Goal: Task Accomplishment & Management: Manage account settings

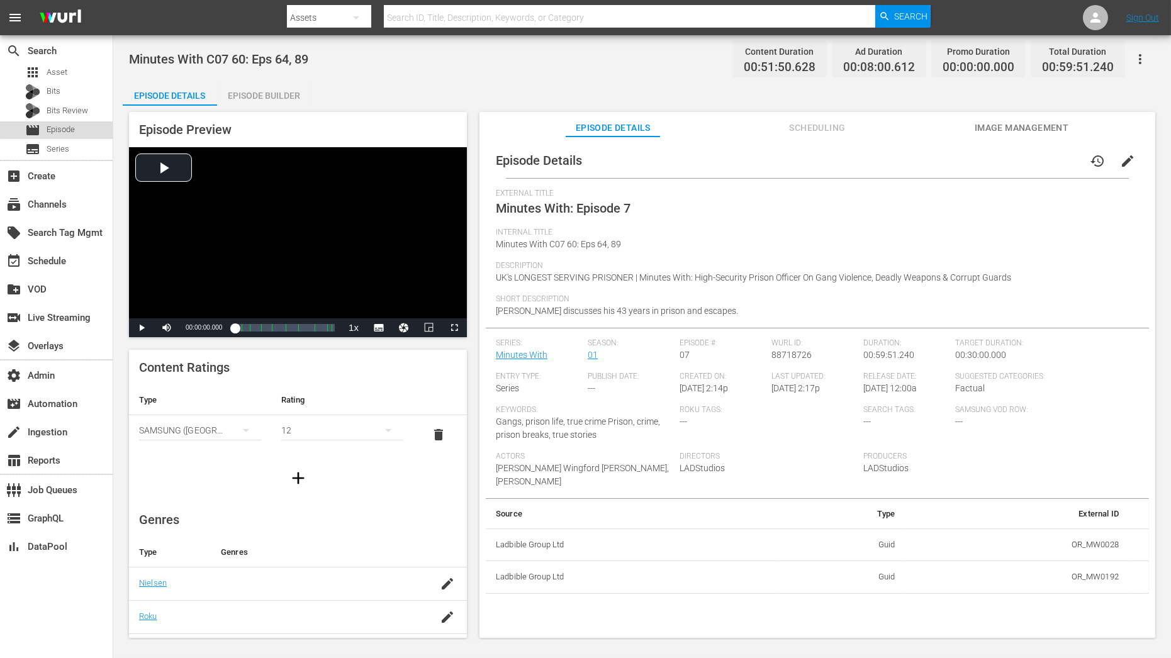
click at [79, 123] on div "movie Episode" at bounding box center [56, 130] width 113 height 18
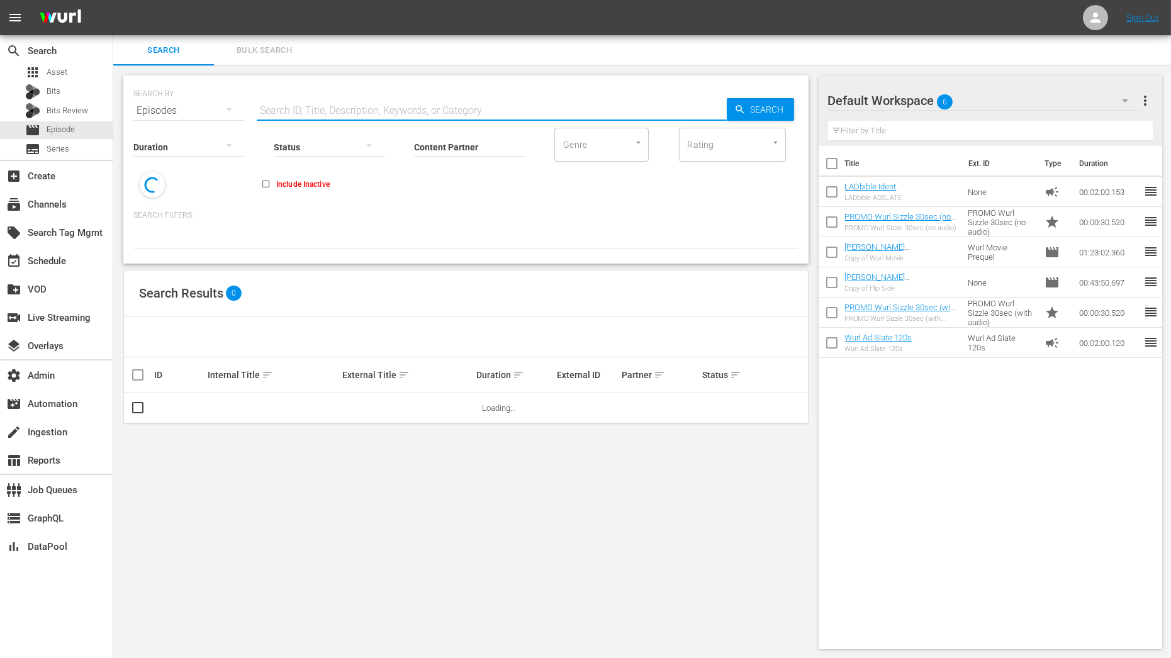
click at [337, 103] on input "text" at bounding box center [492, 111] width 470 height 30
paste input "A FORCED MARRIAGE SURVIVOR A FORCED MARRIAGE SURVIVOR (PART 2)"
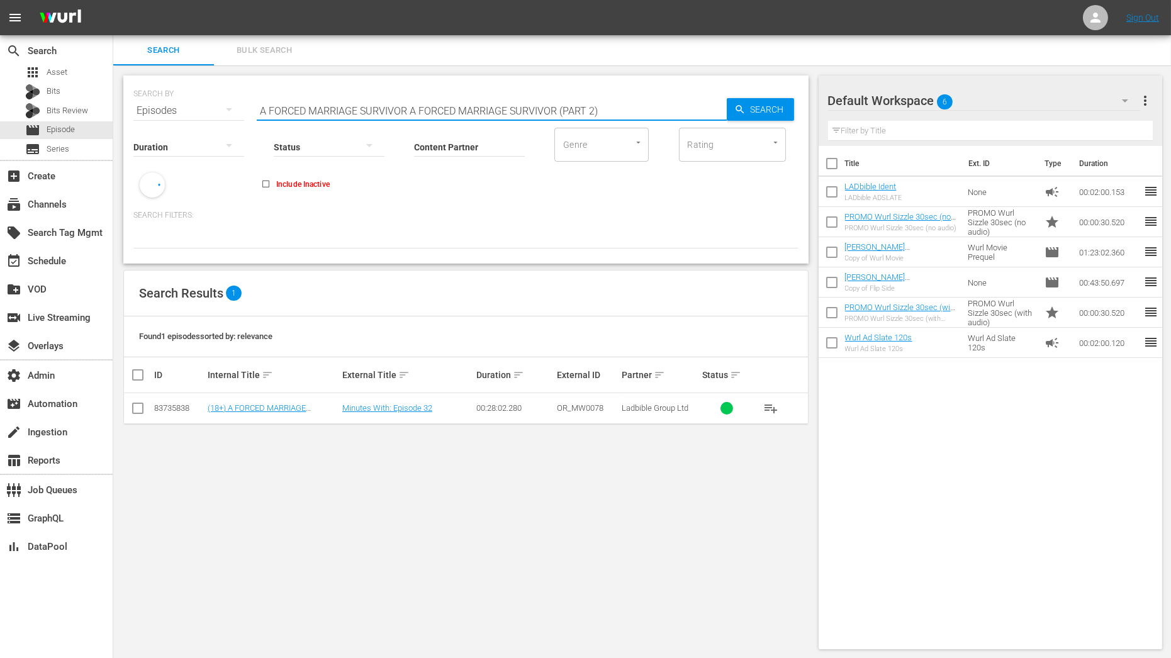
drag, startPoint x: 412, startPoint y: 109, endPoint x: 741, endPoint y: 107, distance: 329.2
click at [741, 107] on div "SEARCH BY Search By Episodes Search ID, Title, Description, Keywords, or Catego…" at bounding box center [465, 103] width 665 height 45
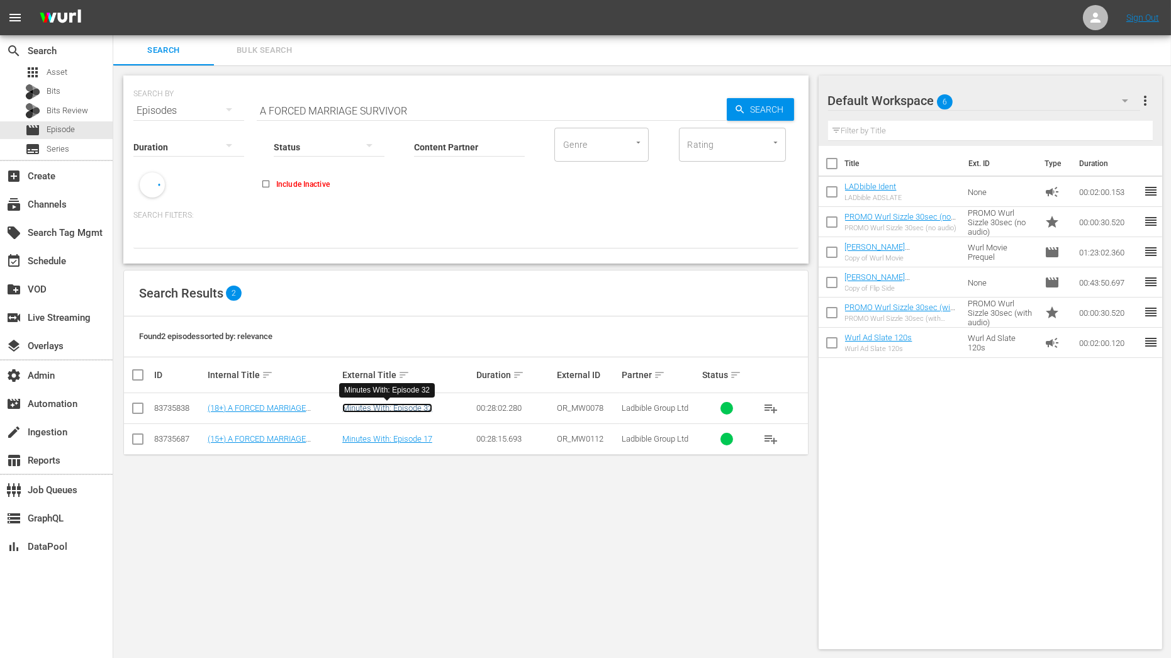
click at [381, 412] on link "Minutes With: Episode 32" at bounding box center [387, 407] width 90 height 9
click at [384, 436] on link "Minutes With: Episode 17" at bounding box center [387, 438] width 90 height 9
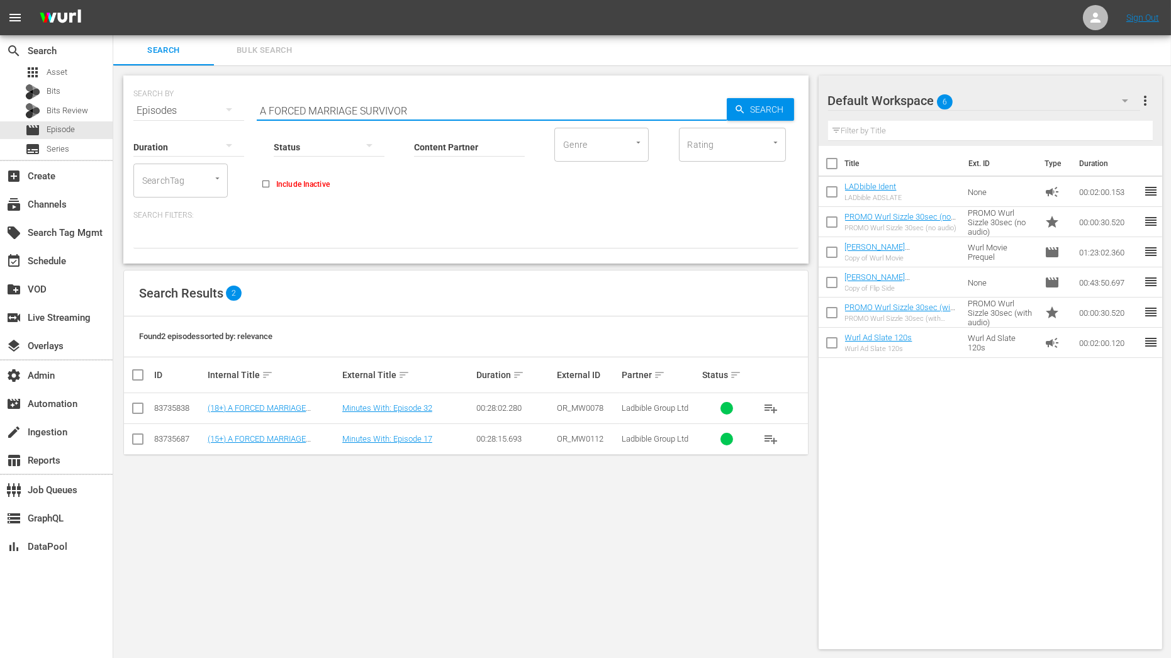
drag, startPoint x: 432, startPoint y: 111, endPoint x: 233, endPoint y: 106, distance: 198.9
click at [233, 106] on div "SEARCH BY Search By Episodes Search ID, Title, Description, Keywords, or Catego…" at bounding box center [465, 103] width 665 height 45
paste input "N FGM SURVIVOR (PART 1)"
type input "AN FGM SURVIVOR (PART 1)"
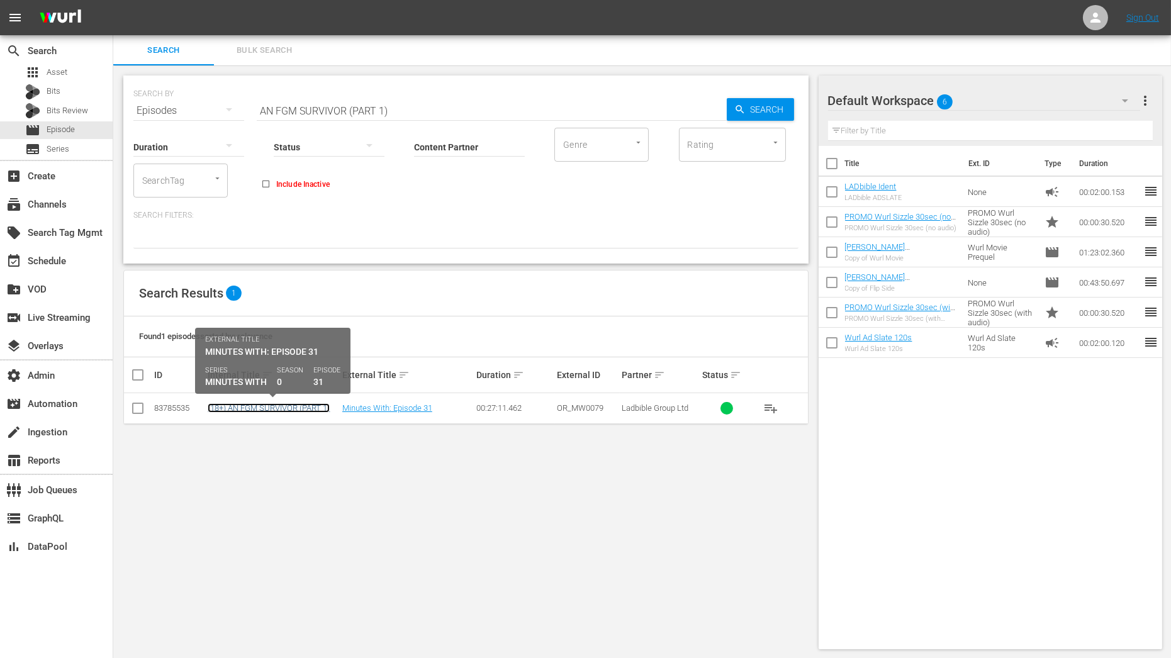
click at [223, 405] on link "(18+) AN FGM SURVIVOR (PART 1)" at bounding box center [269, 407] width 122 height 9
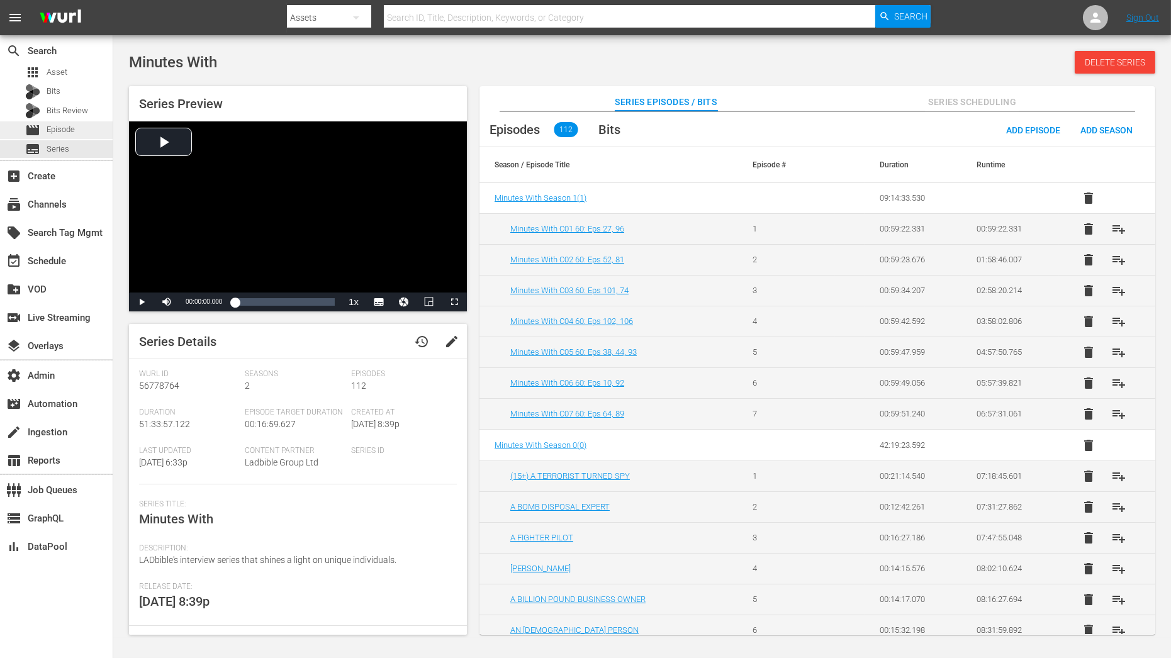
click at [62, 135] on span "Episode" at bounding box center [61, 129] width 28 height 13
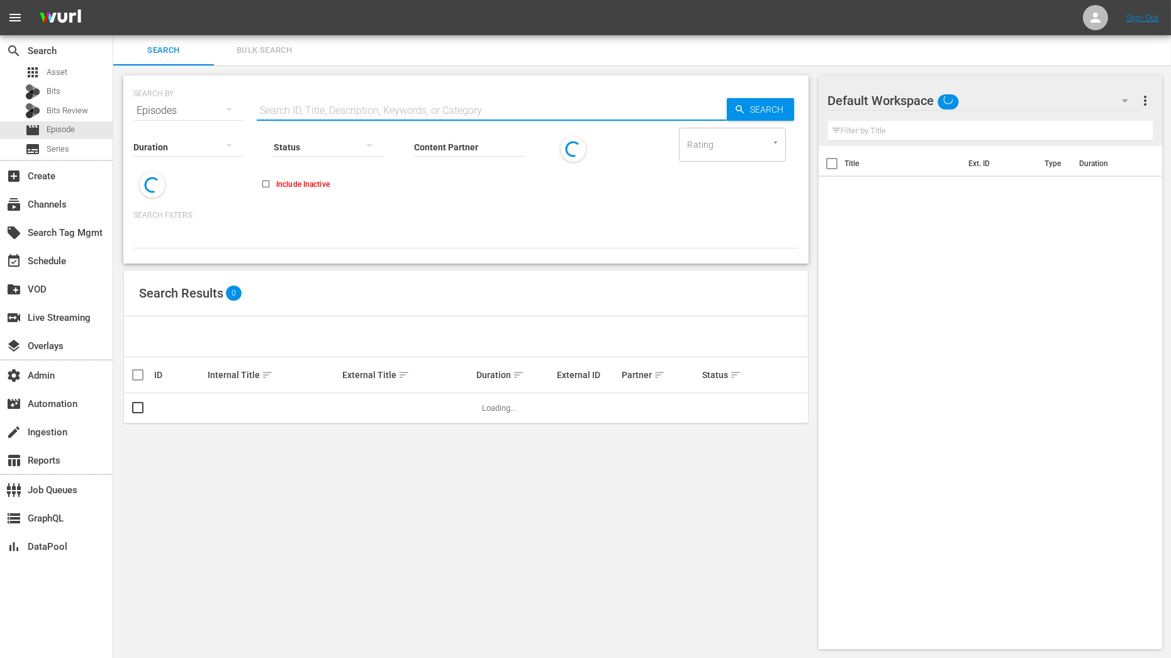
click at [276, 111] on input "text" at bounding box center [492, 111] width 470 height 30
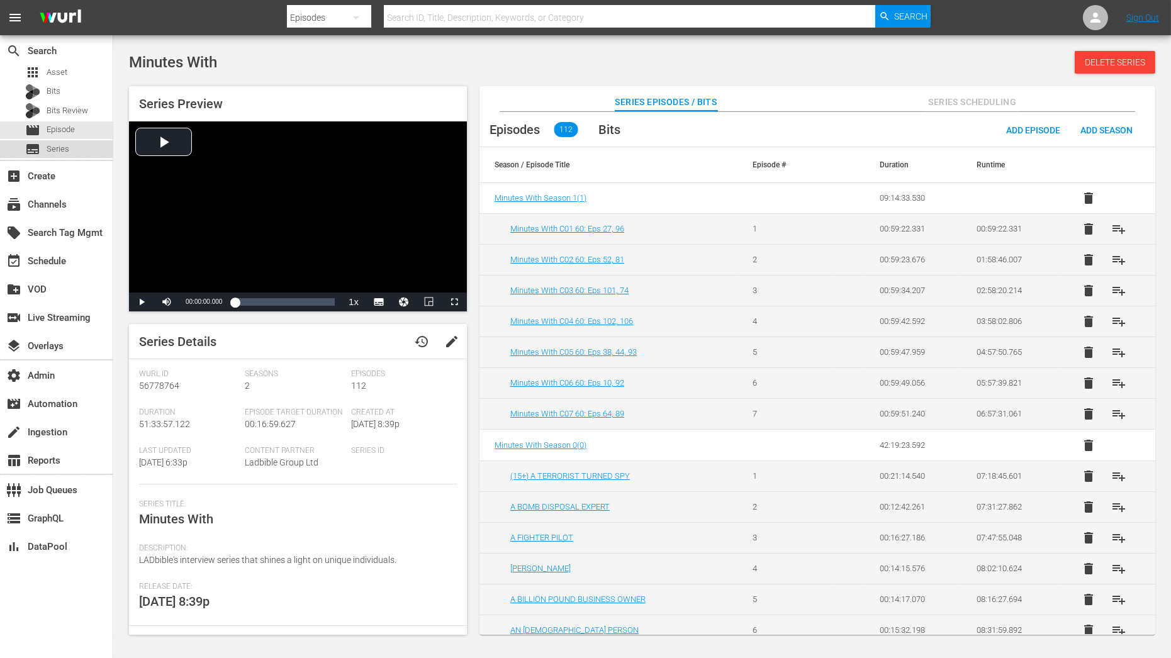
click at [51, 147] on span "Series" at bounding box center [58, 149] width 23 height 13
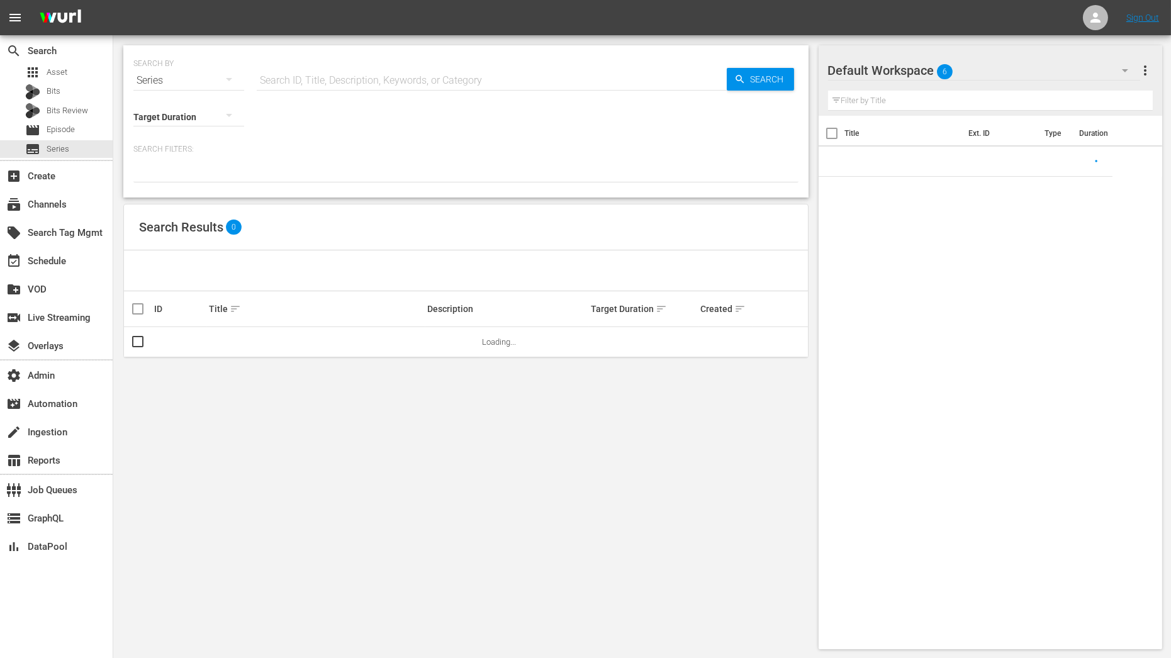
click at [319, 84] on input "text" at bounding box center [492, 80] width 470 height 30
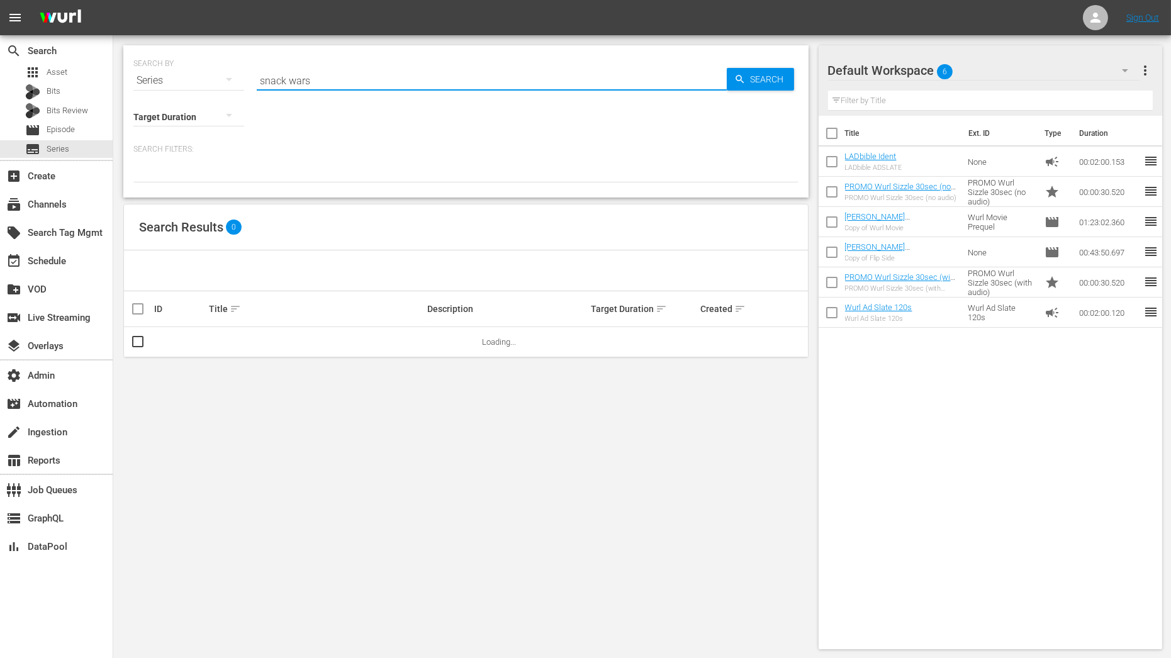
type input "snack wars"
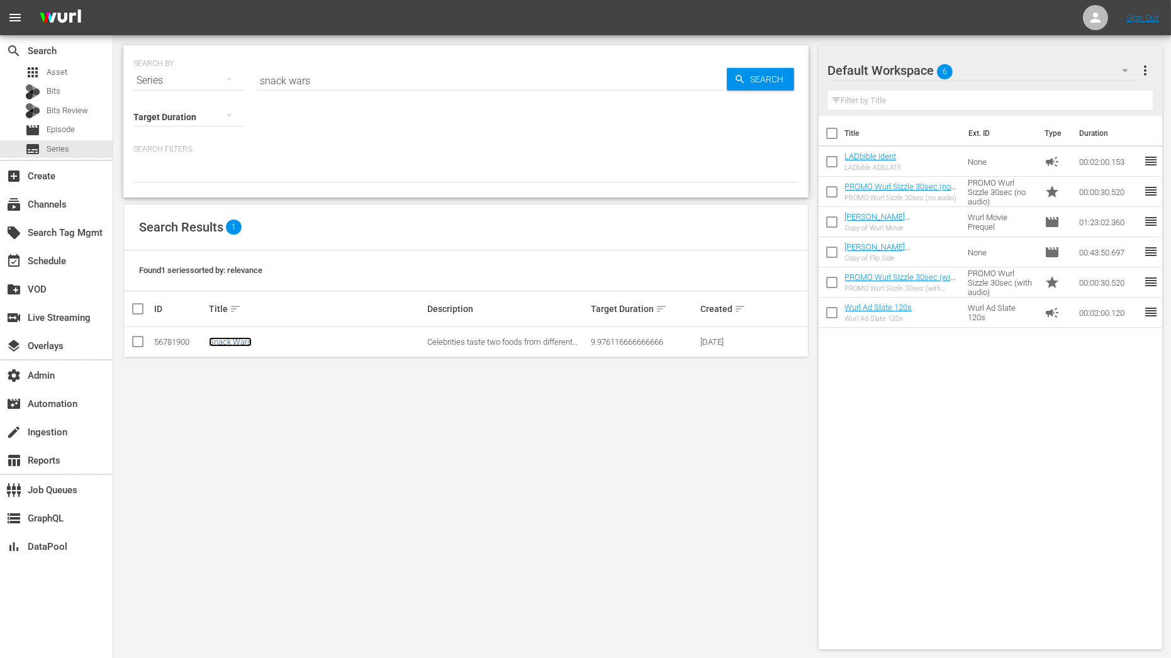
click at [238, 344] on link "Snack Wars" at bounding box center [230, 341] width 43 height 9
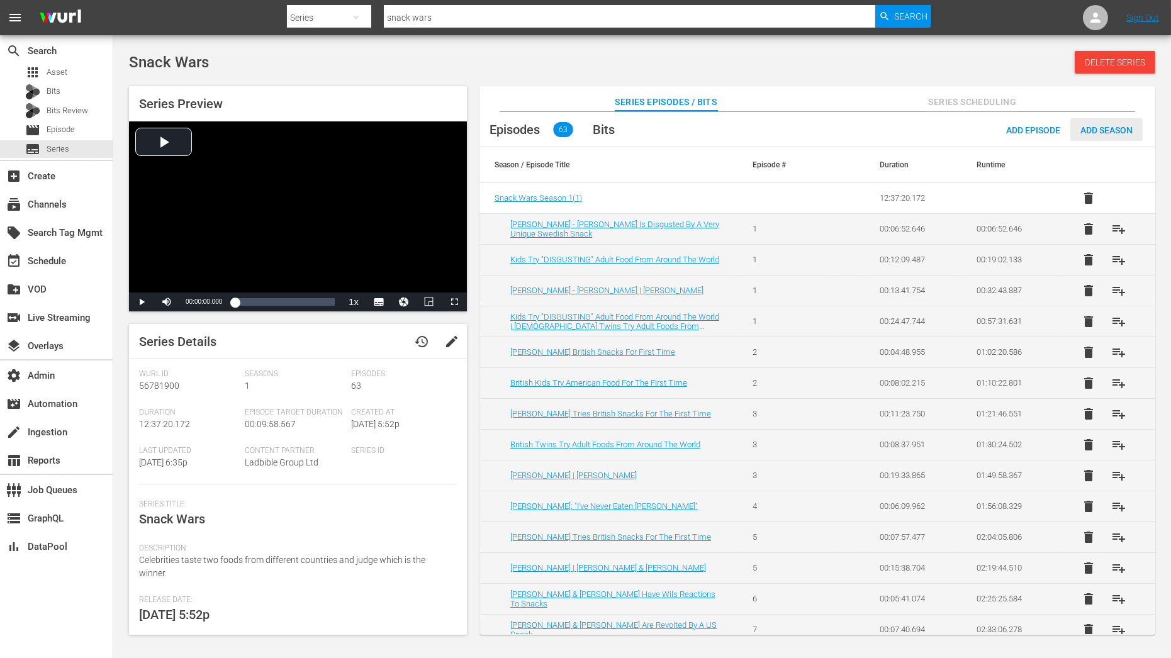
click at [1088, 129] on span "Add Season" at bounding box center [1107, 130] width 72 height 10
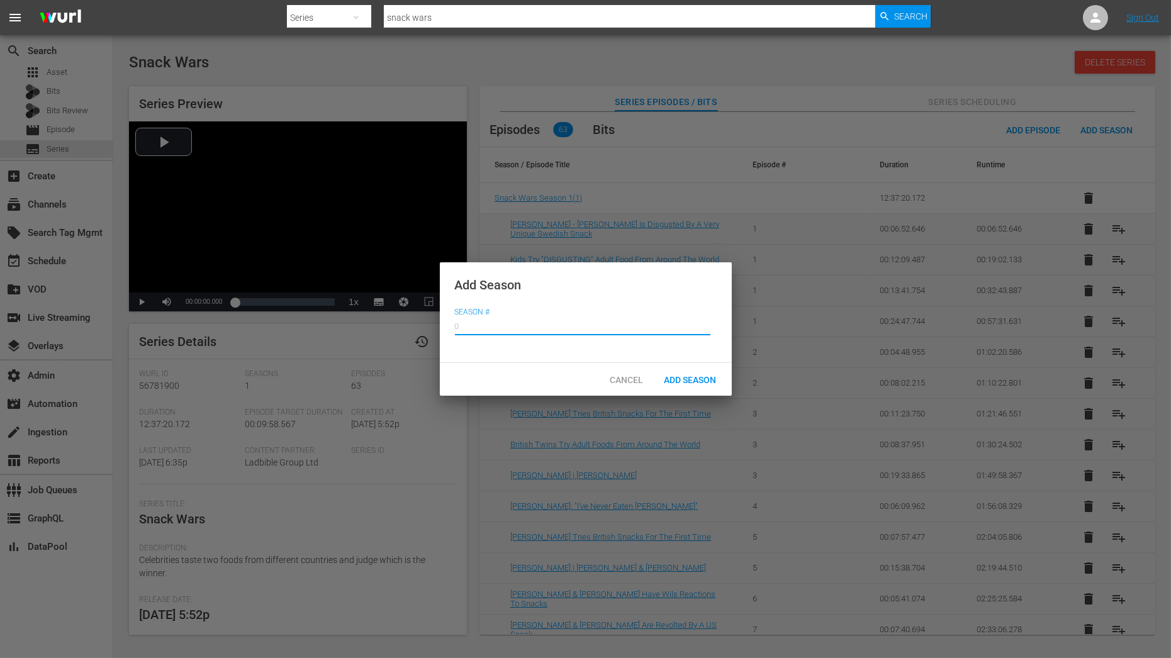
click at [560, 329] on input "text" at bounding box center [583, 325] width 256 height 30
type input "0"
click at [692, 376] on span "Add Season" at bounding box center [691, 380] width 72 height 10
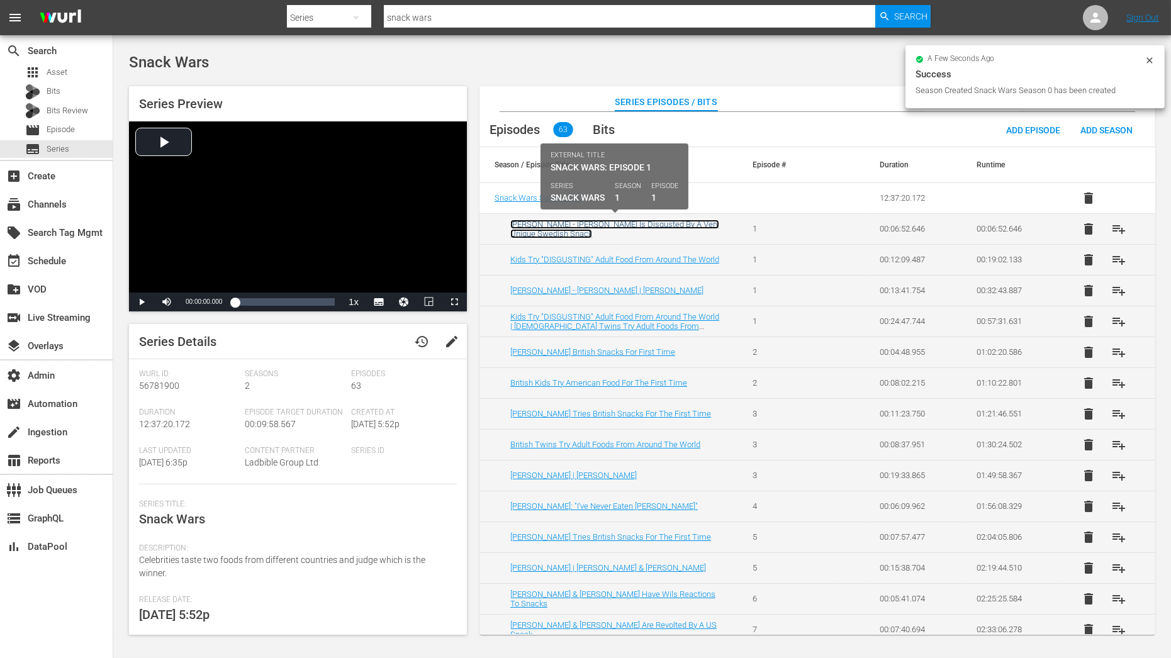
click at [587, 220] on link "Anya Taylor - Joy Is Disgusted By A Very Unique Swedish Snack" at bounding box center [614, 229] width 209 height 19
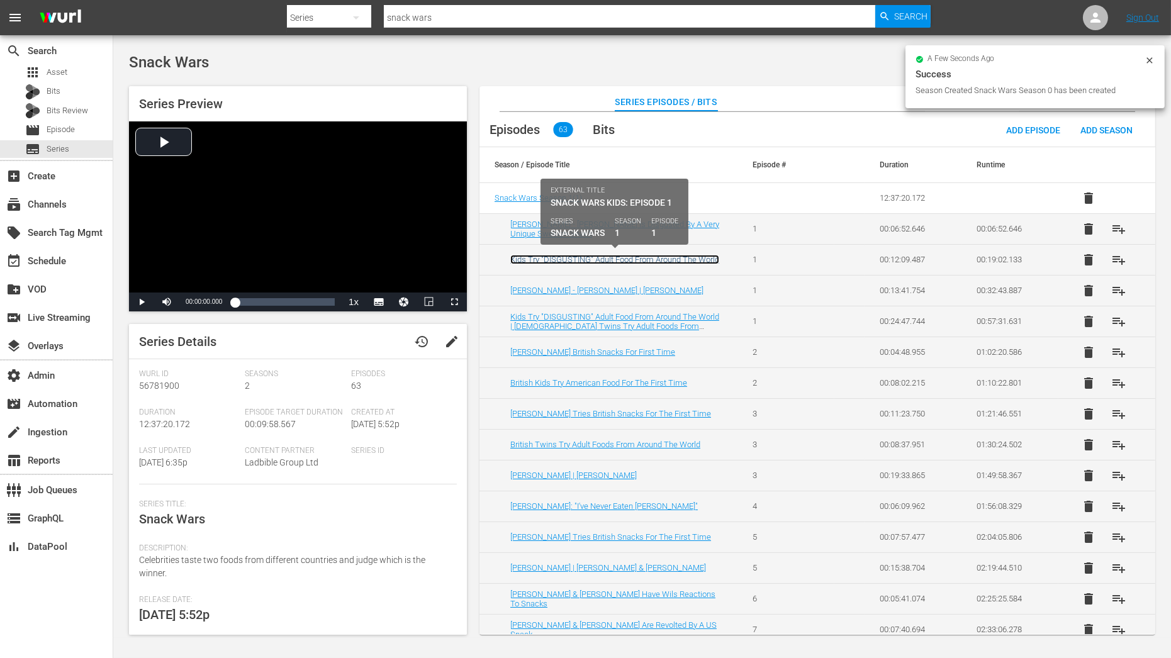
click at [583, 257] on link "Kids Try "DISGUSTING" Adult Food From Around The World" at bounding box center [614, 259] width 209 height 9
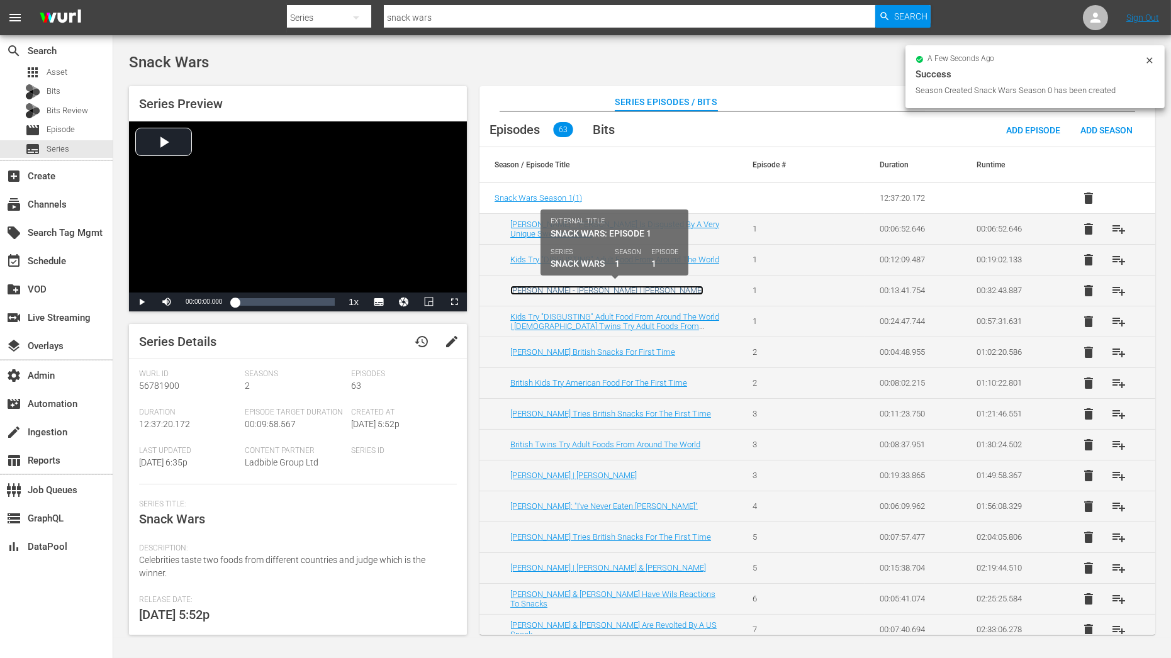
click at [580, 286] on link "Anya Taylor - Joy | Zac Efron" at bounding box center [606, 290] width 193 height 9
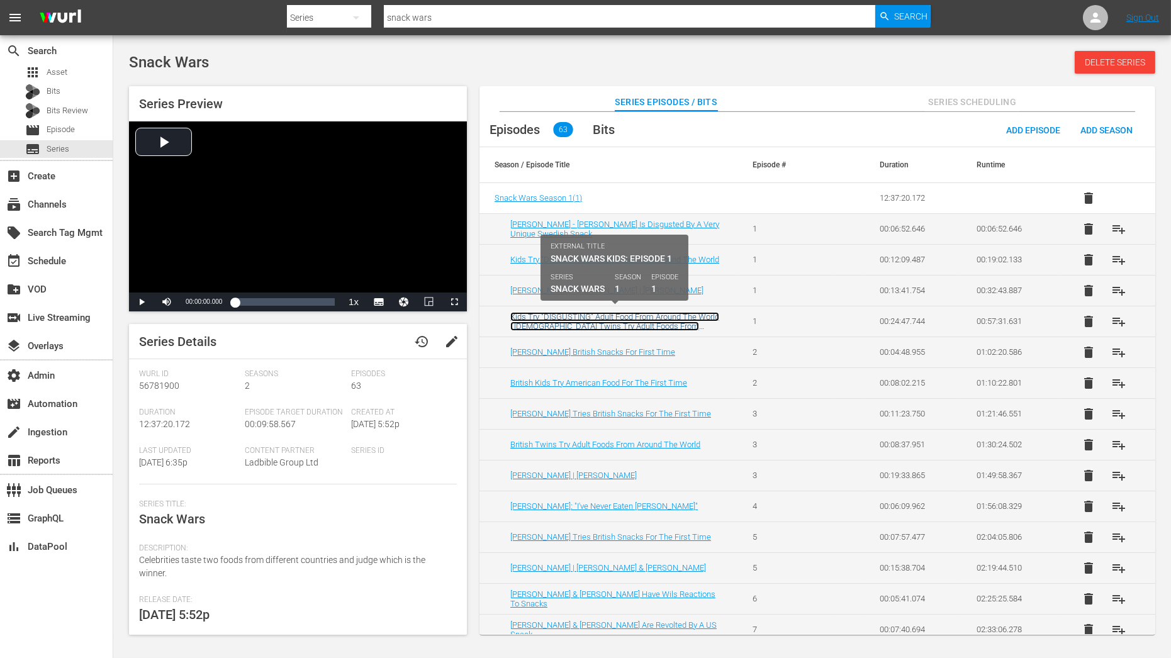
click at [580, 312] on link "Kids Try "DISGUSTING" Adult Food From Around The World | British Twins Try Adul…" at bounding box center [614, 326] width 209 height 28
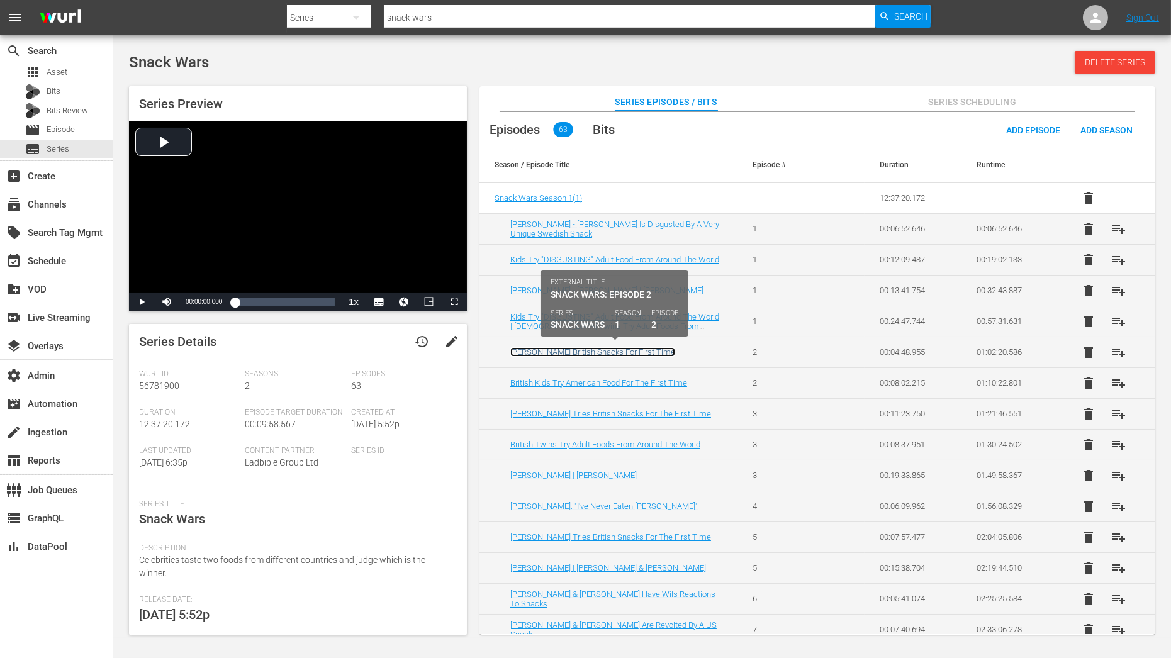
click at [585, 349] on link "Zac Efron Tries British Snacks For First Time" at bounding box center [592, 351] width 165 height 9
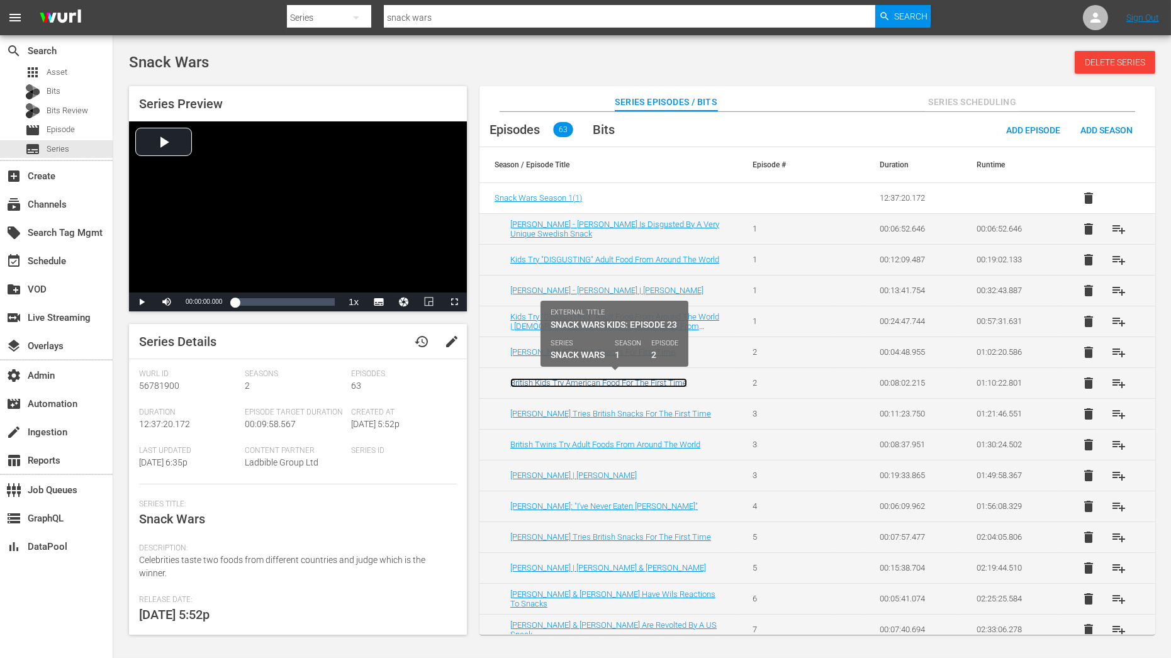
click at [585, 380] on link "British Kids Try American Food For The First Time" at bounding box center [598, 382] width 177 height 9
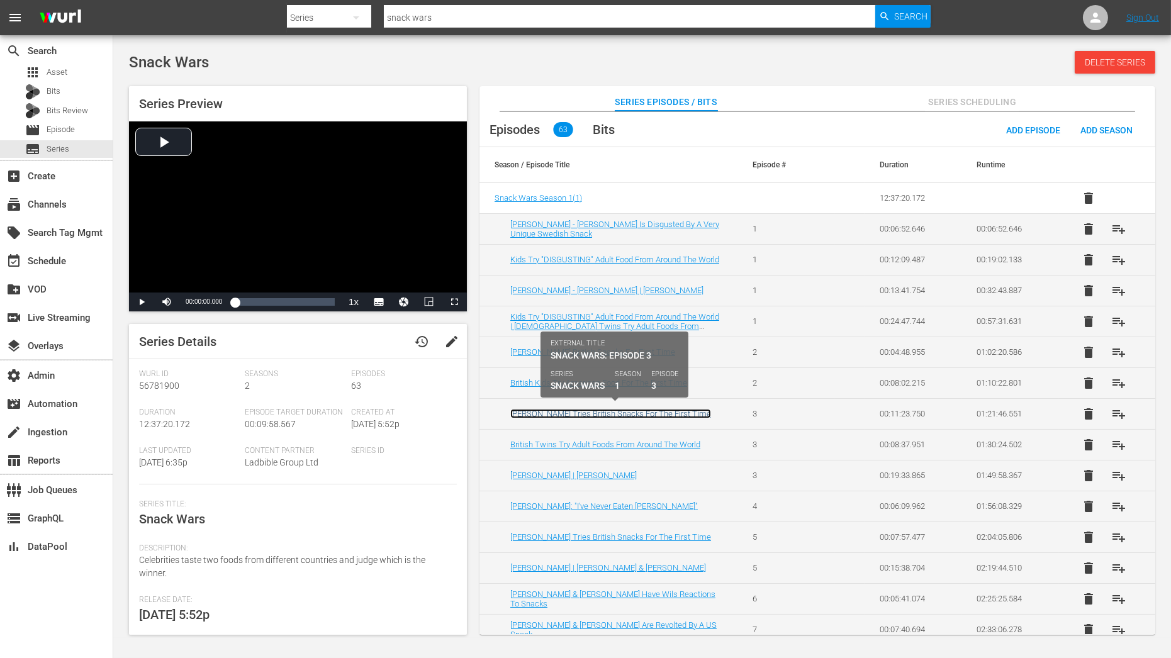
click at [585, 409] on link "Steve Carell Tries British Snacks For The First Time" at bounding box center [610, 413] width 201 height 9
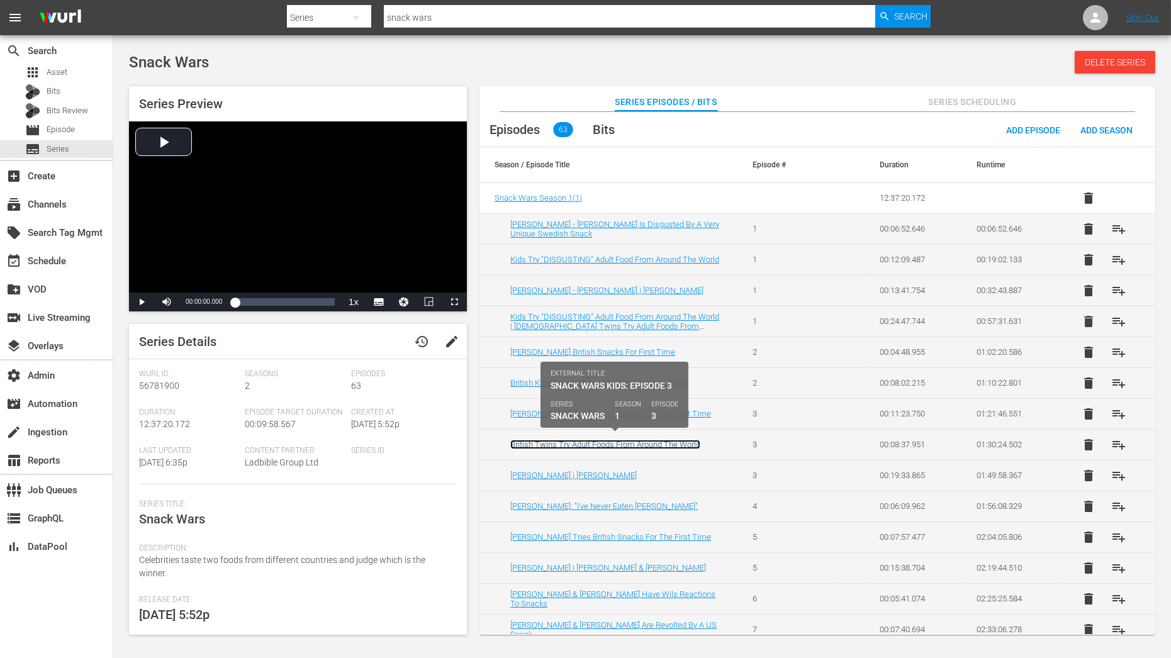
click at [590, 445] on link "British Twins Try Adult Foods From Around The World" at bounding box center [605, 444] width 190 height 9
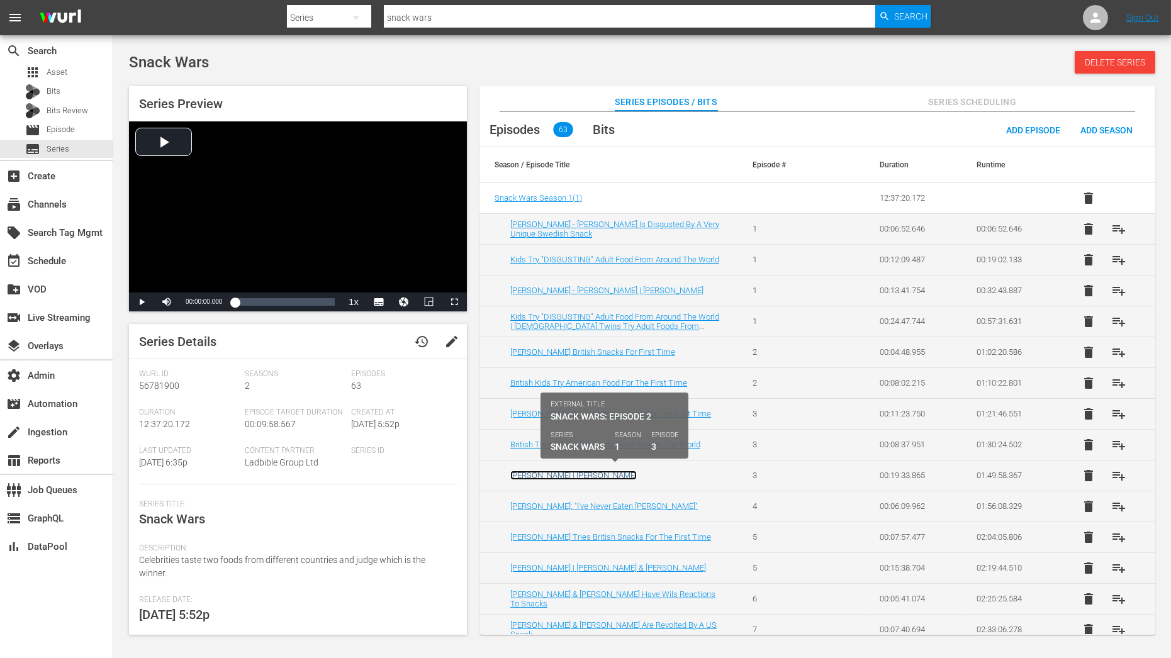
click at [590, 471] on link "Steve Carell | Sabrina Carpenter" at bounding box center [573, 475] width 127 height 9
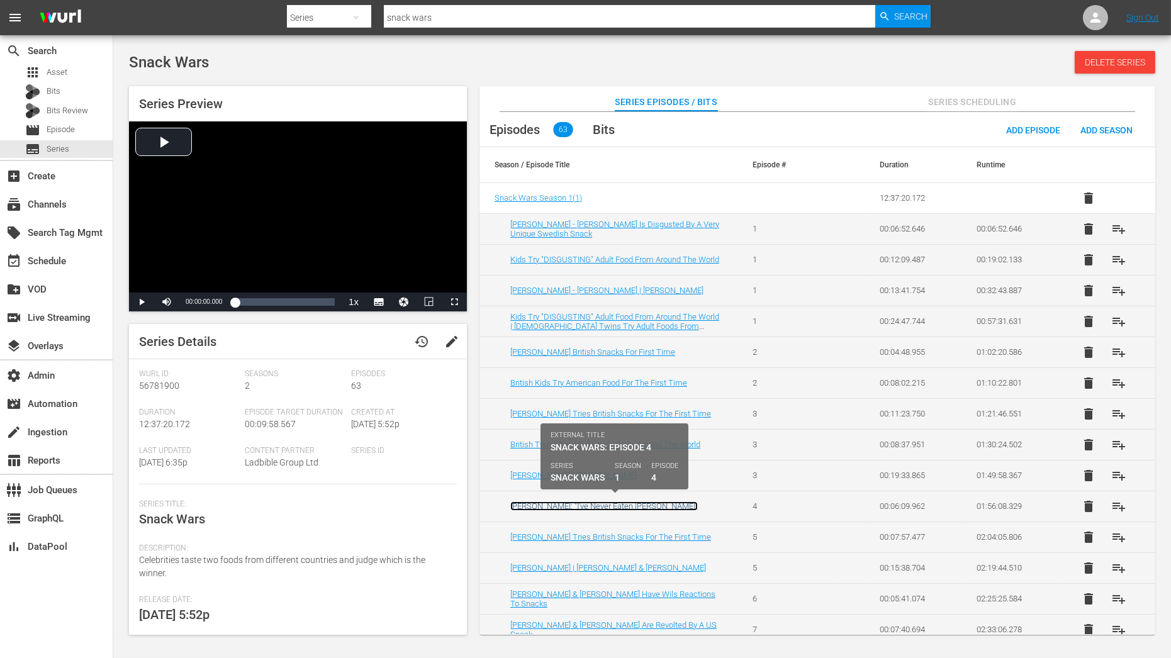
click at [592, 506] on link "Sabrina Carpenter: "I've Never Eaten Mcdonald's"" at bounding box center [604, 506] width 188 height 9
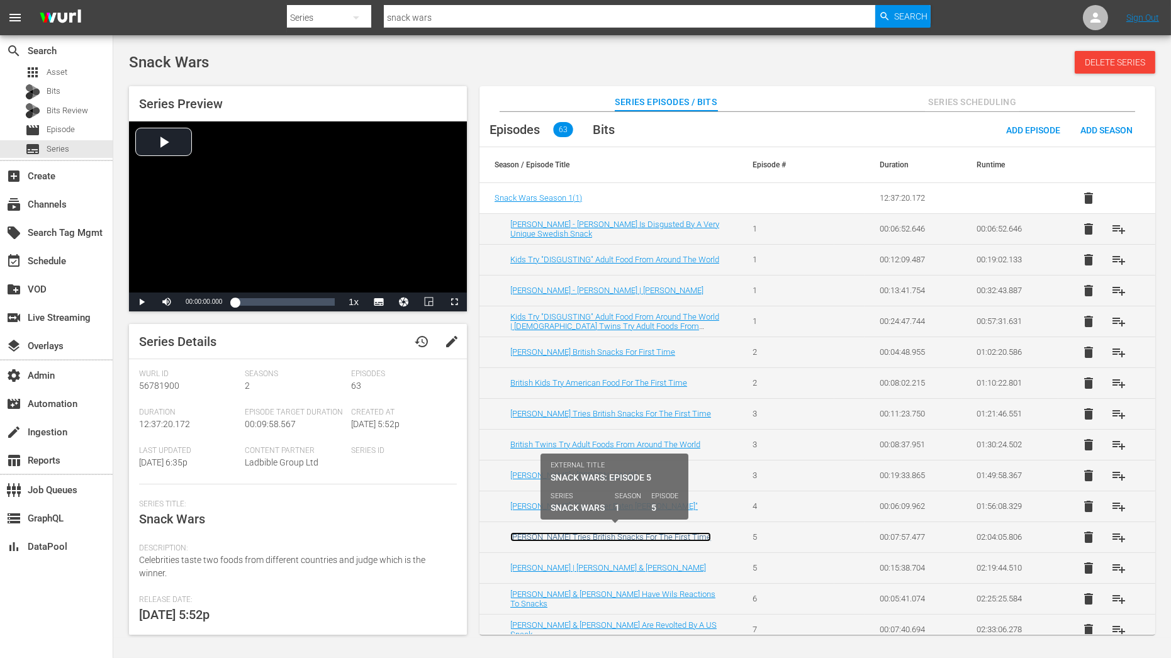
click at [598, 534] on link "Ryan Gosling Tries British Snacks For The First Time" at bounding box center [610, 536] width 201 height 9
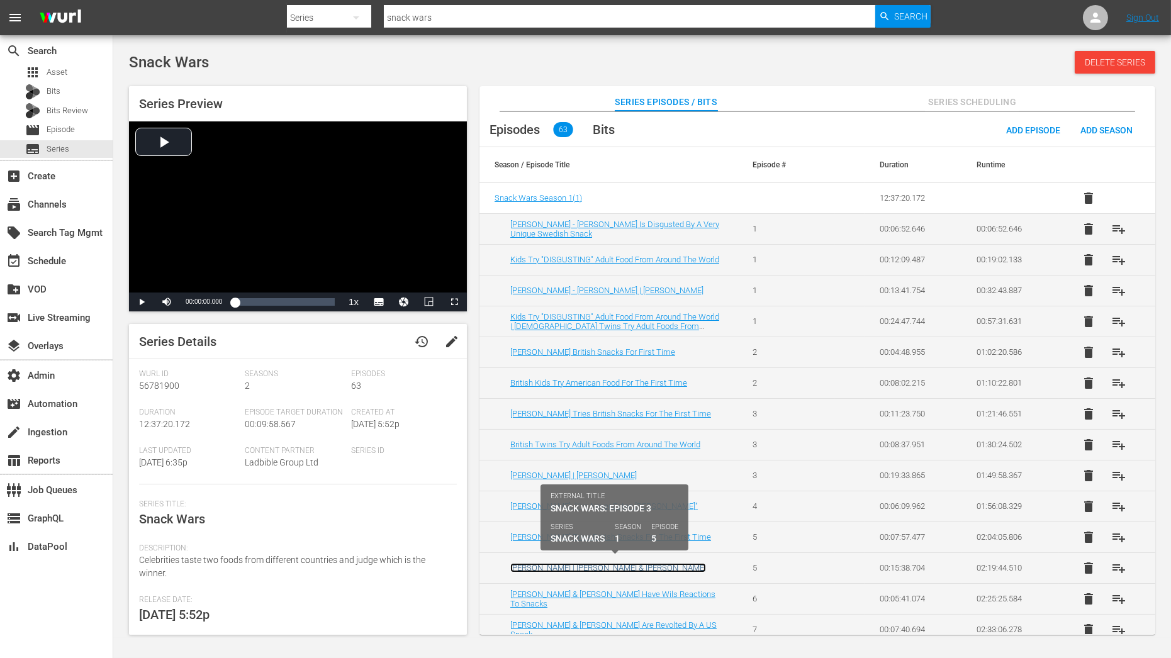
click at [597, 564] on link "Ryan Gosling | Aaron Taylor-Johnson & Brian Tyree Herny" at bounding box center [608, 567] width 196 height 9
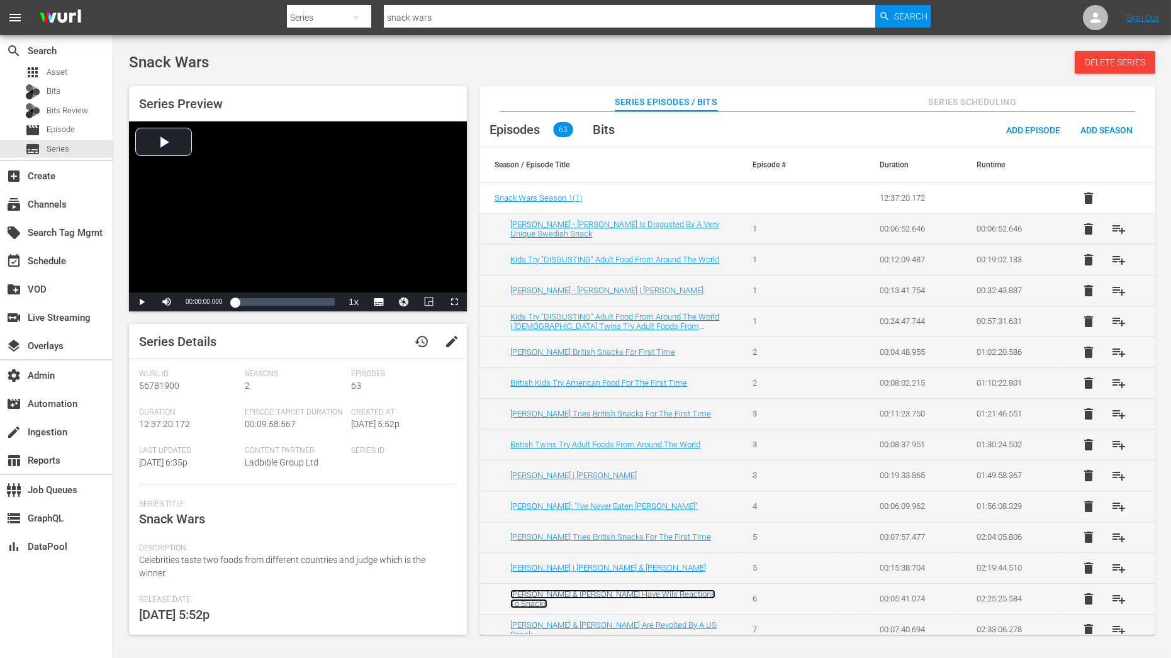
click at [599, 590] on link "Aaron Taylor-Johnson & Brian Tyree Herny Have Wils Reactions To Snacks" at bounding box center [612, 599] width 205 height 19
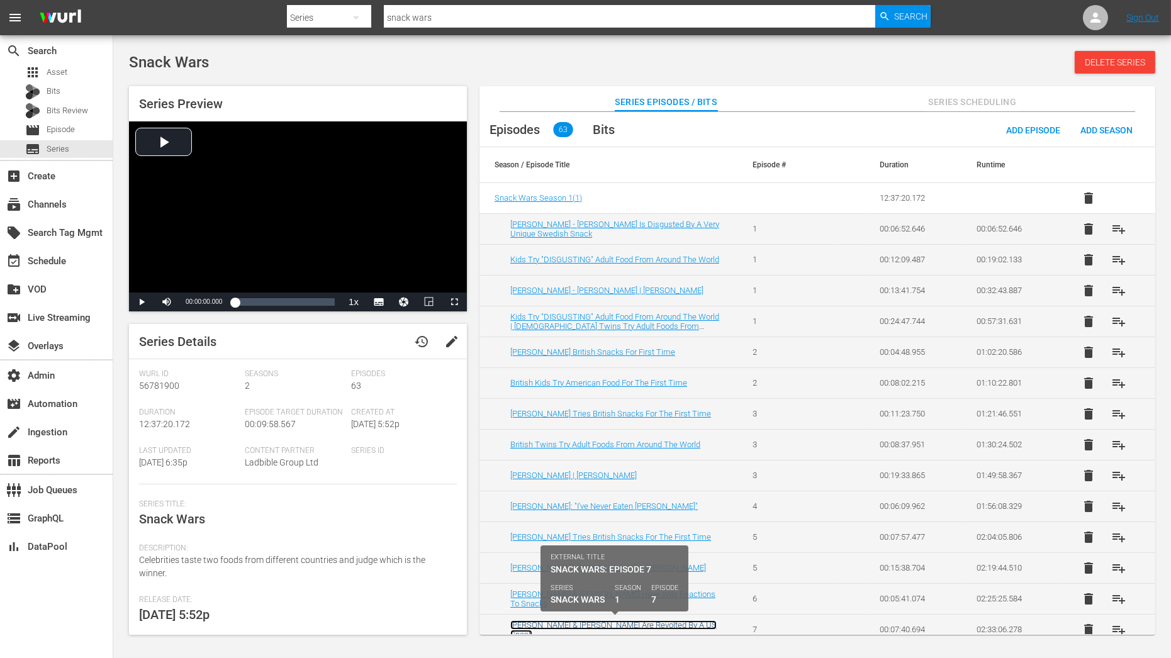
click at [599, 621] on link "Matt Smith & Paddy Considine Are Revolted By A US Snack" at bounding box center [613, 630] width 206 height 19
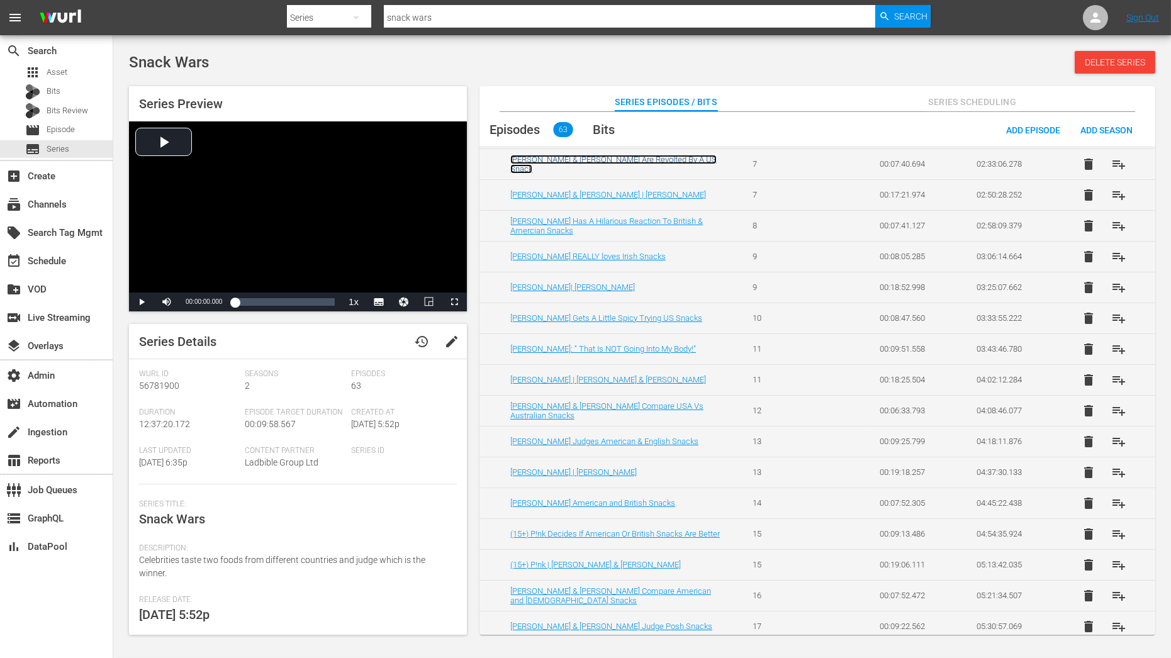
scroll to position [469, 0]
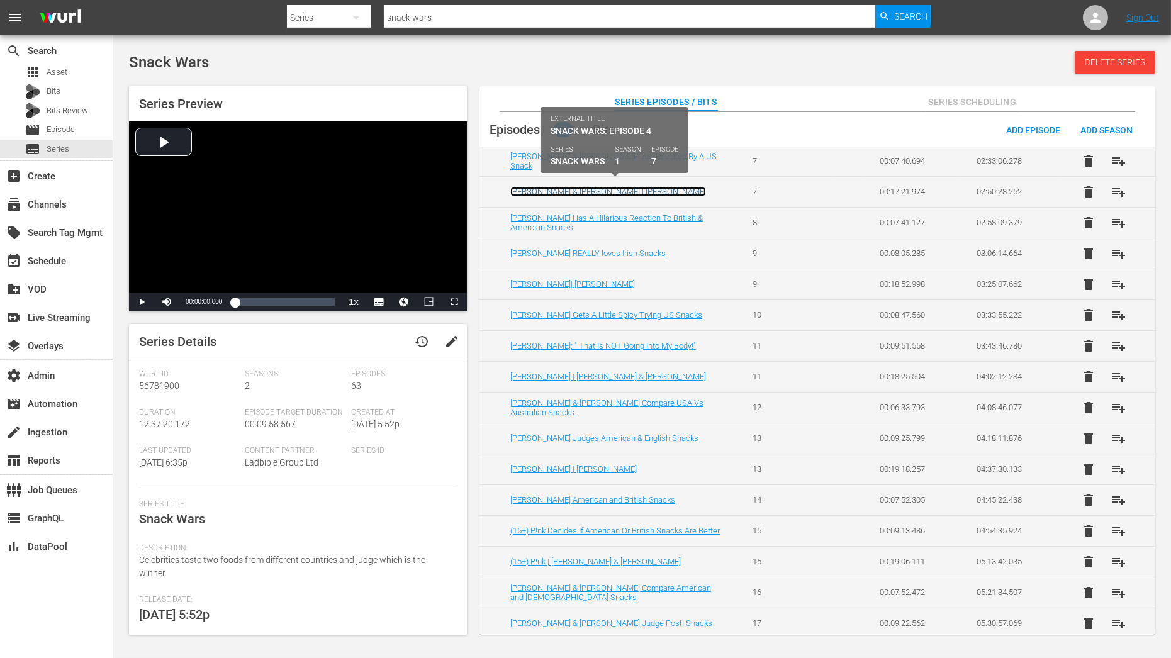
click at [577, 188] on link "Matt Smith & Paddy Considine | Louis Tomlinson" at bounding box center [608, 191] width 196 height 9
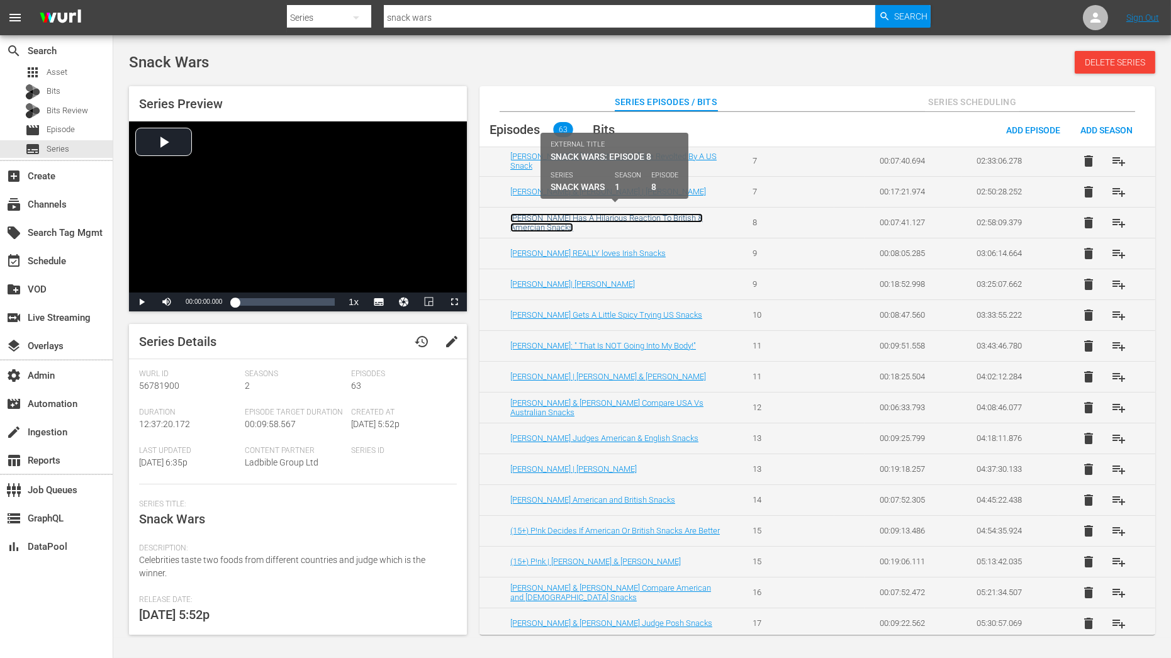
click at [549, 218] on link "Louis Tomlinson Has A Hilarious Reaction To British & Amercian Snacks" at bounding box center [606, 222] width 193 height 19
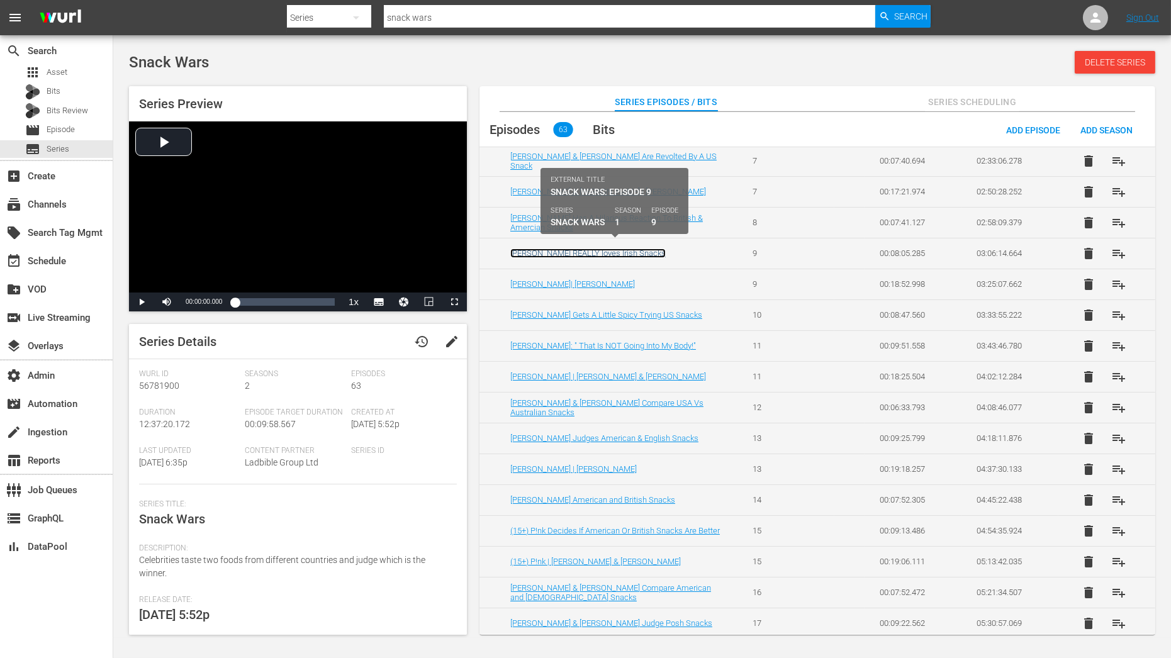
click at [549, 249] on link "Saorise Ronan REALLY loves Irish Snacks" at bounding box center [587, 253] width 155 height 9
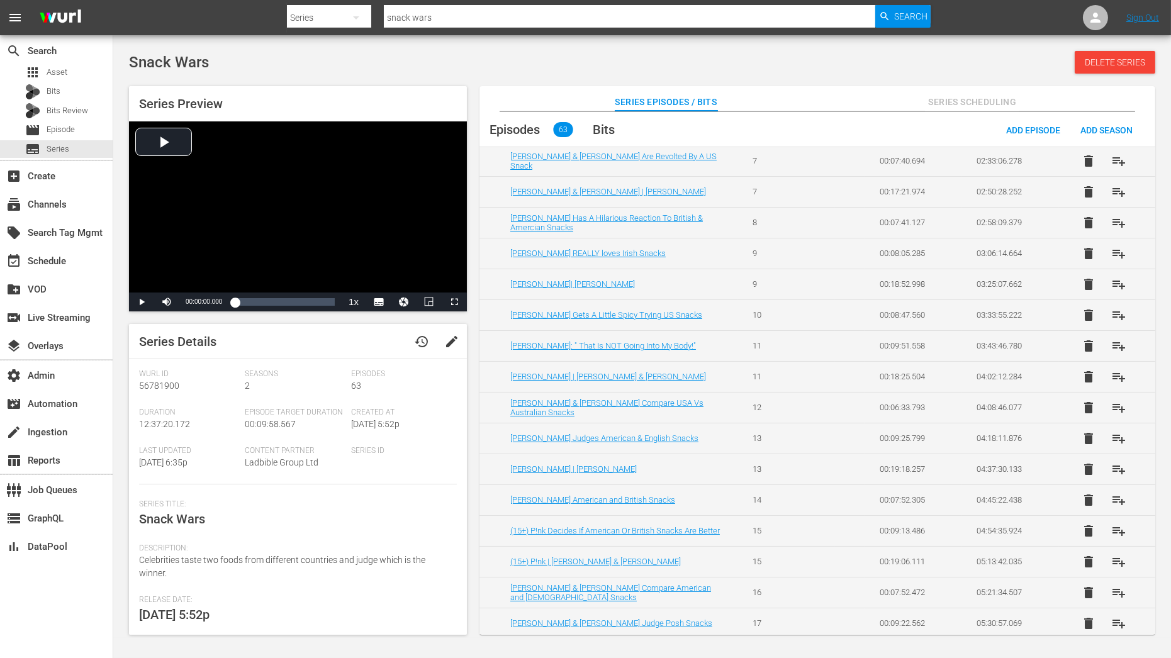
click at [548, 273] on td "Saorise Ronan| Craig David" at bounding box center [609, 284] width 258 height 31
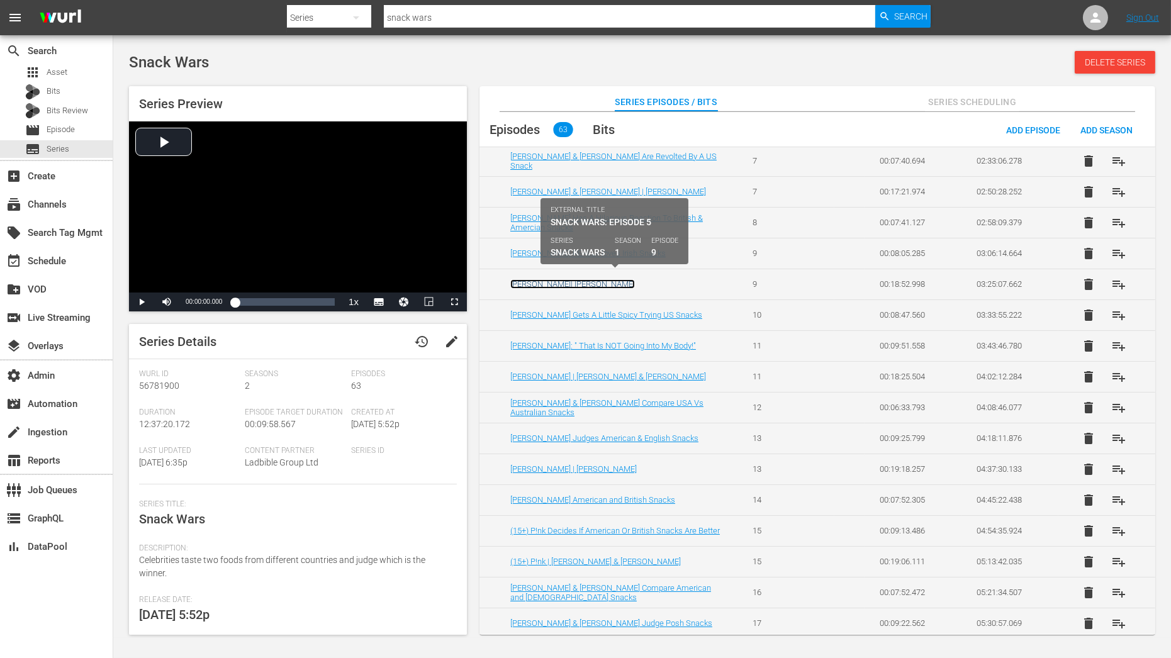
click at [548, 279] on link "Saorise Ronan| Craig David" at bounding box center [572, 283] width 125 height 9
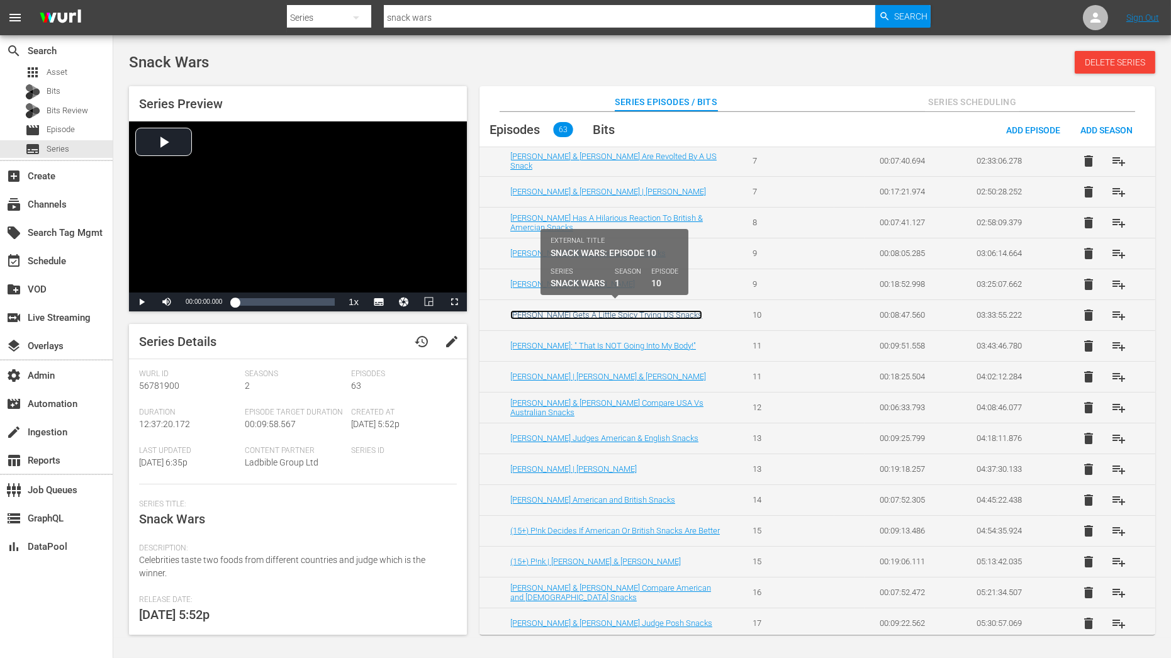
click at [554, 310] on link "Craig David Gets A Little Spicy Trying US Snacks" at bounding box center [606, 314] width 192 height 9
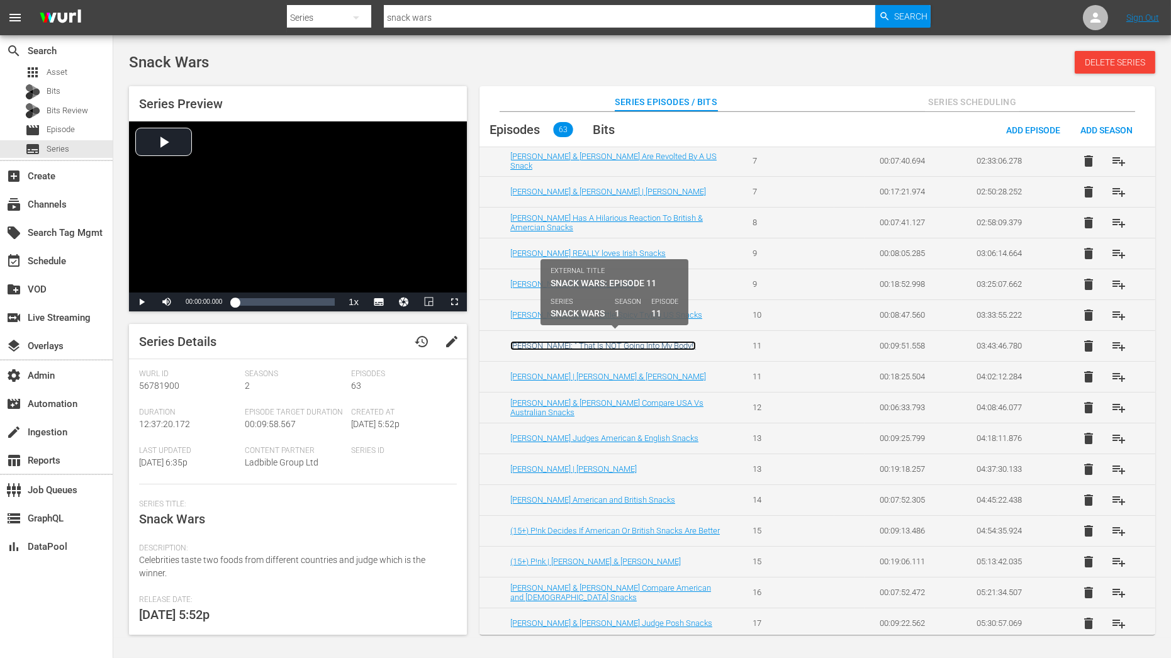
click at [554, 341] on link "Paul Mescal: " That Is NOT Going Into My Body!"" at bounding box center [603, 345] width 186 height 9
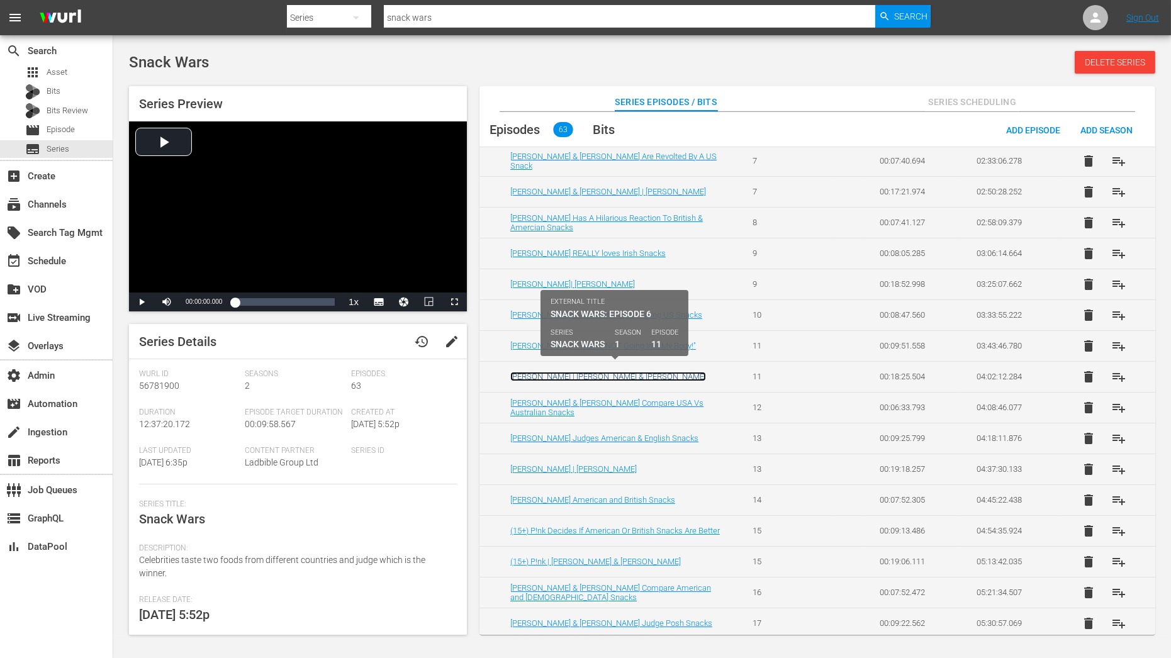
click at [554, 372] on link "Paul Mescal | Zoe Saldaña & Sam Worthington" at bounding box center [608, 376] width 196 height 9
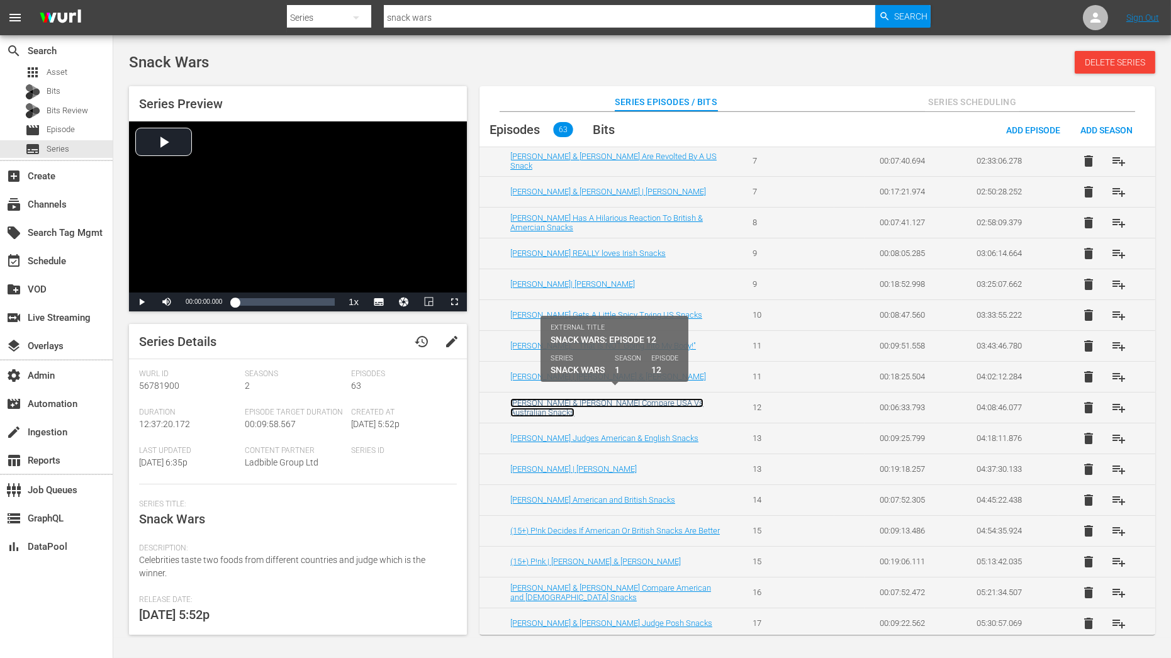
click at [554, 398] on link "Zoe Saldaña & Sam Worthington Compare USA Vs Australian Snacks" at bounding box center [606, 407] width 193 height 19
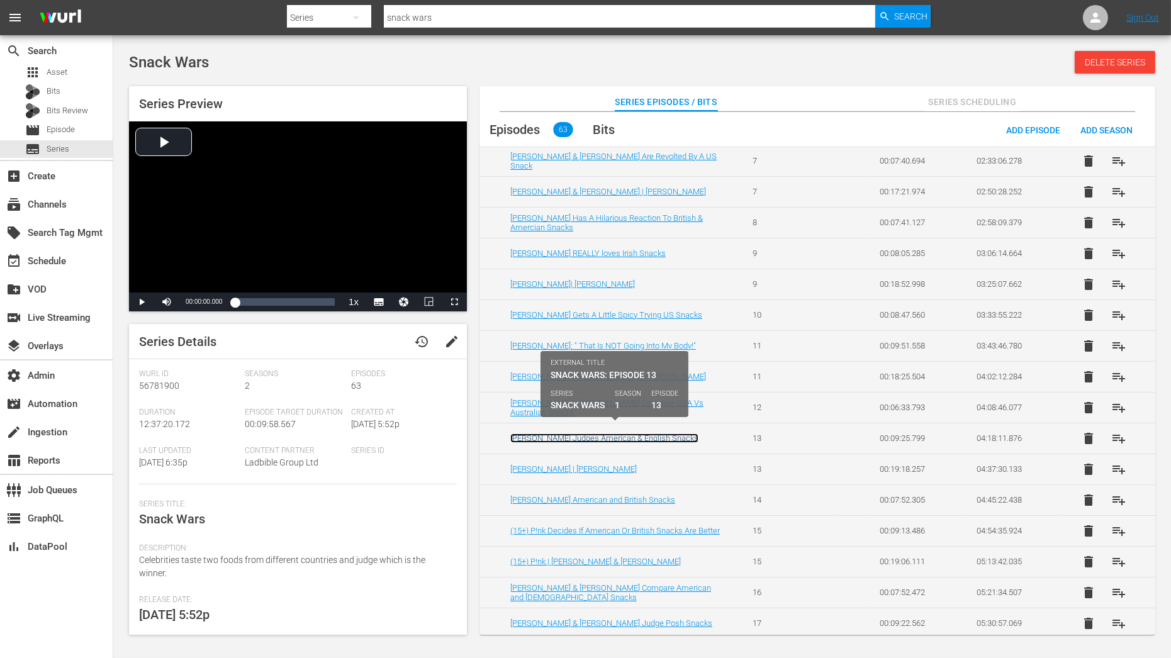
click at [555, 434] on link "Gordon Ramsay Judges American & English Snacks" at bounding box center [604, 438] width 188 height 9
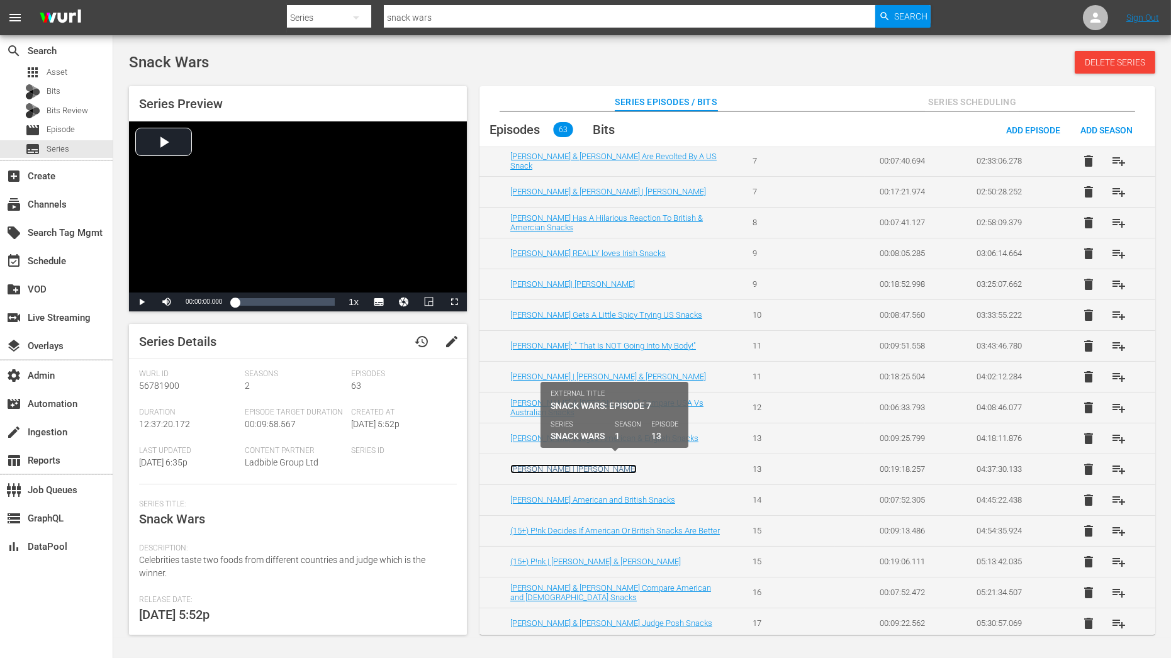
click at [552, 464] on link "Gordon Ramsay | Rupert Grint" at bounding box center [573, 468] width 127 height 9
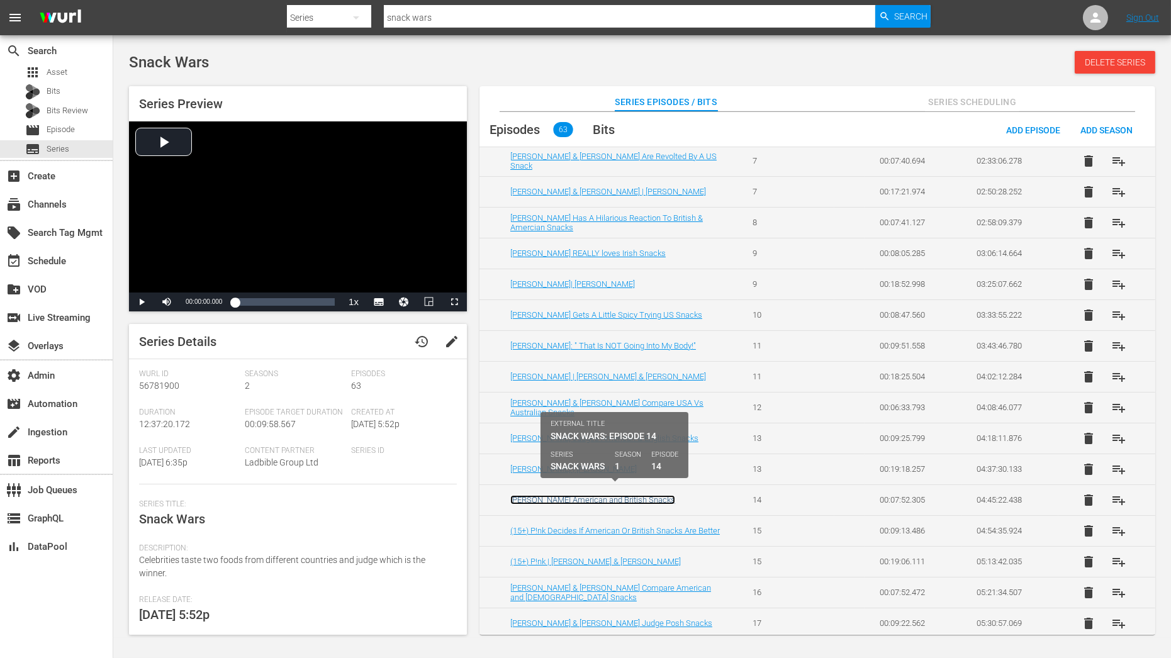
click at [553, 495] on link "Rupert Tries American and British Snacks" at bounding box center [592, 499] width 165 height 9
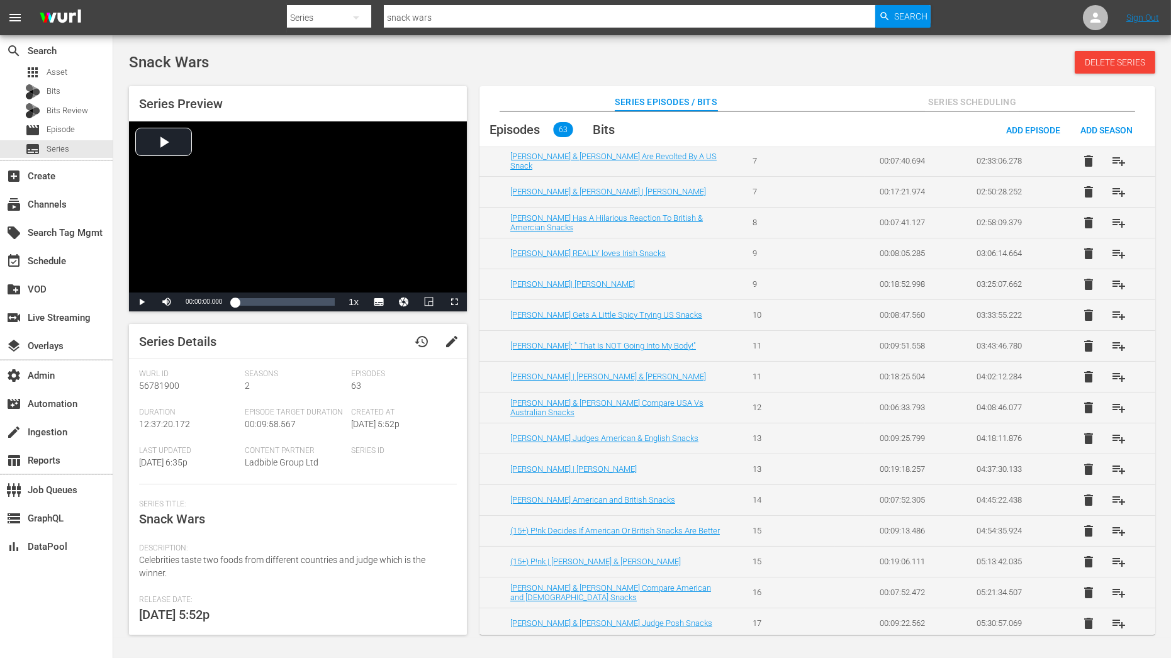
click at [560, 528] on td "(15+) P!nk Decides If American Or British Snacks Are Better" at bounding box center [609, 530] width 258 height 31
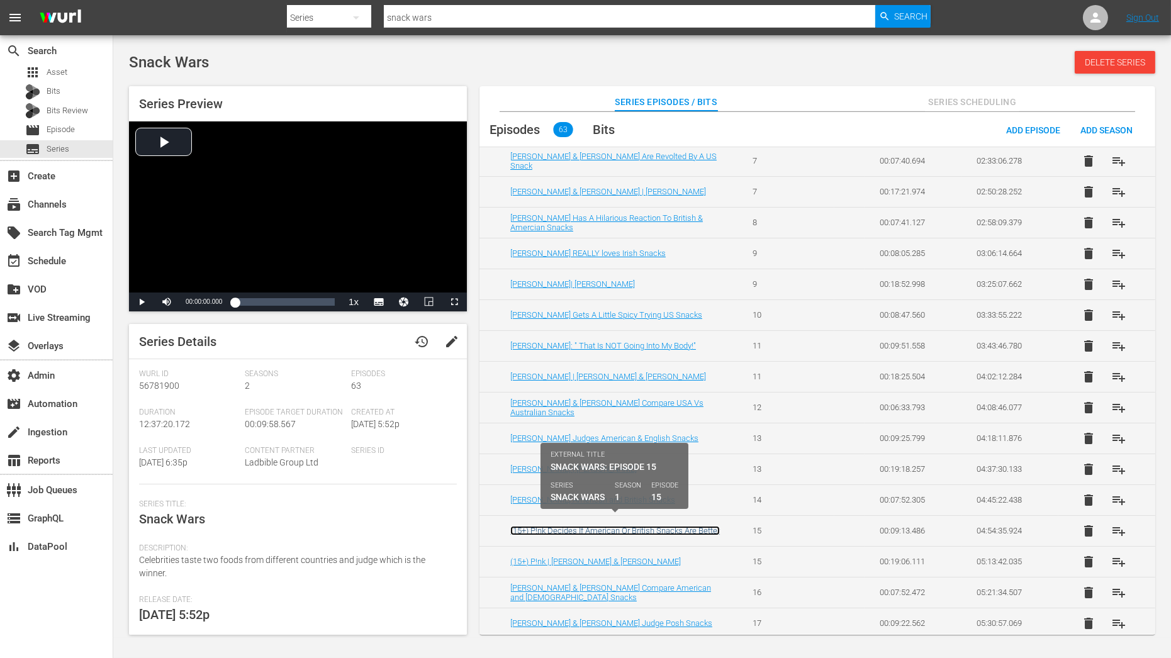
click at [560, 526] on link "(15+) P!nk Decides If American Or British Snacks Are Better" at bounding box center [615, 530] width 210 height 9
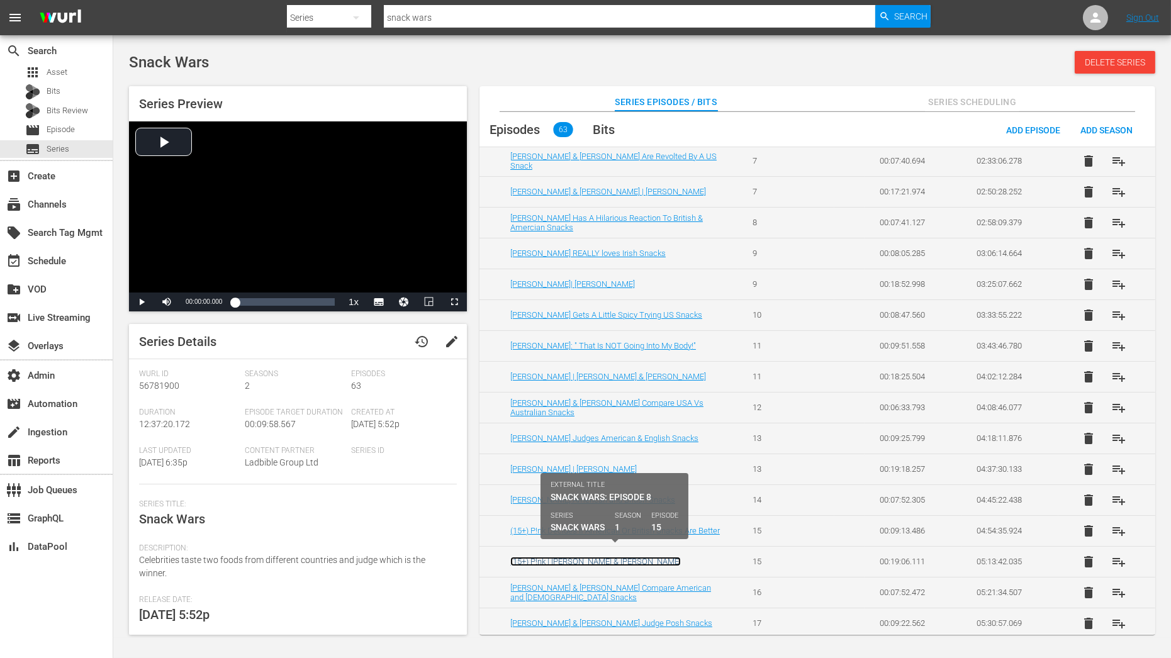
click at [563, 557] on link "(15+) P!nk | Pedro Pascal & Jon Favreau" at bounding box center [595, 561] width 171 height 9
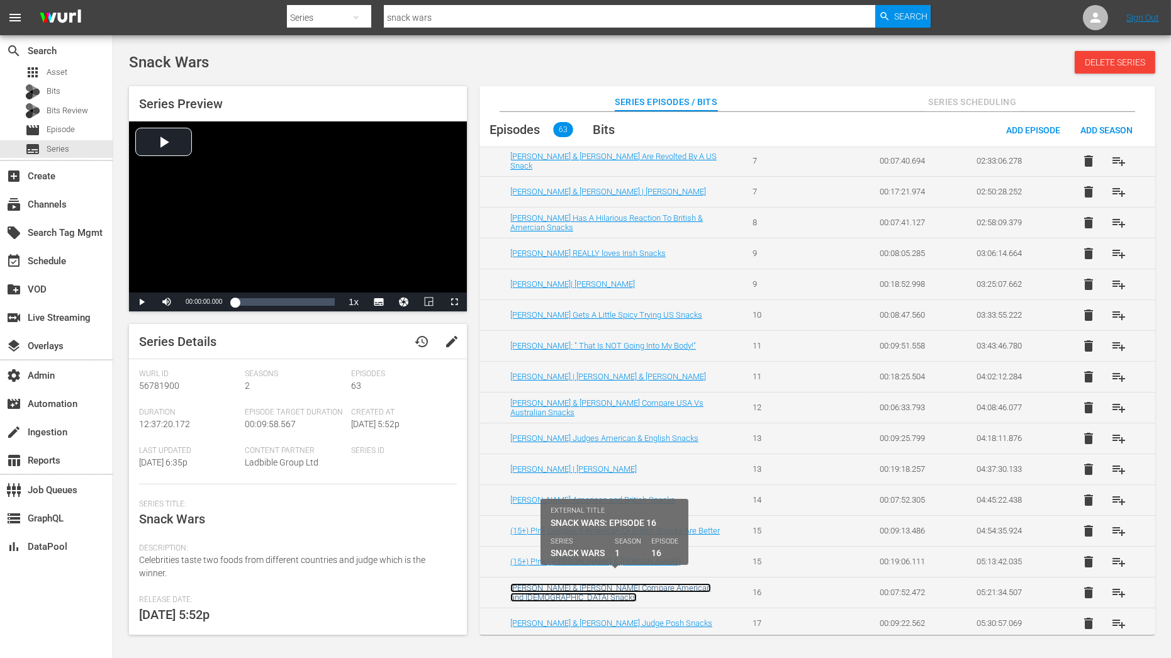
click at [563, 583] on link "[PERSON_NAME] & [PERSON_NAME] Compare American and [DEMOGRAPHIC_DATA] Snacks" at bounding box center [610, 592] width 201 height 19
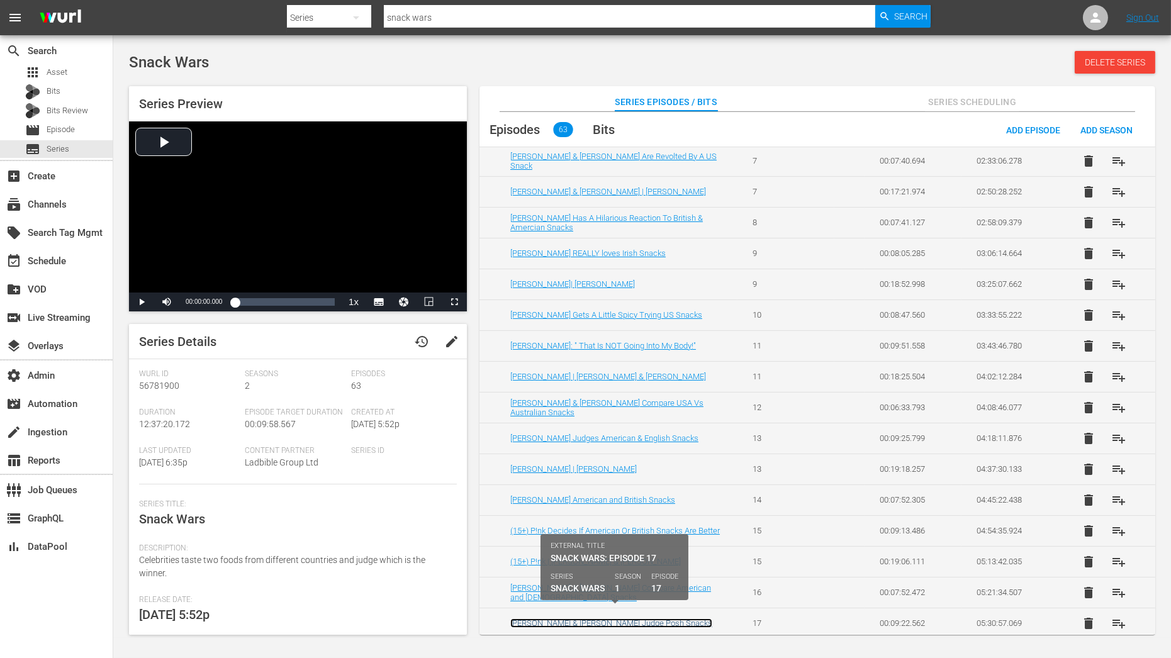
click at [566, 619] on link "James Acaster & Ed Gamble Judge Posh Snacks" at bounding box center [611, 623] width 202 height 9
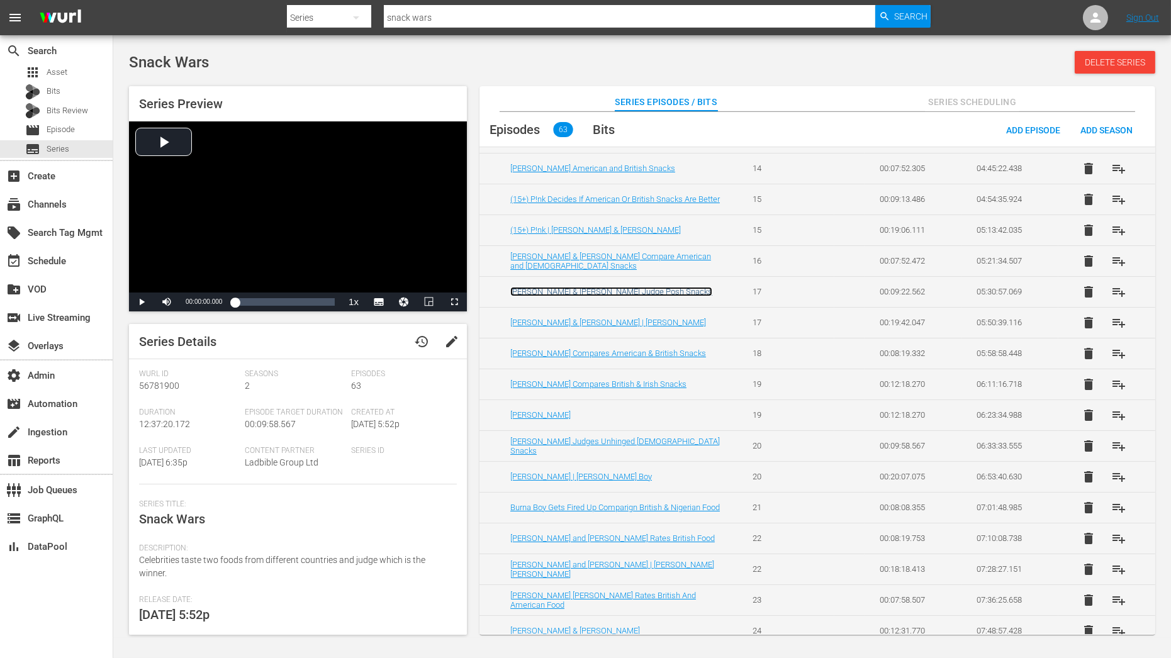
scroll to position [831, 0]
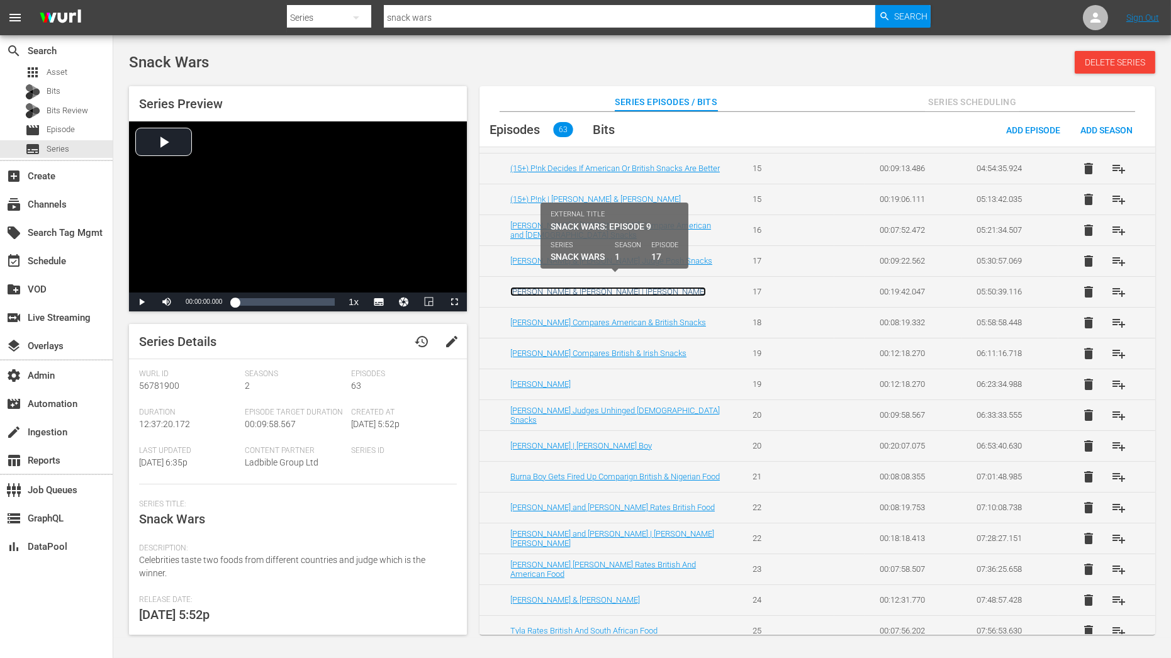
click at [648, 287] on link "James Acaster & Ed Gamble | Florence Pugh" at bounding box center [608, 291] width 196 height 9
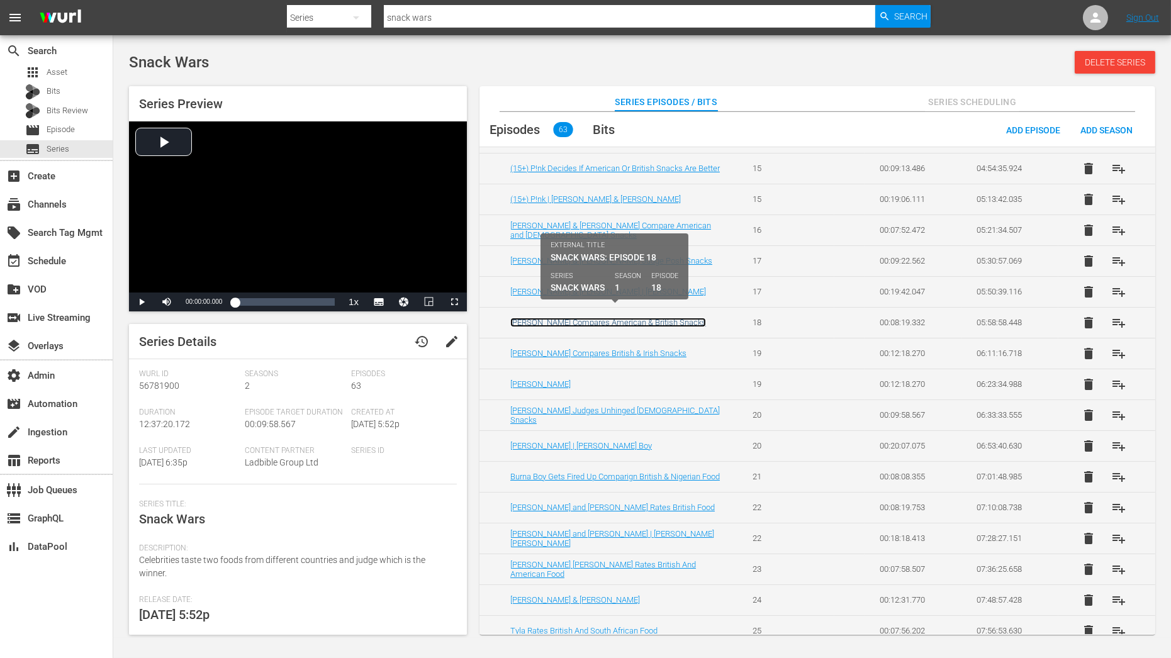
click at [634, 318] on link "Florence Pugh Compares American & British Snacks" at bounding box center [608, 322] width 196 height 9
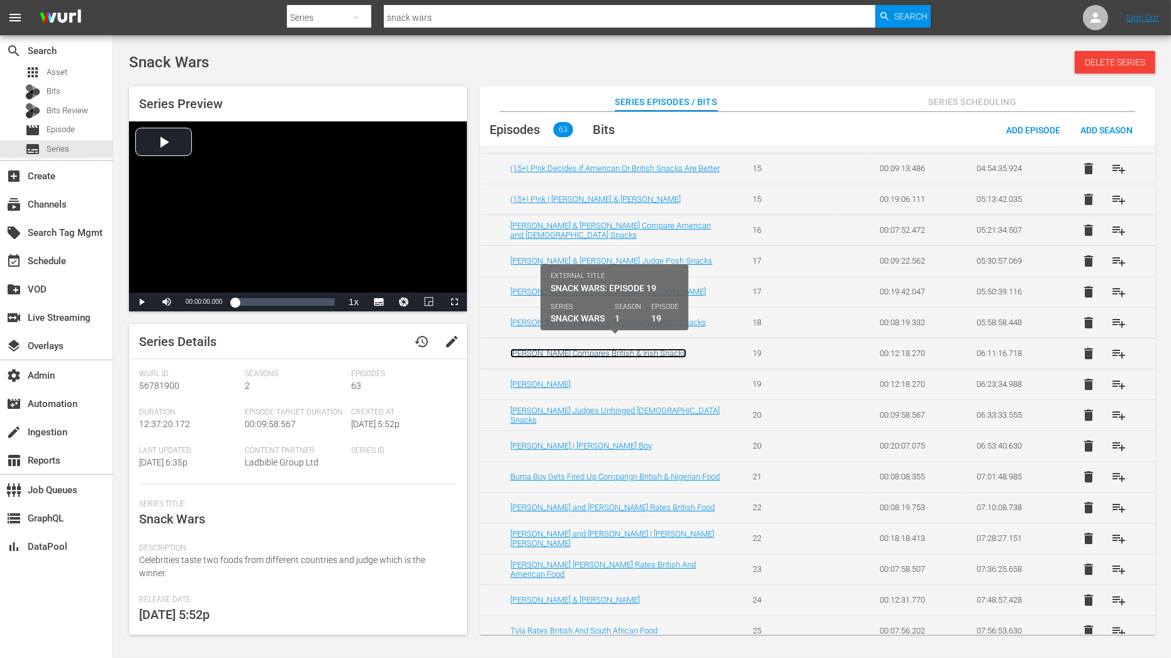
click at [623, 349] on link "[PERSON_NAME] Compares British & Irish Snacks" at bounding box center [598, 353] width 176 height 9
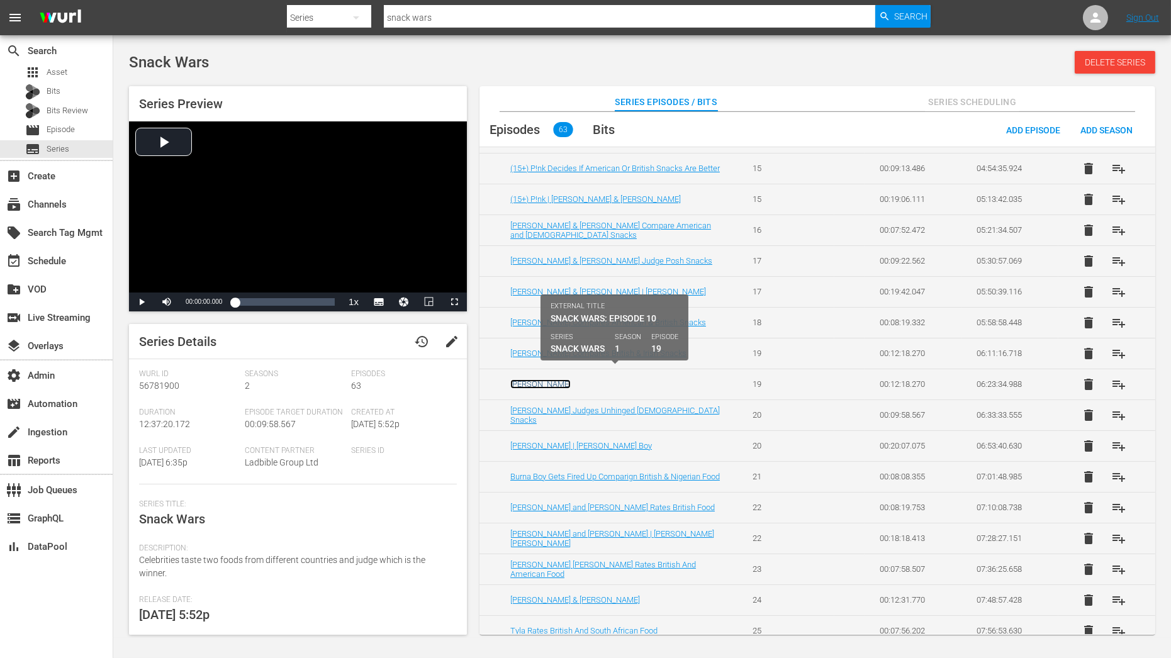
click at [519, 380] on link "[PERSON_NAME]" at bounding box center [540, 384] width 60 height 9
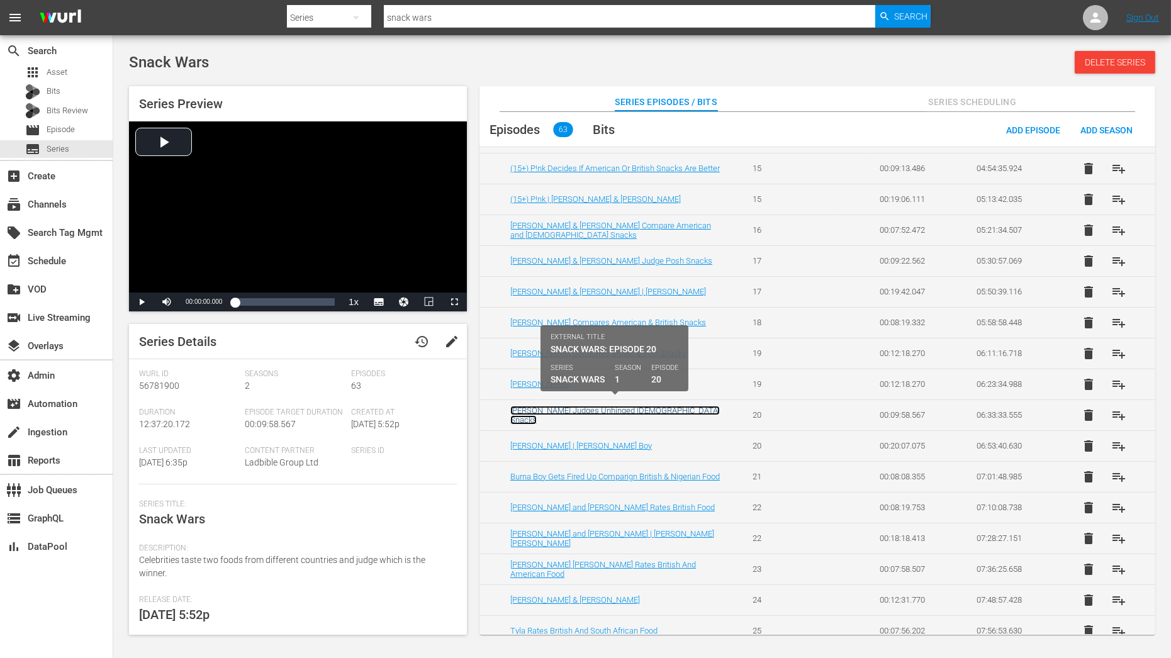
click at [522, 406] on link "[PERSON_NAME] Judges Unhinged [DEMOGRAPHIC_DATA] Snacks" at bounding box center [615, 415] width 210 height 19
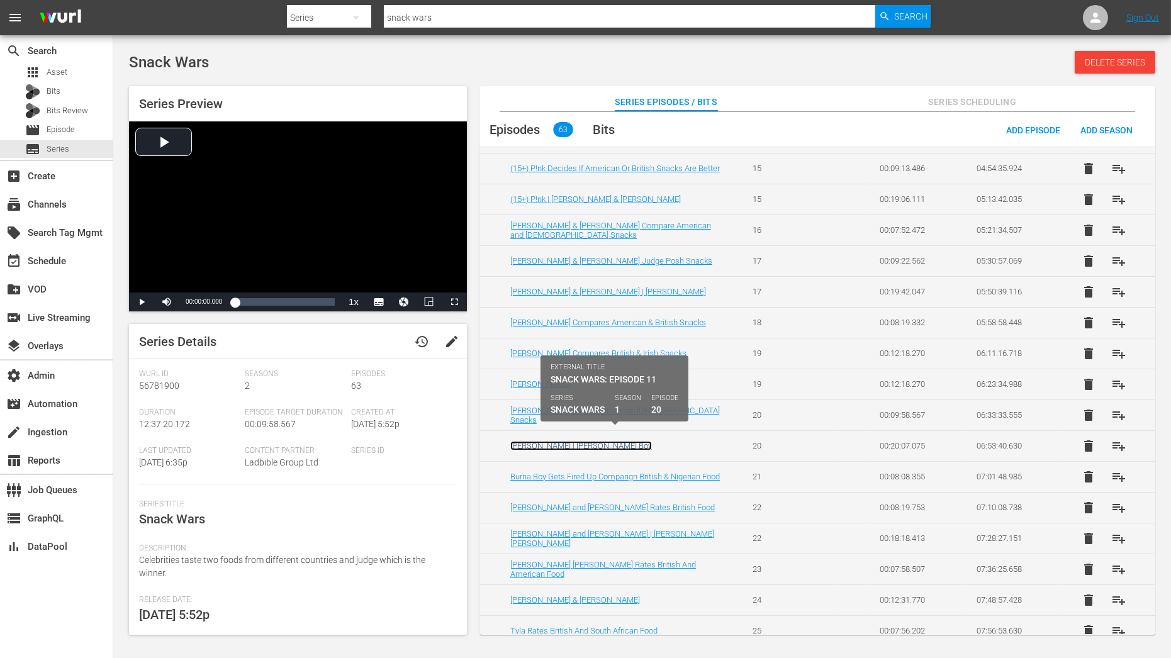
click at [523, 441] on link "Stephen Graham | Burna Boy" at bounding box center [581, 445] width 142 height 9
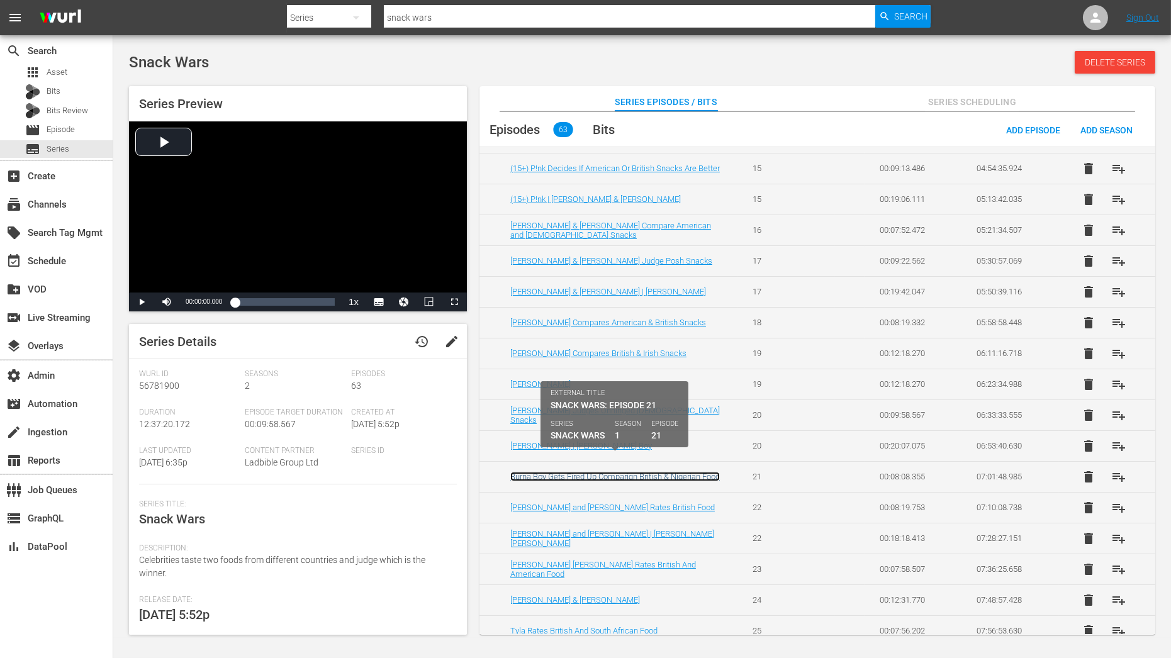
click at [523, 472] on link "Burna Boy Gets Fired Up Comparign British & Nigerian Food" at bounding box center [615, 476] width 210 height 9
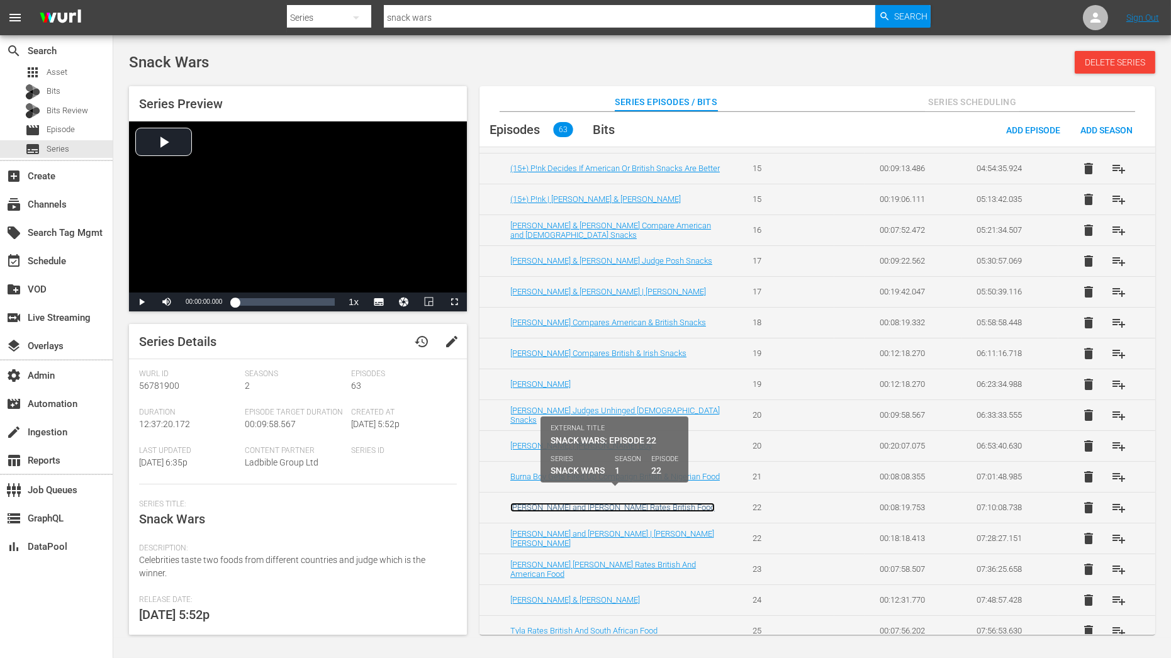
click at [529, 503] on link "[PERSON_NAME] and [PERSON_NAME] Rates British Food" at bounding box center [612, 507] width 205 height 9
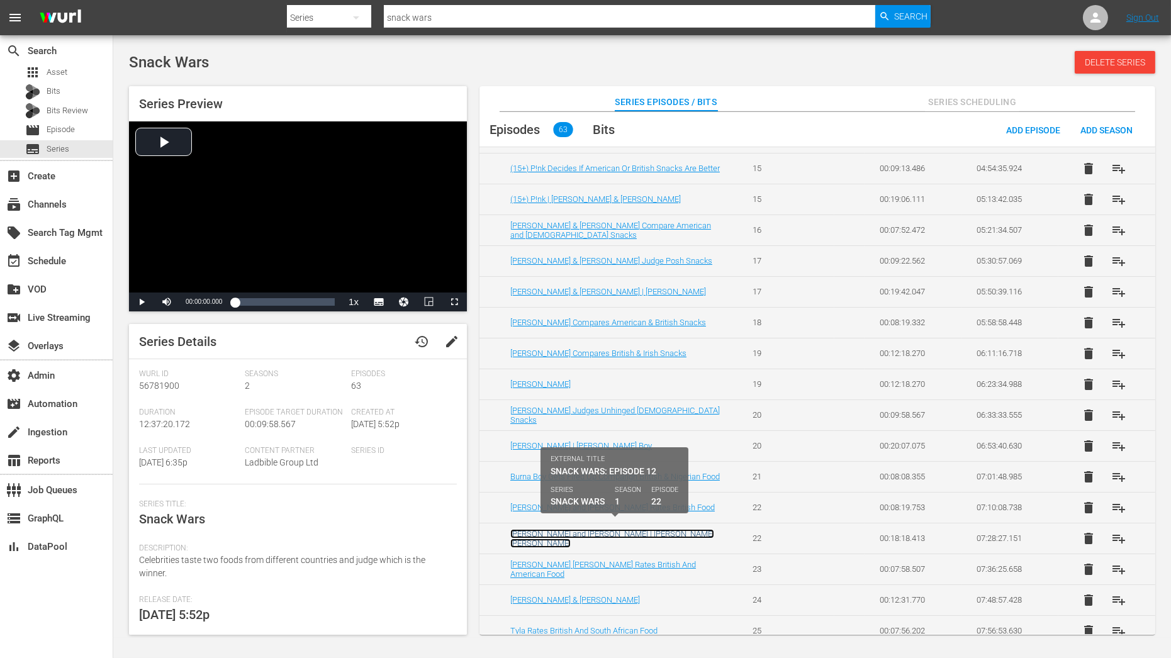
click at [529, 529] on link "Timothée Chalamet and Austin Butler | Millie Bobby Brown" at bounding box center [612, 538] width 204 height 19
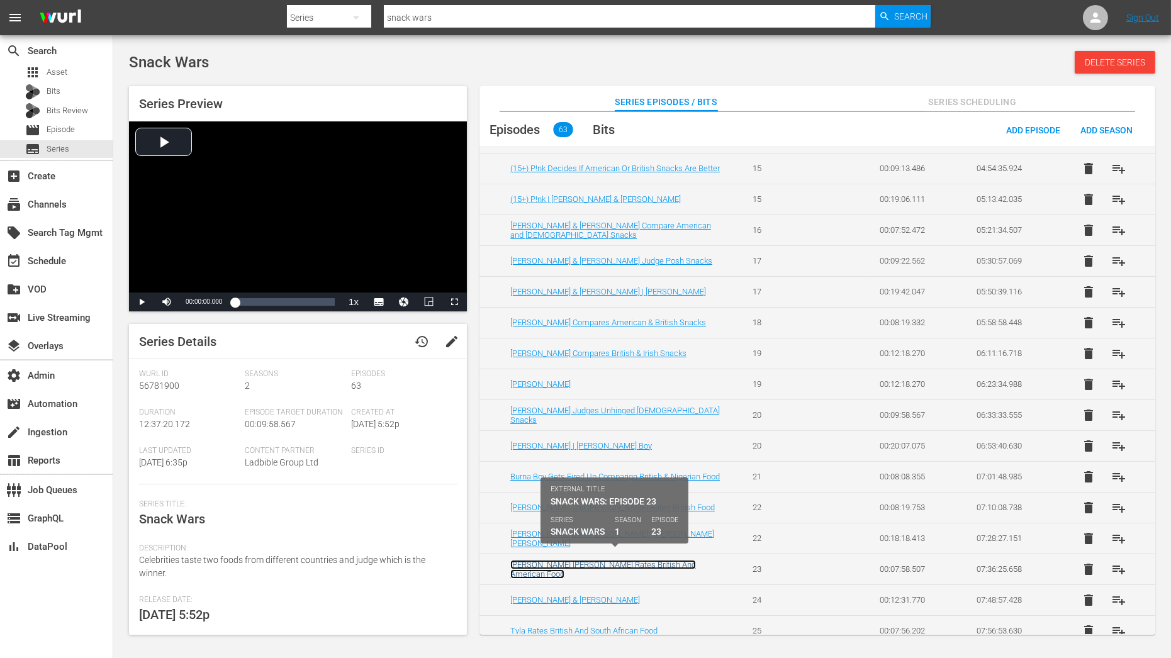
click at [529, 560] on link "[PERSON_NAME] [PERSON_NAME] Rates British And American Food" at bounding box center [603, 569] width 186 height 19
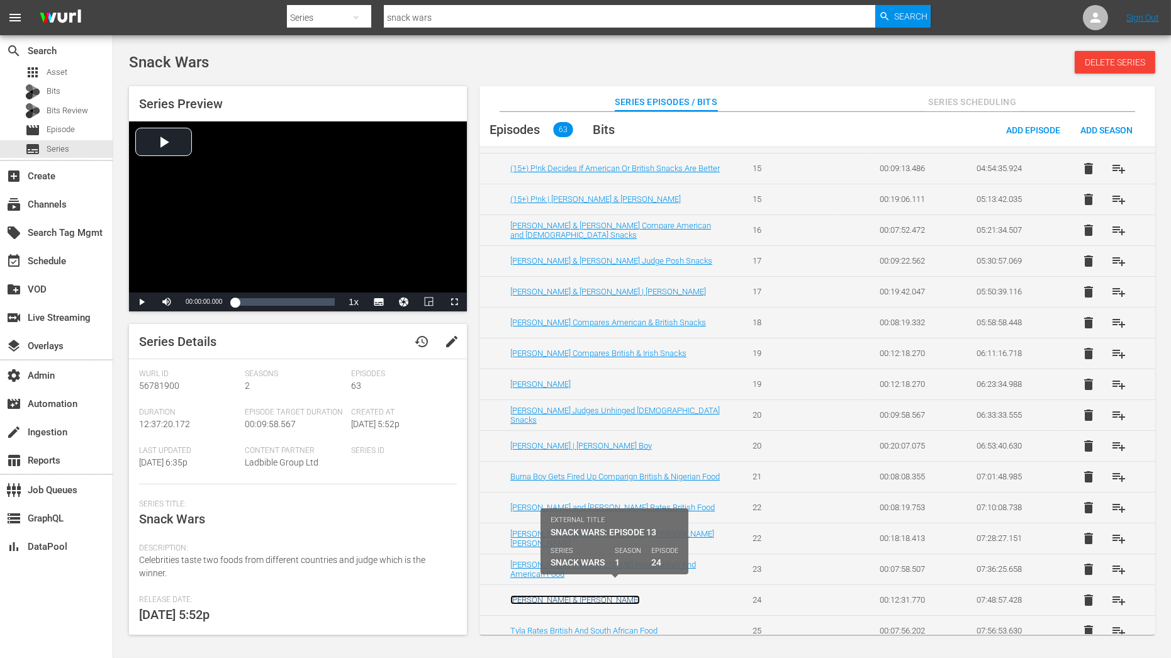
click at [529, 595] on link "Dev Patel & Jordan Peele" at bounding box center [575, 599] width 130 height 9
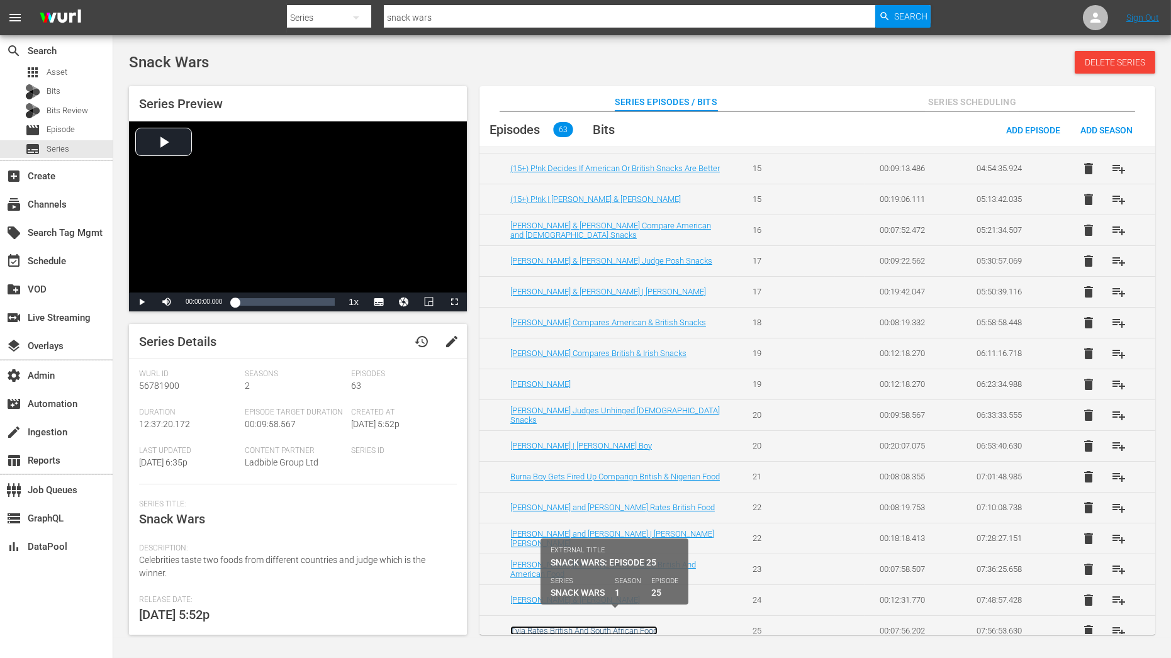
click at [539, 626] on link "Tyla Rates British And South African Food" at bounding box center [583, 630] width 147 height 9
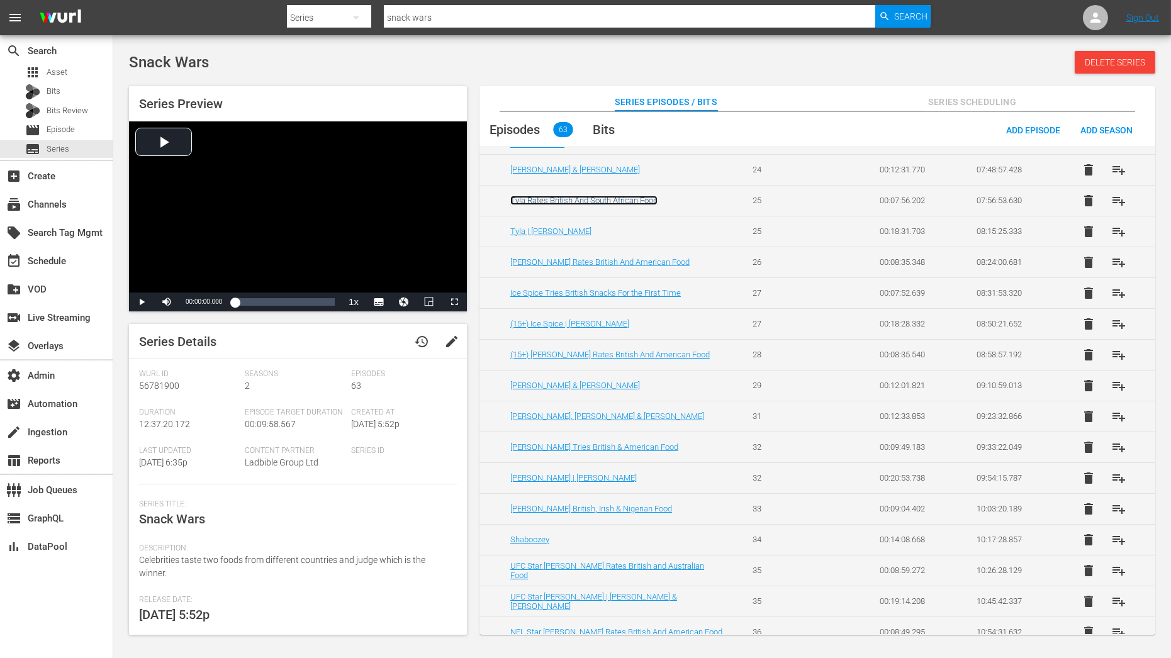
scroll to position [1263, 0]
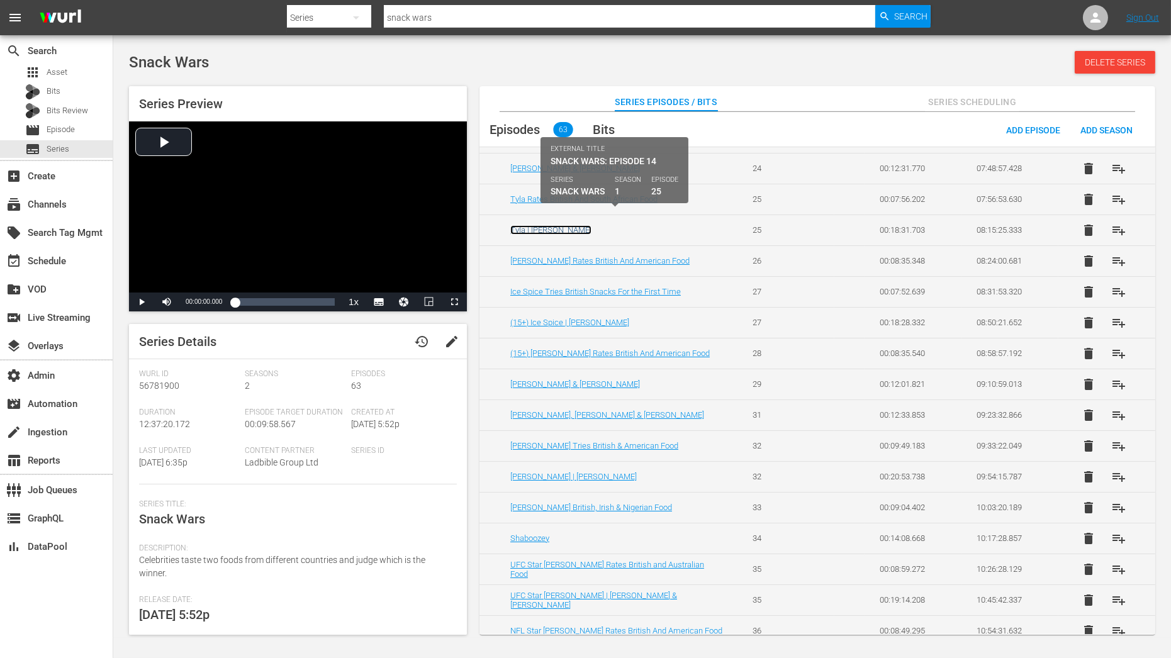
click at [546, 225] on link "Tyla | Snoop Dogg" at bounding box center [550, 229] width 81 height 9
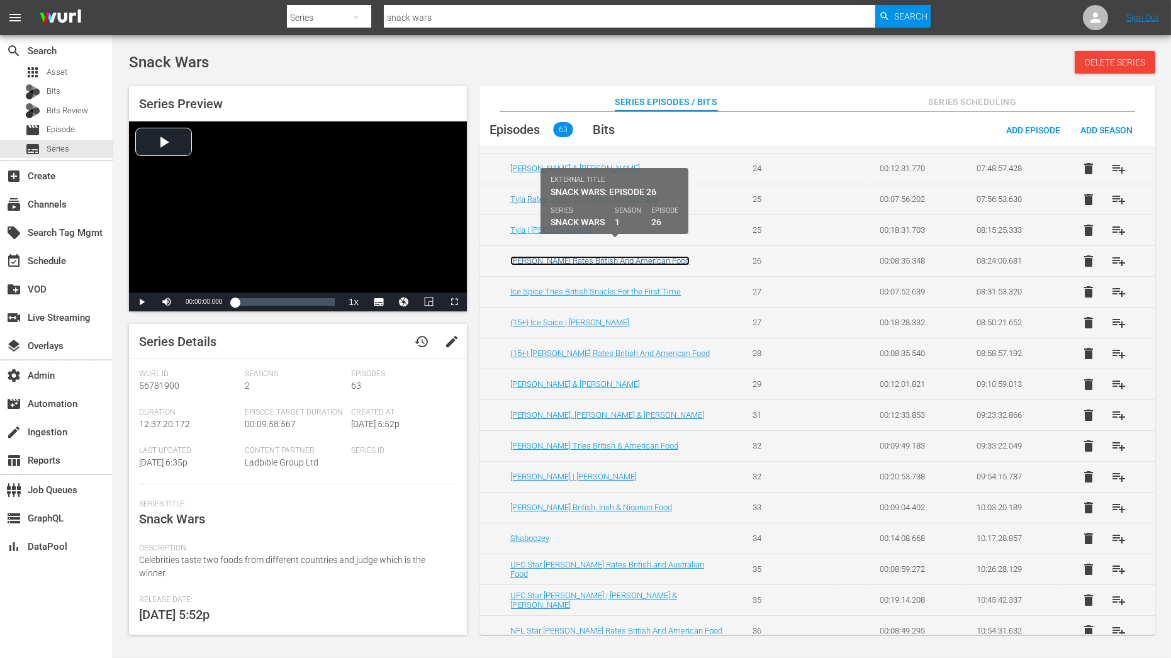
click at [546, 256] on link "Snoop Dogg Rates British And American Food" at bounding box center [599, 260] width 179 height 9
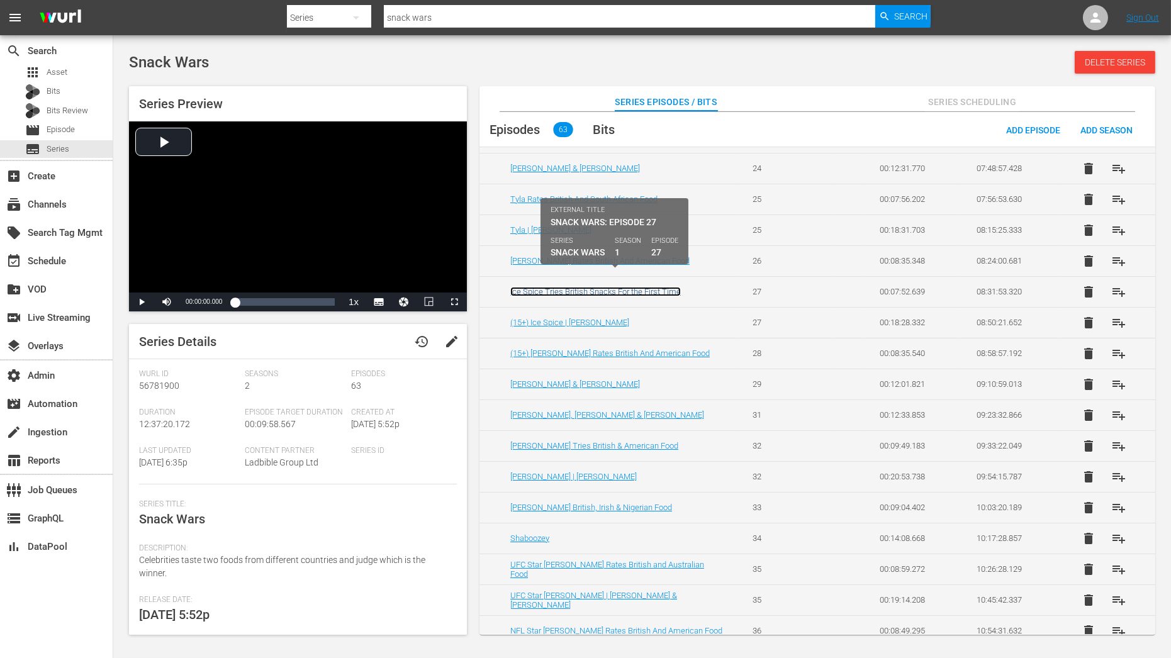
click at [546, 287] on link "Ice Spice Tries British Snacks For the First Time" at bounding box center [595, 291] width 171 height 9
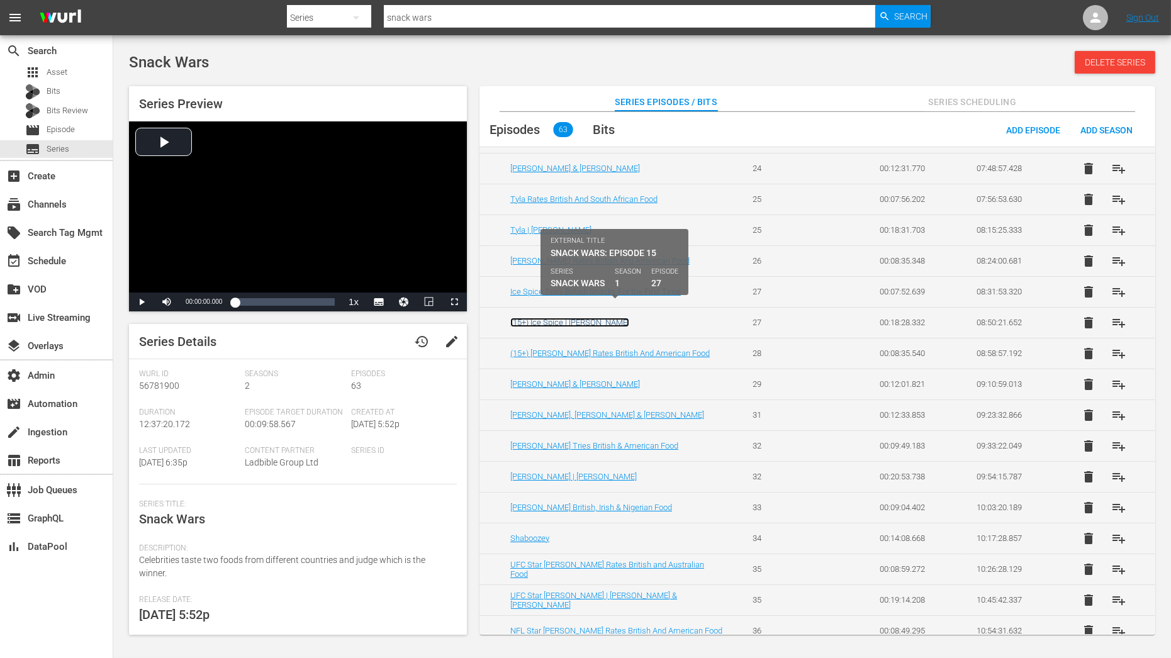
click at [546, 318] on link "(15+) Ice Spice | Katy Perry" at bounding box center [569, 322] width 119 height 9
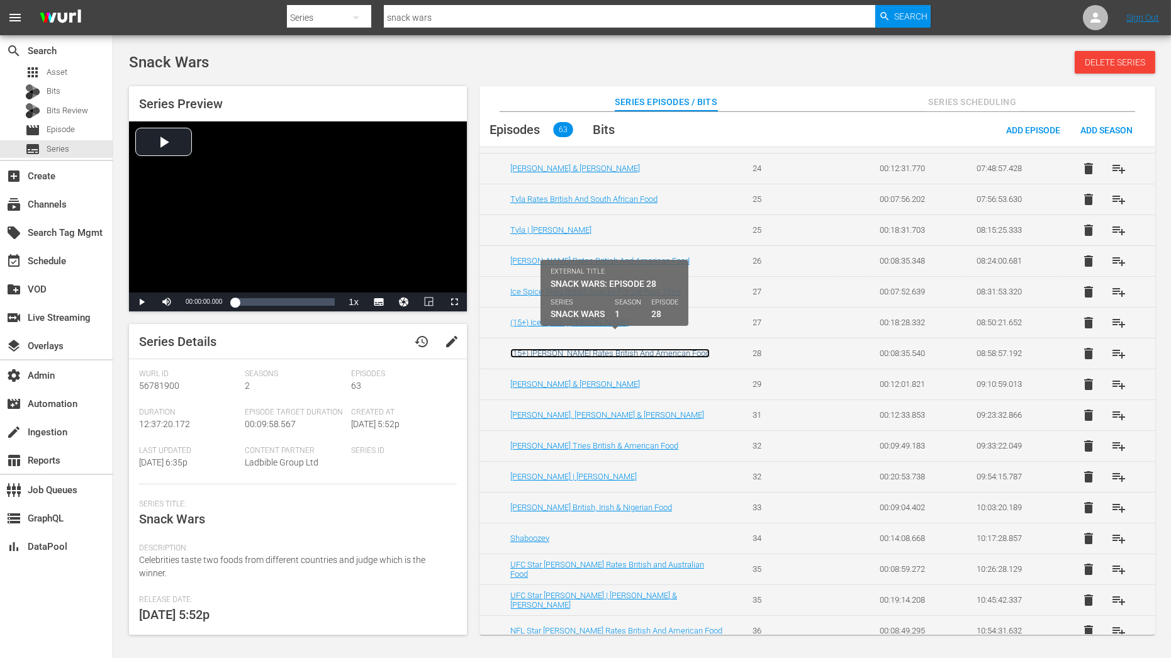
click at [546, 349] on link "(15+) Katy Perry Rates British And American Food" at bounding box center [610, 353] width 200 height 9
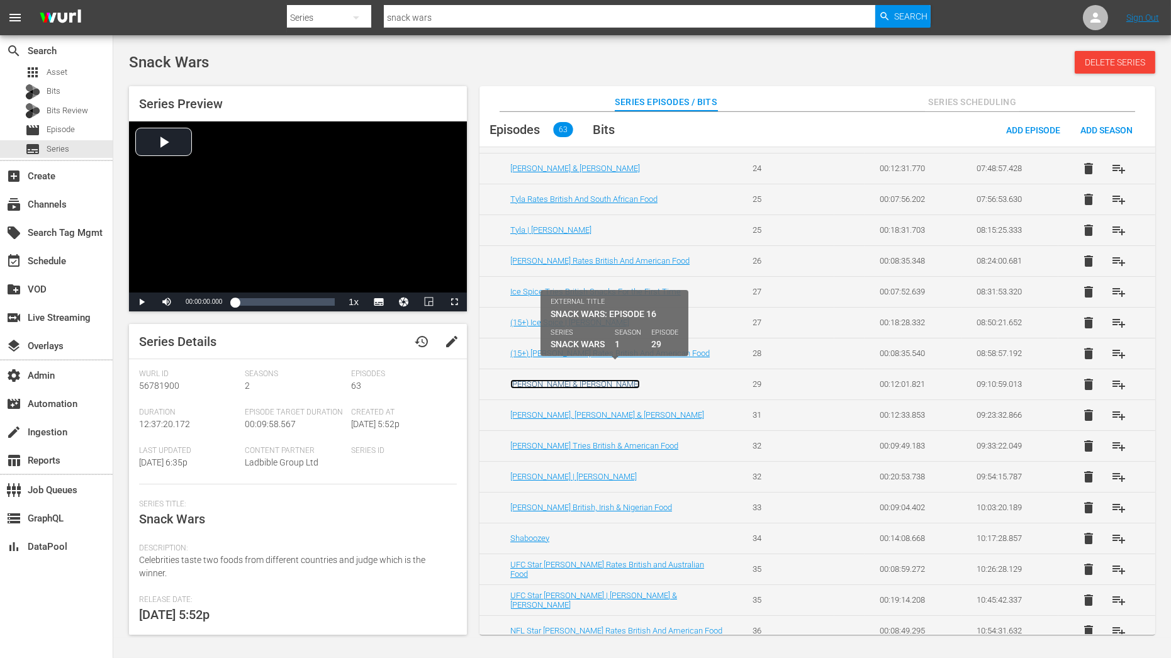
click at [546, 380] on link "Channing Tatum & Naomi Ackie" at bounding box center [575, 384] width 130 height 9
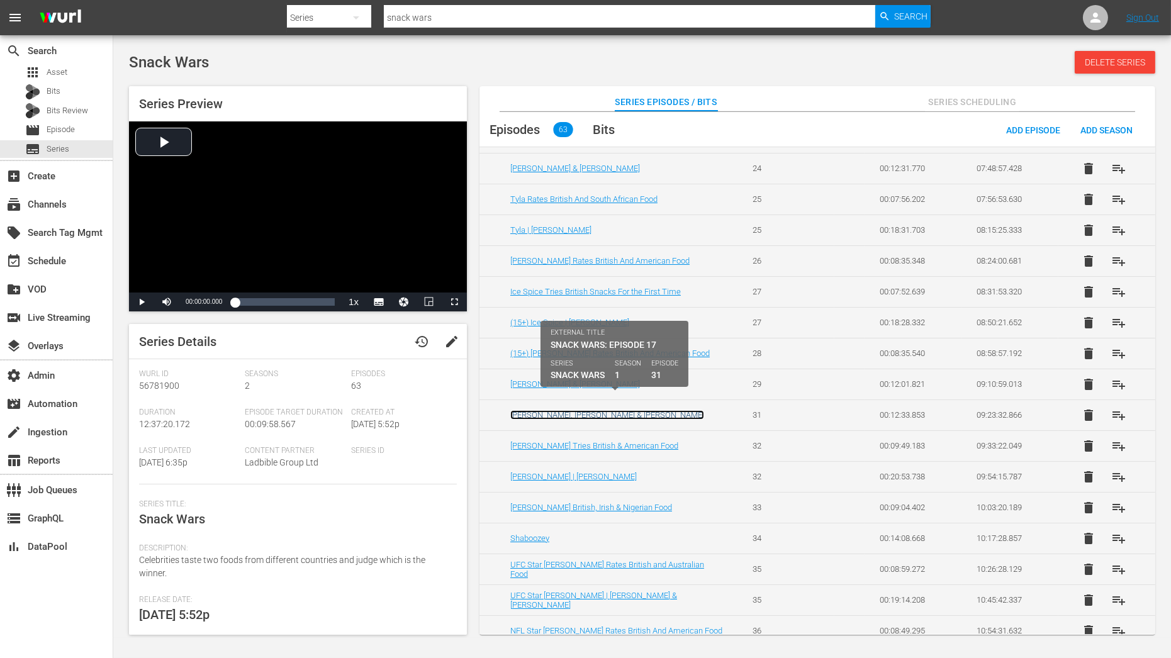
click at [552, 410] on link "Jeremy Clarkson, Richard Hammond & James May" at bounding box center [607, 414] width 194 height 9
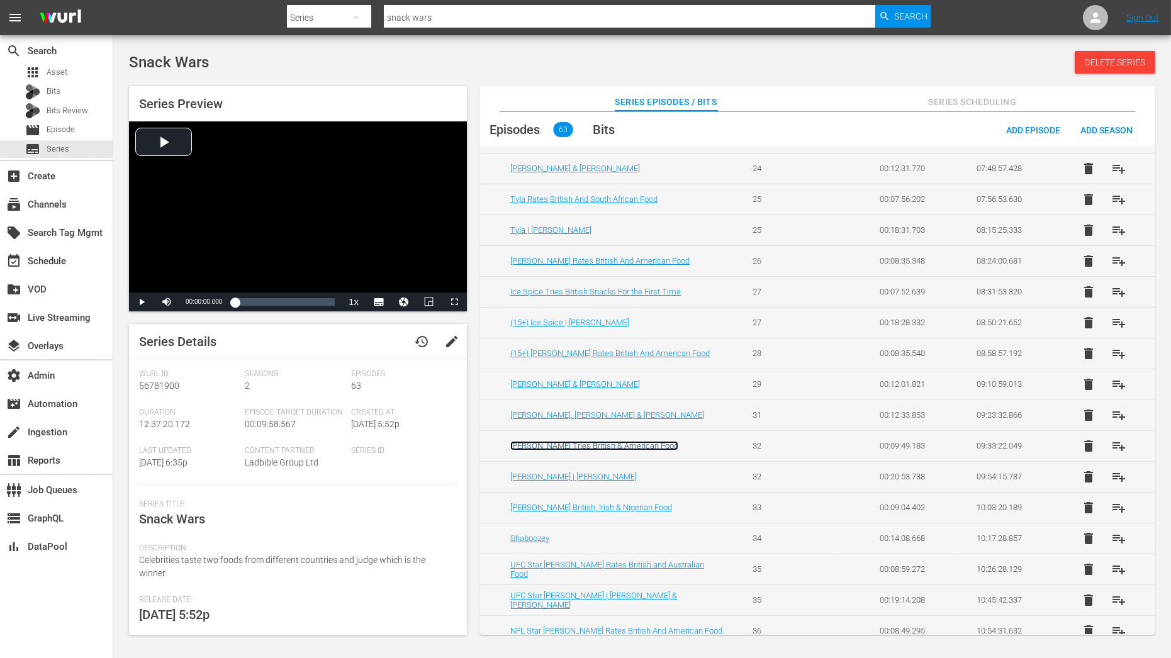
click at [546, 441] on link "Hailee Steinfeld Tries British & American Food" at bounding box center [594, 445] width 168 height 9
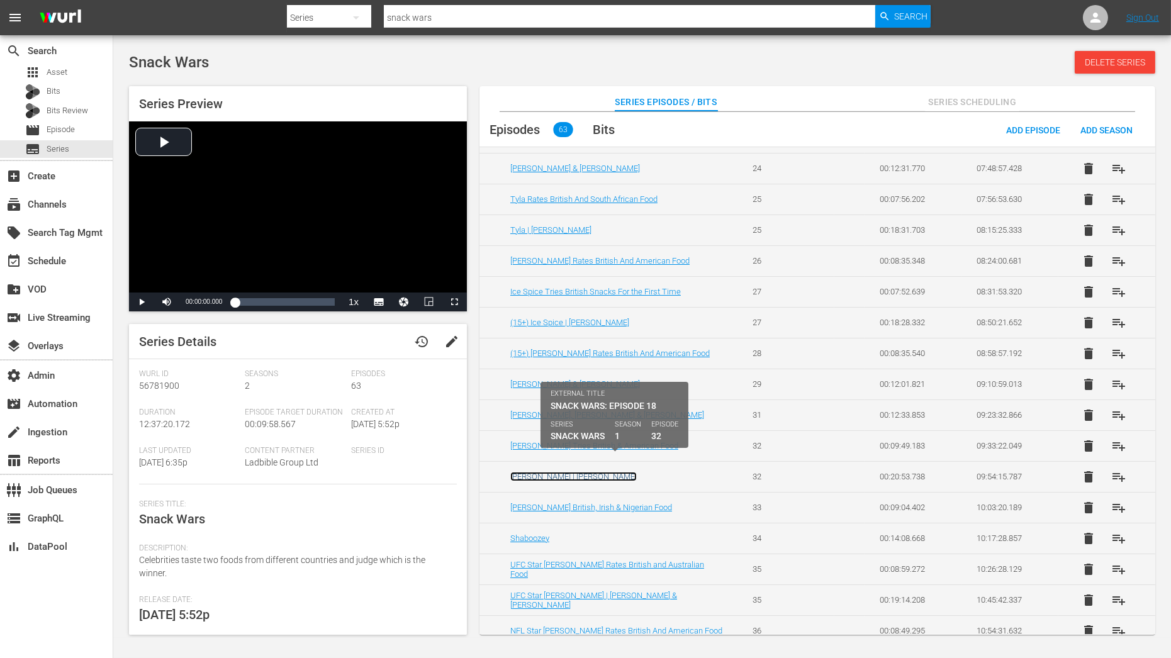
click at [546, 472] on link "Hailee Steinfeld | Davido" at bounding box center [573, 476] width 127 height 9
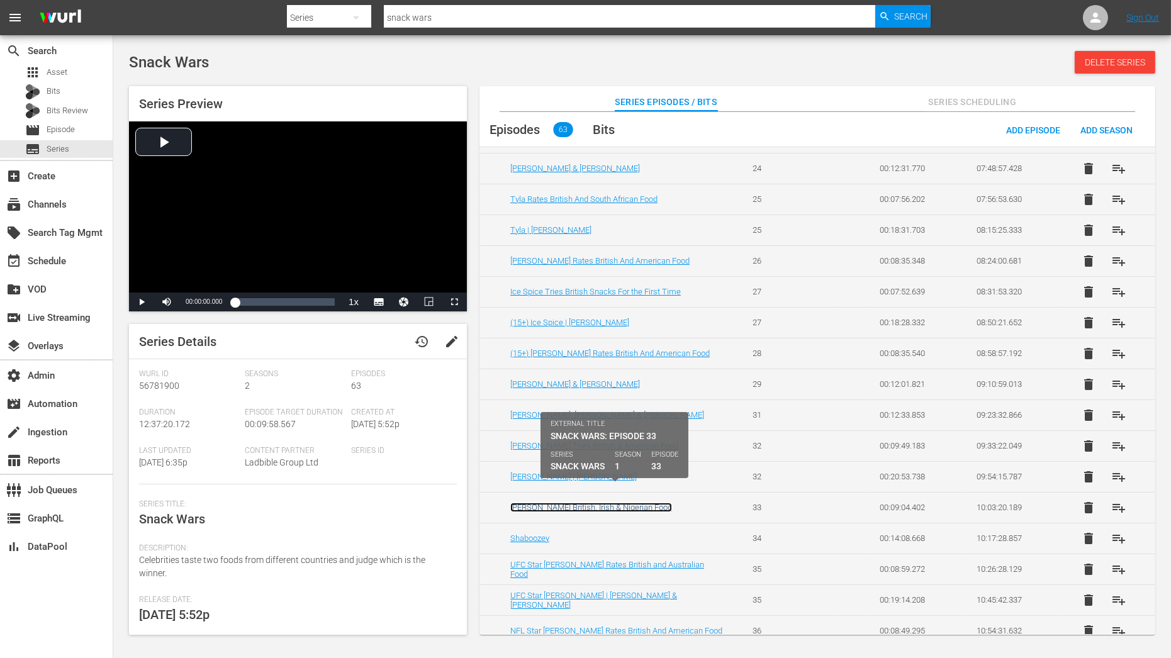
click at [546, 503] on link "Davido Tries British, Irish & Nigerian Food" at bounding box center [591, 507] width 162 height 9
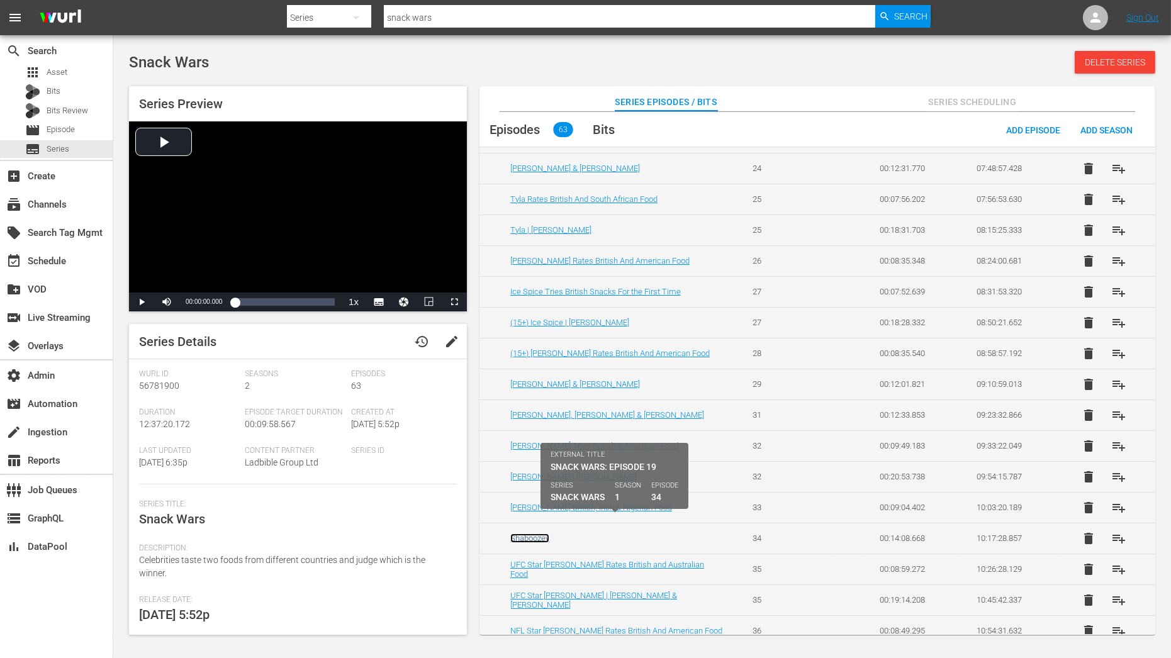
click at [539, 534] on link "Shaboozey" at bounding box center [529, 538] width 39 height 9
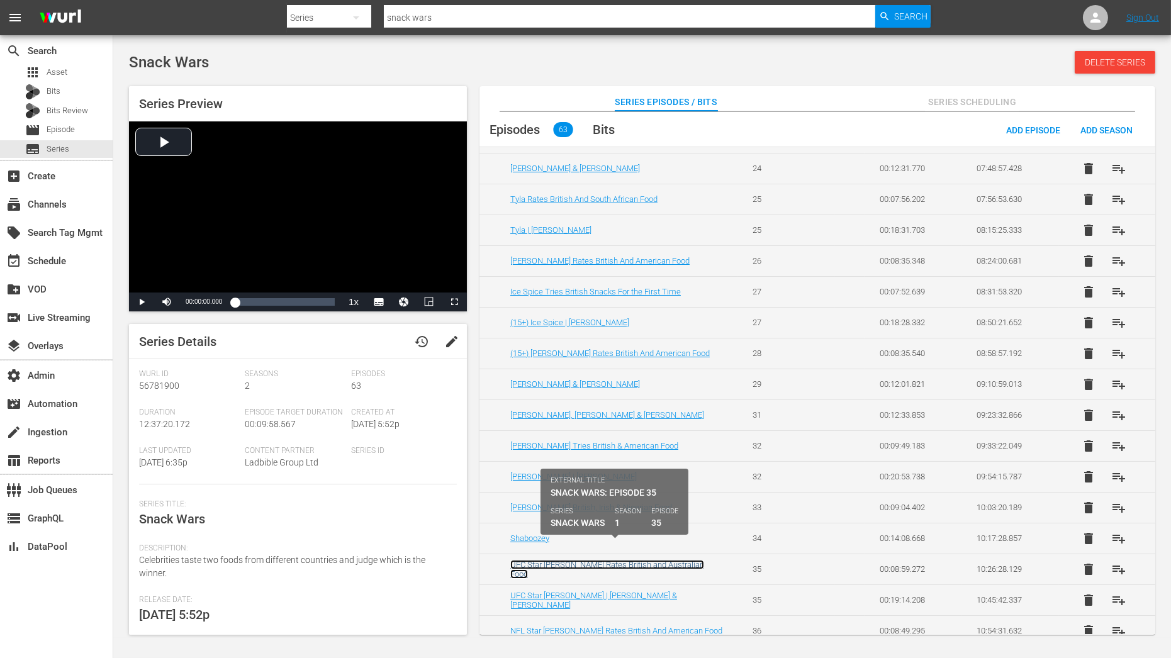
click at [549, 560] on link "UFC Star [PERSON_NAME] Rates British and Australian Food" at bounding box center [607, 569] width 194 height 19
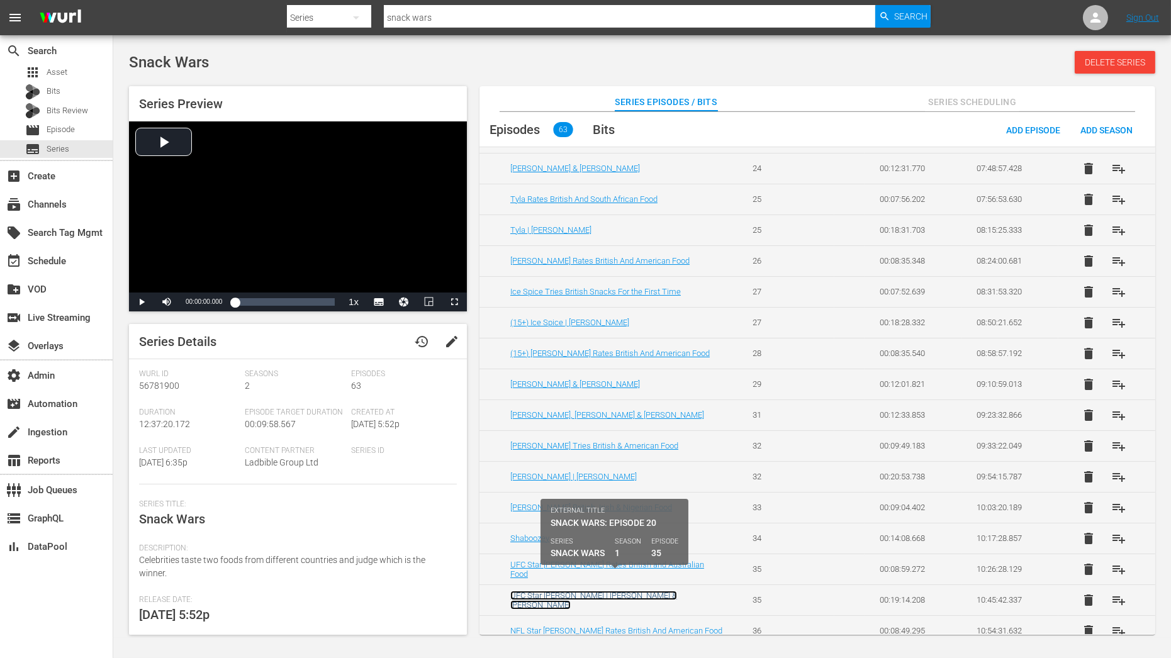
click at [575, 591] on link "UFC Star Alexander Volkanovski | Roberto Carlos & Gilberto Silva" at bounding box center [593, 600] width 167 height 19
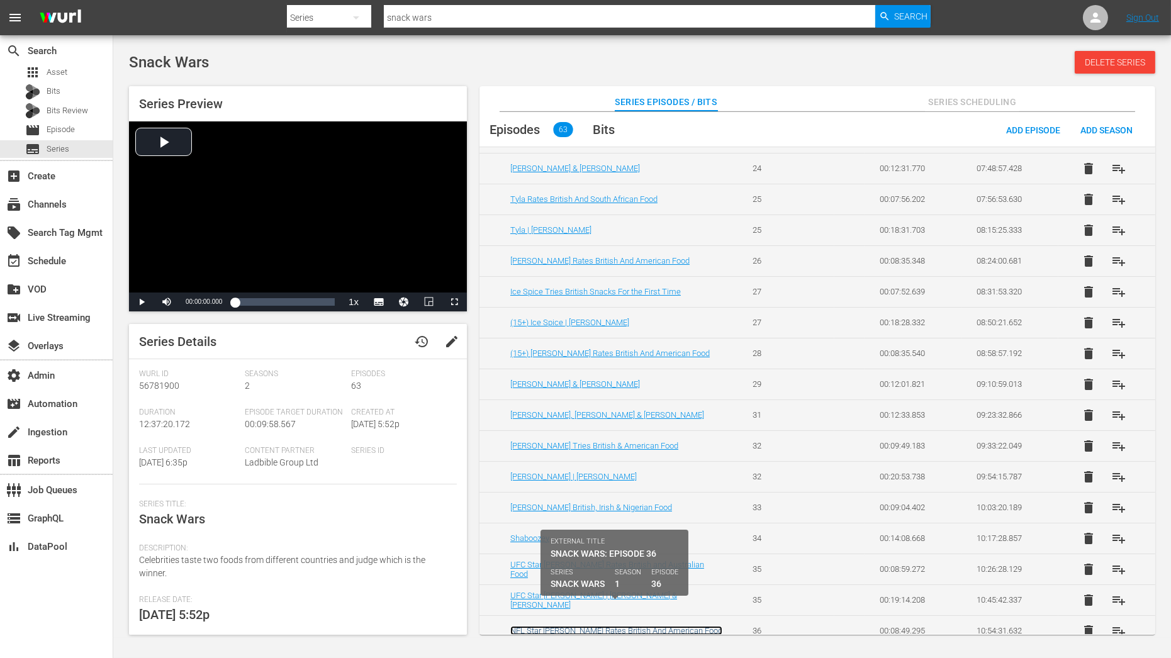
click at [573, 626] on link "NFL Star Justin Jefferson Rates British And American Food" at bounding box center [616, 630] width 212 height 9
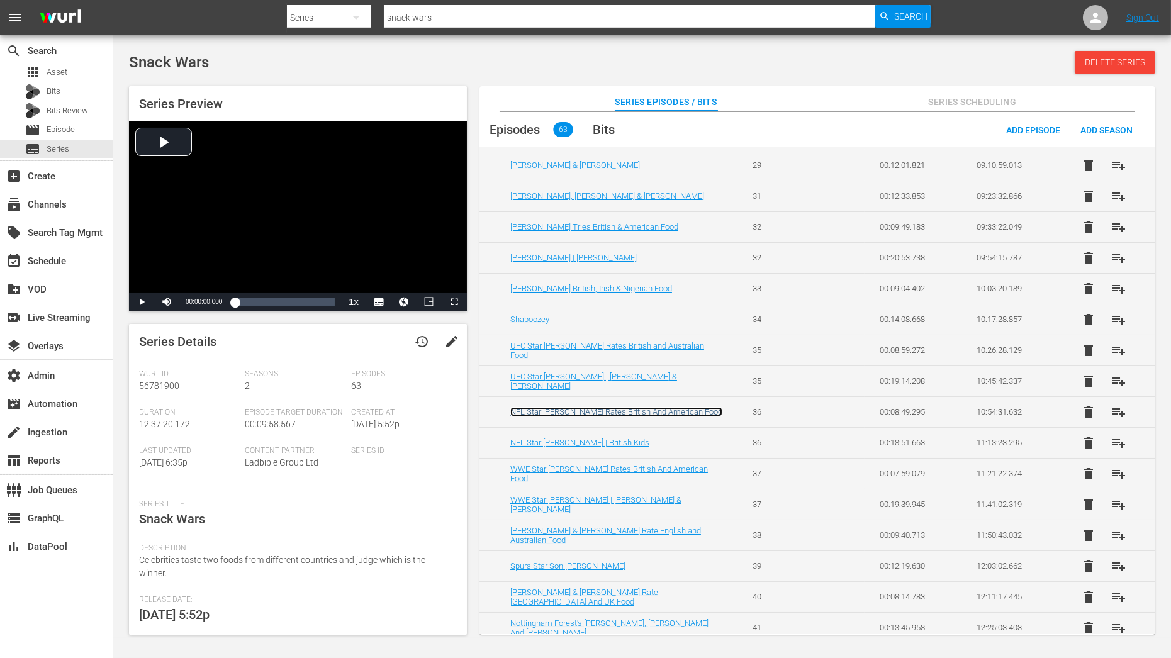
scroll to position [1534, 0]
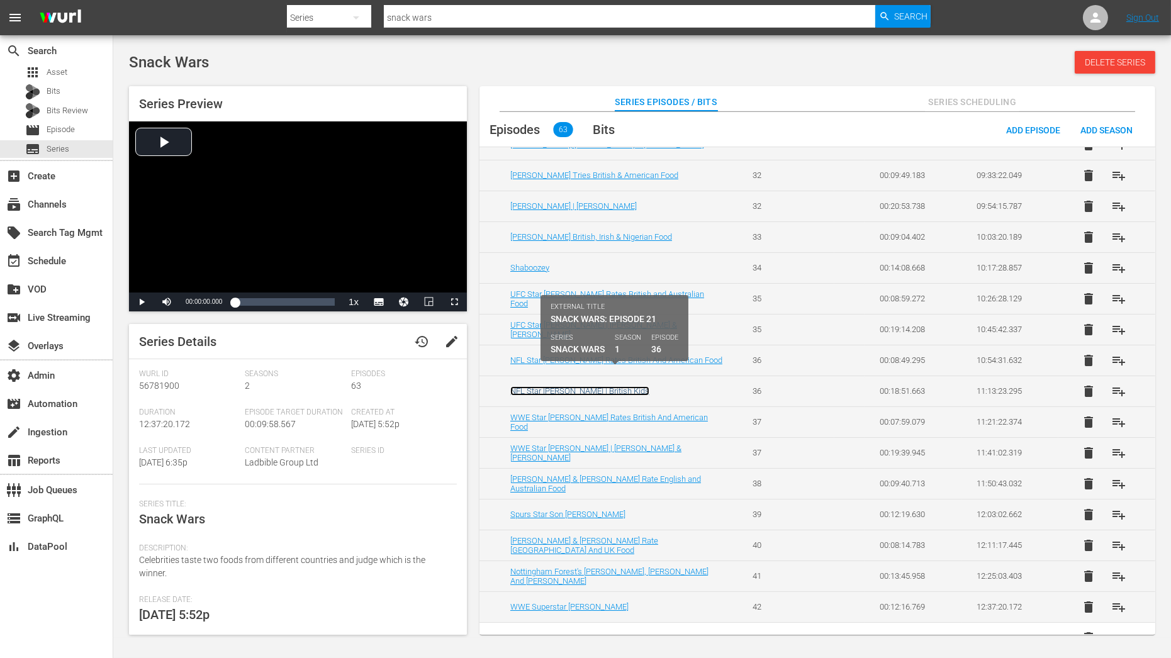
click at [609, 386] on link "NFL Star Justin Jefferson | British Kids" at bounding box center [579, 390] width 139 height 9
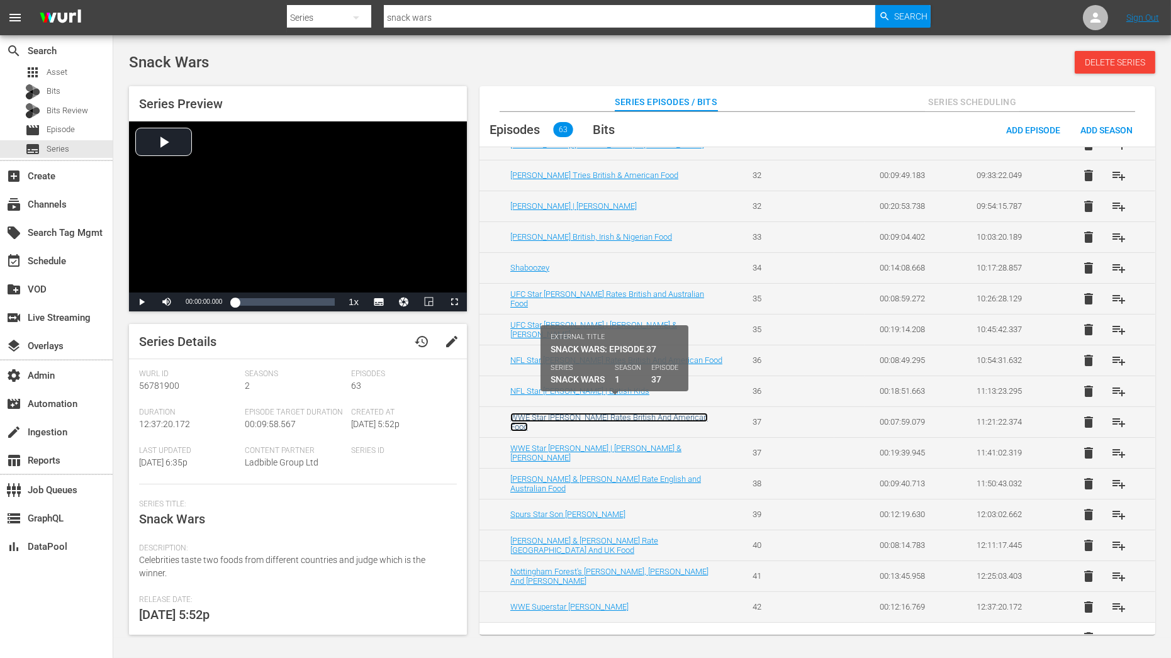
click at [600, 413] on link "WWE Star Cody Rhodes Rates British And American Food" at bounding box center [609, 422] width 198 height 19
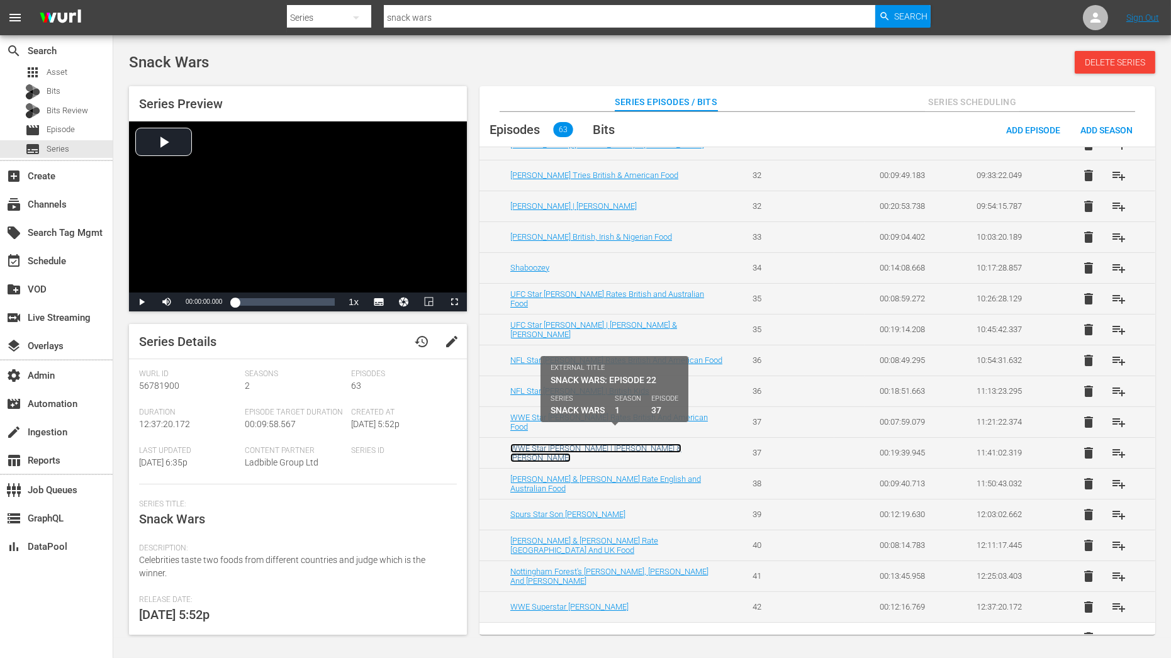
click at [600, 444] on link "WWE Star Cody Rhodes | Mike Tindall & James Haskell" at bounding box center [595, 453] width 171 height 19
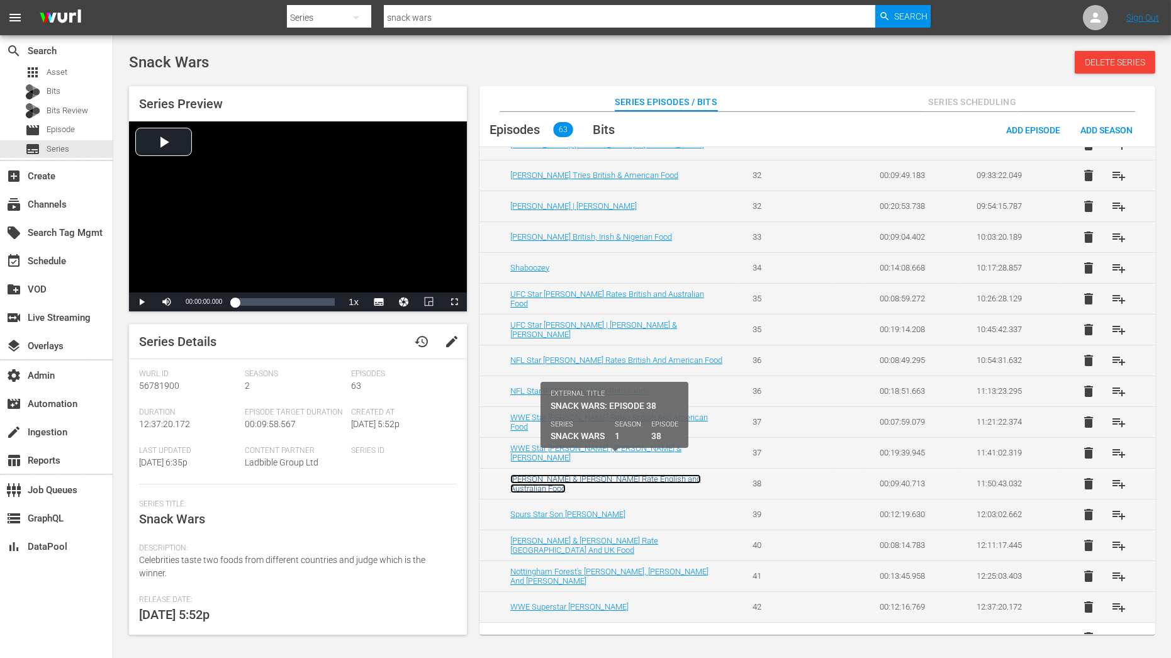
click at [599, 475] on link "Mike Tindall & James Haskell Rate English and Australian Food" at bounding box center [605, 484] width 191 height 19
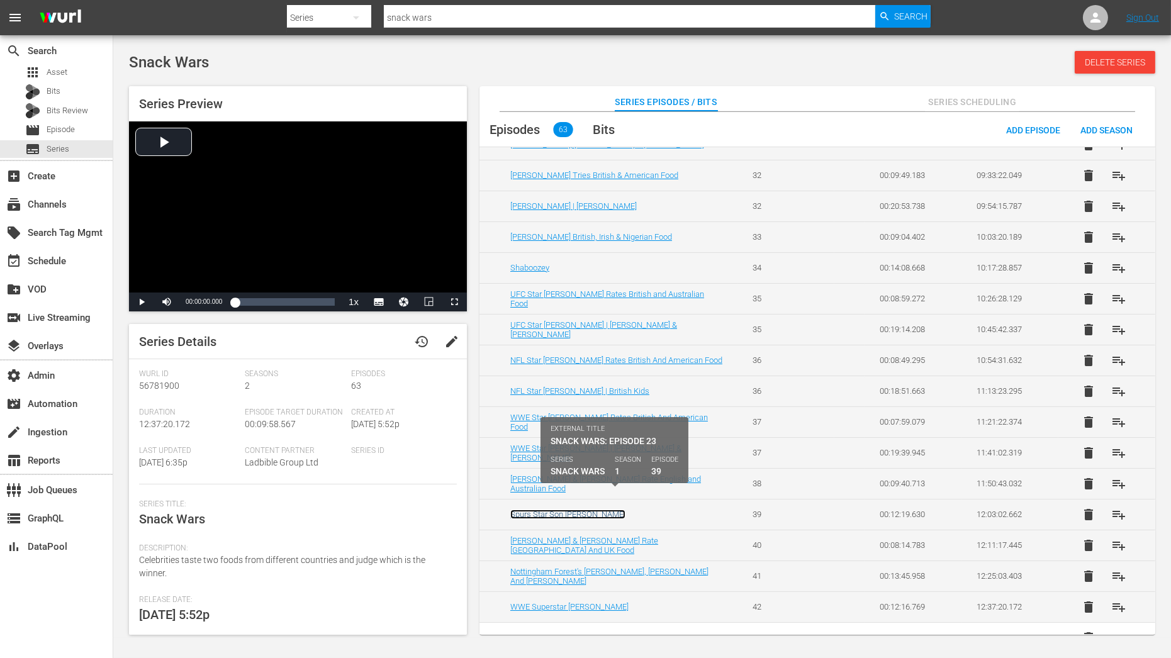
click at [583, 510] on link "Spurs Star Son Heung-Min" at bounding box center [567, 514] width 115 height 9
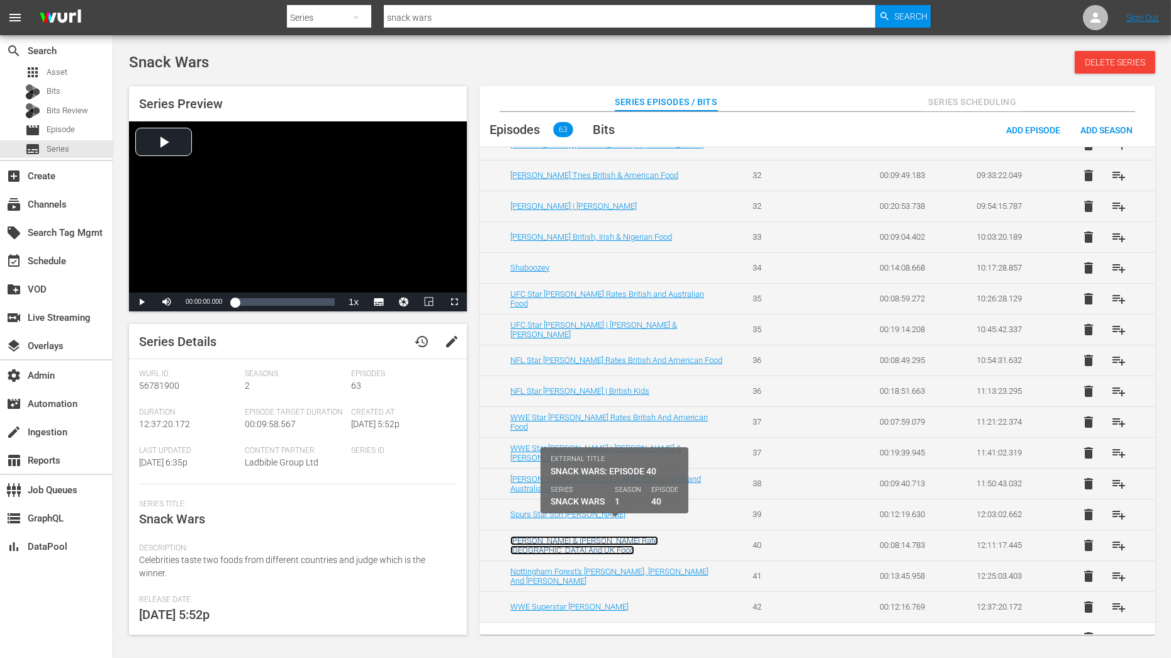
click at [583, 536] on link "Roberto Carlos & Gilberto Silva Rate Brazil And UK Food" at bounding box center [584, 545] width 148 height 19
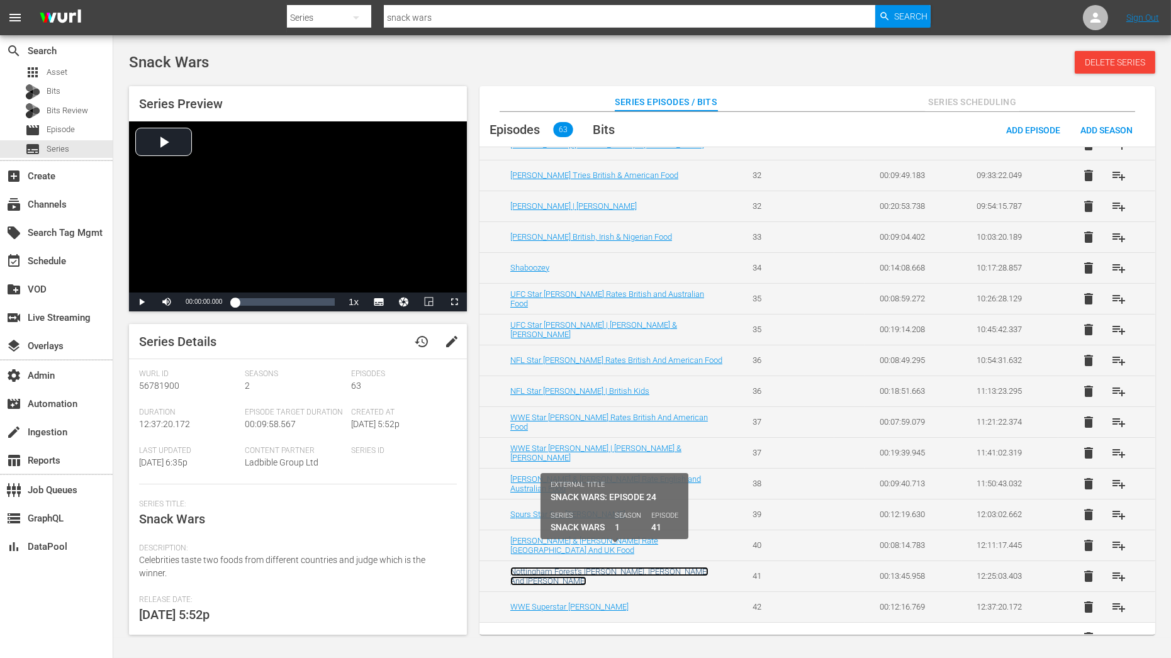
click at [583, 567] on link "Nottingham Forest's Anthony Elanga, Ola Aina And Callum Hudson-Odoi" at bounding box center [609, 576] width 198 height 19
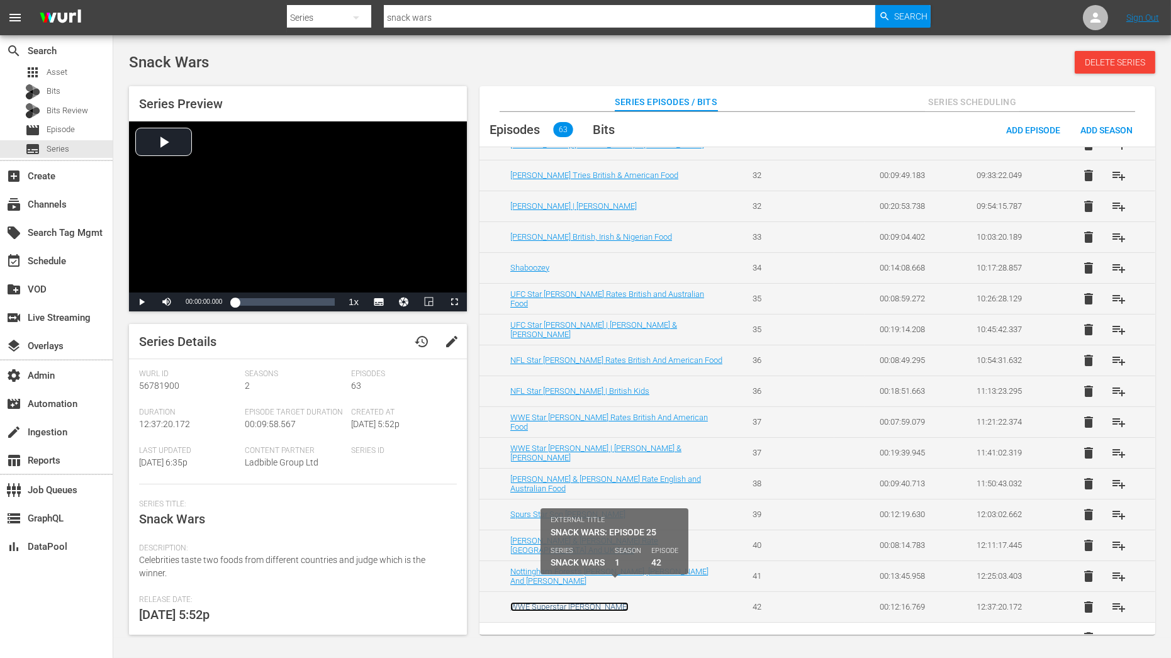
click at [583, 602] on link "WWE Superstar Chelsea Green" at bounding box center [569, 606] width 118 height 9
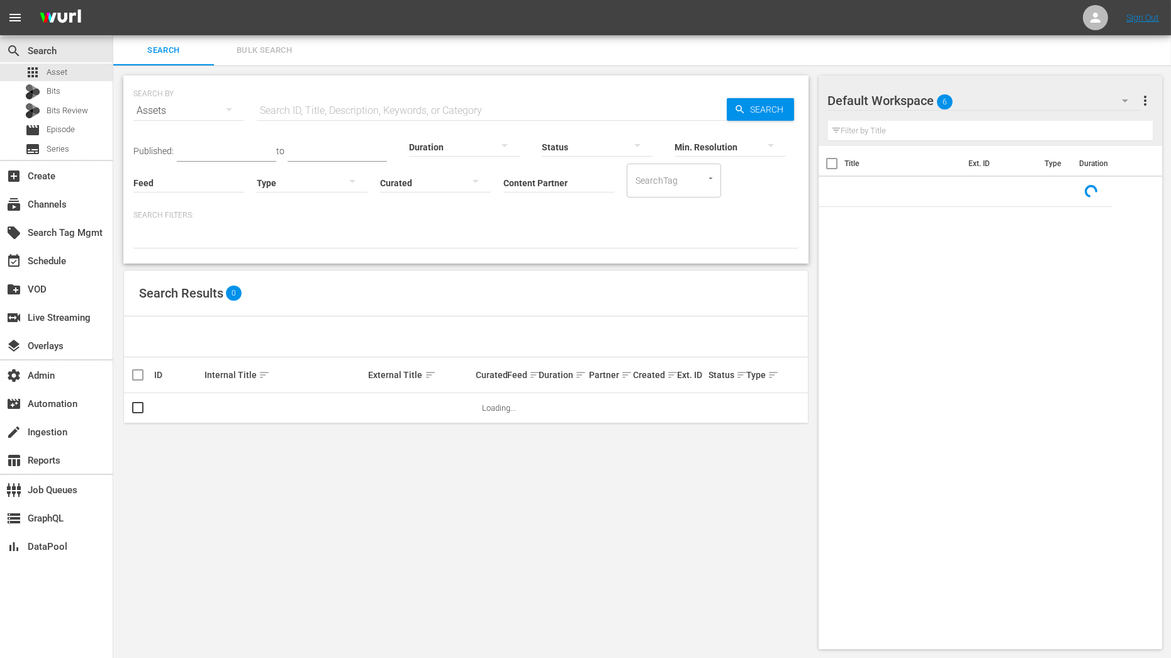
click at [359, 108] on input "text" at bounding box center [492, 111] width 470 height 30
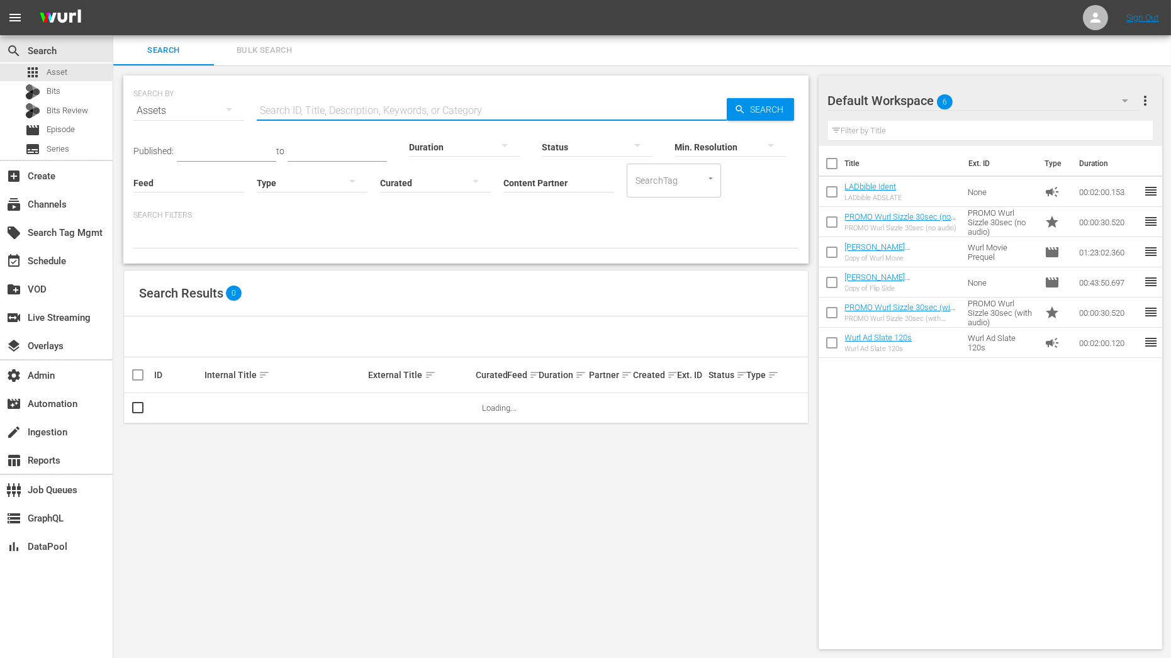
paste input "A FORCED MARRIAGE SURVIVOR (PART 2)"
type input "A FORCED MARRIAGE SURVIVOR (PART 2)"
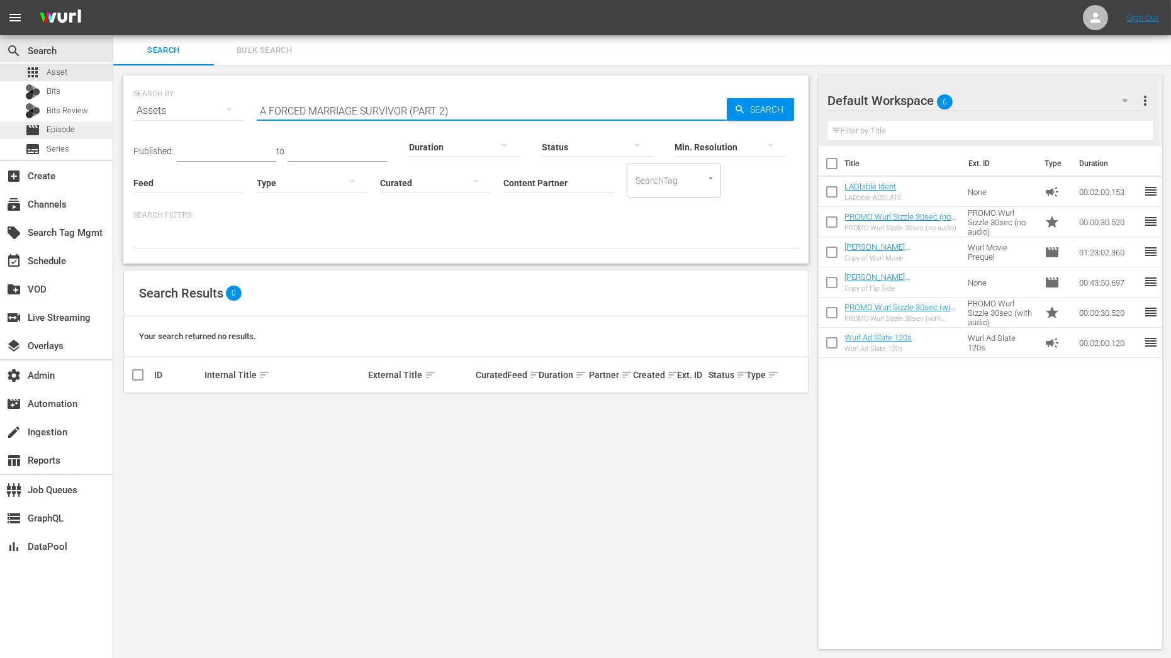
click at [68, 133] on span "Episode" at bounding box center [61, 129] width 28 height 13
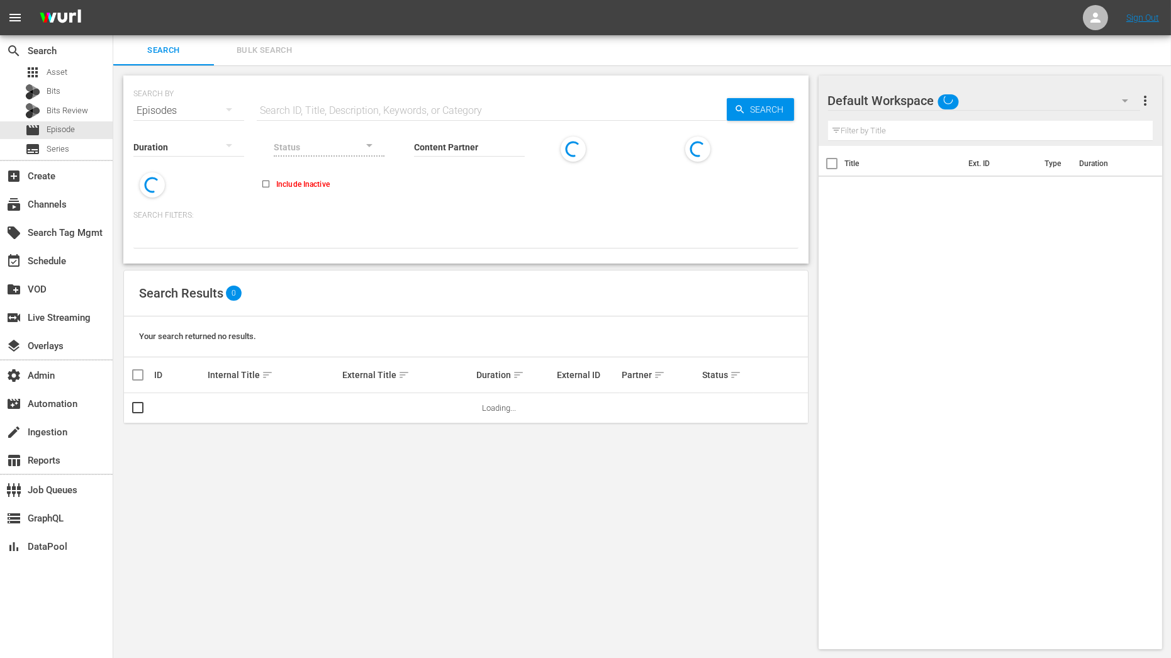
click at [294, 107] on input "text" at bounding box center [492, 111] width 470 height 30
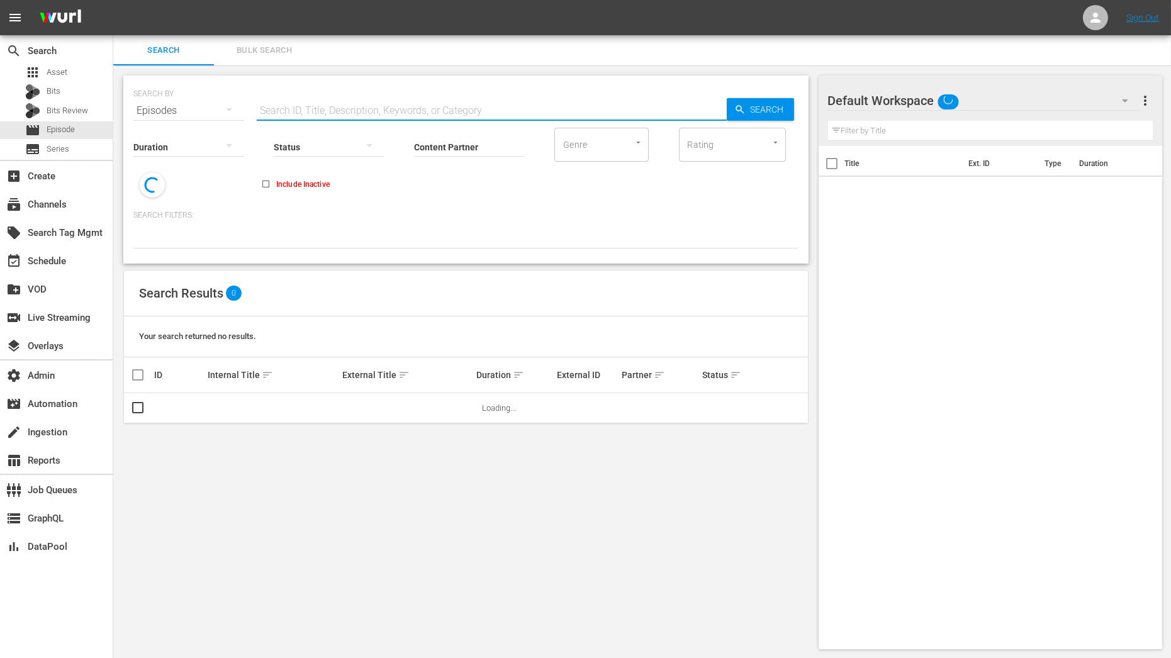
paste input "A FORCED MARRIAGE SURVIVOR (PART 2)"
type input "A FORCED MARRIAGE SURVIVOR (PART 2)"
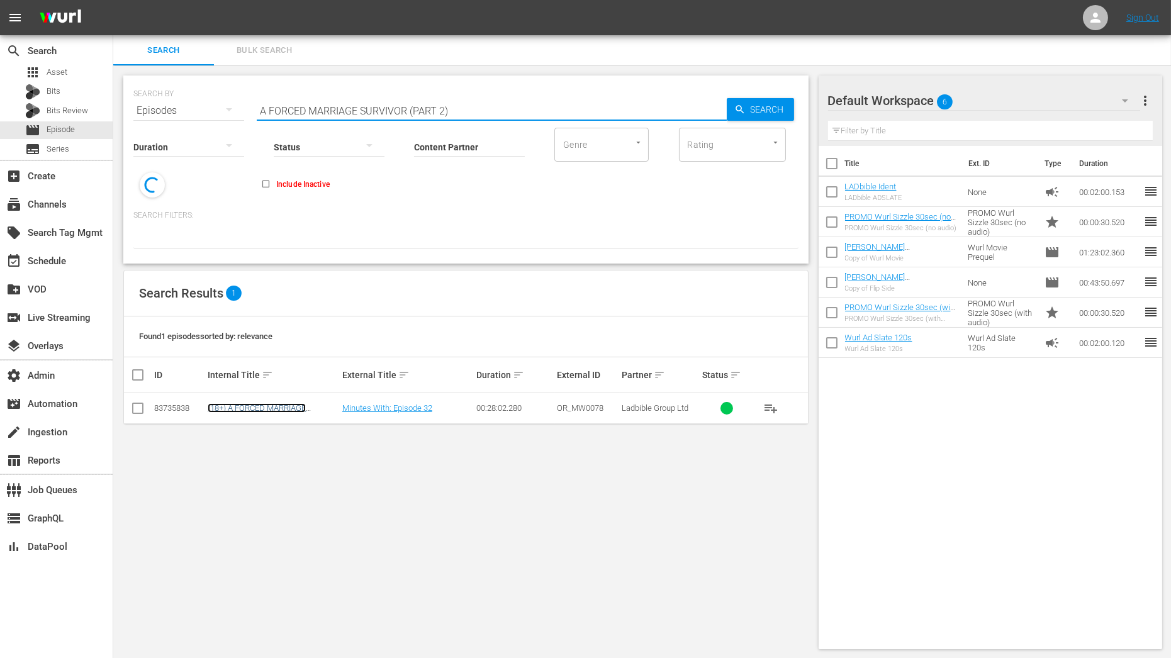
click at [263, 405] on link "(18+) A FORCED MARRIAGE SURVIVOR (PART 2)" at bounding box center [257, 412] width 98 height 19
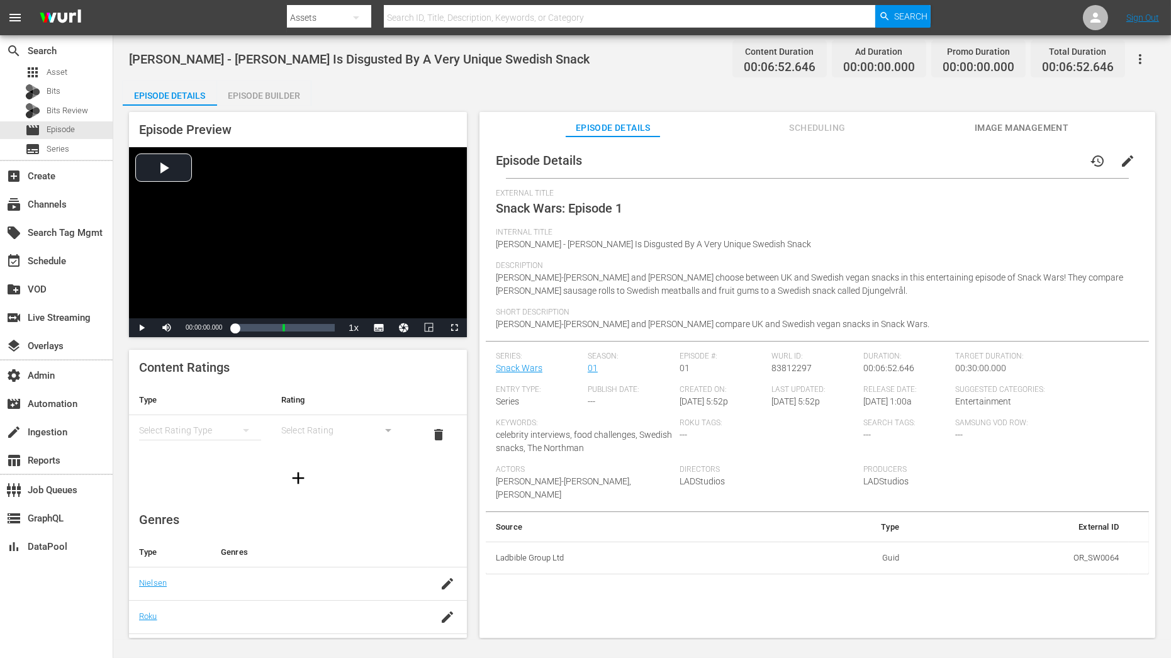
click at [1054, 150] on button "edit" at bounding box center [1128, 161] width 30 height 30
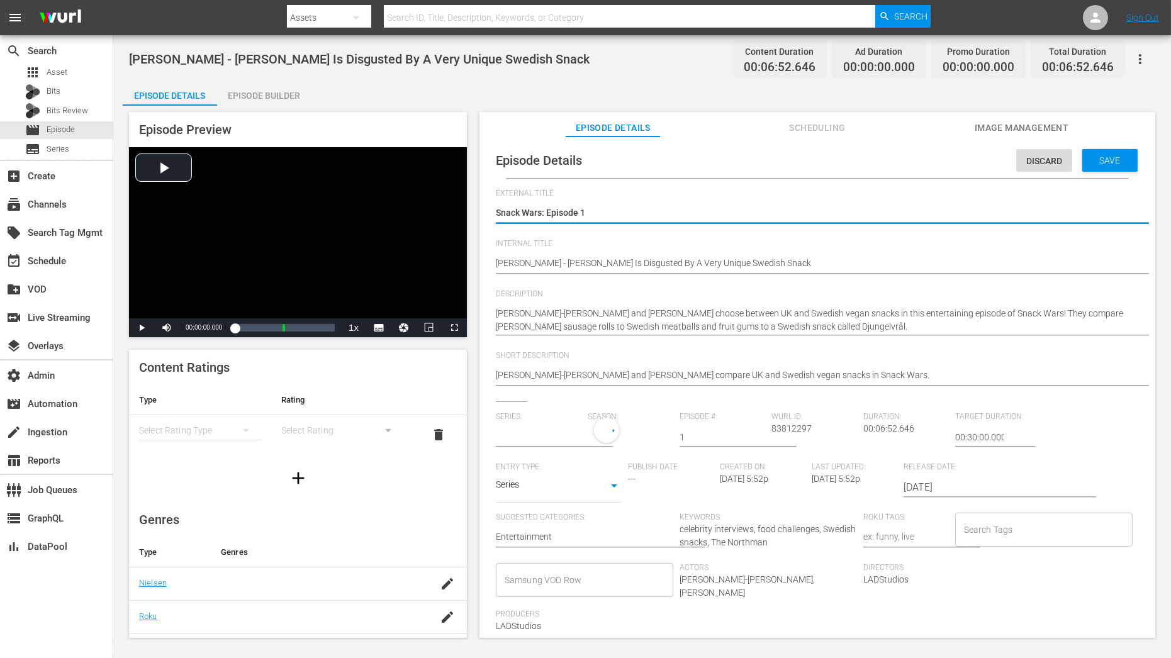
type input "Snack Wars"
click at [611, 434] on div "1" at bounding box center [627, 435] width 79 height 35
click at [612, 492] on span at bounding box center [617, 488] width 60 height 20
click at [1054, 152] on div "Save" at bounding box center [1110, 160] width 55 height 23
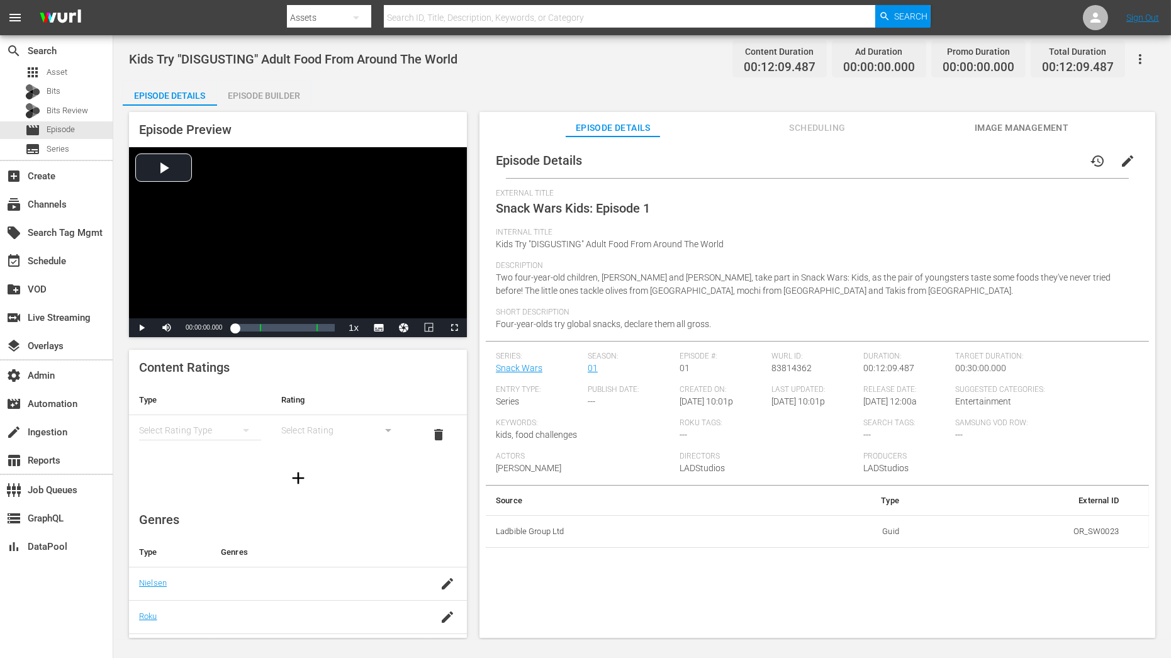
click at [1054, 162] on span "edit" at bounding box center [1127, 161] width 15 height 15
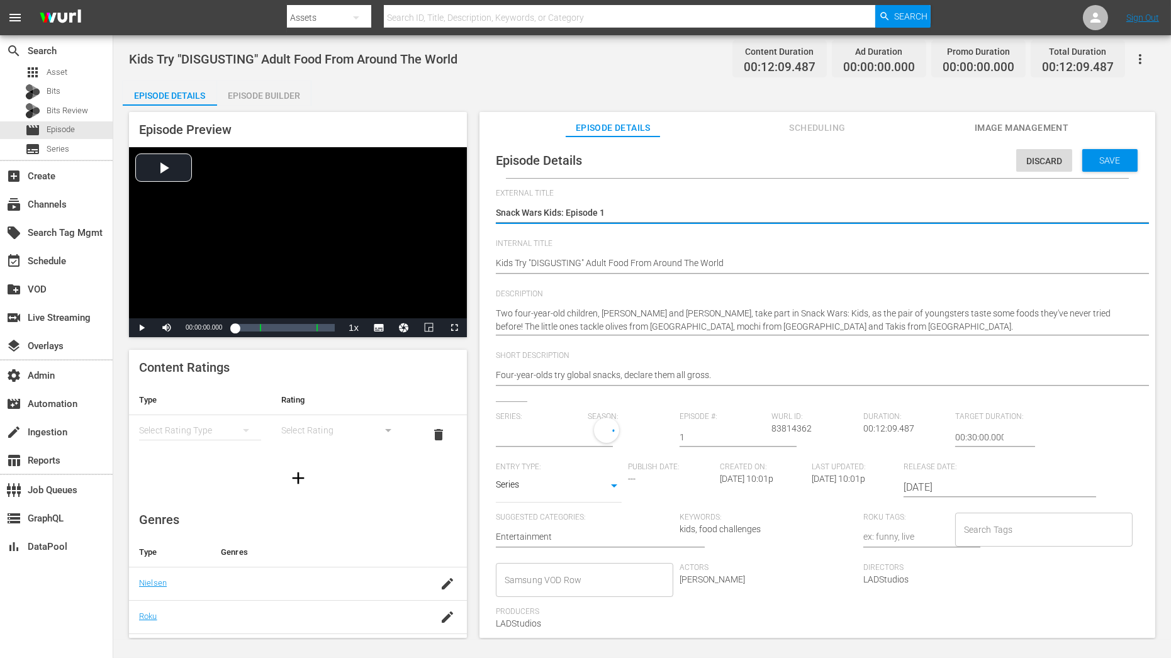
type input "Snack Wars"
click at [622, 446] on div "1" at bounding box center [627, 435] width 79 height 35
click at [623, 483] on span at bounding box center [617, 488] width 60 height 20
click at [1054, 155] on span "Save" at bounding box center [1110, 160] width 41 height 10
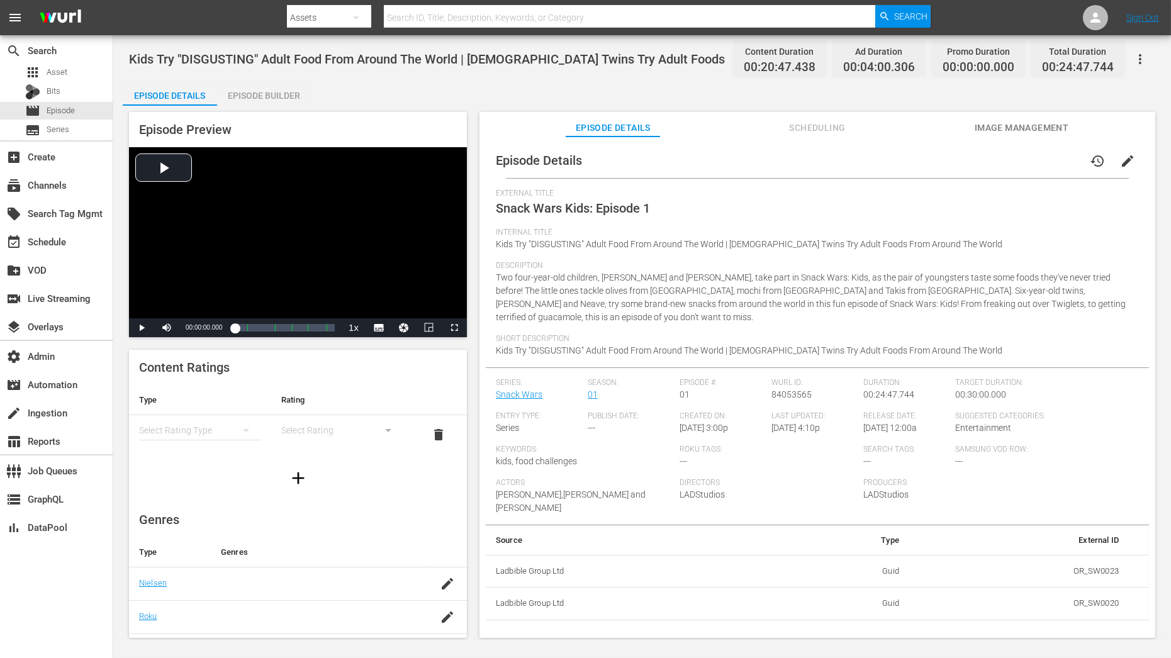
click at [1054, 157] on span "edit" at bounding box center [1127, 161] width 15 height 15
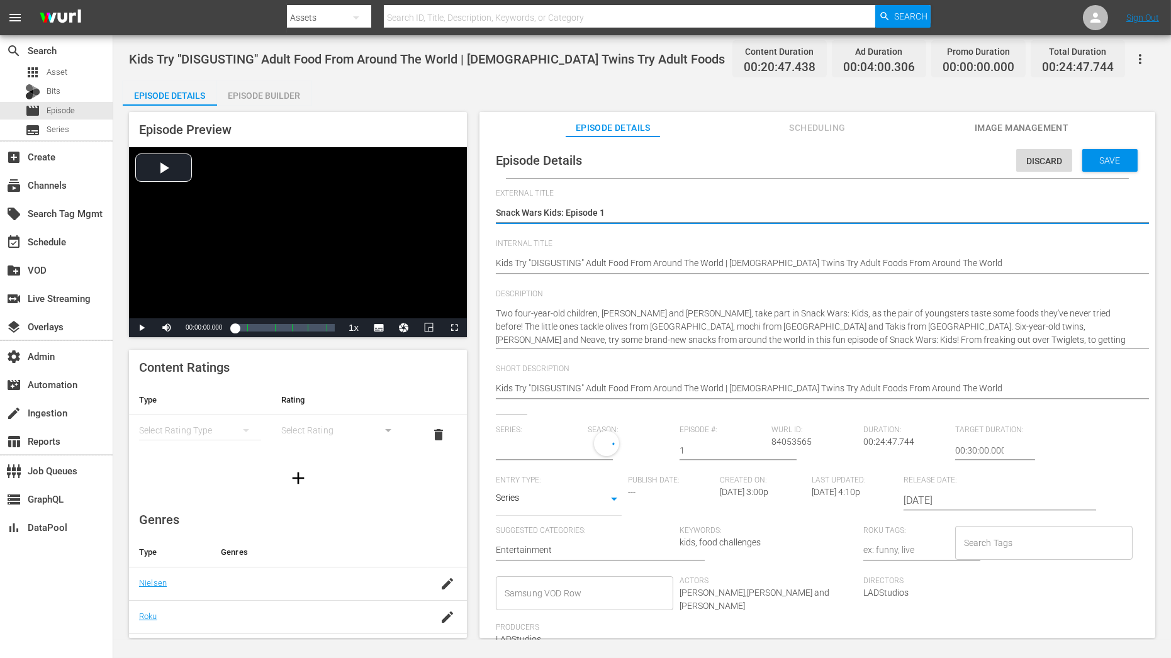
type input "Snack Wars"
click at [639, 449] on button "button" at bounding box center [651, 449] width 30 height 30
click at [637, 506] on span at bounding box center [617, 502] width 60 height 20
click at [1054, 168] on div "Save" at bounding box center [1110, 160] width 55 height 23
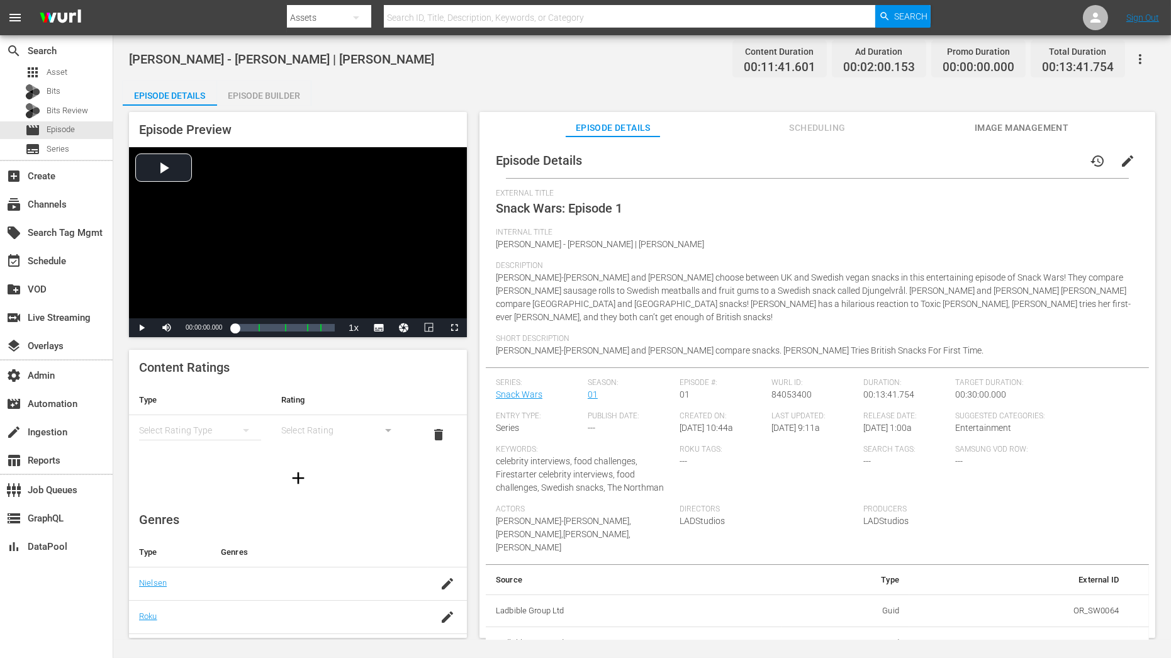
click at [1054, 166] on span "edit" at bounding box center [1127, 161] width 15 height 15
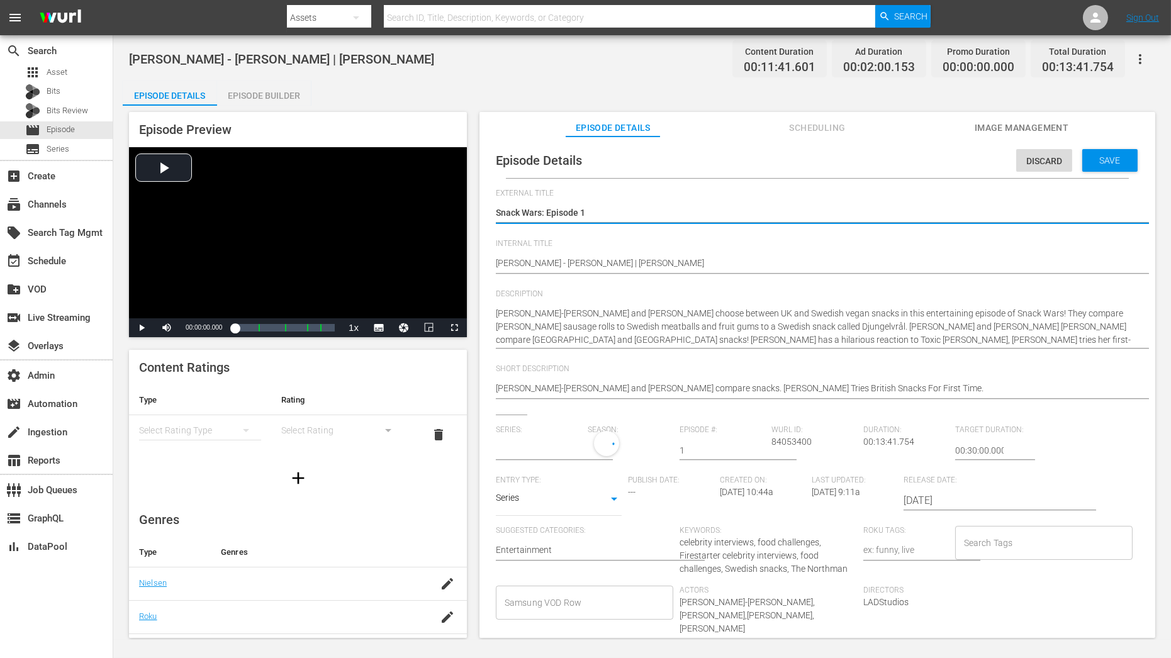
type input "Snack Wars"
click at [623, 445] on div "1" at bounding box center [627, 448] width 79 height 35
click at [622, 503] on span at bounding box center [617, 502] width 60 height 20
click at [1054, 159] on span "Save" at bounding box center [1110, 160] width 41 height 10
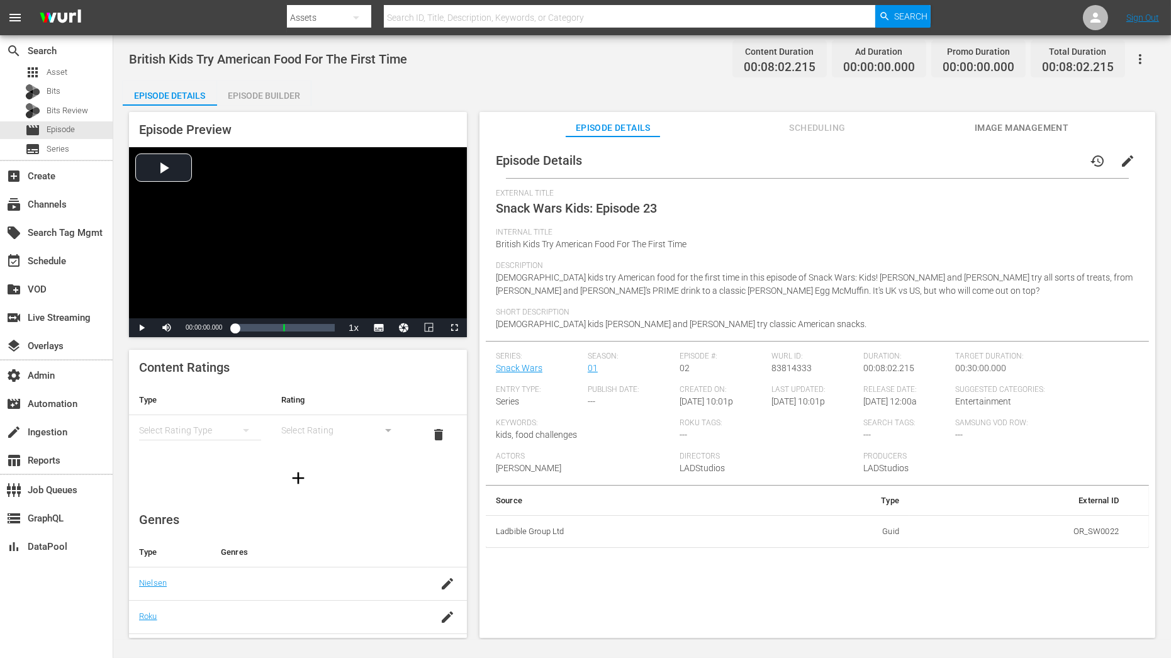
click at [1054, 165] on span "edit" at bounding box center [1127, 161] width 15 height 15
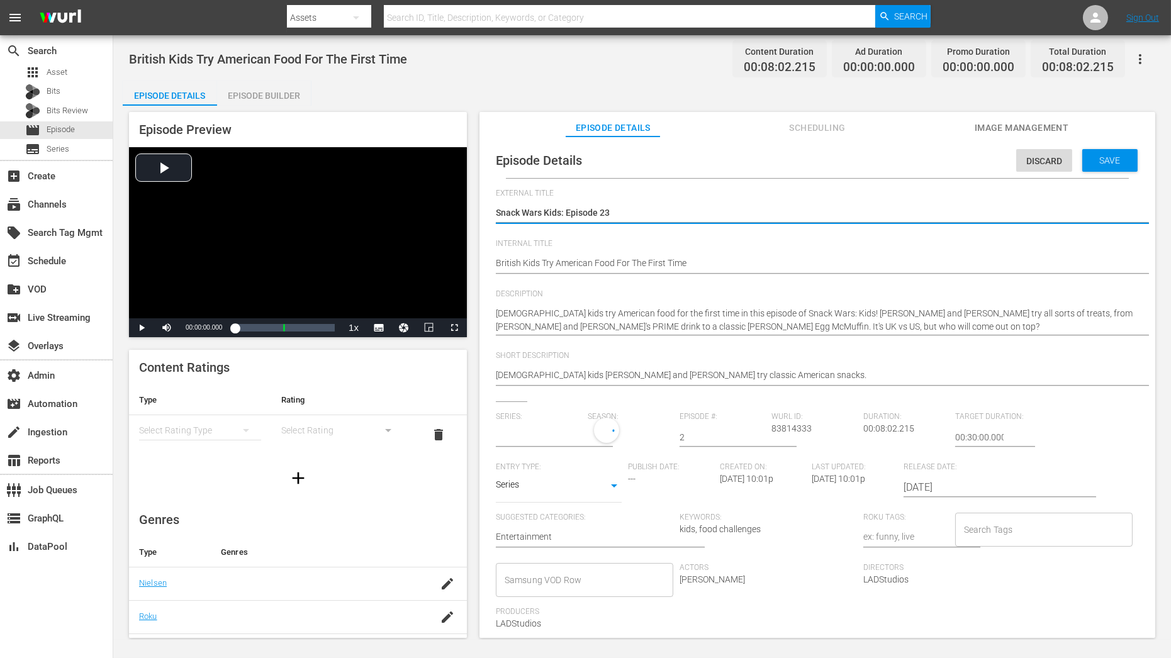
type input "Snack Wars"
click at [619, 435] on div "1" at bounding box center [627, 435] width 79 height 35
click at [619, 490] on span at bounding box center [617, 488] width 60 height 20
click at [1054, 165] on span "Save" at bounding box center [1110, 160] width 41 height 10
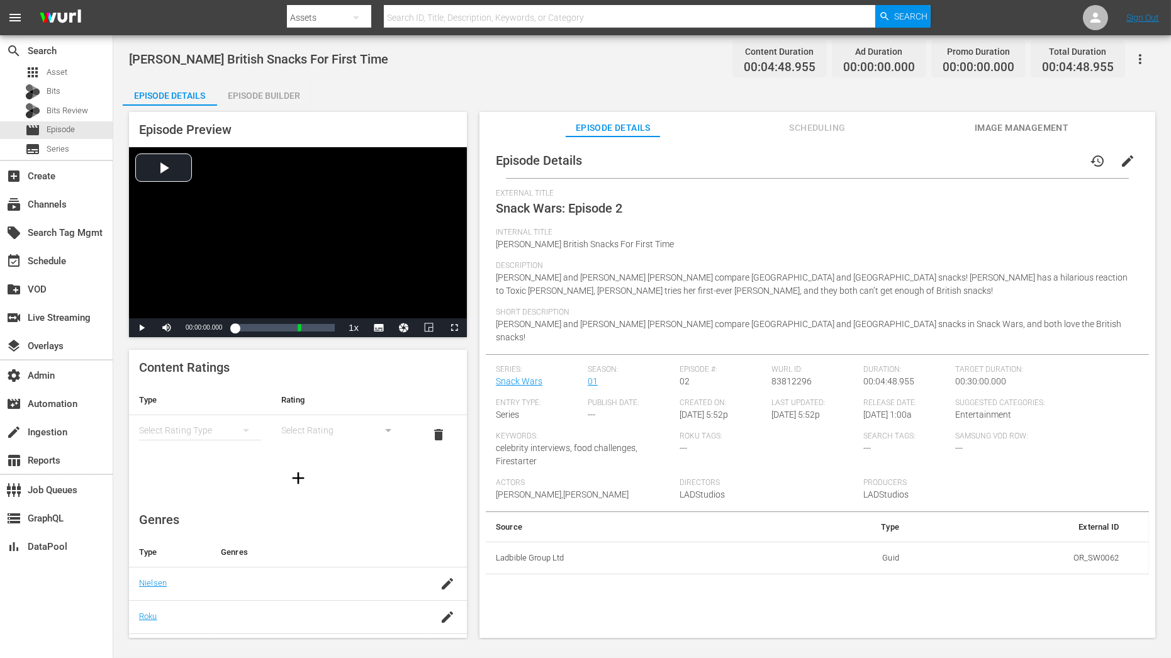
click at [1054, 162] on button "edit" at bounding box center [1128, 161] width 30 height 30
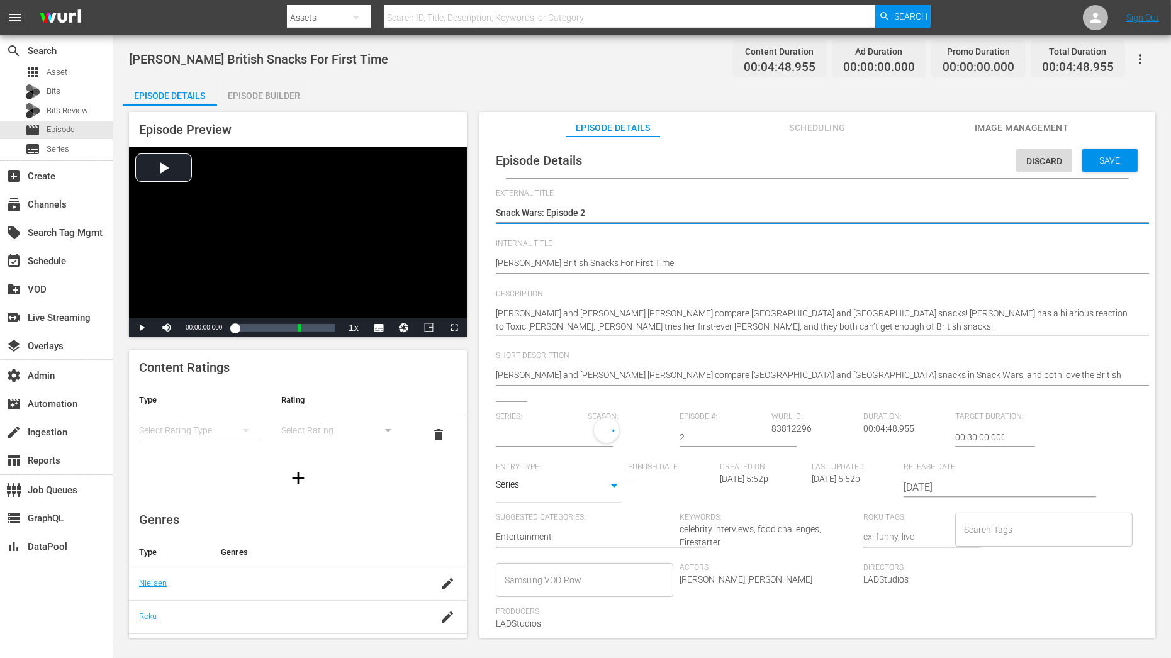
type input "Snack Wars"
click at [603, 428] on div "1" at bounding box center [627, 435] width 79 height 35
click at [609, 487] on span at bounding box center [617, 488] width 60 height 20
click at [1054, 162] on span "Save" at bounding box center [1110, 160] width 41 height 10
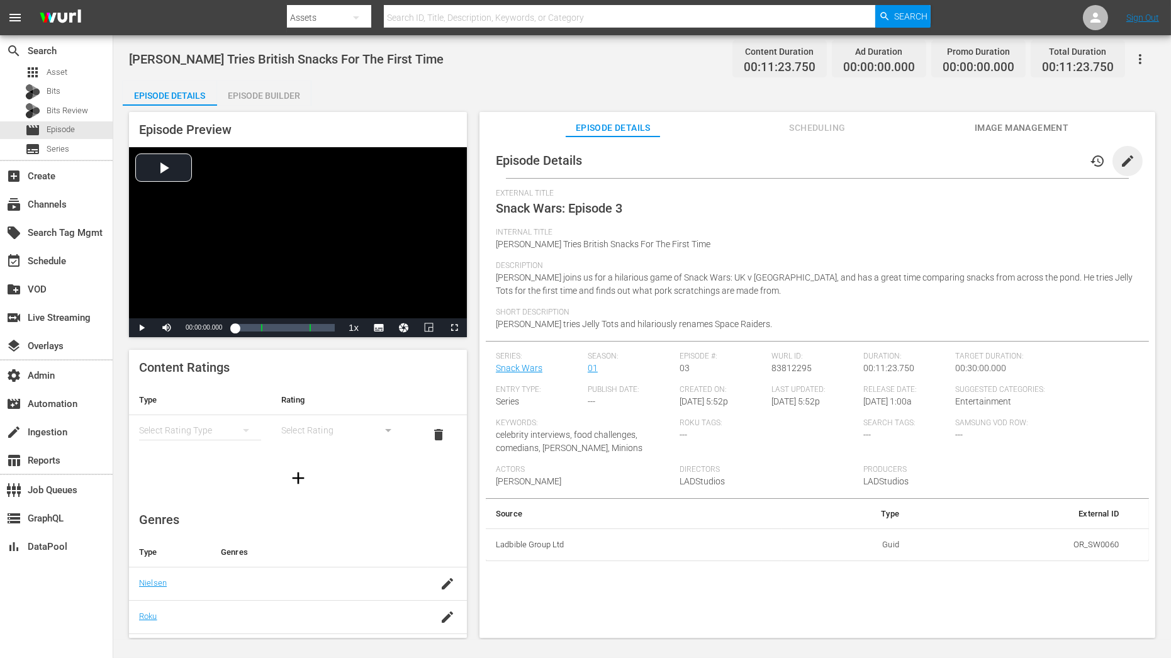
click at [1054, 158] on span "edit" at bounding box center [1127, 161] width 15 height 15
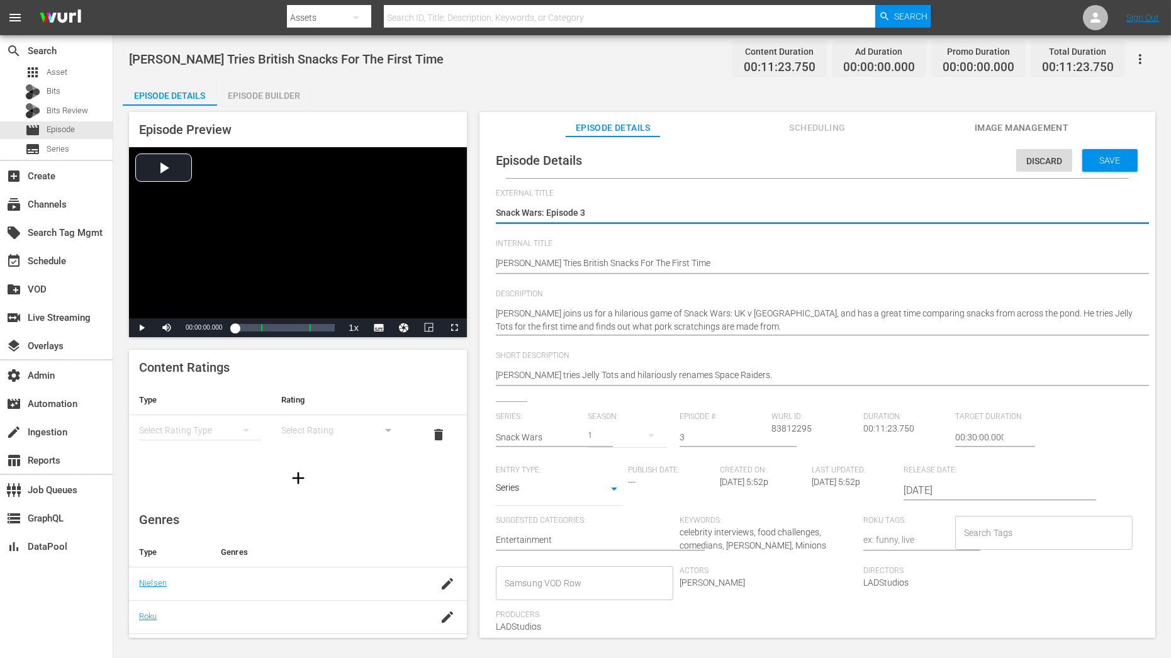
click at [618, 437] on div "1" at bounding box center [627, 435] width 79 height 35
click at [619, 492] on span at bounding box center [617, 488] width 60 height 20
click at [1054, 160] on span "Save" at bounding box center [1110, 160] width 41 height 10
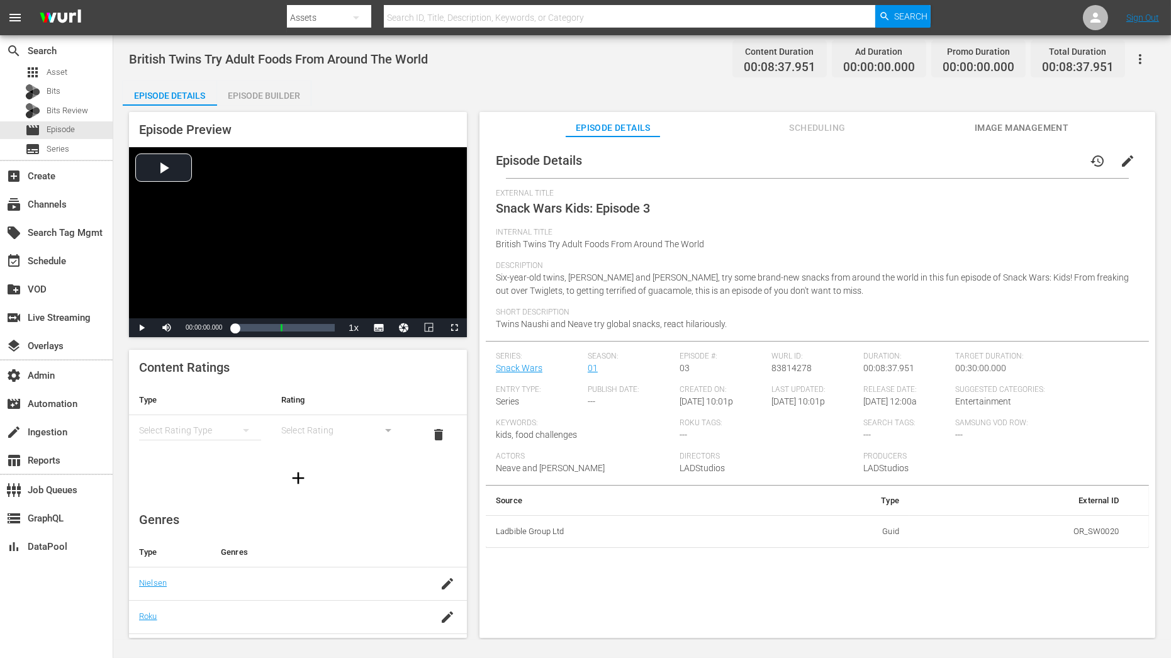
click at [1054, 161] on span "edit" at bounding box center [1127, 161] width 15 height 15
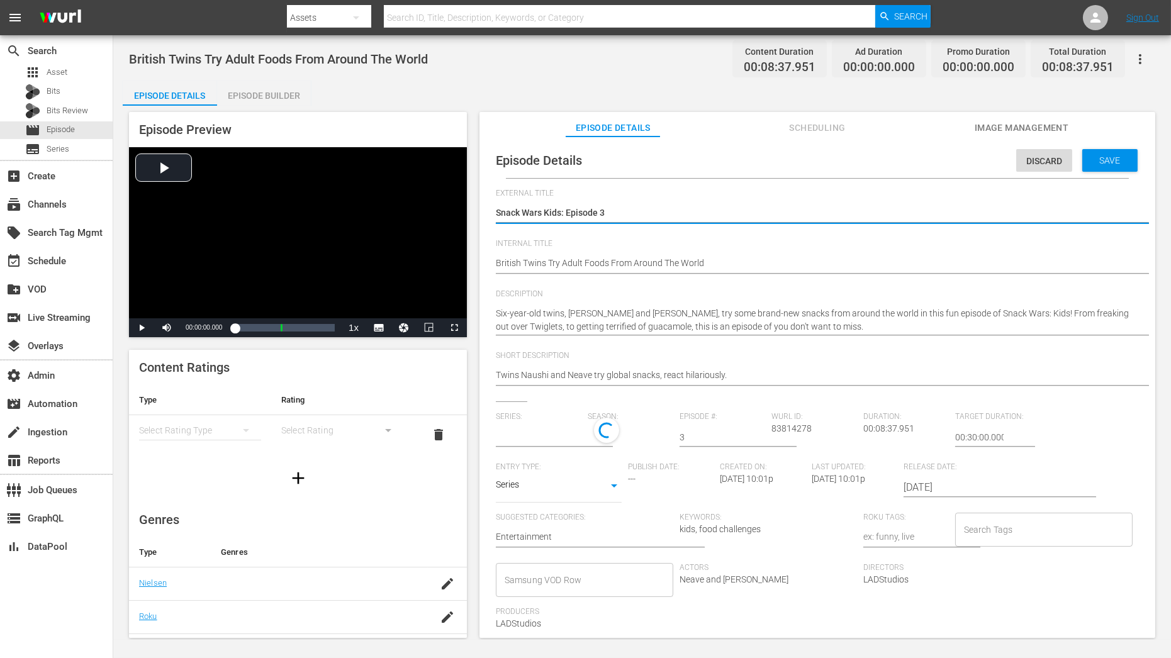
type input "Snack Wars"
click at [592, 431] on div "1" at bounding box center [627, 435] width 79 height 35
click at [609, 492] on span at bounding box center [617, 488] width 60 height 20
click at [1054, 155] on span "Save" at bounding box center [1110, 160] width 41 height 10
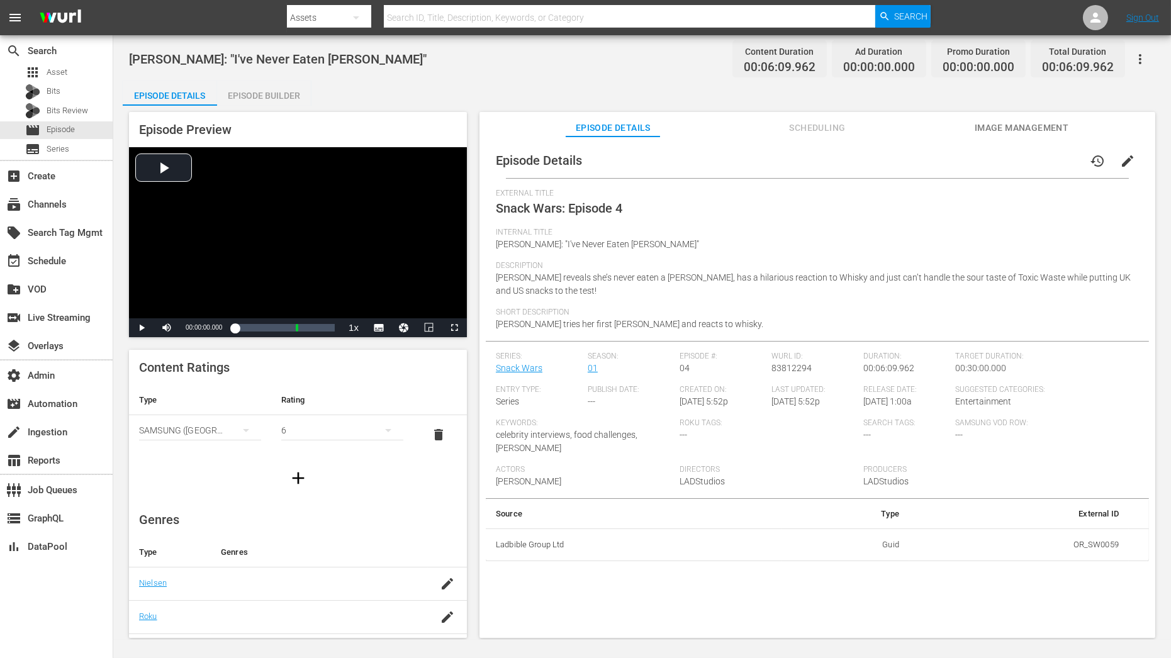
click at [1054, 154] on span "edit" at bounding box center [1127, 161] width 15 height 15
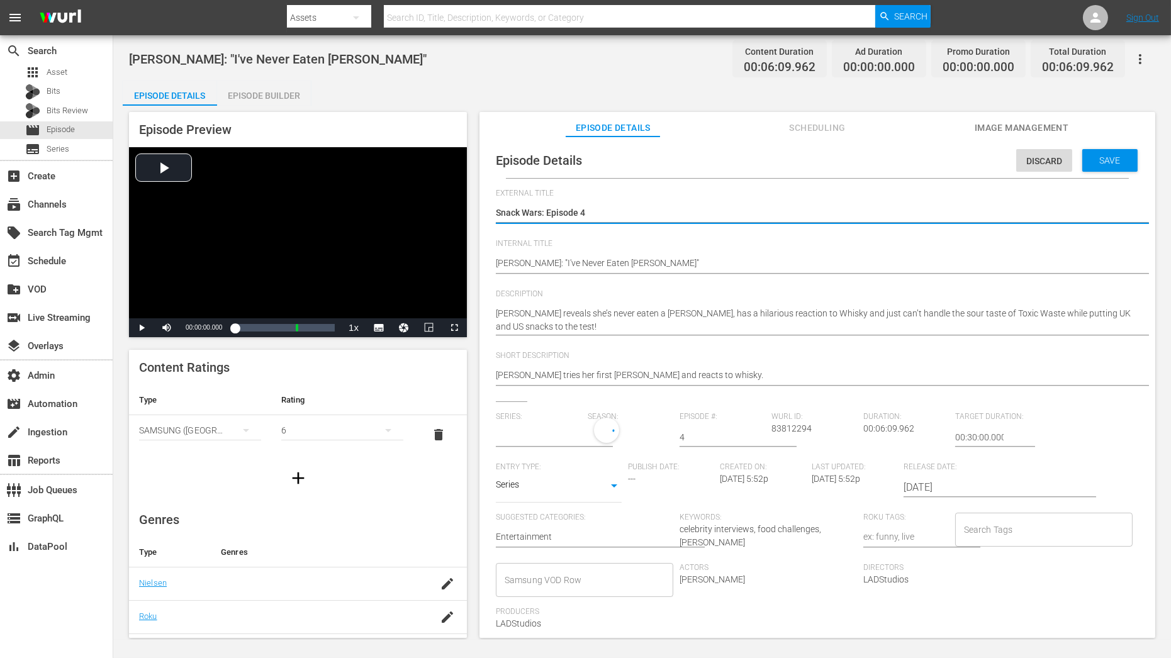
type input "Snack Wars"
click at [612, 439] on div "1" at bounding box center [627, 435] width 79 height 35
click at [608, 484] on span at bounding box center [617, 488] width 60 height 20
click at [1054, 155] on span "Save" at bounding box center [1110, 160] width 41 height 10
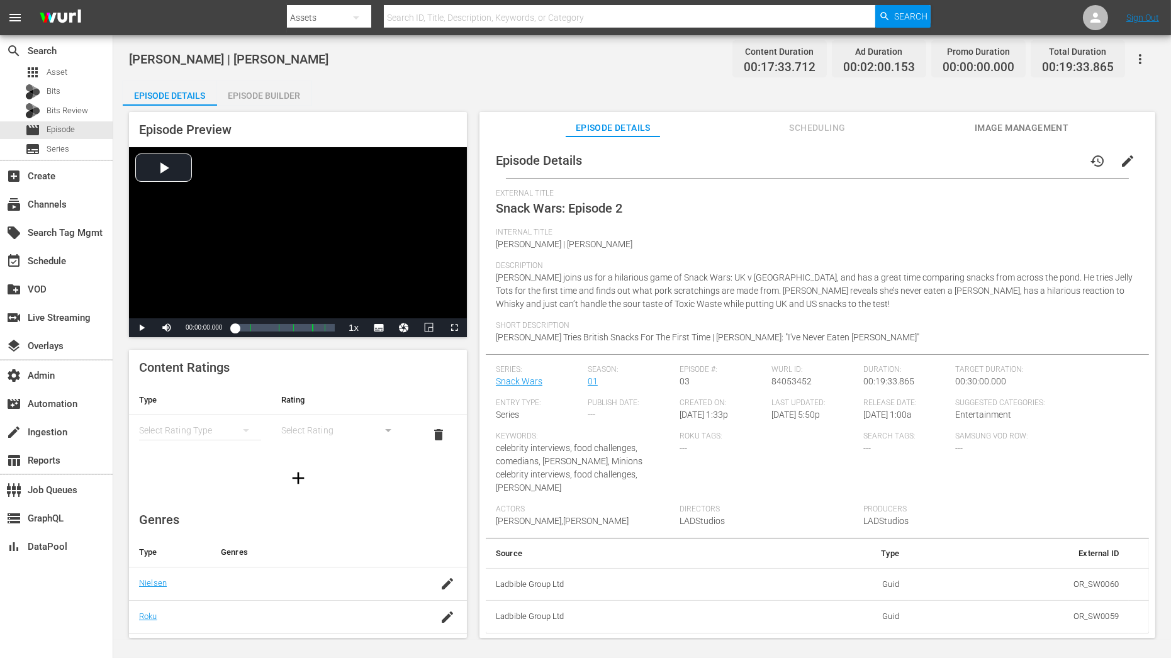
click at [1054, 154] on span "edit" at bounding box center [1127, 161] width 15 height 15
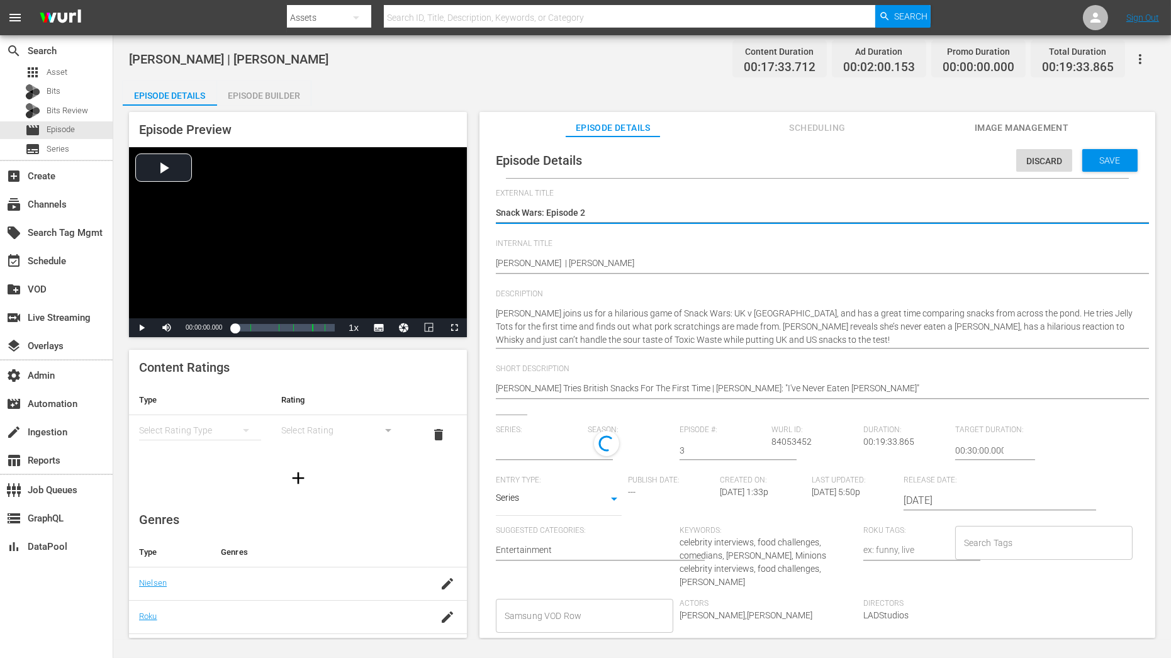
type input "Snack Wars"
click at [616, 452] on div "1" at bounding box center [627, 448] width 79 height 35
click at [621, 504] on span at bounding box center [617, 502] width 60 height 20
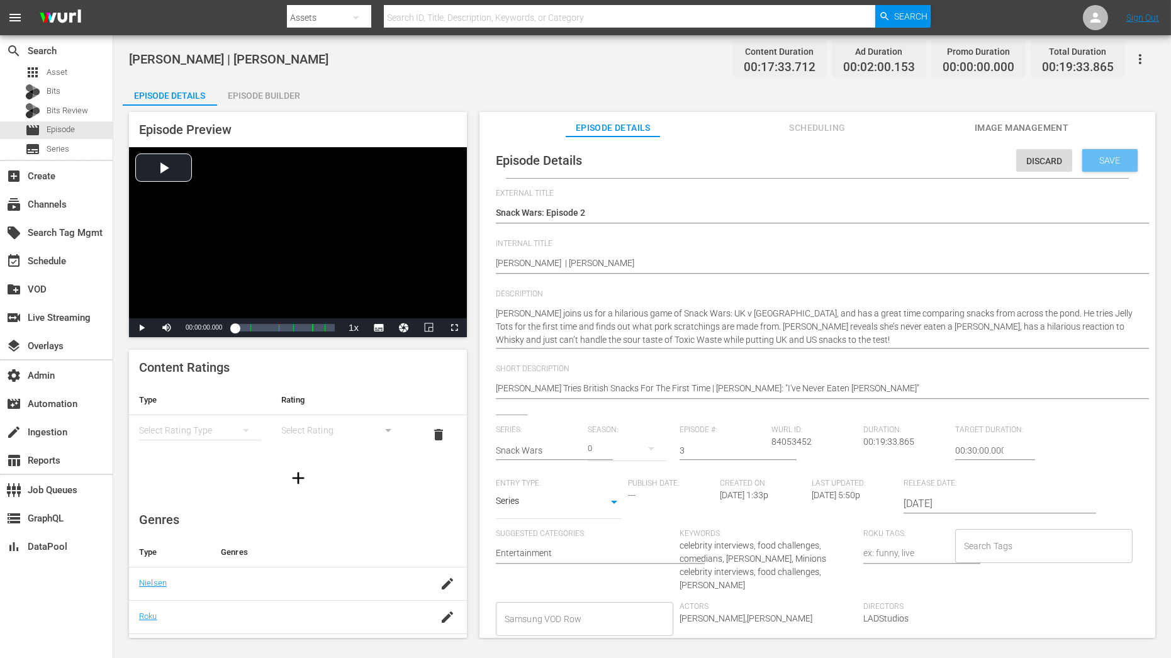
click at [1054, 160] on span "Save" at bounding box center [1110, 160] width 41 height 10
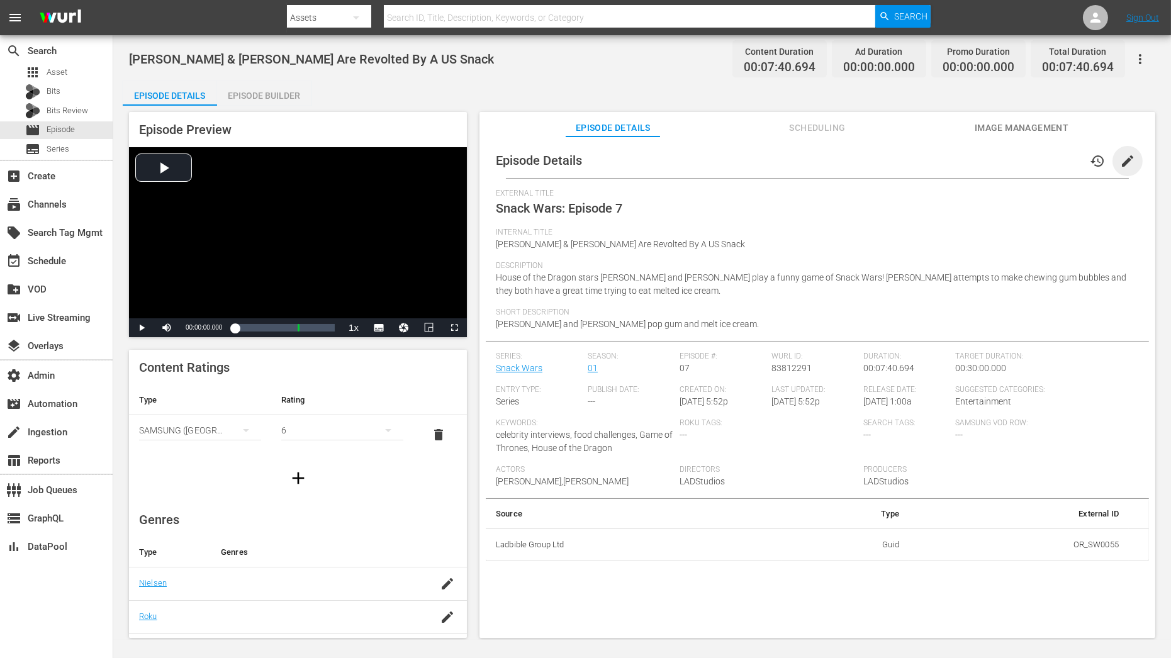
click at [1120, 160] on span "edit" at bounding box center [1127, 161] width 15 height 15
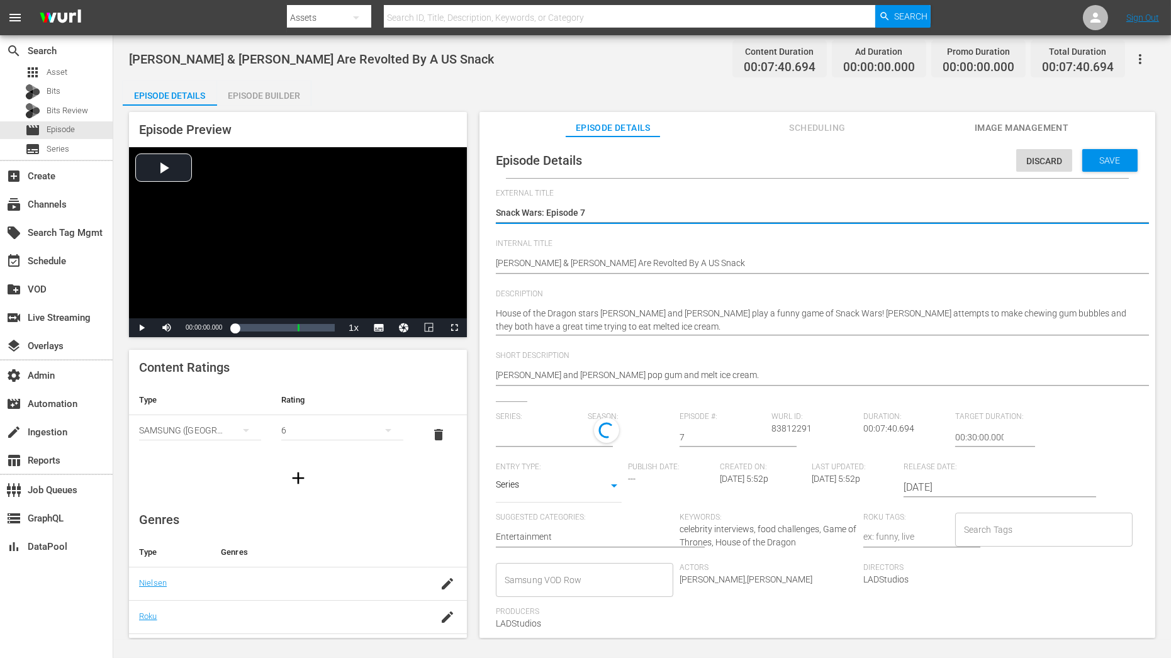
type input "Snack Wars"
click at [599, 439] on div "1" at bounding box center [627, 435] width 79 height 35
click at [608, 487] on span at bounding box center [617, 488] width 60 height 20
click at [1120, 157] on span "Save" at bounding box center [1110, 160] width 41 height 10
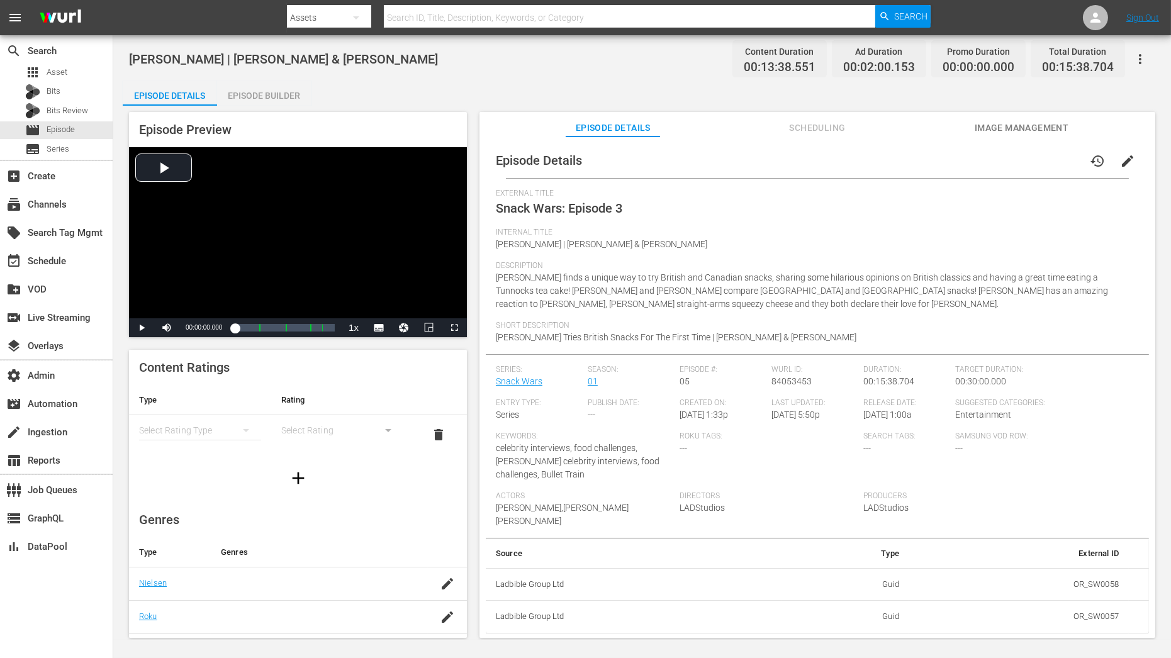
click at [1054, 179] on div "Episode Details history edit External Title Snack Wars: Episode 3 Internal Titl…" at bounding box center [817, 388] width 663 height 491
click at [1054, 161] on span "edit" at bounding box center [1127, 161] width 15 height 15
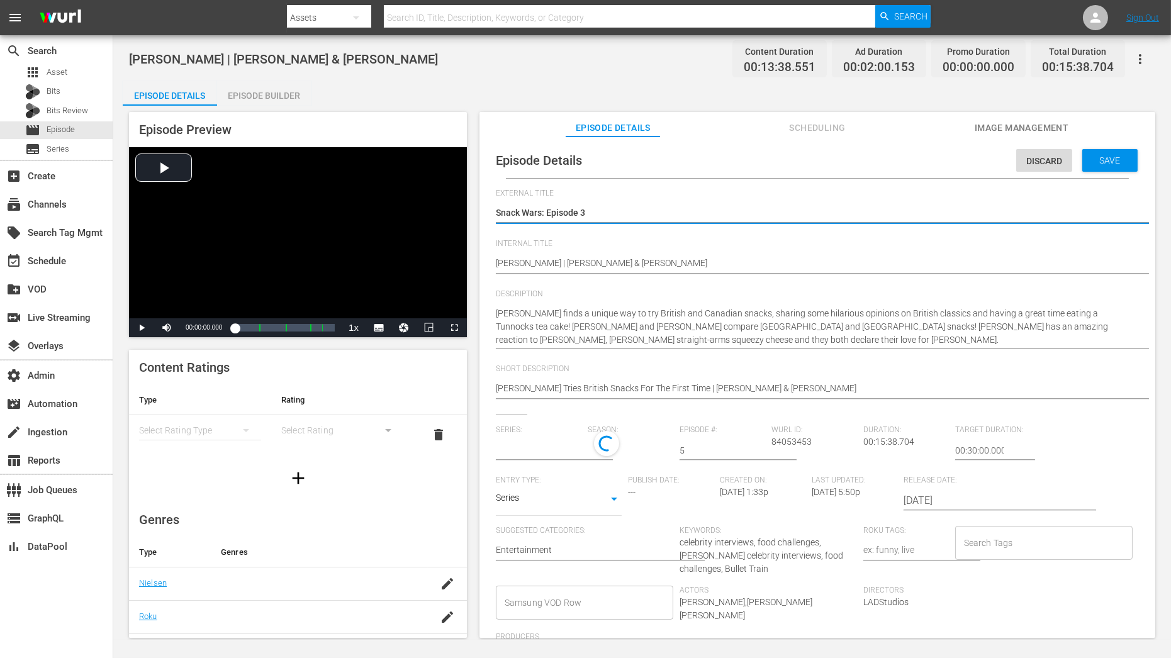
type input "Snack Wars"
click at [599, 456] on div "1" at bounding box center [627, 448] width 79 height 35
click at [610, 510] on span at bounding box center [617, 502] width 60 height 20
click at [1054, 160] on span "Save" at bounding box center [1110, 160] width 41 height 10
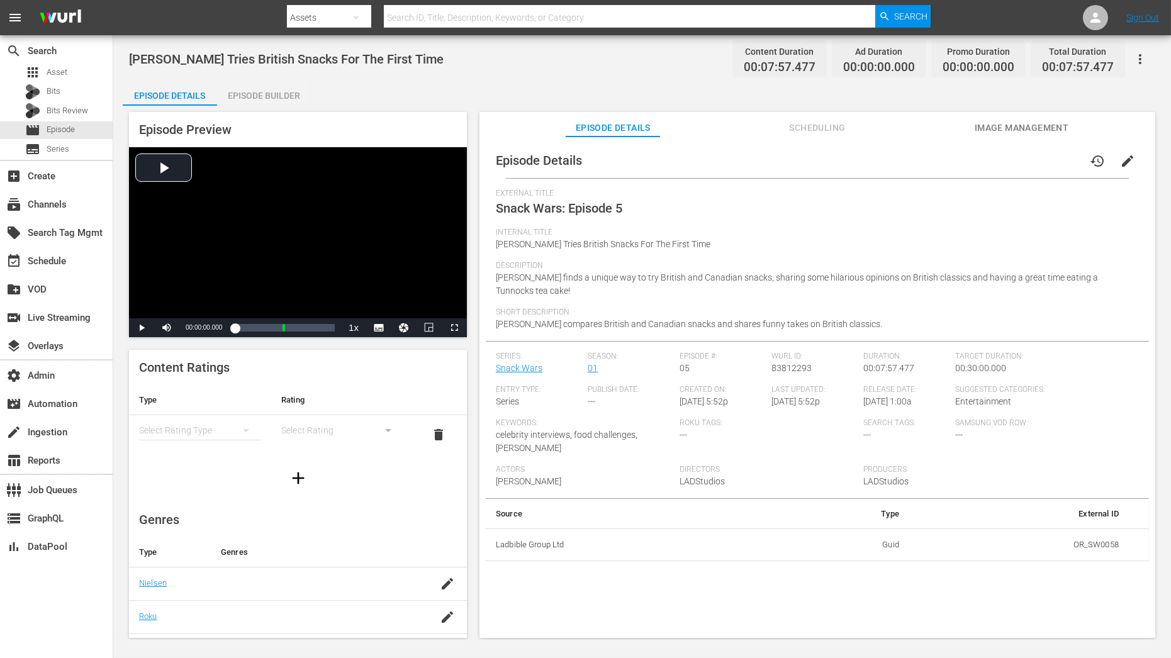
click at [1054, 167] on span "edit" at bounding box center [1127, 161] width 15 height 15
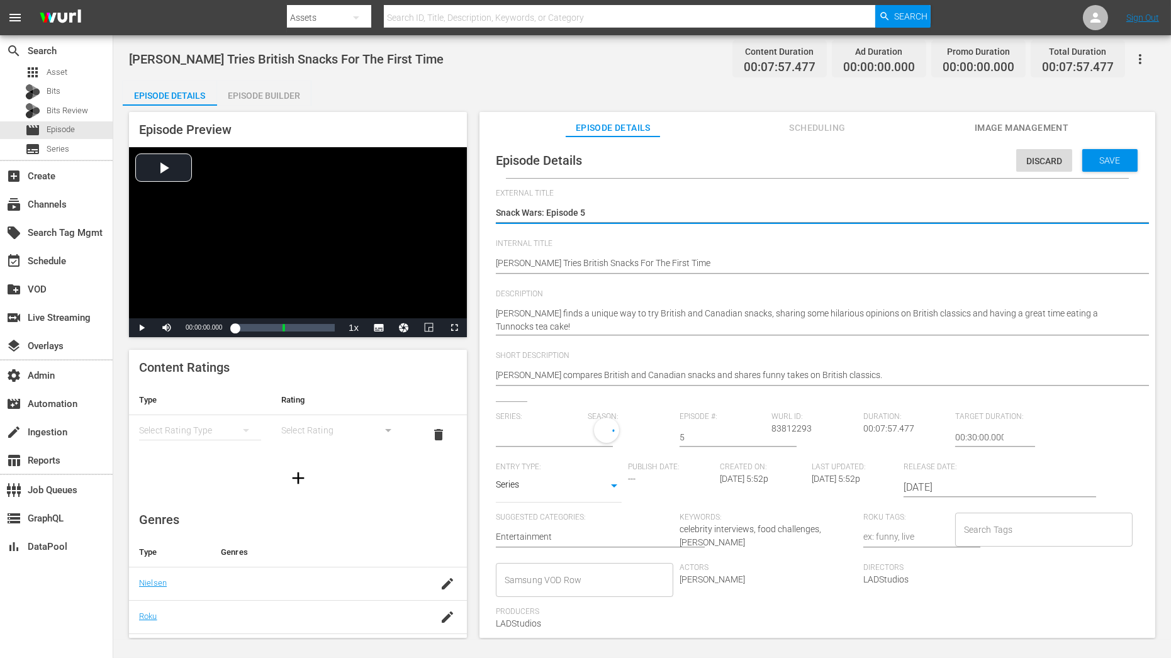
type input "Snack Wars"
click at [609, 432] on div "1" at bounding box center [627, 435] width 79 height 35
click at [613, 491] on span at bounding box center [617, 488] width 60 height 20
click at [1054, 155] on span "Save" at bounding box center [1110, 160] width 41 height 10
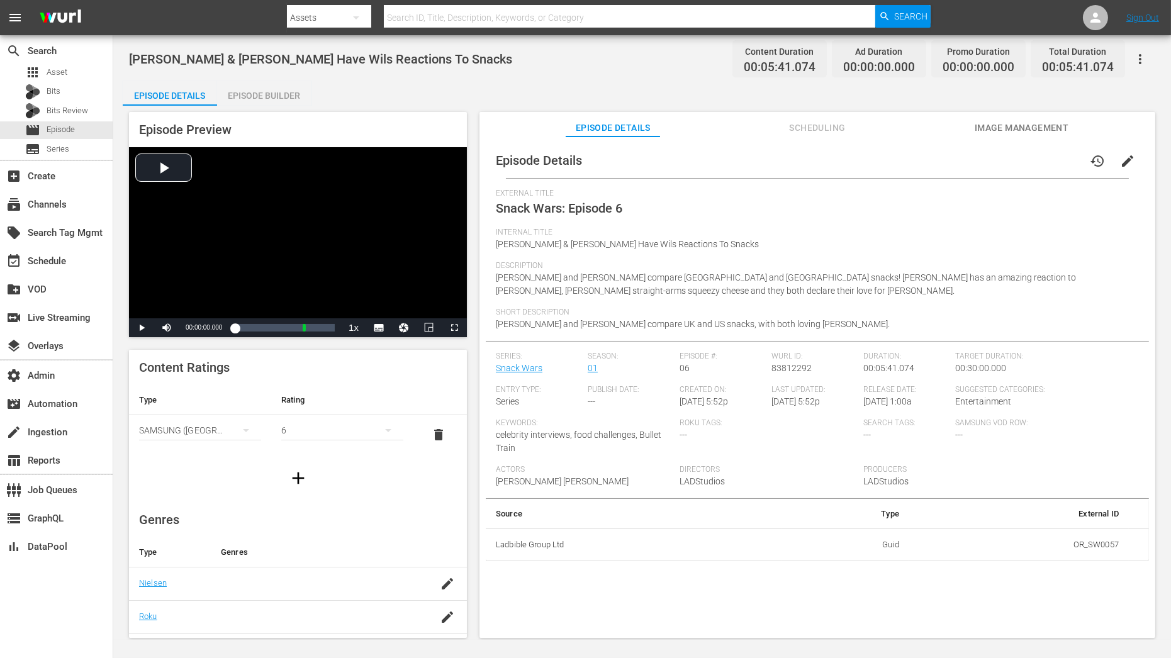
click at [1054, 159] on span "edit" at bounding box center [1127, 161] width 15 height 15
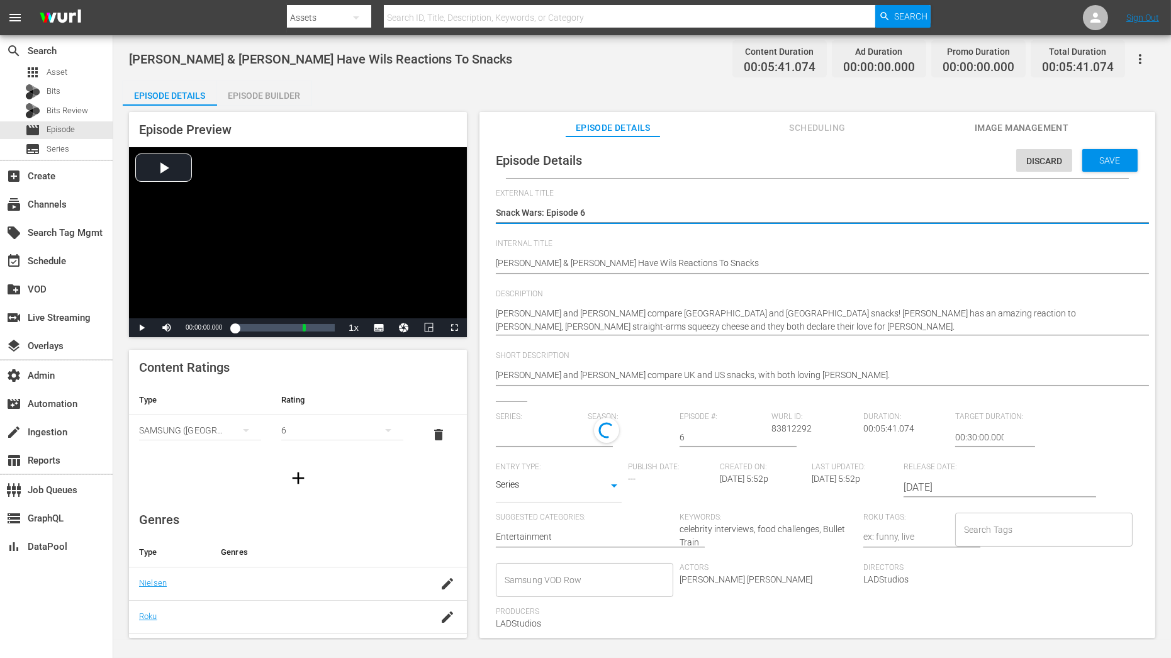
type input "Snack Wars"
click at [614, 437] on div "1" at bounding box center [627, 435] width 79 height 35
click at [618, 491] on span at bounding box center [617, 488] width 60 height 20
click at [1054, 163] on span "Save" at bounding box center [1110, 160] width 41 height 10
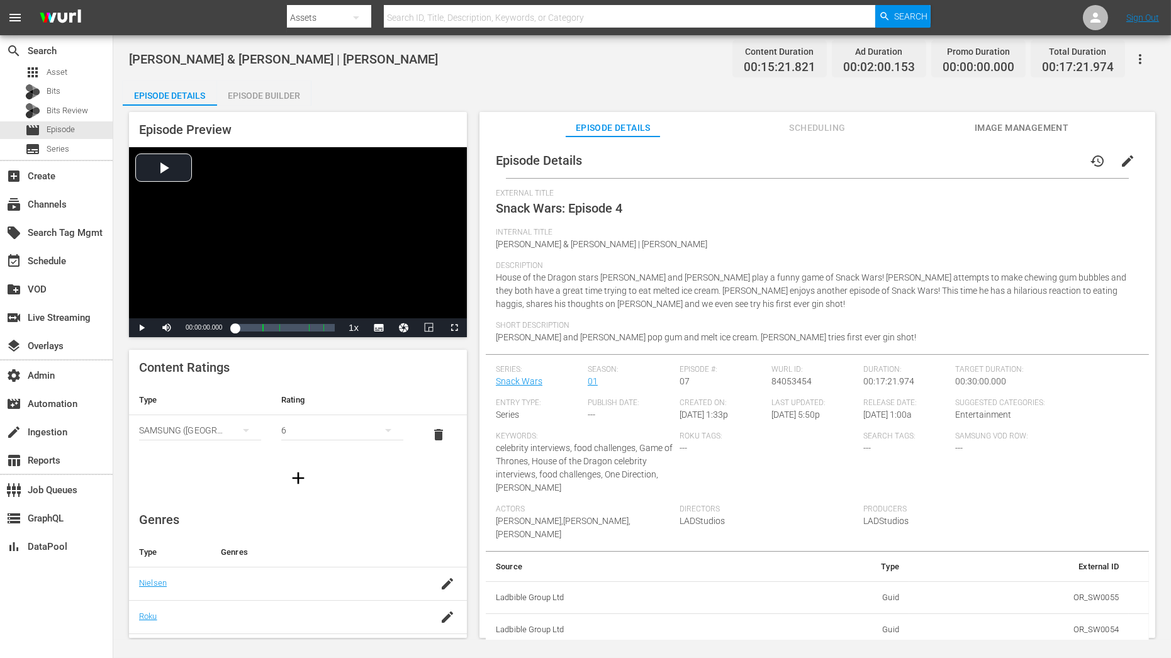
click at [1054, 160] on button "edit" at bounding box center [1128, 161] width 30 height 30
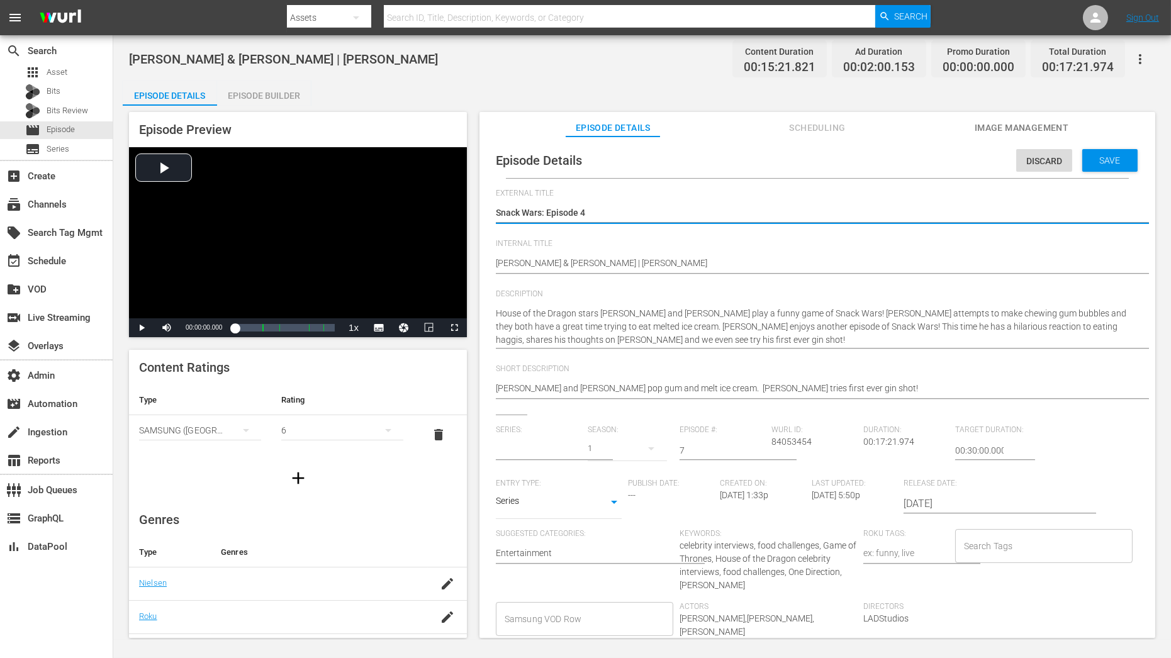
type input "Snack Wars"
click at [623, 462] on div "1" at bounding box center [627, 448] width 79 height 35
click at [613, 514] on div "1" at bounding box center [617, 491] width 60 height 60
click at [624, 502] on span at bounding box center [617, 502] width 60 height 20
click at [1054, 169] on div "Save" at bounding box center [1110, 160] width 55 height 23
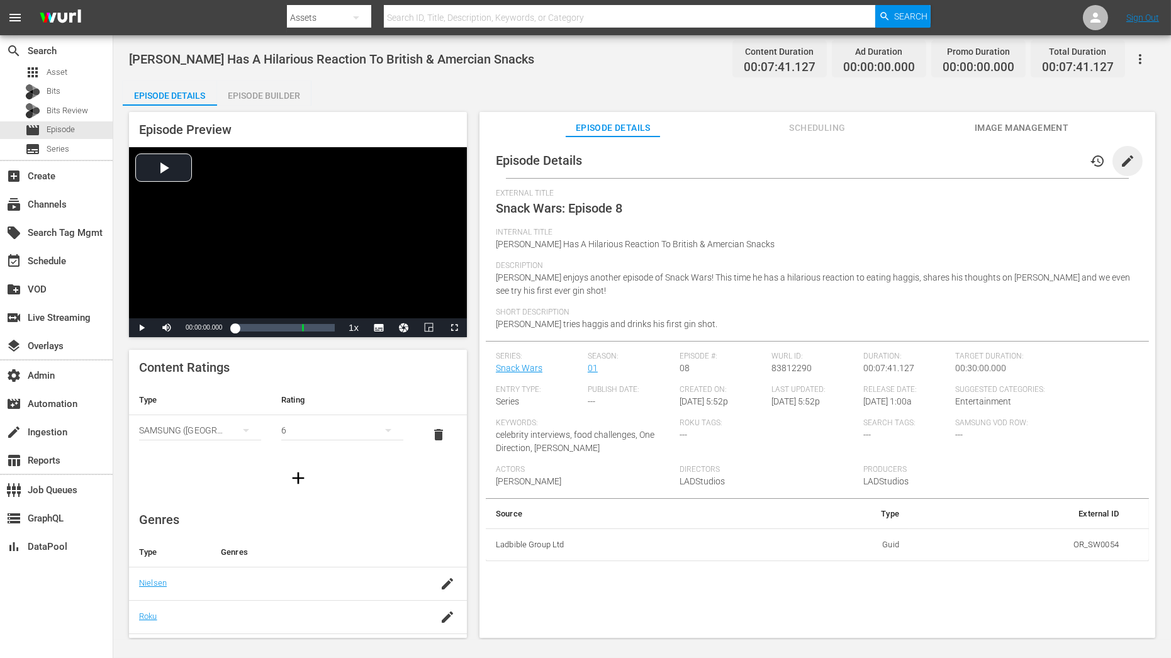
click at [1054, 164] on span "edit" at bounding box center [1127, 161] width 15 height 15
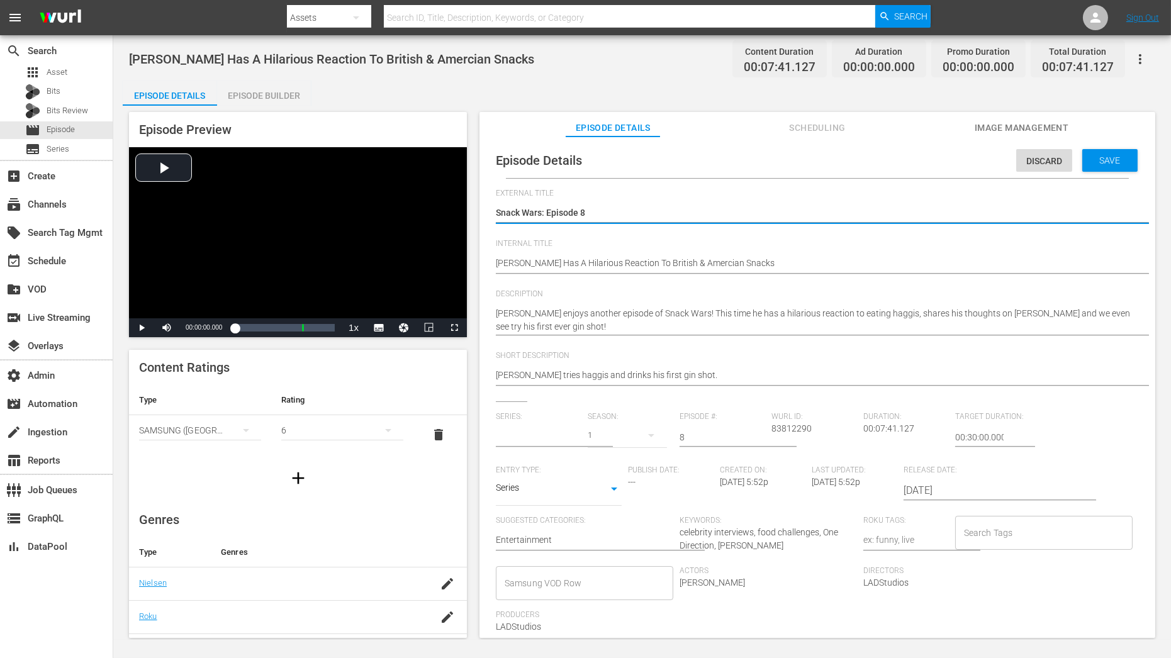
type input "Snack Wars"
click at [609, 425] on div "1" at bounding box center [627, 435] width 79 height 35
click at [610, 488] on span at bounding box center [617, 488] width 60 height 20
click at [1054, 173] on div "Episode Details Discard Save" at bounding box center [817, 160] width 663 height 35
click at [1054, 165] on span "Save" at bounding box center [1110, 160] width 41 height 10
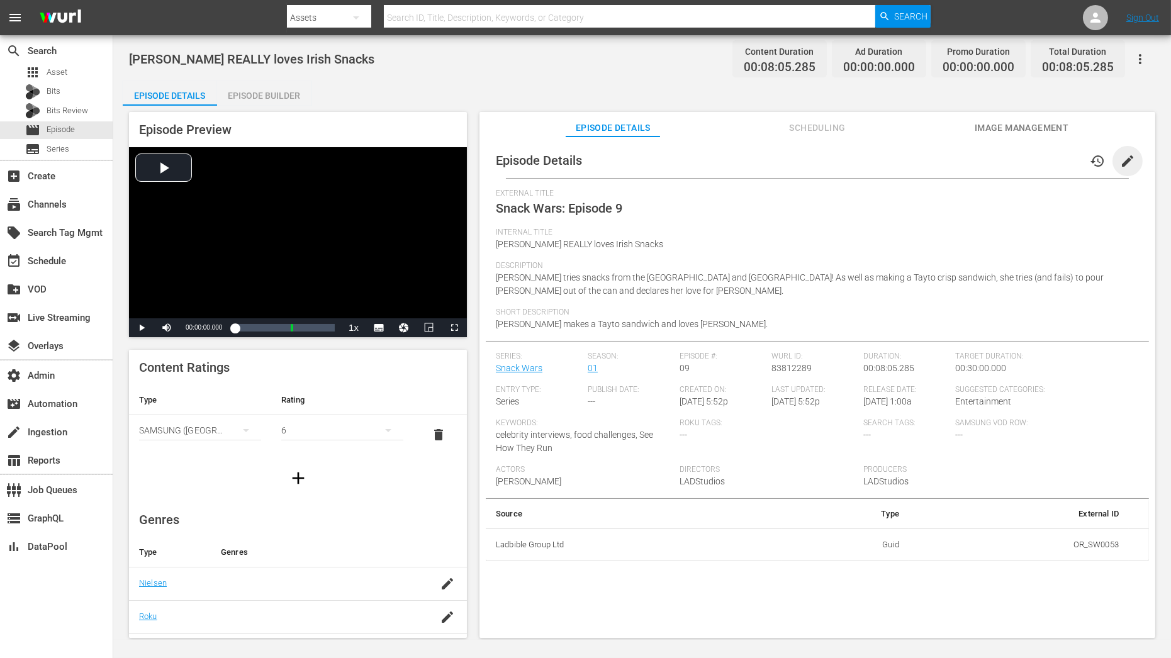
click at [1054, 160] on span "edit" at bounding box center [1127, 161] width 15 height 15
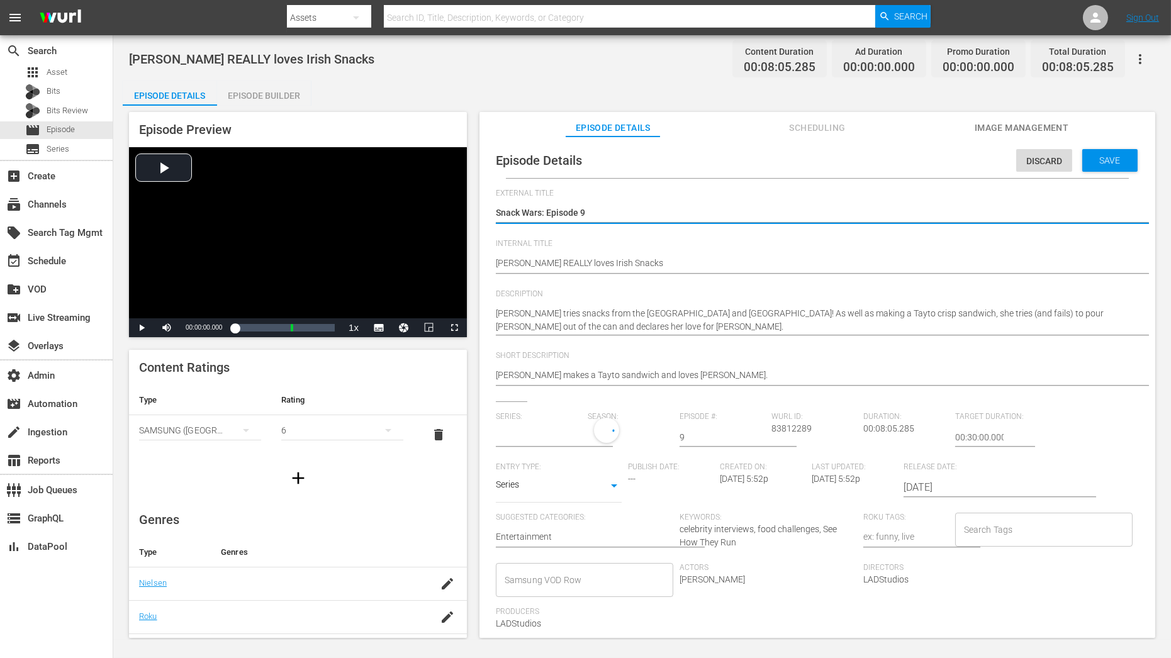
type input "Snack Wars"
click at [617, 439] on div "1" at bounding box center [627, 435] width 79 height 35
click at [614, 493] on span at bounding box center [617, 488] width 60 height 20
click at [1054, 159] on span "Save" at bounding box center [1110, 160] width 41 height 10
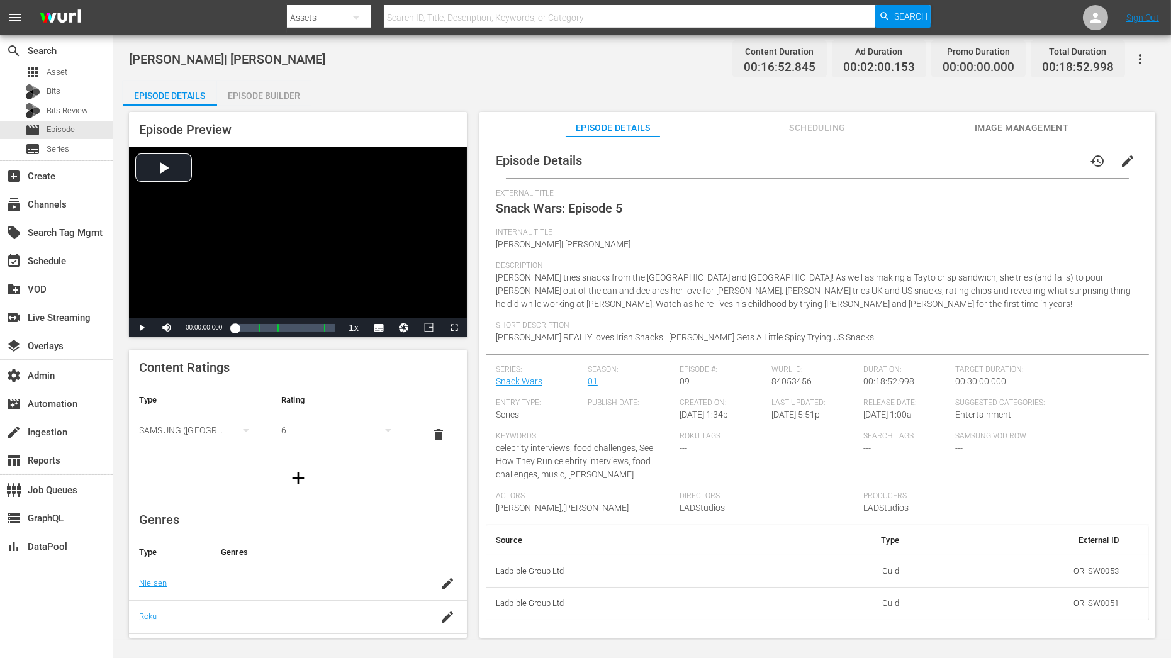
click at [1054, 158] on span "edit" at bounding box center [1127, 161] width 15 height 15
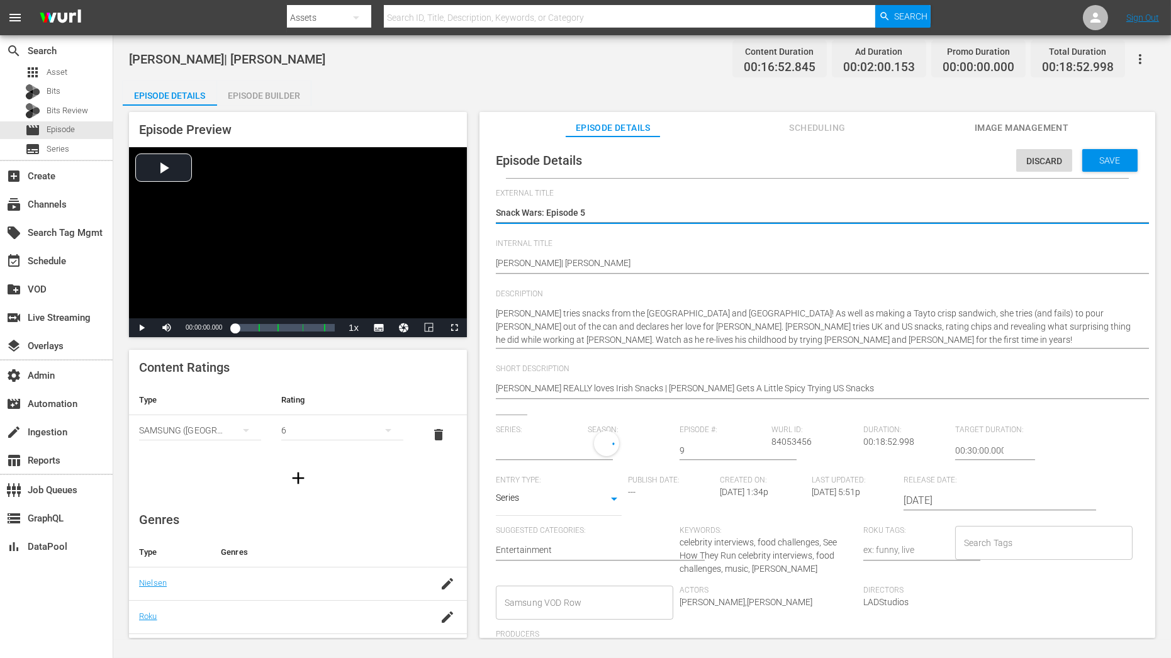
type input "Snack Wars"
click at [617, 439] on div "1" at bounding box center [627, 448] width 79 height 35
click at [617, 498] on span at bounding box center [617, 502] width 60 height 20
click at [1054, 170] on div "Save" at bounding box center [1110, 160] width 55 height 23
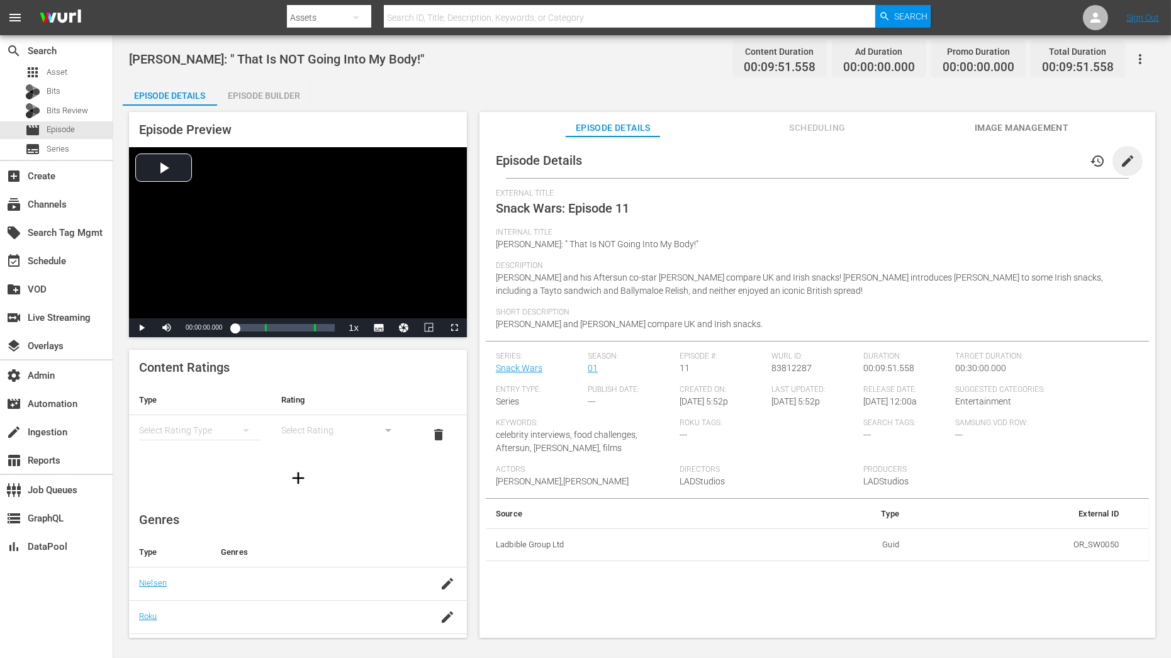
click at [1054, 164] on span "edit" at bounding box center [1127, 161] width 15 height 15
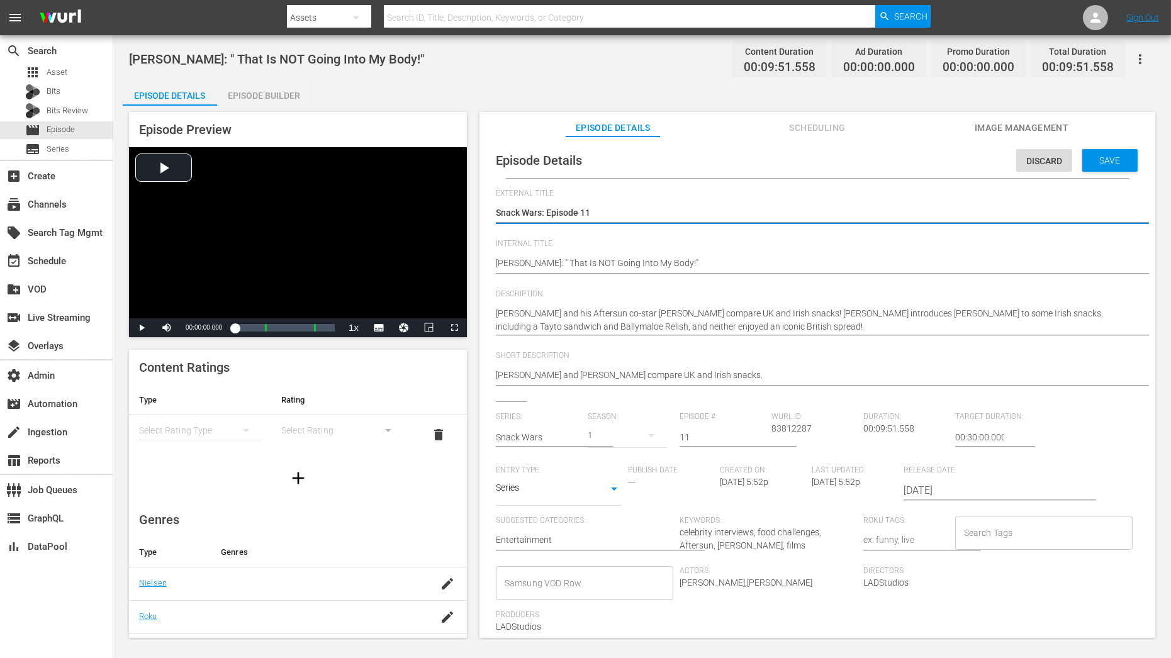
click at [586, 446] on hr at bounding box center [554, 446] width 117 height 1
click at [605, 441] on div "1" at bounding box center [627, 435] width 79 height 35
click at [606, 492] on span at bounding box center [617, 488] width 60 height 20
click at [1054, 169] on div "Save" at bounding box center [1110, 160] width 55 height 23
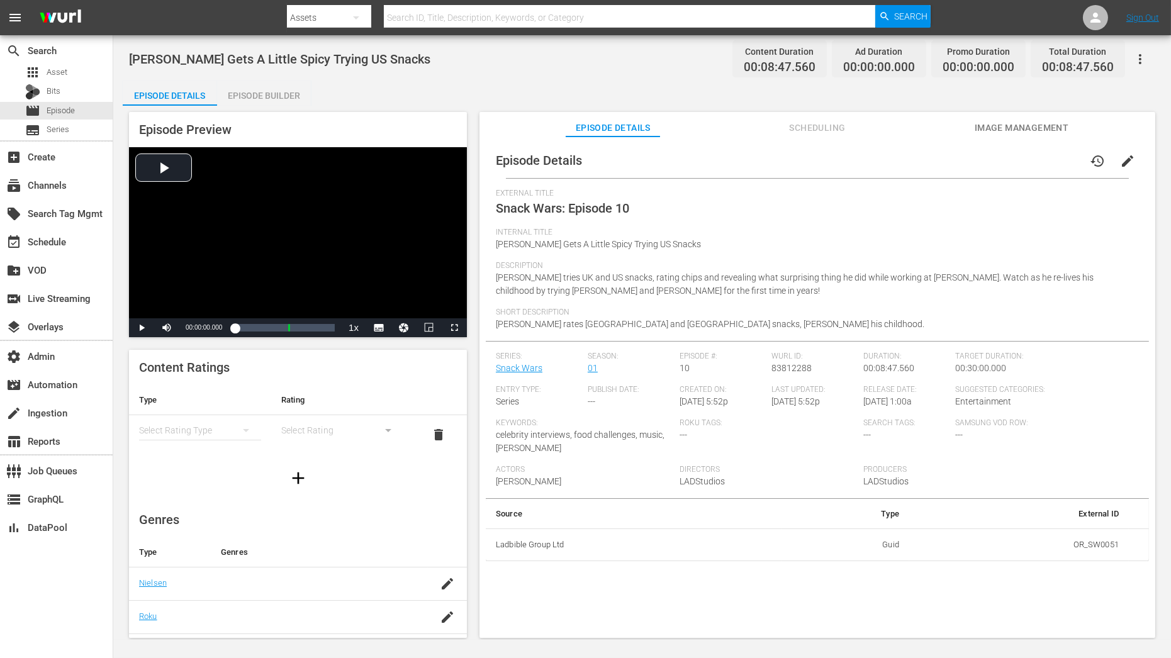
click at [1054, 150] on button "edit" at bounding box center [1128, 161] width 30 height 30
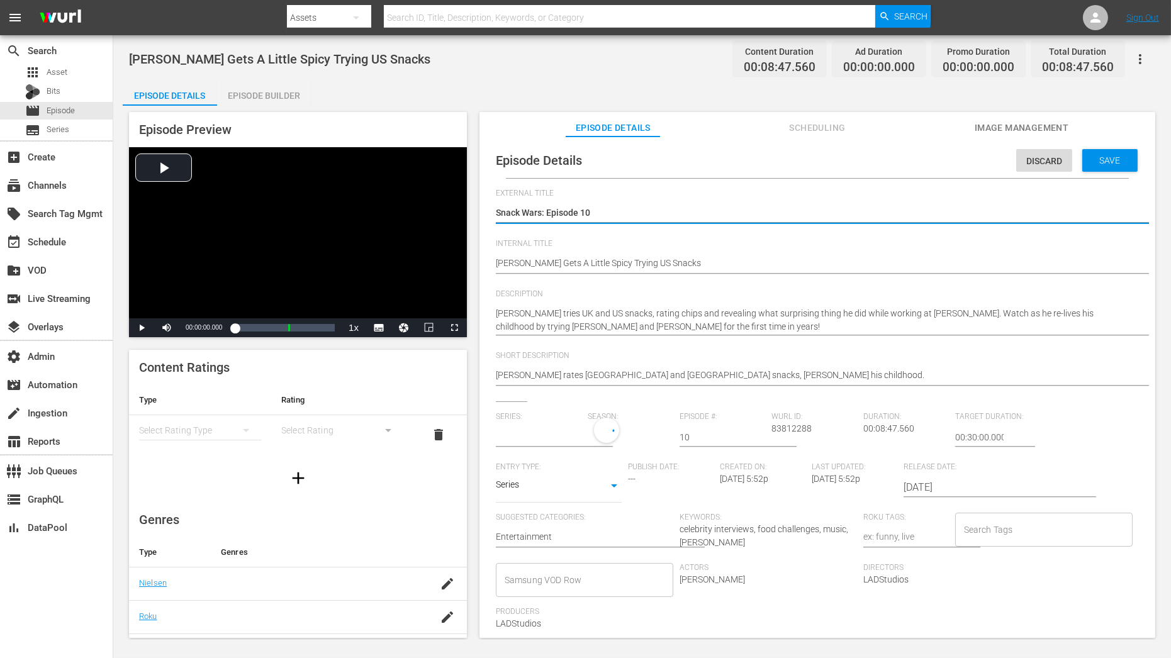
type input "Snack Wars"
click at [636, 441] on button "button" at bounding box center [651, 435] width 30 height 30
click at [618, 497] on span at bounding box center [617, 488] width 60 height 20
click at [1054, 171] on div "Save" at bounding box center [1110, 160] width 55 height 23
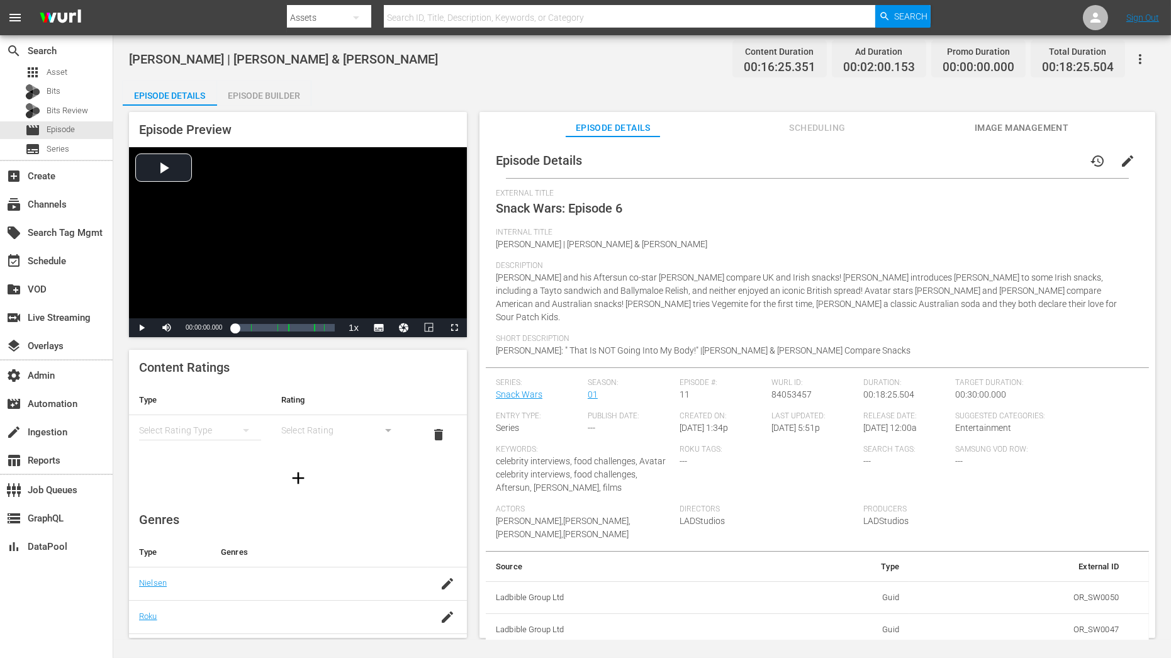
click at [1054, 157] on span "edit" at bounding box center [1127, 161] width 15 height 15
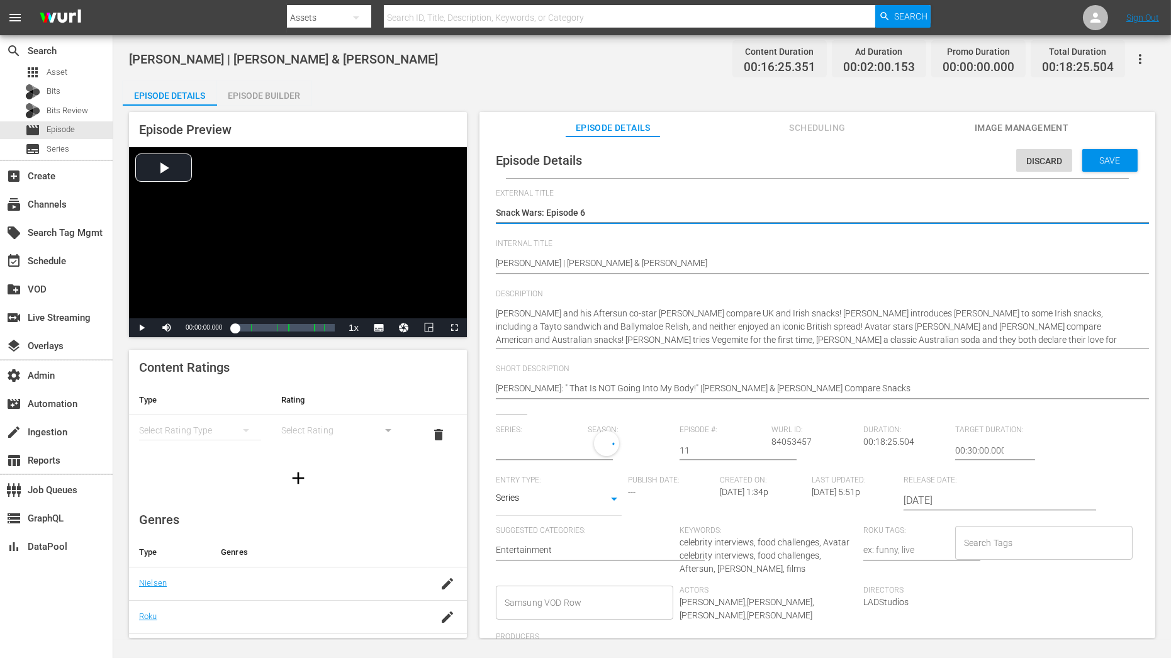
type input "Snack Wars"
click at [625, 446] on div "1" at bounding box center [627, 448] width 79 height 35
click at [619, 496] on span at bounding box center [617, 502] width 60 height 20
click at [1054, 159] on span "Save" at bounding box center [1110, 160] width 41 height 10
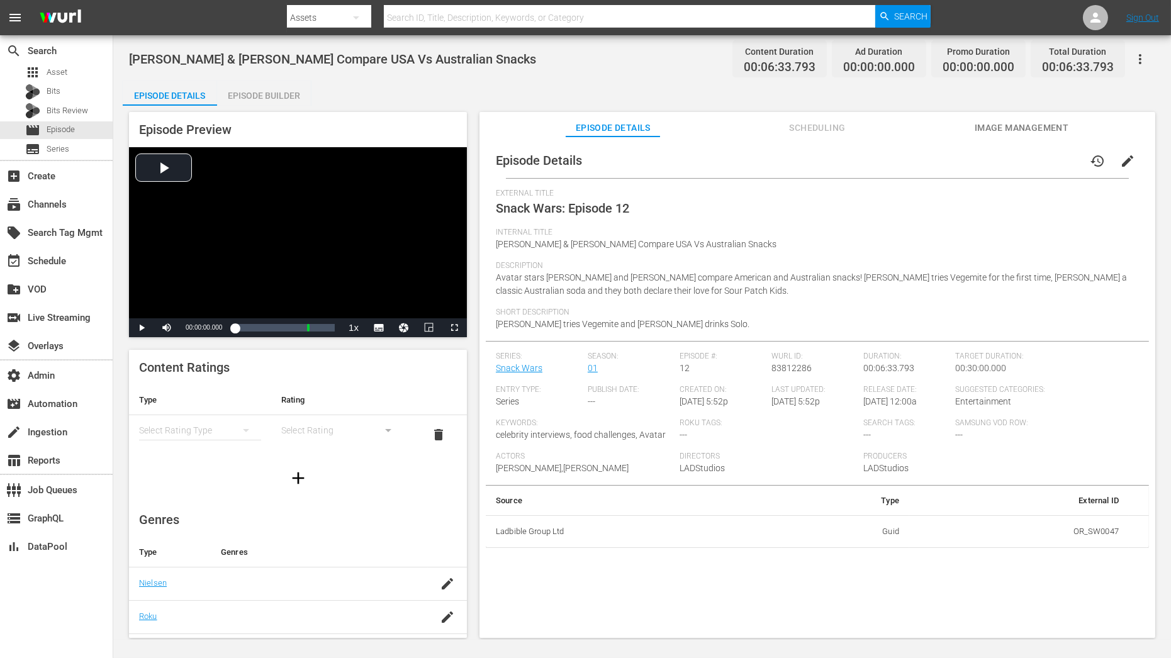
click at [1054, 176] on div "Episode Details history edit" at bounding box center [817, 160] width 663 height 35
click at [1054, 163] on span "edit" at bounding box center [1127, 161] width 15 height 15
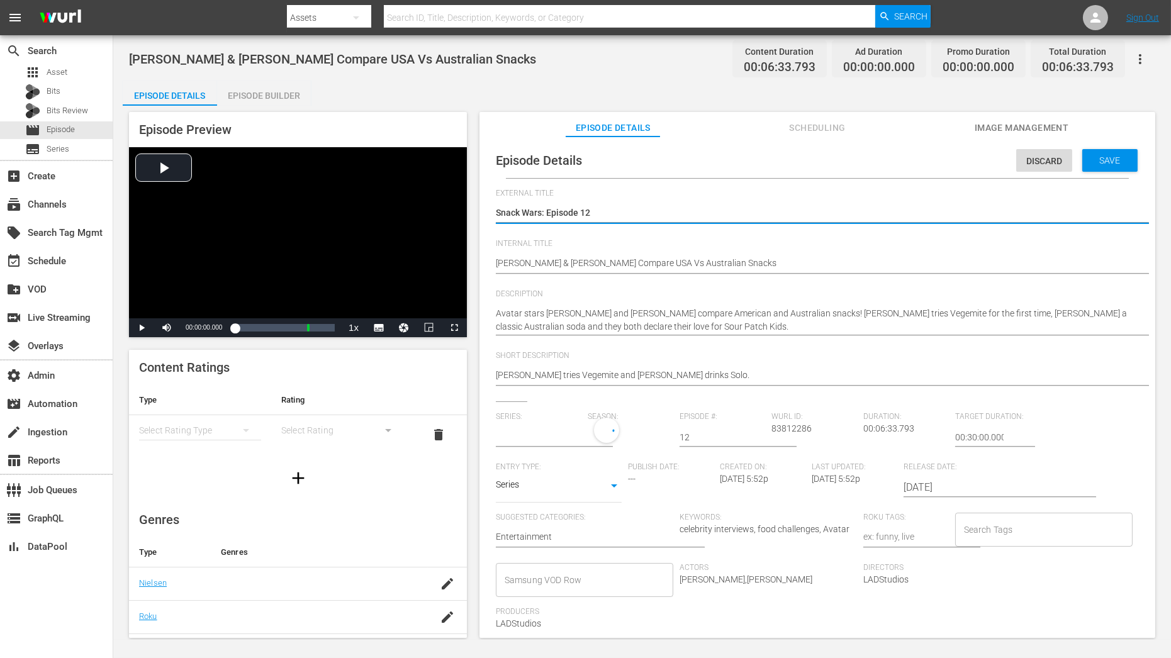
type input "Snack Wars"
click at [622, 437] on div at bounding box center [627, 431] width 79 height 26
click at [609, 437] on div "1" at bounding box center [627, 435] width 79 height 35
click at [609, 495] on span at bounding box center [617, 488] width 60 height 20
click at [1054, 163] on span "Save" at bounding box center [1110, 160] width 41 height 10
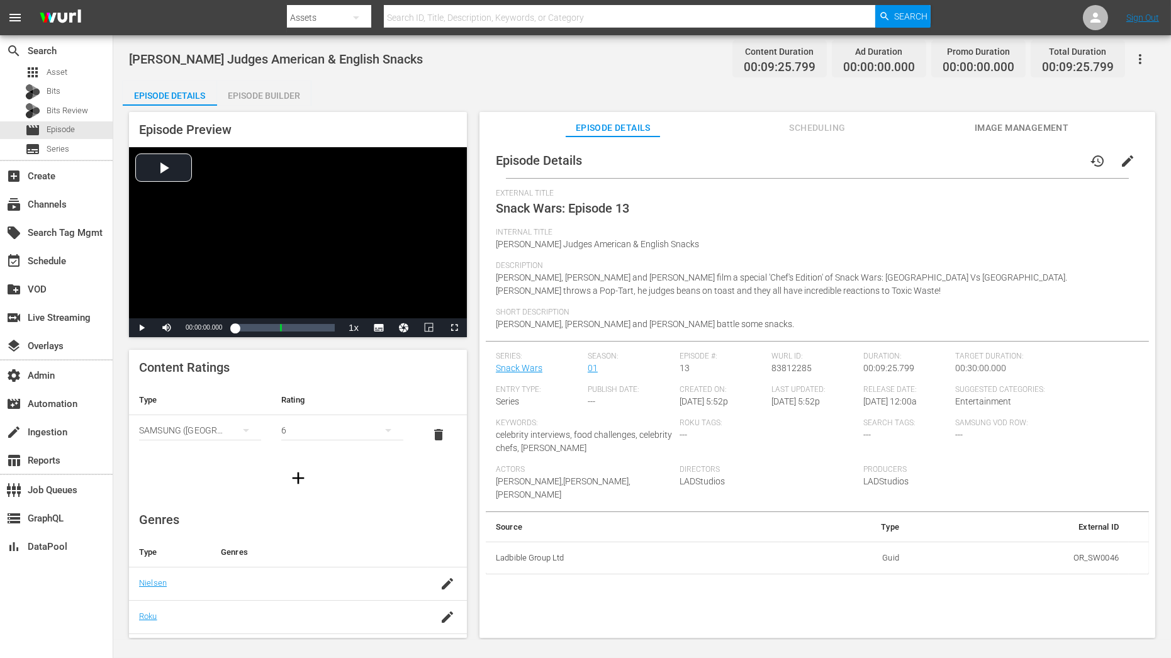
click at [1054, 162] on span "edit" at bounding box center [1127, 161] width 15 height 15
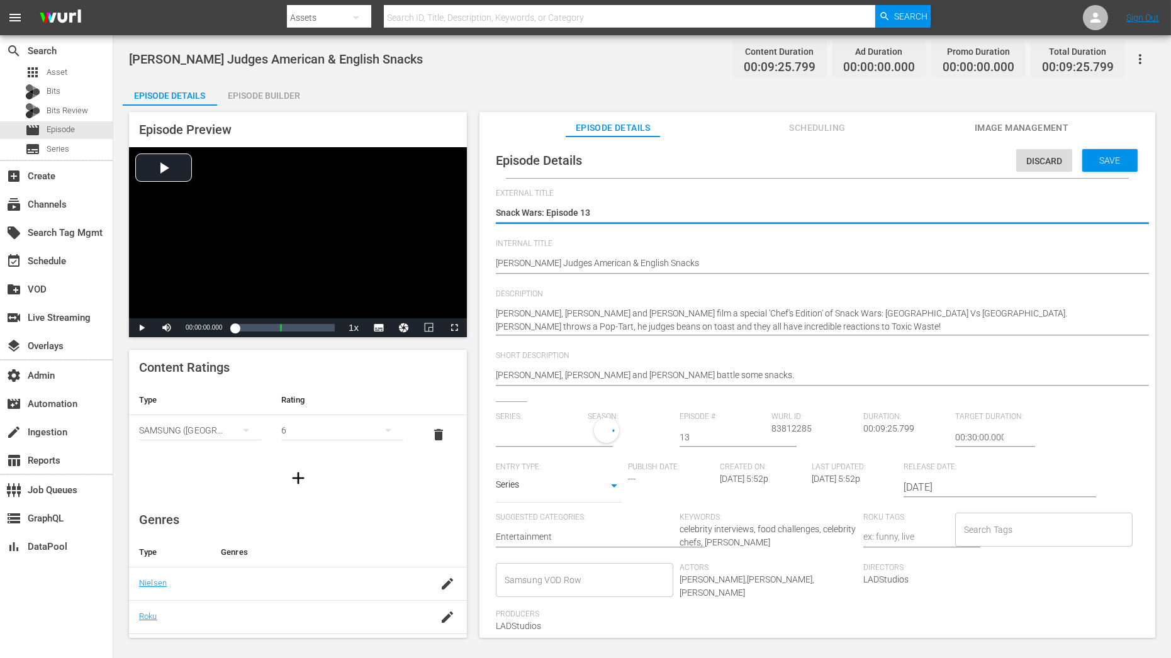
type input "Snack Wars"
click at [620, 441] on div "1" at bounding box center [627, 435] width 79 height 35
click at [628, 485] on span at bounding box center [617, 488] width 60 height 20
click at [1054, 158] on span "Save" at bounding box center [1110, 160] width 41 height 10
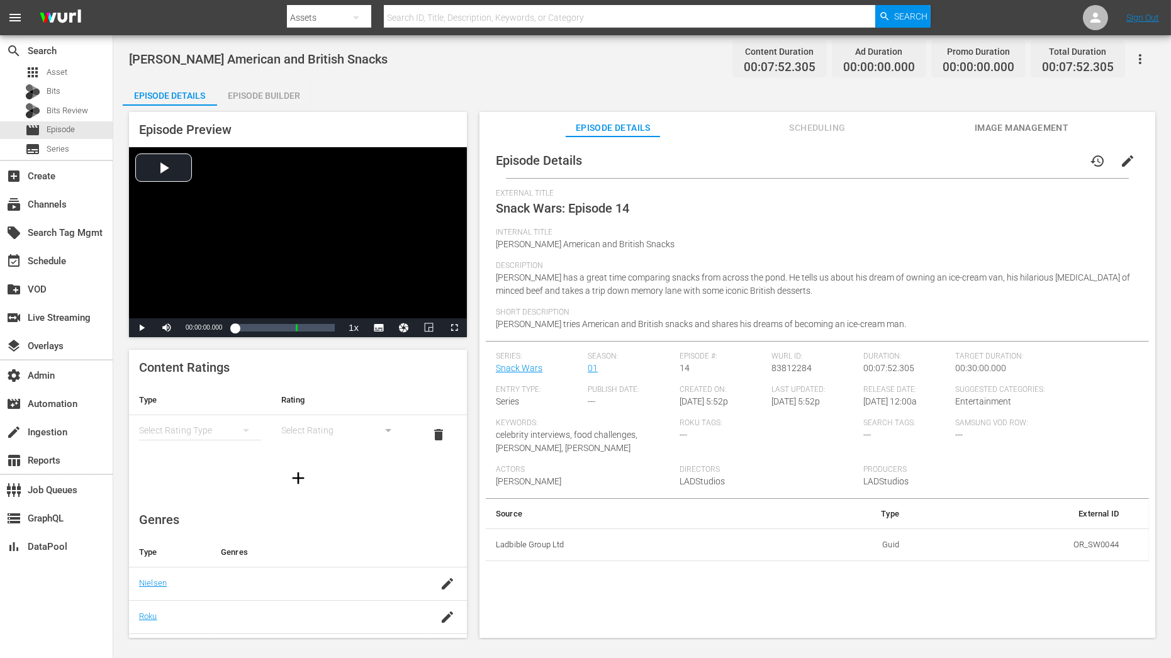
click at [1054, 164] on span "edit" at bounding box center [1127, 161] width 15 height 15
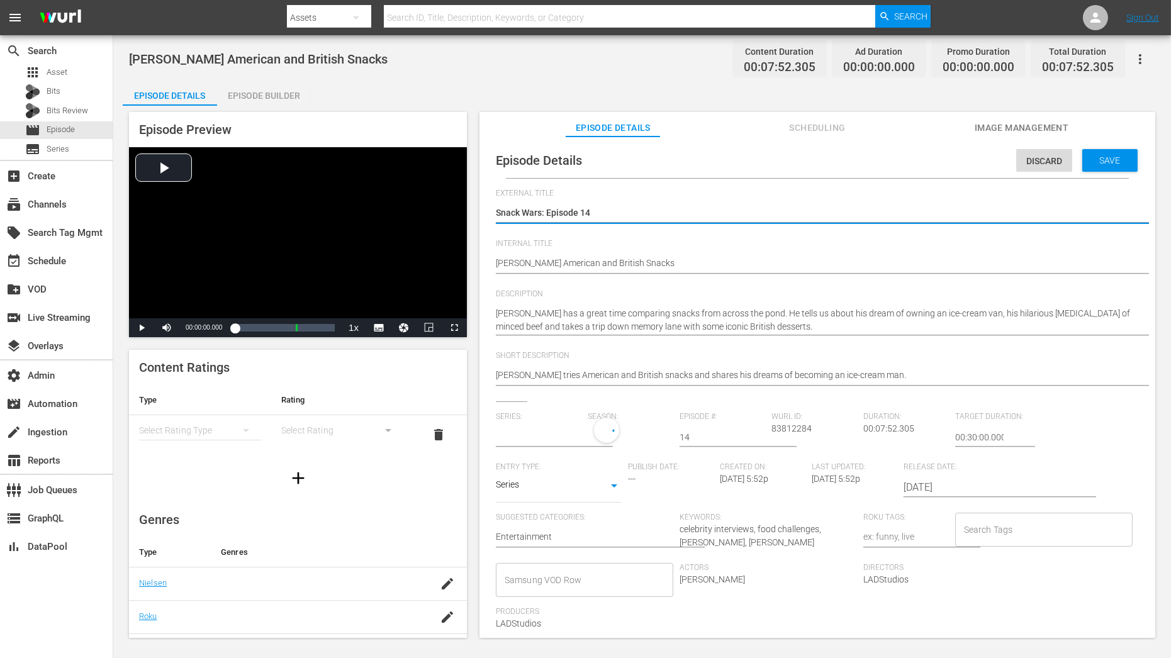
type input "Snack Wars"
click at [629, 427] on div "1" at bounding box center [627, 435] width 79 height 35
click at [634, 489] on span at bounding box center [617, 488] width 60 height 20
click at [1054, 160] on span "Save" at bounding box center [1110, 160] width 41 height 10
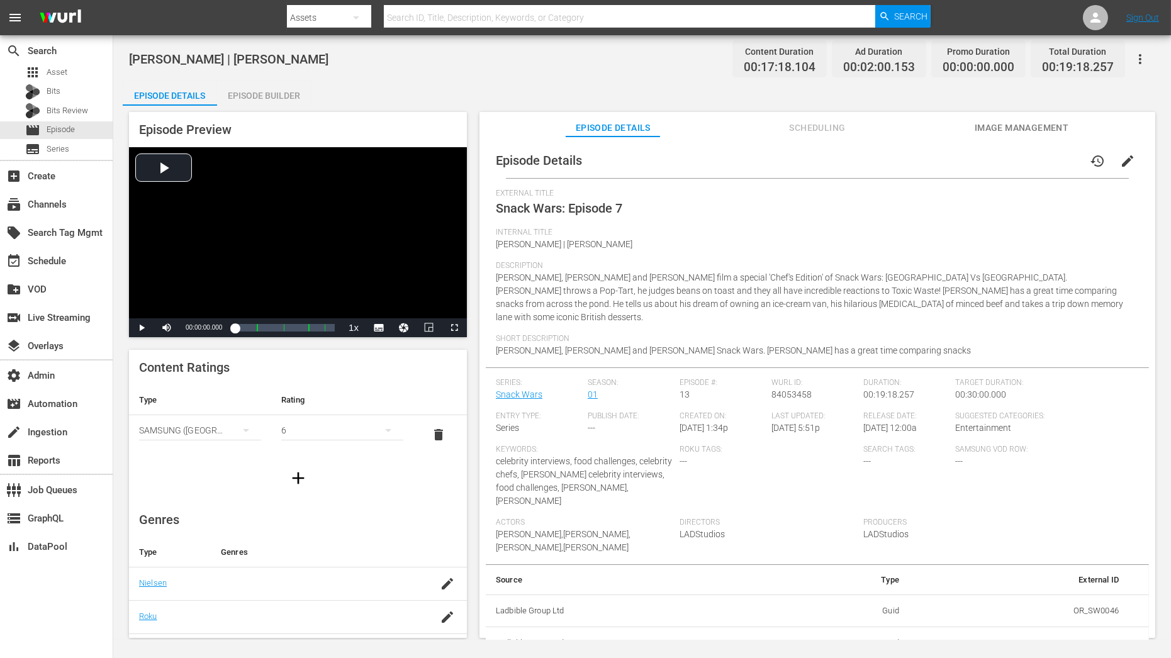
click at [1054, 147] on button "edit" at bounding box center [1128, 161] width 30 height 30
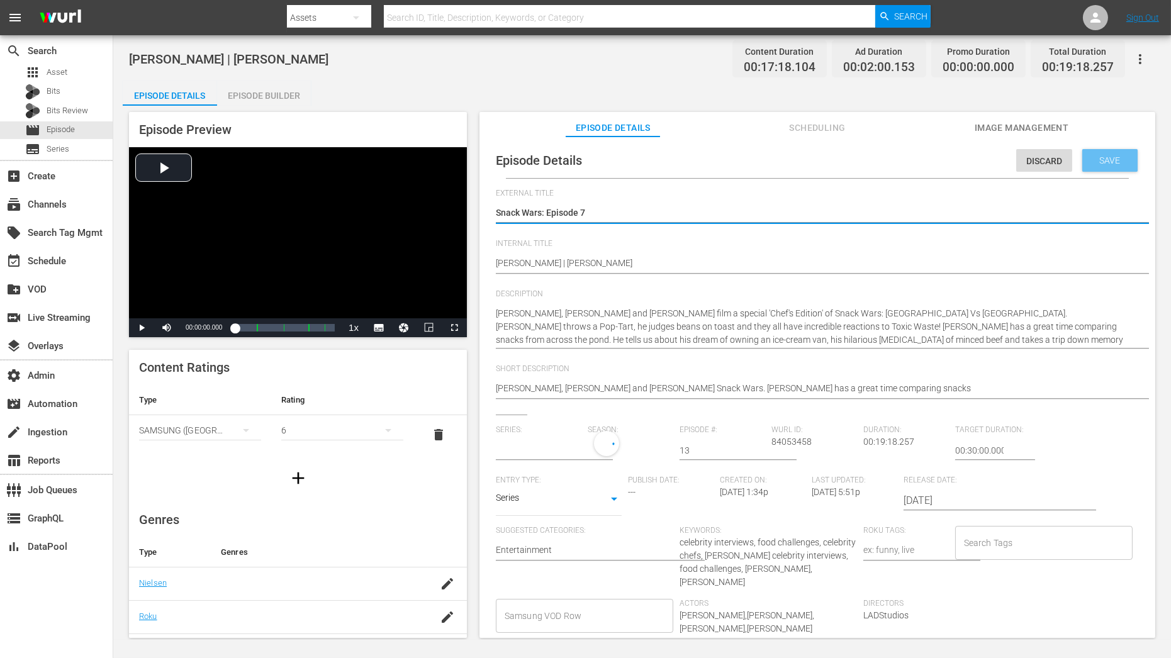
type input "Snack Wars"
click at [625, 443] on div "1" at bounding box center [627, 448] width 79 height 35
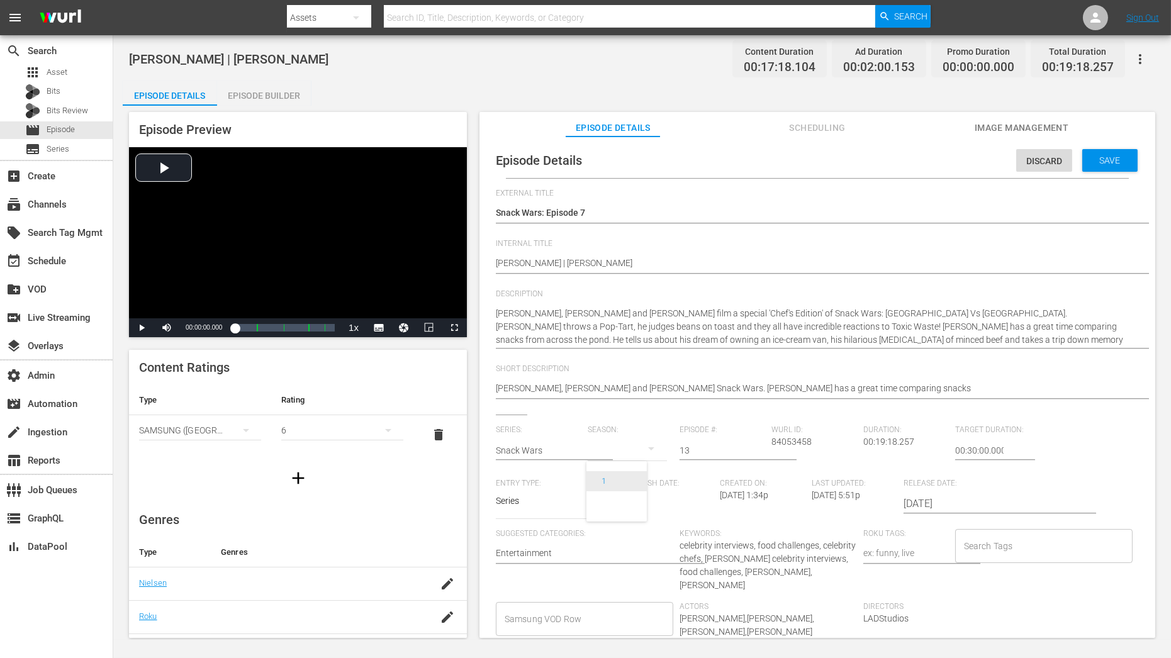
click at [622, 508] on span at bounding box center [617, 502] width 60 height 20
click at [1054, 161] on span "Save" at bounding box center [1110, 160] width 41 height 10
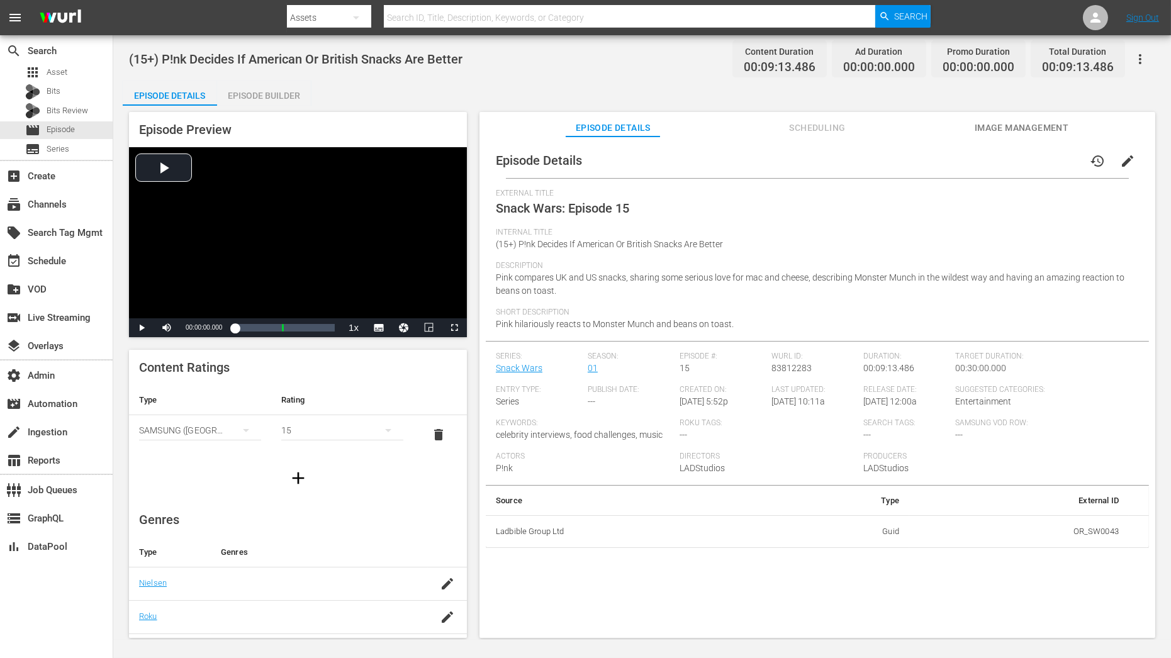
click at [1054, 161] on button "edit" at bounding box center [1128, 161] width 30 height 30
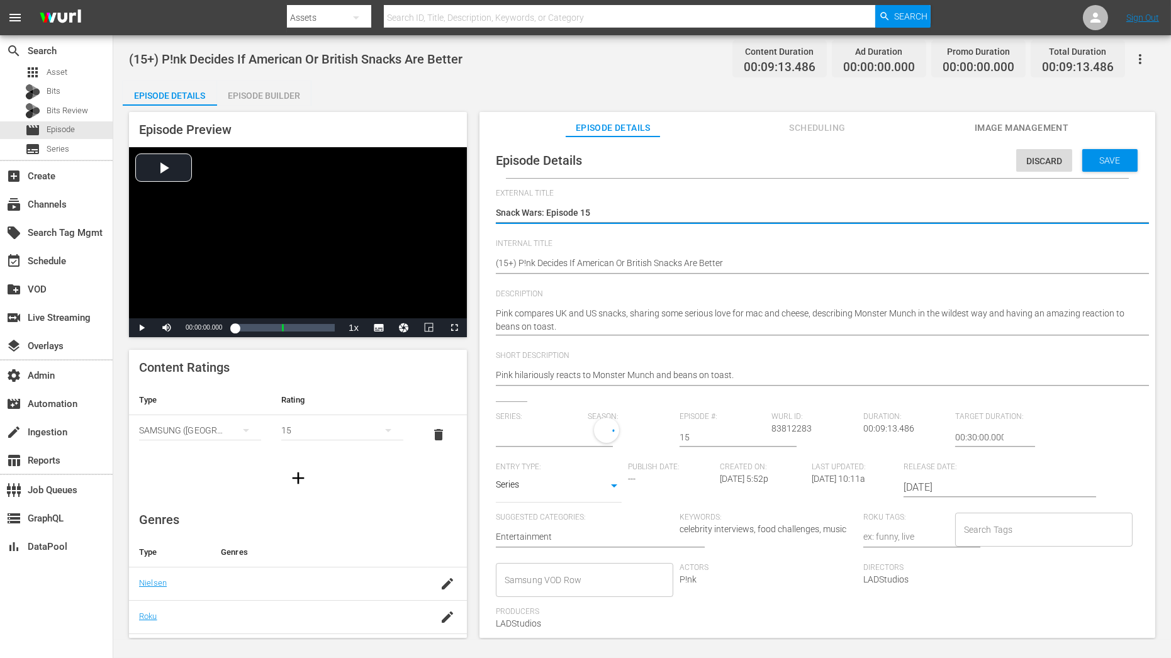
type input "Snack Wars"
click at [597, 433] on div "1" at bounding box center [627, 435] width 79 height 35
click at [611, 493] on span at bounding box center [617, 488] width 60 height 20
click at [1054, 160] on span "Save" at bounding box center [1110, 160] width 41 height 10
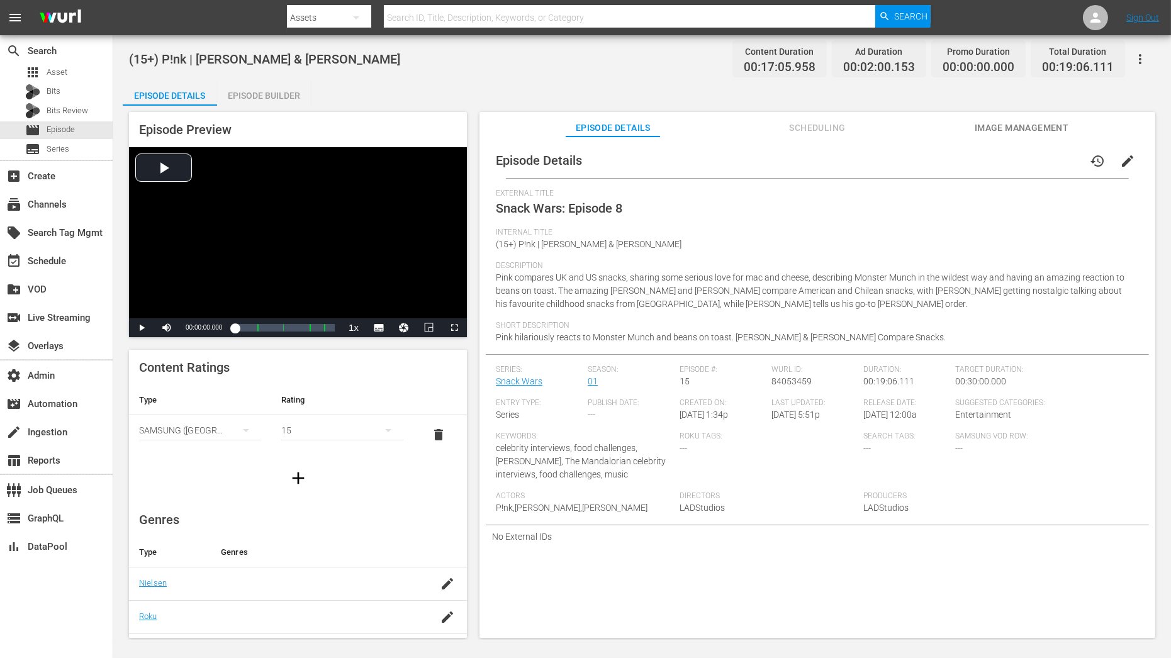
click at [1054, 157] on span "edit" at bounding box center [1127, 161] width 15 height 15
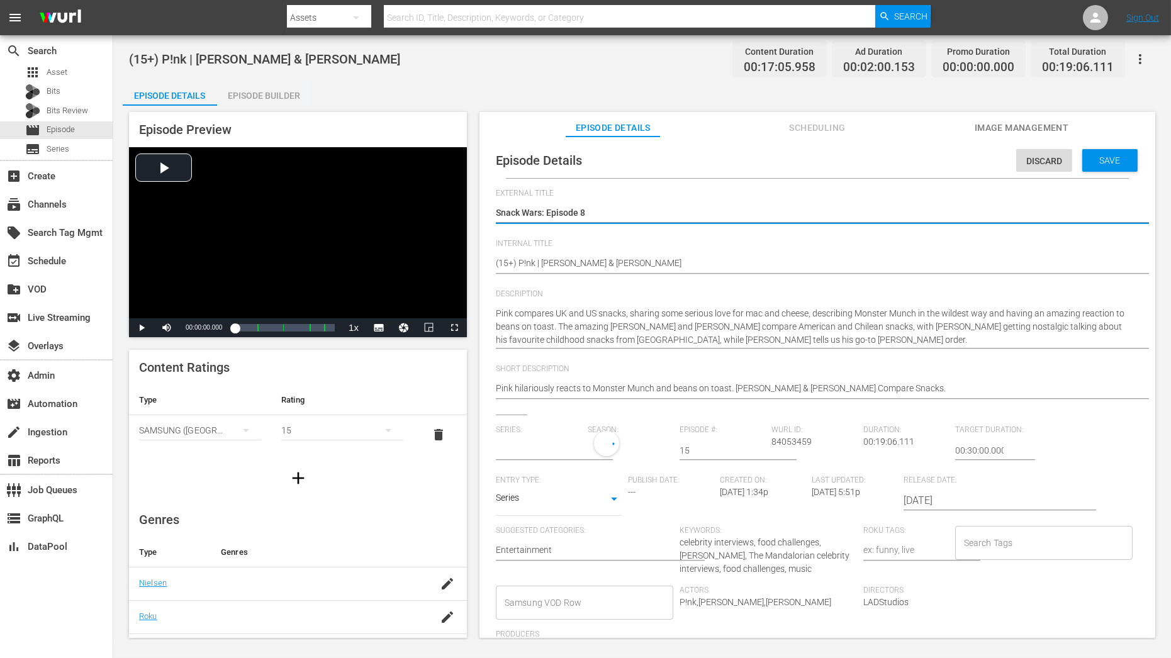
type input "Snack Wars"
click at [605, 453] on div "1" at bounding box center [627, 448] width 79 height 35
click at [605, 509] on span at bounding box center [617, 502] width 60 height 20
click at [1054, 153] on div "Save" at bounding box center [1110, 160] width 55 height 23
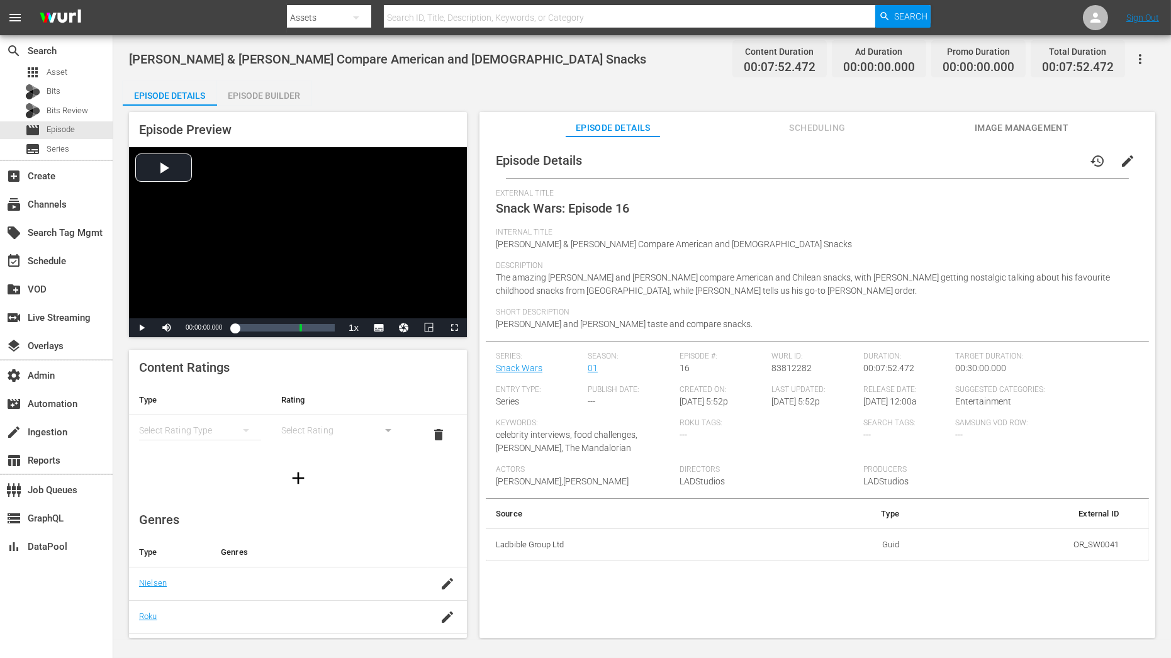
click at [1054, 170] on button "edit" at bounding box center [1128, 161] width 30 height 30
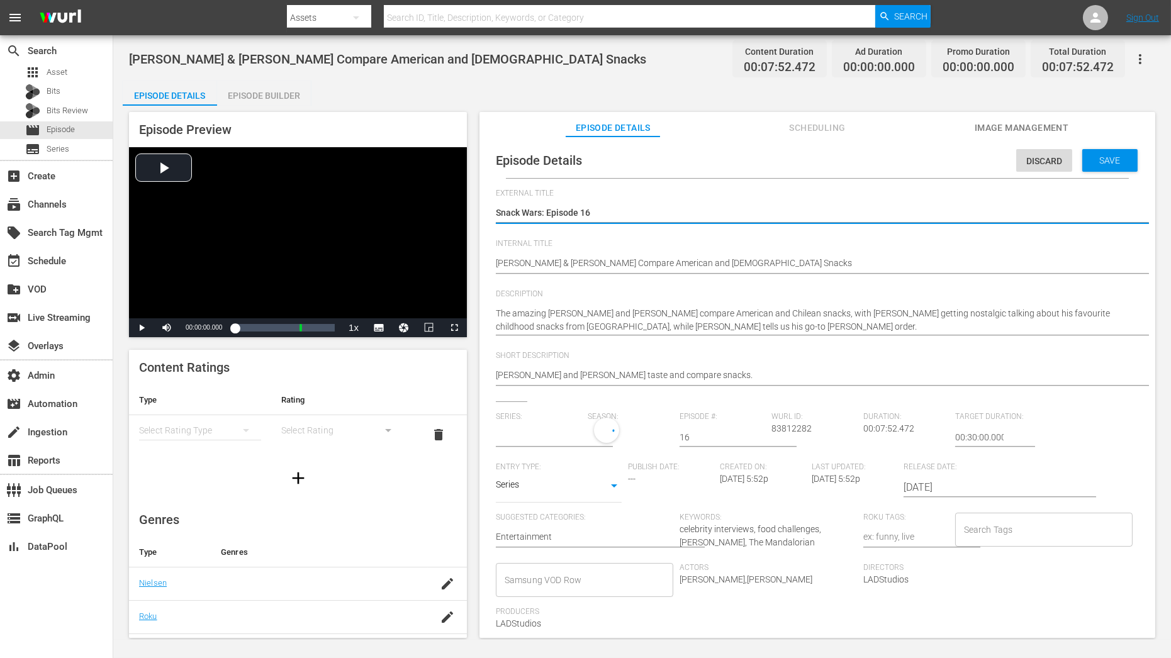
type input "Snack Wars"
click at [593, 437] on div "1" at bounding box center [627, 435] width 79 height 35
click at [609, 492] on span at bounding box center [617, 488] width 60 height 20
click at [1054, 160] on span "Save" at bounding box center [1110, 160] width 41 height 10
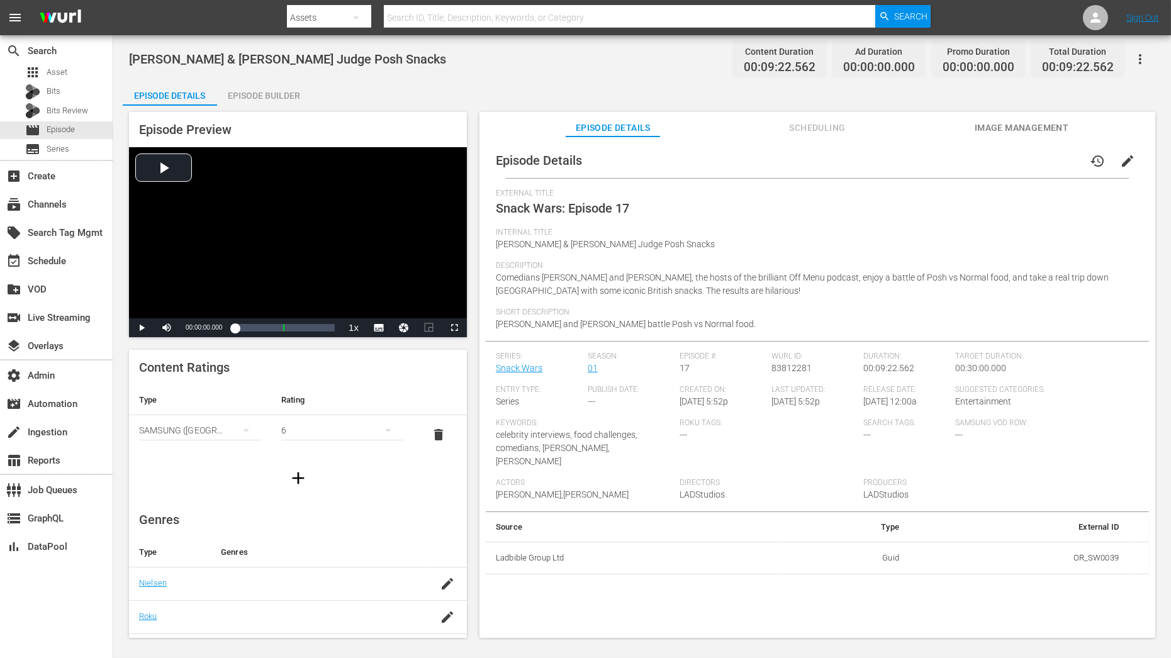
click at [1054, 162] on span "edit" at bounding box center [1127, 161] width 15 height 15
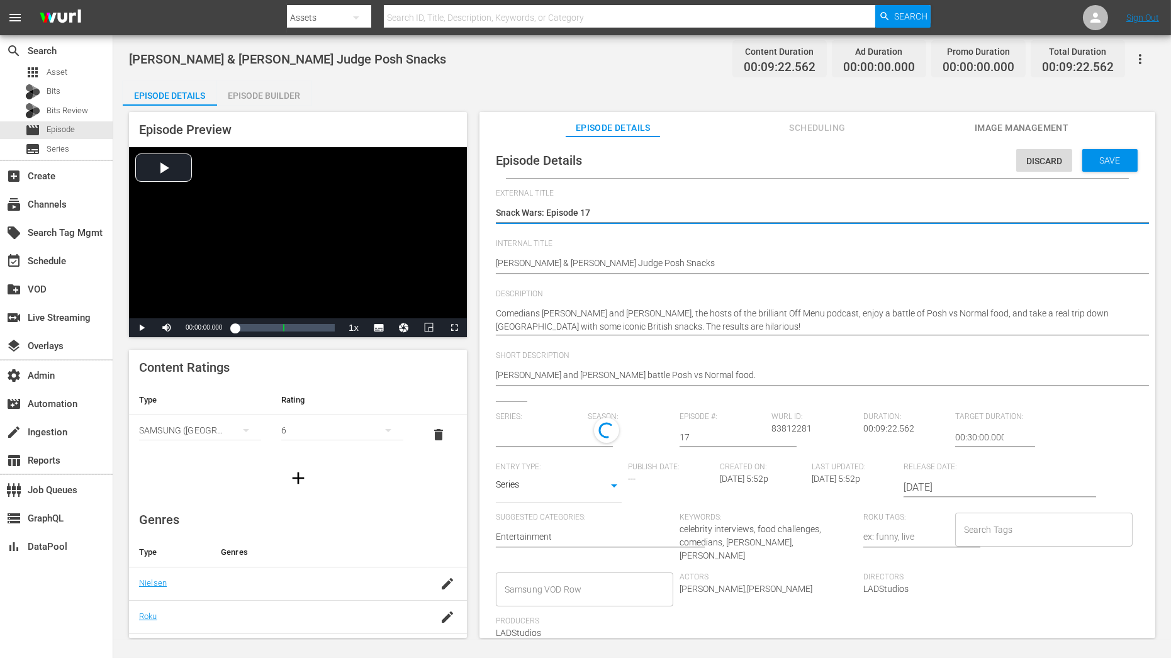
type input "Snack Wars"
click at [618, 444] on div "1" at bounding box center [627, 435] width 79 height 35
click at [617, 497] on span at bounding box center [617, 488] width 60 height 20
click at [1054, 162] on span "Save" at bounding box center [1110, 160] width 41 height 10
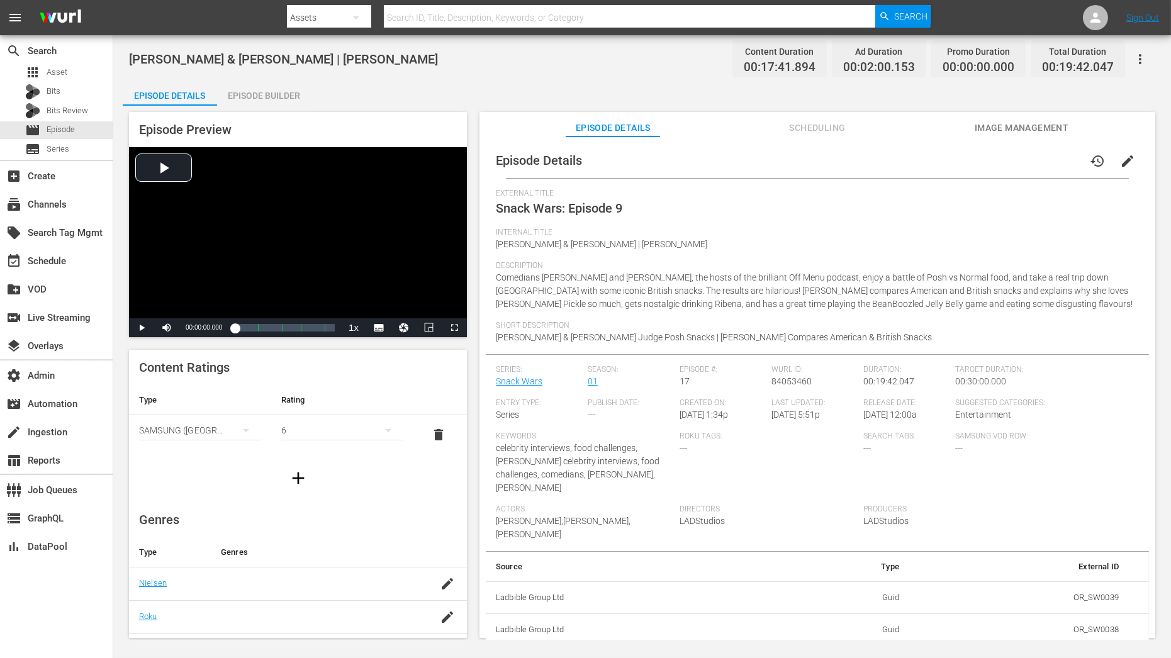
click at [1054, 165] on span "edit" at bounding box center [1127, 161] width 15 height 15
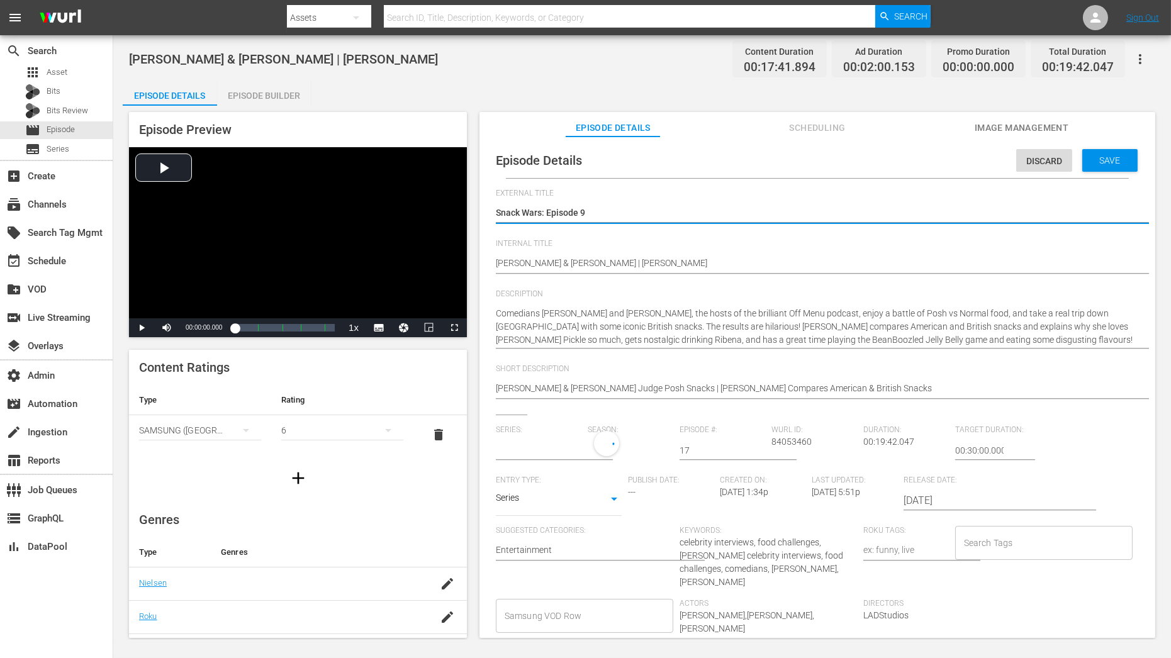
type input "Snack Wars"
click at [636, 449] on button "button" at bounding box center [651, 449] width 30 height 30
click at [637, 500] on span at bounding box center [617, 502] width 60 height 20
click at [1054, 157] on span "Save" at bounding box center [1110, 160] width 41 height 10
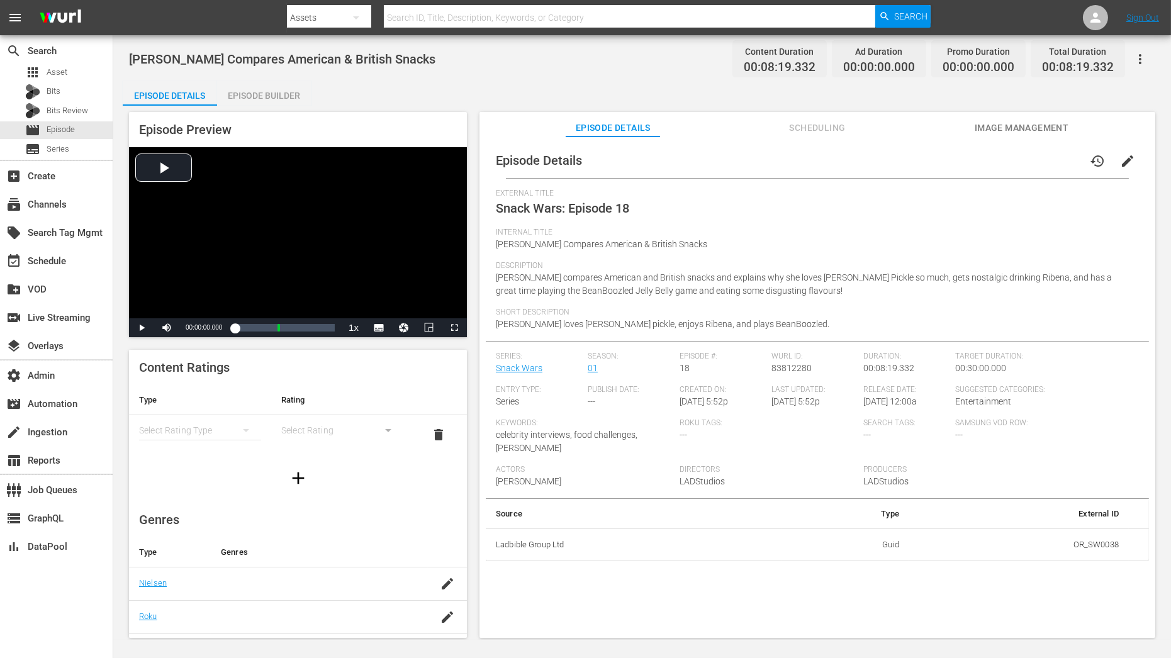
click at [1054, 166] on span "edit" at bounding box center [1127, 161] width 15 height 15
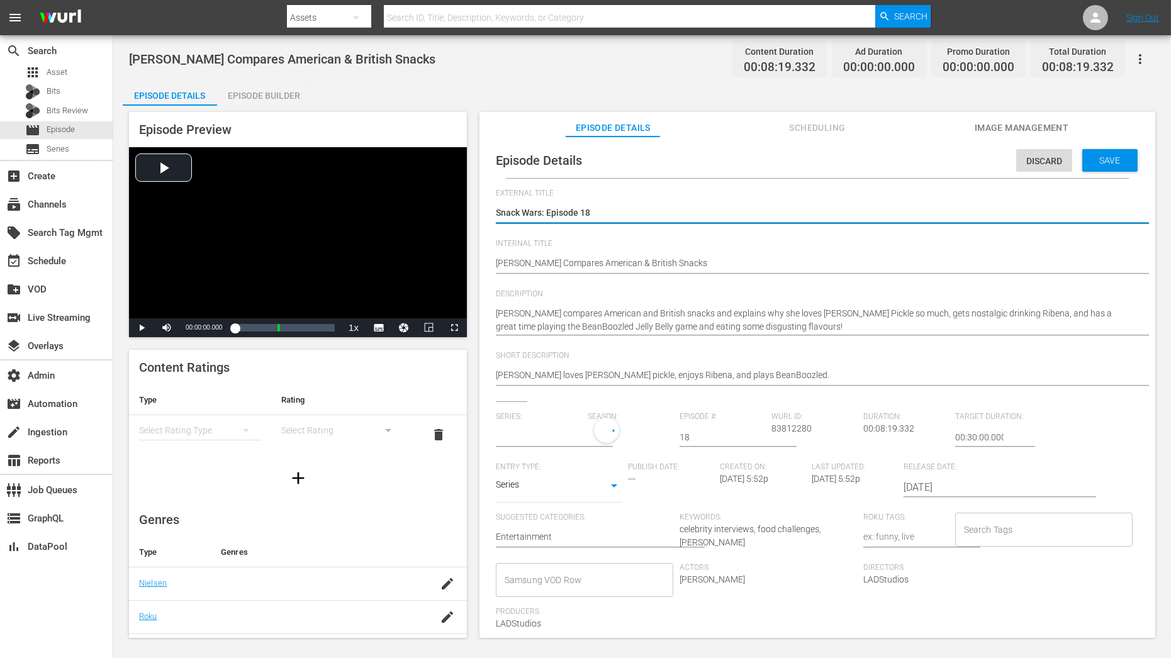
type input "Snack Wars"
click at [607, 451] on div "1" at bounding box center [627, 435] width 79 height 35
click at [620, 496] on span at bounding box center [617, 488] width 60 height 20
click at [1054, 159] on span "Save" at bounding box center [1110, 160] width 41 height 10
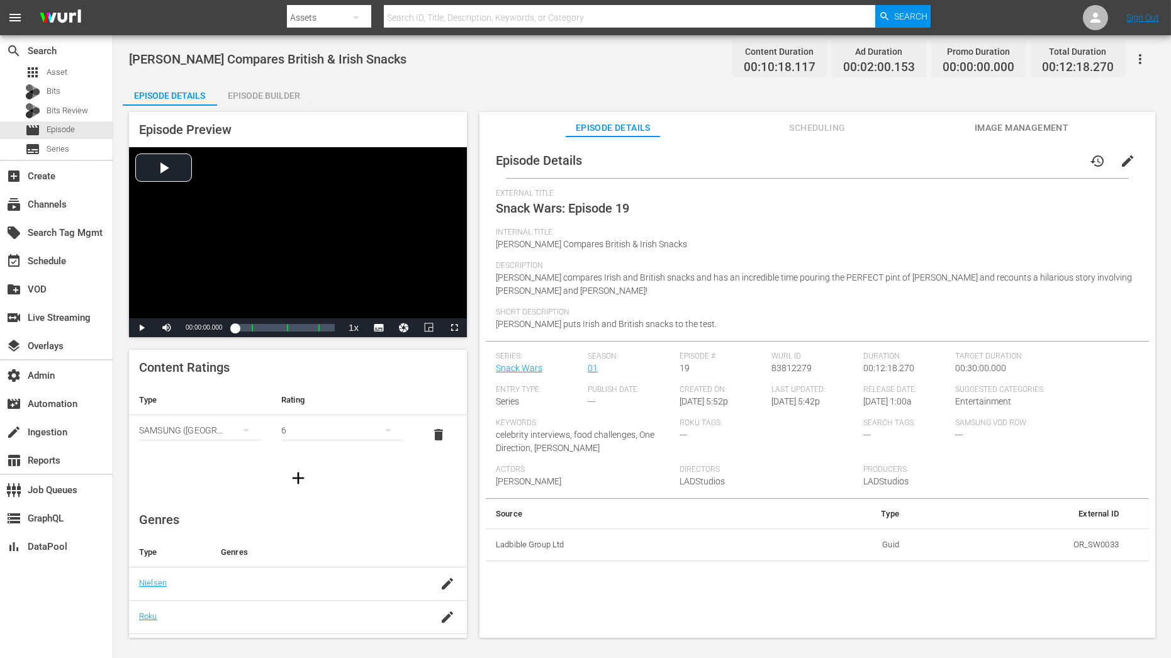
click at [1054, 160] on span "edit" at bounding box center [1127, 161] width 15 height 15
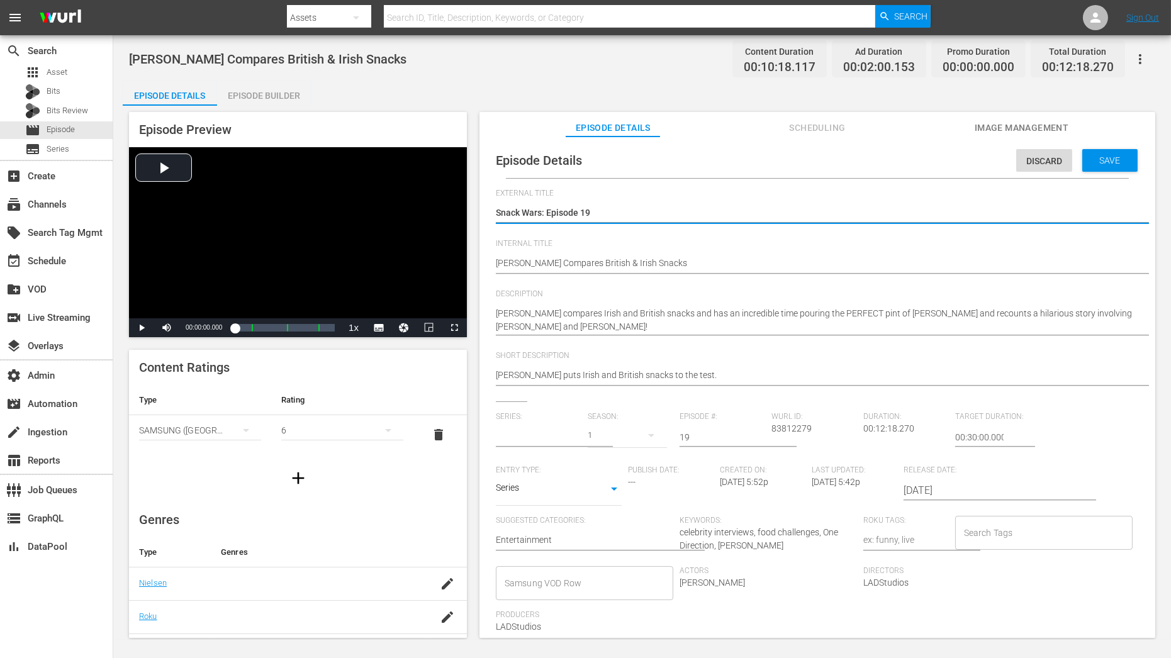
type input "Snack Wars"
click at [613, 430] on div "1" at bounding box center [627, 435] width 79 height 35
click at [613, 489] on span at bounding box center [617, 488] width 60 height 20
click at [1054, 154] on div "Save" at bounding box center [1110, 160] width 55 height 23
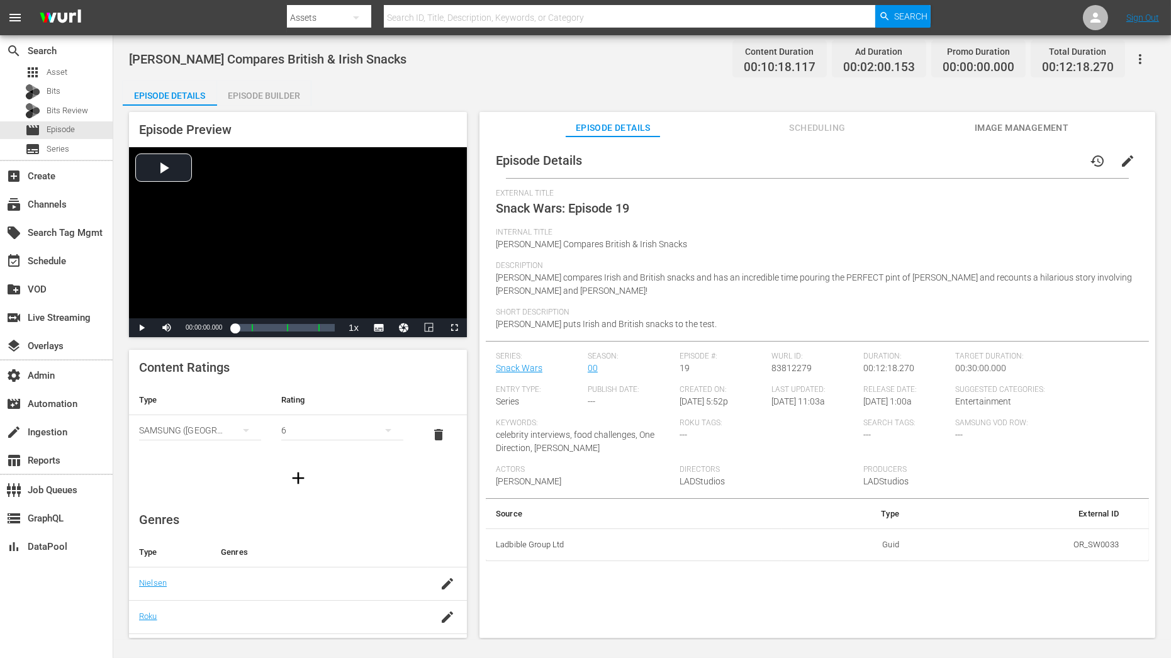
click at [1054, 160] on button "edit" at bounding box center [1128, 161] width 30 height 30
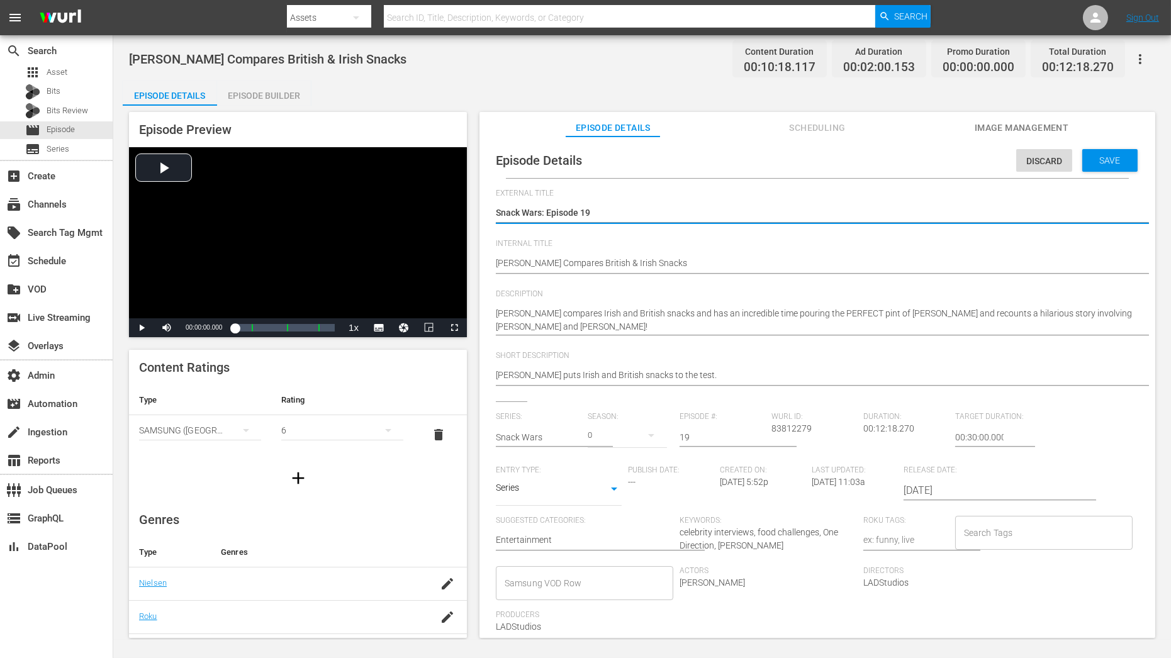
click at [636, 431] on button "button" at bounding box center [651, 435] width 30 height 30
click at [631, 488] on span at bounding box center [617, 488] width 60 height 20
click at [1054, 156] on span "Save" at bounding box center [1110, 160] width 41 height 10
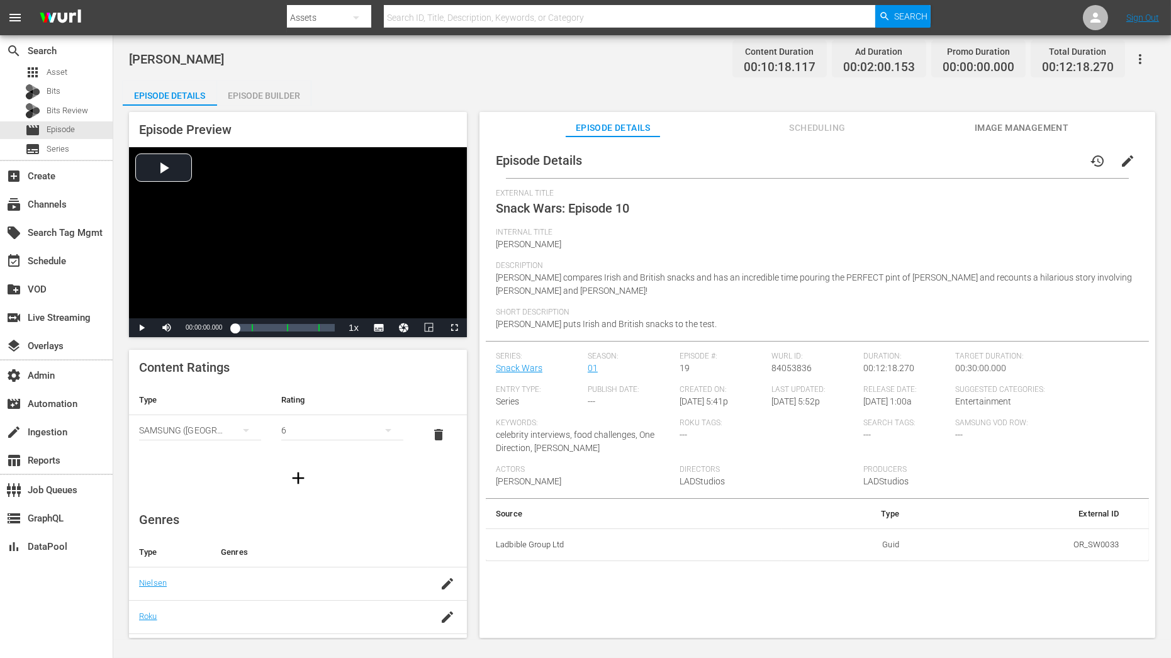
click at [1054, 168] on span "edit" at bounding box center [1127, 161] width 15 height 15
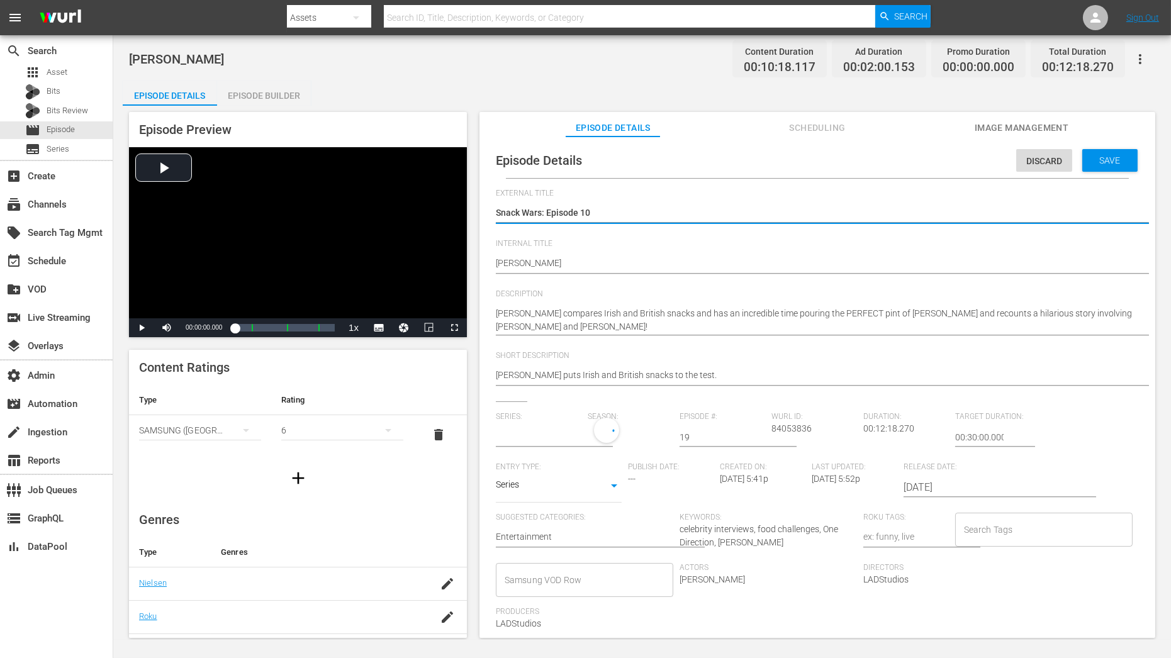
type input "Snack Wars"
click at [628, 432] on div "1" at bounding box center [627, 435] width 79 height 35
click at [624, 491] on span at bounding box center [617, 488] width 60 height 20
click at [1054, 172] on div "Episode Details Discard Save" at bounding box center [817, 160] width 663 height 35
click at [1054, 167] on div "Save" at bounding box center [1110, 160] width 55 height 23
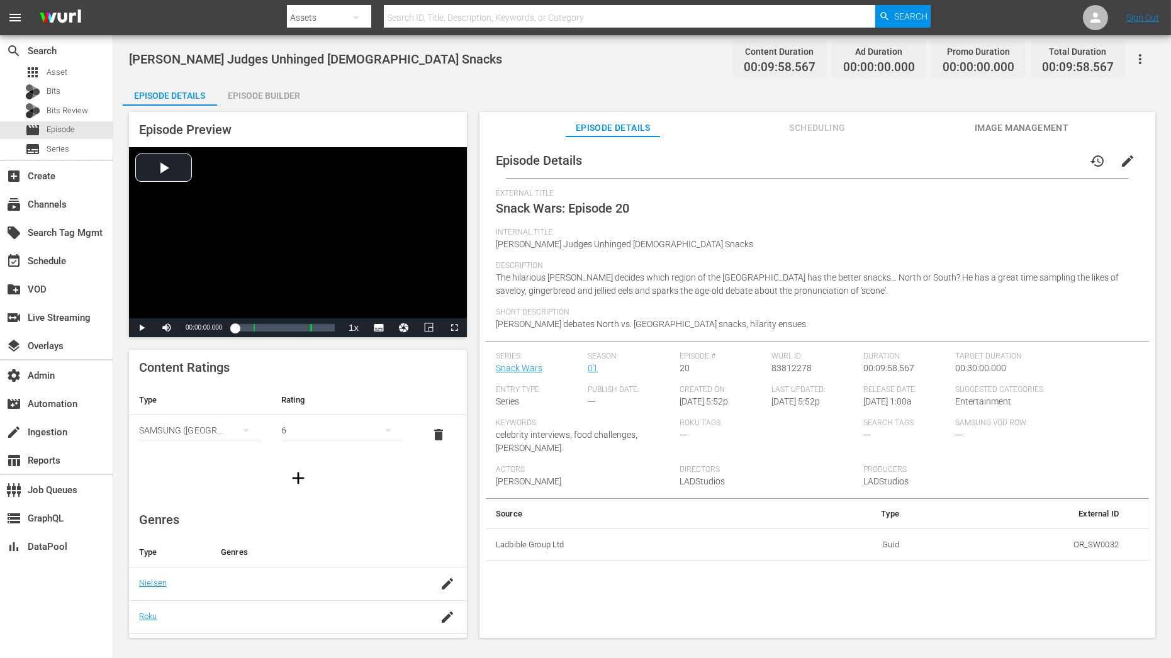
click at [1054, 170] on button "edit" at bounding box center [1128, 161] width 30 height 30
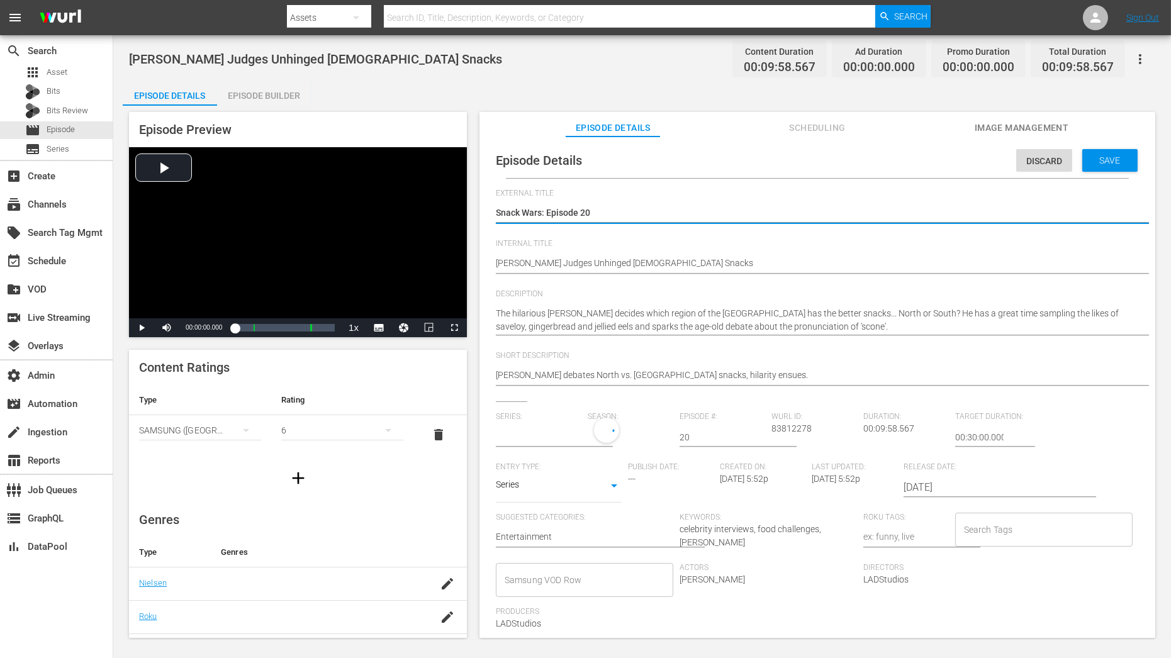
type input "Snack Wars"
click at [612, 434] on div "1" at bounding box center [627, 435] width 79 height 35
click at [612, 482] on span at bounding box center [617, 488] width 60 height 20
click at [1054, 165] on span "Save" at bounding box center [1110, 160] width 41 height 10
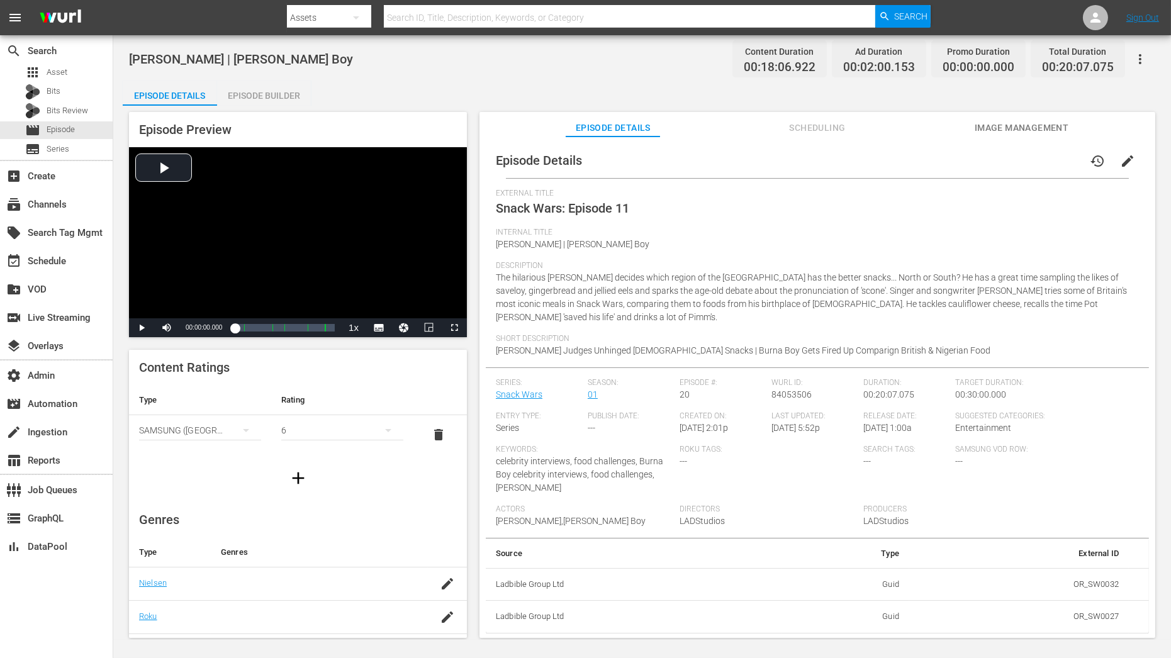
click at [1054, 166] on button "edit" at bounding box center [1128, 161] width 30 height 30
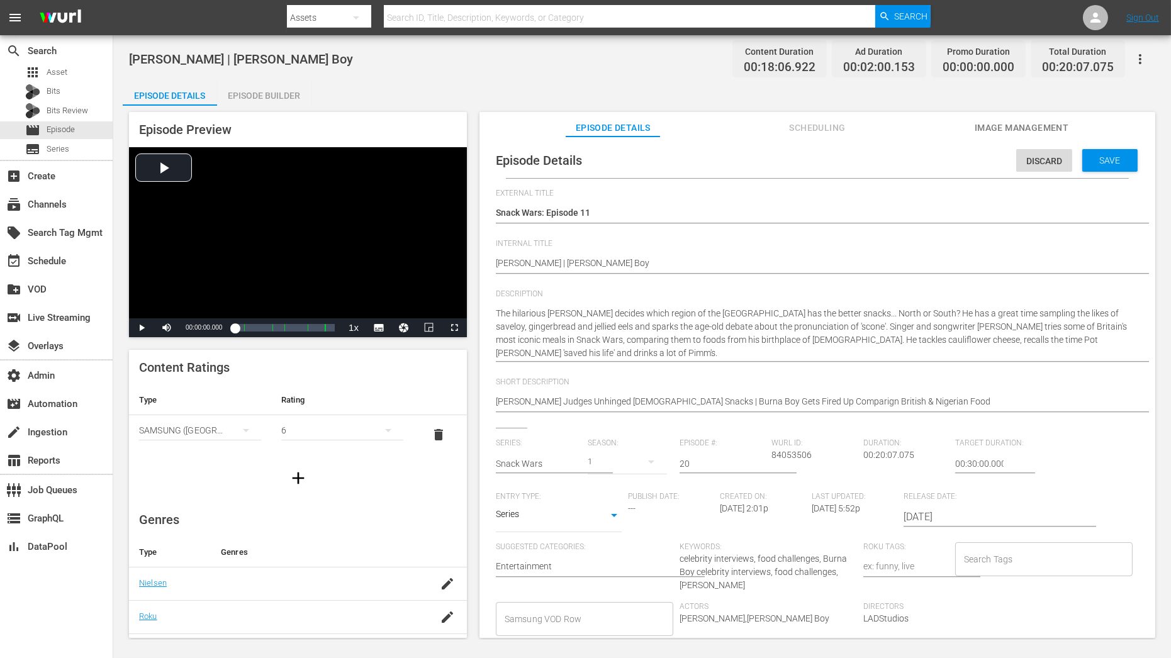
click at [591, 473] on div "1" at bounding box center [627, 461] width 79 height 35
click at [600, 507] on span at bounding box center [617, 515] width 60 height 20
click at [1054, 157] on span "Save" at bounding box center [1110, 160] width 41 height 10
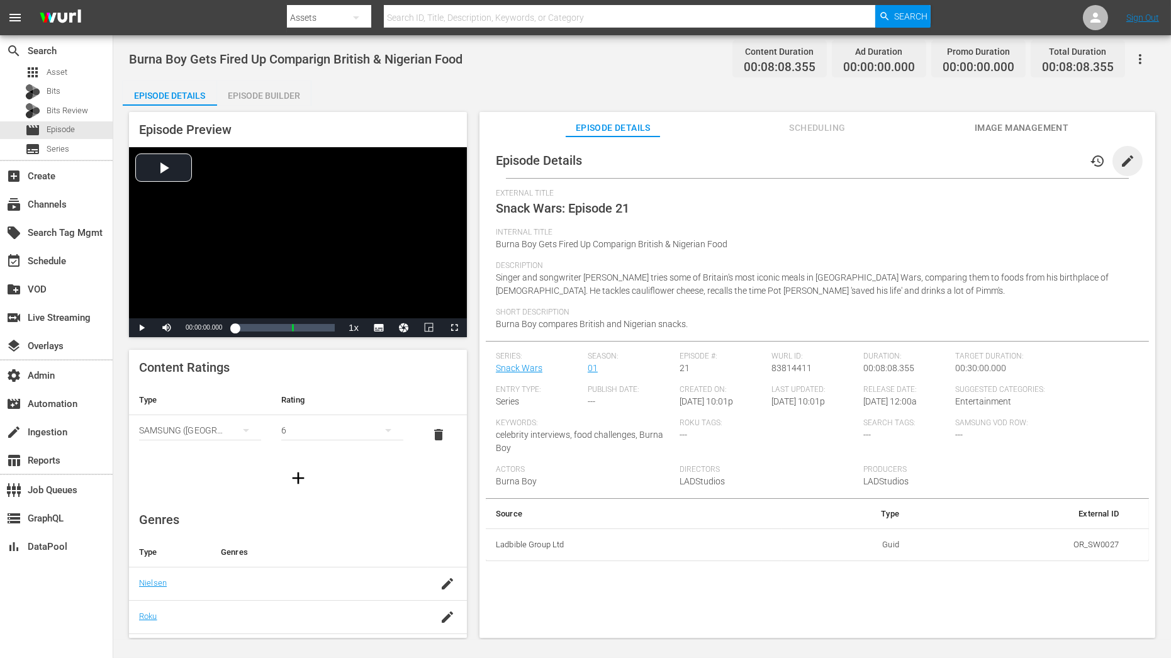
click at [1054, 162] on span "edit" at bounding box center [1127, 161] width 15 height 15
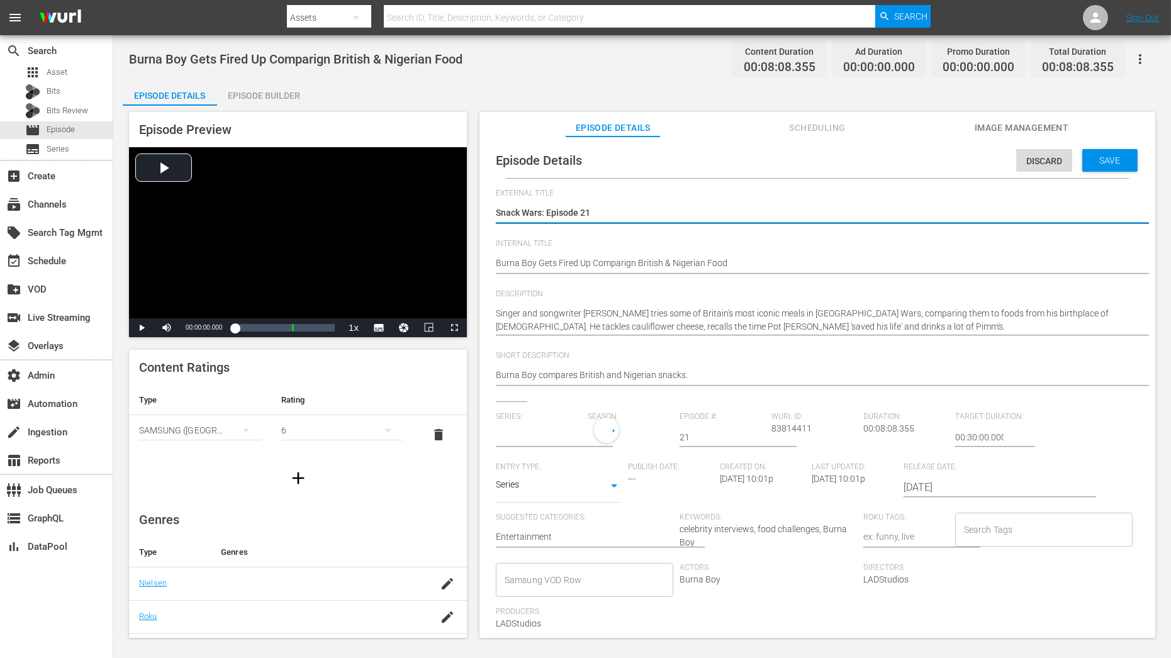
type input "Snack Wars"
click at [633, 439] on div "1" at bounding box center [627, 435] width 79 height 35
click at [630, 480] on span at bounding box center [617, 488] width 60 height 20
click at [1054, 171] on div "Save" at bounding box center [1110, 160] width 55 height 23
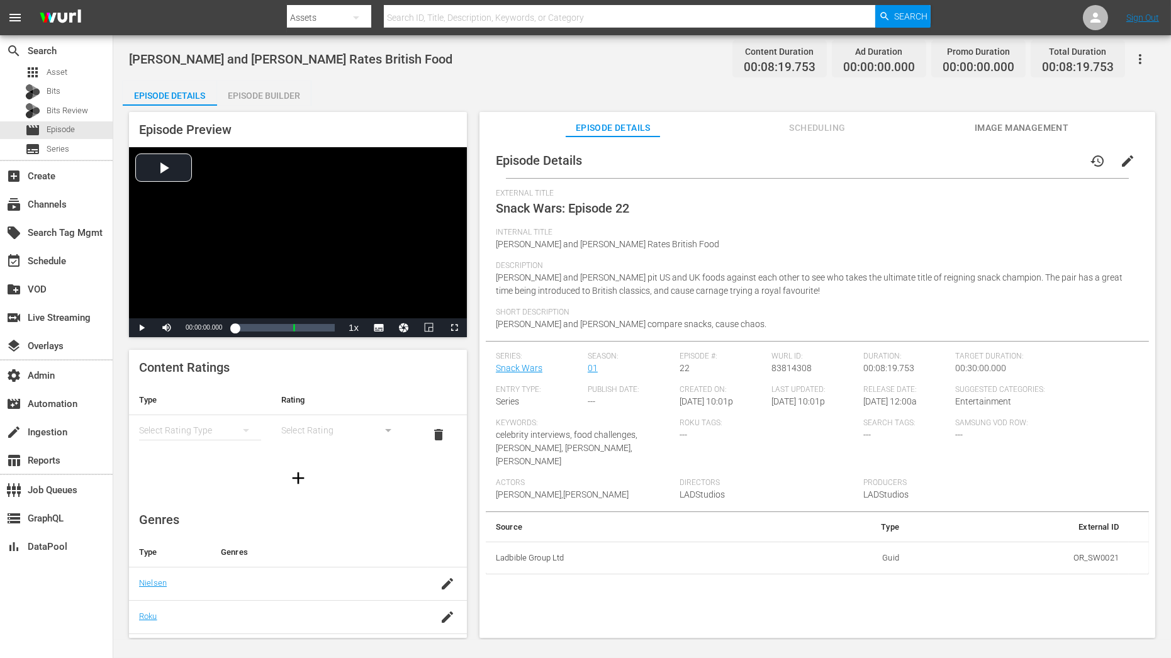
click at [1054, 164] on span "edit" at bounding box center [1127, 161] width 15 height 15
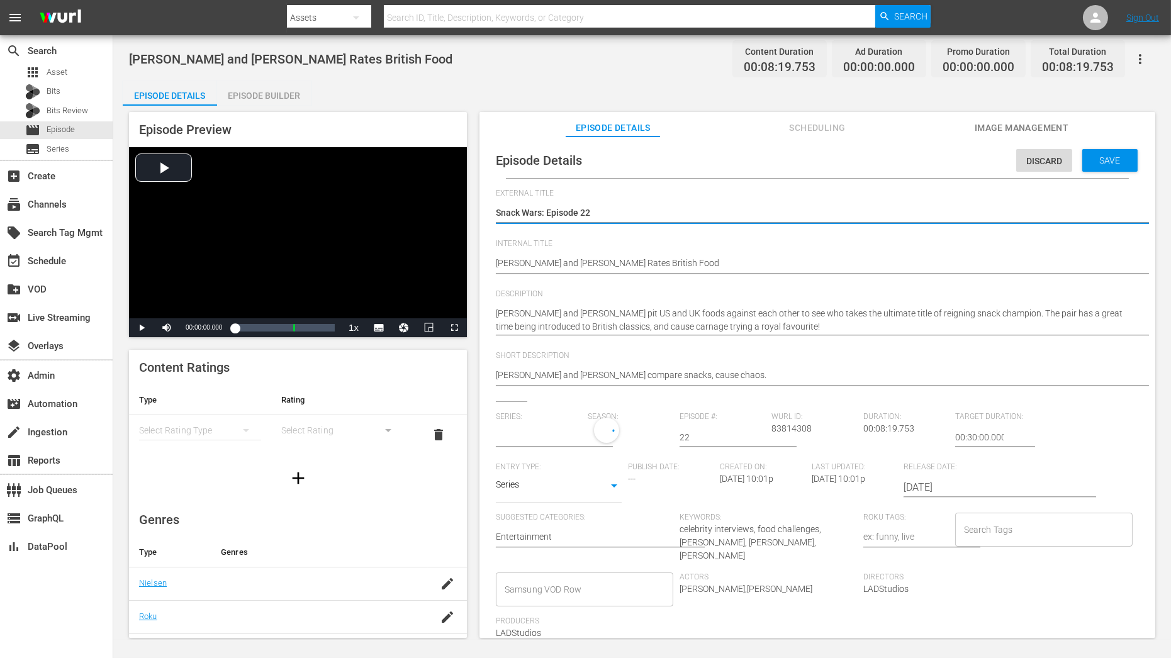
type input "Snack Wars"
click at [619, 437] on div "1" at bounding box center [627, 435] width 79 height 35
click at [614, 493] on span at bounding box center [617, 488] width 60 height 20
click at [1054, 150] on div "Save" at bounding box center [1110, 160] width 55 height 23
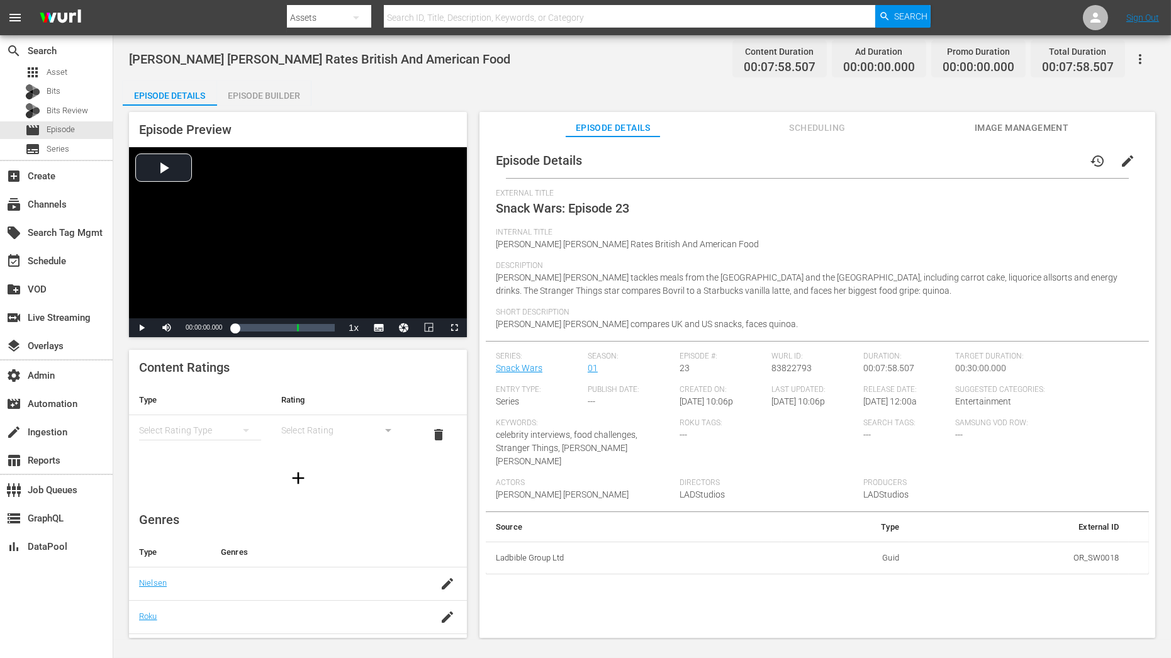
click at [1054, 161] on span "edit" at bounding box center [1127, 161] width 15 height 15
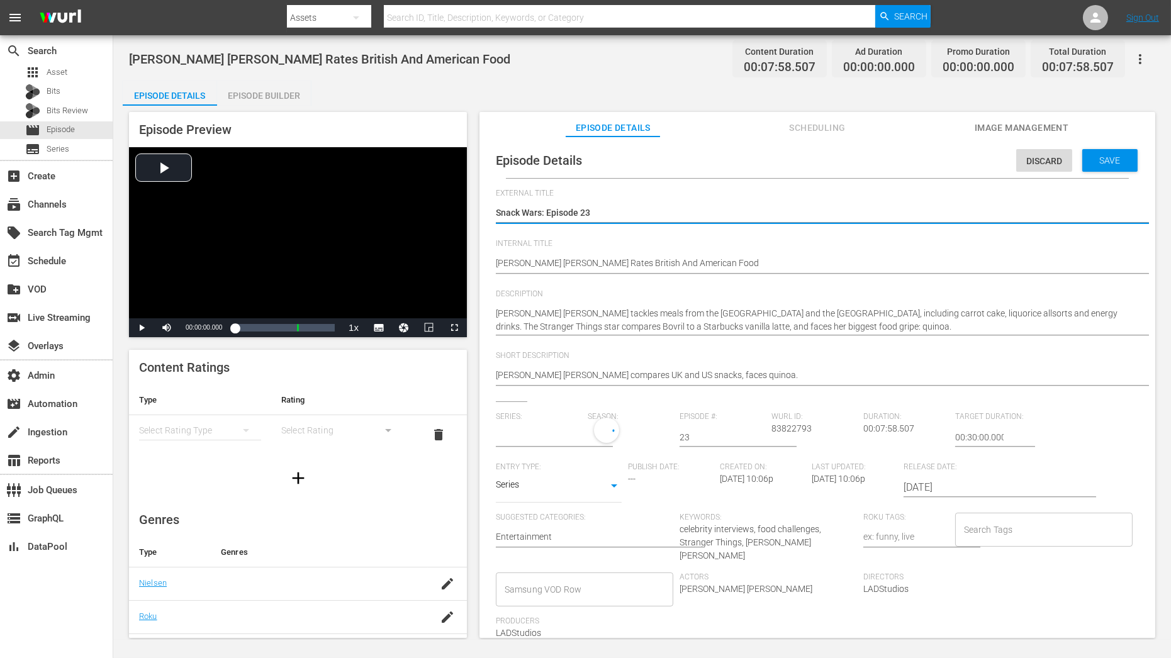
type input "Snack Wars"
click at [633, 429] on div "1" at bounding box center [627, 435] width 79 height 35
click at [621, 498] on span at bounding box center [617, 488] width 60 height 20
click at [1054, 159] on span "Save" at bounding box center [1110, 160] width 41 height 10
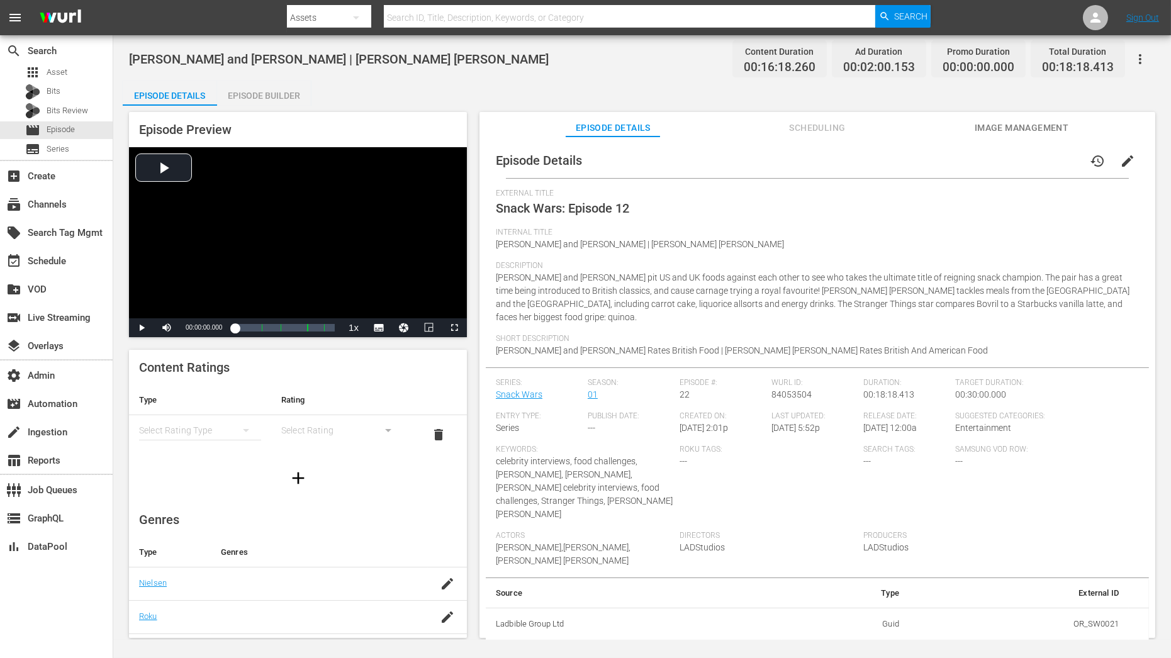
click at [1054, 154] on button "edit" at bounding box center [1128, 161] width 30 height 30
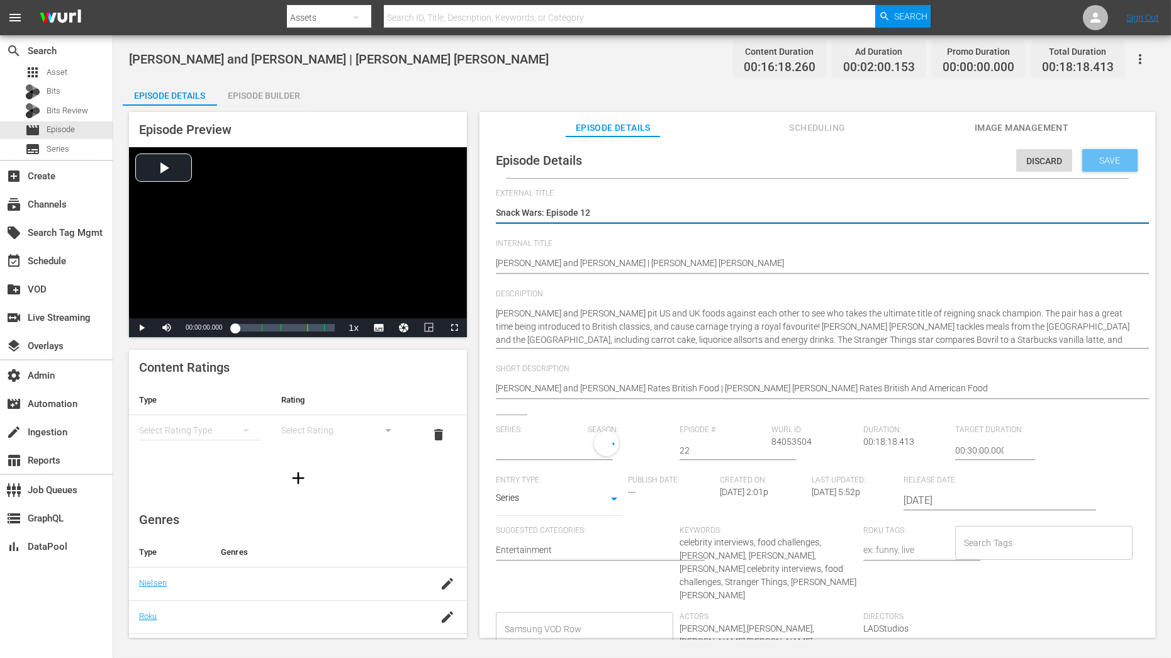
type input "Snack Wars"
click at [629, 452] on div "1" at bounding box center [627, 448] width 79 height 35
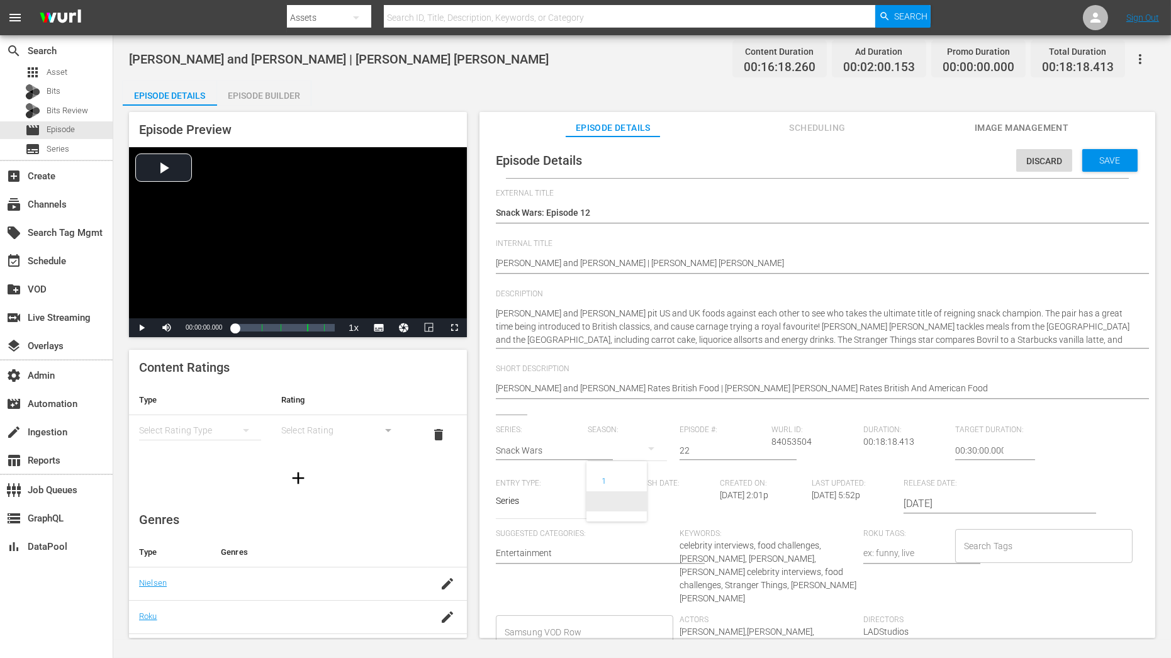
click at [627, 502] on span at bounding box center [617, 502] width 60 height 20
click at [1054, 155] on span "Save" at bounding box center [1110, 160] width 41 height 10
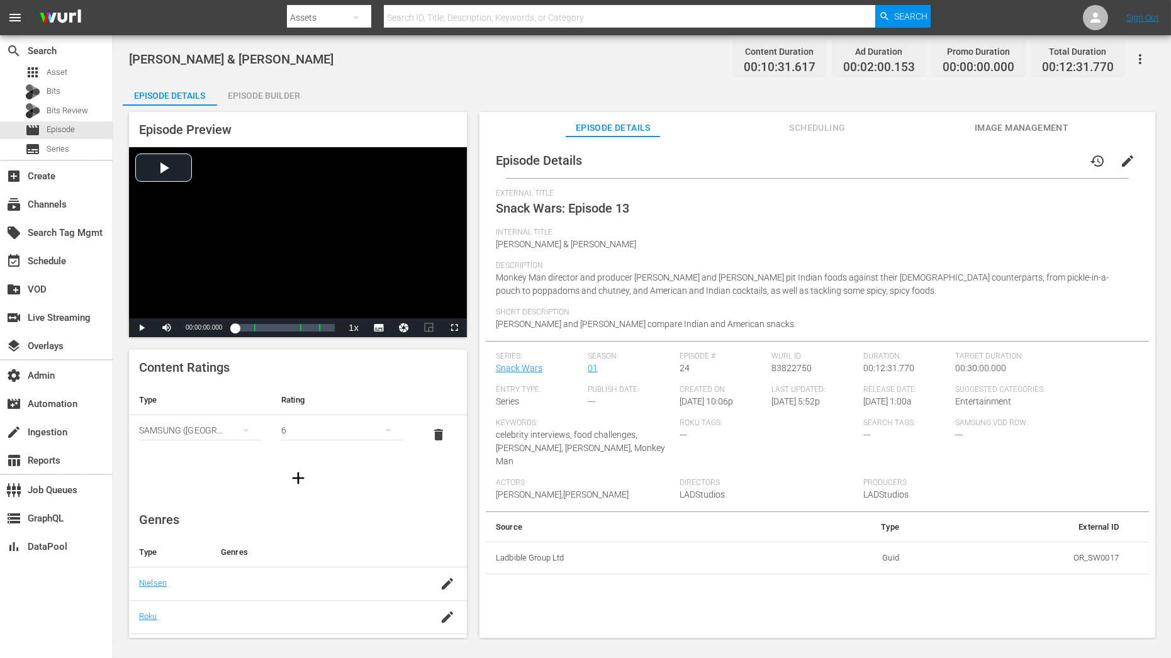
click at [1054, 159] on span "edit" at bounding box center [1127, 161] width 15 height 15
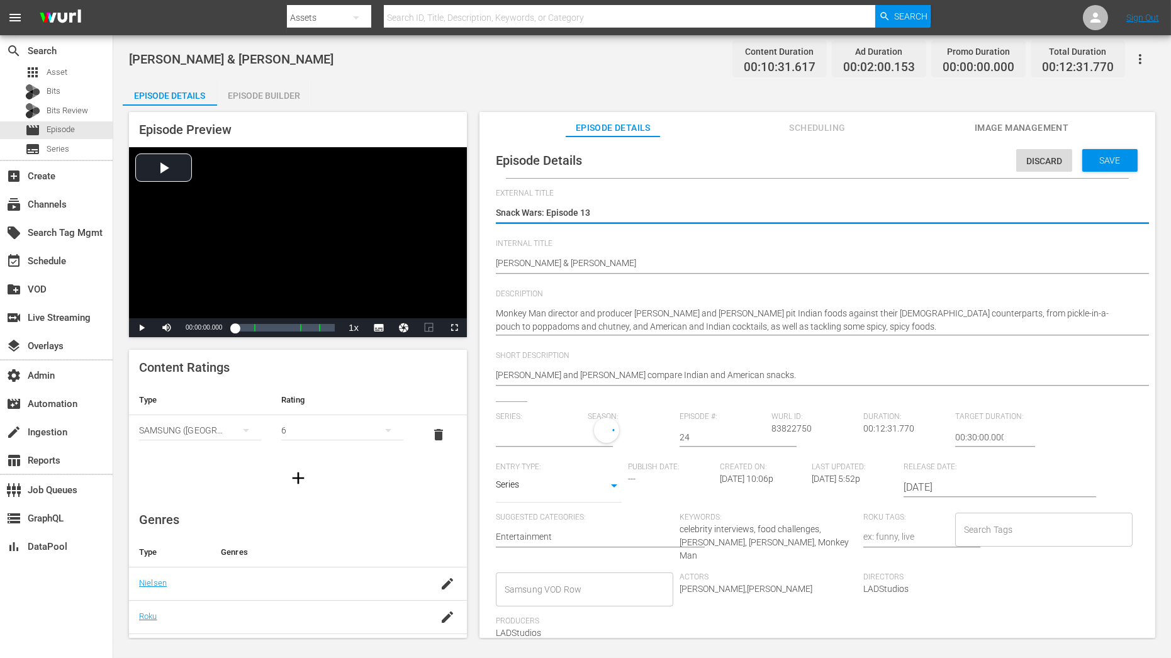
type input "Snack Wars"
click at [611, 435] on div "1" at bounding box center [627, 435] width 79 height 35
click at [612, 498] on span at bounding box center [617, 488] width 60 height 20
click at [1054, 164] on span "Save" at bounding box center [1110, 160] width 41 height 10
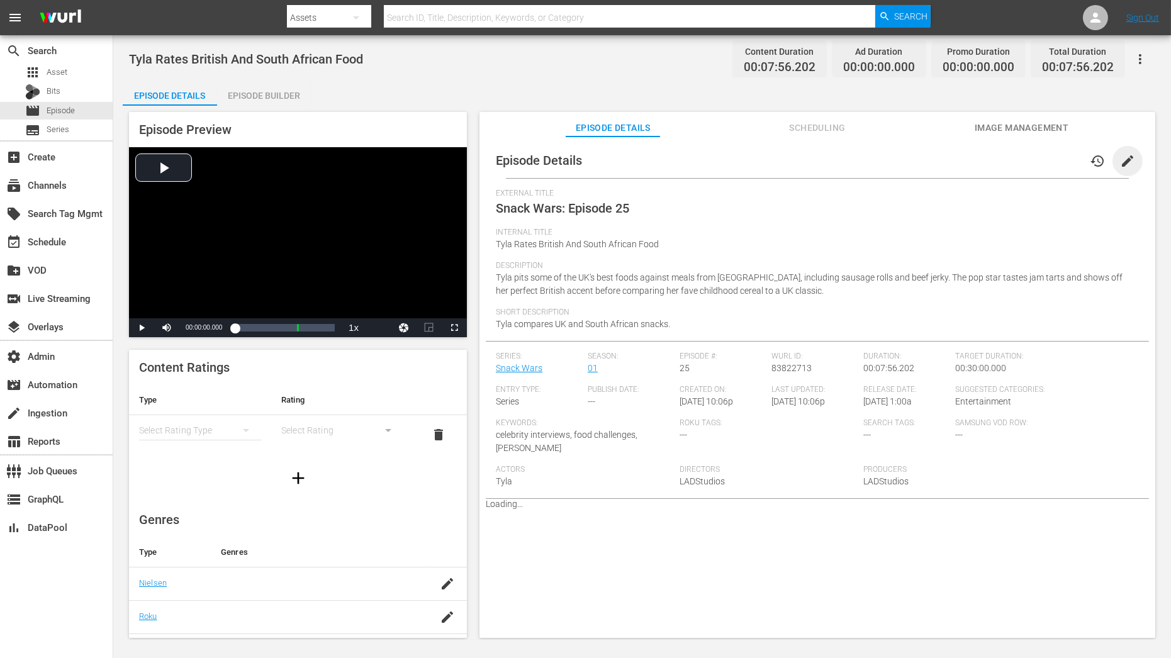
click at [1120, 160] on span "edit" at bounding box center [1127, 161] width 15 height 15
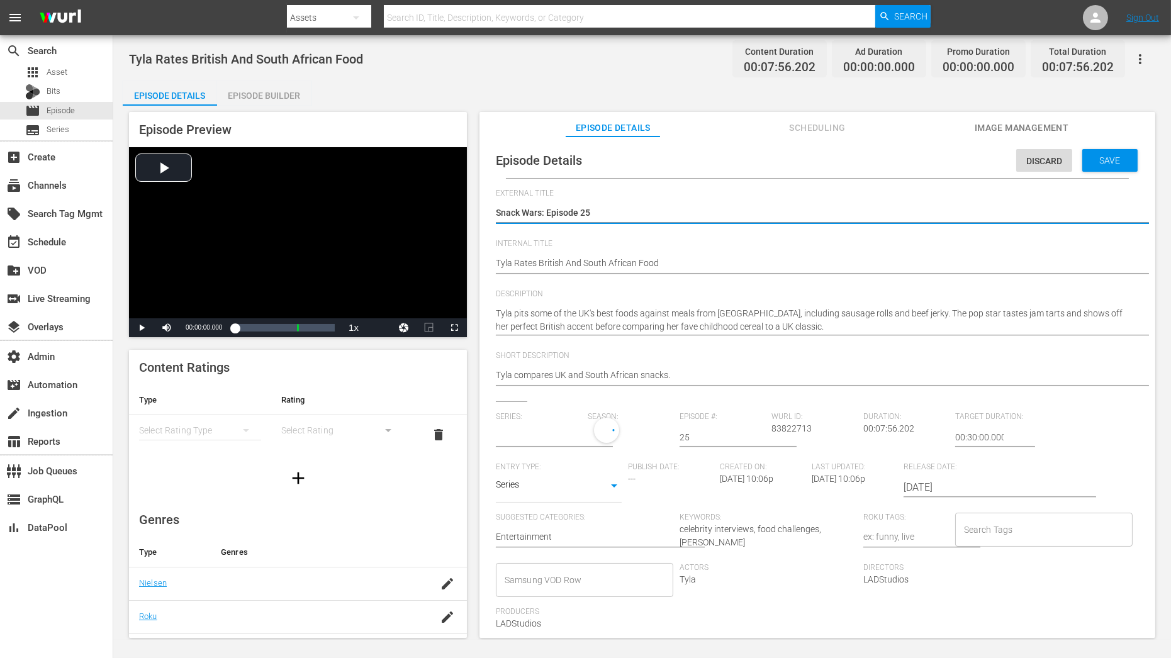
type input "Snack Wars"
click at [613, 440] on div "1" at bounding box center [627, 435] width 79 height 35
click at [612, 488] on span at bounding box center [617, 488] width 60 height 20
click at [1089, 152] on div "Save" at bounding box center [1110, 160] width 55 height 23
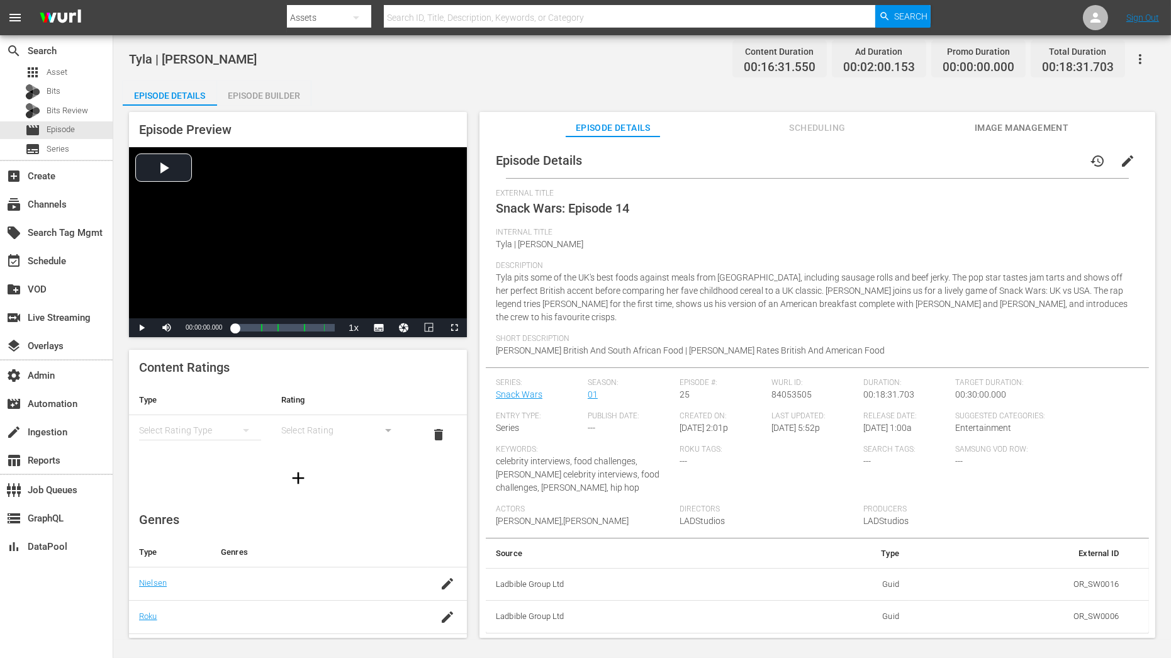
click at [1054, 152] on button "edit" at bounding box center [1128, 161] width 30 height 30
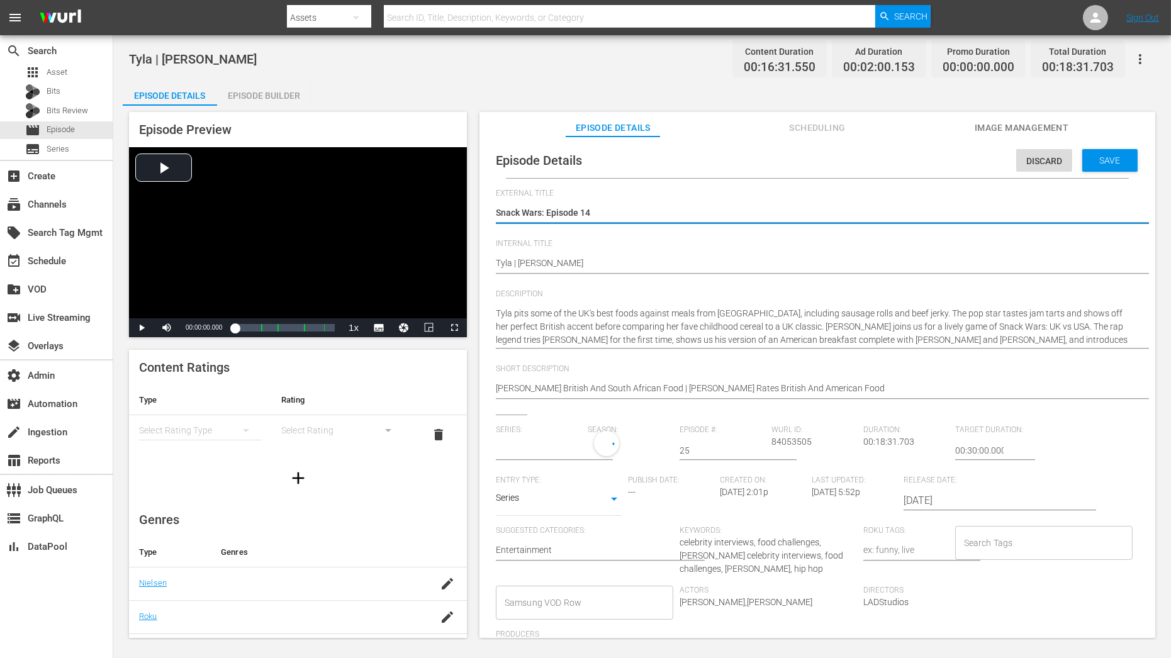
type input "Snack Wars"
click at [616, 444] on div "1" at bounding box center [627, 448] width 79 height 35
click at [610, 500] on span at bounding box center [617, 502] width 60 height 20
click at [1054, 168] on div "Save" at bounding box center [1110, 160] width 55 height 23
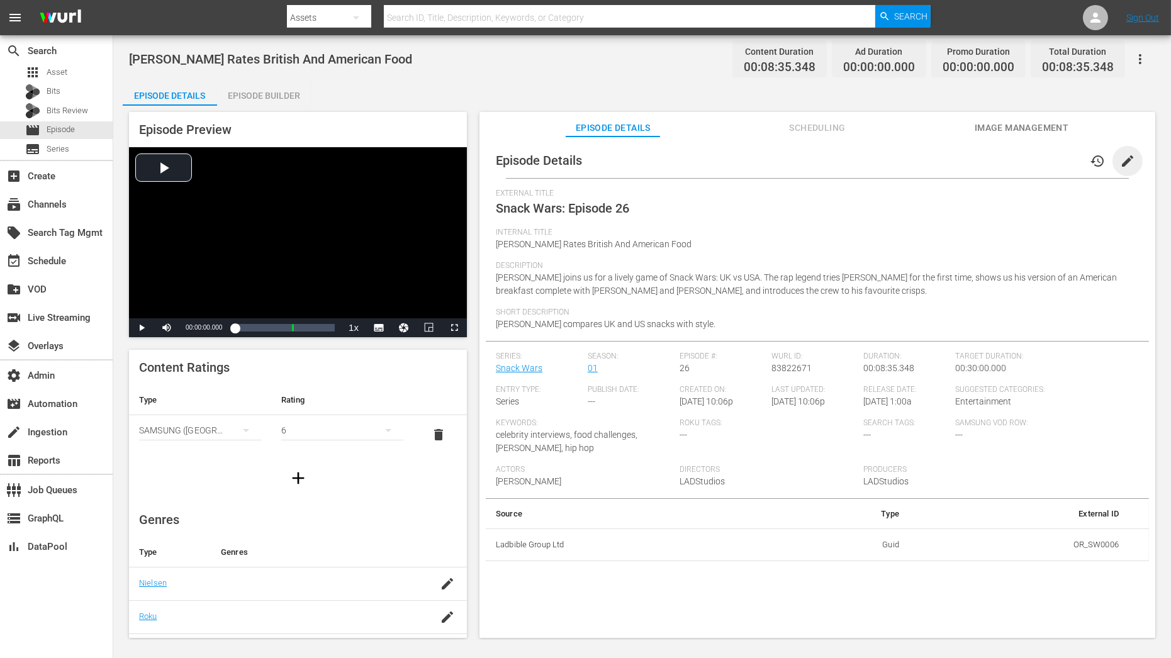
click at [1054, 159] on span "edit" at bounding box center [1127, 161] width 15 height 15
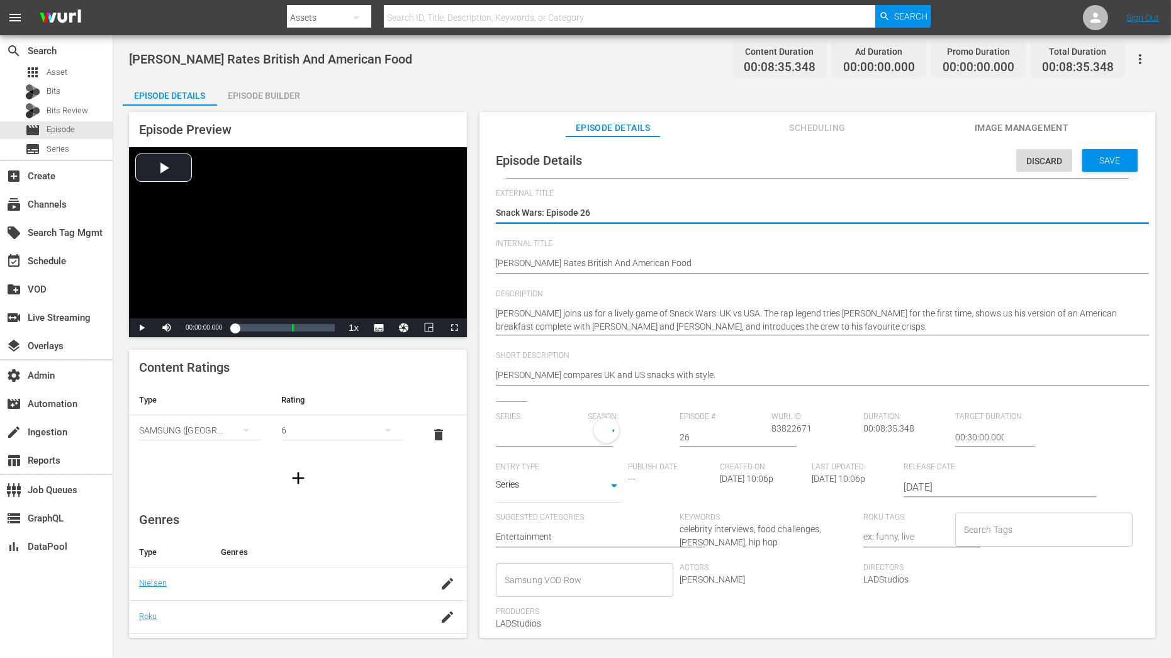
type input "Snack Wars"
click at [639, 434] on button "button" at bounding box center [651, 435] width 30 height 30
click at [634, 486] on span at bounding box center [617, 488] width 60 height 20
click at [1054, 154] on div "Save" at bounding box center [1110, 160] width 55 height 23
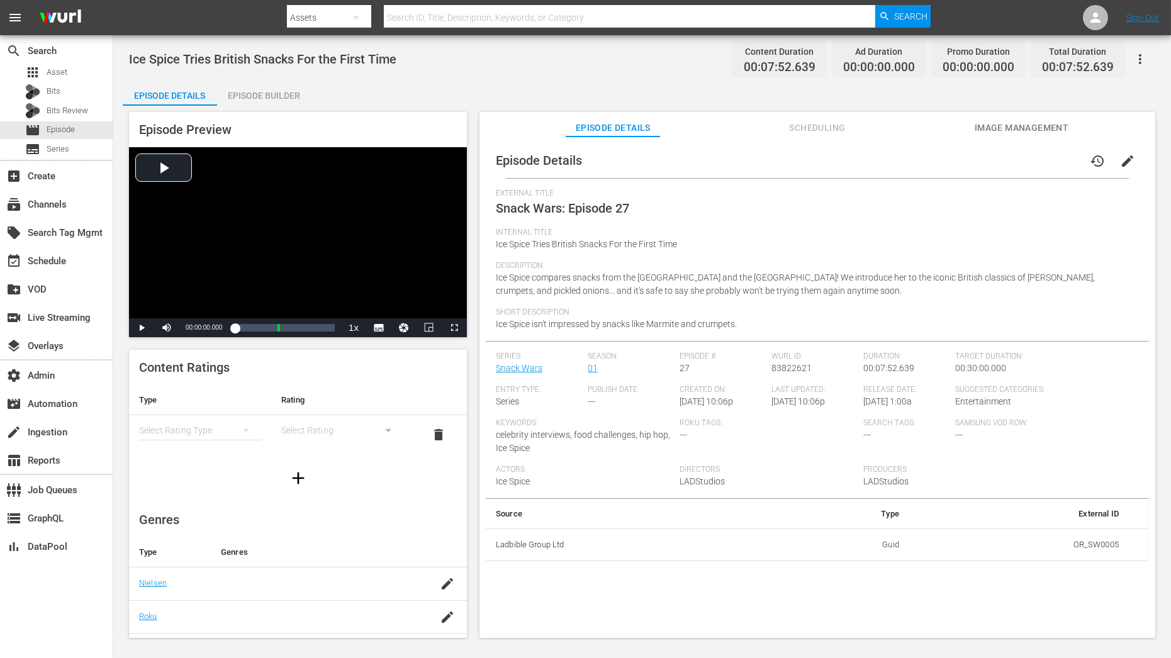
click at [1054, 164] on span "edit" at bounding box center [1127, 161] width 15 height 15
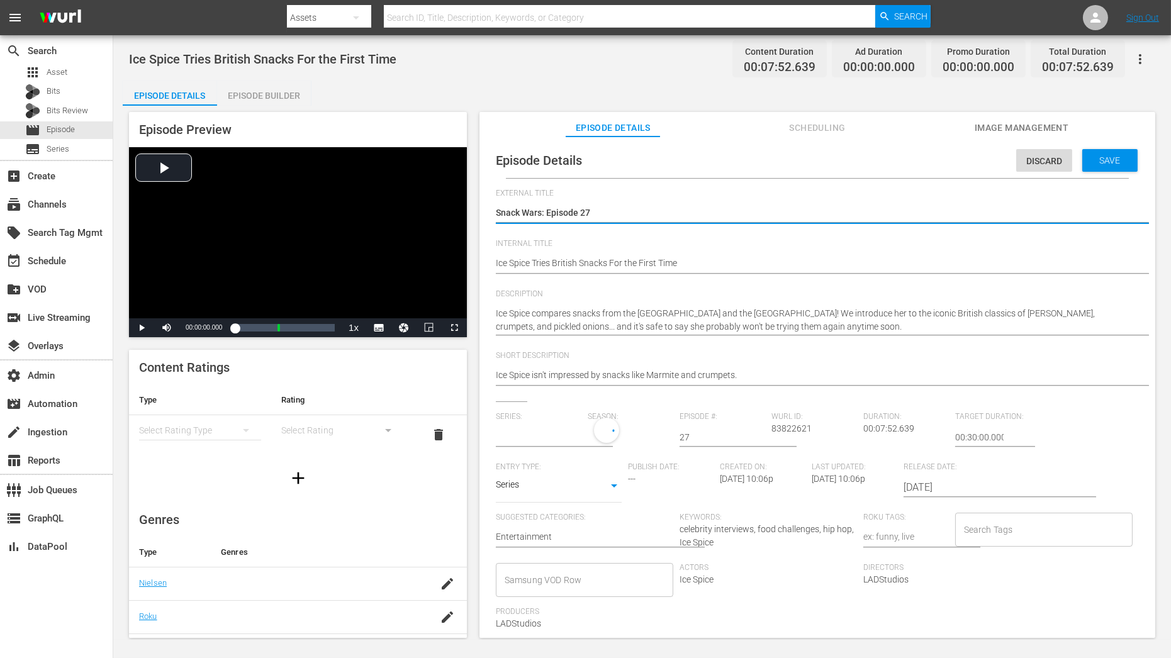
type input "Snack Wars"
click at [610, 436] on div "1" at bounding box center [627, 435] width 79 height 35
click at [610, 487] on span at bounding box center [617, 488] width 60 height 20
click at [1054, 168] on div "Save" at bounding box center [1110, 160] width 55 height 23
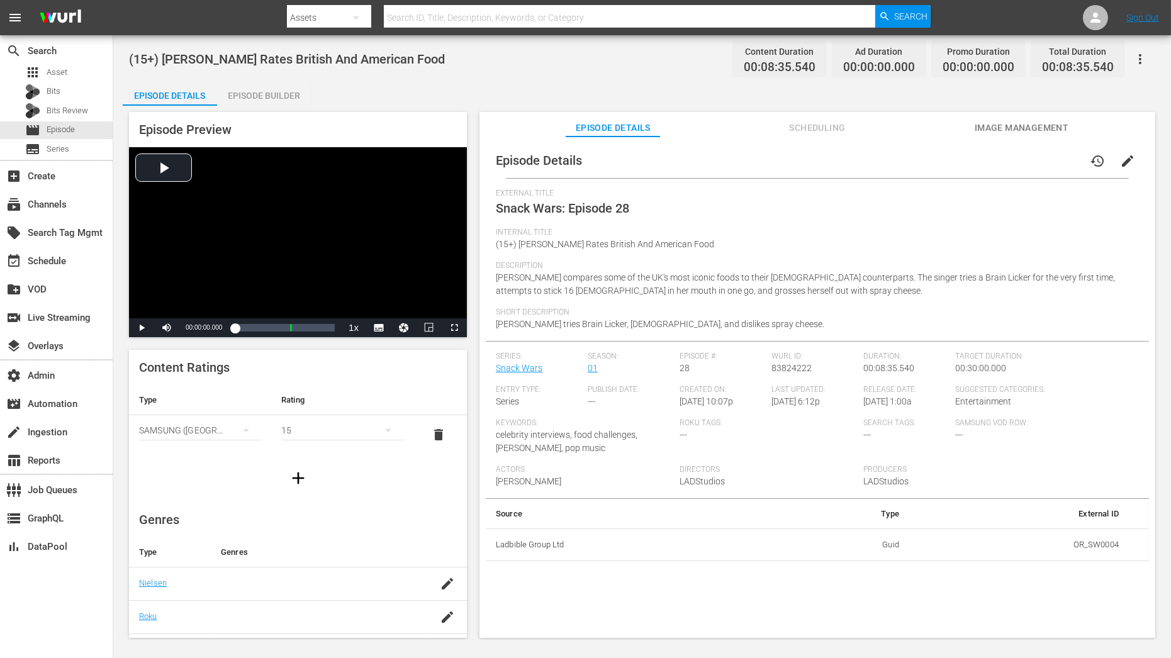
click at [1054, 164] on span "edit" at bounding box center [1127, 161] width 15 height 15
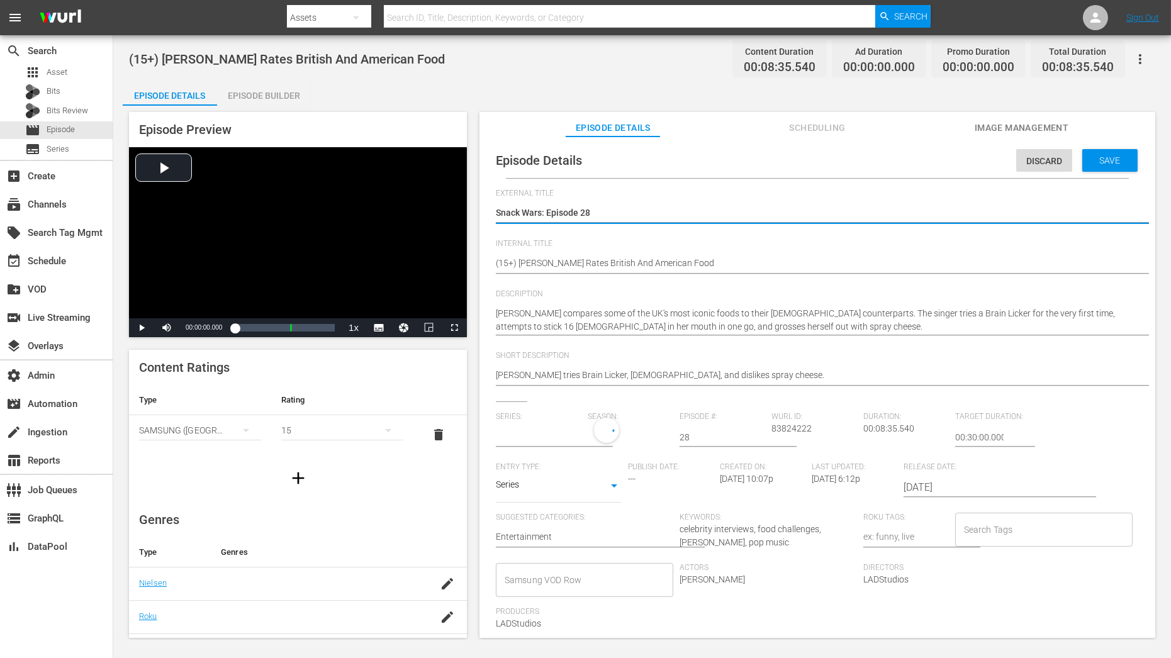
type input "Snack Wars"
click at [597, 441] on div "1" at bounding box center [627, 435] width 79 height 35
click at [600, 499] on div "1" at bounding box center [617, 478] width 60 height 60
click at [609, 494] on span at bounding box center [617, 488] width 60 height 20
click at [1054, 154] on div "Save" at bounding box center [1110, 160] width 55 height 23
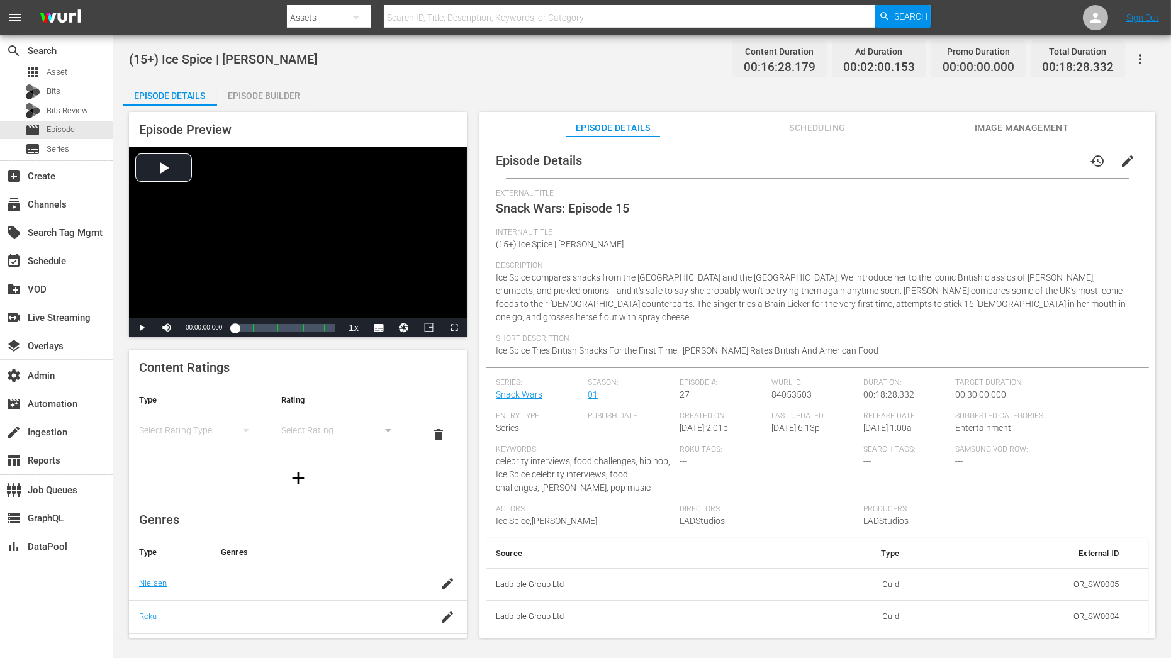
click at [1054, 164] on span "edit" at bounding box center [1127, 161] width 15 height 15
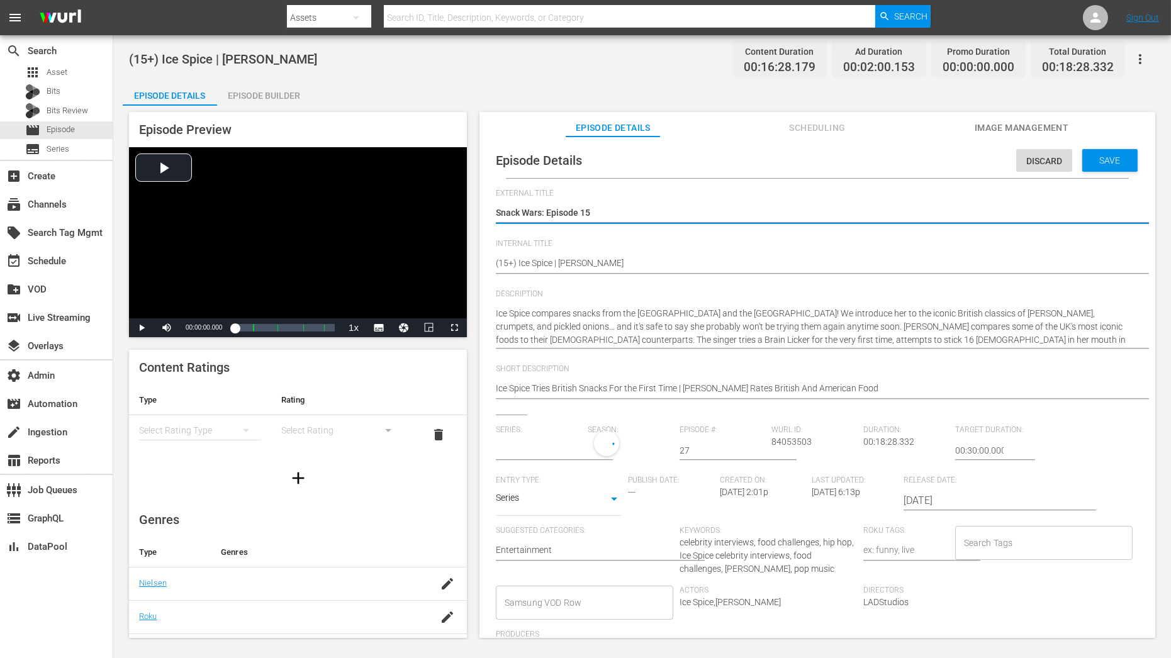
type input "Snack Wars"
click at [620, 445] on div "1" at bounding box center [627, 448] width 79 height 35
click at [616, 503] on span at bounding box center [617, 502] width 60 height 20
click at [1054, 150] on div "Save" at bounding box center [1110, 160] width 55 height 23
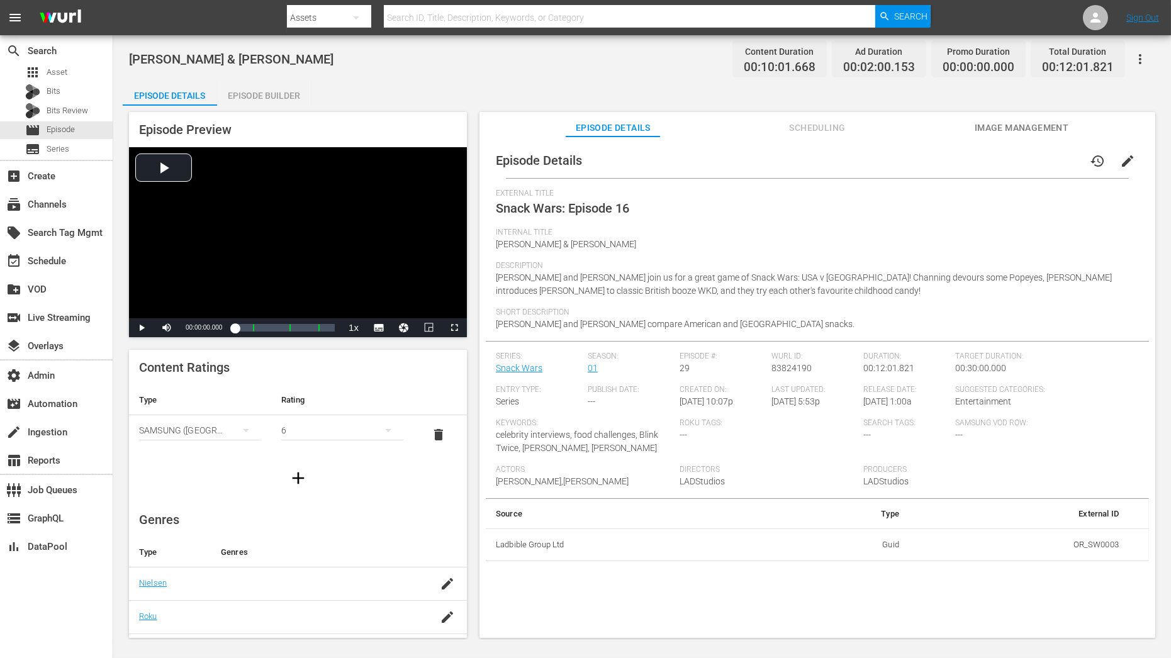
click at [1054, 158] on span "edit" at bounding box center [1127, 161] width 15 height 15
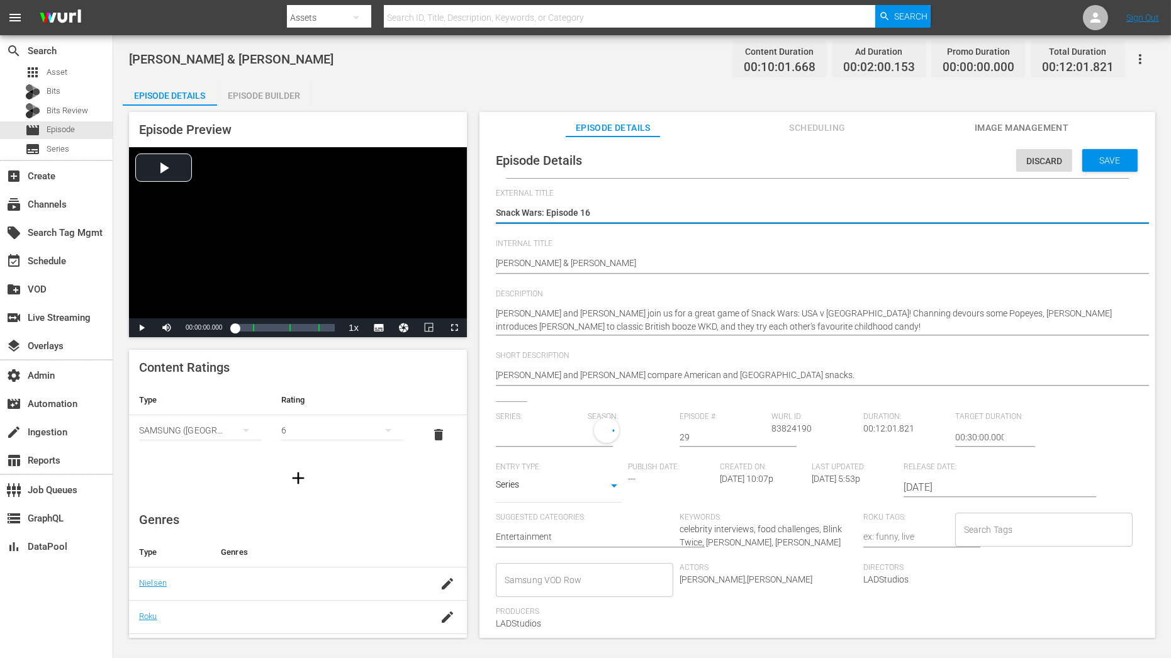
type input "Snack Wars"
click at [603, 436] on div "1" at bounding box center [627, 435] width 79 height 35
click at [605, 485] on span at bounding box center [617, 488] width 60 height 20
click at [1054, 149] on div "Save" at bounding box center [1110, 160] width 55 height 23
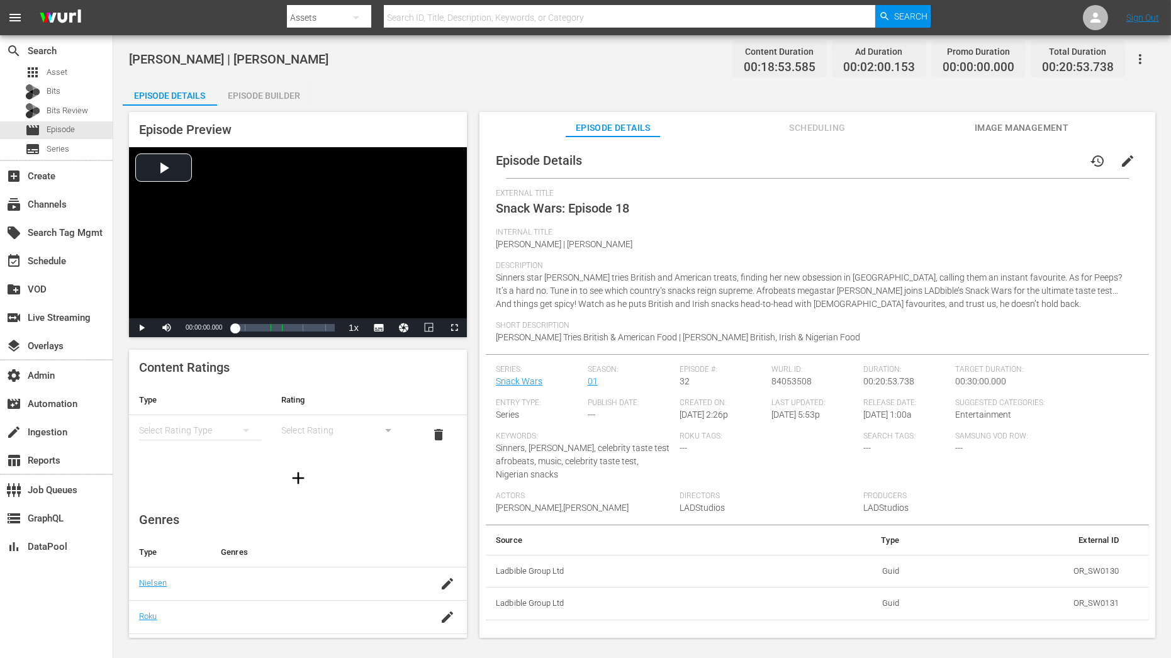
click at [1054, 168] on span "edit" at bounding box center [1127, 161] width 15 height 15
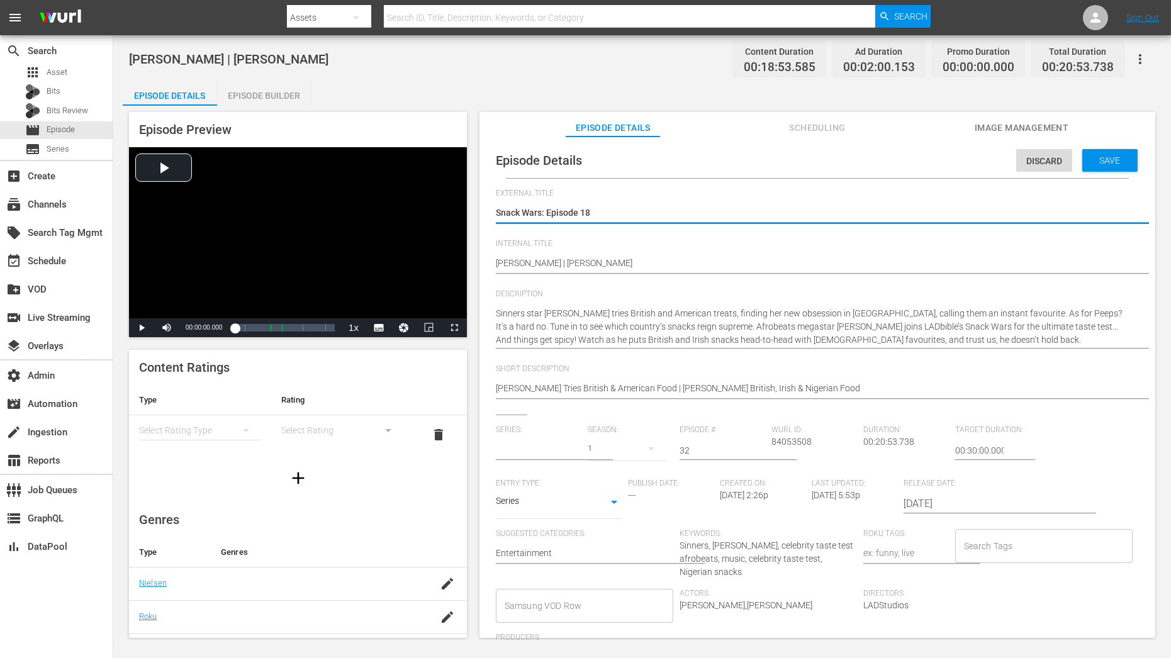
type input "Snack Wars"
click at [622, 454] on div "1" at bounding box center [627, 448] width 79 height 35
click at [622, 509] on span at bounding box center [617, 502] width 60 height 20
click at [1054, 159] on span "Save" at bounding box center [1110, 160] width 41 height 10
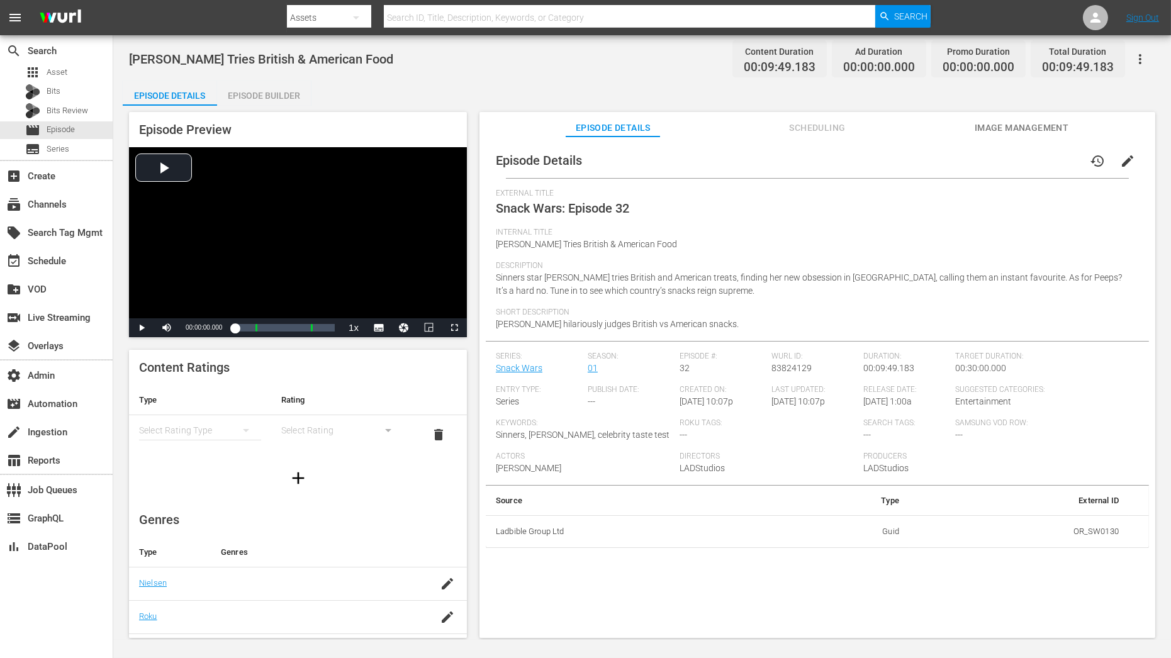
click at [1054, 162] on span "edit" at bounding box center [1127, 161] width 15 height 15
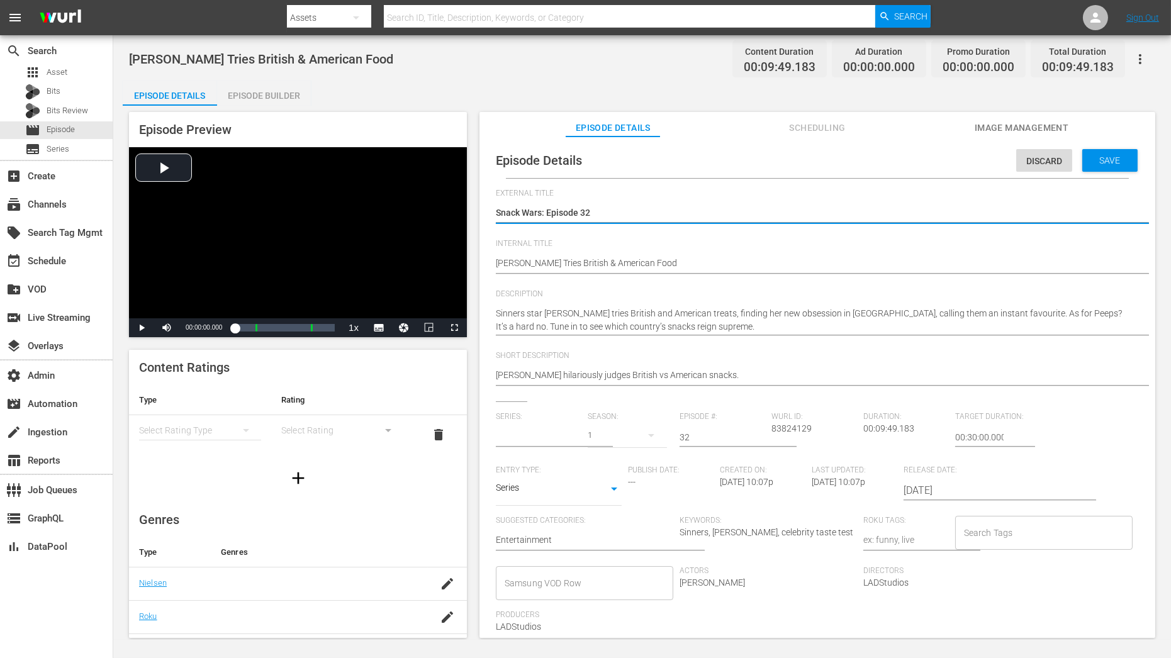
type input "Snack Wars"
click at [617, 434] on div "1" at bounding box center [627, 435] width 79 height 35
click at [616, 488] on span at bounding box center [617, 488] width 60 height 20
click at [1054, 154] on div "Save" at bounding box center [1110, 160] width 55 height 23
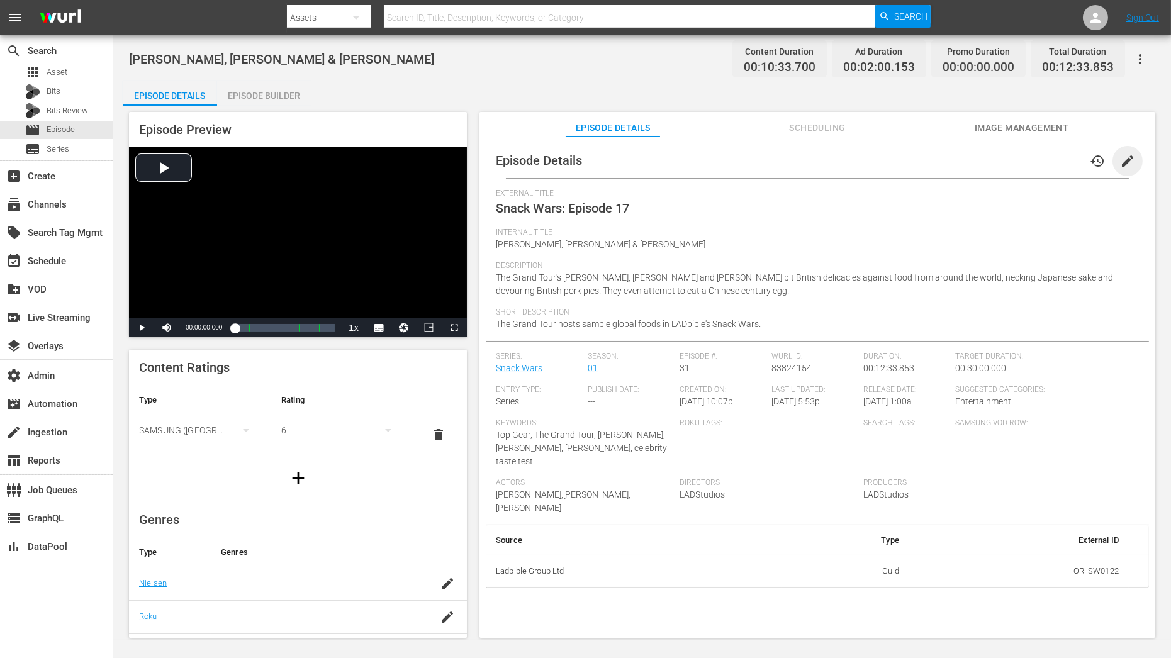
click at [1054, 159] on span "edit" at bounding box center [1127, 161] width 15 height 15
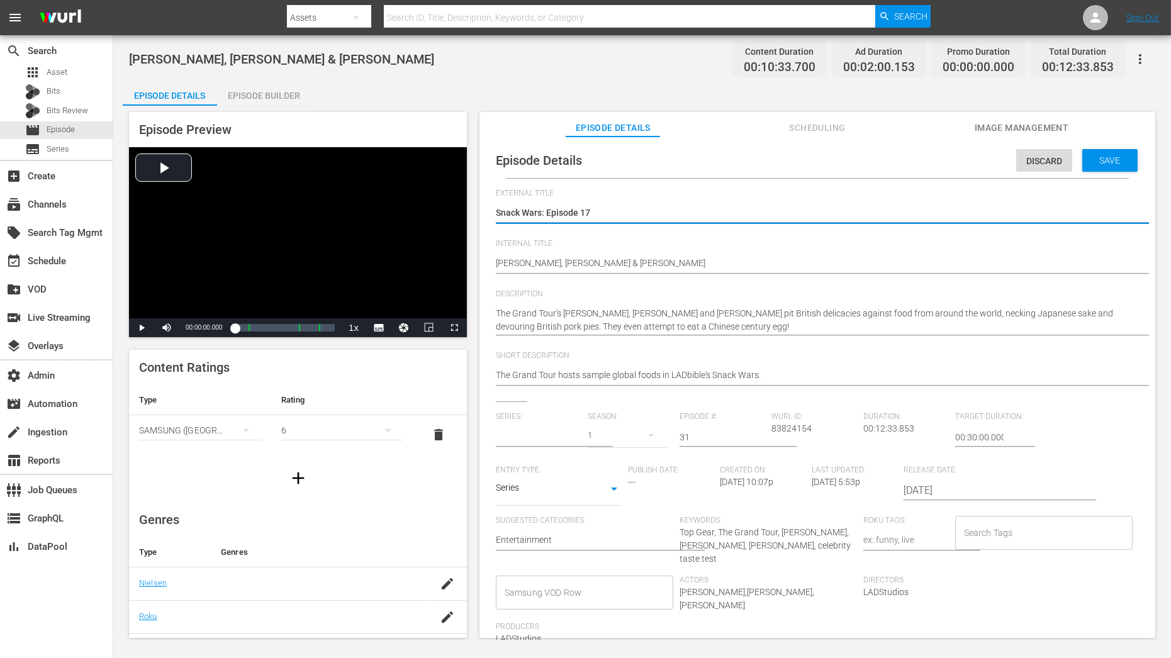
type input "Snack Wars"
click at [592, 441] on div "1" at bounding box center [627, 435] width 79 height 35
click at [597, 492] on span at bounding box center [617, 488] width 60 height 20
click at [1054, 169] on div "Save" at bounding box center [1110, 160] width 55 height 23
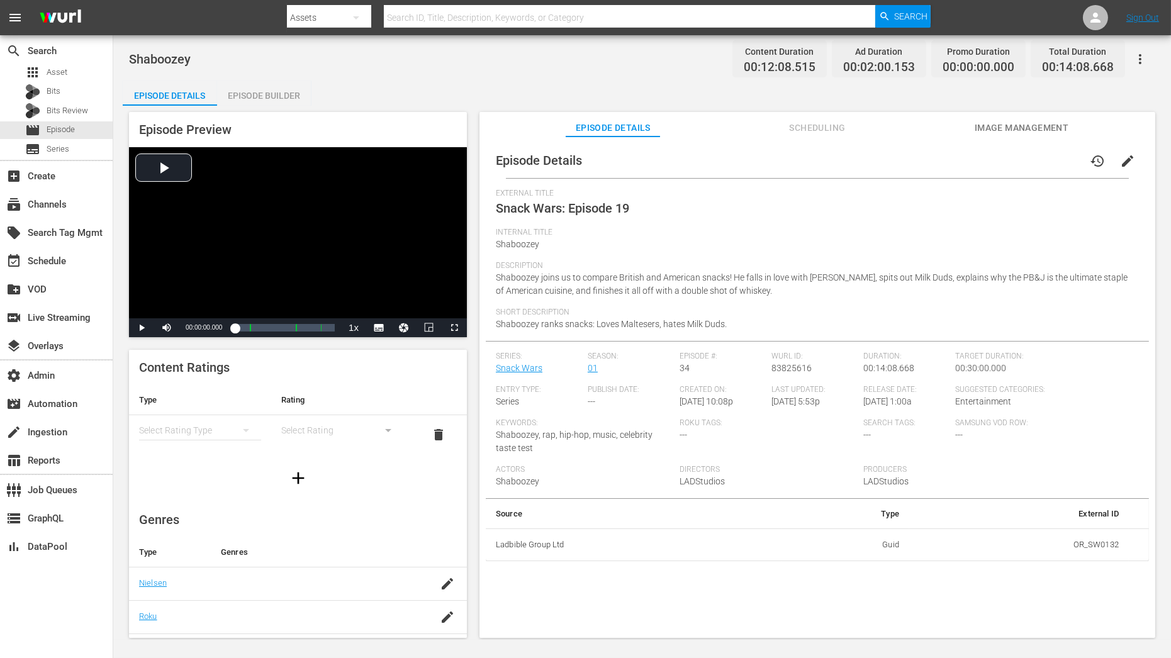
click at [1054, 159] on span "edit" at bounding box center [1127, 161] width 15 height 15
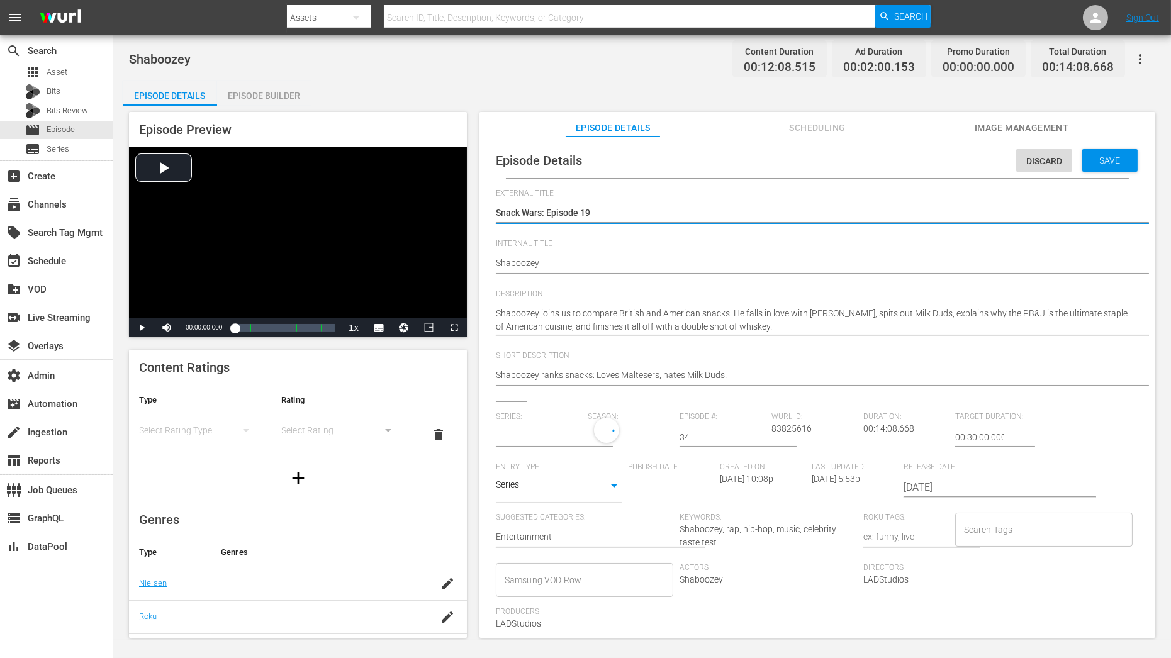
type input "Snack Wars"
click at [616, 435] on div "1" at bounding box center [627, 435] width 79 height 35
click at [622, 488] on span at bounding box center [617, 488] width 60 height 20
click at [1054, 161] on span "Save" at bounding box center [1110, 160] width 41 height 10
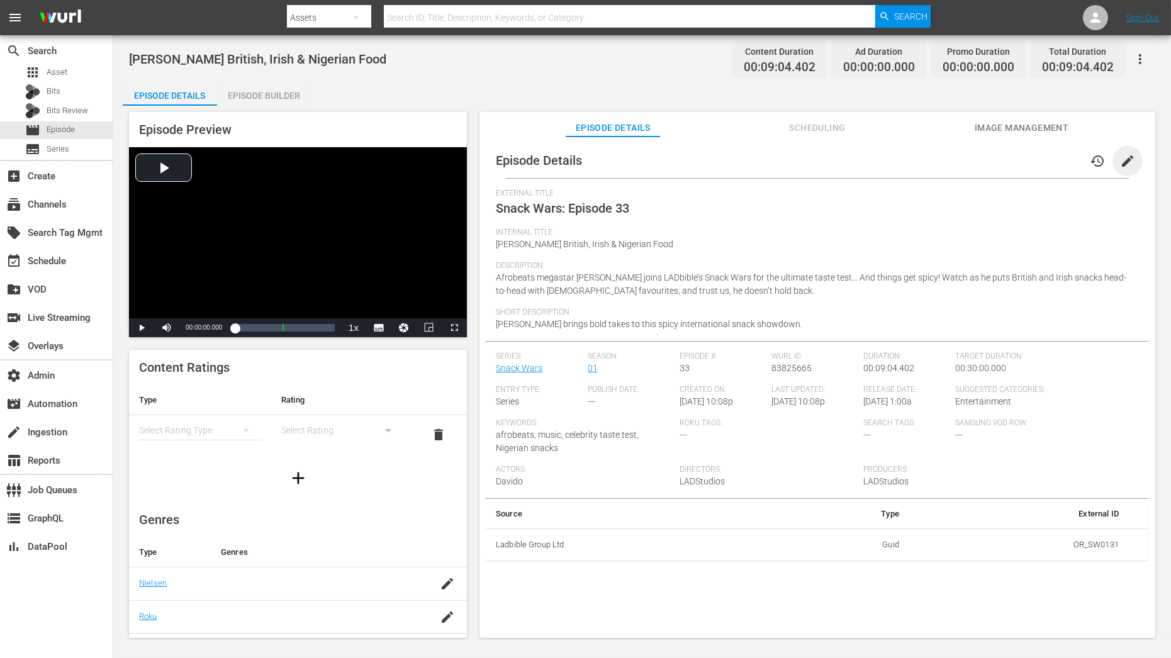
click at [1054, 160] on span "edit" at bounding box center [1127, 161] width 15 height 15
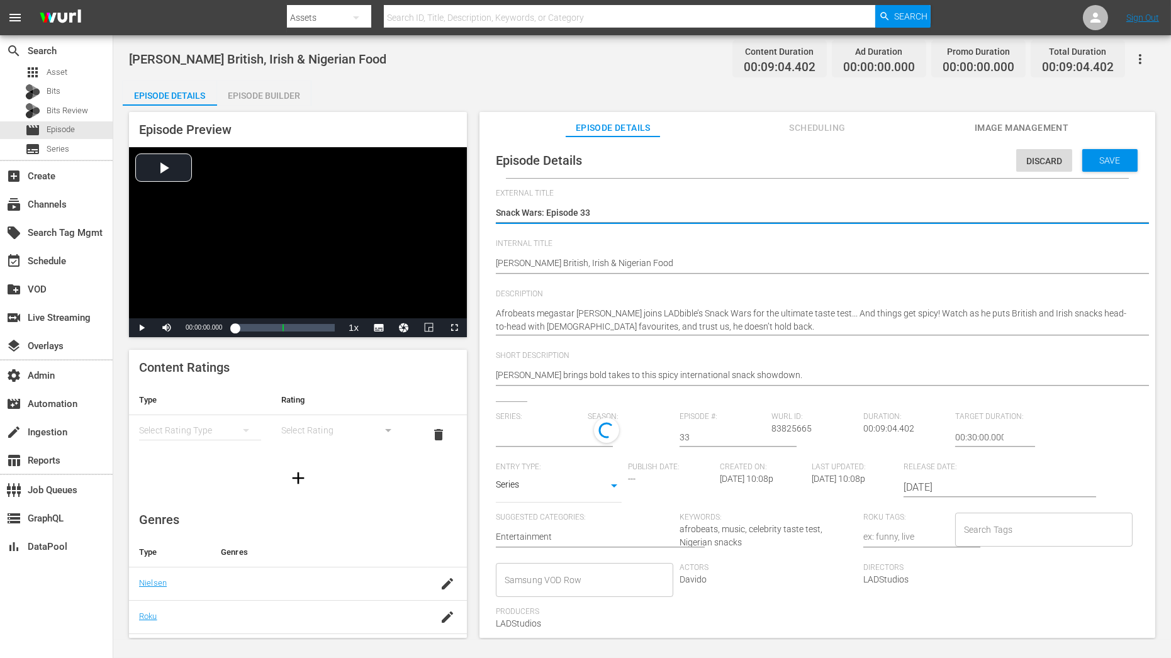
type input "Snack Wars"
click at [588, 437] on div "1" at bounding box center [627, 435] width 79 height 35
click at [593, 488] on span at bounding box center [617, 488] width 60 height 20
click at [1054, 159] on span "Save" at bounding box center [1110, 160] width 41 height 10
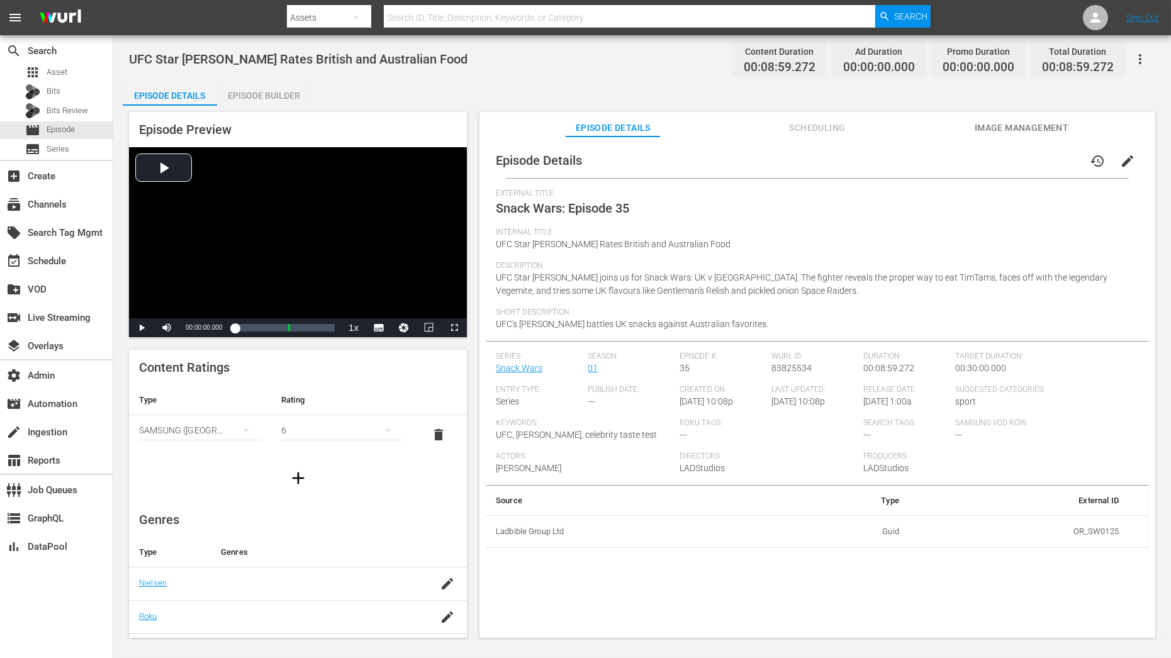
click at [1054, 160] on span "edit" at bounding box center [1127, 161] width 15 height 15
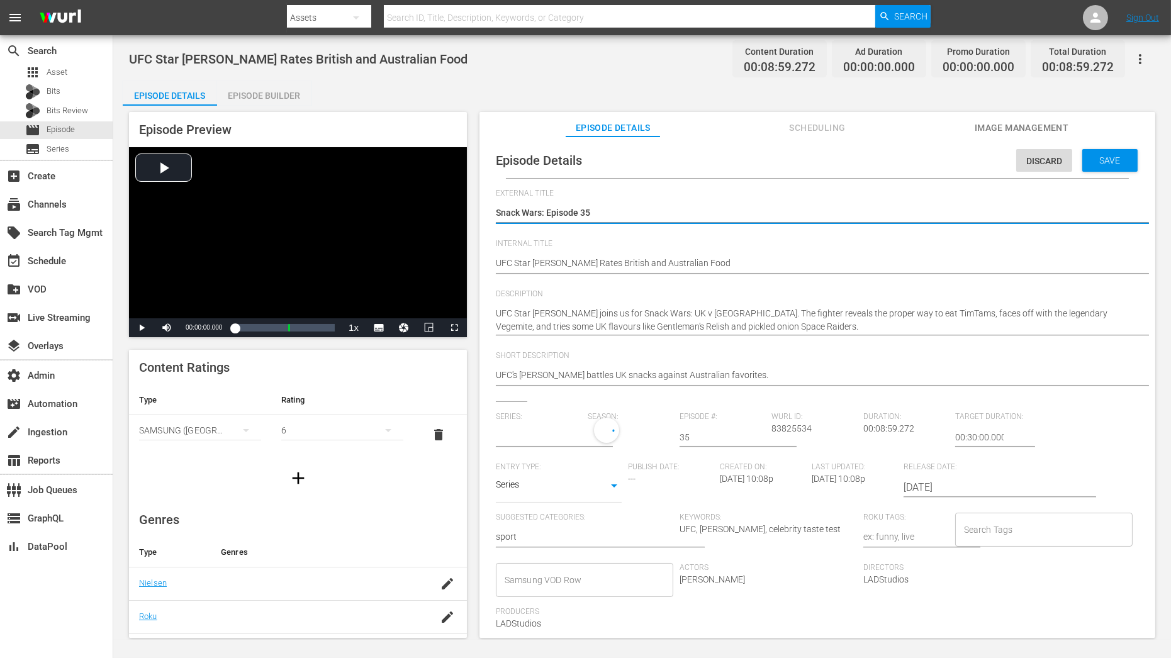
type input "Snack Wars"
click at [597, 436] on div "1" at bounding box center [627, 435] width 79 height 35
click at [599, 484] on span at bounding box center [617, 488] width 60 height 20
click at [1054, 165] on span "Save" at bounding box center [1110, 160] width 41 height 10
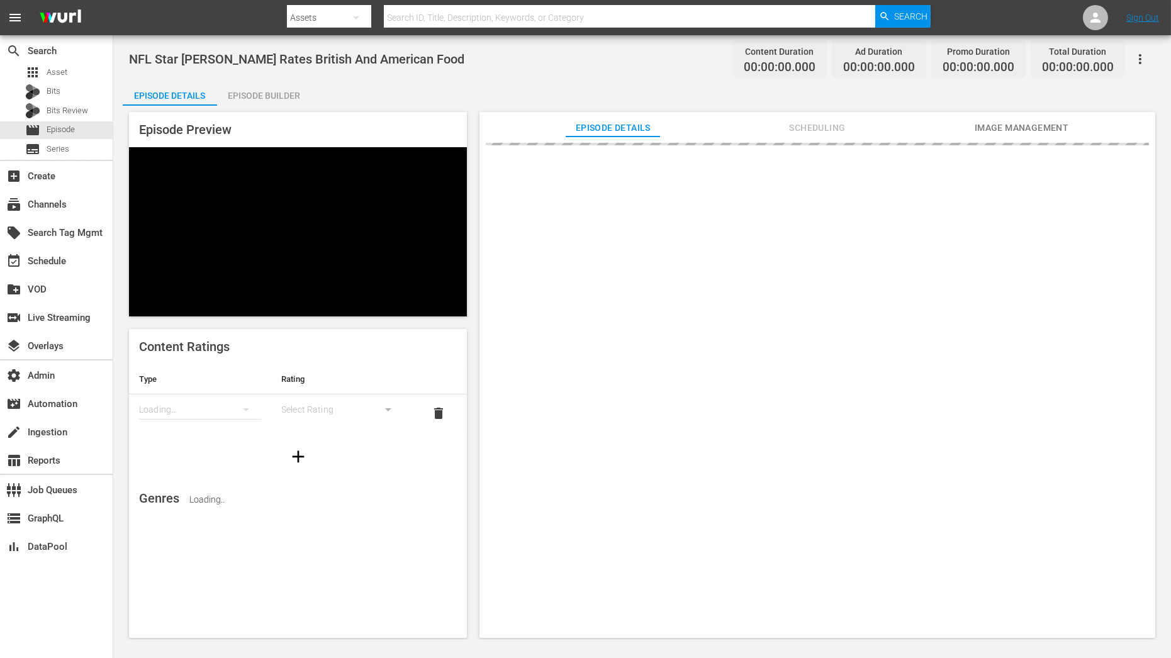
click at [1139, 60] on icon "button" at bounding box center [1140, 59] width 15 height 15
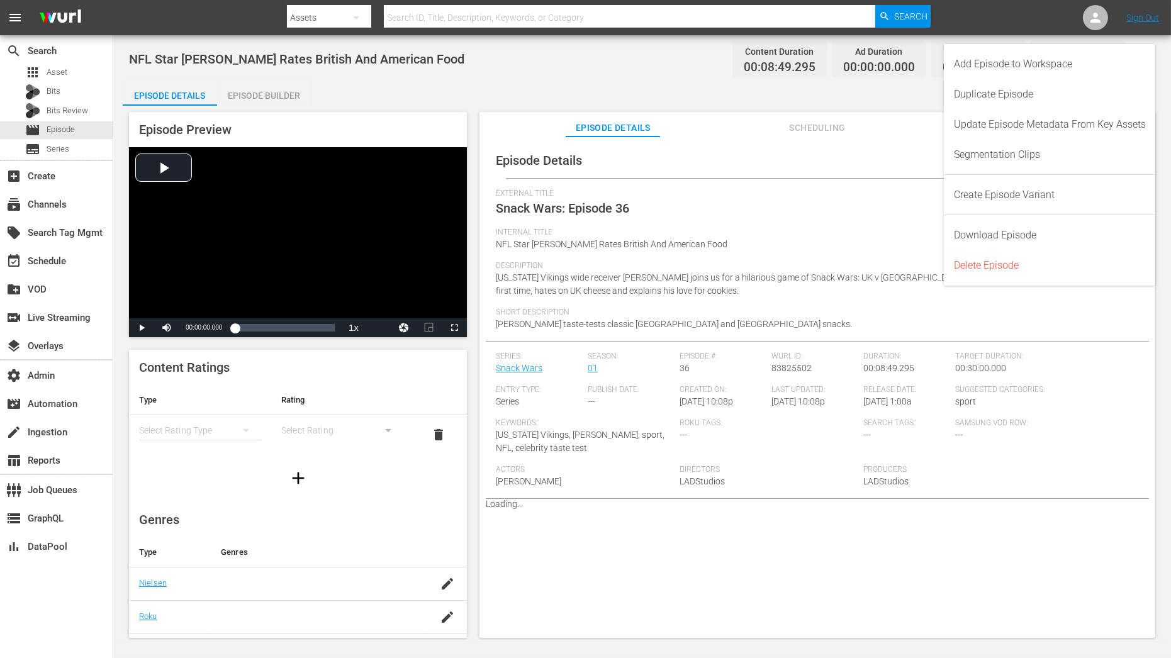
click at [860, 143] on div "Episode Details history edit" at bounding box center [817, 160] width 663 height 35
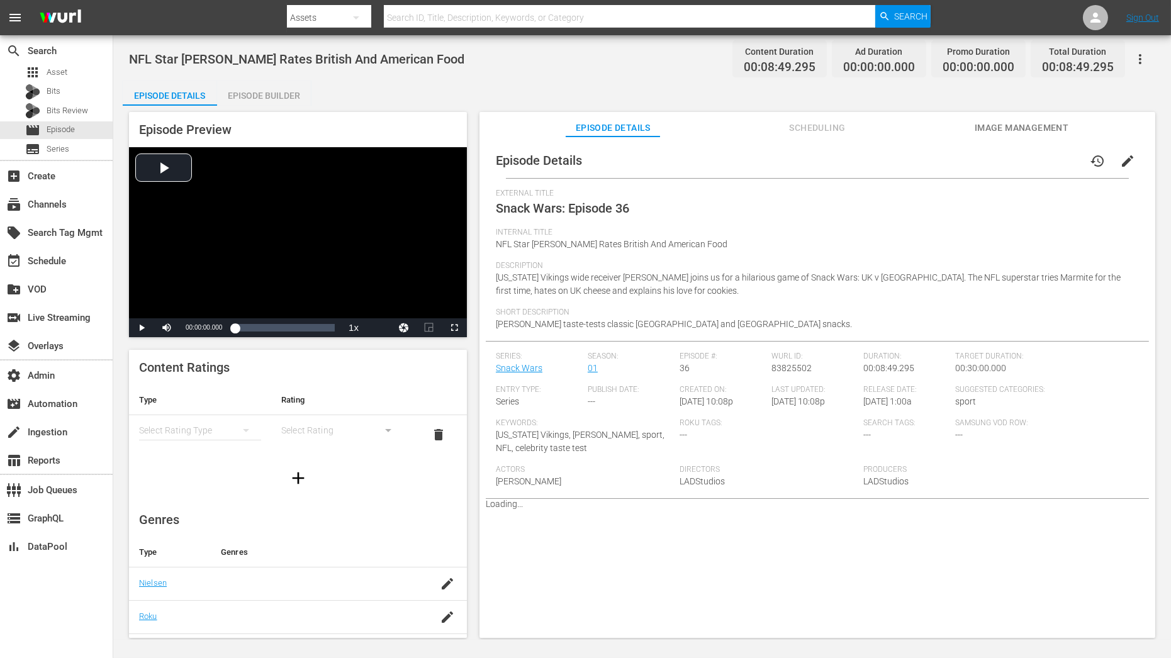
click at [1119, 171] on button "edit" at bounding box center [1128, 161] width 30 height 30
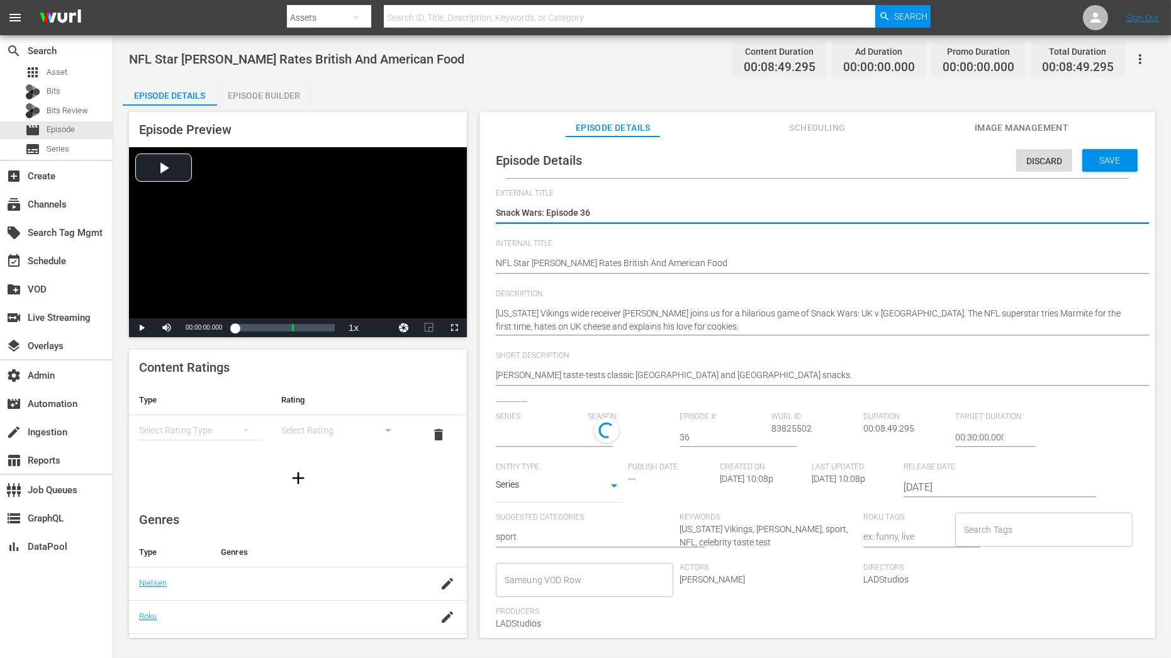
click at [620, 442] on div at bounding box center [627, 431] width 79 height 26
click at [595, 437] on div at bounding box center [606, 430] width 25 height 25
type input "Snack Wars"
click at [597, 428] on div "1" at bounding box center [627, 435] width 79 height 35
click at [613, 489] on span at bounding box center [617, 488] width 60 height 20
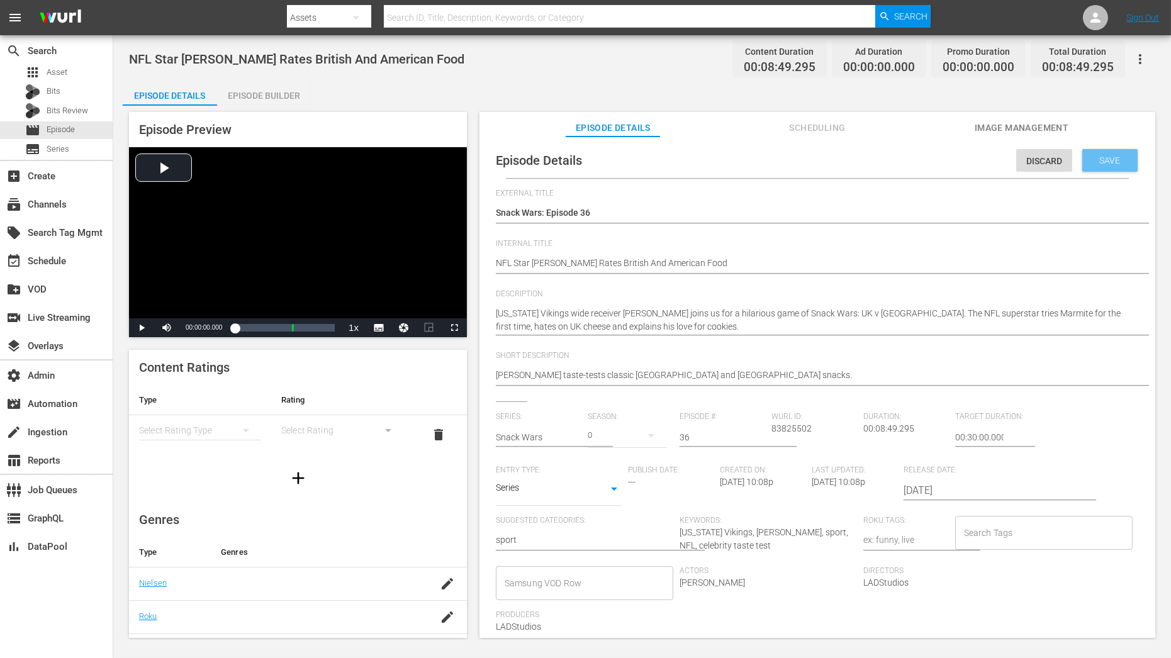
click at [1098, 164] on span "Save" at bounding box center [1110, 160] width 41 height 10
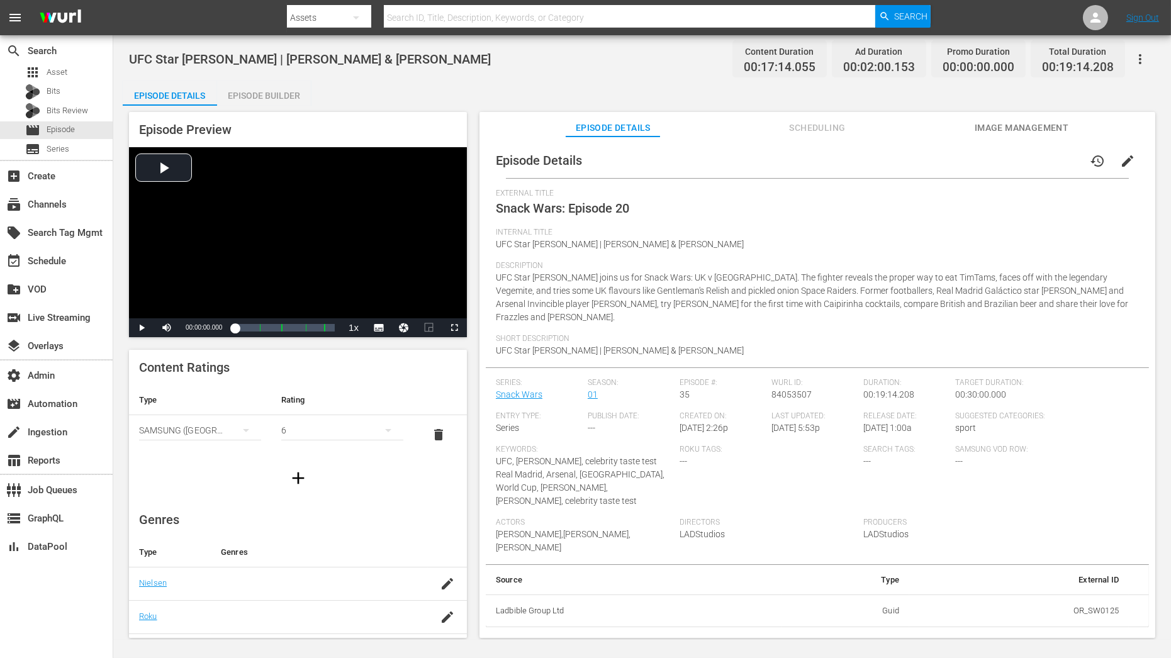
click at [1054, 158] on span "edit" at bounding box center [1127, 161] width 15 height 15
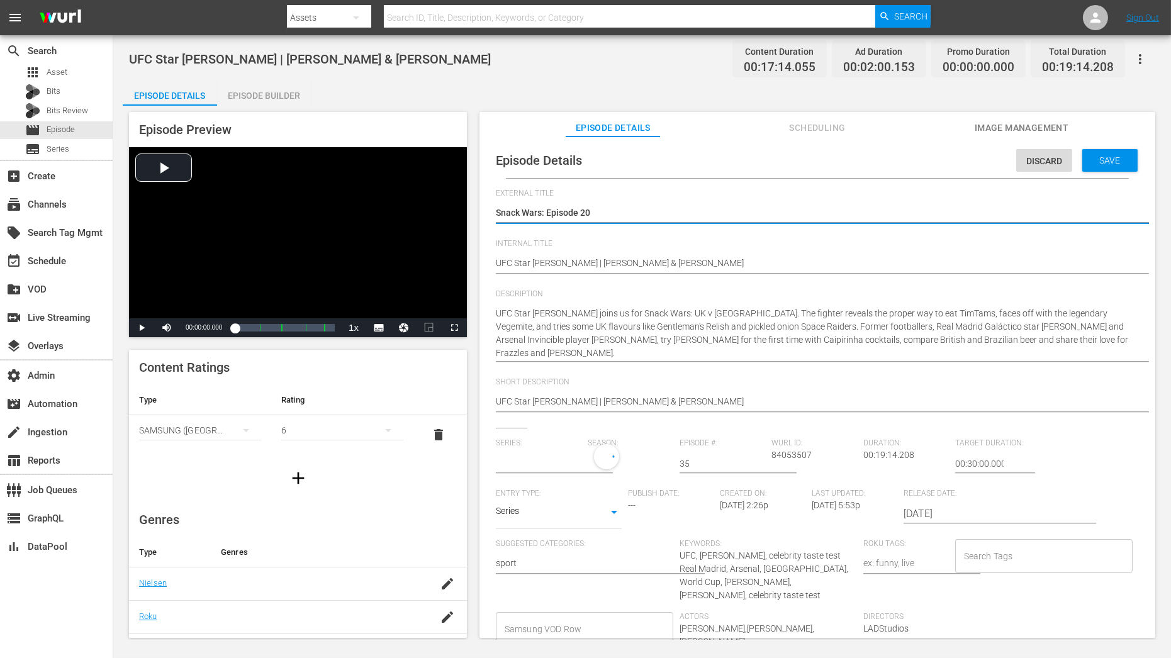
click at [617, 472] on div at bounding box center [631, 464] width 86 height 30
type input "Snack Wars"
click at [597, 464] on div "1" at bounding box center [627, 461] width 79 height 35
click at [605, 515] on span at bounding box center [617, 515] width 60 height 20
click at [1054, 163] on span "Save" at bounding box center [1110, 160] width 41 height 10
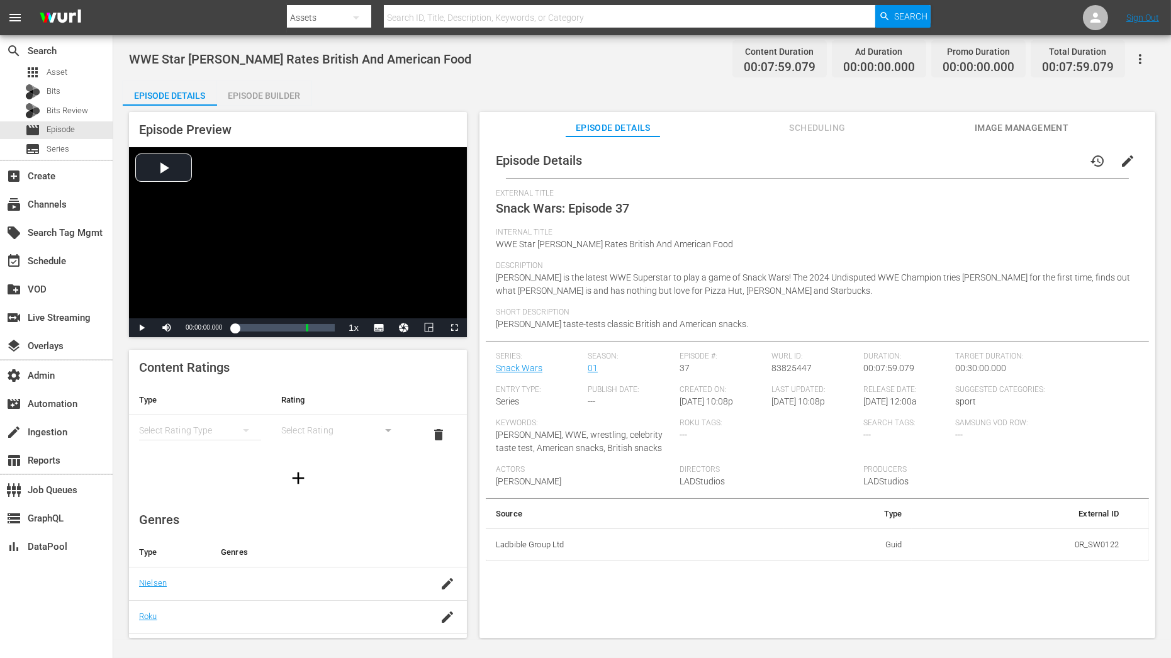
click at [1054, 161] on span "edit" at bounding box center [1127, 161] width 15 height 15
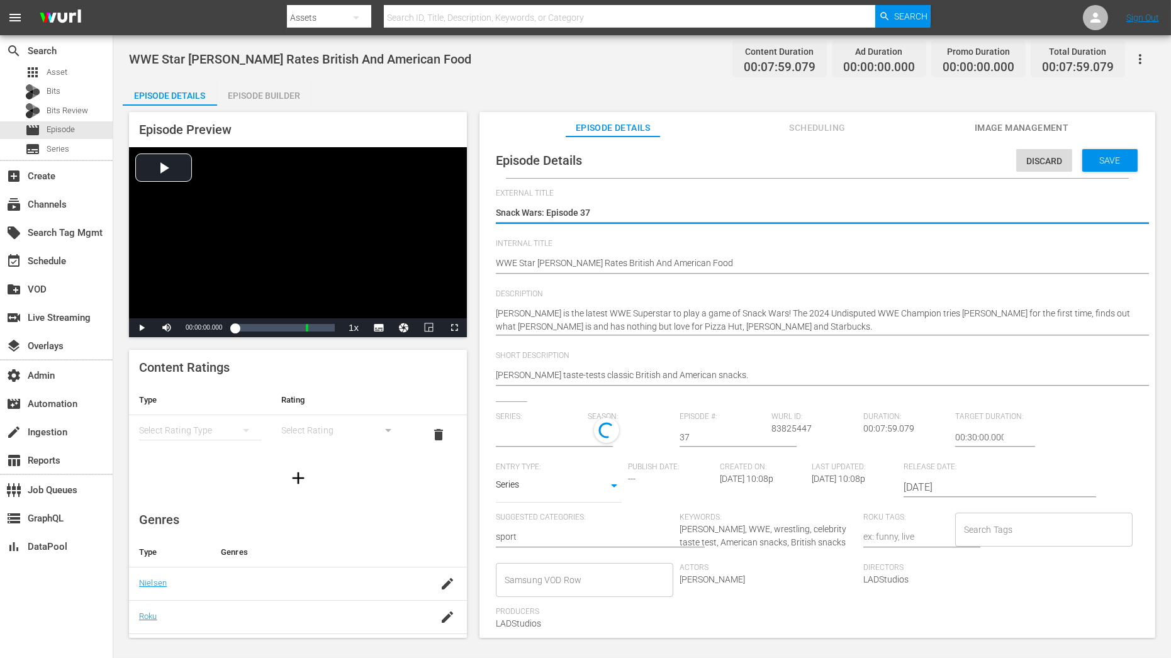
type input "Snack Wars"
click at [610, 434] on div "1" at bounding box center [627, 435] width 79 height 35
click at [612, 485] on span at bounding box center [617, 488] width 60 height 20
click at [1054, 168] on div "Save" at bounding box center [1110, 160] width 55 height 23
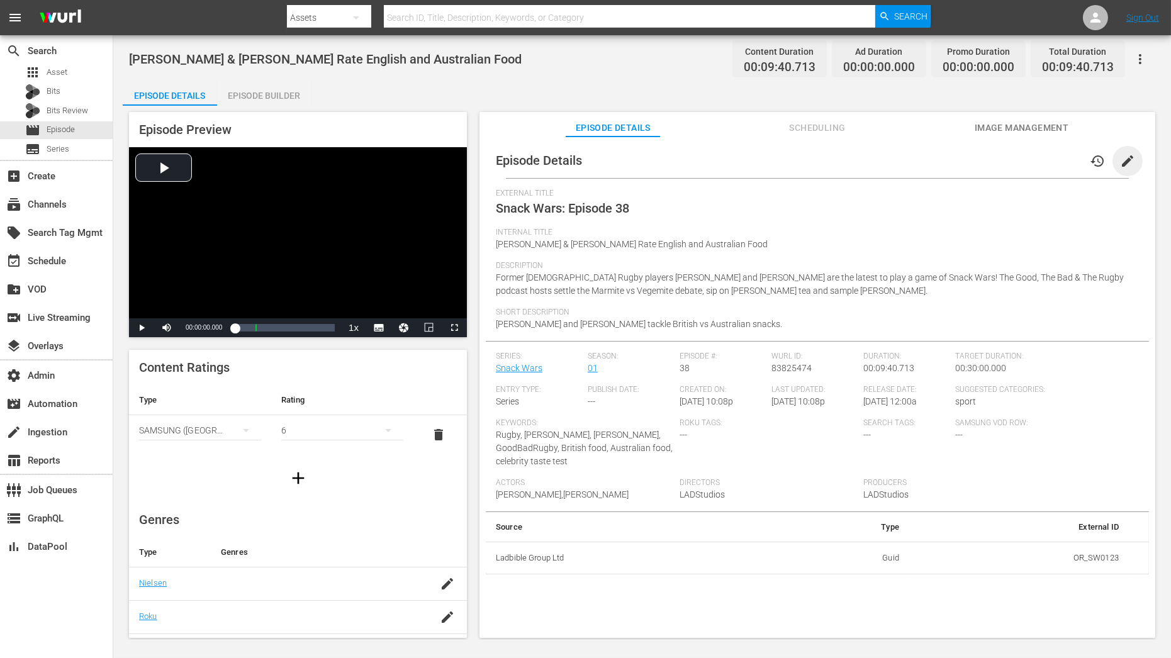
click at [1054, 164] on span "edit" at bounding box center [1127, 161] width 15 height 15
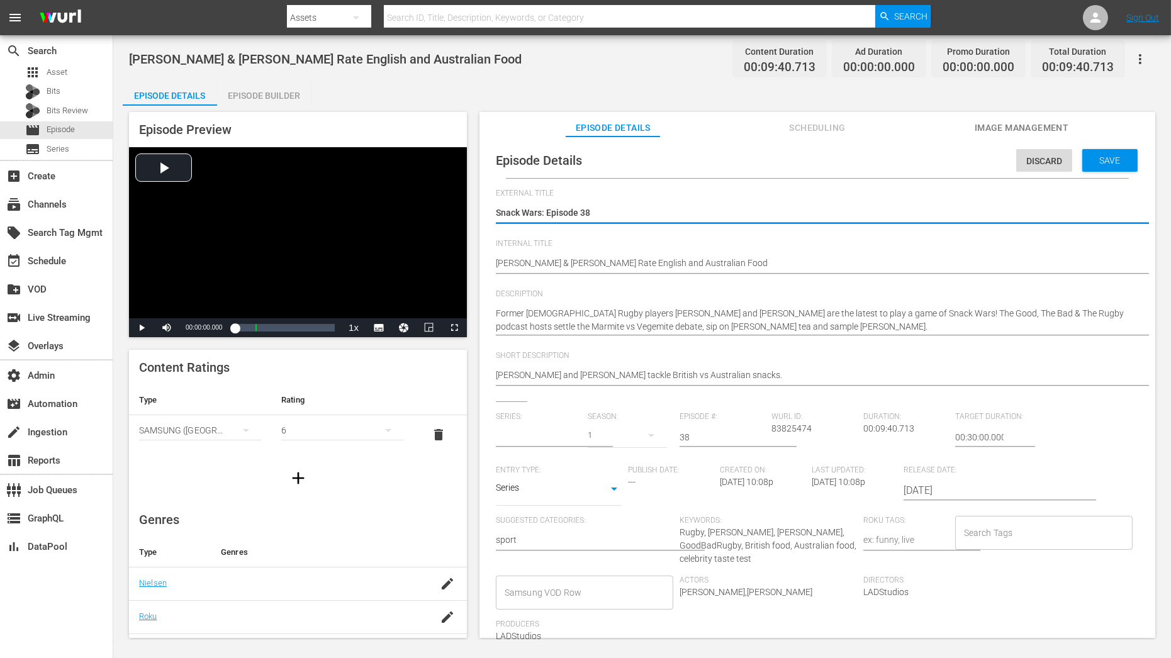
type input "Snack Wars"
click at [627, 434] on div "1" at bounding box center [627, 435] width 79 height 35
click at [626, 491] on span at bounding box center [617, 488] width 60 height 20
click at [1054, 166] on div "Save" at bounding box center [1110, 160] width 55 height 23
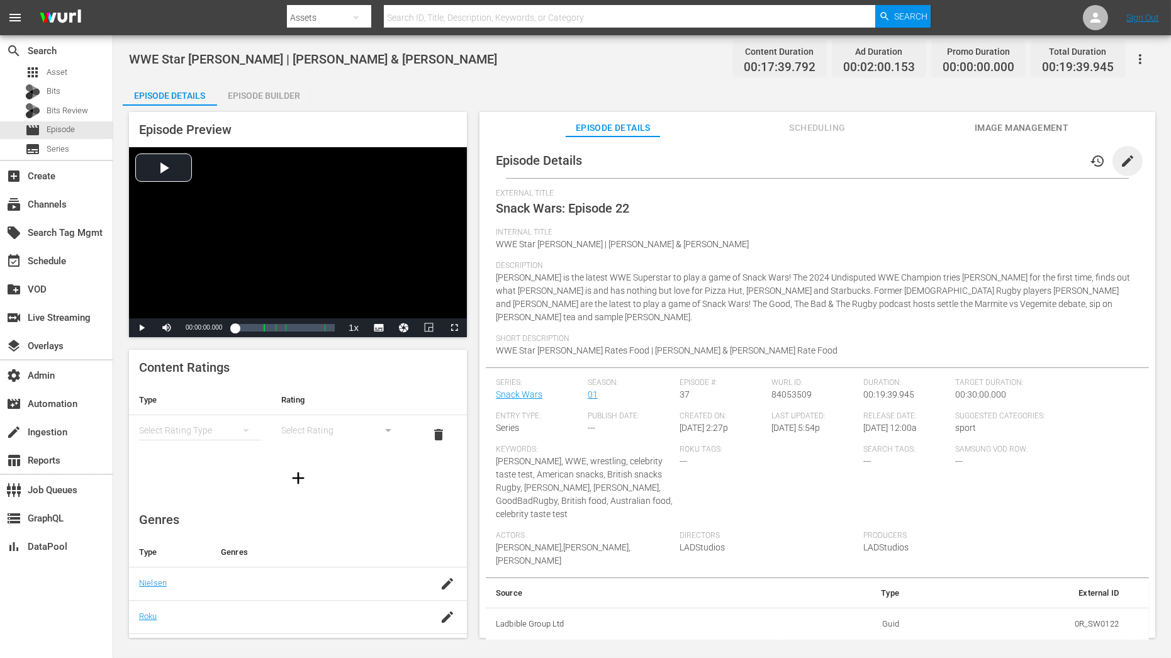
click at [1054, 157] on span "edit" at bounding box center [1127, 161] width 15 height 15
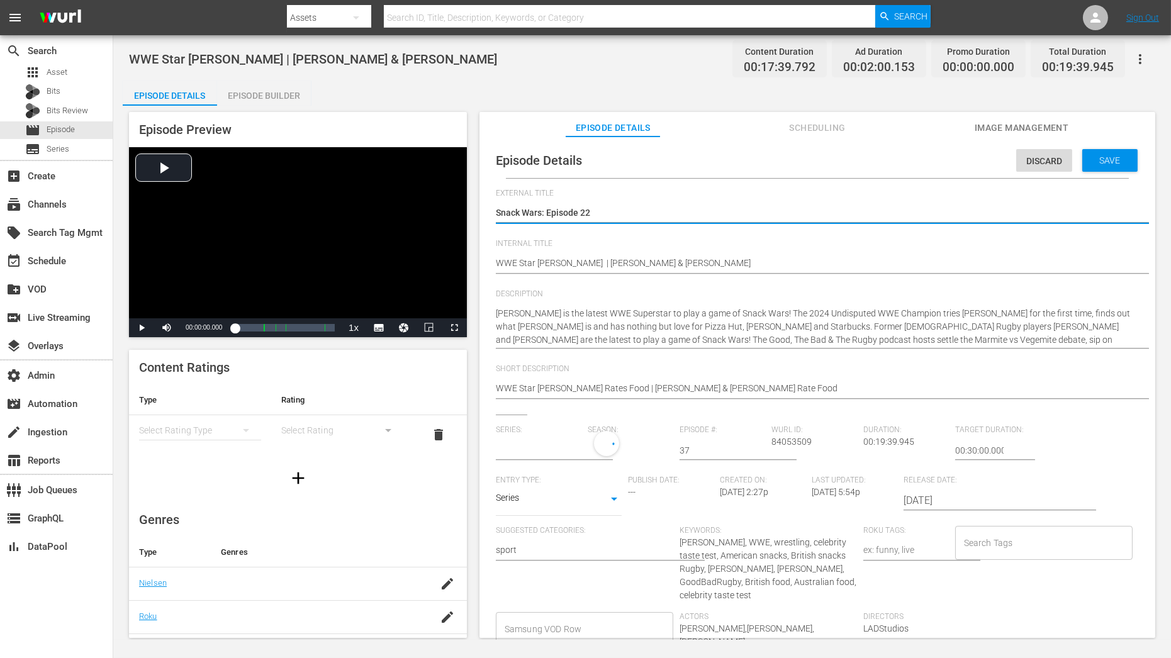
type input "Snack Wars"
click at [614, 443] on div "1" at bounding box center [627, 448] width 79 height 35
click at [611, 497] on span at bounding box center [617, 502] width 60 height 20
click at [1054, 157] on span "Save" at bounding box center [1110, 160] width 41 height 10
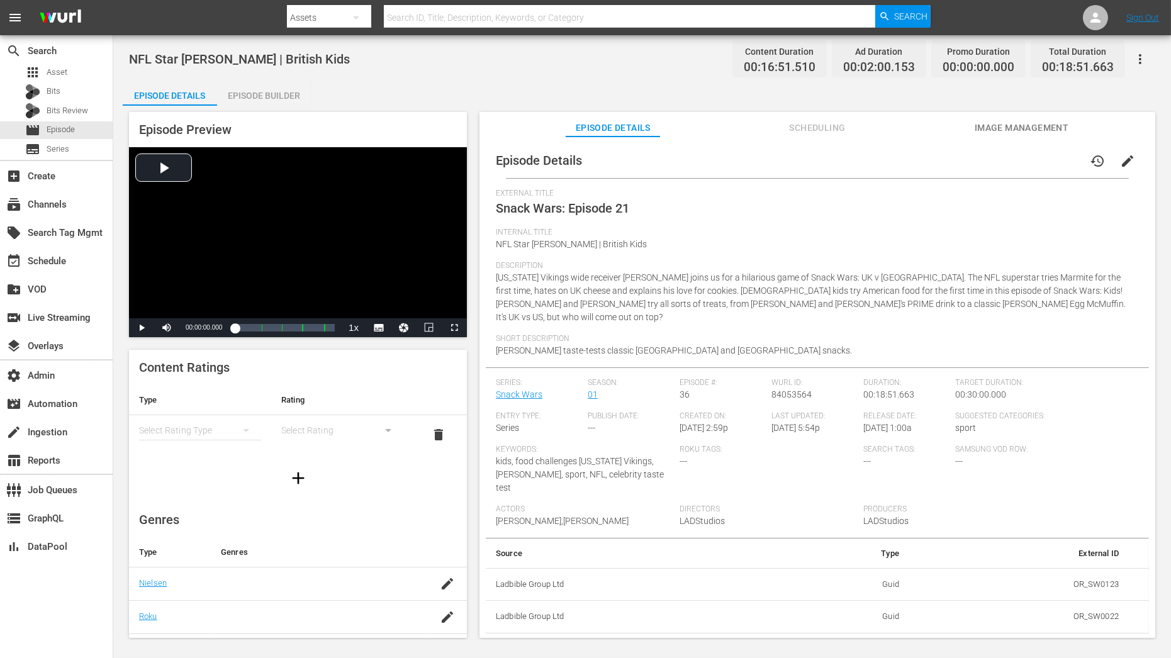
click at [1054, 154] on span "edit" at bounding box center [1127, 161] width 15 height 15
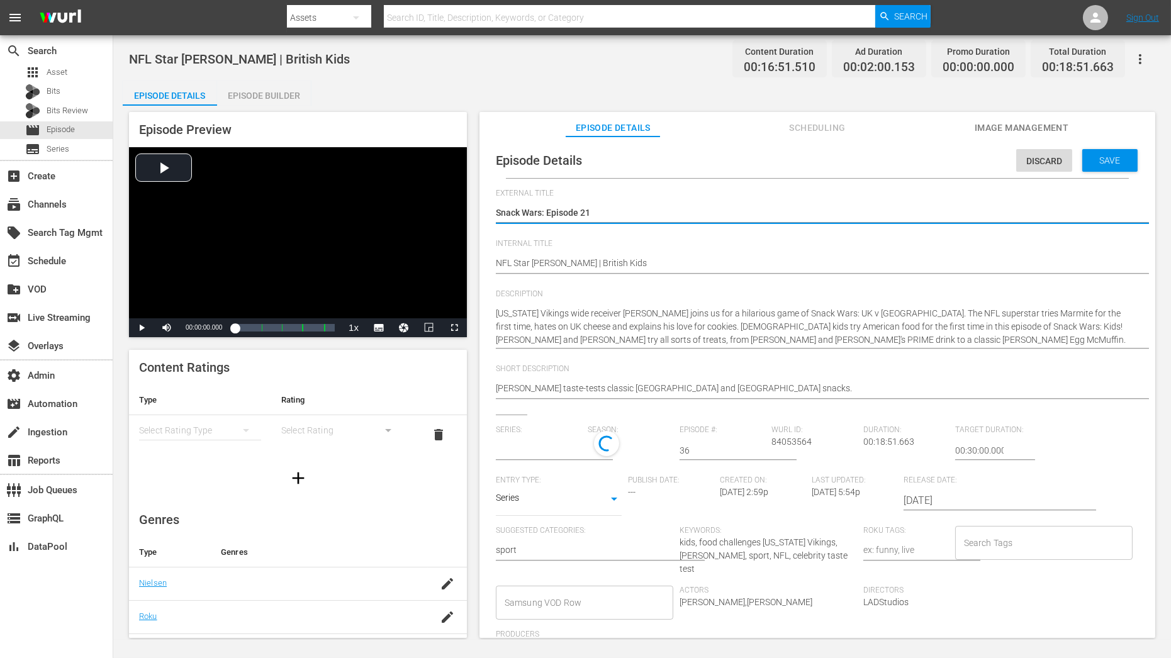
type input "Snack Wars"
click at [636, 458] on button "button" at bounding box center [651, 449] width 30 height 30
click at [630, 496] on span at bounding box center [617, 502] width 60 height 20
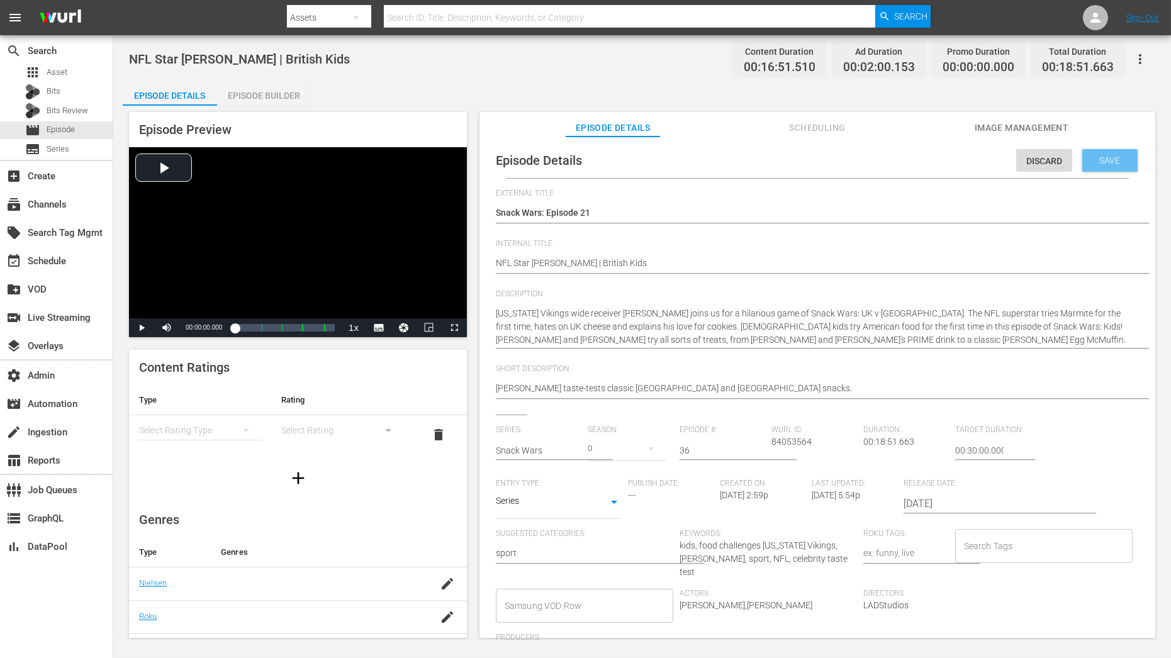
click at [1054, 171] on div "Save" at bounding box center [1110, 160] width 55 height 23
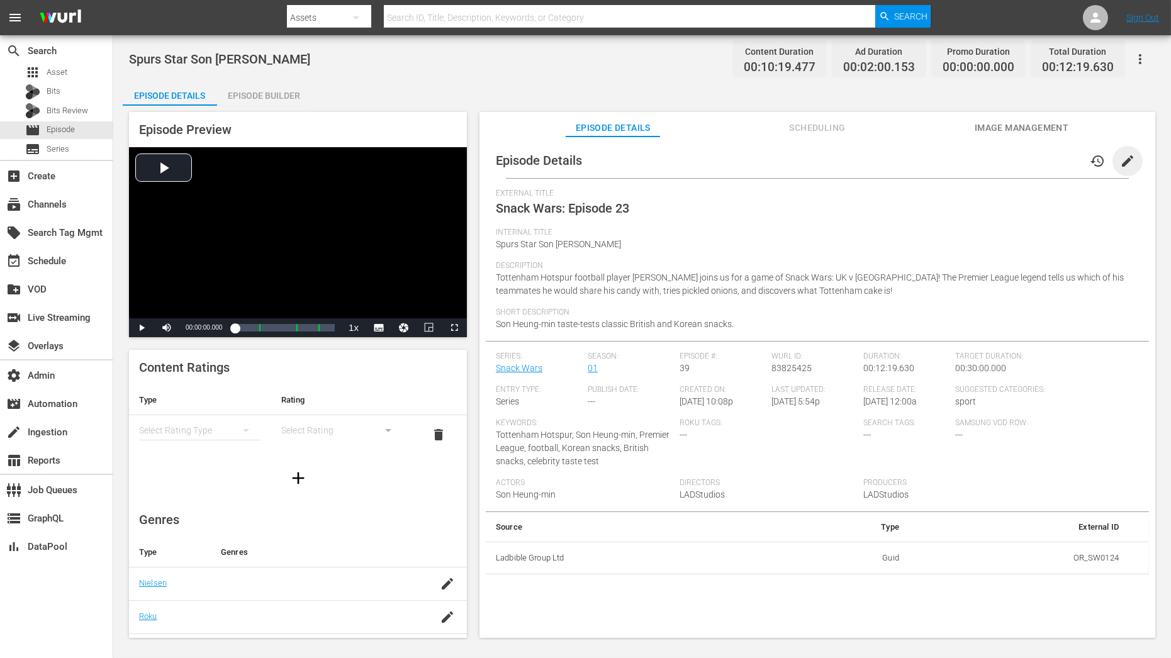
click at [1054, 159] on span "edit" at bounding box center [1127, 161] width 15 height 15
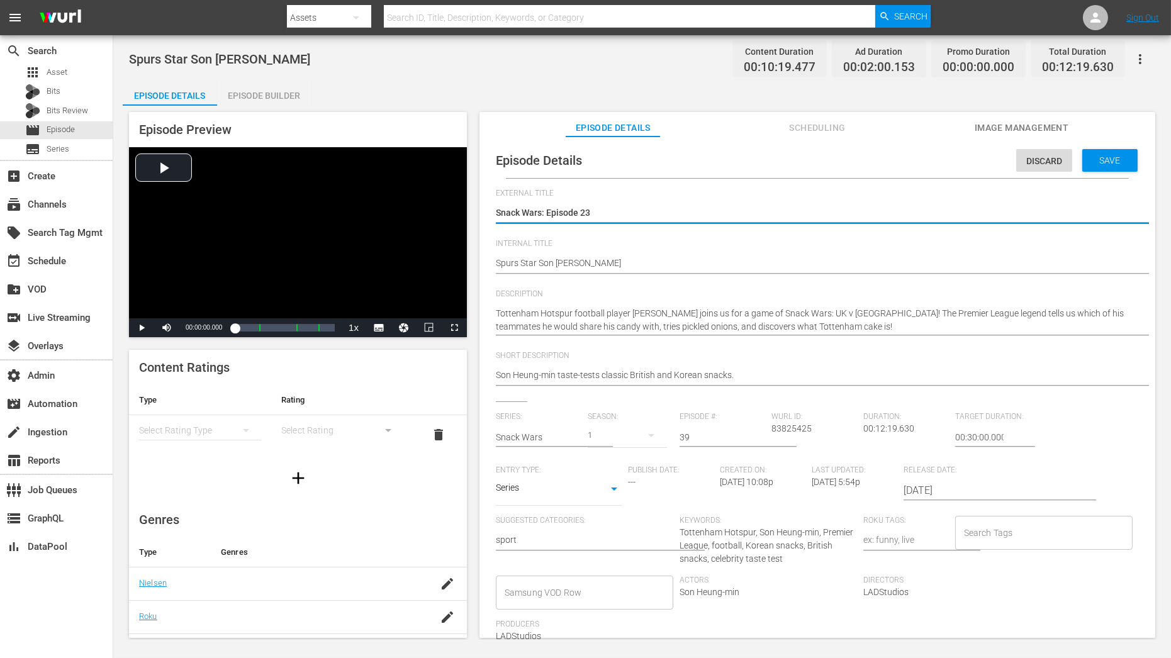
click at [626, 435] on div "1" at bounding box center [627, 435] width 79 height 35
click at [615, 503] on div "1" at bounding box center [617, 478] width 60 height 60
click at [615, 495] on span at bounding box center [617, 488] width 60 height 20
click at [1054, 162] on span "Save" at bounding box center [1110, 160] width 41 height 10
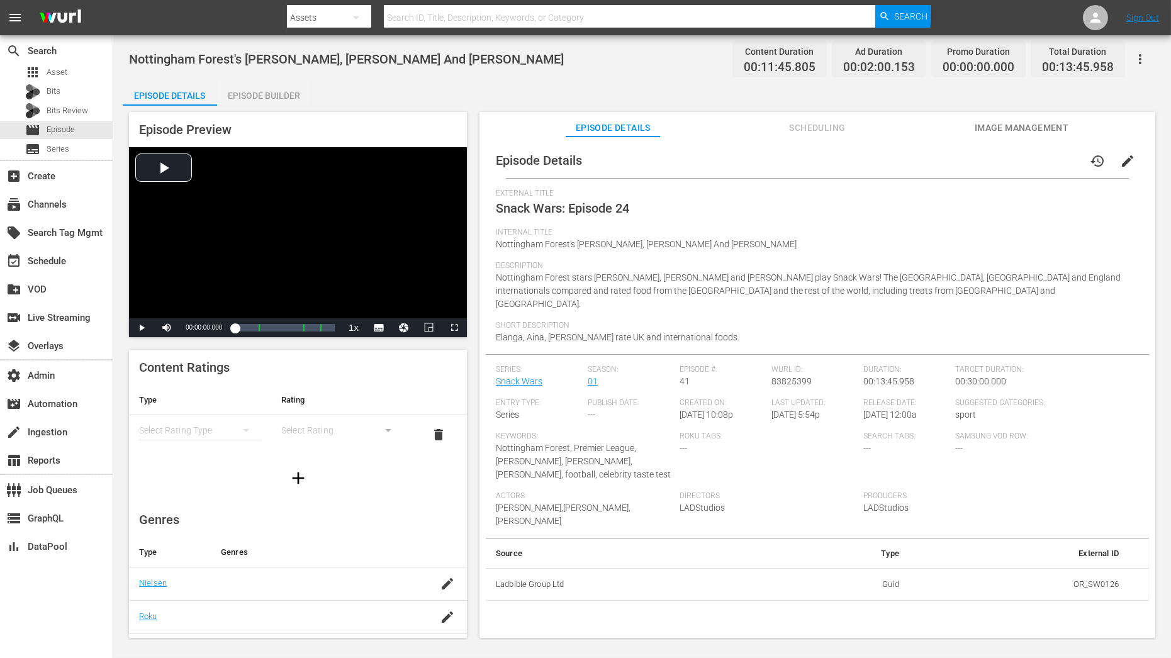
click at [1054, 149] on button "edit" at bounding box center [1128, 161] width 30 height 30
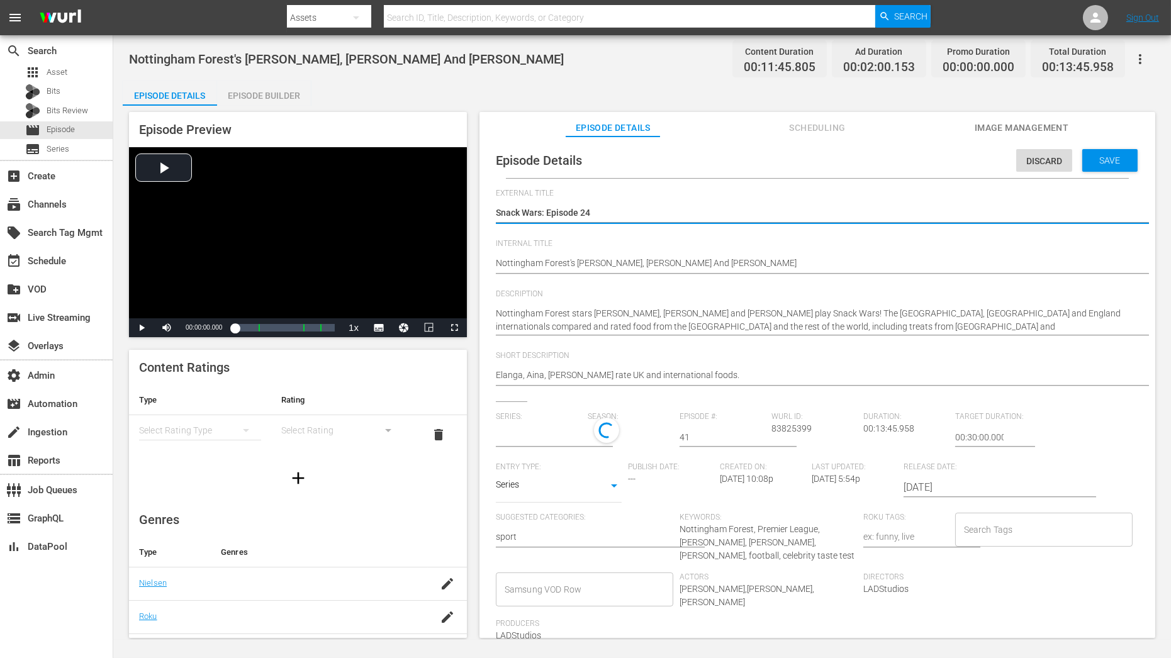
type input "Snack Wars"
click at [615, 434] on div "1" at bounding box center [627, 435] width 79 height 35
click at [618, 484] on span at bounding box center [617, 488] width 60 height 20
click at [1054, 171] on div "Save" at bounding box center [1110, 160] width 55 height 23
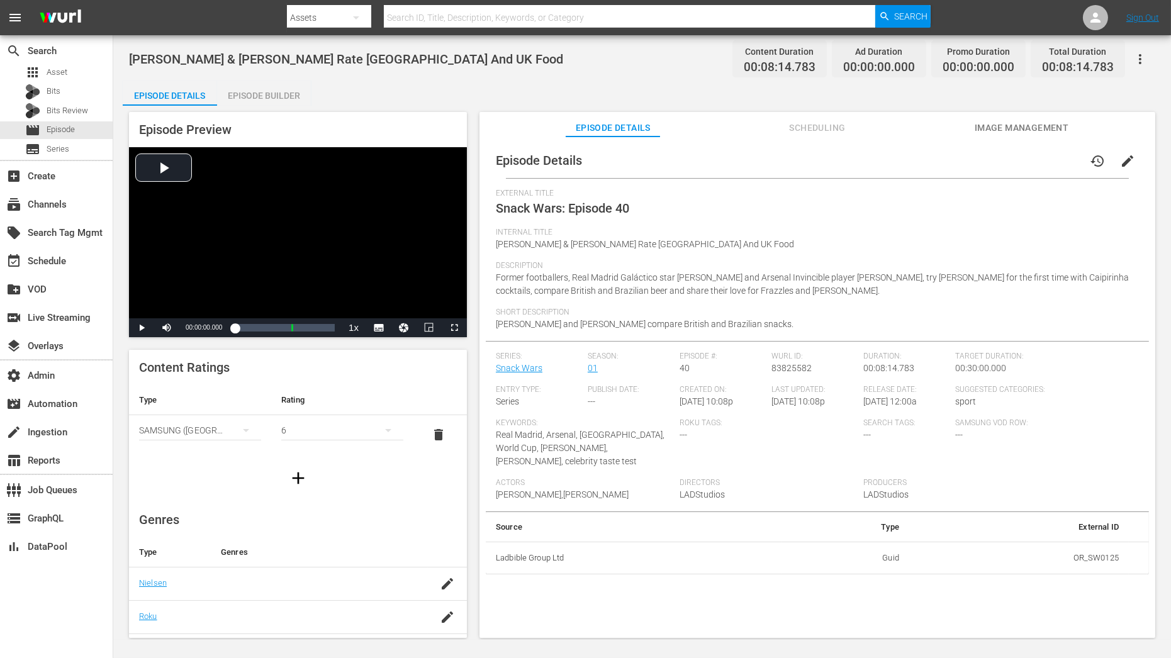
click at [1054, 160] on button "edit" at bounding box center [1128, 161] width 30 height 30
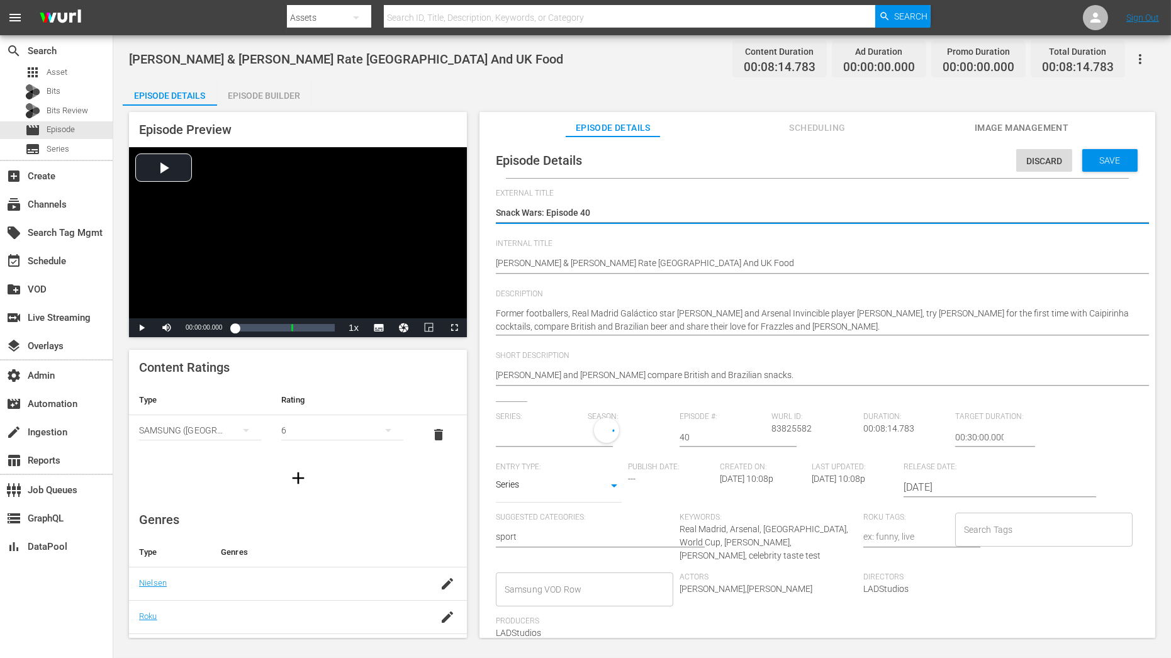
type input "Snack Wars"
click at [610, 430] on div "1" at bounding box center [627, 435] width 79 height 35
click at [617, 487] on span at bounding box center [617, 488] width 60 height 20
click at [1054, 159] on span "Save" at bounding box center [1110, 160] width 41 height 10
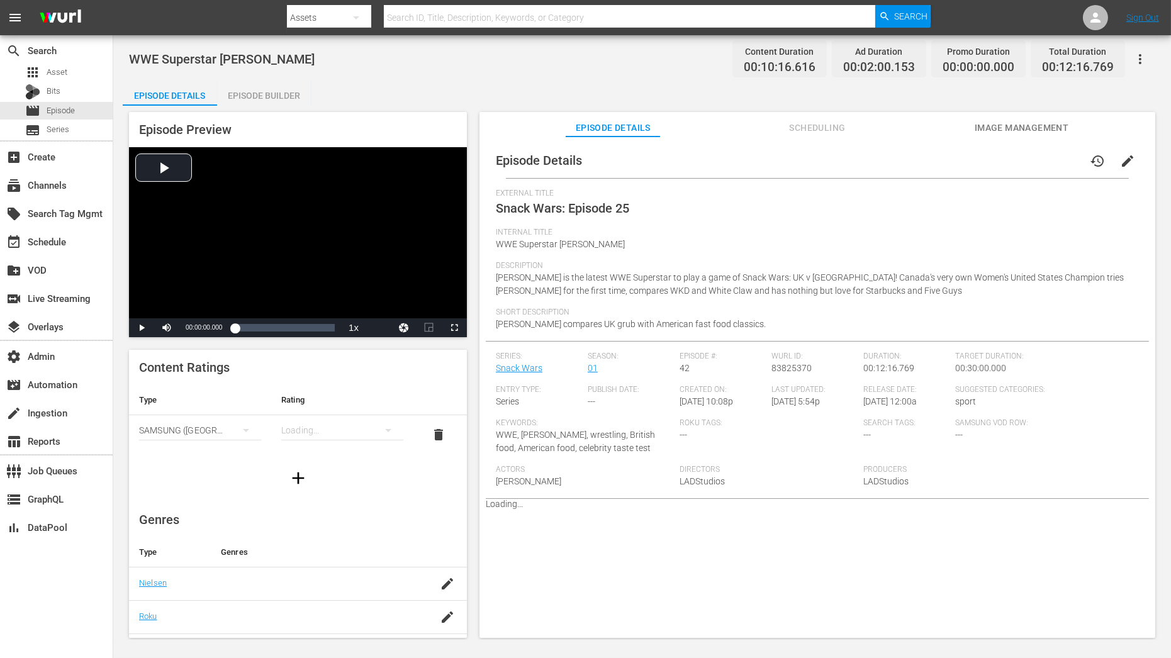
click at [1125, 158] on span "edit" at bounding box center [1127, 161] width 15 height 15
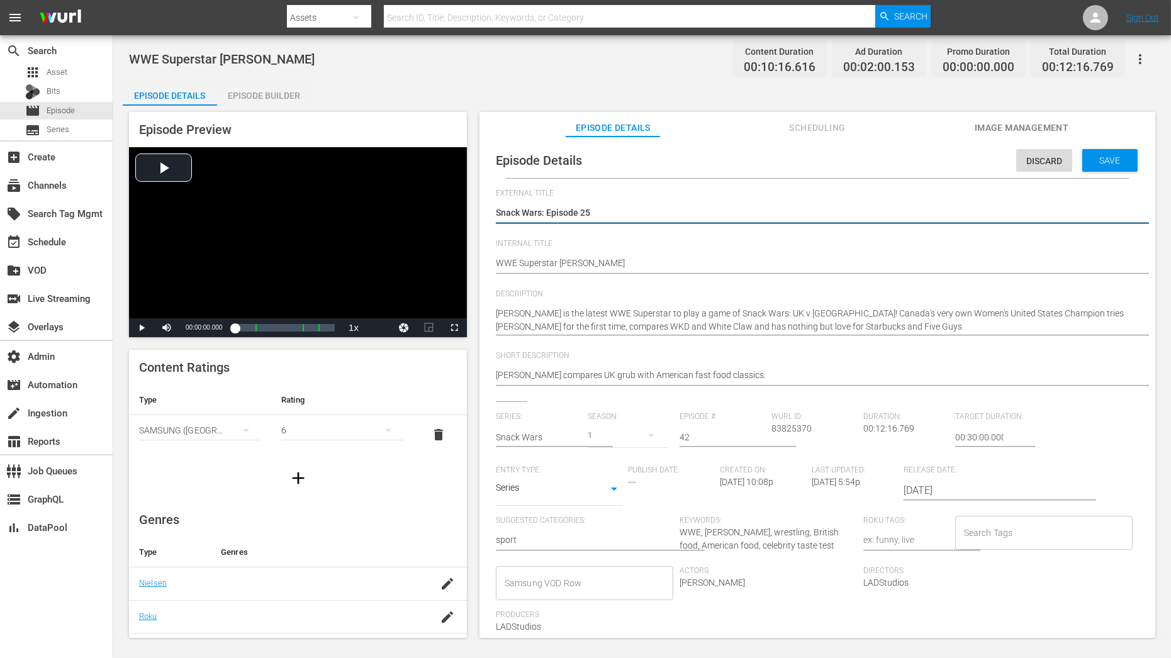
type input "Snack Wars"
click at [621, 439] on div "1" at bounding box center [627, 435] width 79 height 35
click at [609, 488] on span at bounding box center [617, 488] width 60 height 20
click at [1102, 164] on span "Save" at bounding box center [1110, 160] width 41 height 10
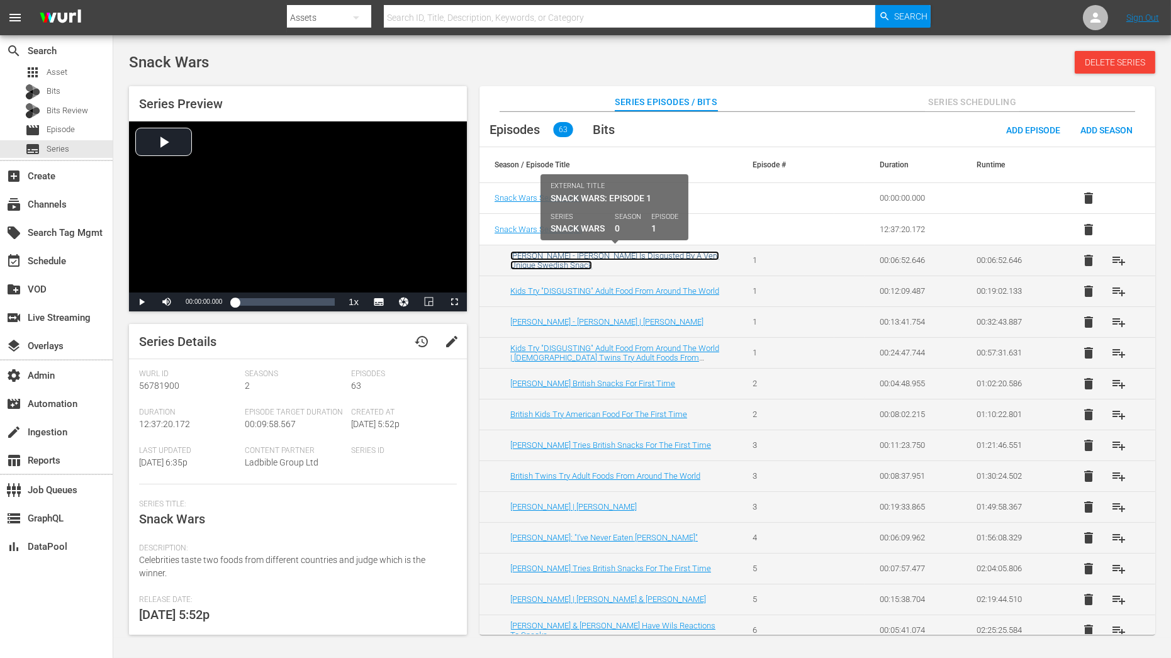
click at [599, 254] on link "[PERSON_NAME] - [PERSON_NAME] Is Disgusted By A Very Unique Swedish Snack" at bounding box center [614, 260] width 209 height 19
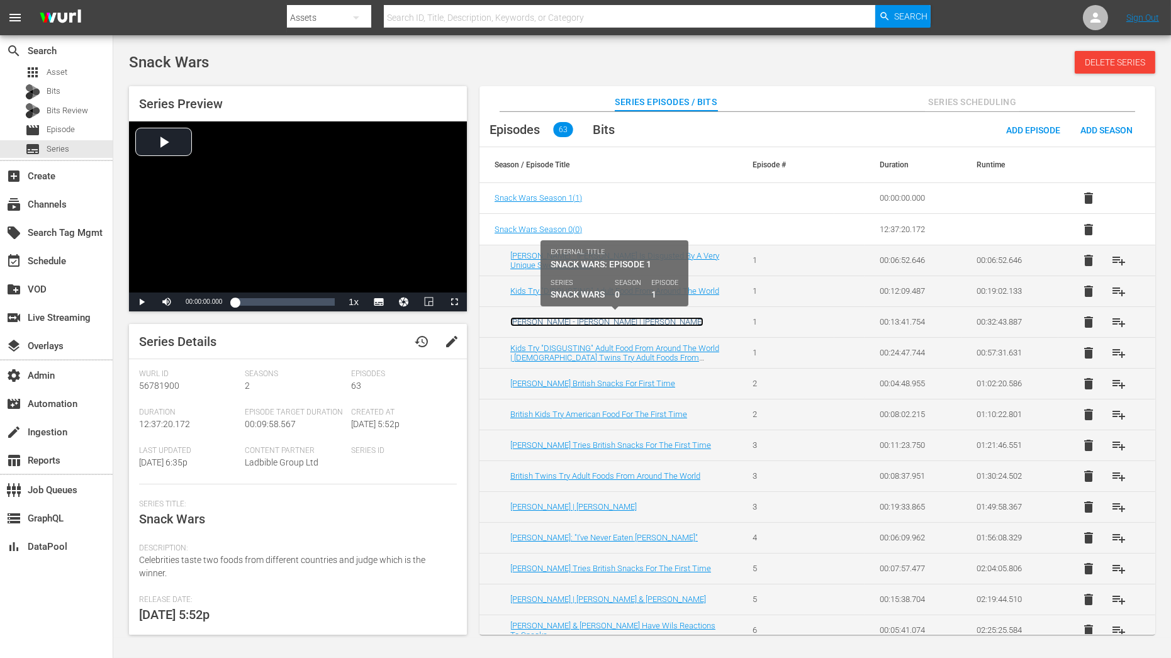
click at [594, 320] on link "[PERSON_NAME] - [PERSON_NAME] | [PERSON_NAME]" at bounding box center [606, 321] width 193 height 9
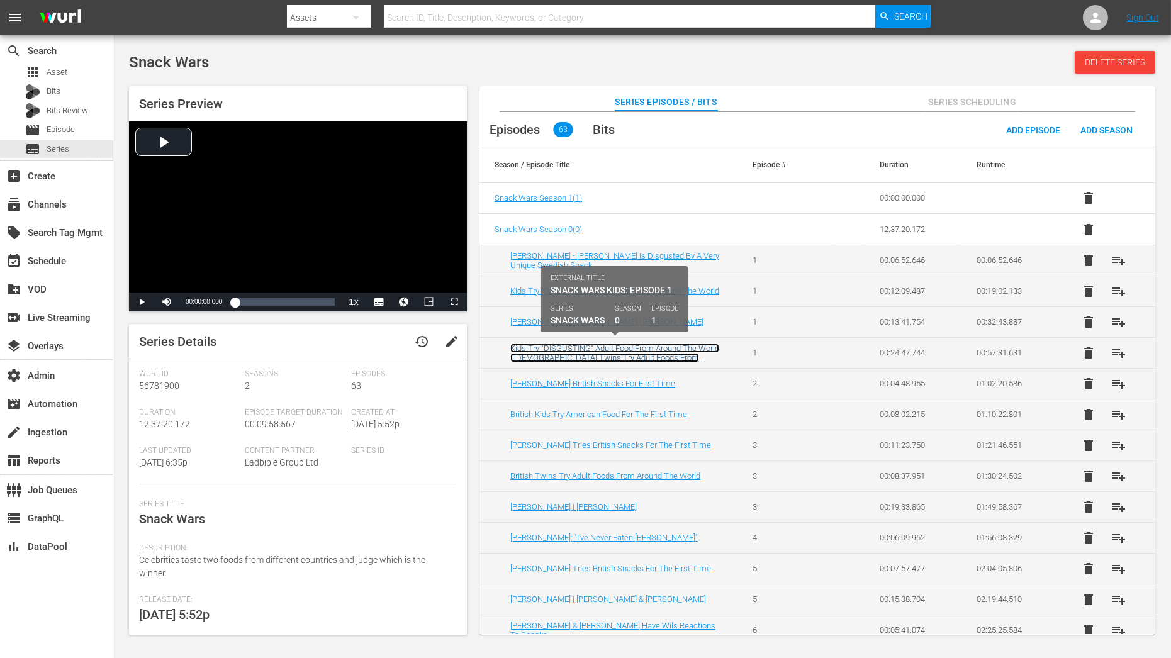
click at [700, 355] on link "Kids Try "DISGUSTING" Adult Food From Around The World | [DEMOGRAPHIC_DATA] Twi…" at bounding box center [614, 358] width 209 height 28
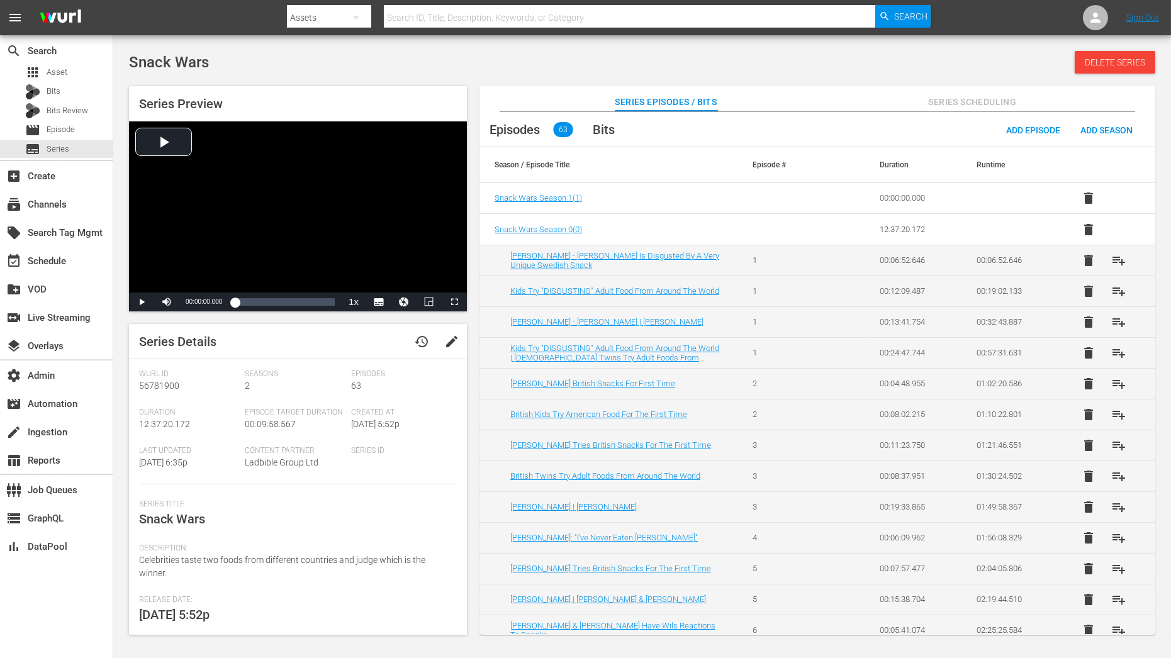
click at [783, 70] on div "Snack Wars Delete Series" at bounding box center [642, 62] width 1027 height 23
click at [683, 220] on td "Snack Wars Season 0 ( 0 )" at bounding box center [609, 230] width 258 height 31
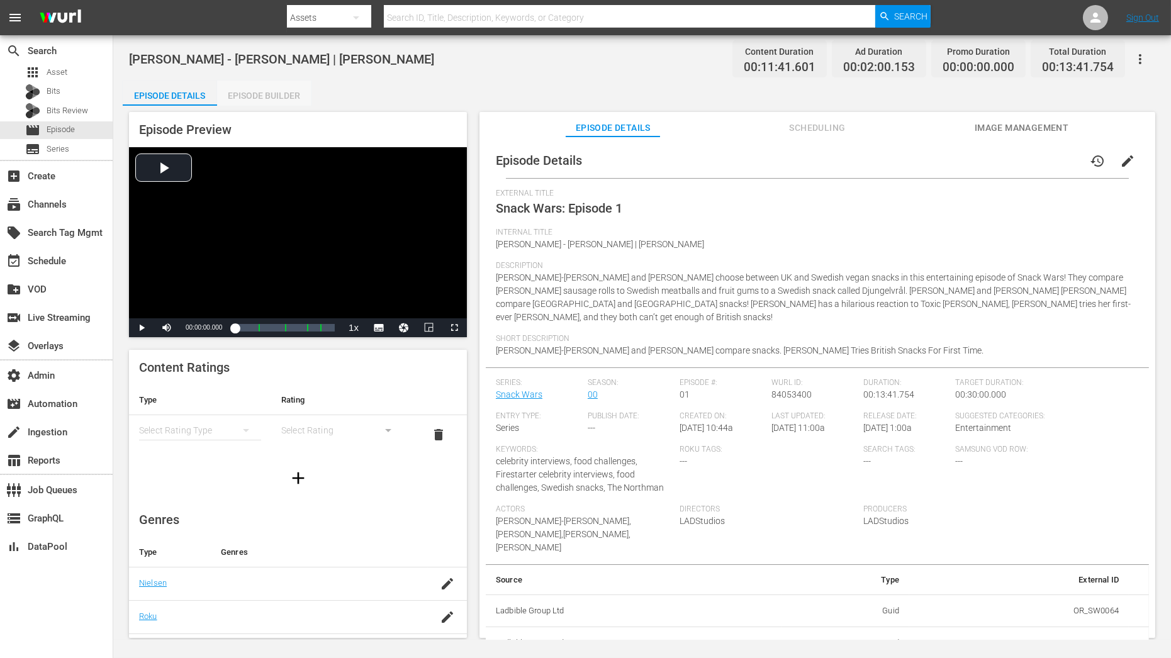
click at [252, 91] on div "Episode Builder" at bounding box center [264, 96] width 94 height 30
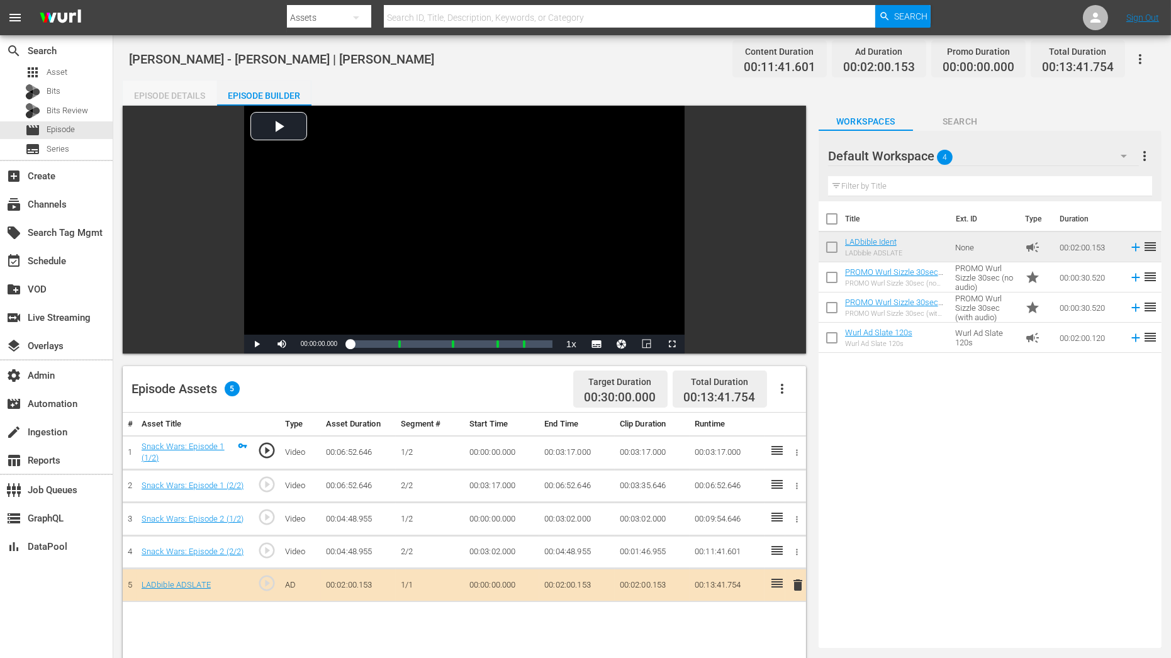
click at [183, 96] on div "Episode Details" at bounding box center [170, 96] width 94 height 30
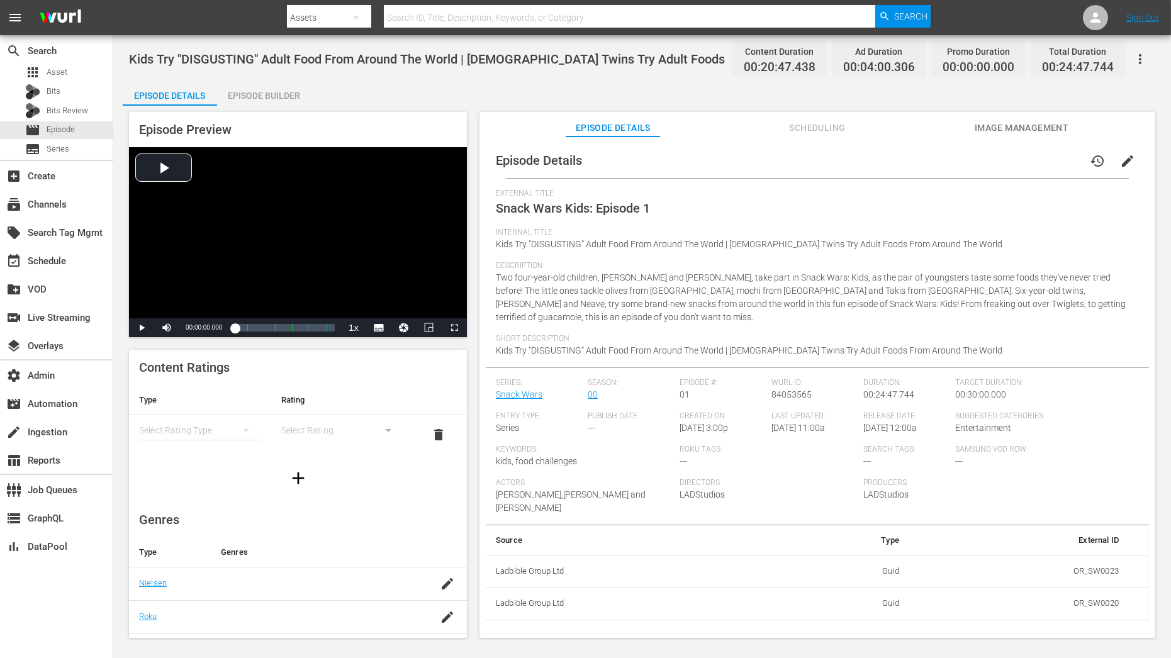
click at [300, 92] on div "Episode Builder" at bounding box center [264, 96] width 94 height 30
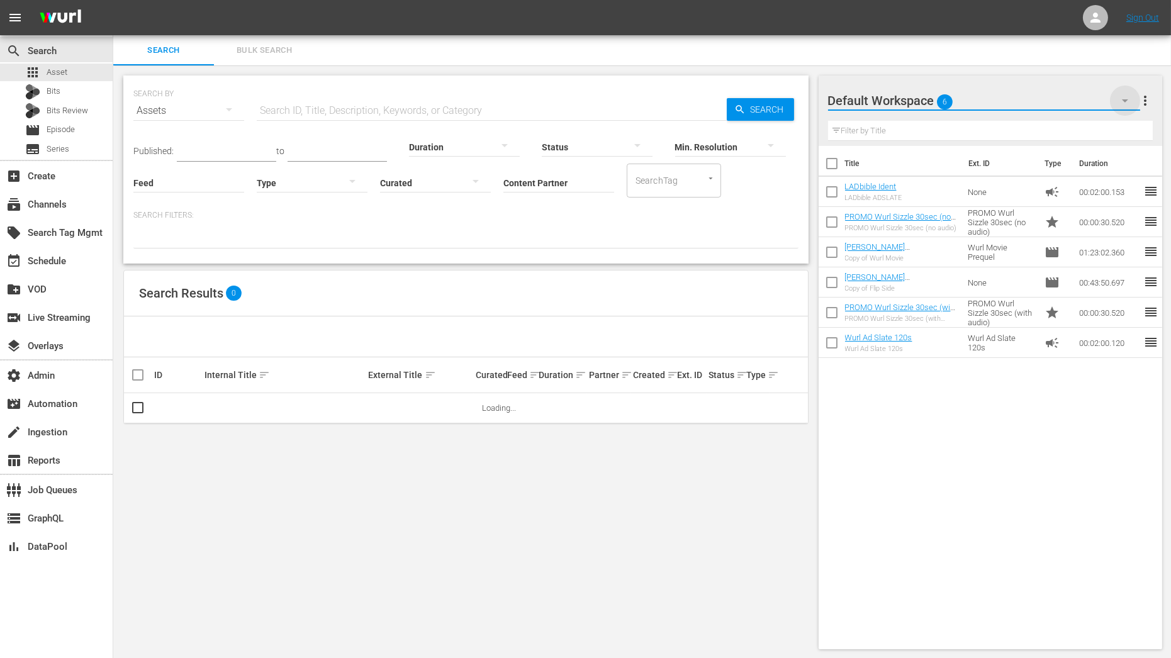
click at [1125, 104] on icon "button" at bounding box center [1125, 100] width 15 height 15
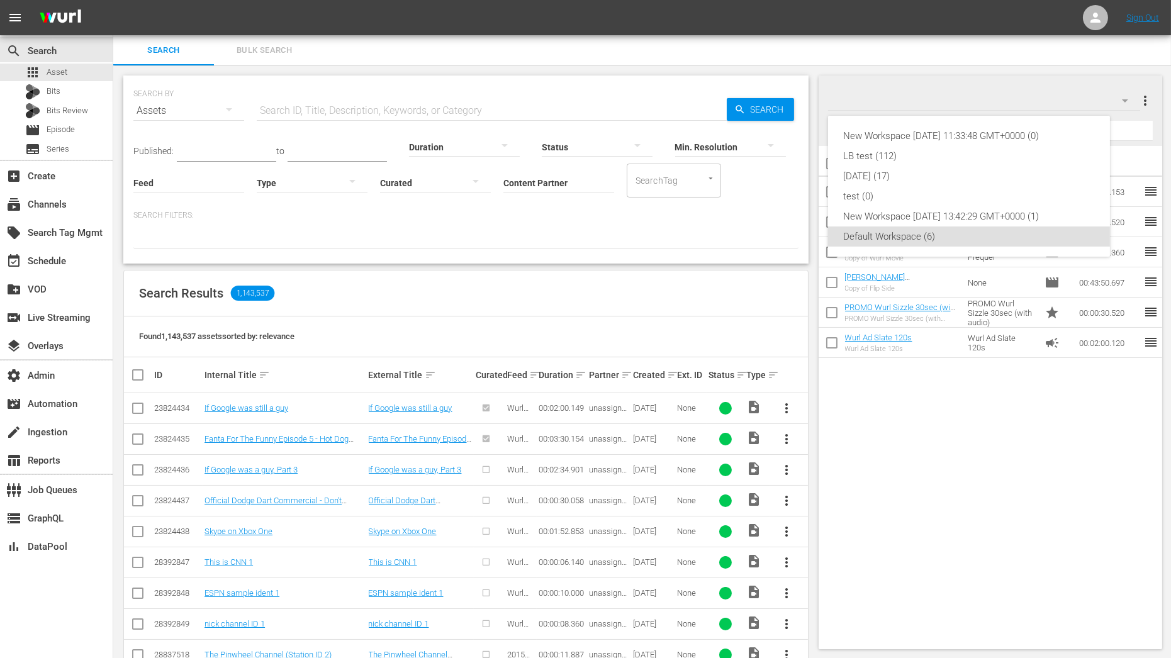
click at [1068, 96] on div "New Workspace [DATE] 11:33:48 GMT+0000 (0) LB test (112) [DATE] (17) test (0) N…" at bounding box center [585, 329] width 1171 height 658
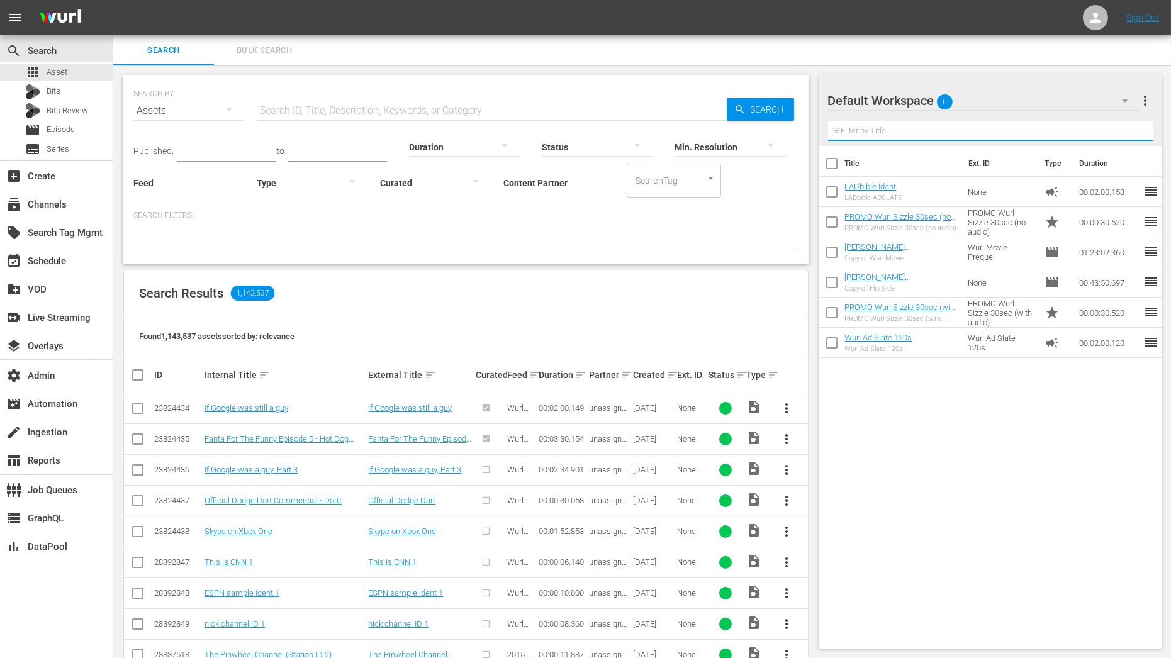
click at [935, 128] on input "text" at bounding box center [990, 131] width 325 height 20
click at [1150, 99] on span "more_vert" at bounding box center [1145, 100] width 15 height 15
click at [1103, 104] on div "Add New Workspace" at bounding box center [1065, 102] width 148 height 23
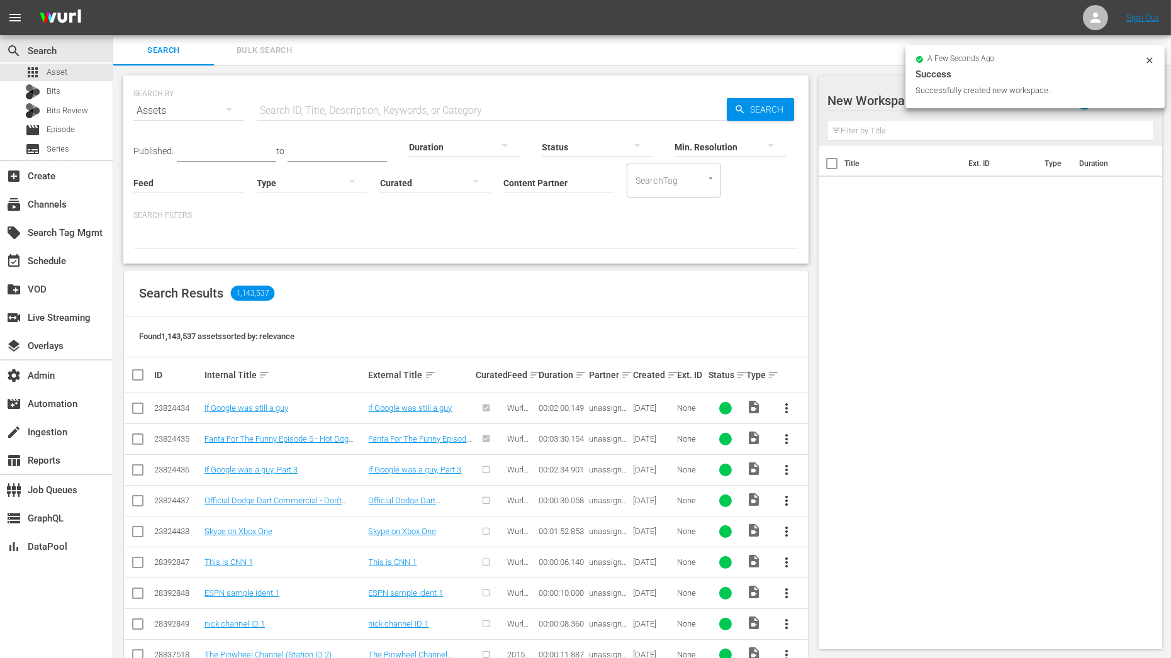
click at [882, 101] on div at bounding box center [935, 101] width 214 height 31
click at [882, 101] on input "New Workspace Wed Aug 27 2025 10:13:05 GMT+0000" at bounding box center [985, 101] width 314 height 30
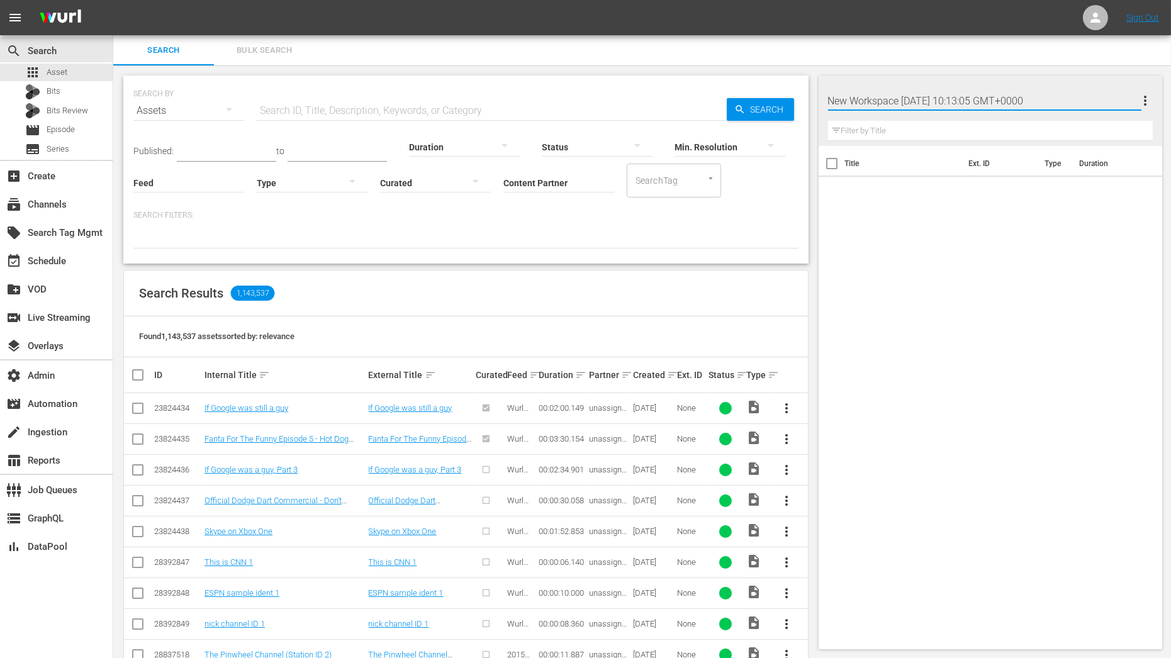
click at [882, 101] on input "New Workspace Wed Aug 27 2025 10:13:05 GMT+0000" at bounding box center [985, 101] width 314 height 30
type input "LB Snack Wars"
click at [963, 240] on div "Title Ext. ID Type Duration" at bounding box center [991, 395] width 344 height 498
click at [264, 52] on span "Bulk Search" at bounding box center [265, 50] width 86 height 14
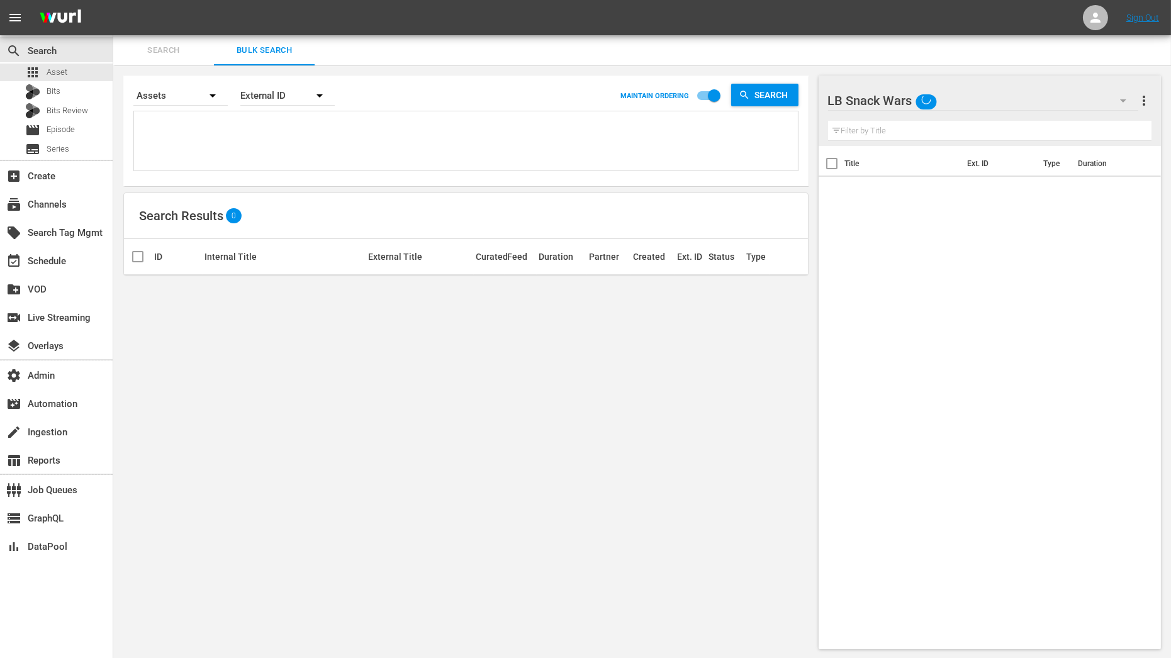
click at [235, 128] on textarea at bounding box center [467, 143] width 661 height 57
paste textarea "OR_SW0023 OR_SW0064 OR_SW0062 OR_SW0020 OR_SW0060 OR_SW0059 OR_SW0058 OR_SW0057…"
type textarea "OR_SW0023 OR_SW0064 OR_SW0062 OR_SW0020 OR_SW0060 OR_SW0059 OR_SW0058 OR_SW0057…"
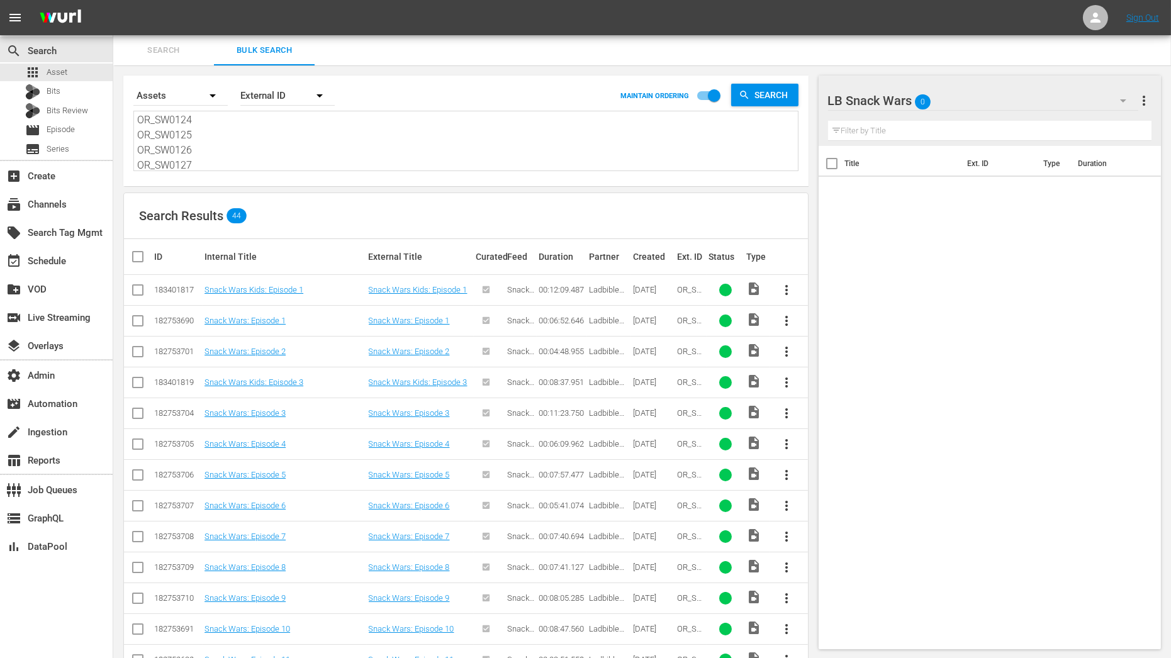
type textarea "OR_SW0023 OR_SW0064 OR_SW0062 OR_SW0020 OR_SW0060 OR_SW0059 OR_SW0058 OR_SW0057…"
click at [137, 260] on input "checkbox" at bounding box center [142, 256] width 25 height 15
checkbox input "true"
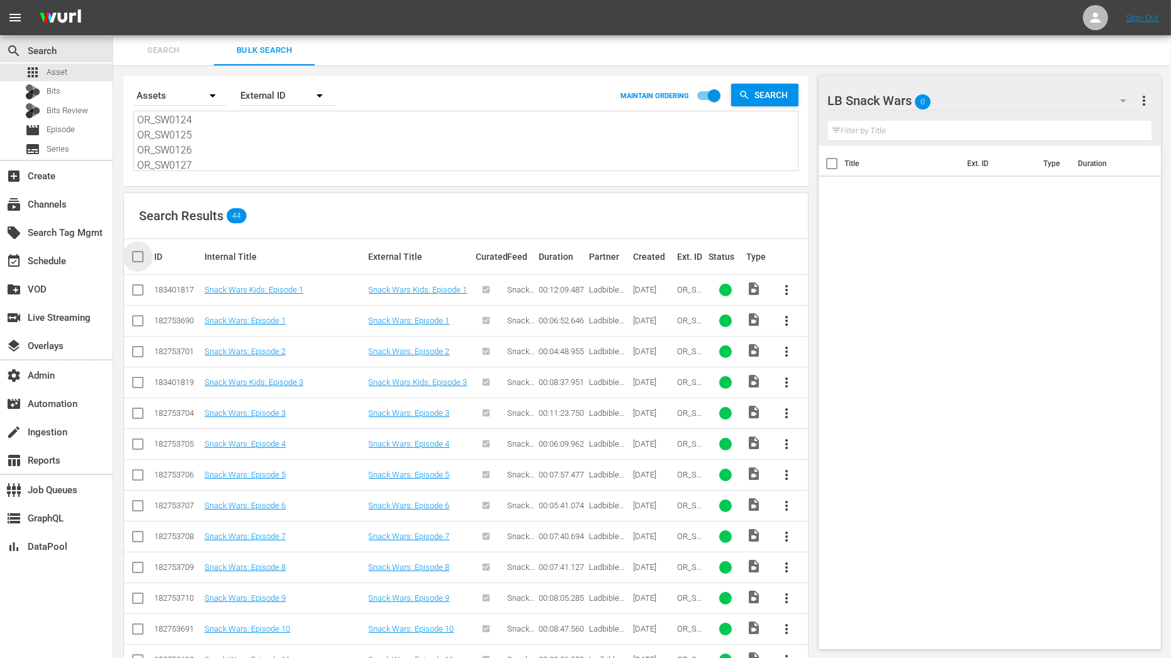
checkbox input "true"
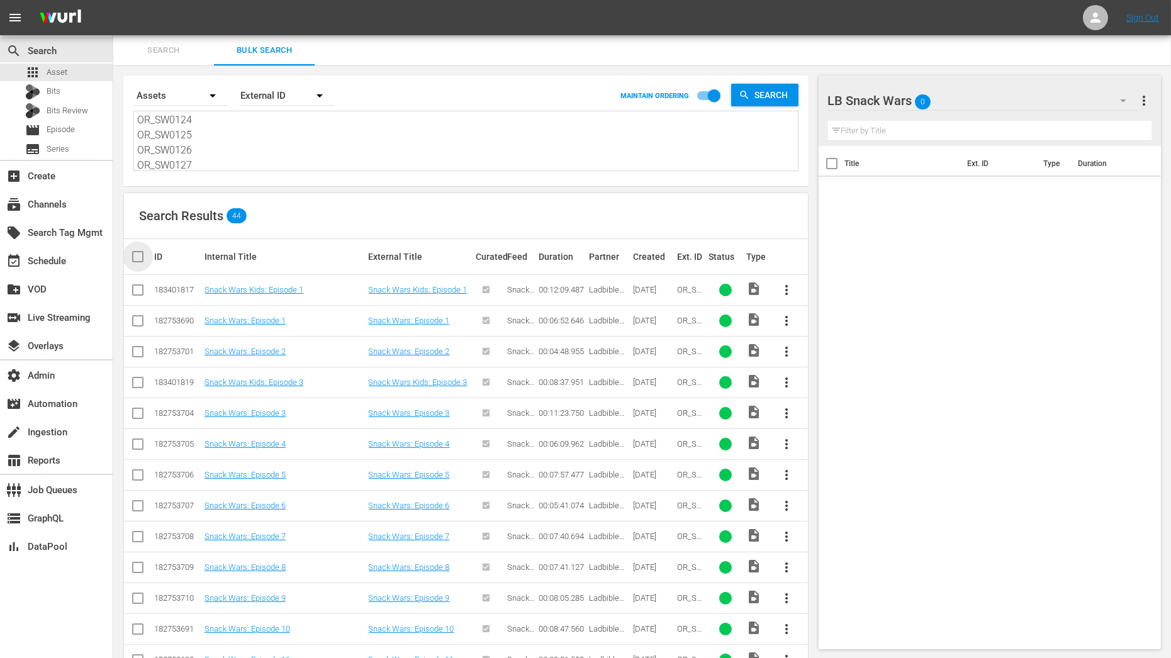
checkbox input "true"
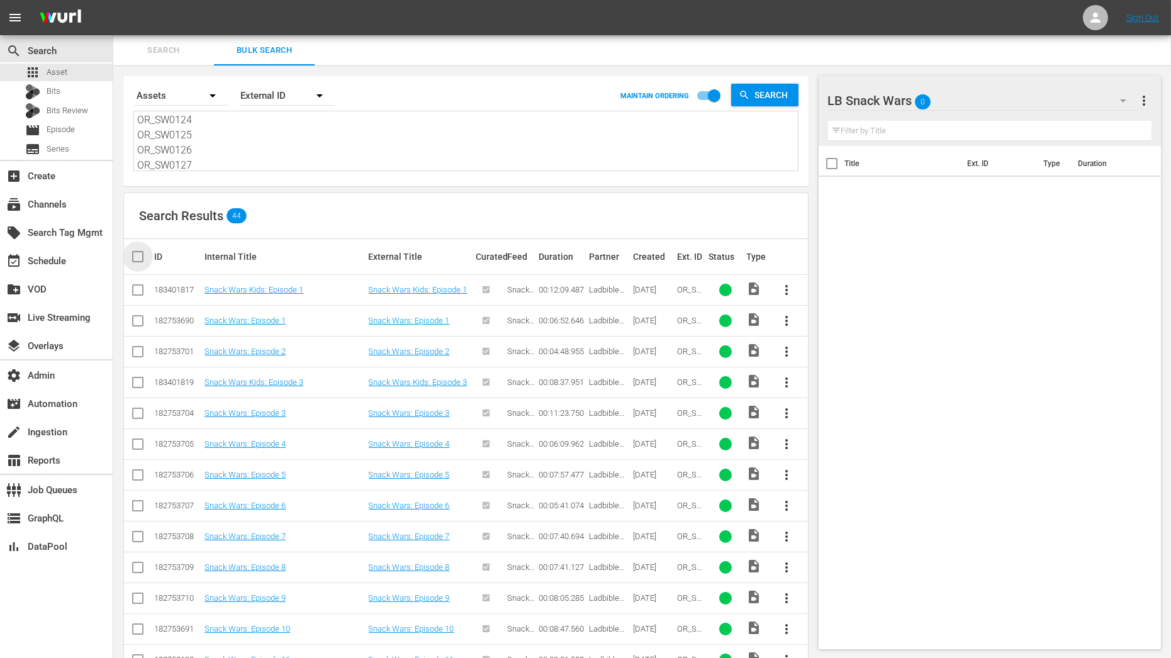
checkbox input "true"
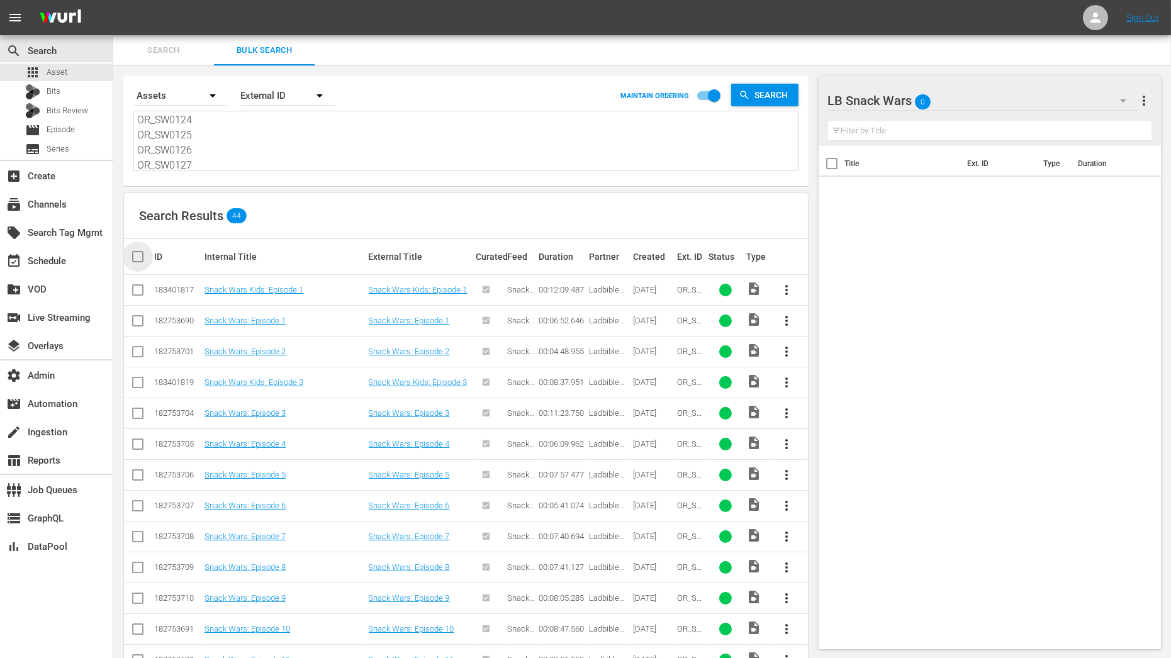
checkbox input "true"
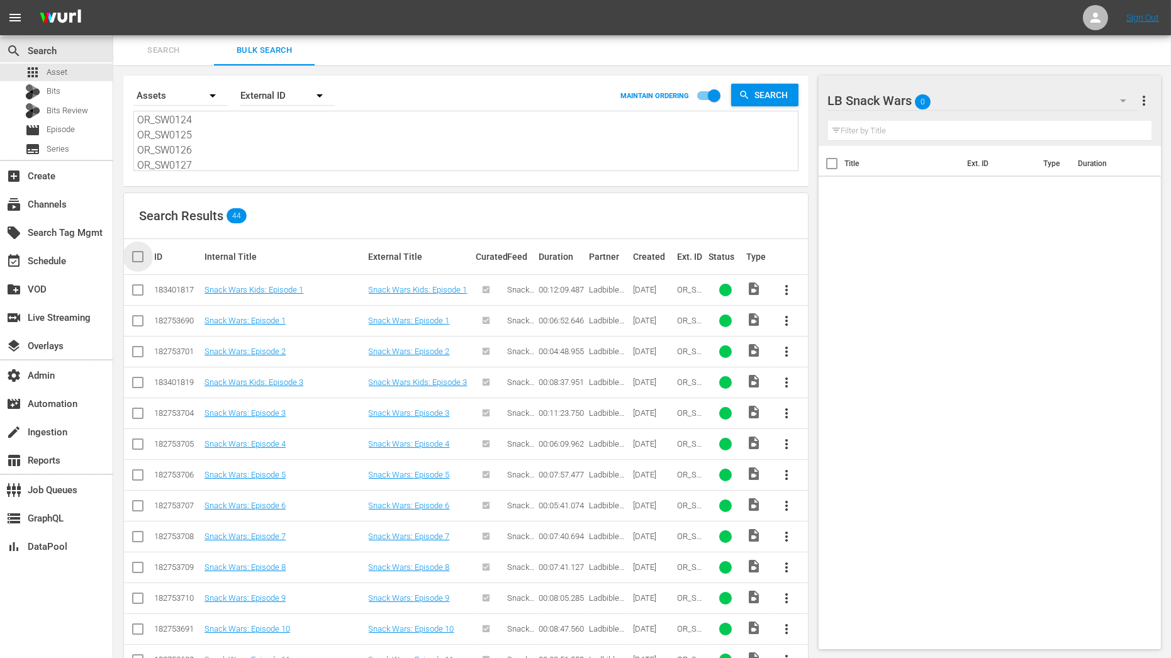
checkbox input "true"
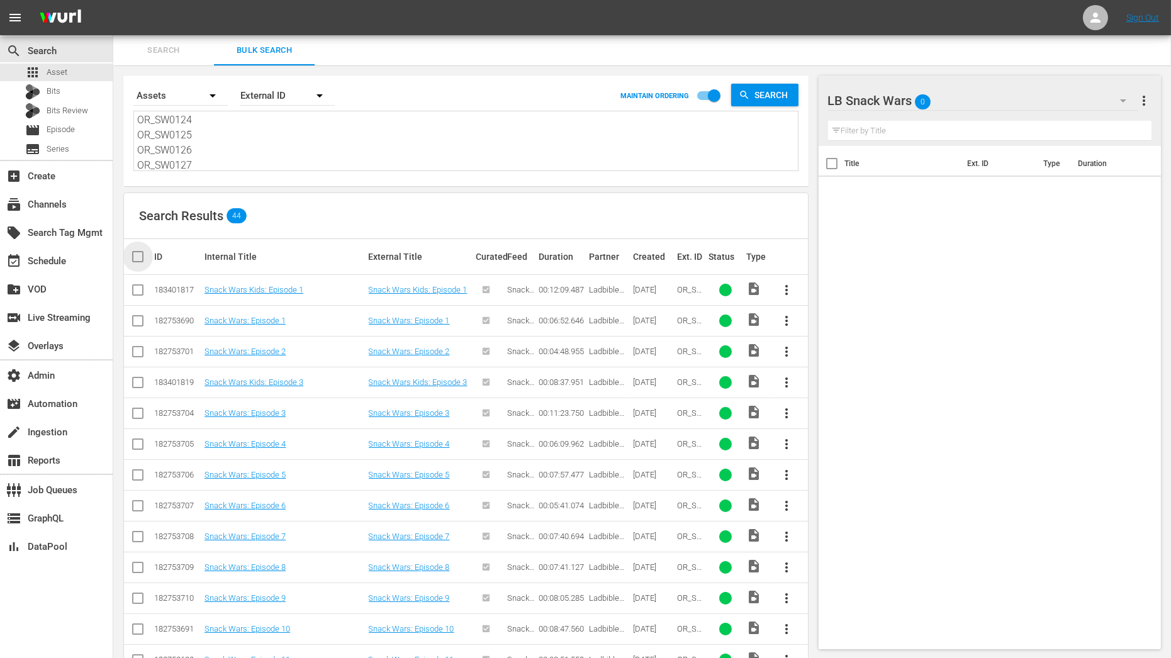
checkbox input "true"
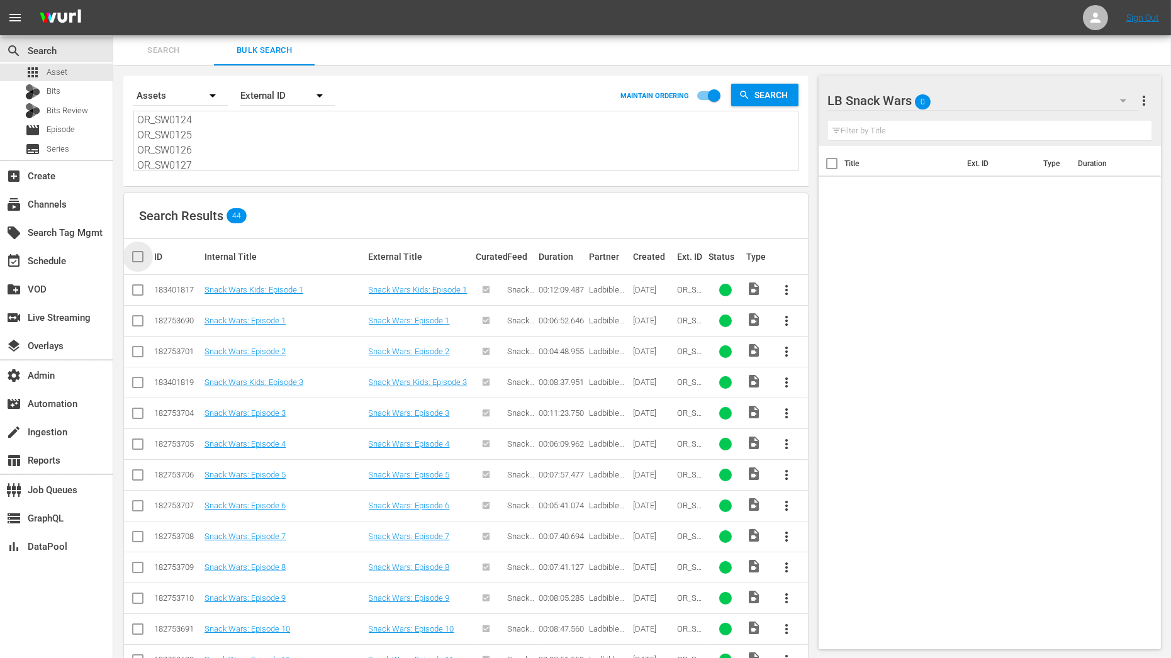
checkbox input "true"
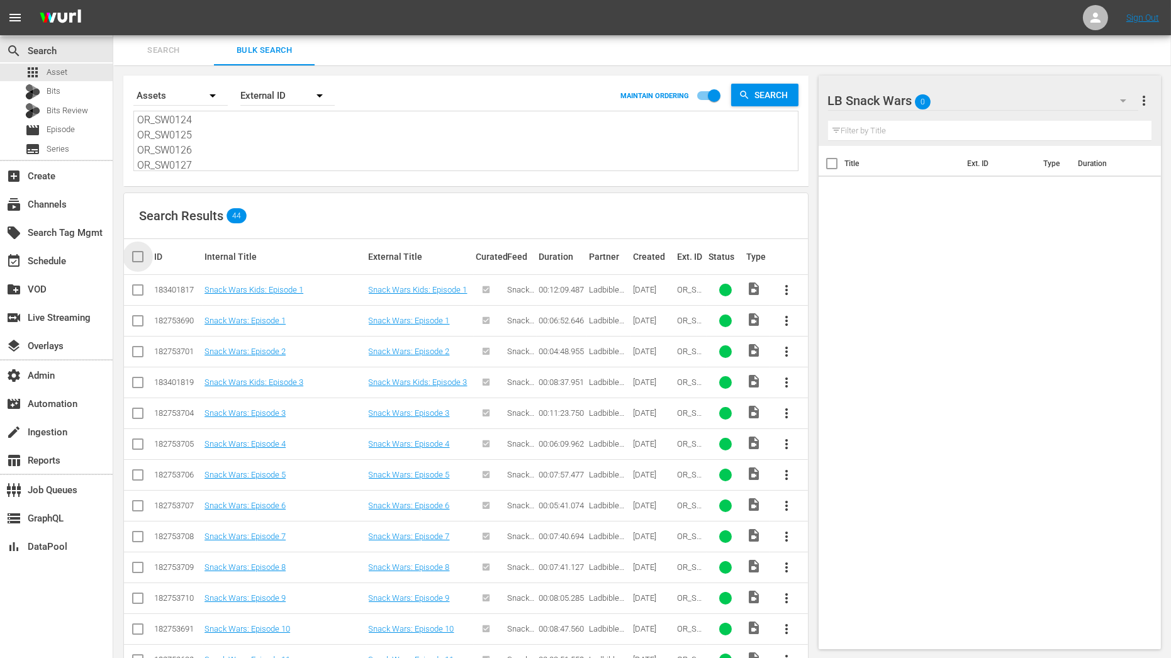
checkbox input "true"
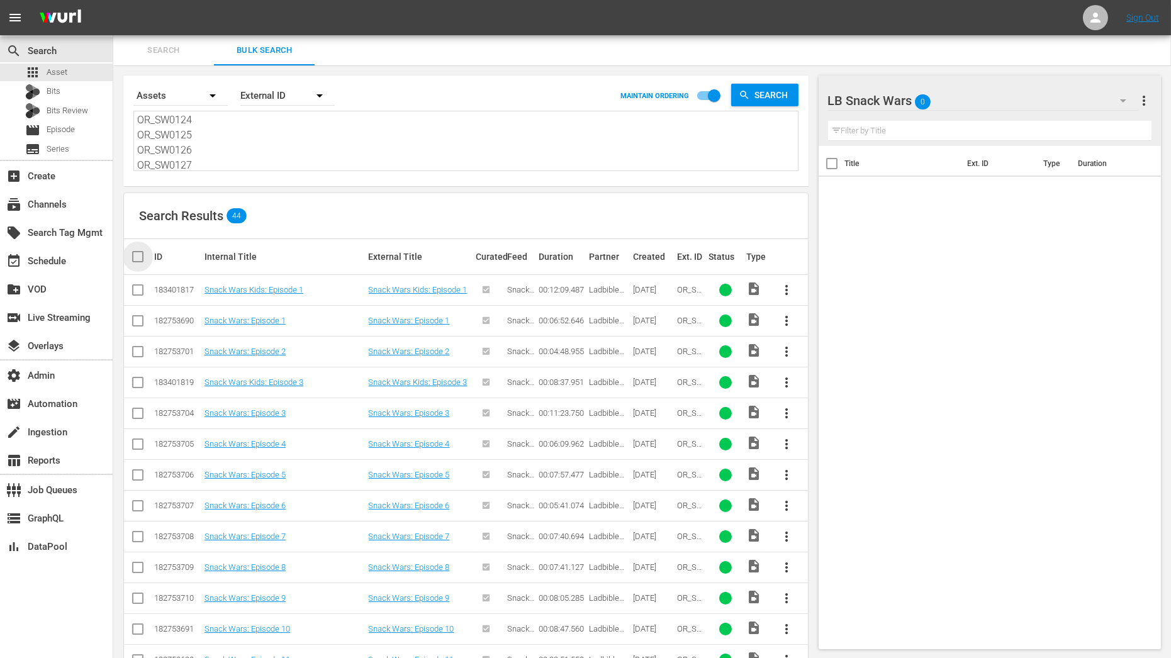
checkbox input "true"
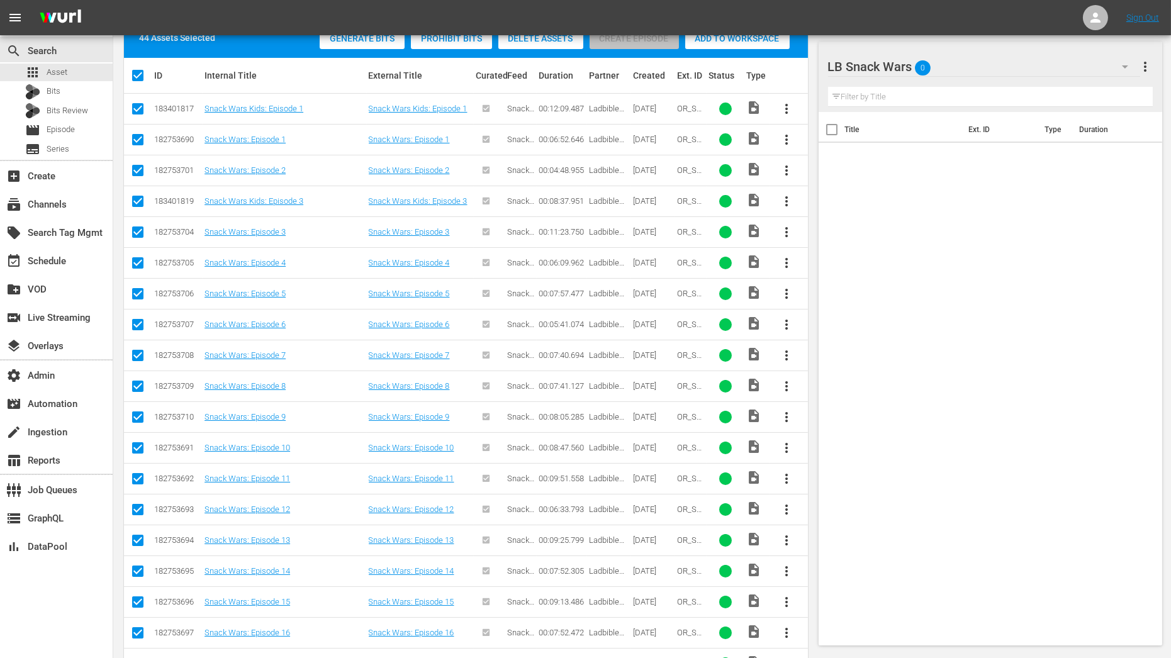
scroll to position [0, 0]
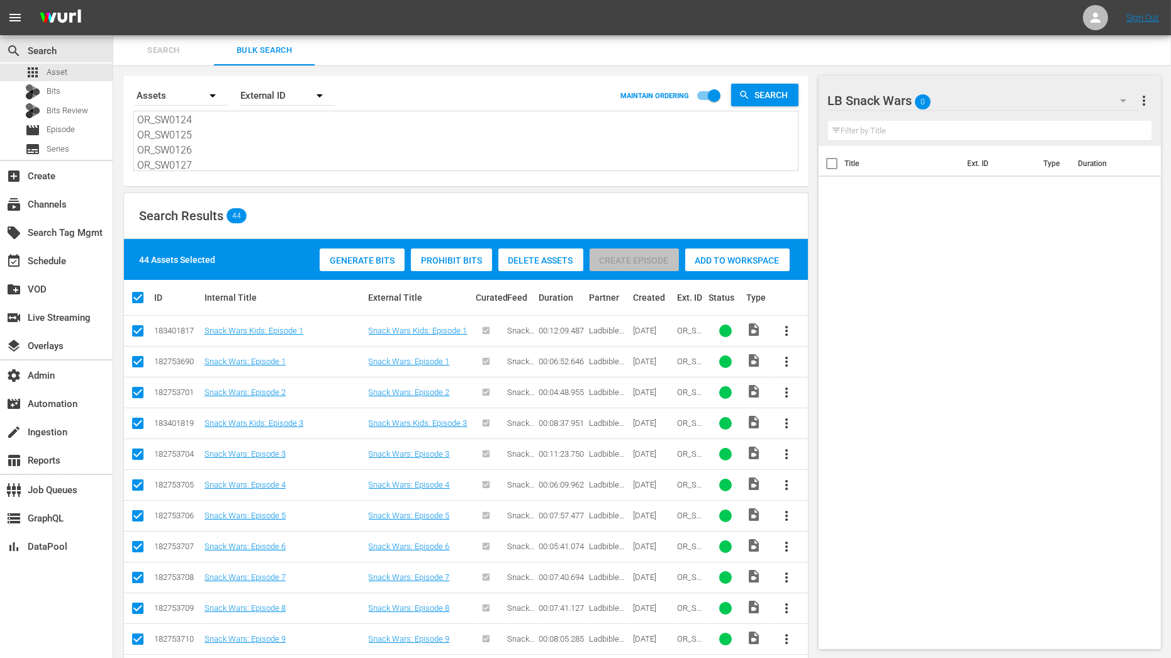
click at [727, 263] on span "Add to Workspace" at bounding box center [737, 261] width 104 height 10
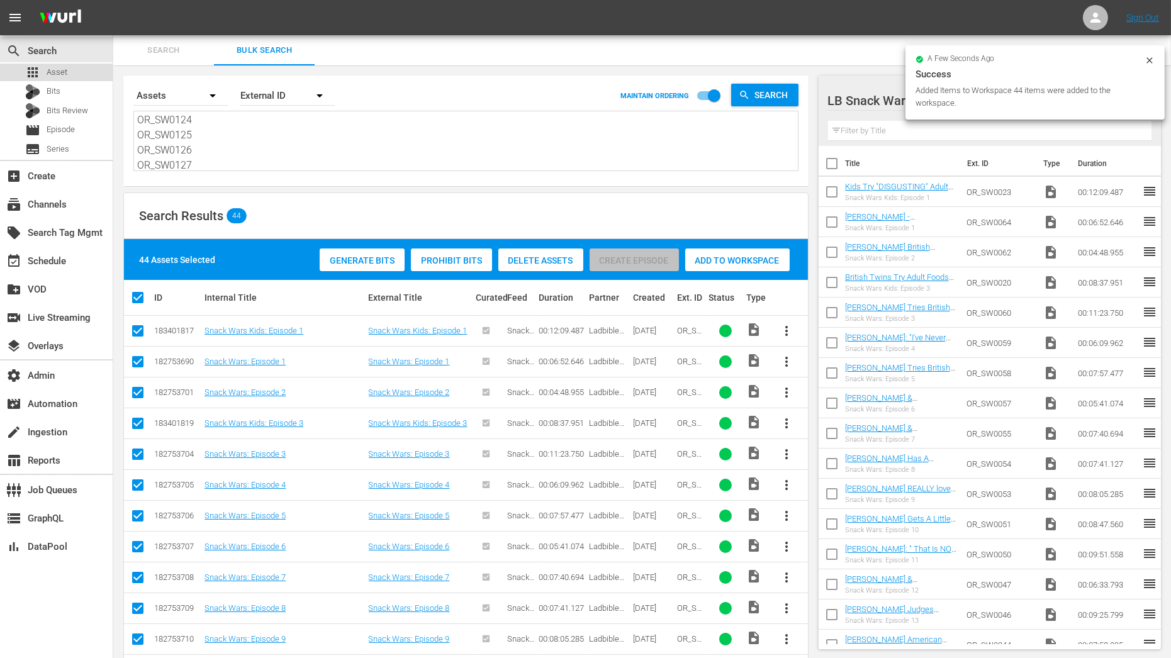
click at [85, 67] on div "apps Asset" at bounding box center [56, 73] width 113 height 18
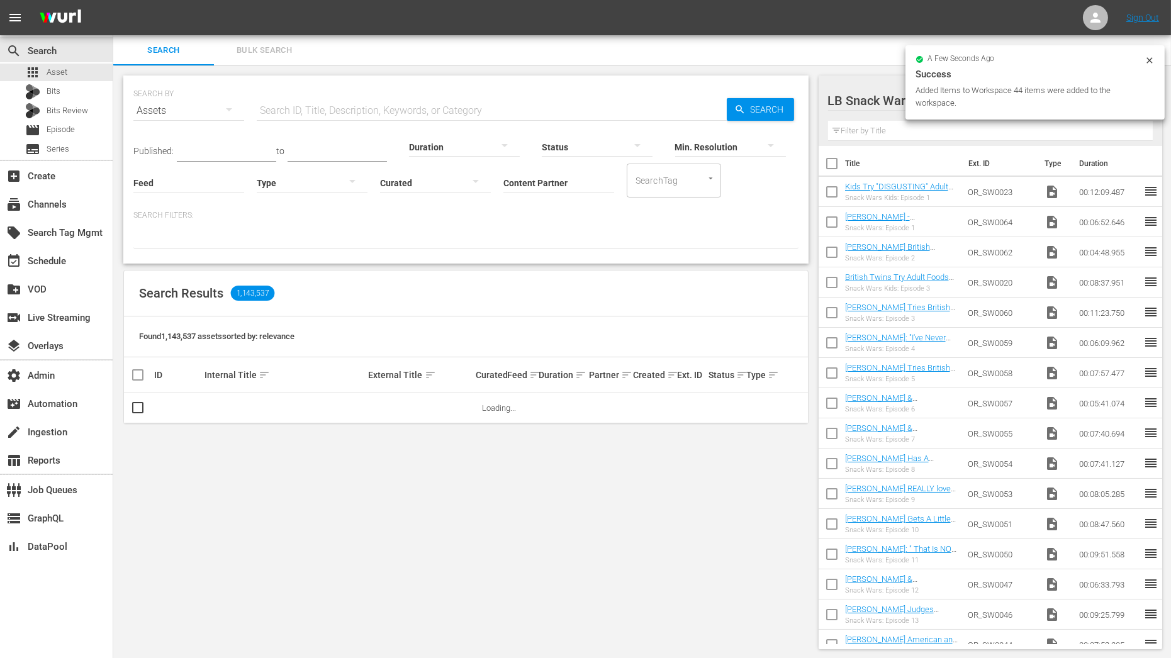
click at [527, 183] on input "Content Partner" at bounding box center [559, 183] width 111 height 45
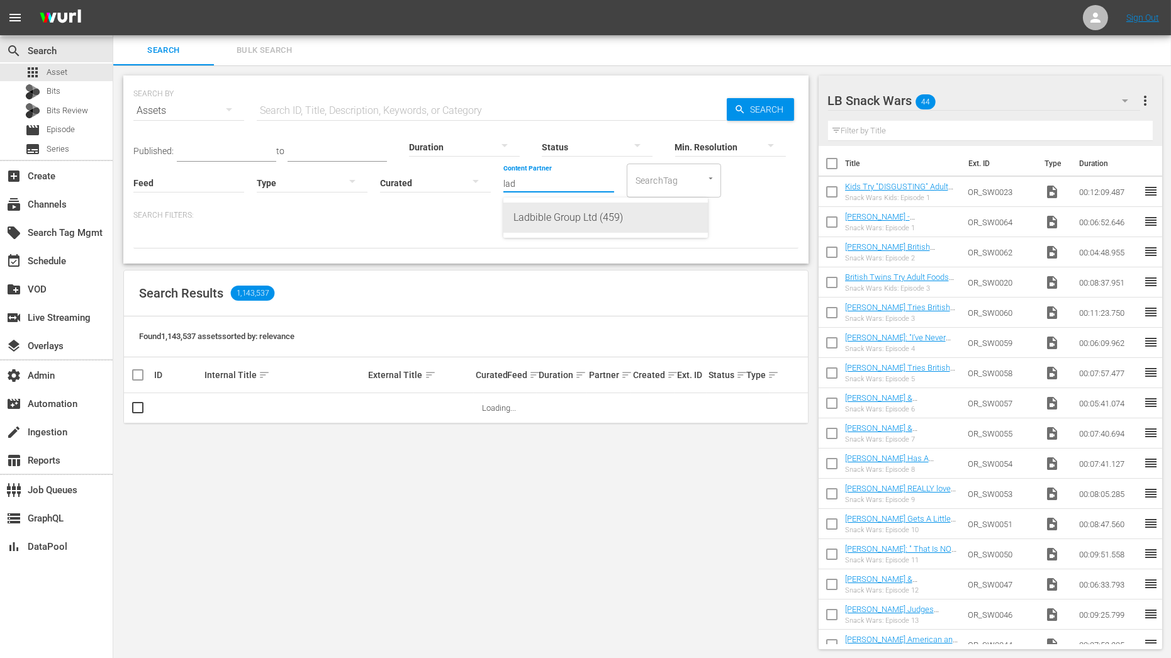
click at [548, 213] on div "Ladbible Group Ltd (459)" at bounding box center [606, 218] width 184 height 30
type input "Ladbible Group Ltd (459)"
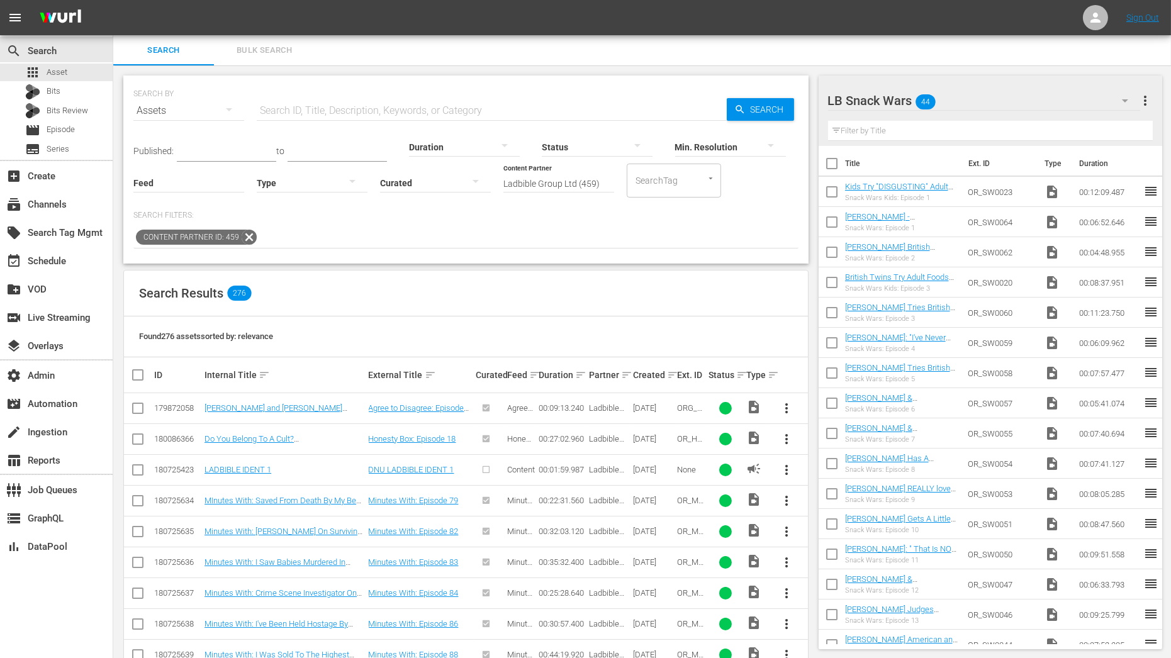
click at [308, 186] on div at bounding box center [312, 182] width 111 height 35
click at [303, 207] on div "Ad" at bounding box center [312, 201] width 111 height 20
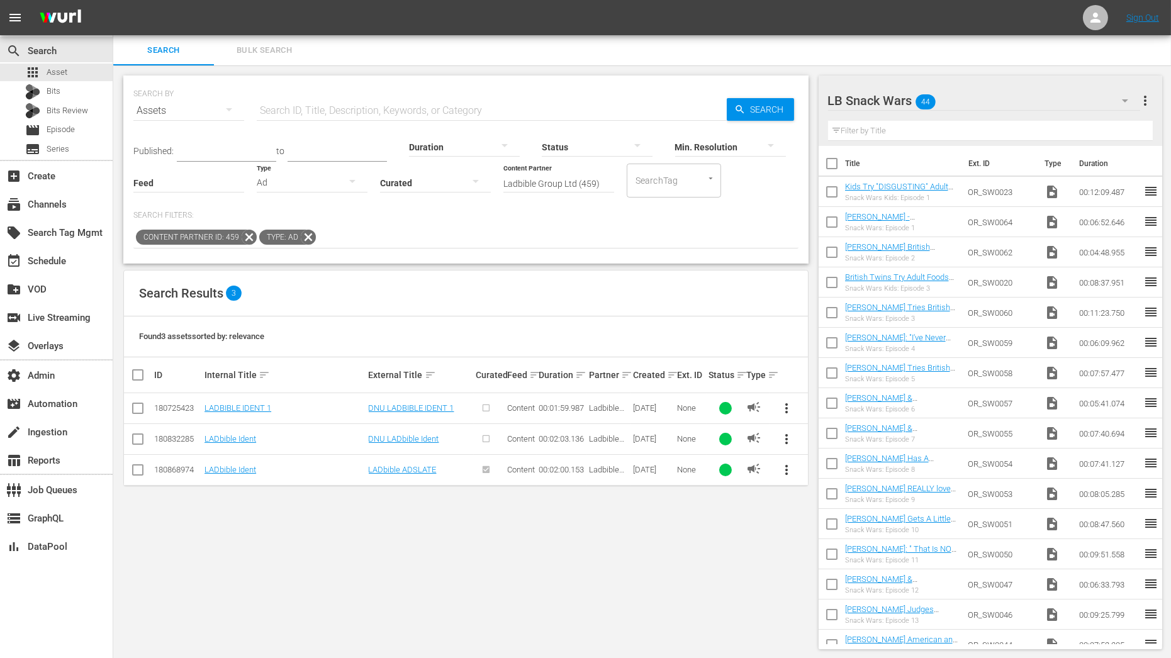
click at [133, 468] on input "checkbox" at bounding box center [137, 472] width 15 height 15
checkbox input "true"
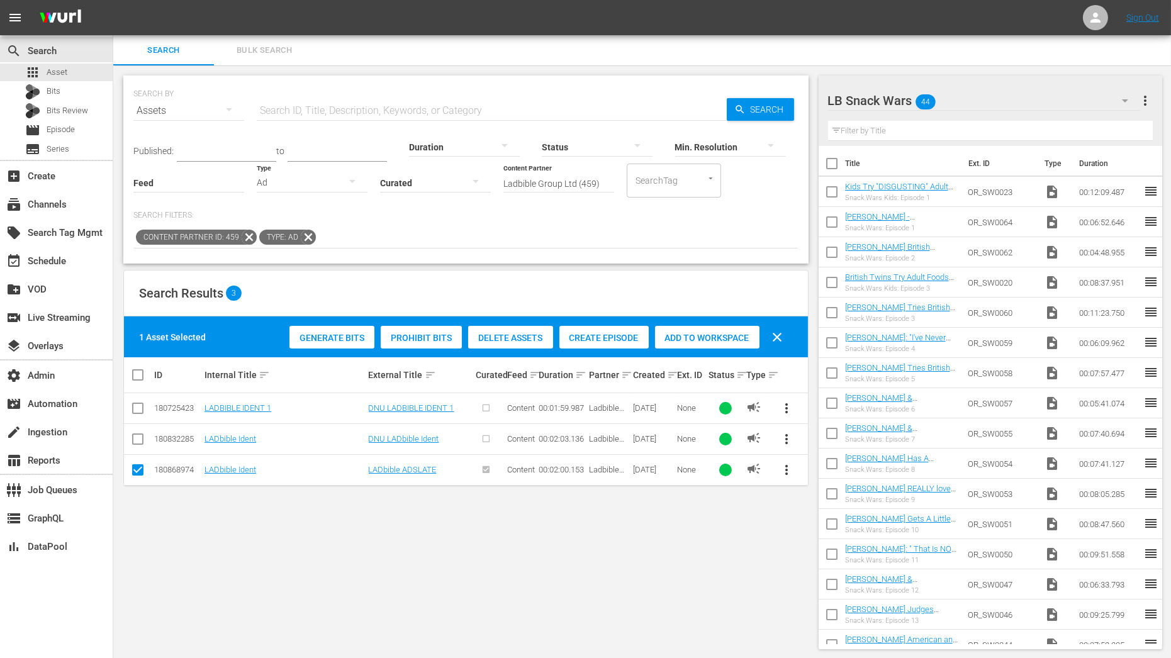
click at [712, 336] on span "Add to Workspace" at bounding box center [707, 338] width 104 height 10
click at [261, 52] on span "Bulk Search" at bounding box center [265, 50] width 86 height 14
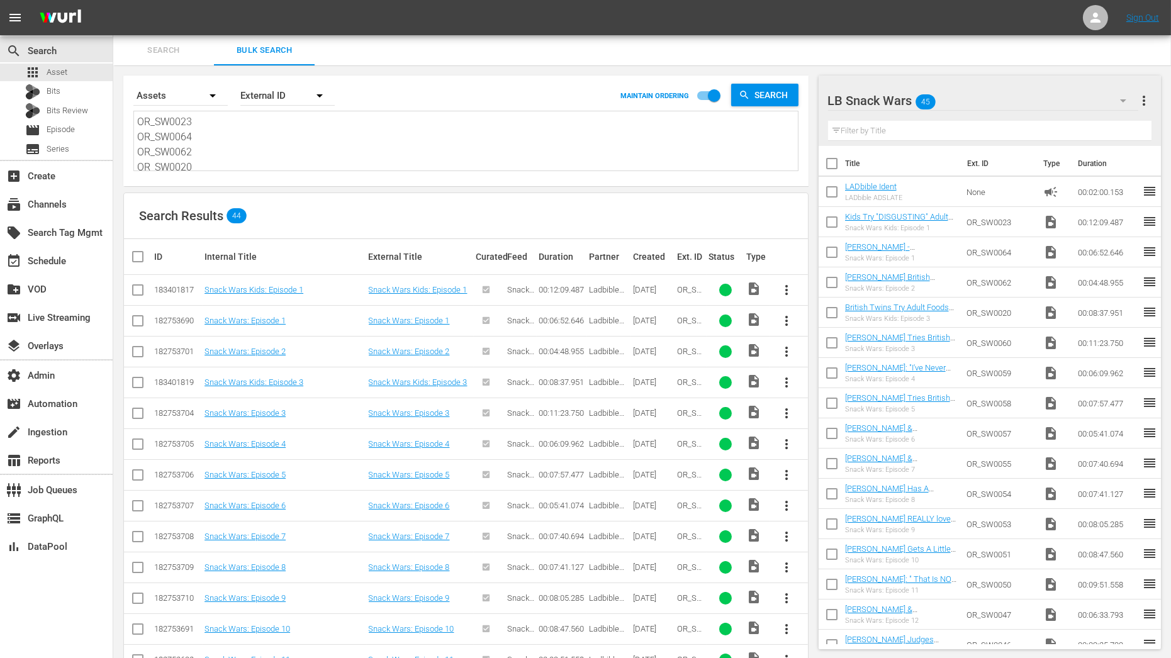
click at [286, 136] on textarea "OR_SW0023 OR_SW0064 OR_SW0062 OR_SW0020 OR_SW0060 OR_SW0059 OR_SW0058 OR_SW0057…" at bounding box center [467, 143] width 661 height 57
paste textarea "50 OR_SW0046 OR_SW0017 OR_SW0122 OR_SW0131 OR_SW0124 OR_SW0126"
type textarea "OR_SW0050 OR_SW0046 OR_SW0017 OR_SW0122 OR_SW0131 OR_SW0124 OR_SW0126"
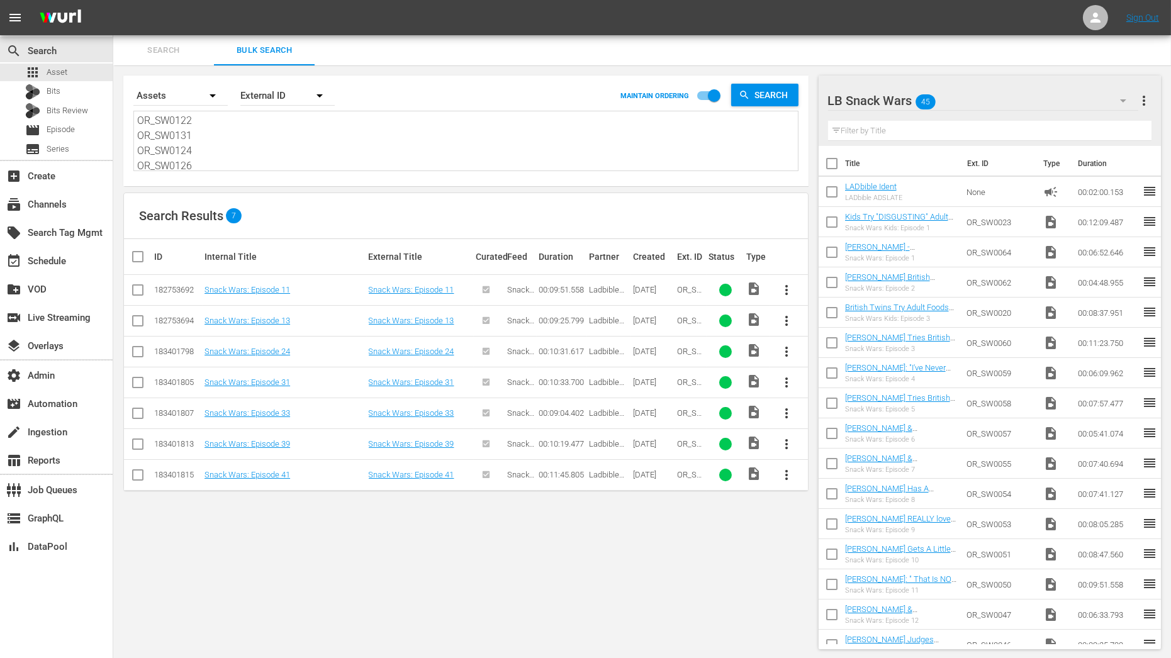
type textarea "OR_SW0050 OR_SW0046 OR_SW0017 OR_SW0122 OR_SW0131 OR_SW0124 OR_SW0126"
click at [141, 255] on input "checkbox" at bounding box center [142, 256] width 25 height 15
checkbox input "true"
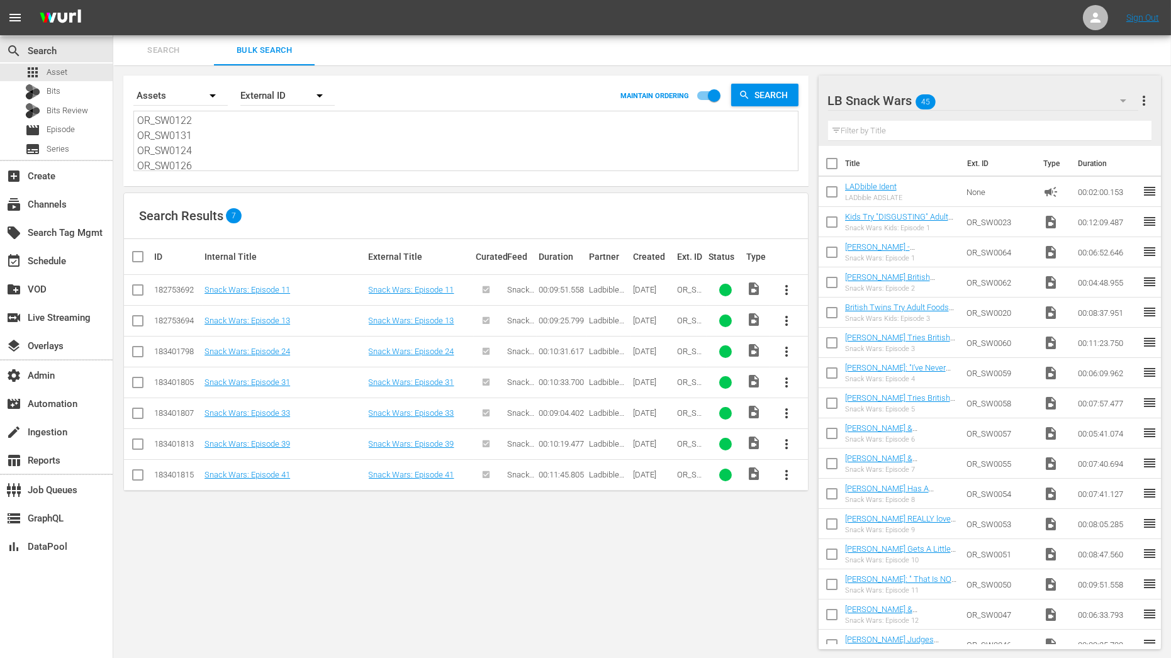
checkbox input "true"
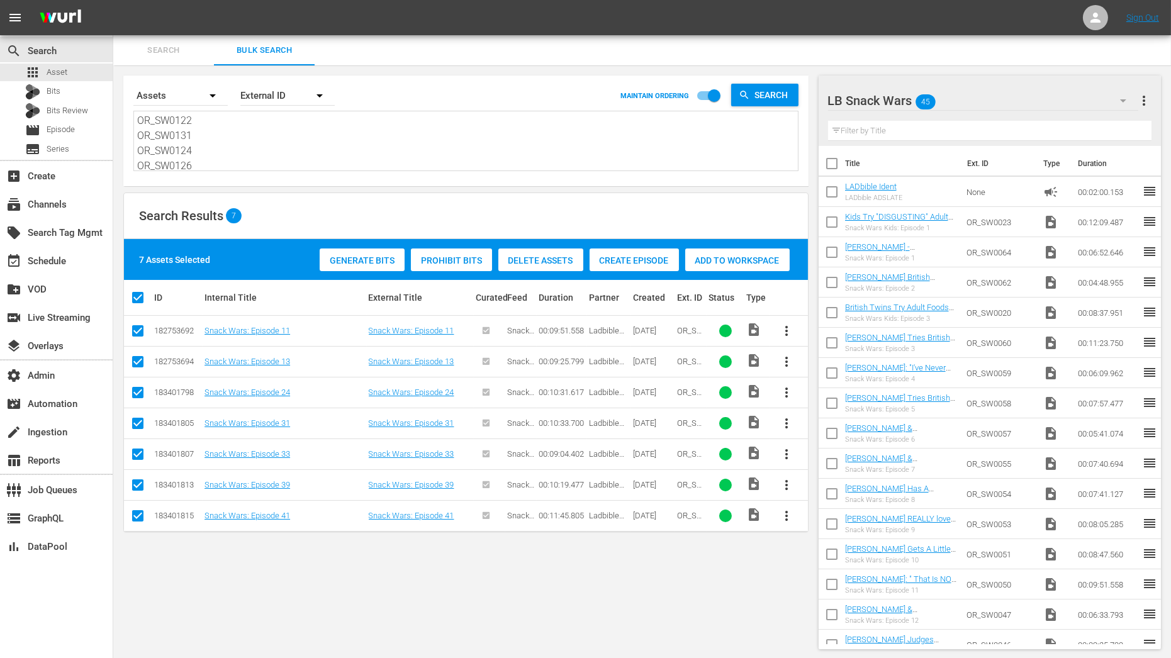
click at [608, 257] on span "Create Episode" at bounding box center [634, 261] width 89 height 10
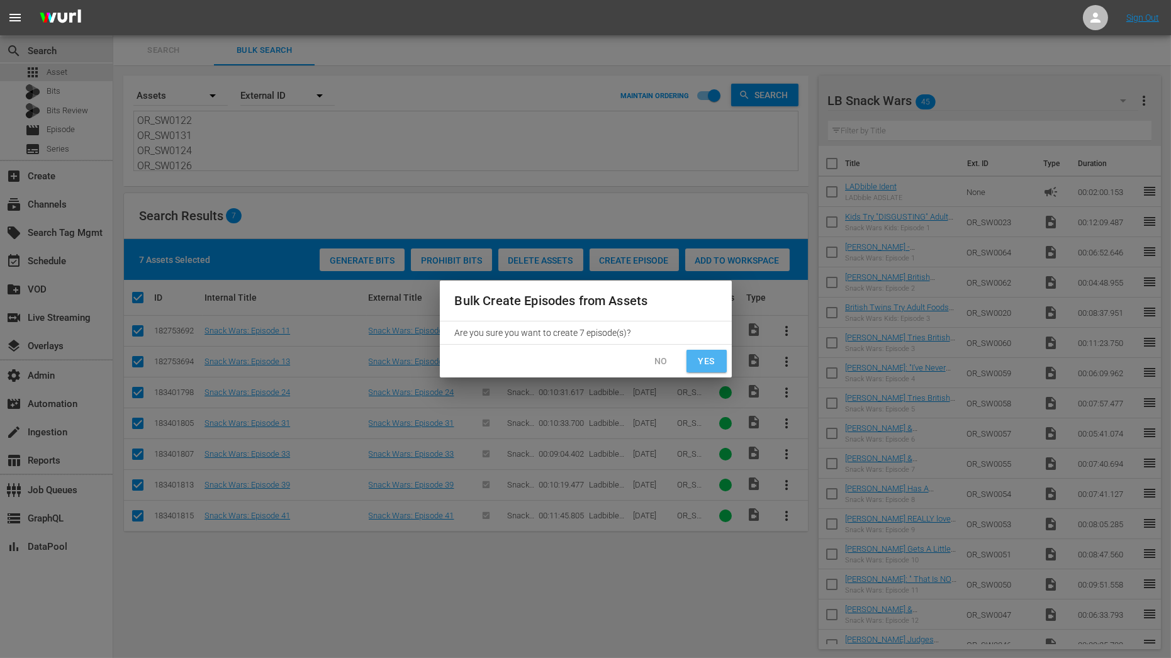
click at [718, 360] on button "Yes" at bounding box center [707, 361] width 40 height 23
checkbox input "false"
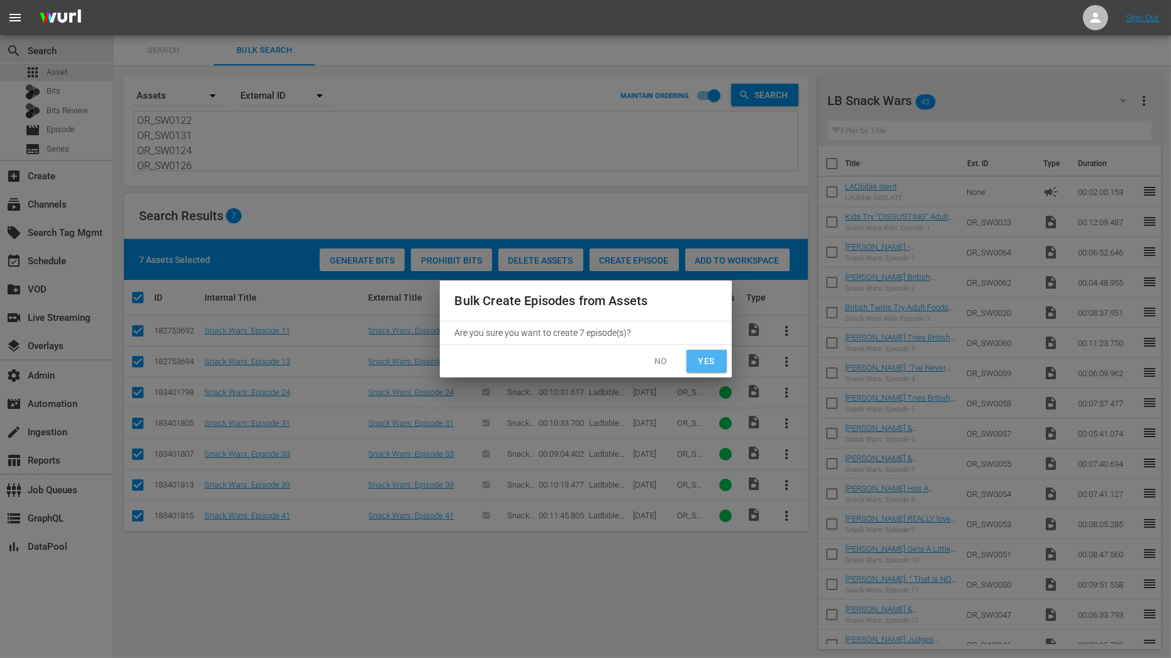
checkbox input "false"
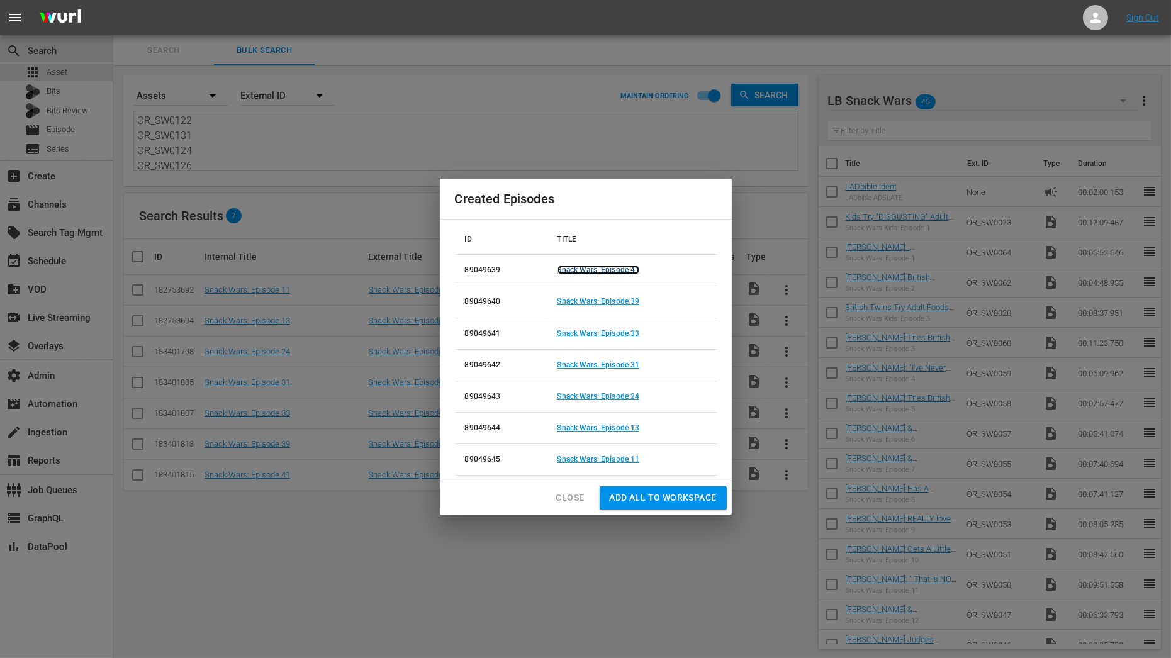
click at [605, 273] on link "Snack Wars: Episode 41" at bounding box center [599, 270] width 82 height 9
click at [602, 300] on link "Snack Wars: Episode 39" at bounding box center [599, 301] width 82 height 9
click at [598, 333] on link "Snack Wars: Episode 33" at bounding box center [599, 333] width 82 height 9
click at [597, 366] on link "Snack Wars: Episode 31" at bounding box center [599, 365] width 82 height 9
click at [597, 393] on link "Snack Wars: Episode 24" at bounding box center [599, 396] width 82 height 9
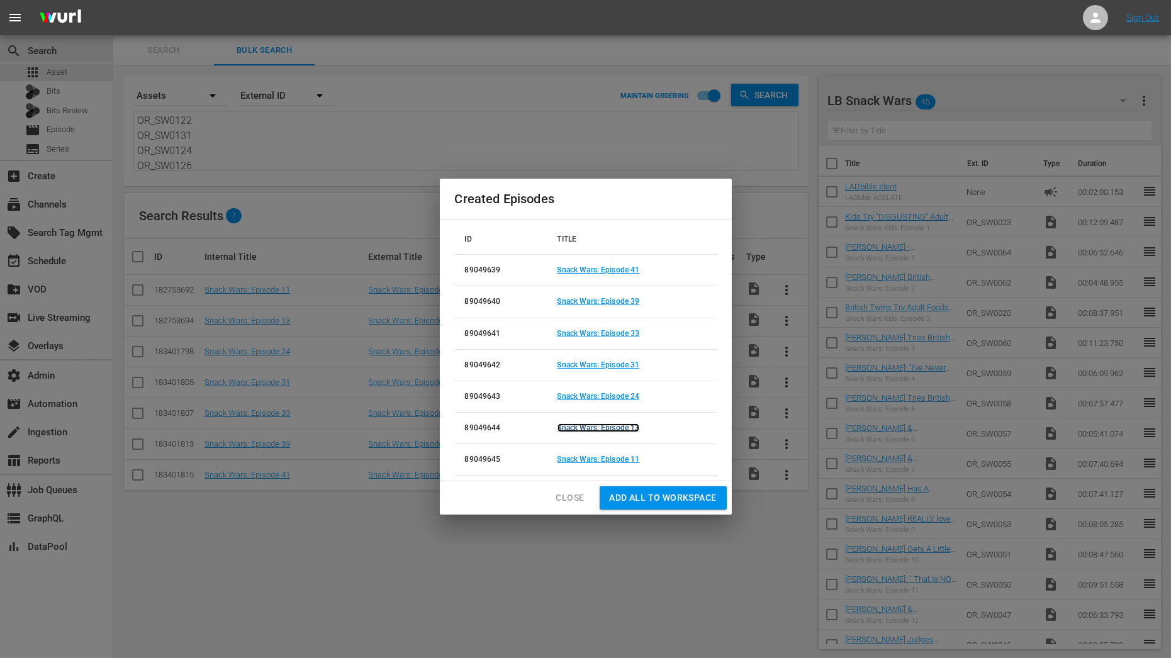
click at [598, 430] on link "Snack Wars: Episode 13" at bounding box center [599, 428] width 82 height 9
click at [598, 458] on link "Snack Wars: Episode 11" at bounding box center [599, 459] width 82 height 9
click at [574, 500] on span "Close" at bounding box center [570, 498] width 28 height 16
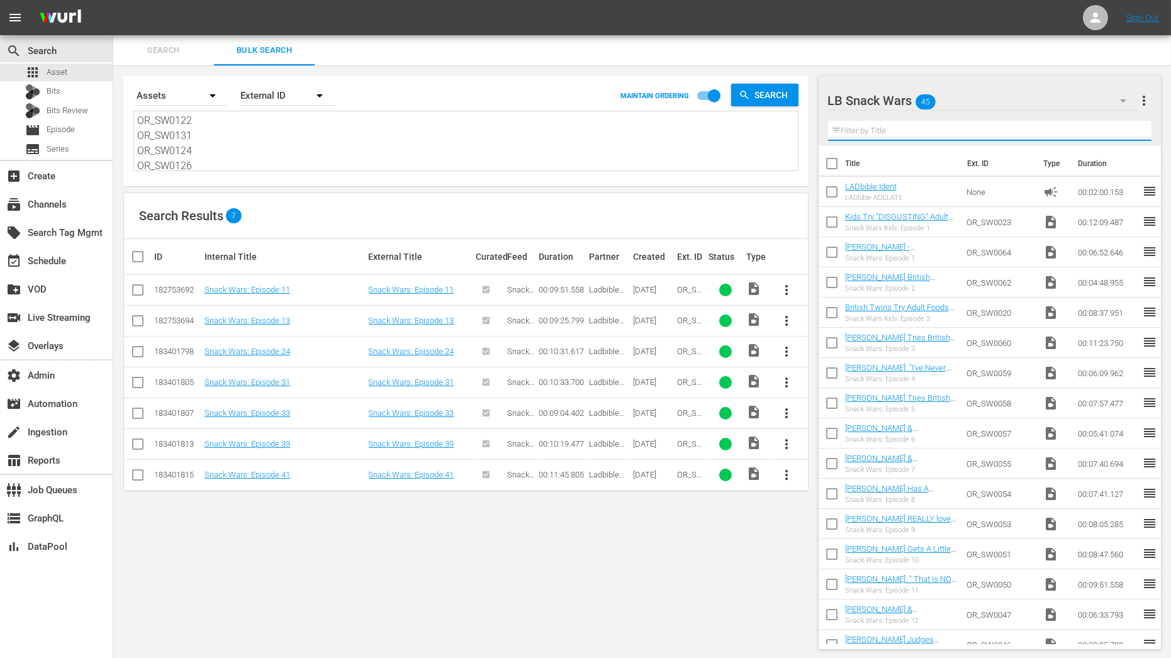
click at [866, 130] on input "text" at bounding box center [989, 131] width 323 height 20
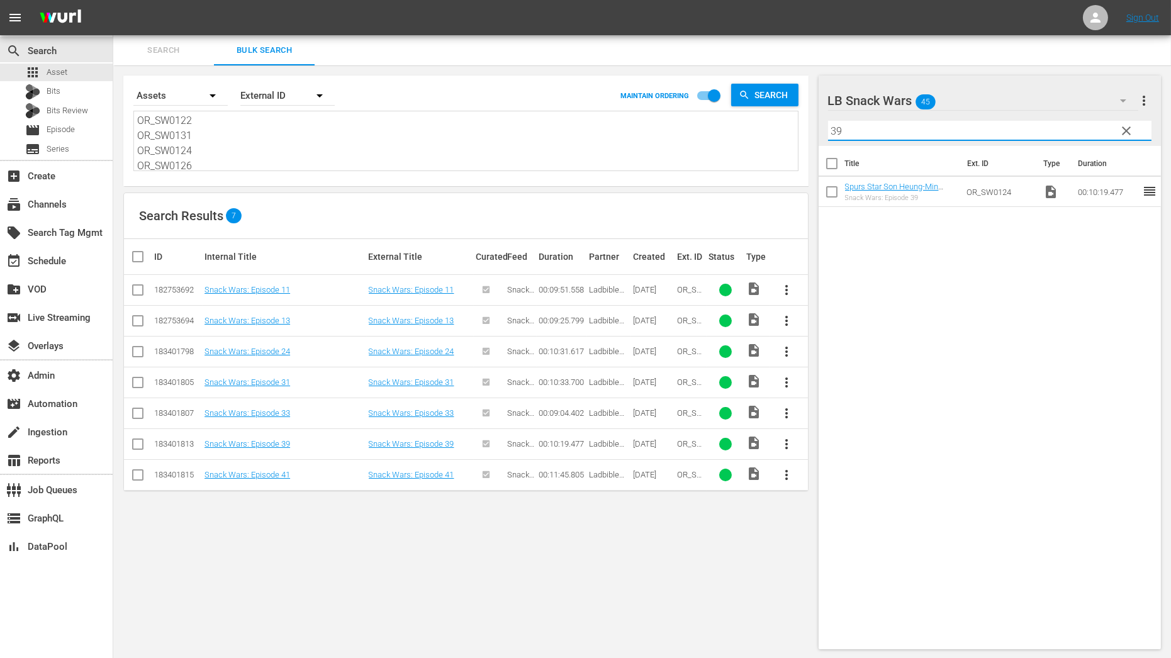
type input "39"
click at [830, 194] on input "checkbox" at bounding box center [832, 194] width 26 height 26
checkbox input "true"
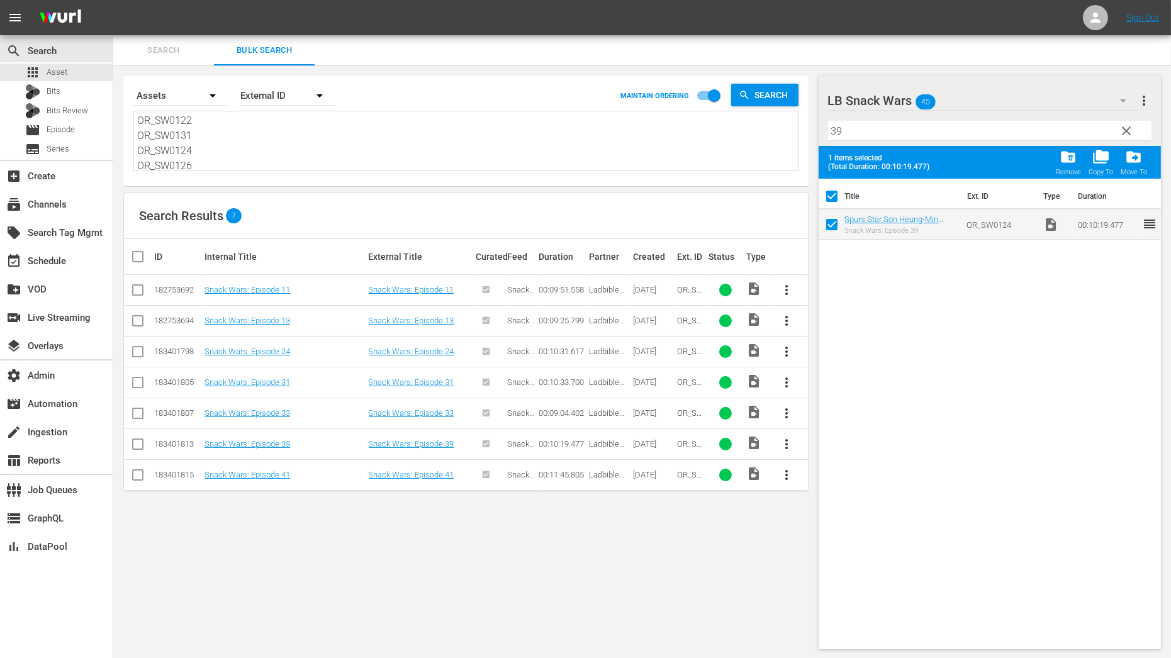
click at [828, 194] on input "checkbox" at bounding box center [832, 199] width 26 height 26
checkbox input "false"
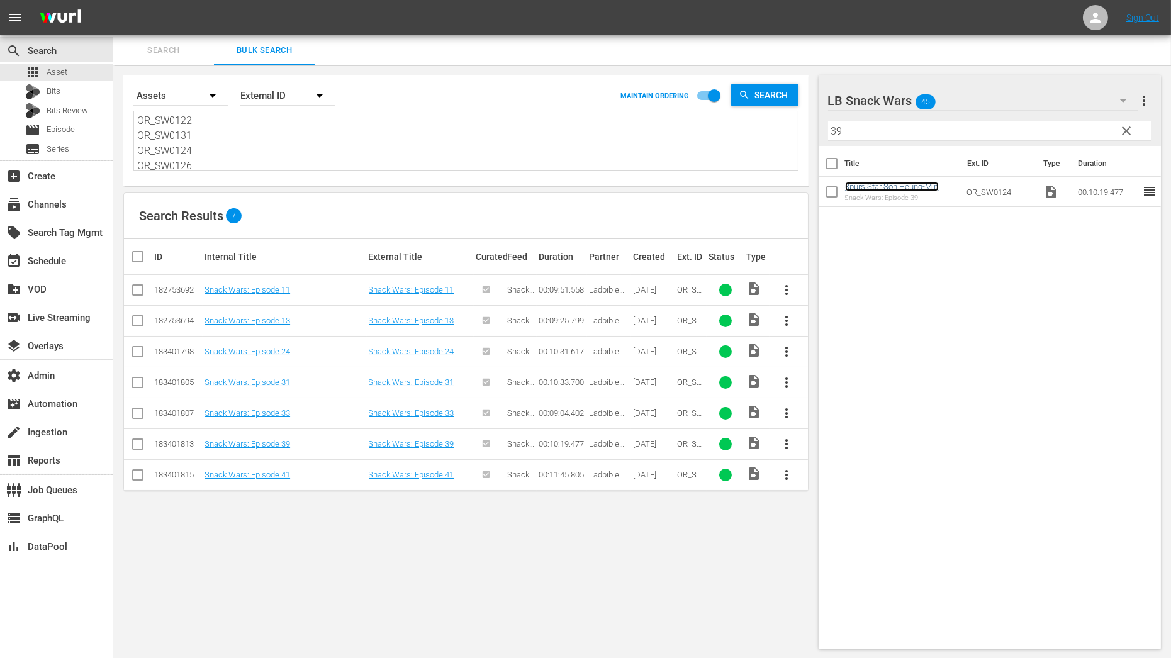
click at [889, 189] on link "Spurs Star Son Heung-Min Rates British And Korean Food" at bounding box center [899, 191] width 108 height 19
click at [241, 152] on textarea "OR_SW0050 OR_SW0046 OR_SW0017 OR_SW0122 OR_SW0131 OR_SW0124 OR_SW0126" at bounding box center [467, 142] width 661 height 57
paste textarea "23 OR_SW0064 OR_SW0062 OR_SW0020 OR_SW0060 OR_SW0059 OR_SW0058 OR_SW0057 OR_SW0…"
type textarea "OR_SW0023 OR_SW0064 OR_SW0062 OR_SW0020 OR_SW0060 OR_SW0059 OR_SW0058 OR_SW0057…"
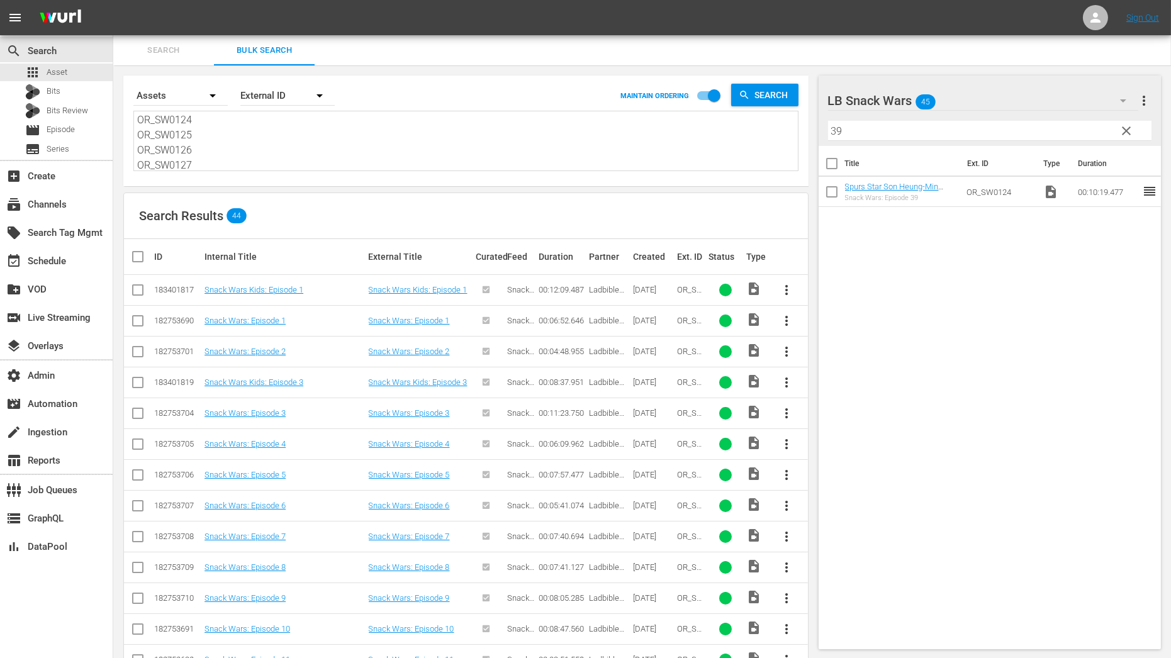
type textarea "OR_SW0023 OR_SW0064 OR_SW0062 OR_SW0020 OR_SW0060 OR_SW0059 OR_SW0058 OR_SW0057…"
click at [133, 257] on input "checkbox" at bounding box center [142, 256] width 25 height 15
checkbox input "true"
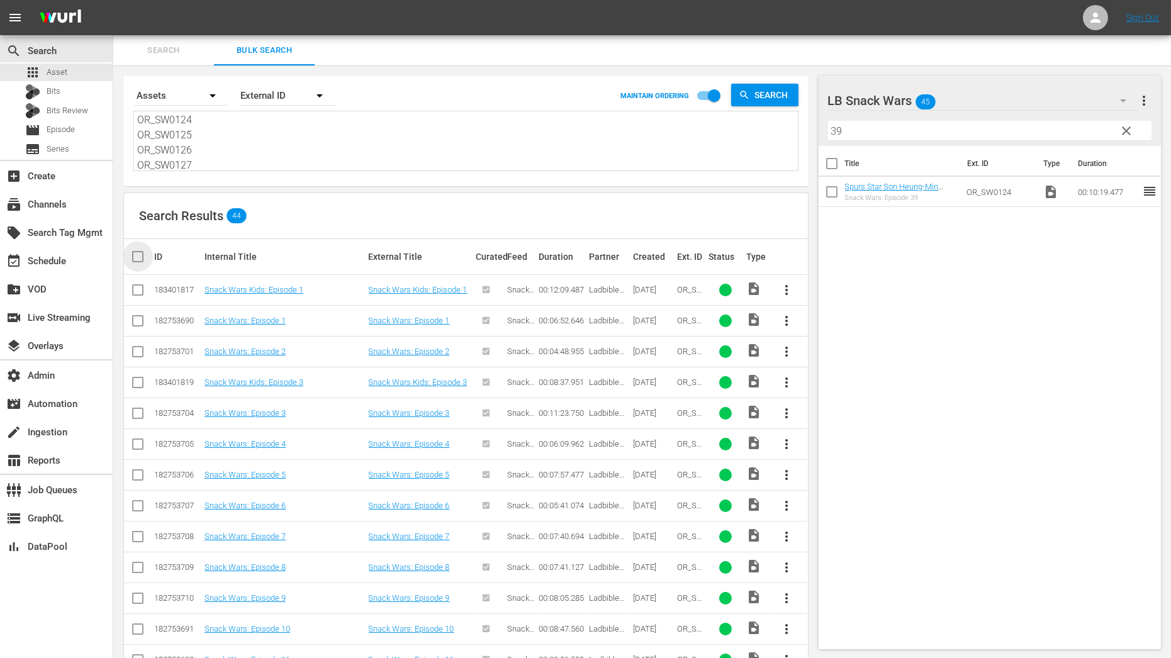
checkbox input "true"
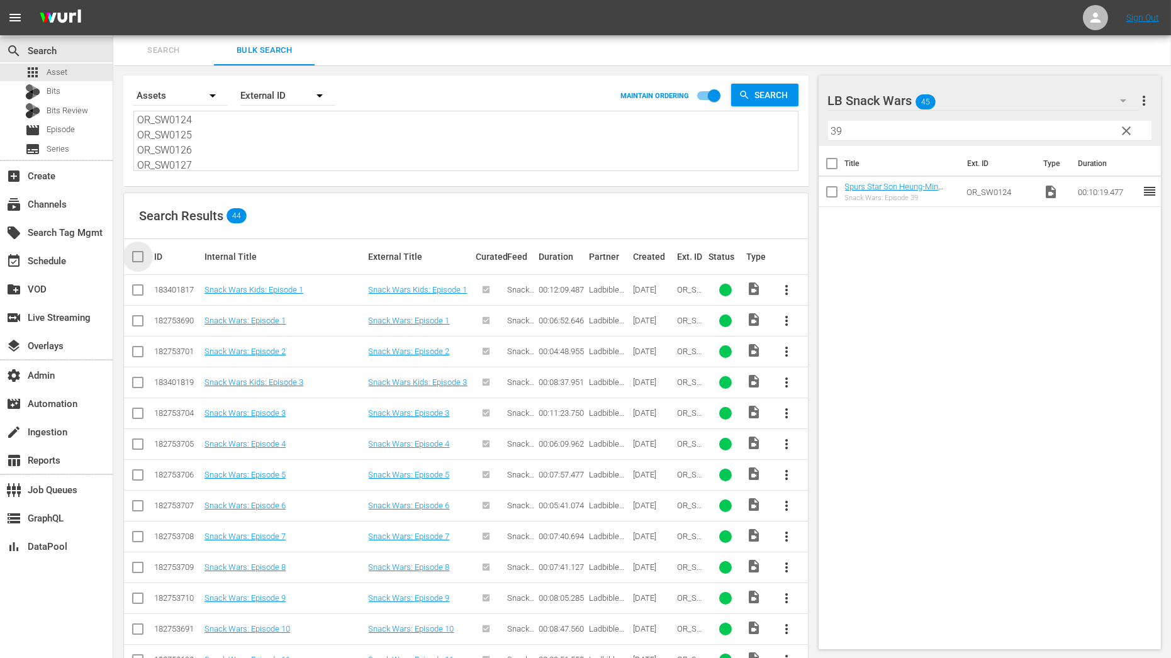
checkbox input "true"
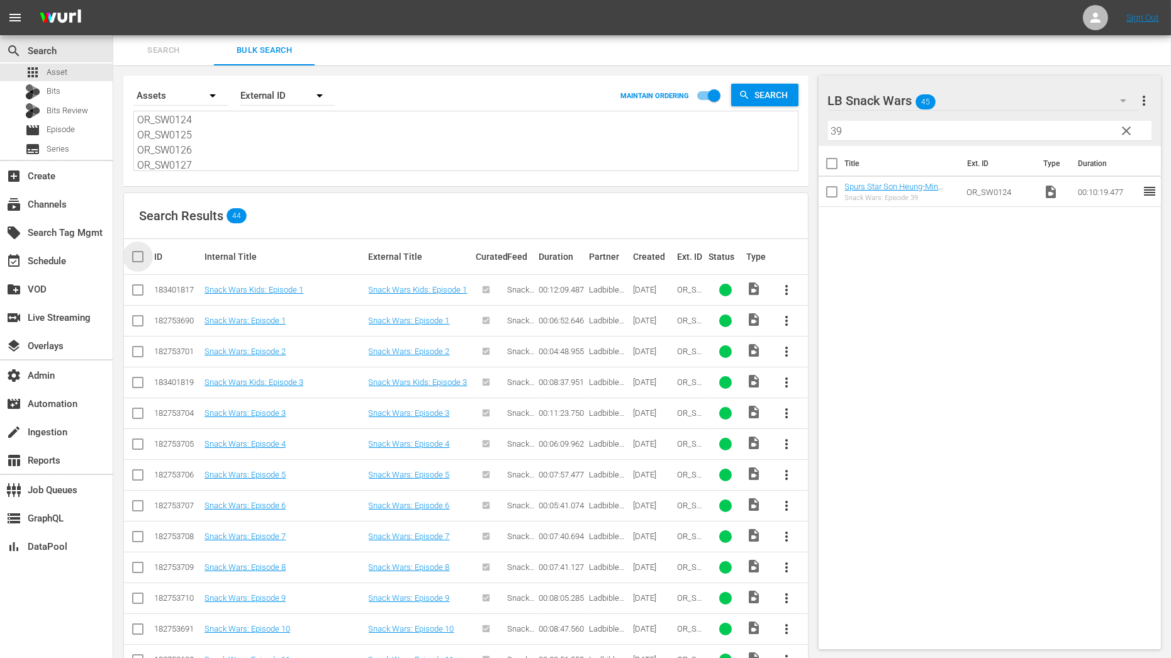
checkbox input "true"
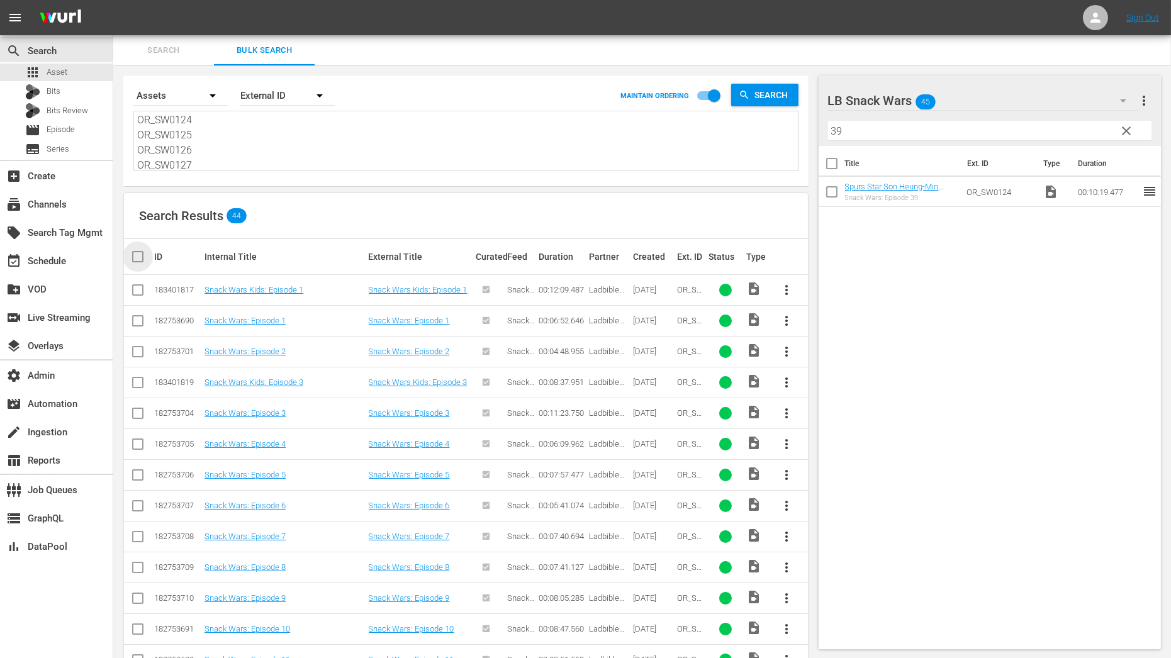
checkbox input "true"
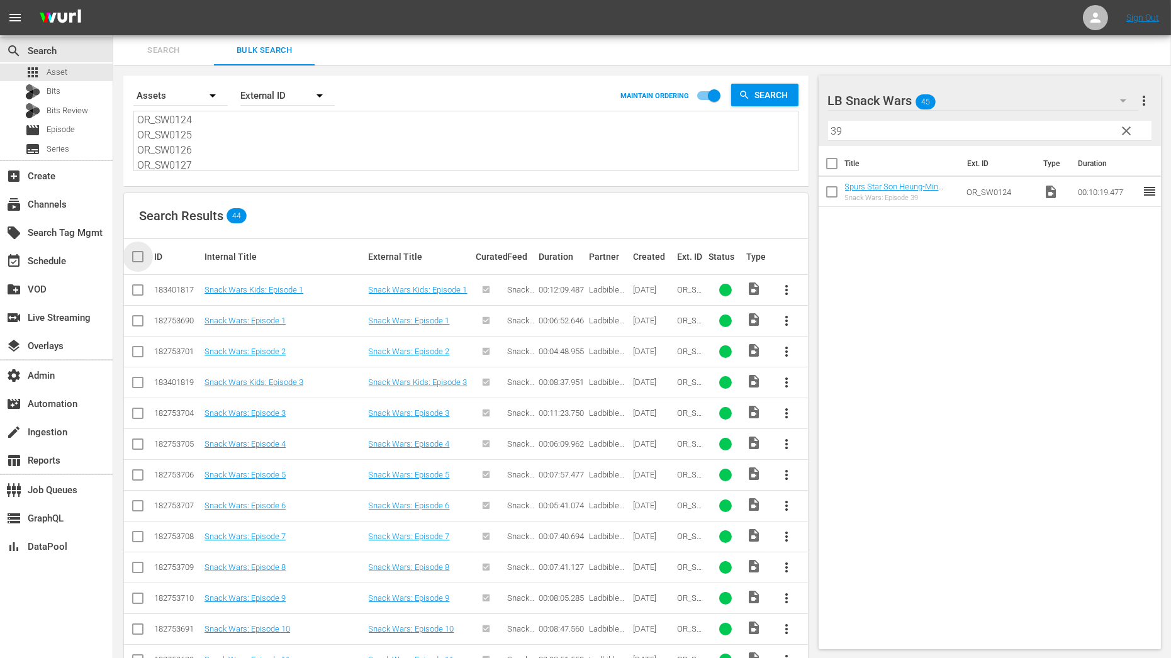
checkbox input "true"
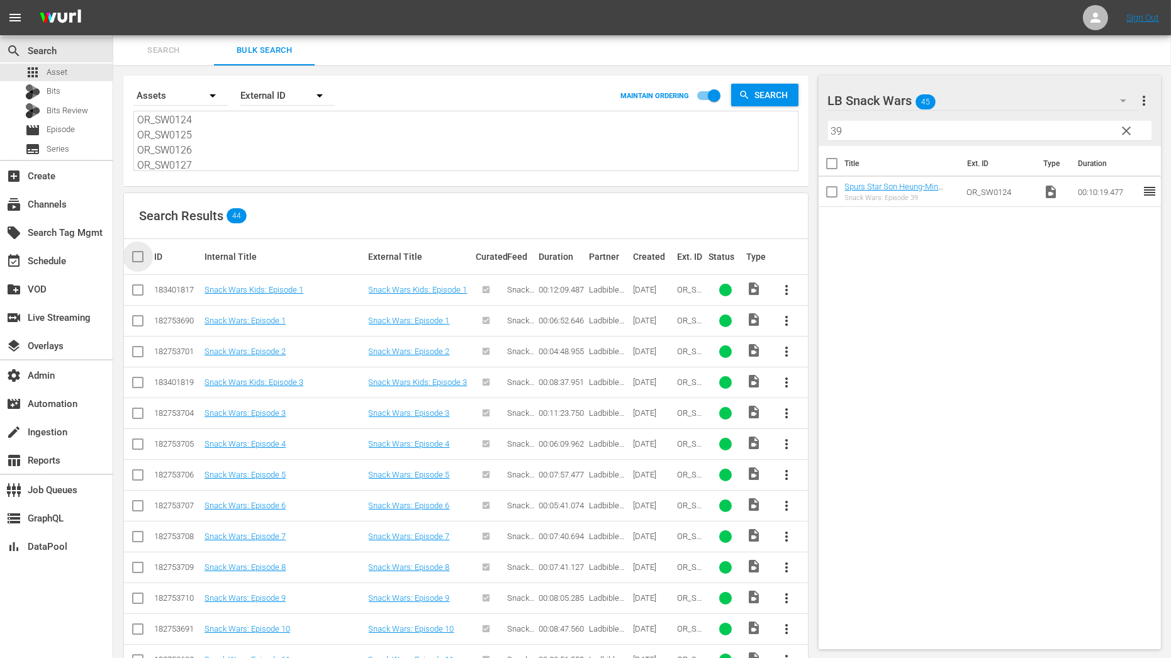
checkbox input "true"
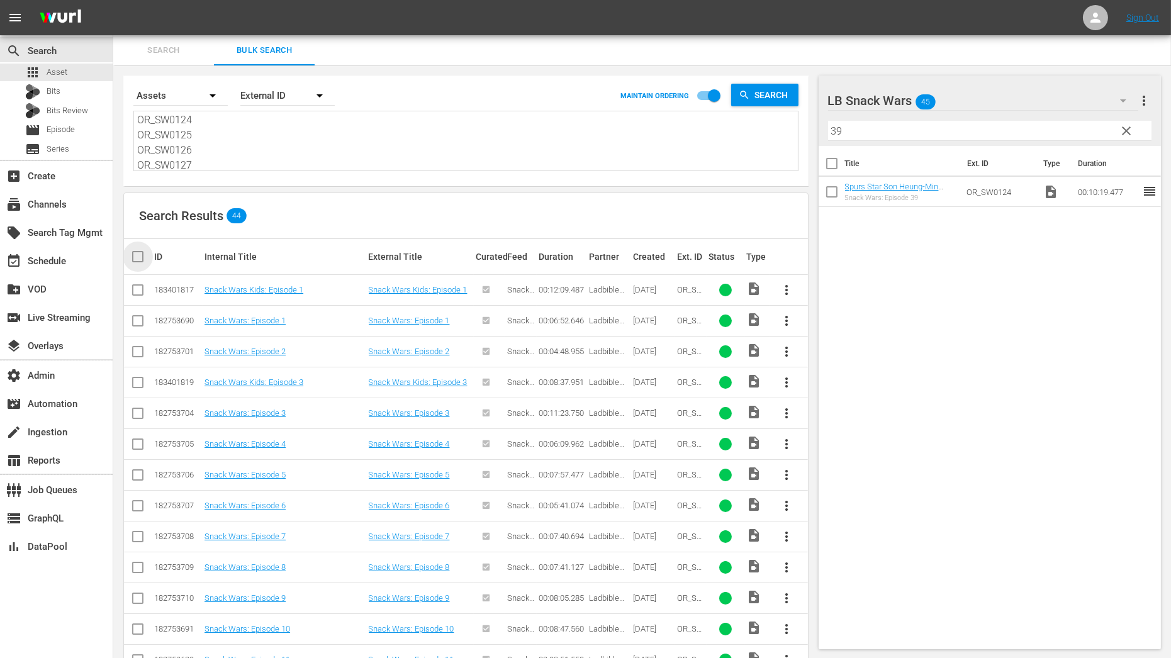
checkbox input "true"
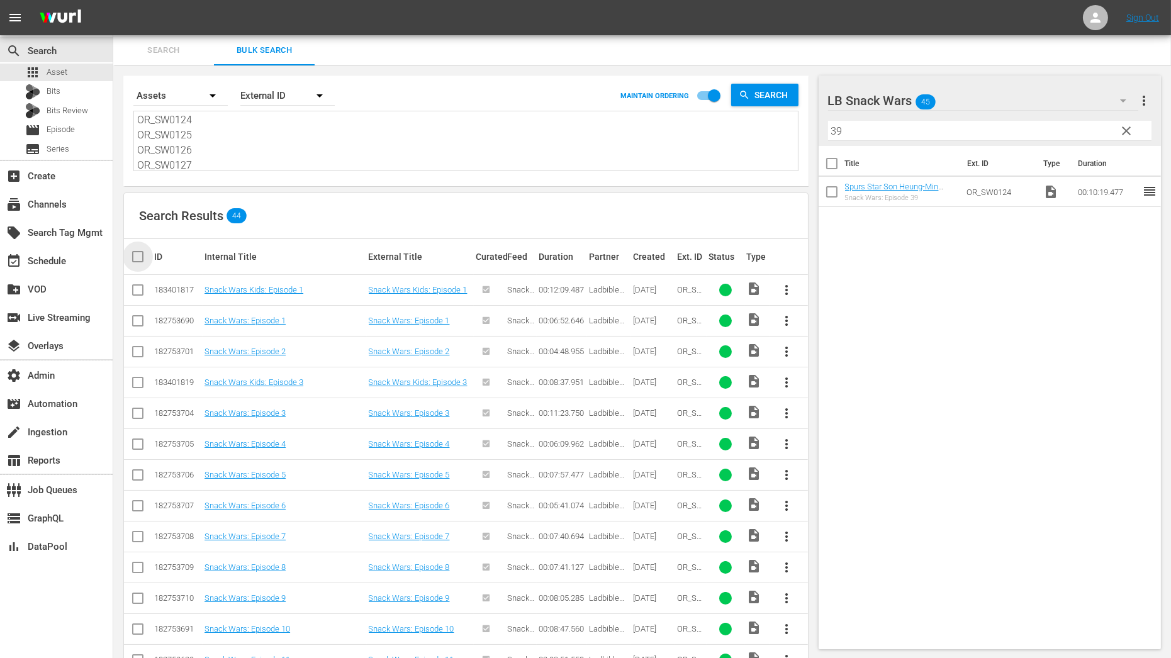
checkbox input "true"
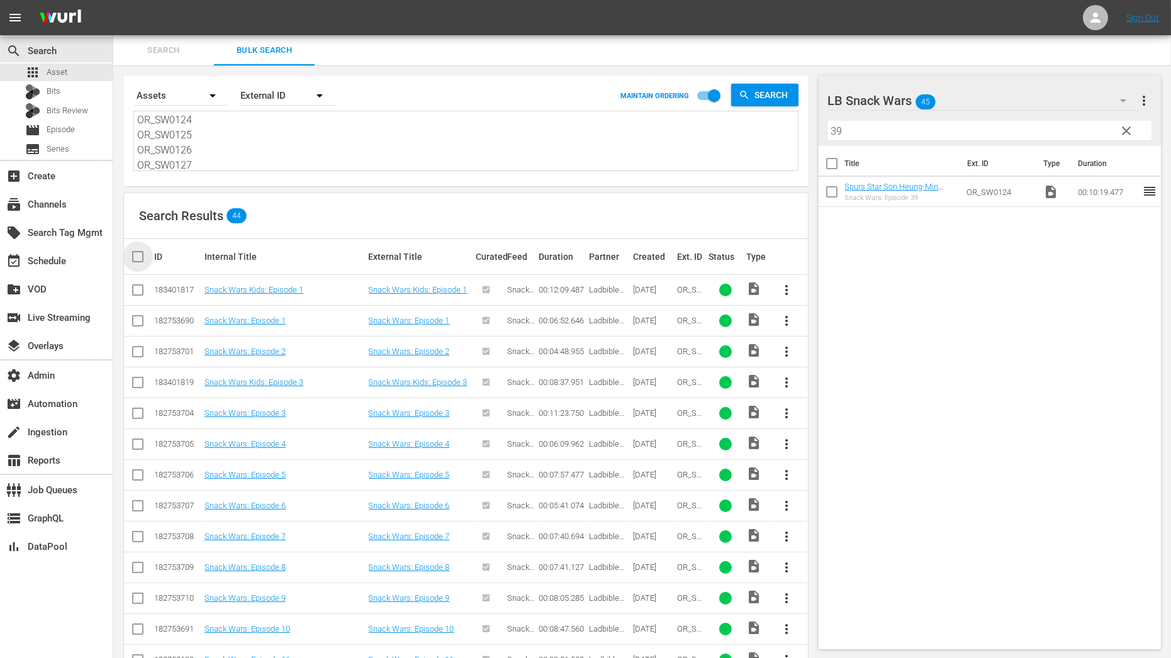
checkbox input "true"
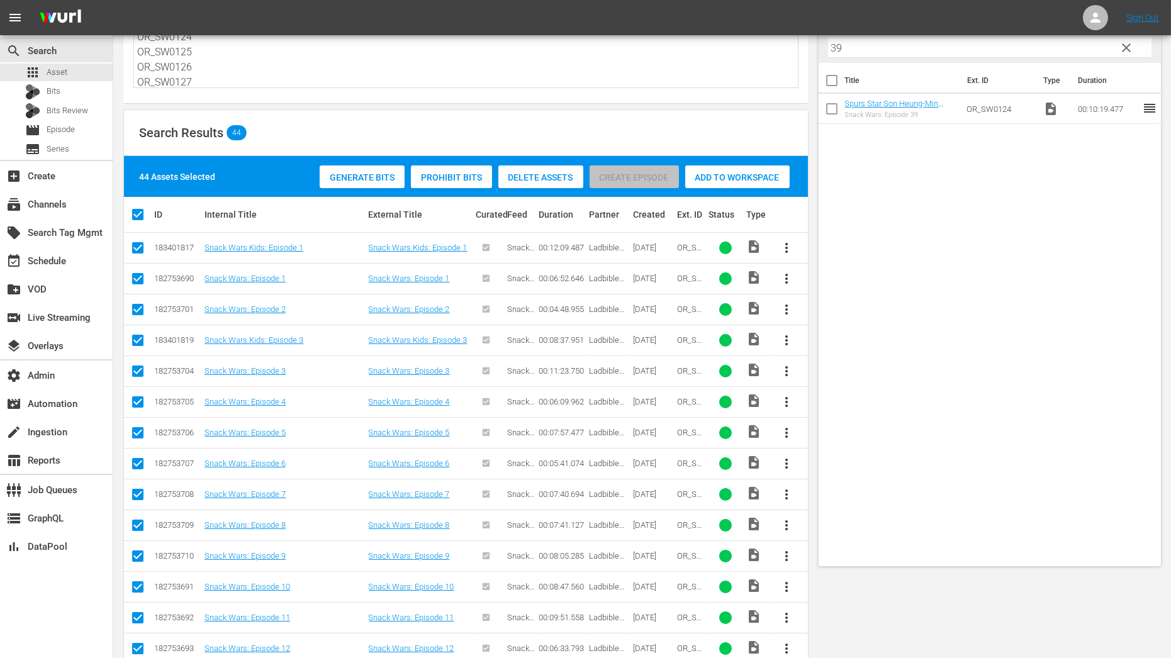
scroll to position [0, 0]
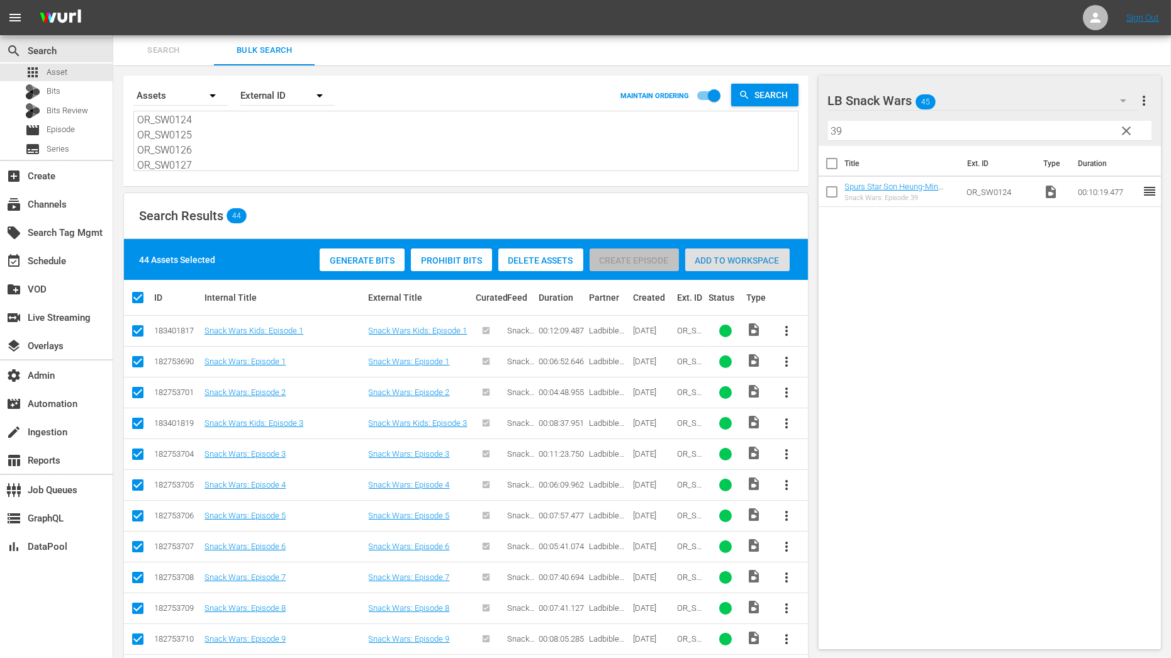
click at [726, 256] on span "Add to Workspace" at bounding box center [737, 261] width 104 height 10
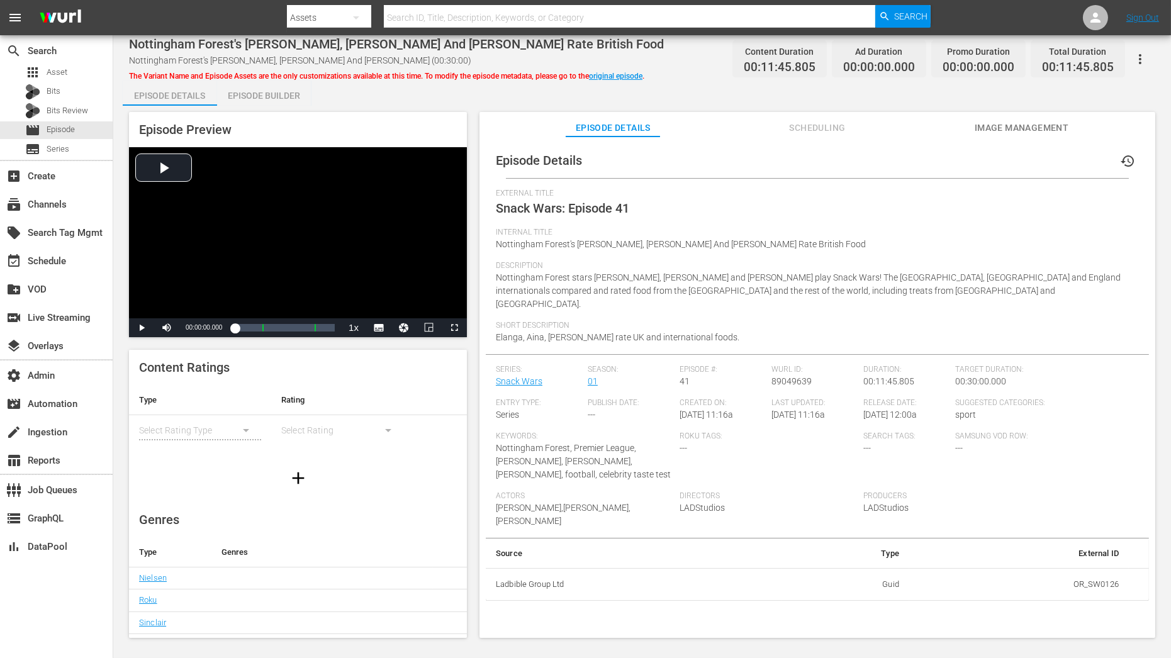
click at [1147, 61] on icon "button" at bounding box center [1140, 59] width 15 height 15
click at [1095, 140] on div "DELETE VARIANT" at bounding box center [1085, 135] width 121 height 30
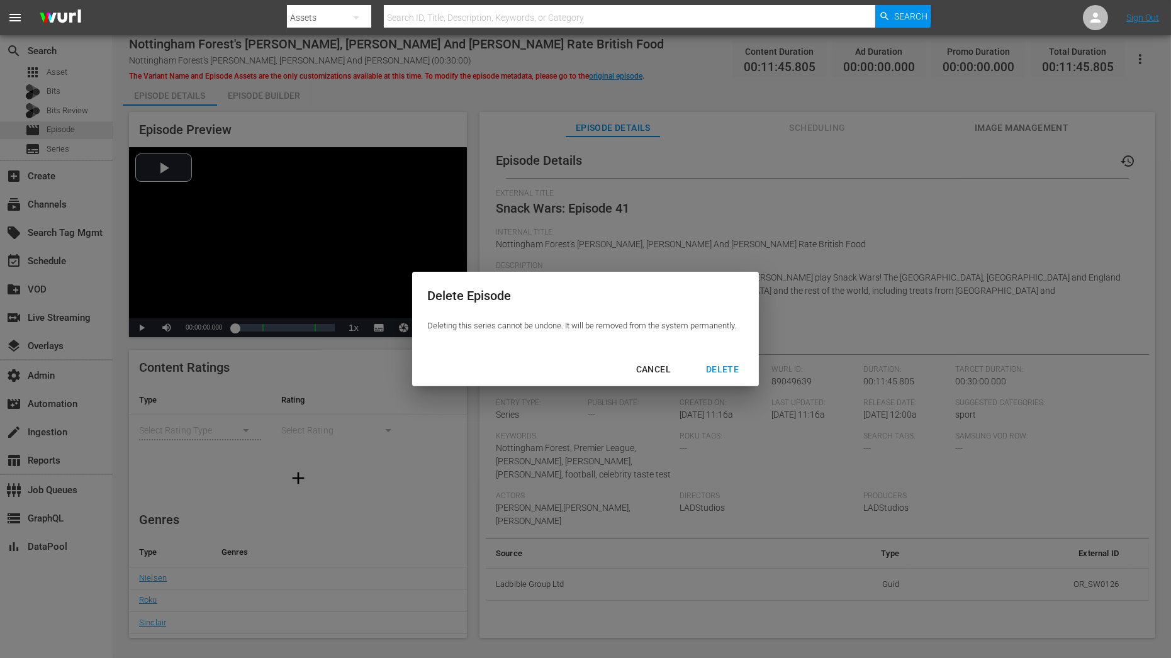
click at [702, 368] on div "DELETE" at bounding box center [722, 370] width 53 height 16
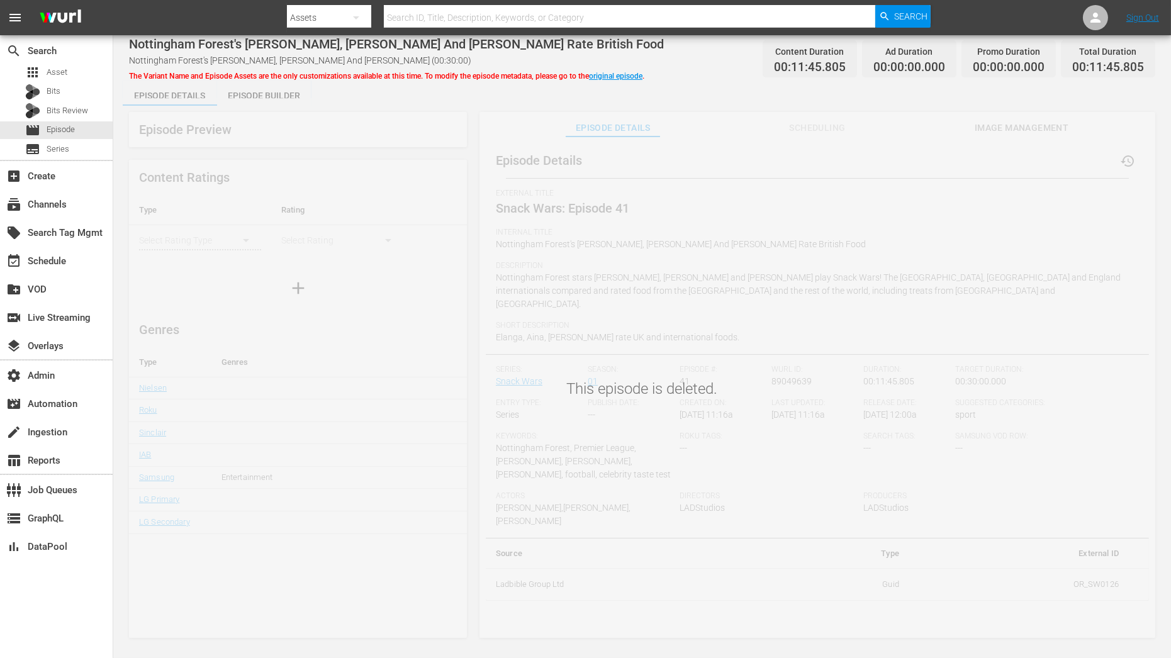
drag, startPoint x: 519, startPoint y: 487, endPoint x: 651, endPoint y: 487, distance: 132.8
click at [651, 487] on div "This episode is deleted." at bounding box center [642, 378] width 1058 height 560
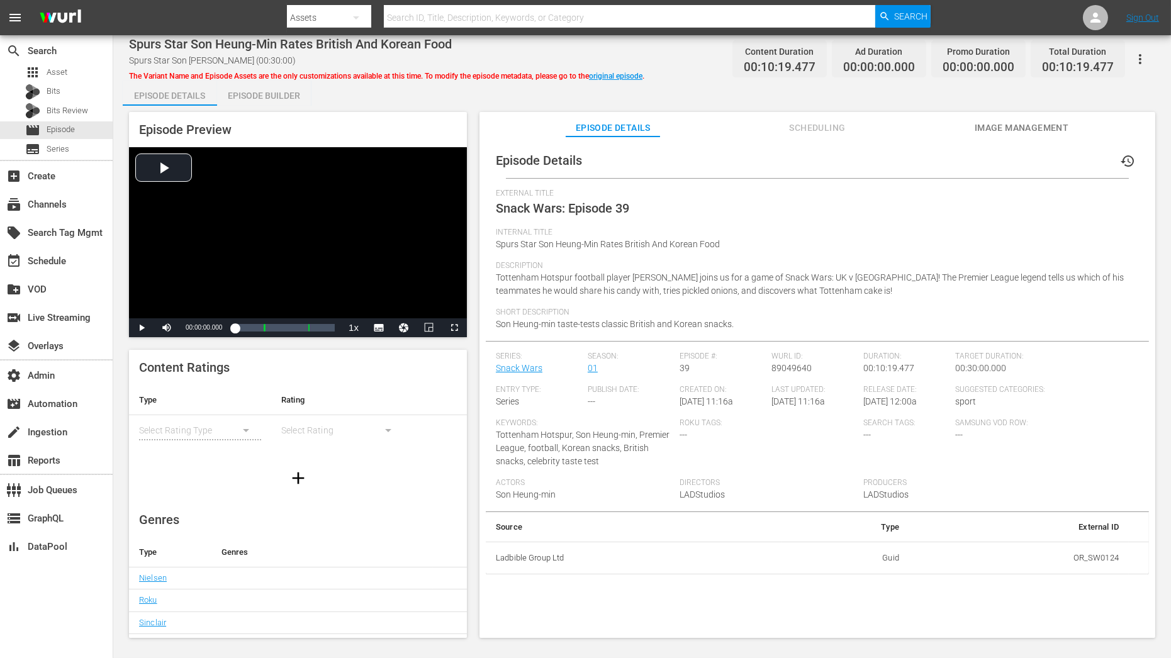
click at [1054, 68] on button "button" at bounding box center [1140, 59] width 30 height 30
click at [1054, 133] on div "DELETE VARIANT" at bounding box center [1085, 135] width 121 height 30
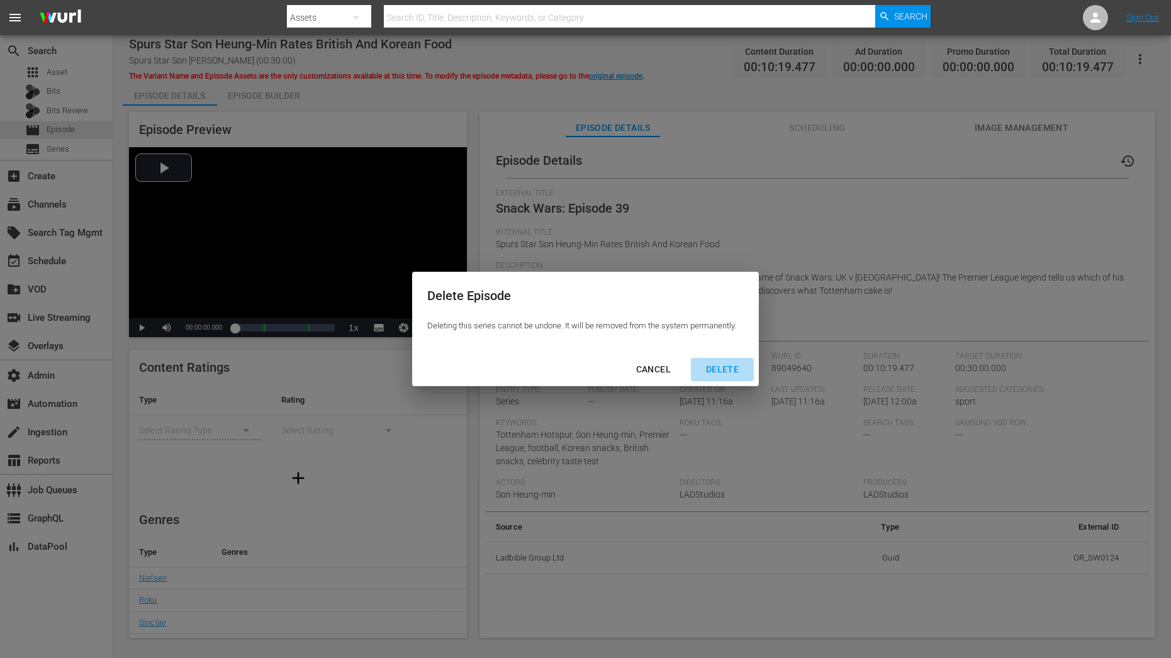
click at [731, 369] on div "DELETE" at bounding box center [722, 370] width 53 height 16
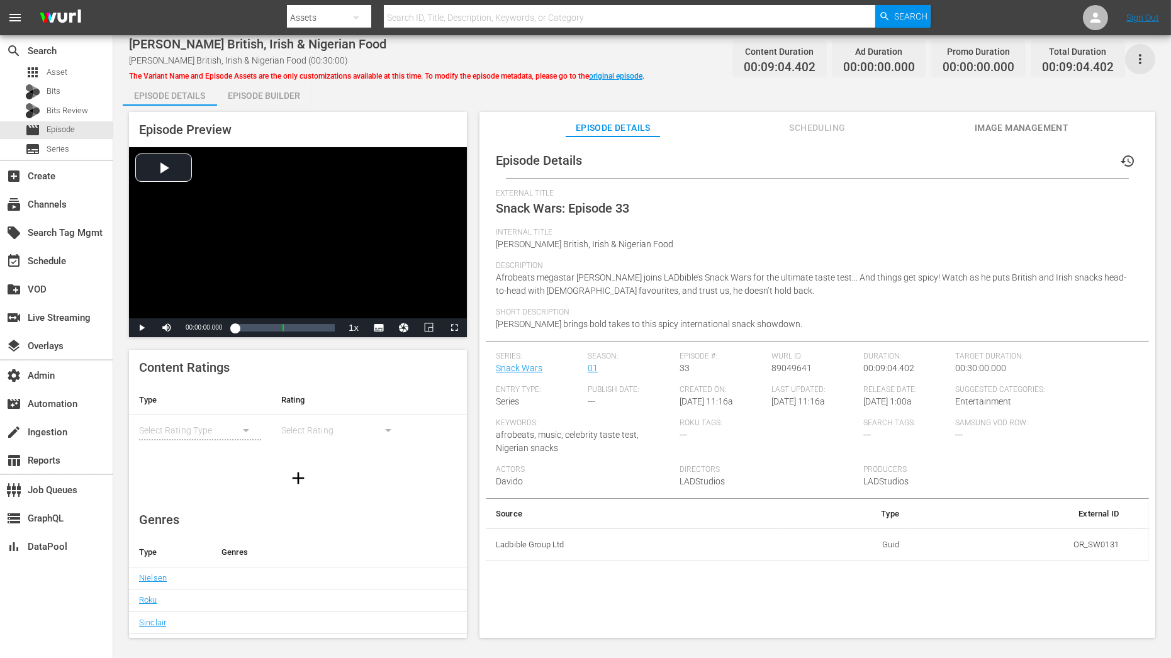
click at [1054, 62] on icon "button" at bounding box center [1140, 59] width 15 height 15
click at [1030, 137] on div "DELETE VARIANT" at bounding box center [1085, 135] width 121 height 30
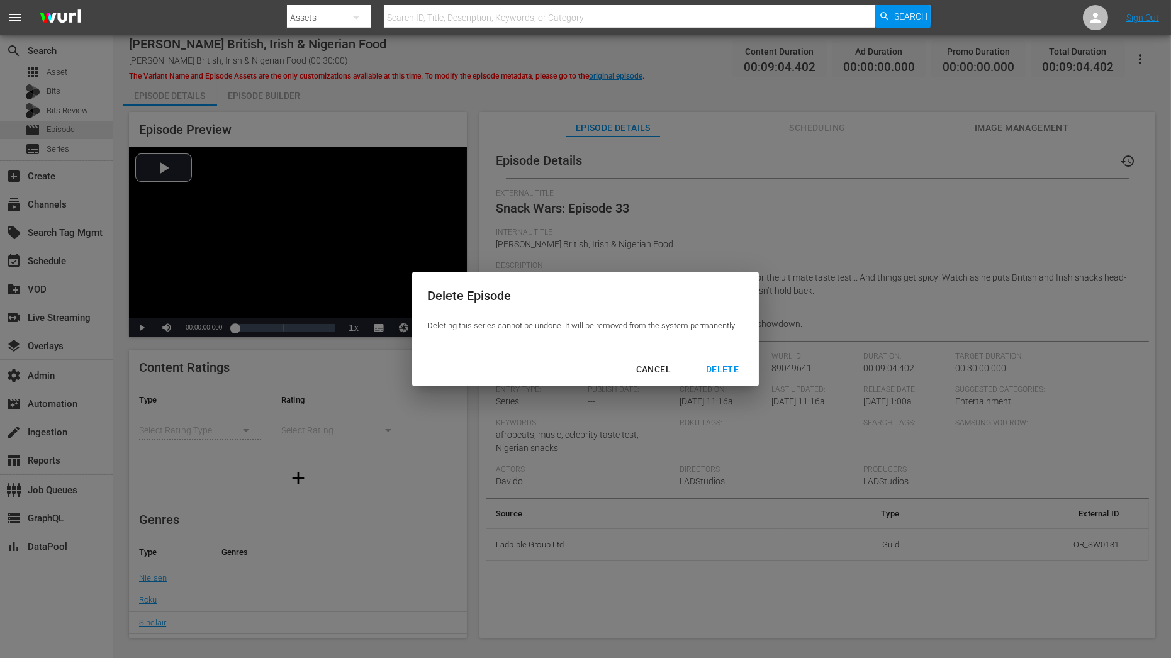
click at [733, 361] on button "DELETE" at bounding box center [722, 369] width 63 height 23
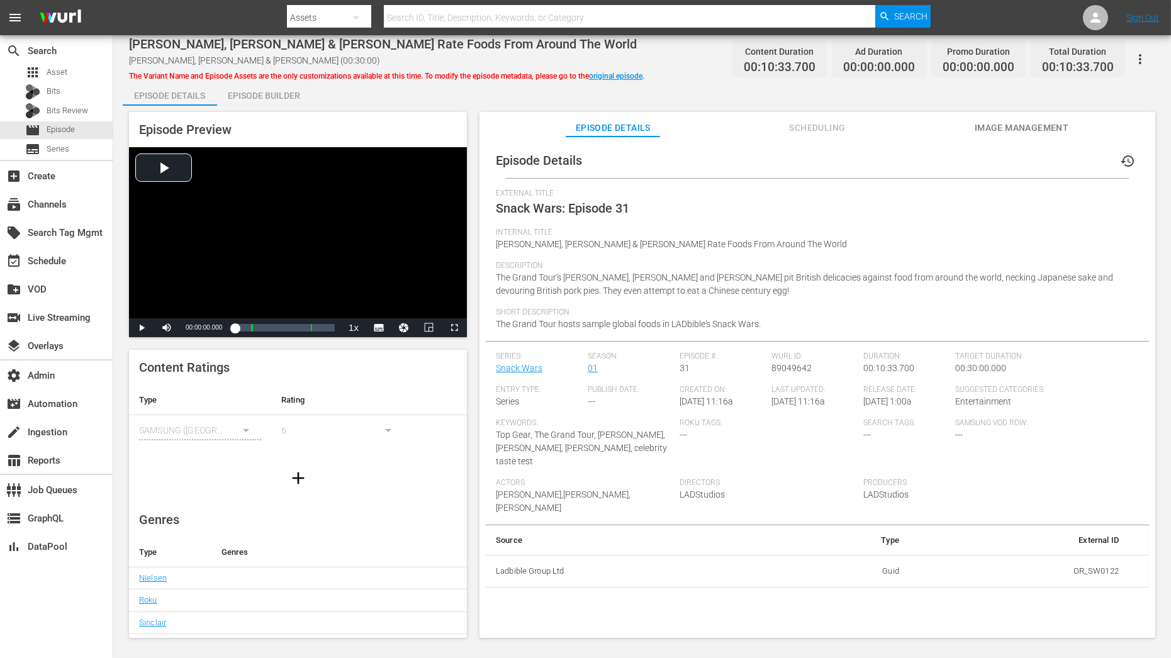
click at [1054, 48] on button "button" at bounding box center [1140, 59] width 30 height 30
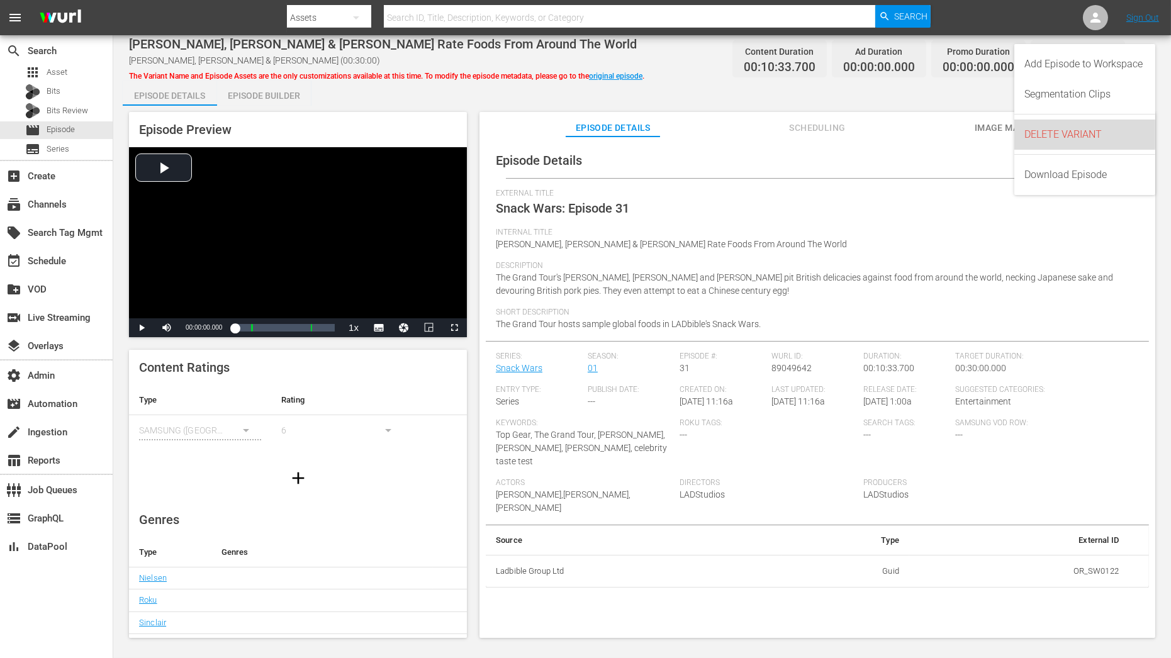
click at [1054, 134] on div "DELETE VARIANT" at bounding box center [1085, 135] width 121 height 30
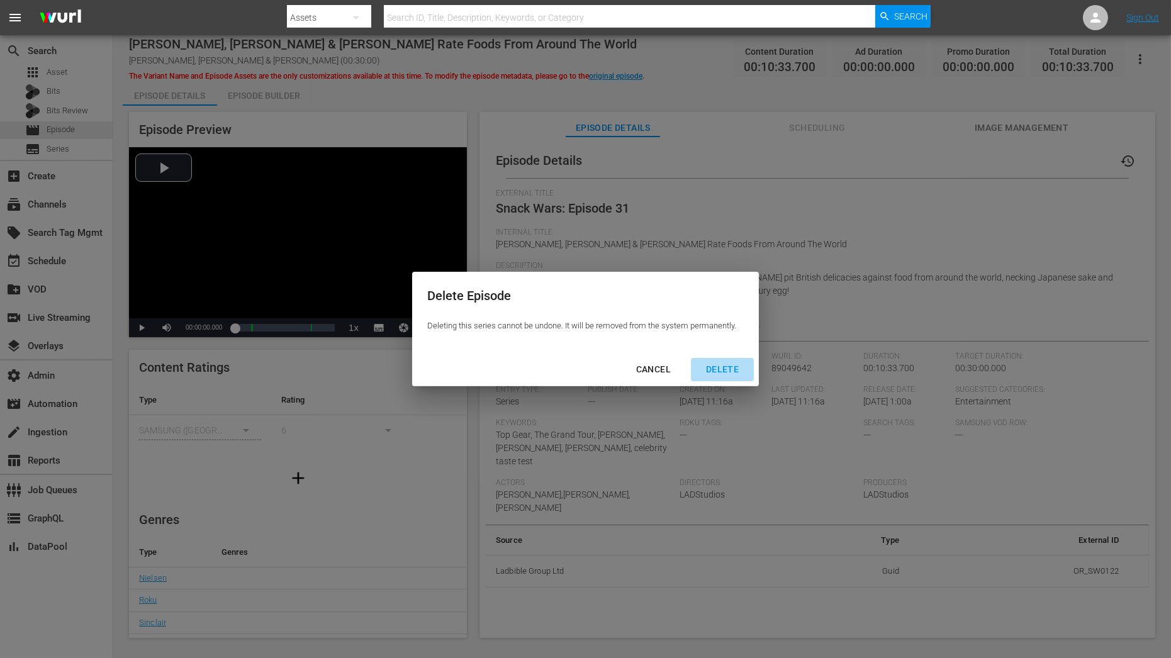
click at [727, 367] on div "DELETE" at bounding box center [722, 370] width 53 height 16
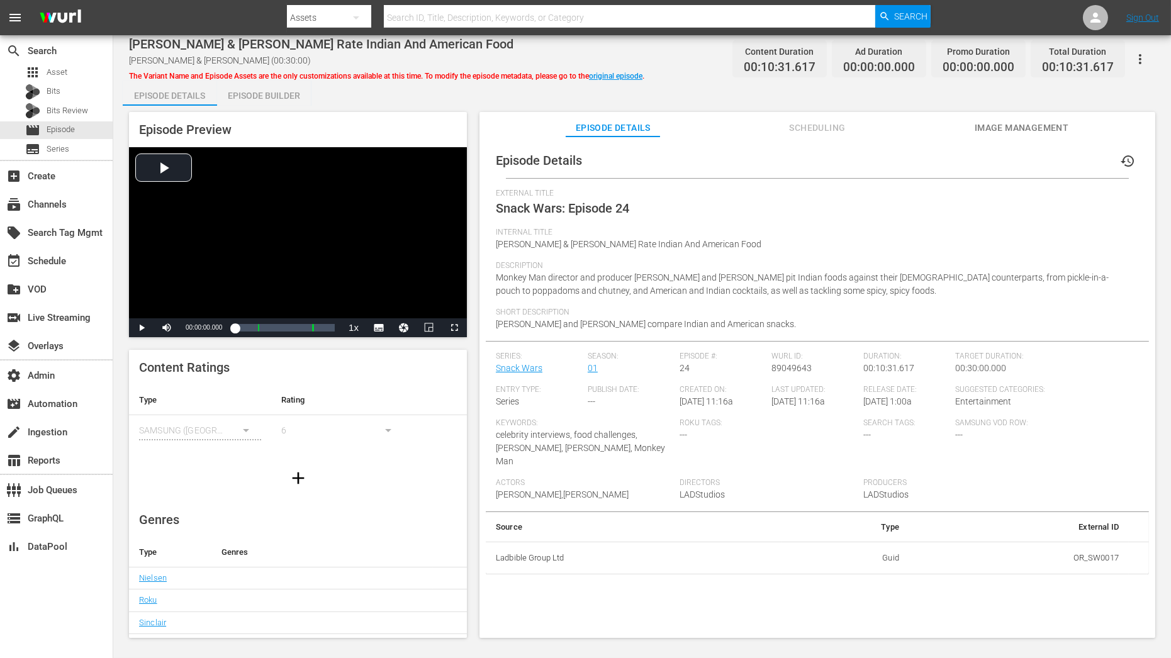
click at [1054, 60] on icon "button" at bounding box center [1140, 59] width 15 height 15
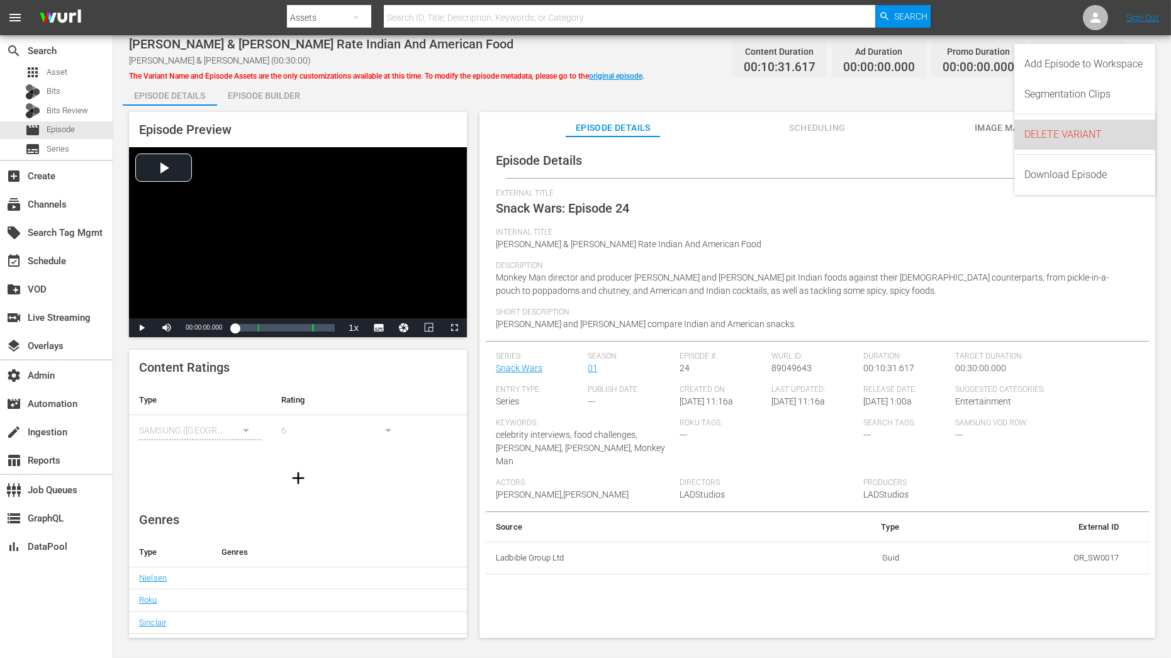
click at [1043, 127] on div "DELETE VARIANT" at bounding box center [1085, 135] width 121 height 30
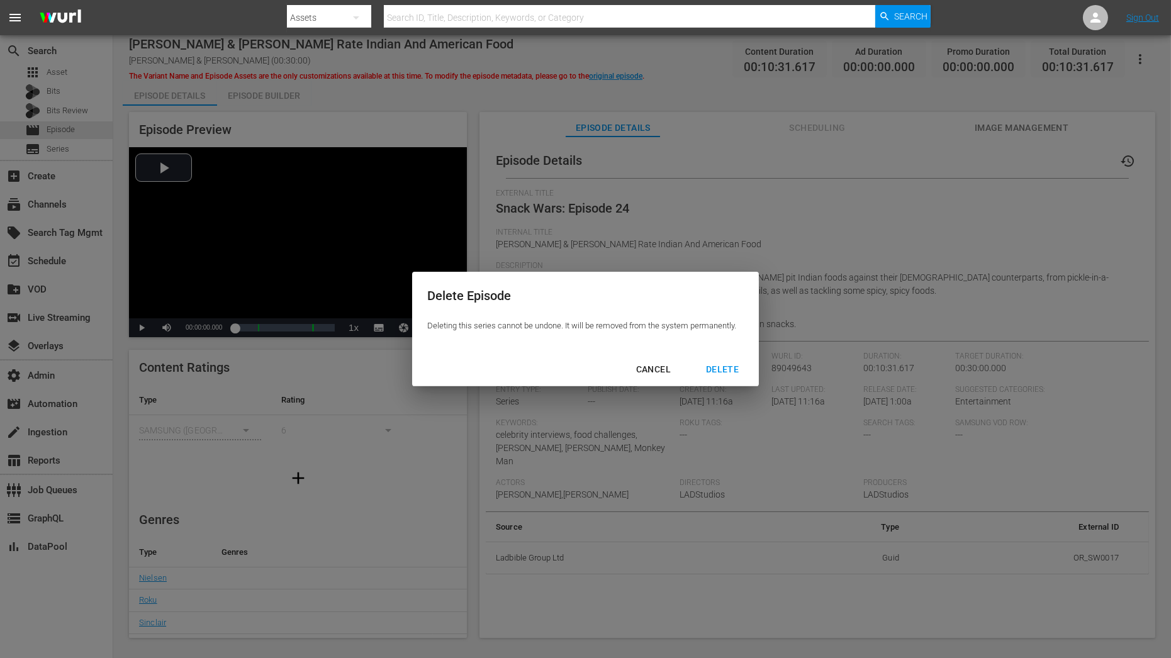
click at [741, 363] on div "DELETE" at bounding box center [722, 370] width 53 height 16
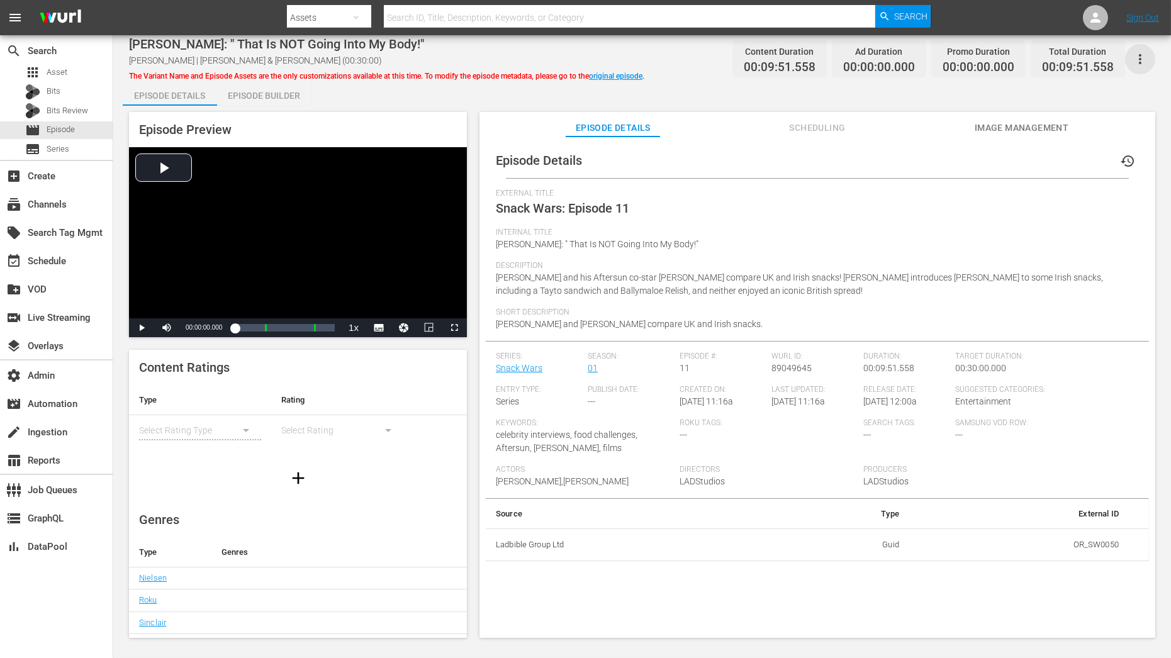
click at [1054, 57] on icon "button" at bounding box center [1140, 59] width 15 height 15
click at [1054, 121] on div "DELETE VARIANT" at bounding box center [1085, 135] width 121 height 30
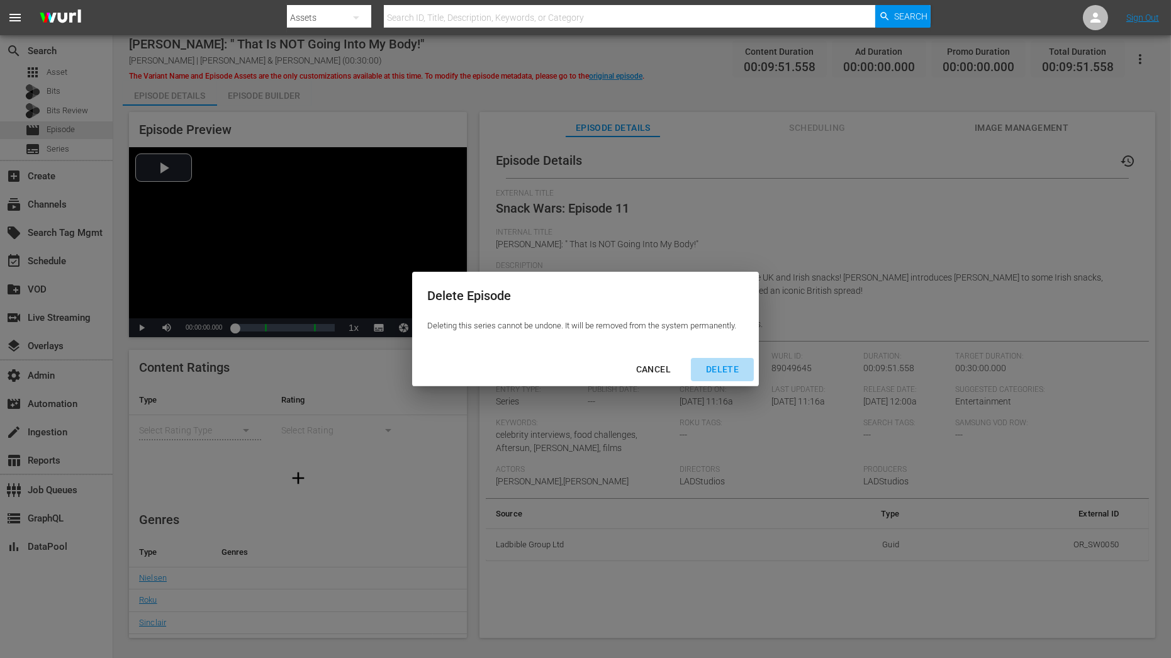
click at [709, 376] on div "DELETE" at bounding box center [722, 370] width 53 height 16
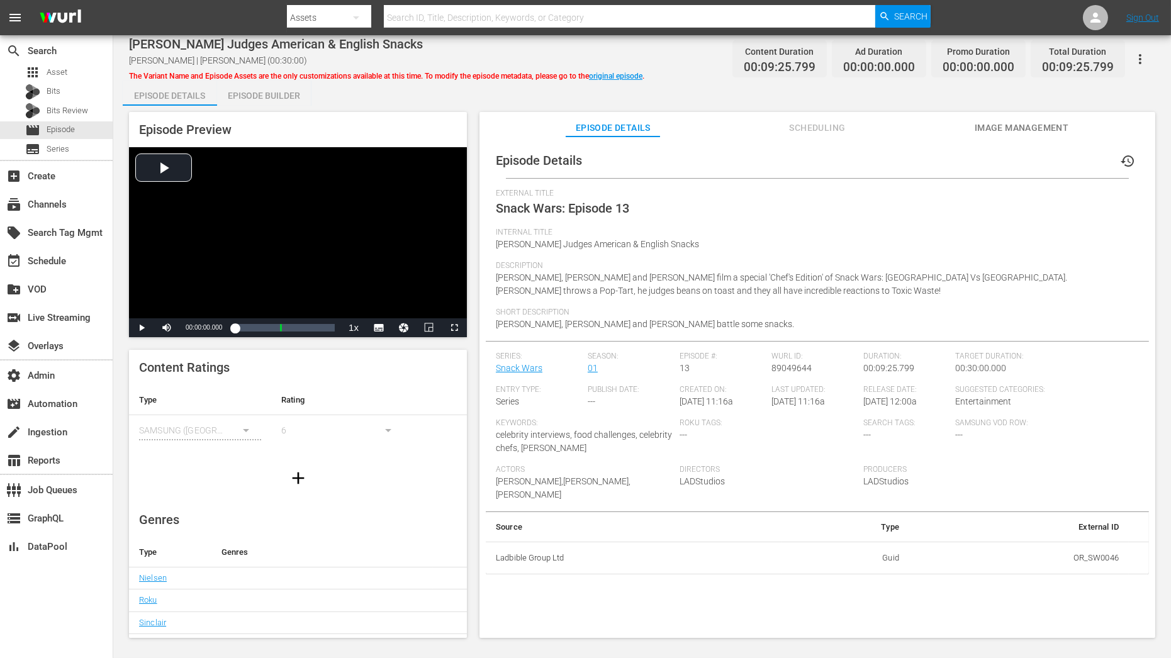
click at [1054, 64] on icon "button" at bounding box center [1140, 59] width 15 height 15
click at [1045, 138] on div "DELETE VARIANT" at bounding box center [1085, 135] width 121 height 30
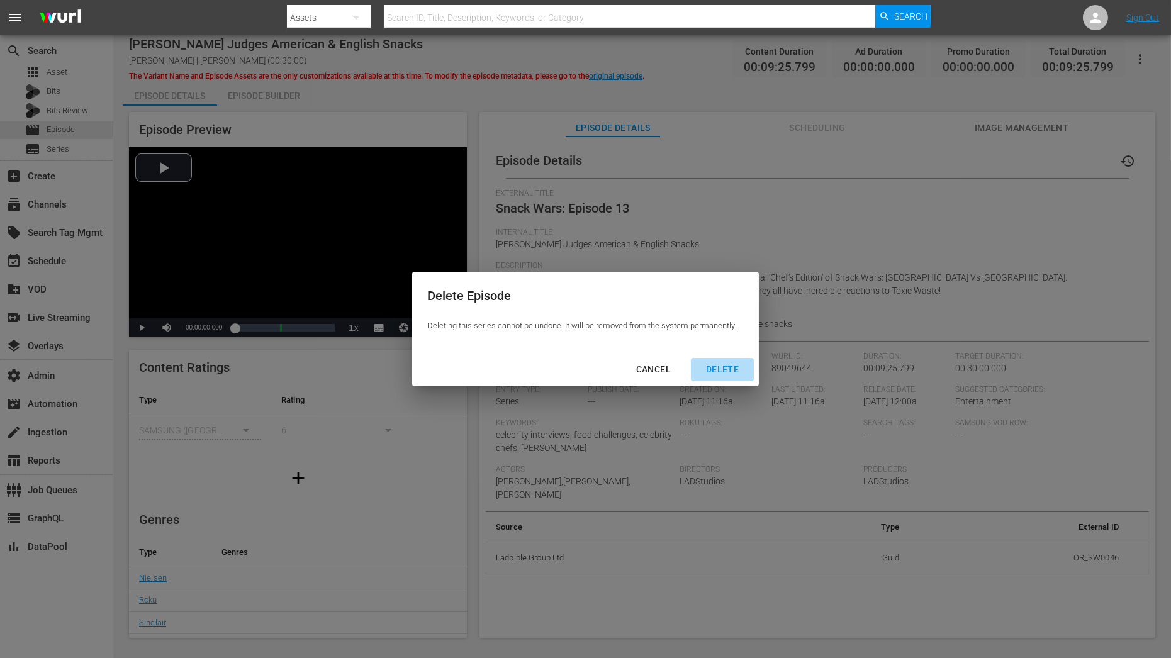
click at [725, 372] on div "DELETE" at bounding box center [722, 370] width 53 height 16
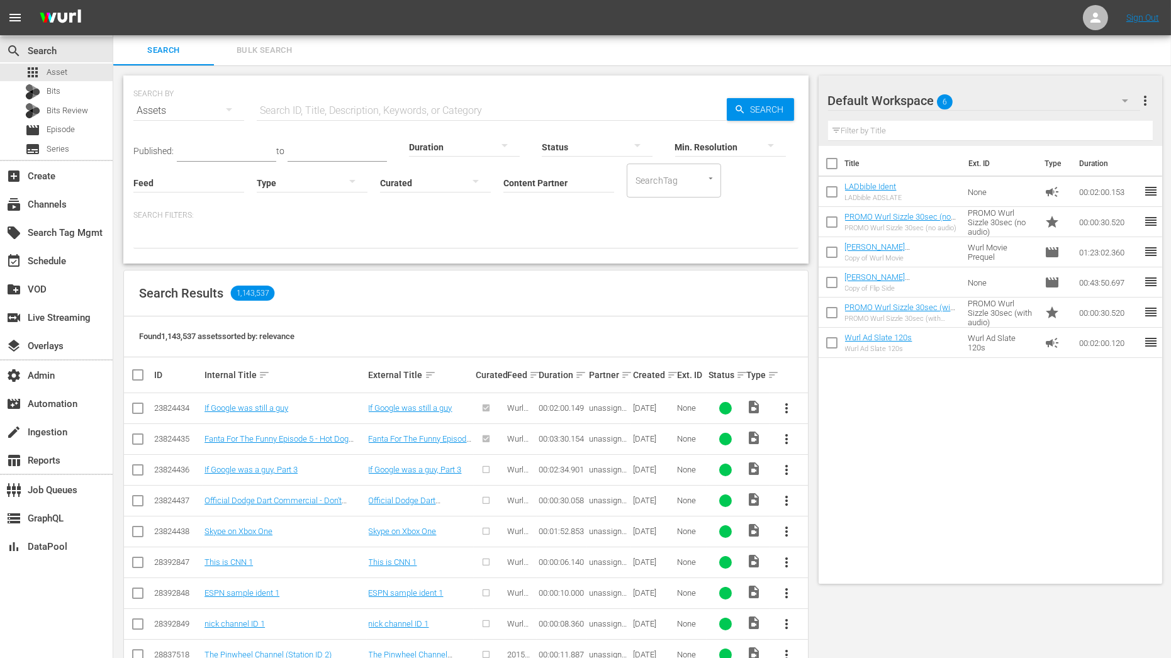
click at [1054, 99] on icon "button" at bounding box center [1125, 100] width 15 height 15
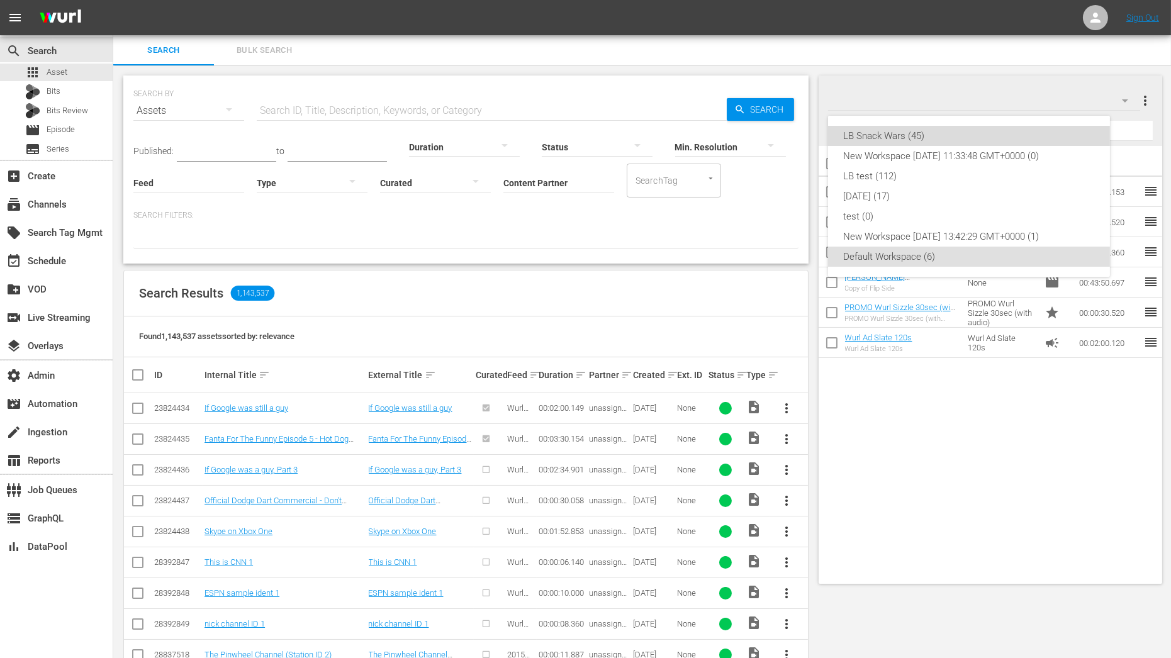
click at [951, 133] on div "LB Snack Wars (45)" at bounding box center [969, 136] width 252 height 20
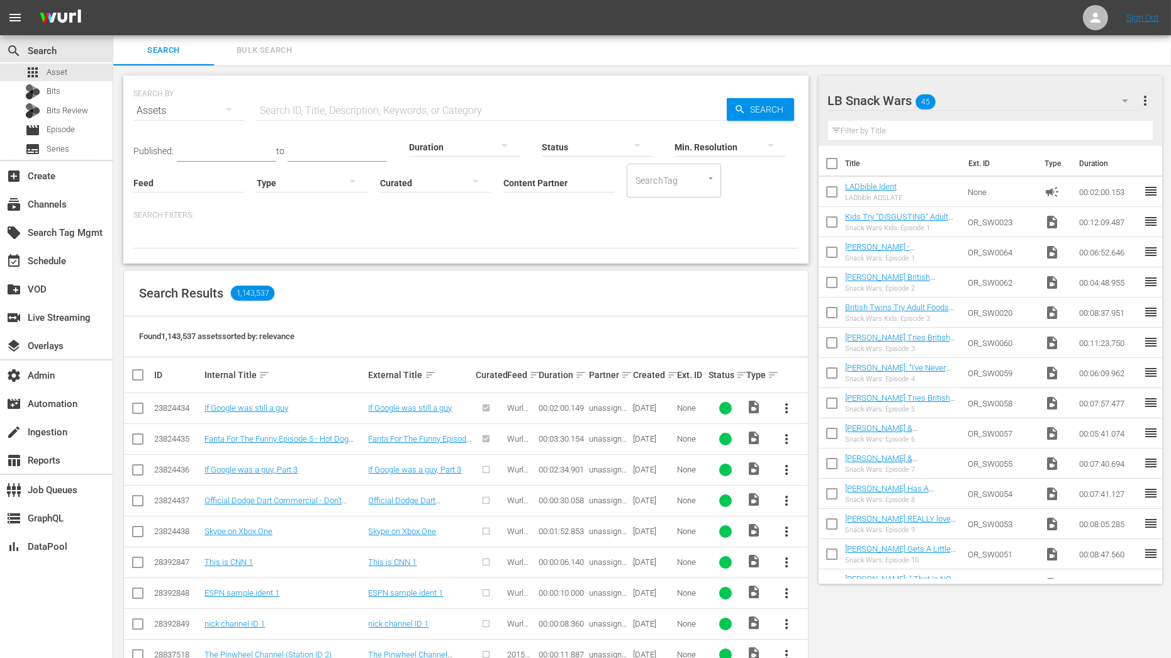
click at [951, 133] on input "text" at bounding box center [990, 131] width 325 height 20
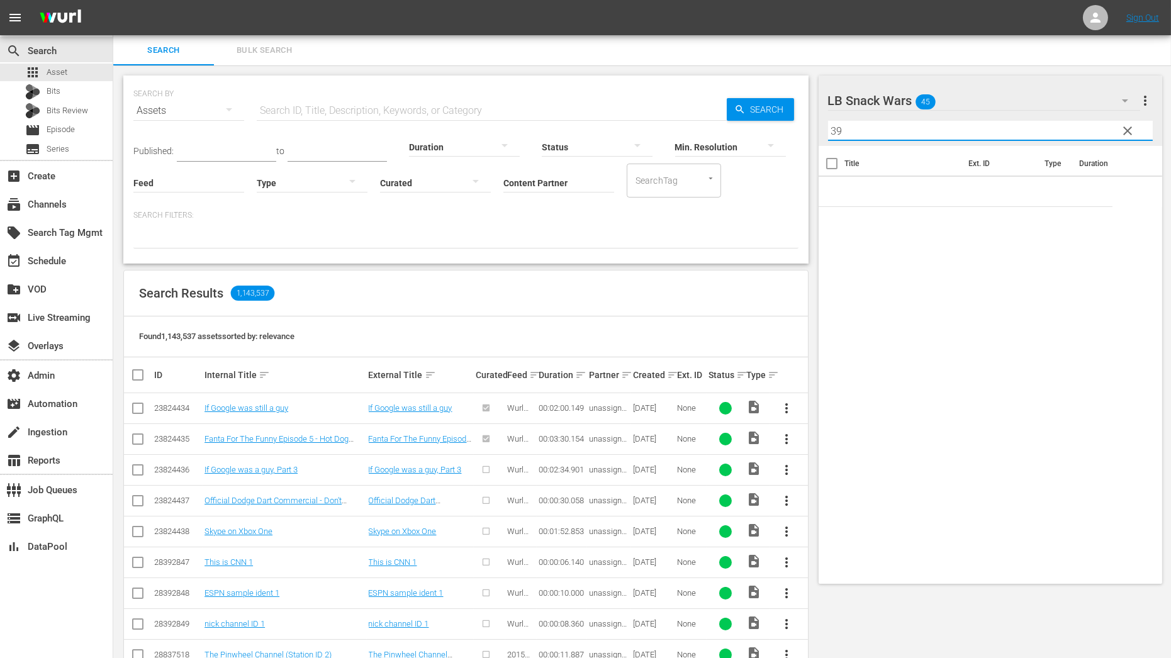
type input "39"
click at [836, 189] on input "checkbox" at bounding box center [832, 194] width 26 height 26
checkbox input "true"
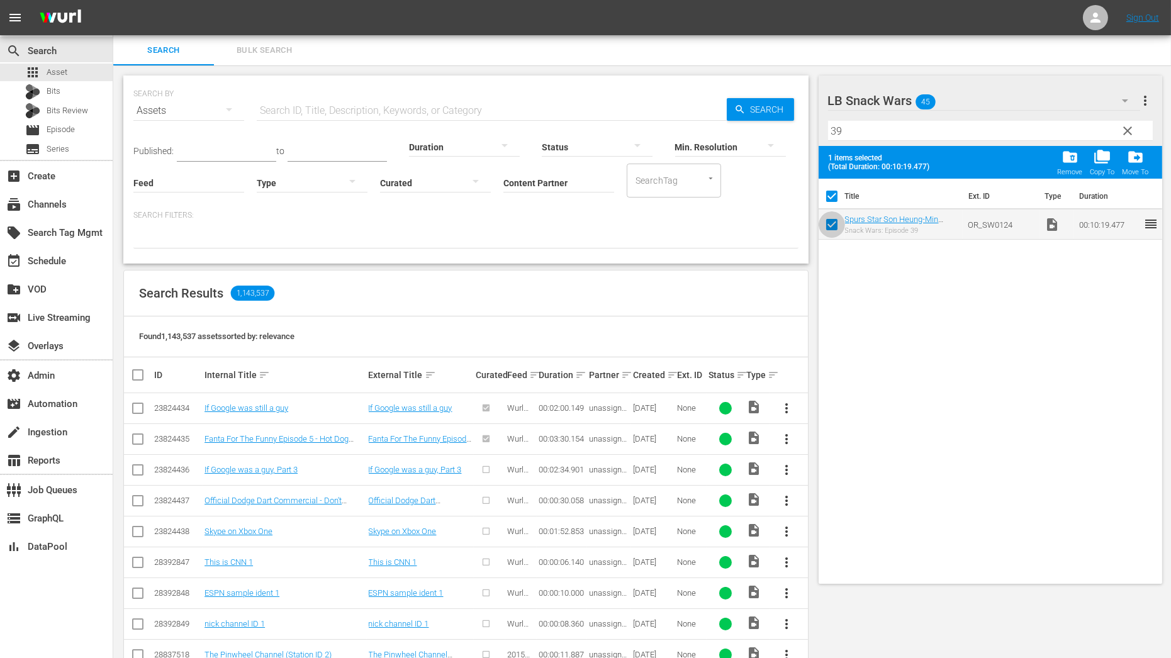
click at [829, 224] on input "checkbox" at bounding box center [832, 227] width 26 height 26
checkbox input "false"
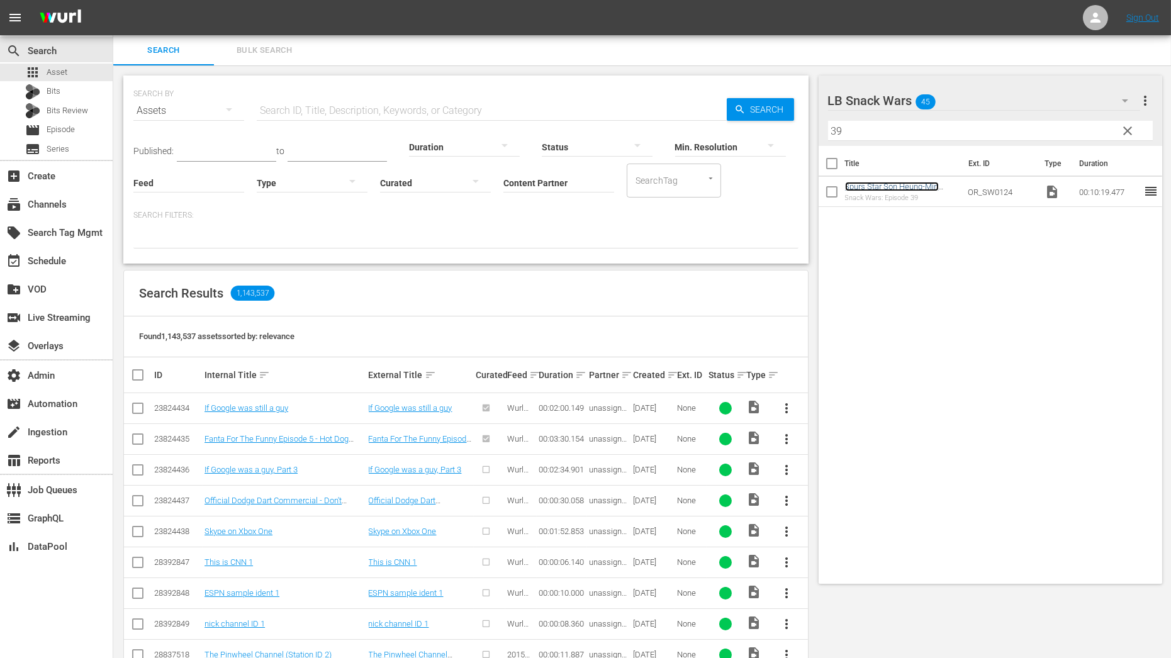
click at [903, 188] on link "Spurs Star Son Heung-Min Rates British And Korean Food" at bounding box center [899, 191] width 108 height 19
drag, startPoint x: 854, startPoint y: 133, endPoint x: 778, endPoint y: 133, distance: 76.2
click at [778, 133] on div "Search Bulk Search SEARCH BY Search By Assets Search ID, Title, Description, Ke…" at bounding box center [642, 549] width 1058 height 1028
type input "24"
click at [909, 187] on link "[PERSON_NAME] & [PERSON_NAME] Rate Indian And American Food" at bounding box center [896, 196] width 102 height 28
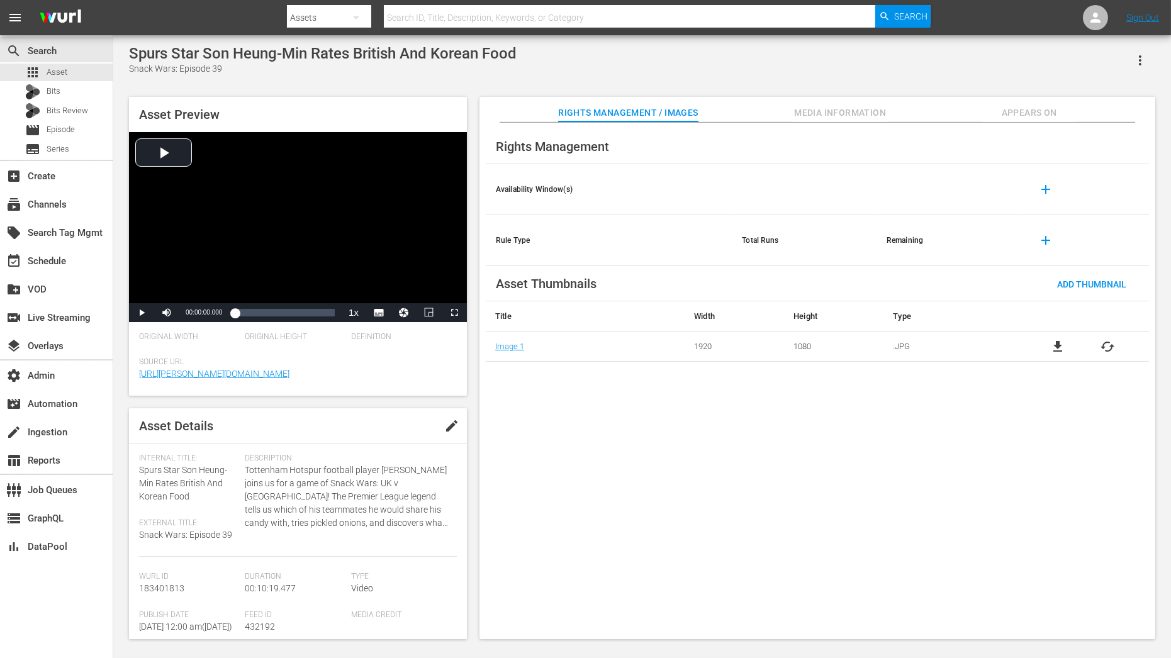
click at [998, 113] on span "Appears On" at bounding box center [1029, 113] width 94 height 16
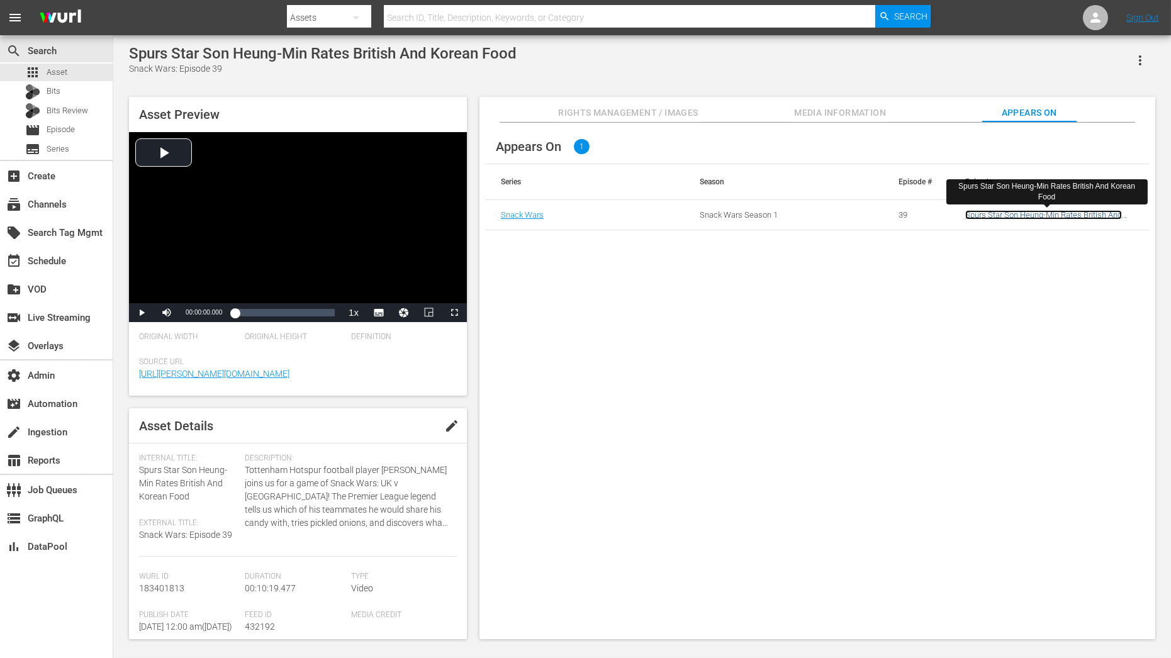
click at [1035, 217] on link "Spurs Star Son Heung-Min Rates British And Korean Food" at bounding box center [1043, 219] width 157 height 19
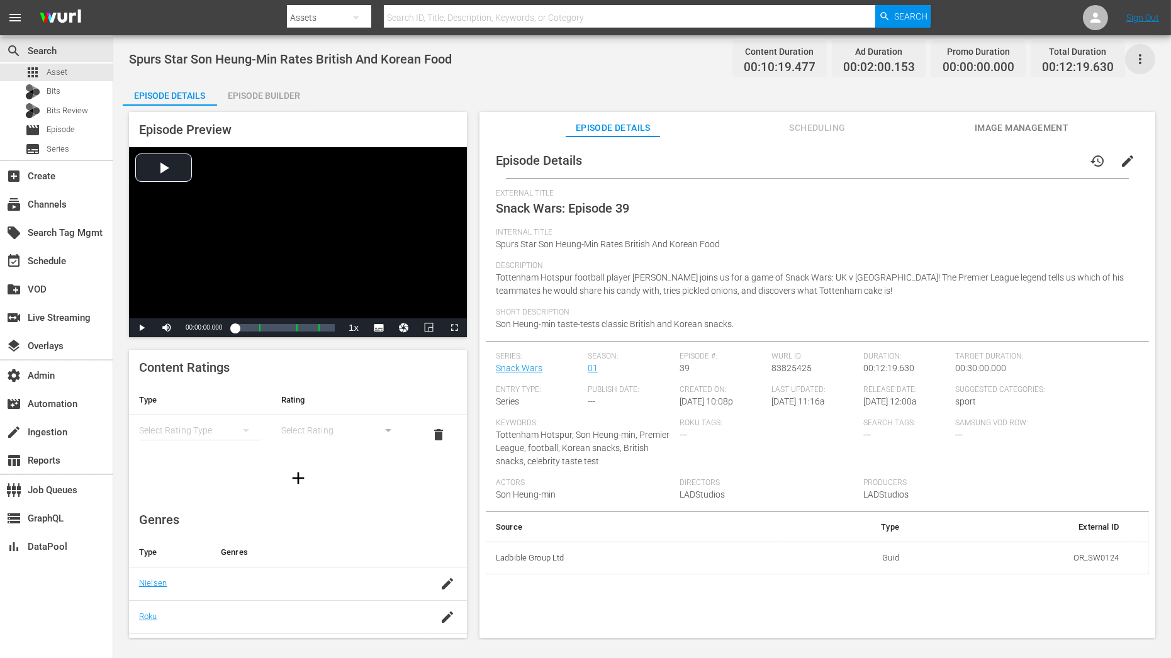
click at [1144, 61] on icon "button" at bounding box center [1140, 59] width 15 height 15
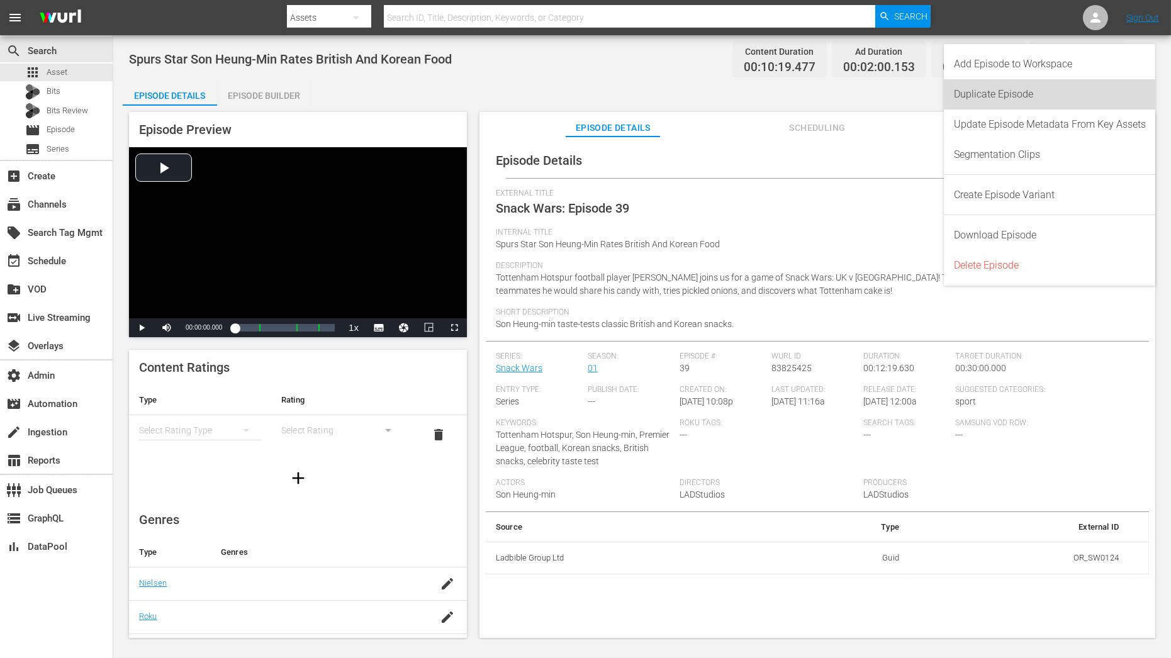
click at [1099, 90] on div "Duplicate Episode" at bounding box center [1050, 94] width 192 height 30
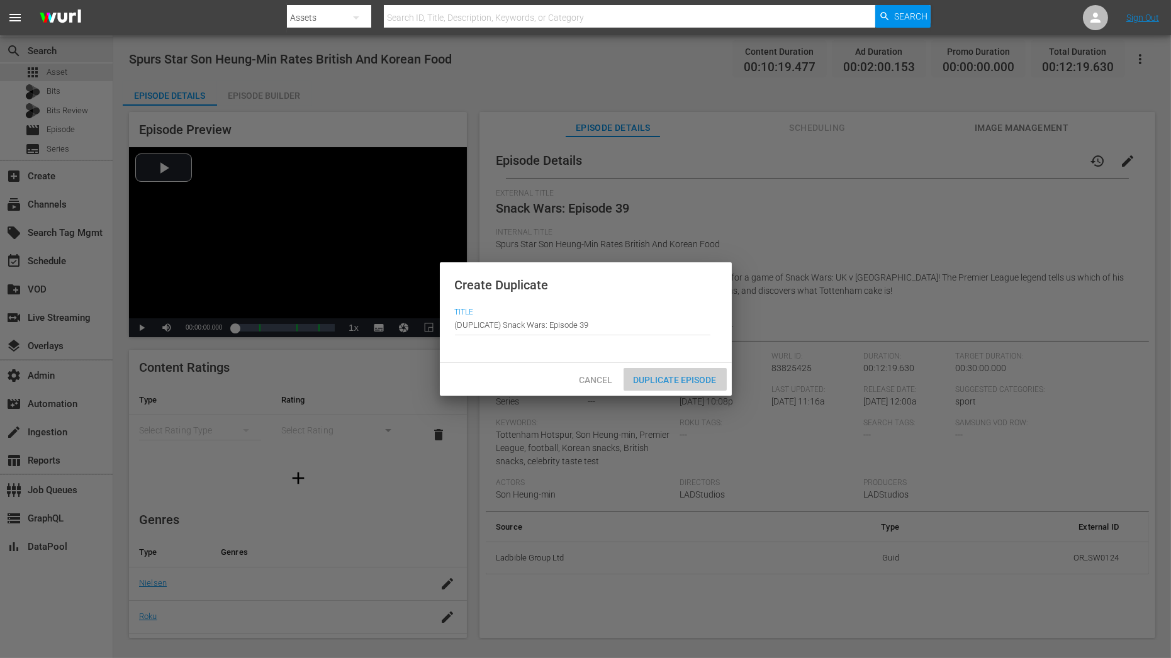
click at [689, 375] on span "Duplicate Episode" at bounding box center [675, 380] width 103 height 10
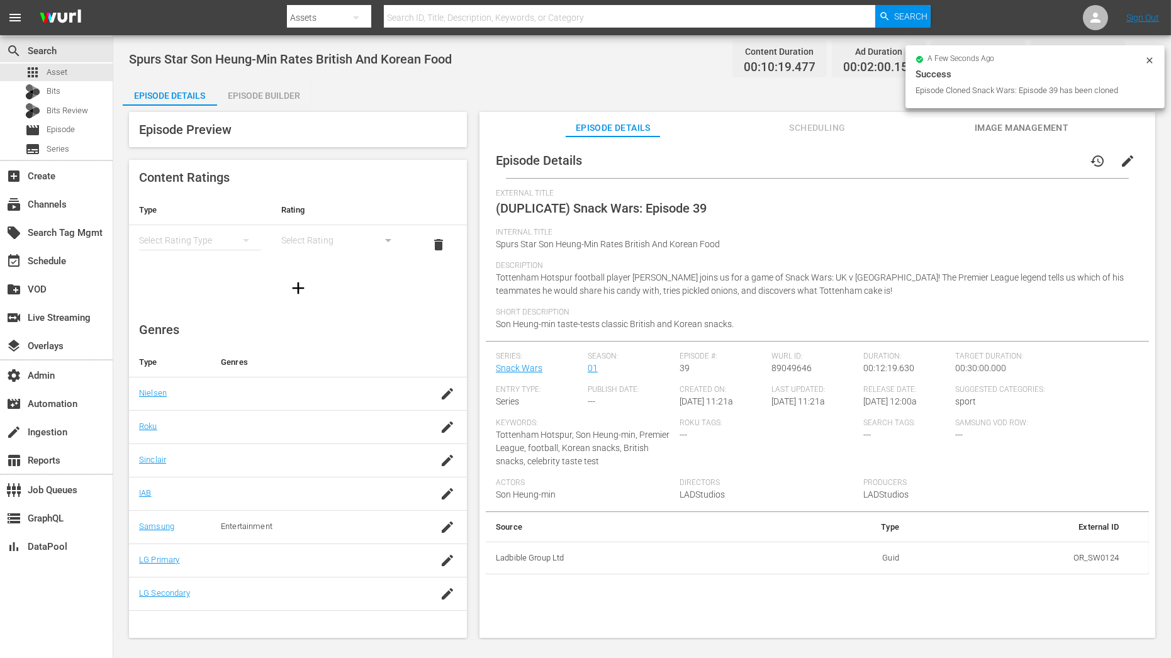
click at [243, 106] on div "Episode Preview Content Ratings Type Rating Select Rating Type Select Rating de…" at bounding box center [642, 377] width 1039 height 543
click at [257, 84] on div "Episode Builder" at bounding box center [264, 96] width 94 height 30
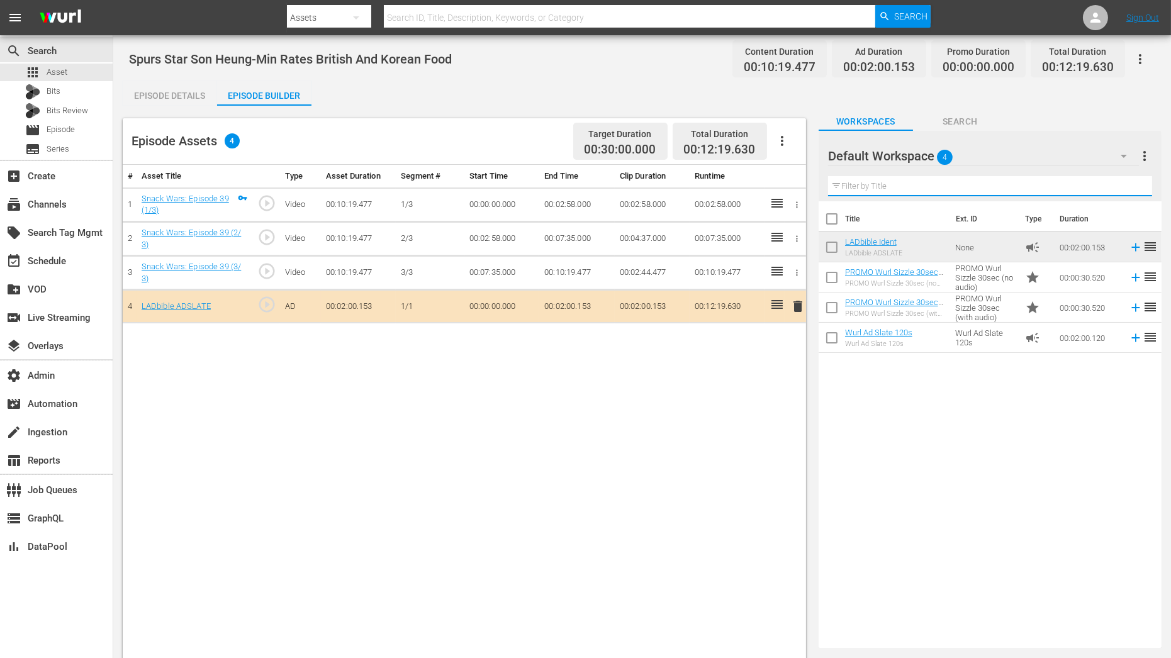
click at [972, 182] on input "text" at bounding box center [990, 186] width 324 height 20
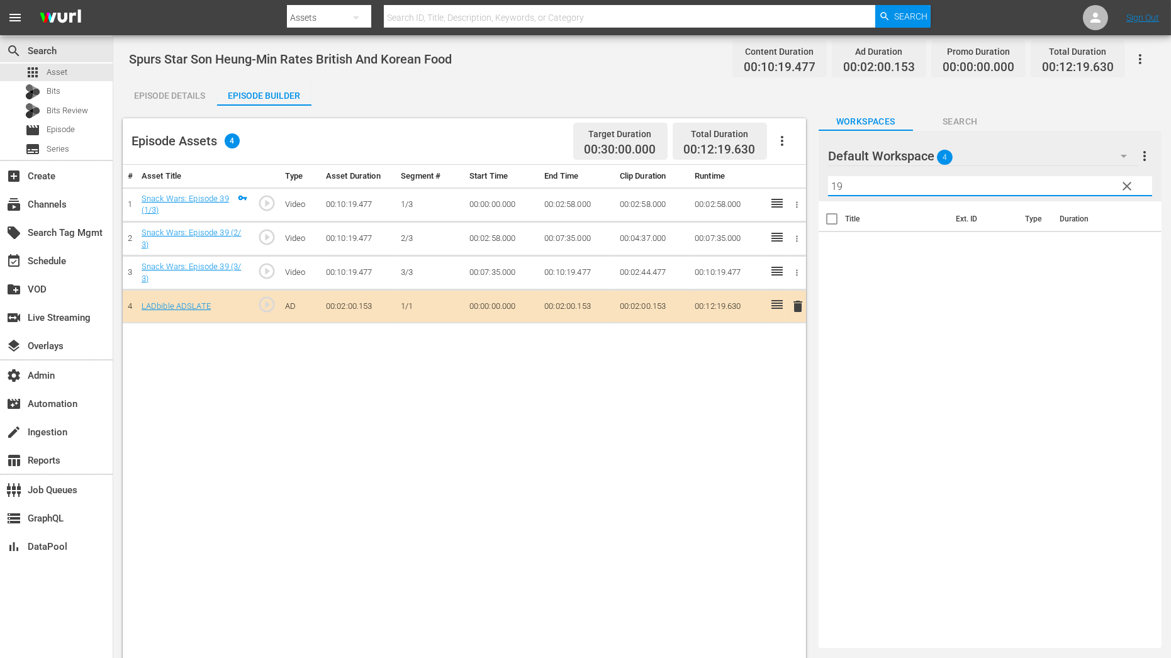
click at [1114, 160] on button "button" at bounding box center [1124, 156] width 30 height 30
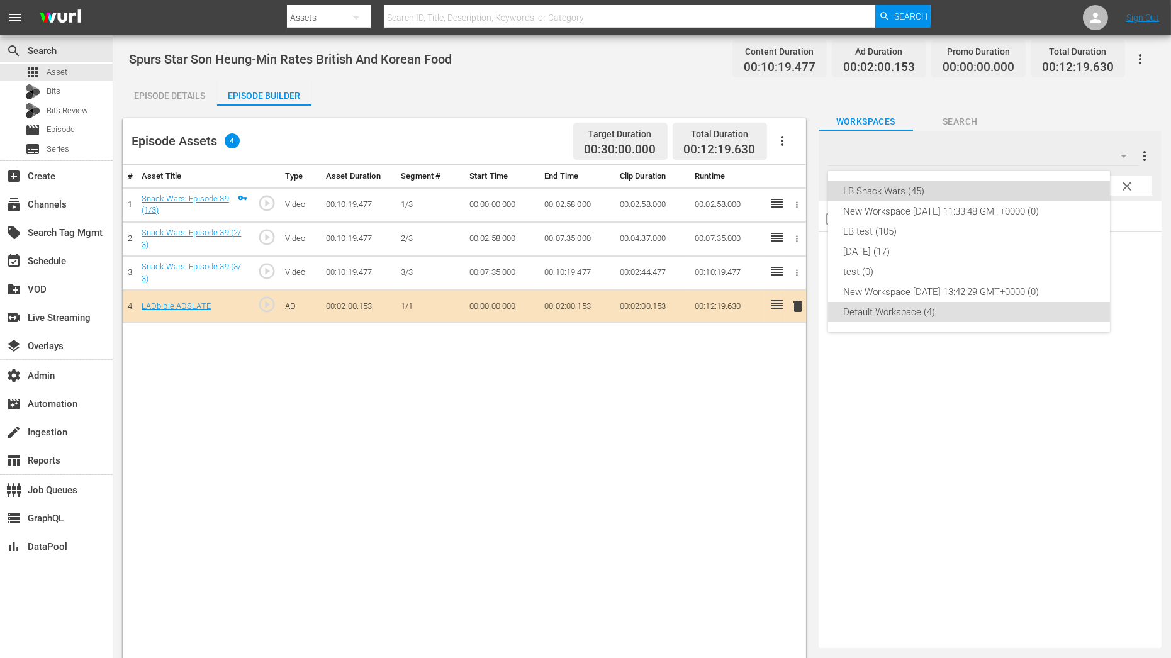
click at [1010, 196] on div "LB Snack Wars (45)" at bounding box center [969, 191] width 252 height 20
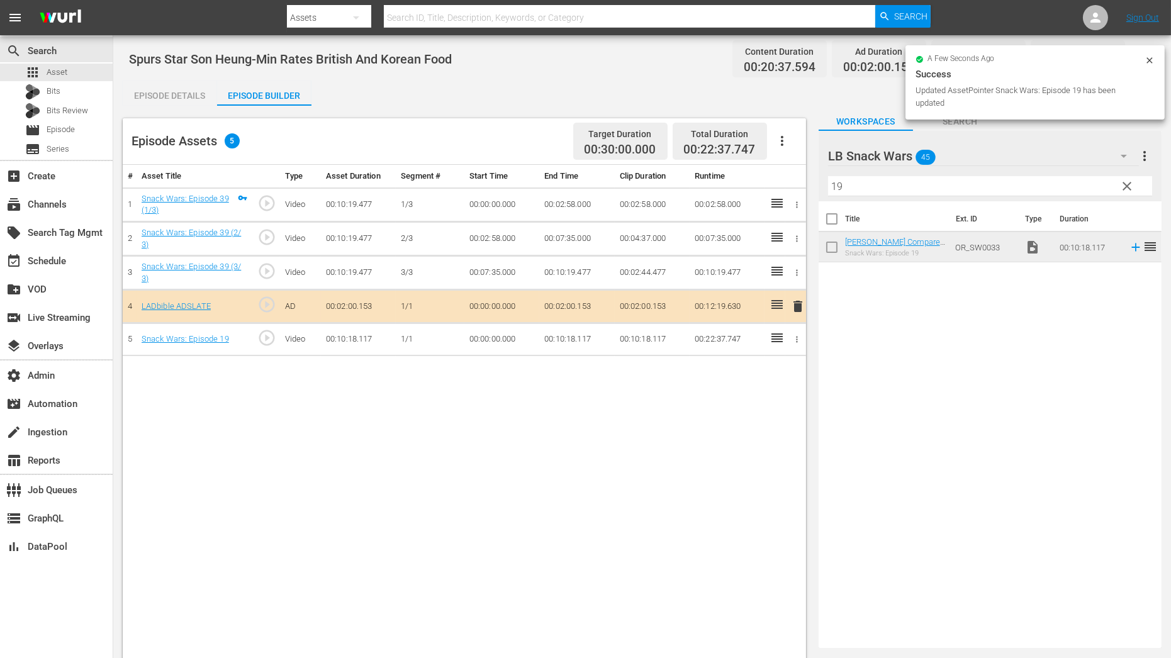
click at [920, 188] on input "19" at bounding box center [990, 186] width 324 height 20
type input "1"
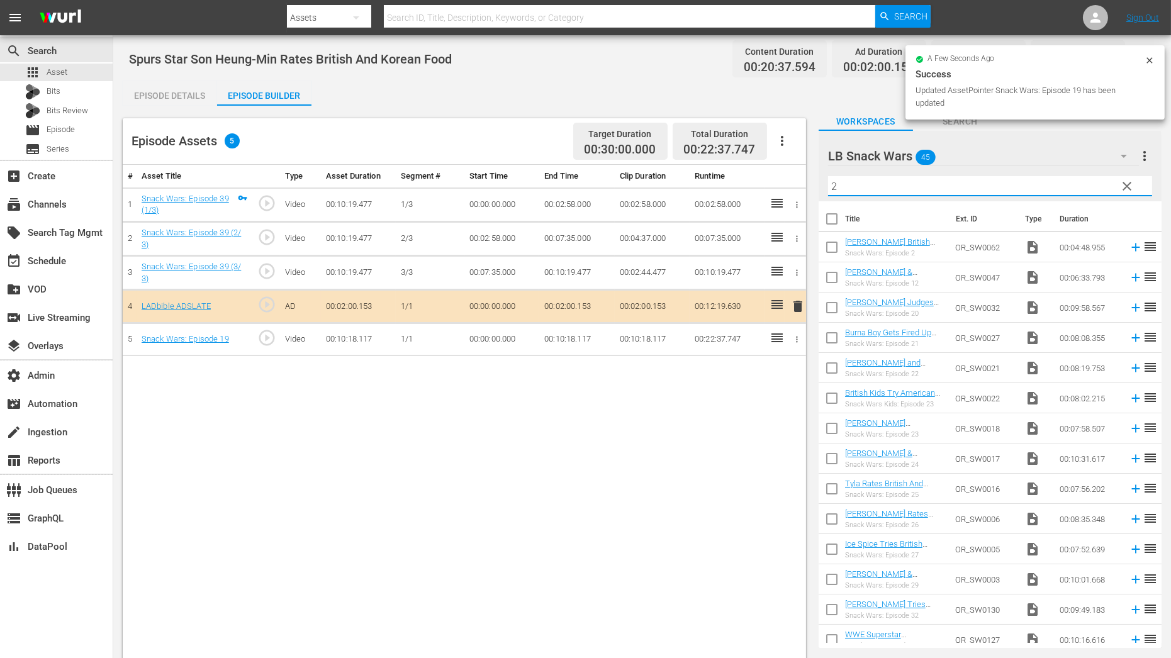
type input "2"
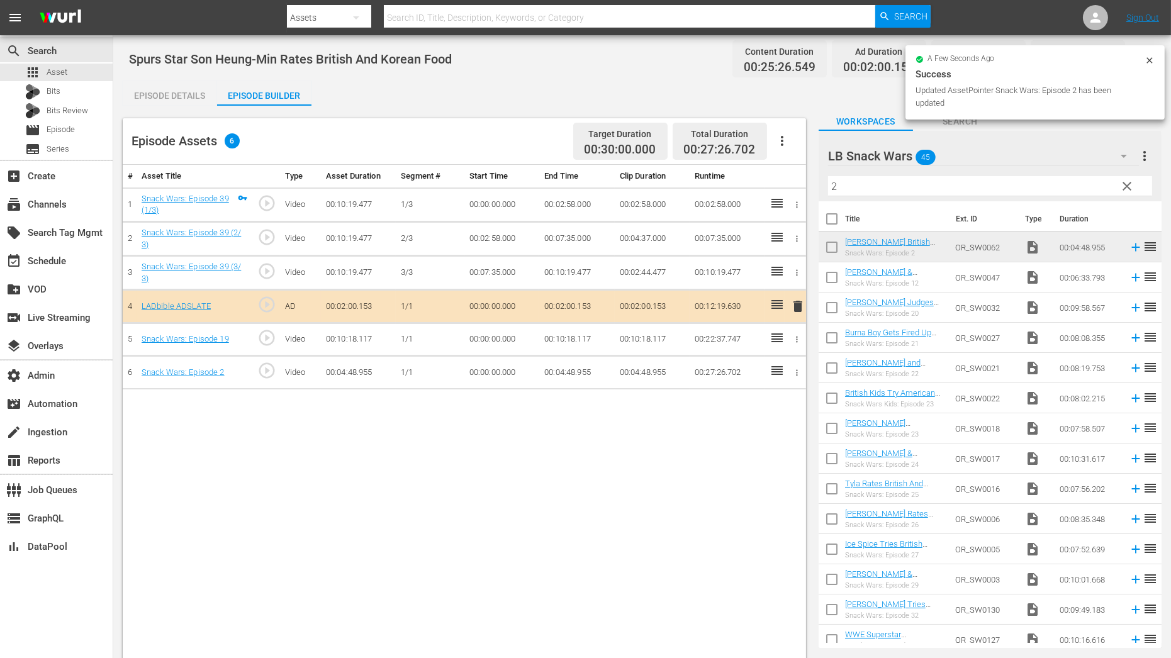
drag, startPoint x: 908, startPoint y: 237, endPoint x: 310, endPoint y: 3, distance: 642.3
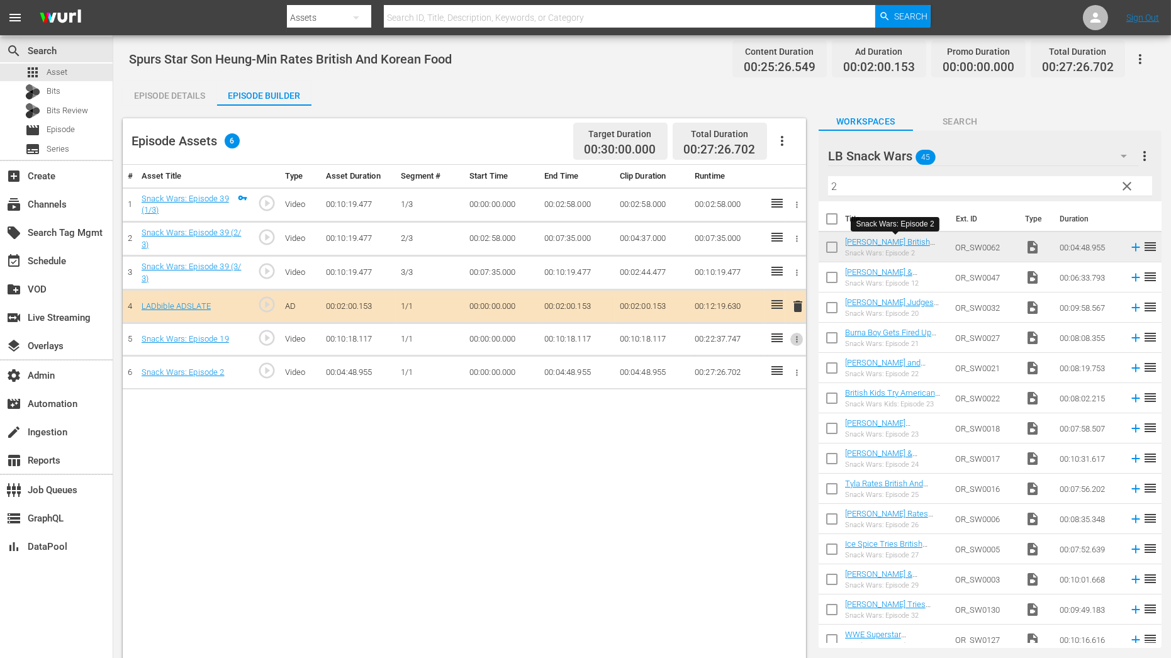
click at [799, 341] on icon "button" at bounding box center [796, 339] width 9 height 9
click at [790, 353] on li "Assign Key Asset" at bounding box center [756, 358] width 98 height 21
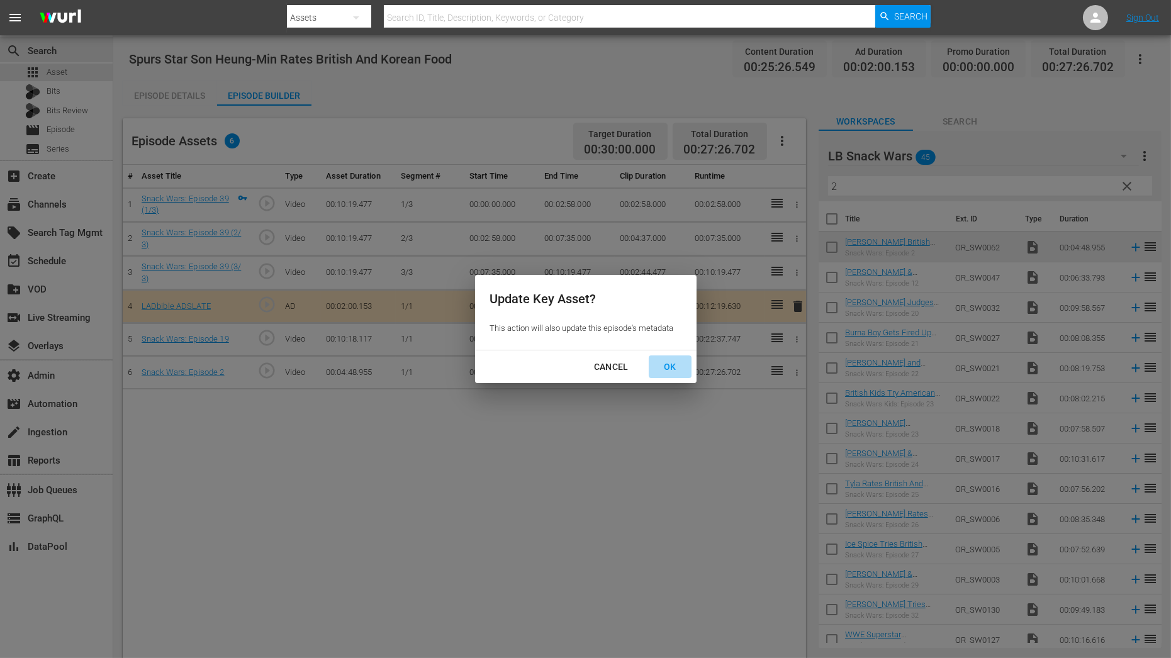
click at [667, 362] on div "OK" at bounding box center [670, 367] width 33 height 16
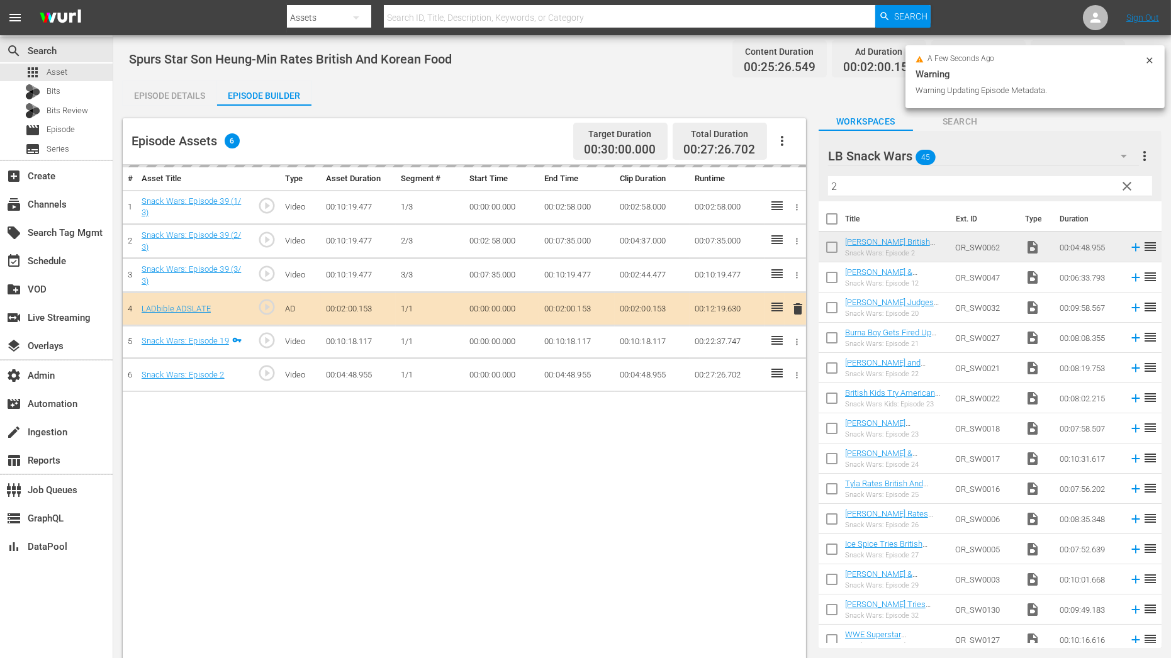
click at [799, 375] on icon "button" at bounding box center [796, 375] width 9 height 9
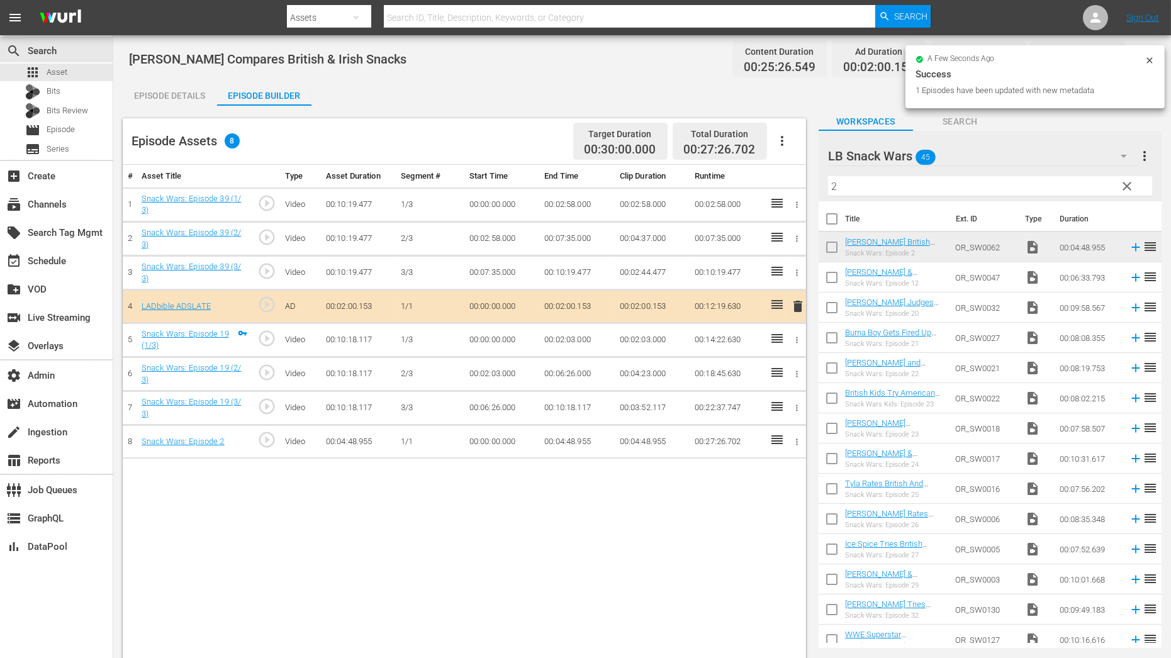
click at [800, 440] on icon "button" at bounding box center [796, 441] width 9 height 9
click at [770, 461] on li "Assign Key Asset" at bounding box center [756, 459] width 98 height 21
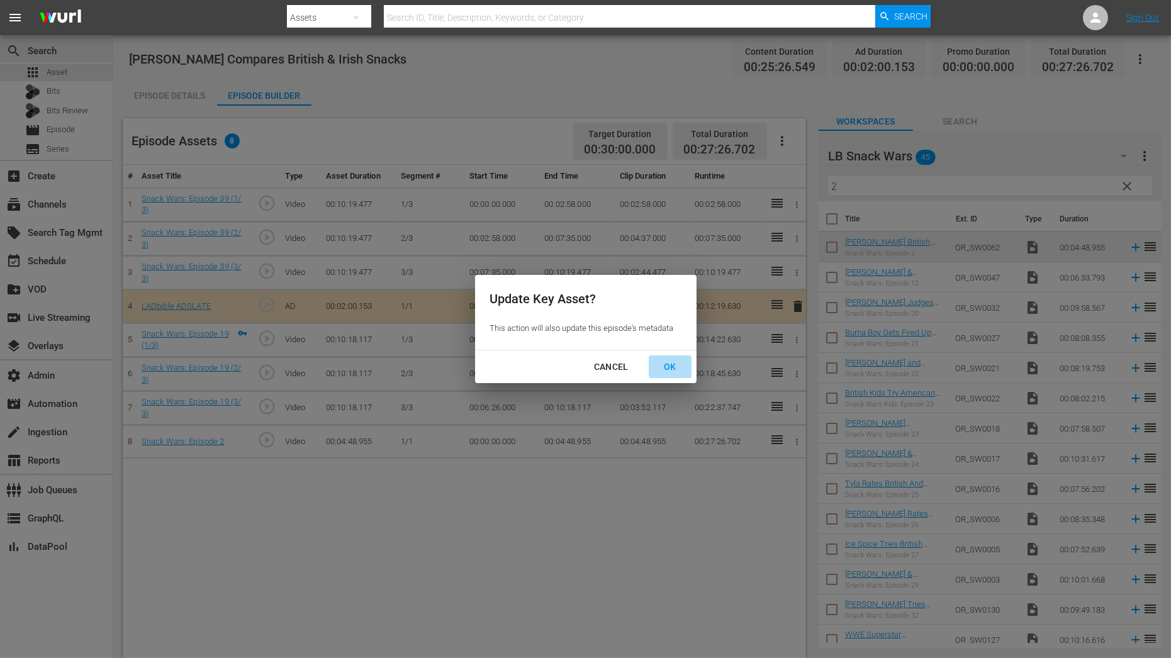
click at [668, 367] on div "OK" at bounding box center [670, 367] width 33 height 16
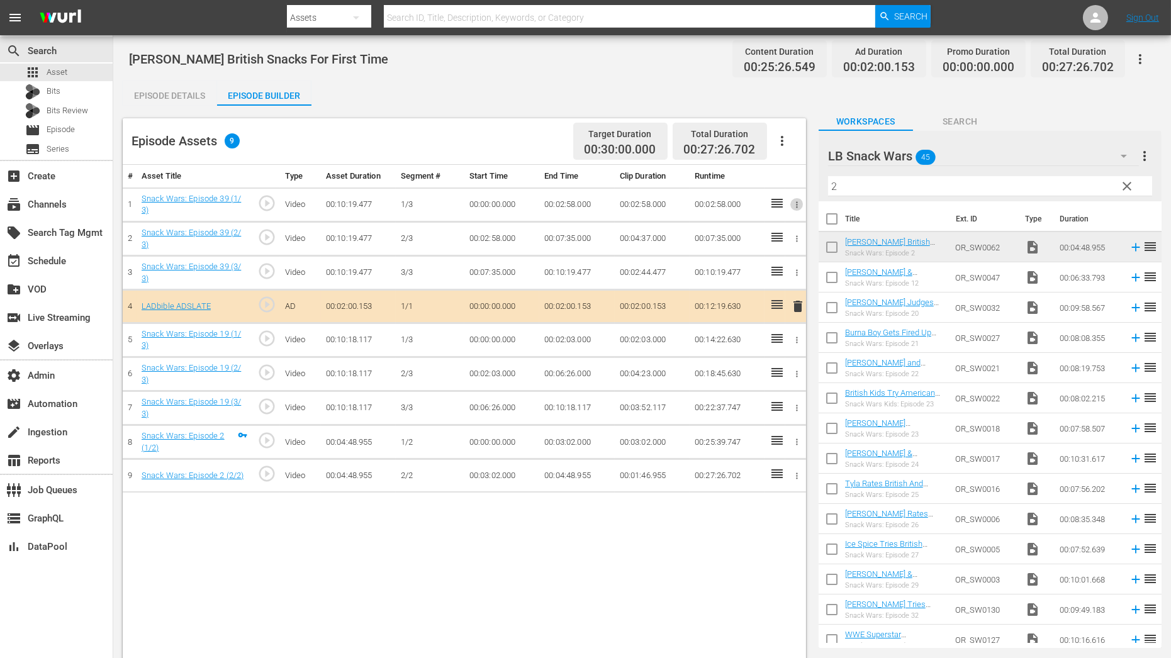
click at [797, 205] on icon "button" at bounding box center [797, 204] width 2 height 6
click at [776, 228] on li "Assign Key Asset" at bounding box center [756, 225] width 98 height 21
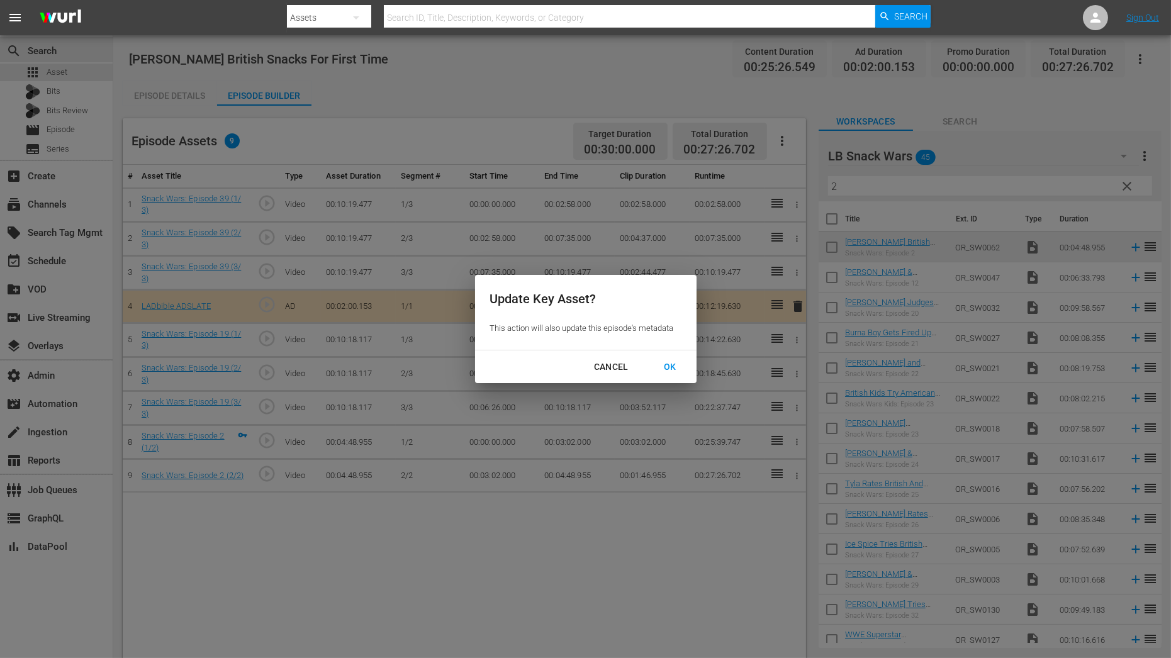
click at [669, 362] on div "OK" at bounding box center [670, 367] width 33 height 16
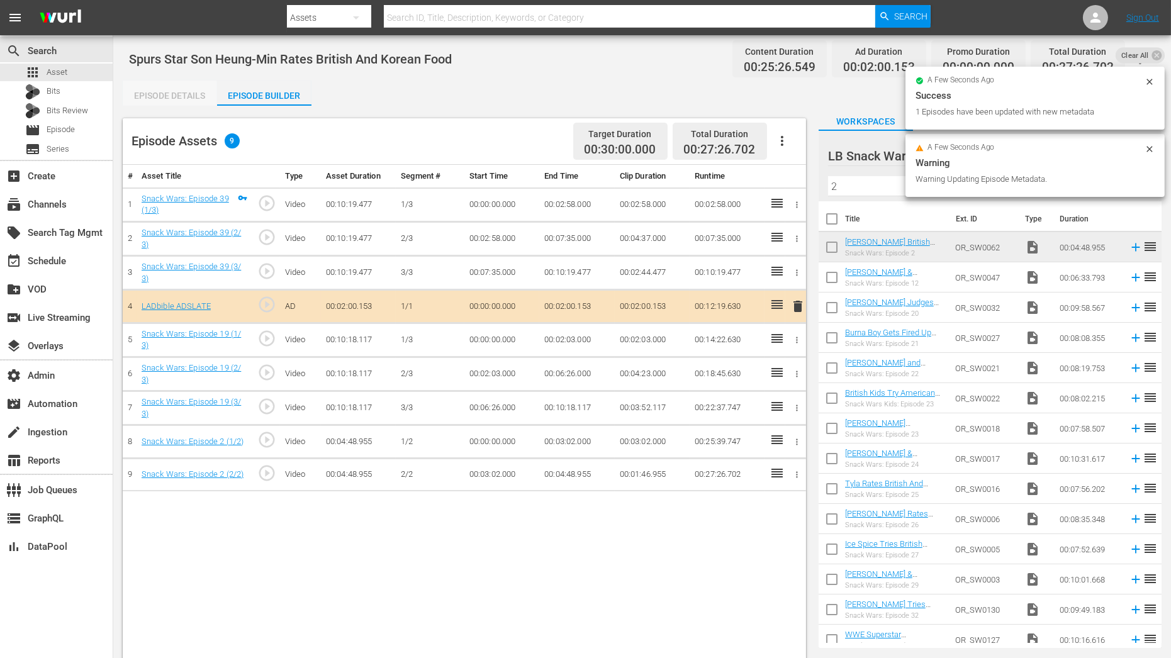
click at [163, 96] on div "Episode Details" at bounding box center [170, 96] width 94 height 30
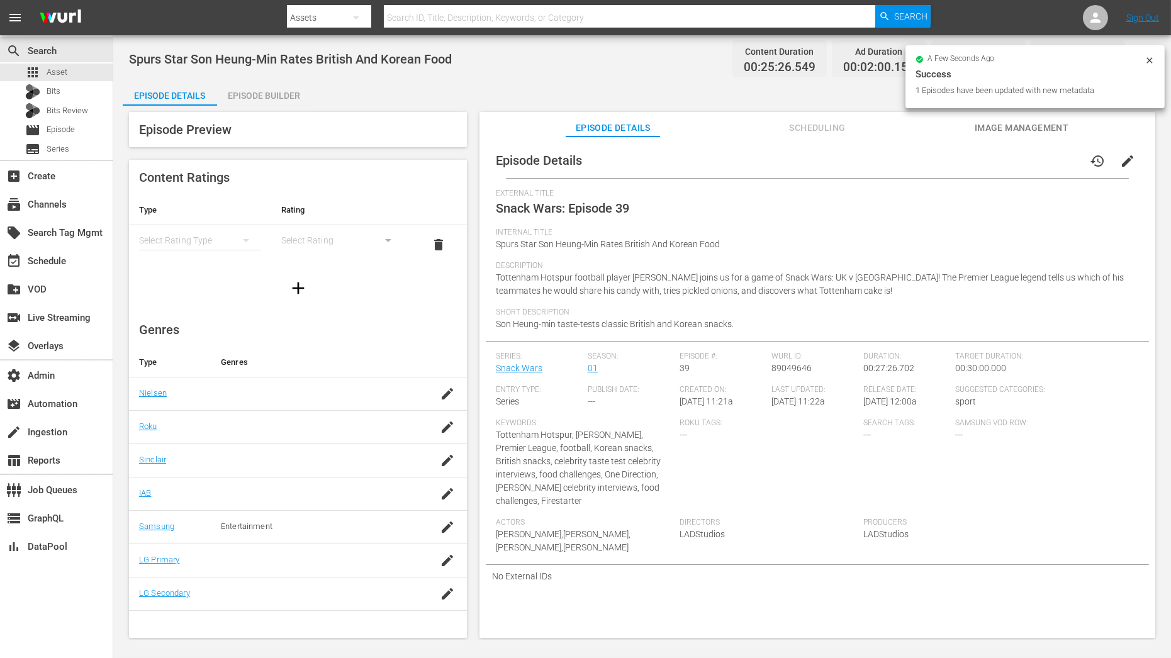
click at [212, 239] on div "simple table" at bounding box center [200, 240] width 122 height 35
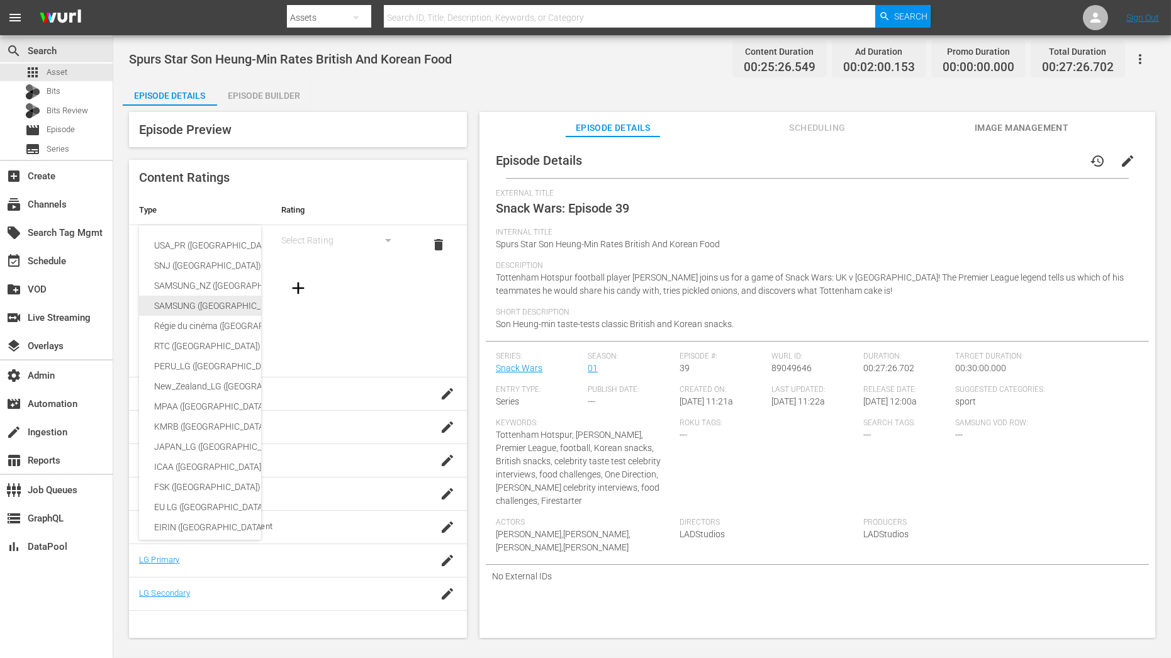
click at [223, 301] on div "SAMSUNG (Korea (Republic of))" at bounding box center [298, 306] width 289 height 20
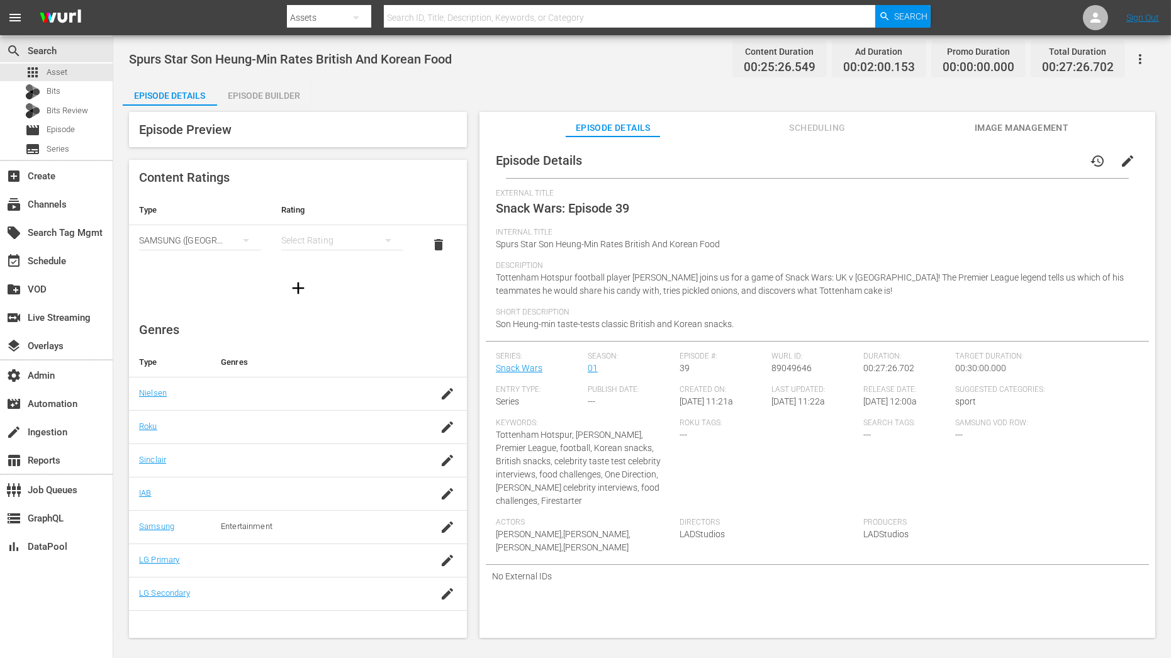
click at [329, 239] on div "simple table" at bounding box center [342, 240] width 122 height 35
click at [330, 304] on div "6" at bounding box center [342, 306] width 92 height 20
click at [262, 96] on div "Episode Builder" at bounding box center [264, 96] width 94 height 30
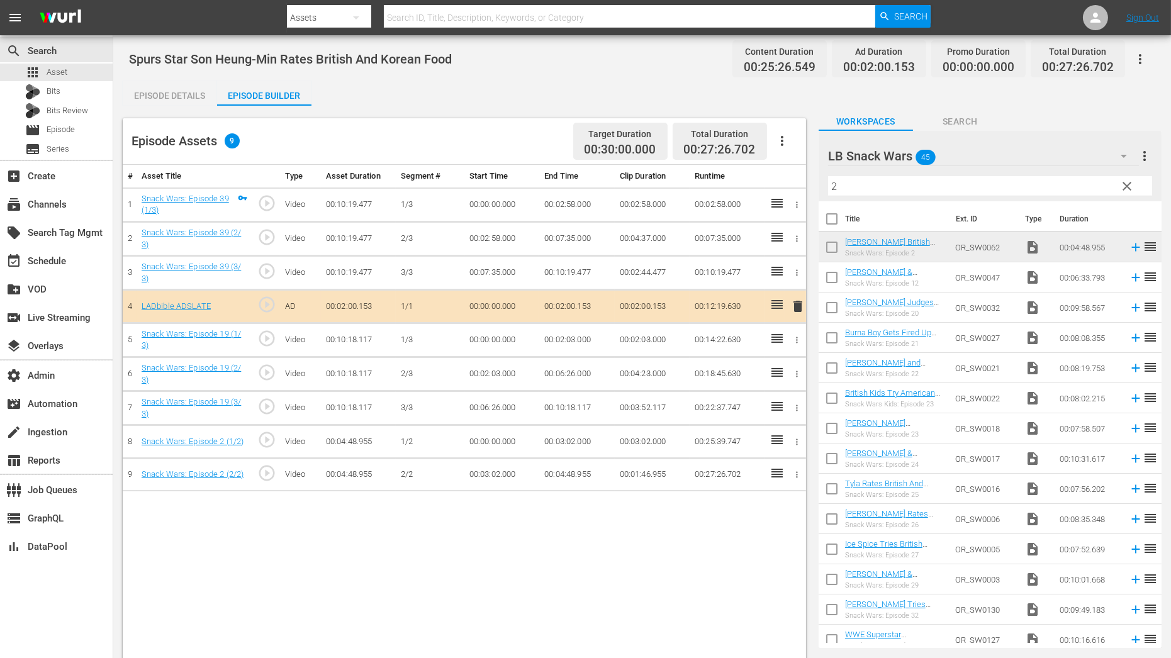
click at [1127, 181] on span "clear" at bounding box center [1127, 186] width 15 height 15
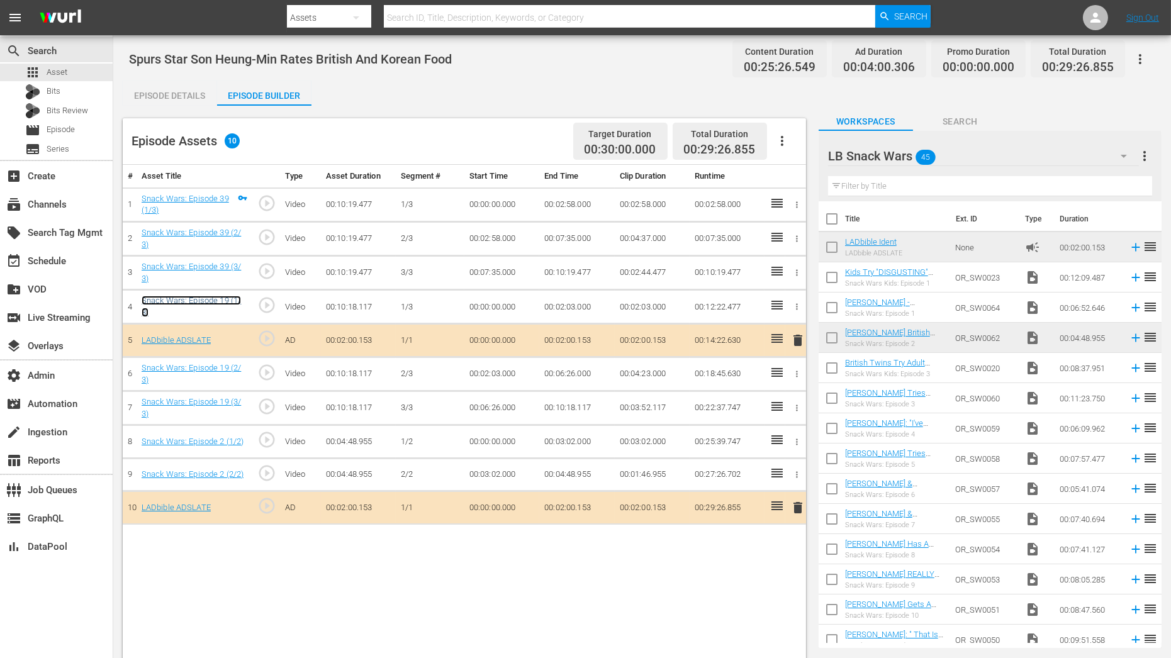
click at [210, 299] on link "Snack Wars: Episode 19 (1/3)" at bounding box center [192, 306] width 100 height 21
click at [223, 441] on link "Snack Wars: Episode 2 (1/2)" at bounding box center [193, 441] width 103 height 9
click at [193, 101] on div "Episode Details" at bounding box center [170, 96] width 94 height 30
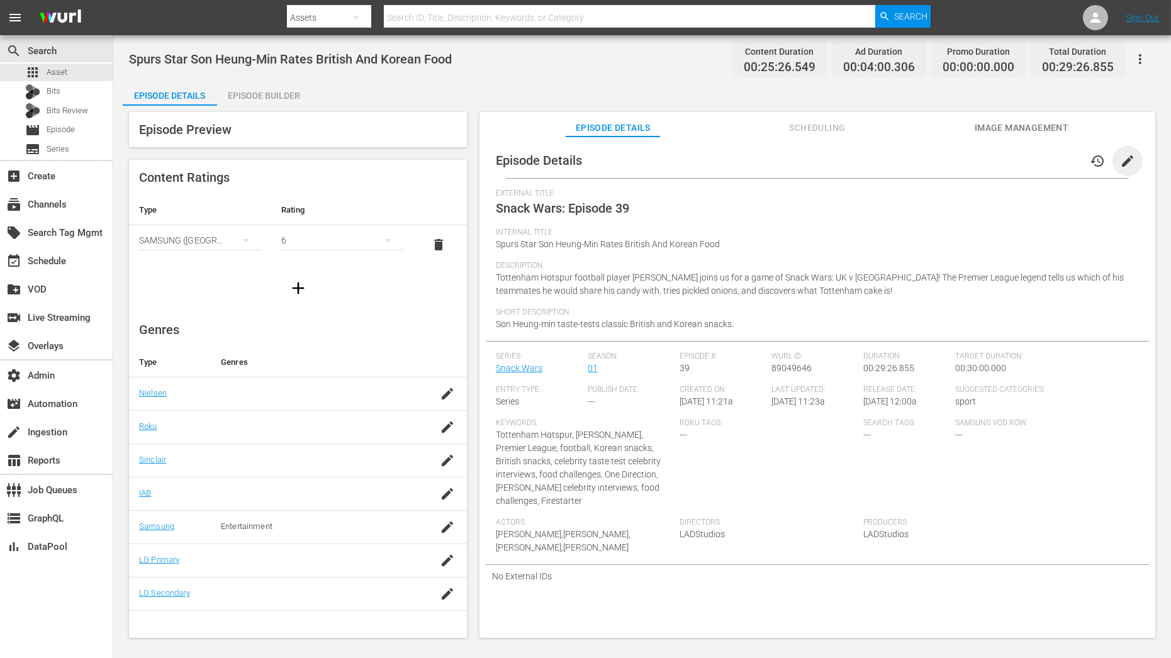
click at [1125, 165] on span "edit" at bounding box center [1127, 161] width 15 height 15
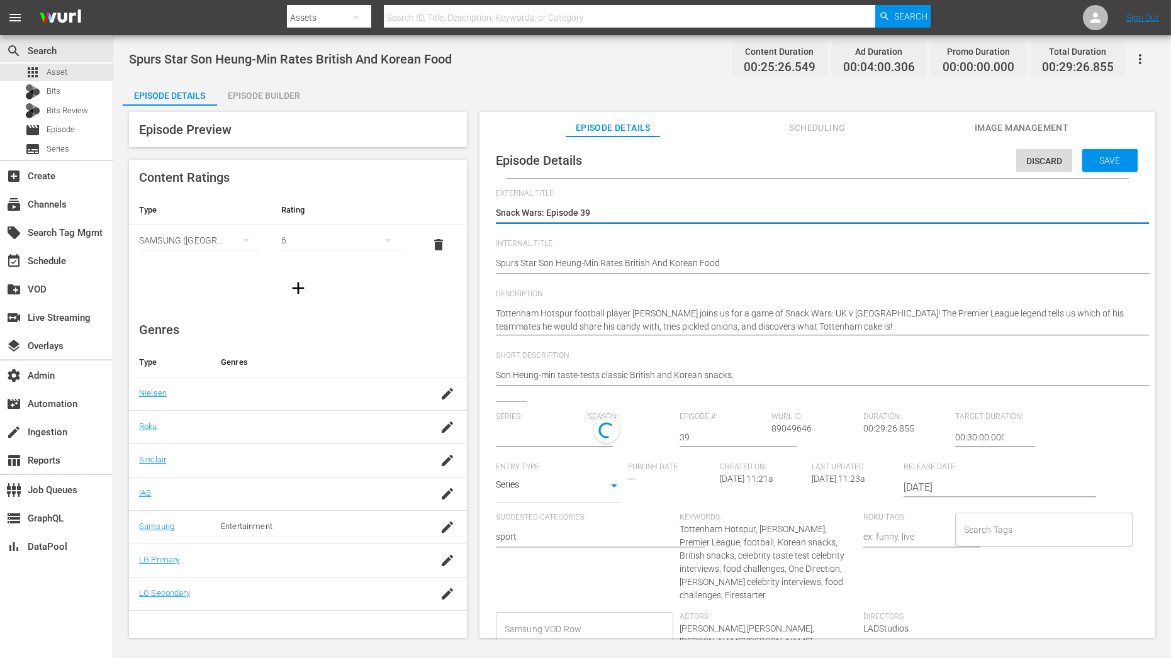
type input "Snack Wars"
click at [614, 215] on textarea "Snack Wars: Episode 39" at bounding box center [814, 213] width 637 height 15
type textarea "Snack Wars: Episode 3"
type textarea "Snack Wars: Episode"
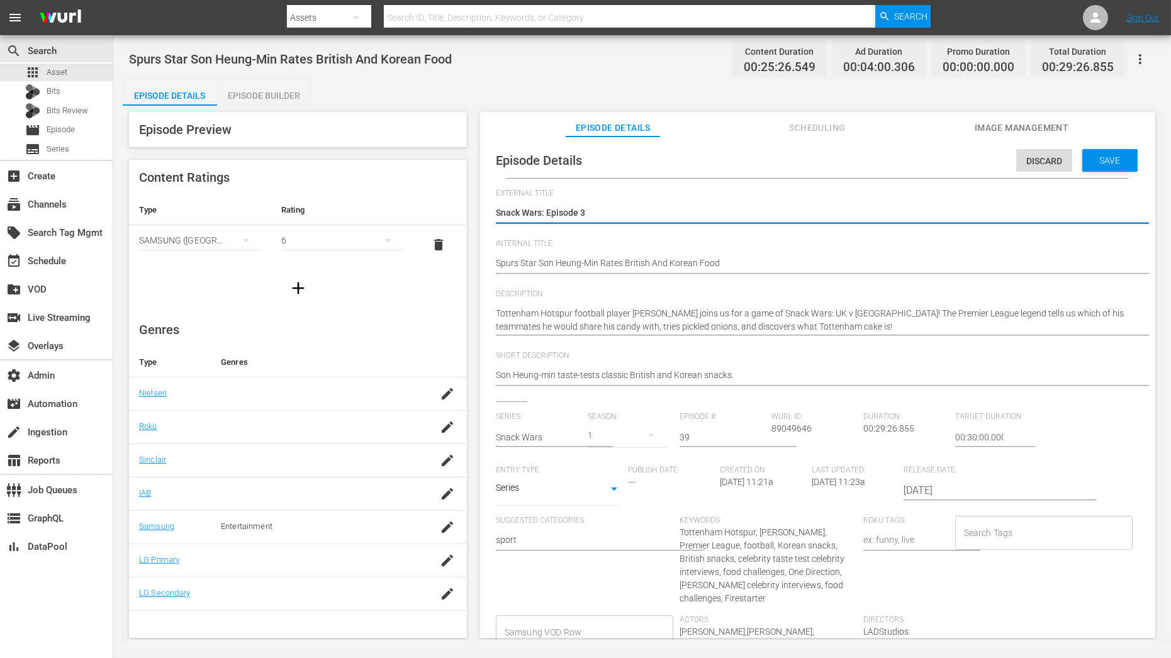
type textarea "Snack Wars: Episode"
type textarea "Snack Wars: Episode 1"
drag, startPoint x: 600, startPoint y: 215, endPoint x: 462, endPoint y: 215, distance: 138.5
click at [462, 215] on div "Episode Preview Content Ratings Type Rating Select Rating Type SAMSUNG (Korea (…" at bounding box center [642, 377] width 1039 height 543
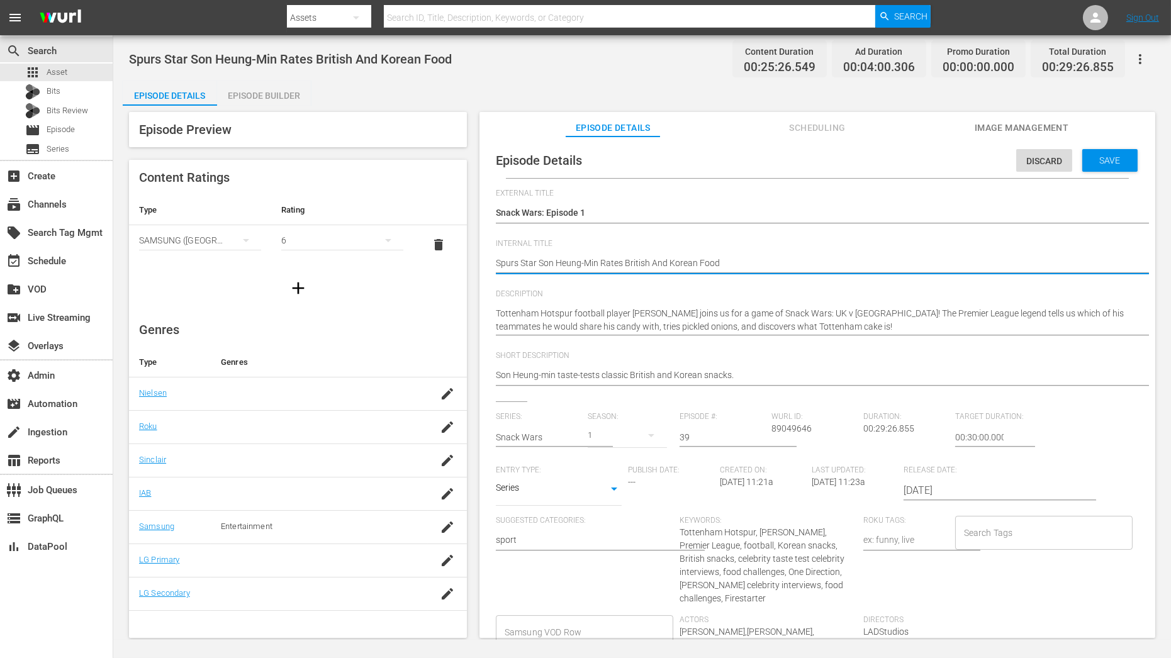
drag, startPoint x: 540, startPoint y: 265, endPoint x: 597, endPoint y: 259, distance: 56.9
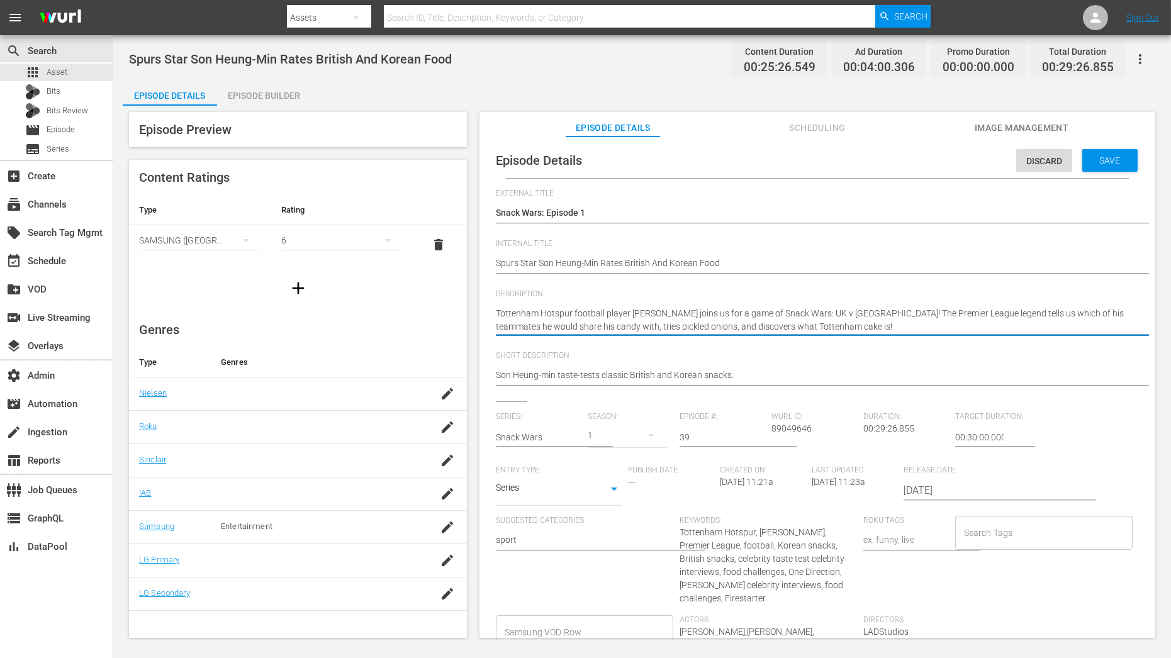
drag, startPoint x: 498, startPoint y: 312, endPoint x: 865, endPoint y: 334, distance: 368.3
paste textarea "Son Heung-Min"
type textarea "Son Heung-Min"
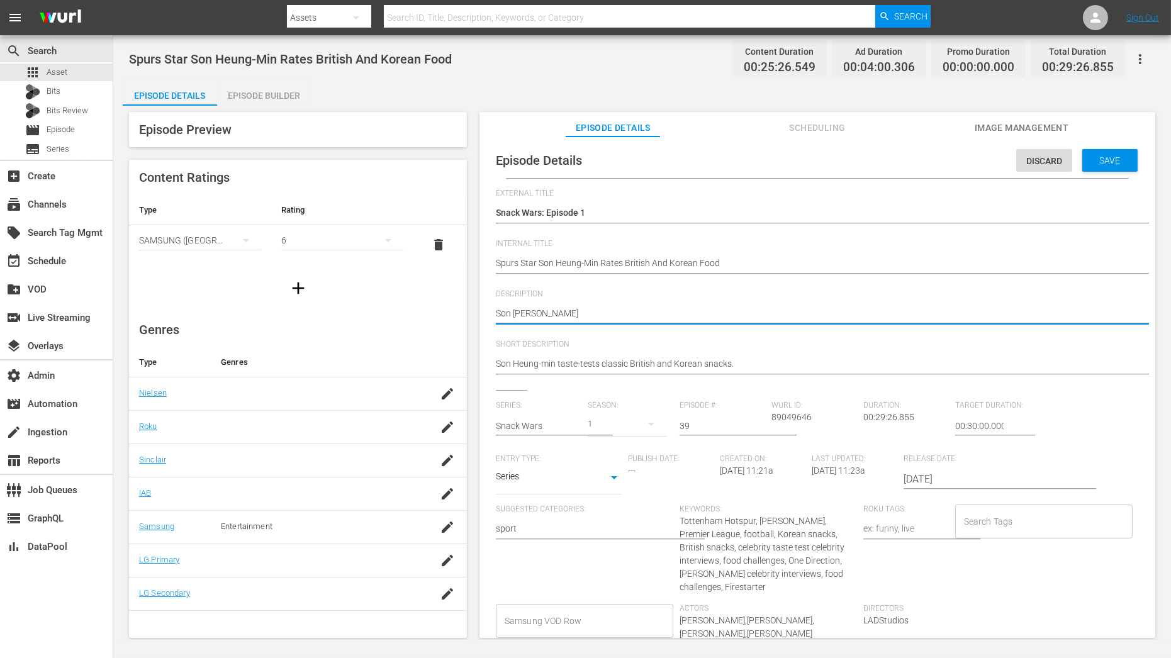
type textarea "Son Heung-Min"
type textarea "Son Heung-Min |"
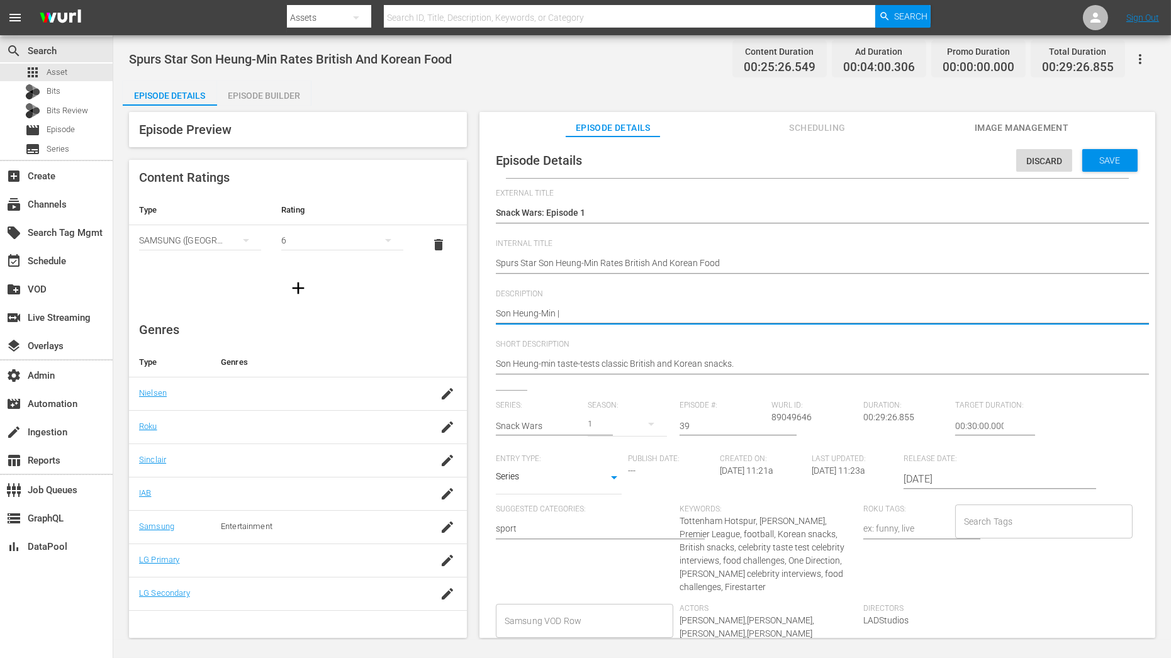
type textarea "Son Heung-Min |"
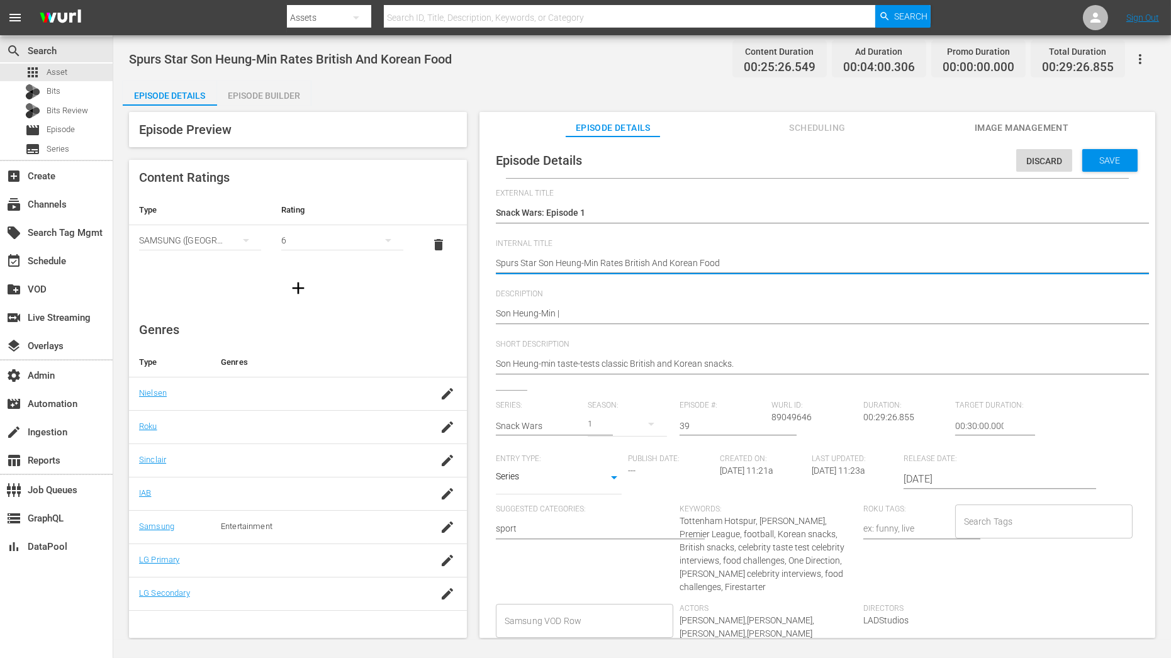
paste textarea "nack Wars C01 60: Eps 1, 13, 28"
type textarea "Snack Wars C01 60: Eps 1, 13, 28"
drag, startPoint x: 592, startPoint y: 262, endPoint x: 708, endPoint y: 262, distance: 116.4
click at [708, 262] on textarea "Spurs Star Son Heung-Min Rates British And Korean Food" at bounding box center [814, 264] width 637 height 15
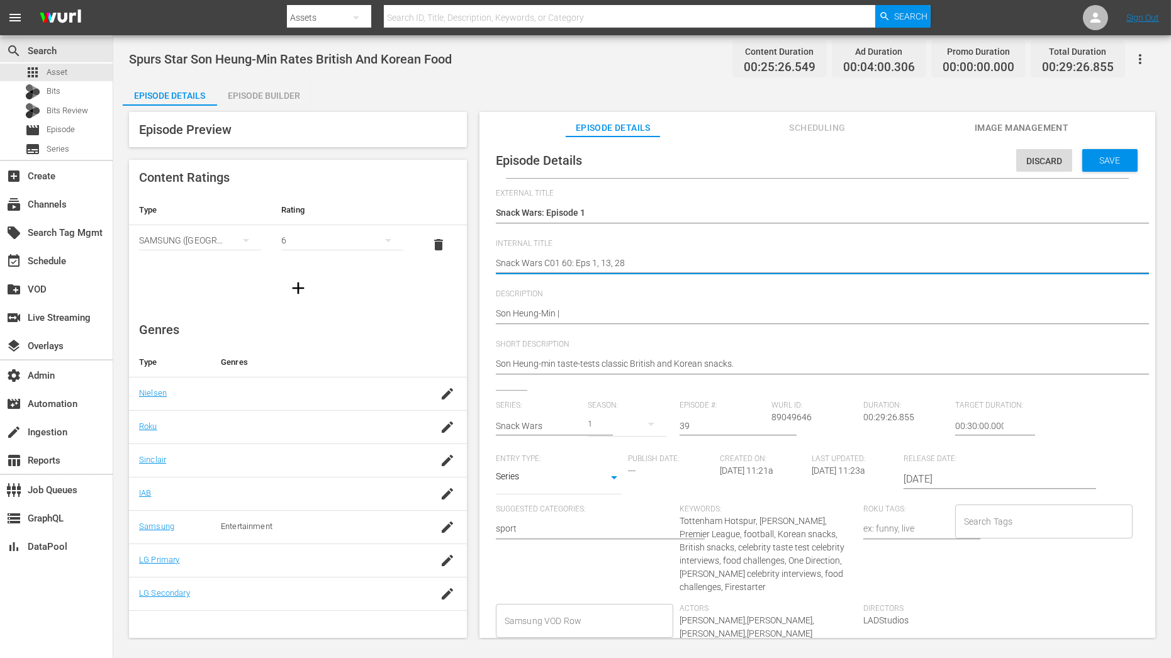
paste textarea "Snack Wars: Episode 39 | Snack Wars: Episode 19 | Snack Wars: Episode 02"
type textarea "Snack Wars C01 60: Eps Snack Wars: Episode 39 | Snack Wars: Episode 19 | Snack …"
drag, startPoint x: 595, startPoint y: 267, endPoint x: 675, endPoint y: 267, distance: 79.9
click at [675, 267] on textarea "Spurs Star Son Heung-Min Rates British And Korean Food" at bounding box center [814, 264] width 637 height 15
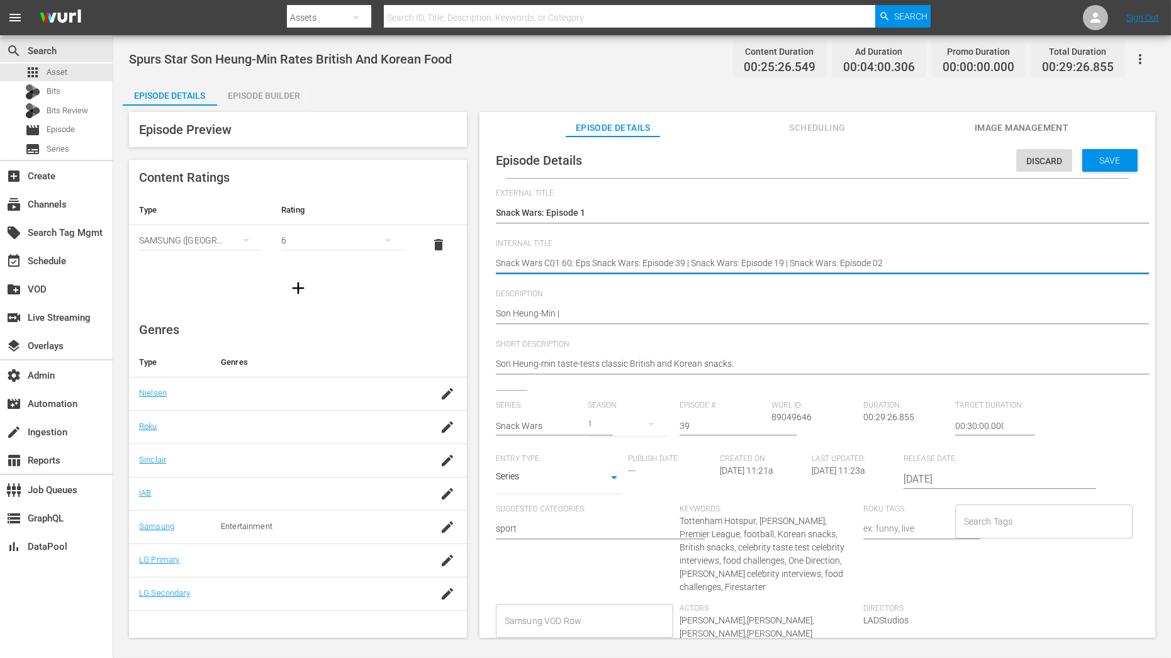
type textarea "Snack Wars C01 60: Eps S39 | Snack Wars: Episode 19 | Snack Wars: Episode 02"
type textarea "Snack Wars C01 60: Eps 39 | Snack Wars: Episode 19 | Snack Wars: Episode 02"
drag, startPoint x: 600, startPoint y: 262, endPoint x: 688, endPoint y: 265, distance: 88.1
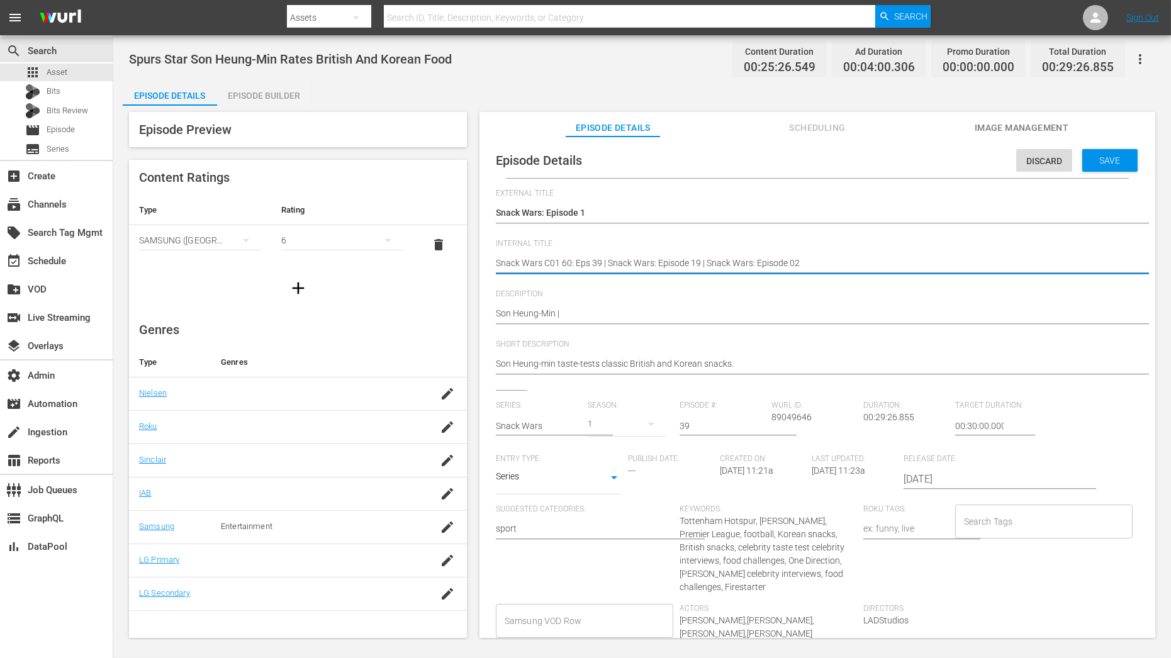
click at [688, 265] on textarea "Spurs Star Son Heung-Min Rates British And Korean Food" at bounding box center [814, 264] width 637 height 15
type textarea "Snack Wars C01 60: Eps 39, 19 | Snack Wars: Episode 02"
drag, startPoint x: 614, startPoint y: 260, endPoint x: 699, endPoint y: 264, distance: 85.1
click at [699, 264] on textarea "Spurs Star Son Heung-Min Rates British And Korean Food" at bounding box center [814, 264] width 637 height 15
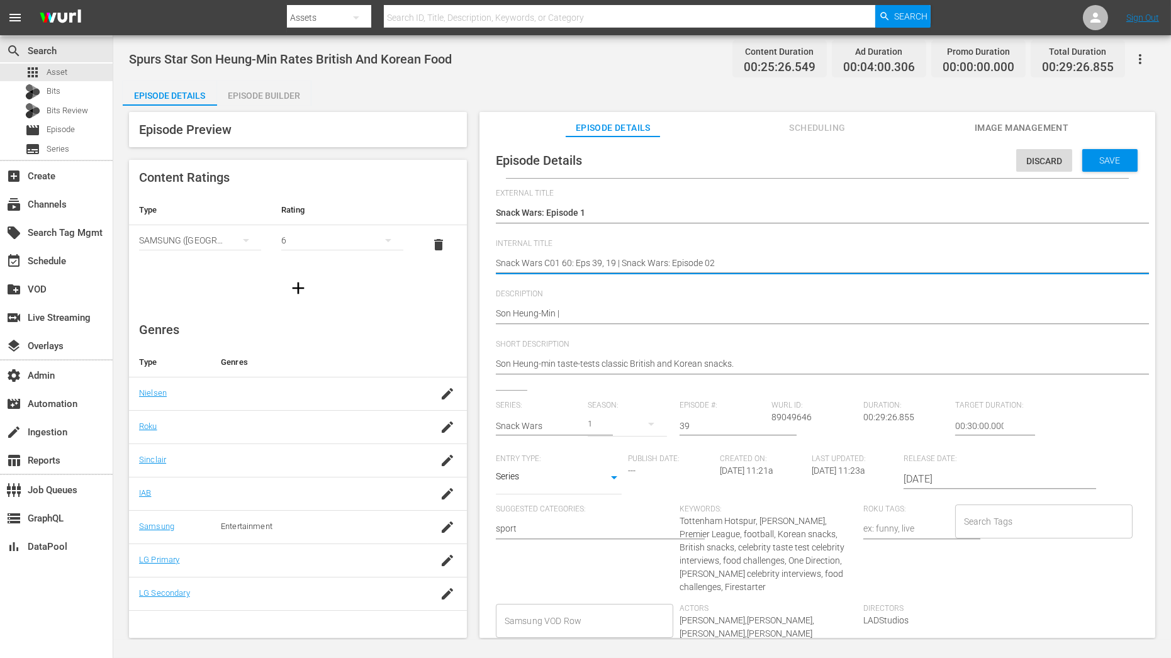
type textarea "Snack Wars C01 60: Eps 39, 19,e 02"
type textarea "Snack Wars C01 60: Eps 39, 19, 02"
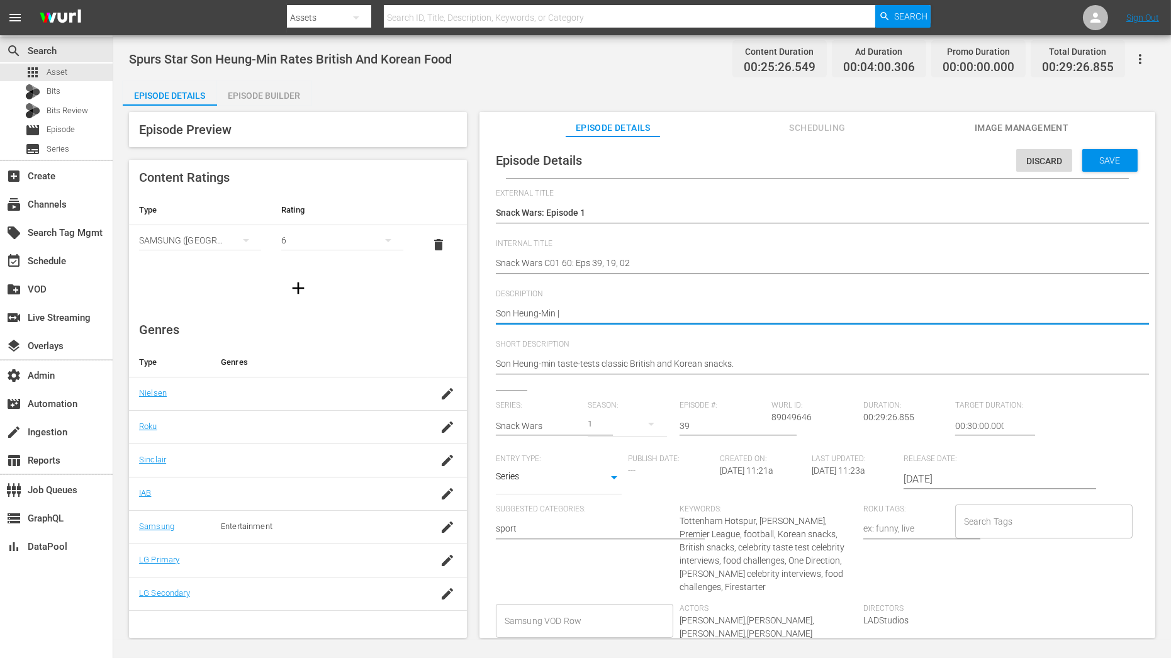
paste textarea "Niall Horan"
type textarea "Son Heung-Min | Niall Horan"
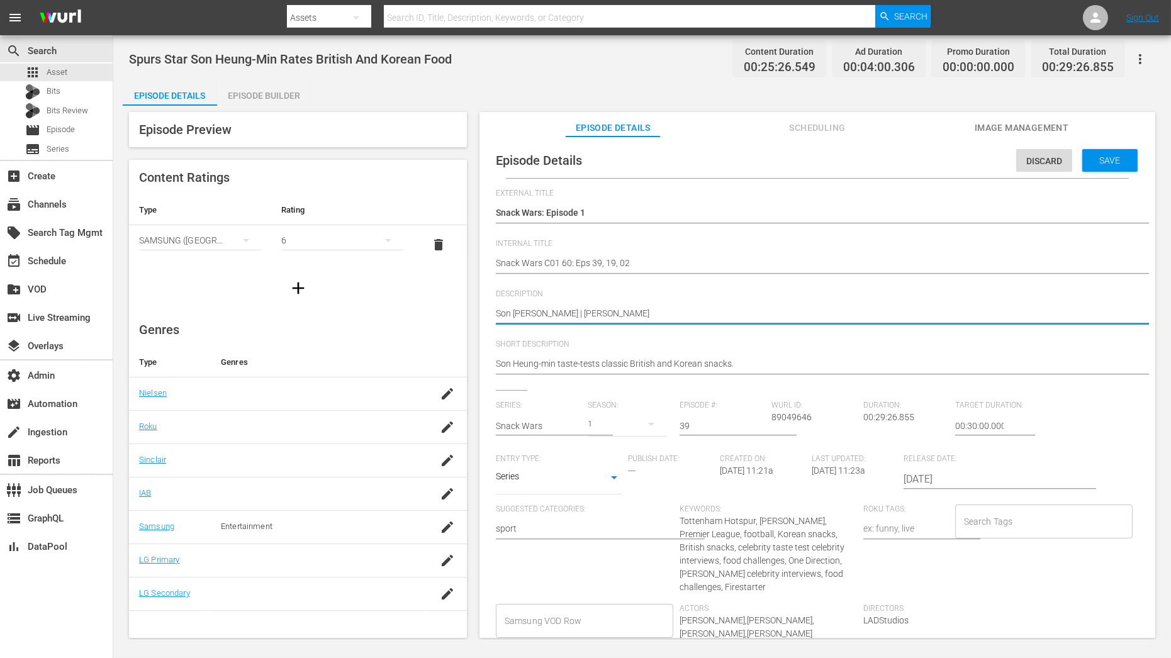
type textarea "Son Heung-Min | Niall Horan |"
paste textarea "Zac Efron"
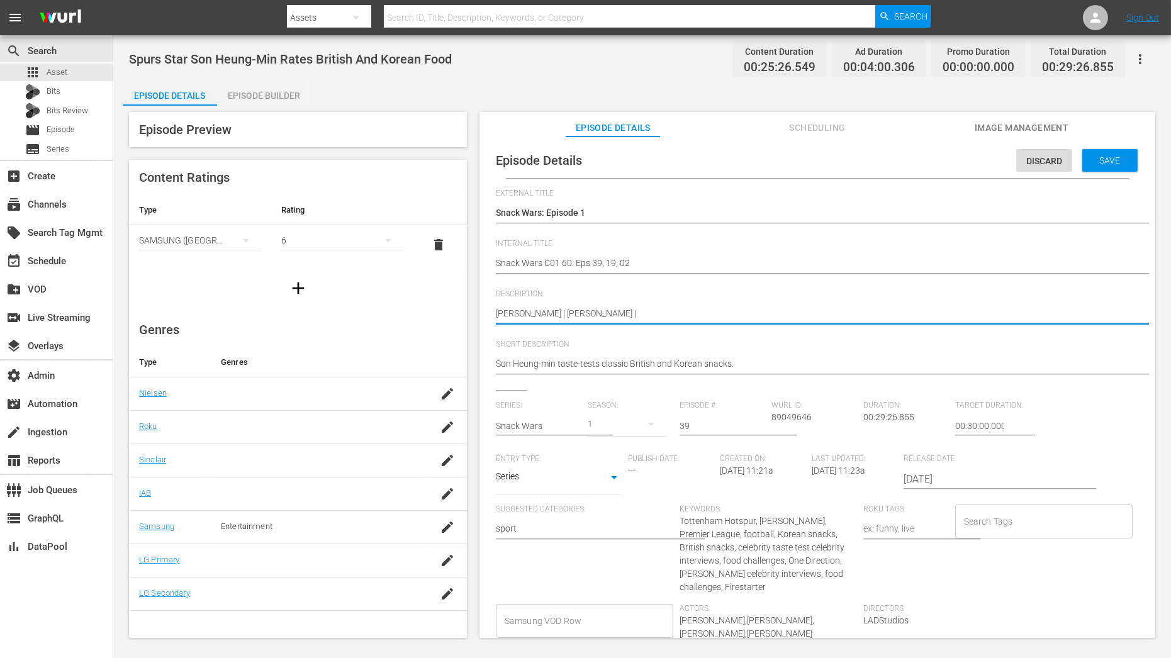
type textarea "Son Heung-Min | Niall Horan | Zac Efron"
drag, startPoint x: 691, startPoint y: 429, endPoint x: 648, endPoint y: 429, distance: 43.4
click at [648, 429] on div "Series: Snack Wars Season: 1 Episode #: 39 Wurl ID: 89049646 Duration: 00:29:26…" at bounding box center [817, 542] width 643 height 283
type input "1"
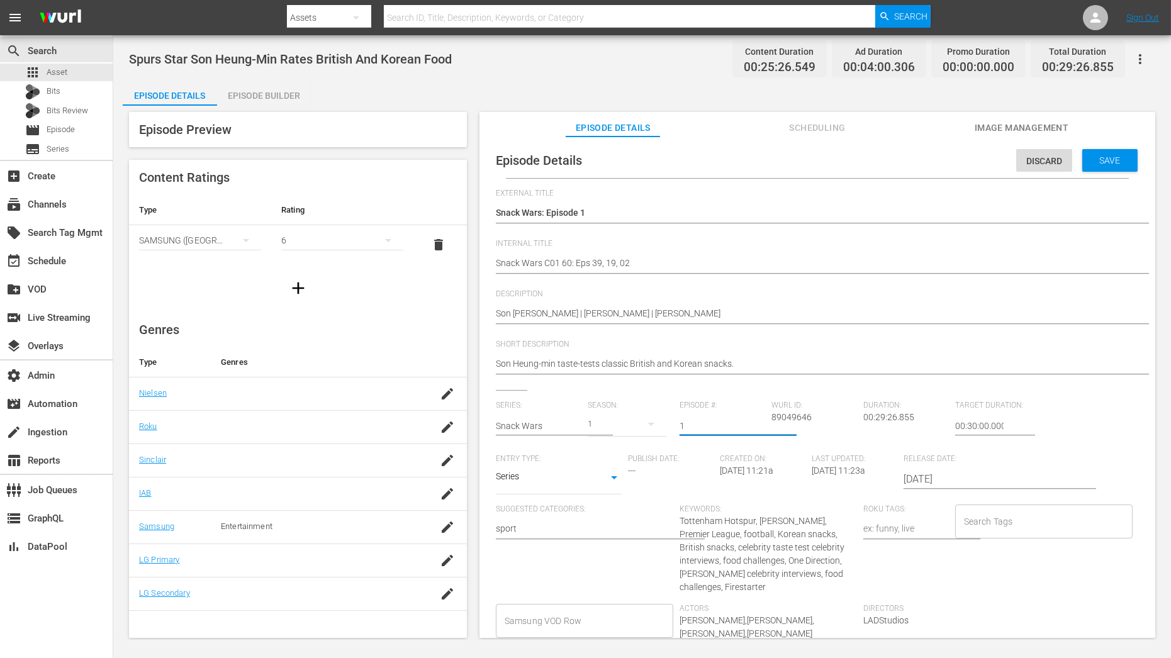
click at [841, 378] on div "Son Heung-min taste-tests classic British and Korean snacks. Son Heung-min tast…" at bounding box center [814, 365] width 637 height 30
click at [1115, 155] on span "Save" at bounding box center [1110, 160] width 41 height 10
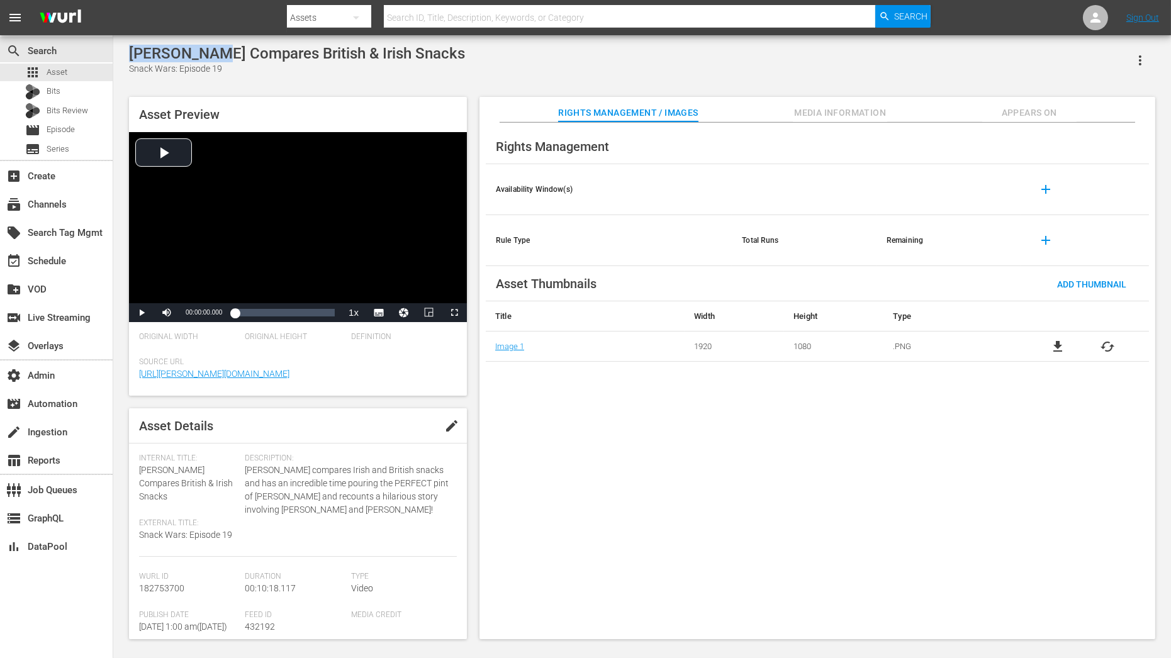
drag, startPoint x: 128, startPoint y: 51, endPoint x: 204, endPoint y: 51, distance: 75.5
click at [205, 51] on div "[PERSON_NAME] Compares British & Irish Snacks" at bounding box center [297, 54] width 336 height 18
copy div "[PERSON_NAME]"
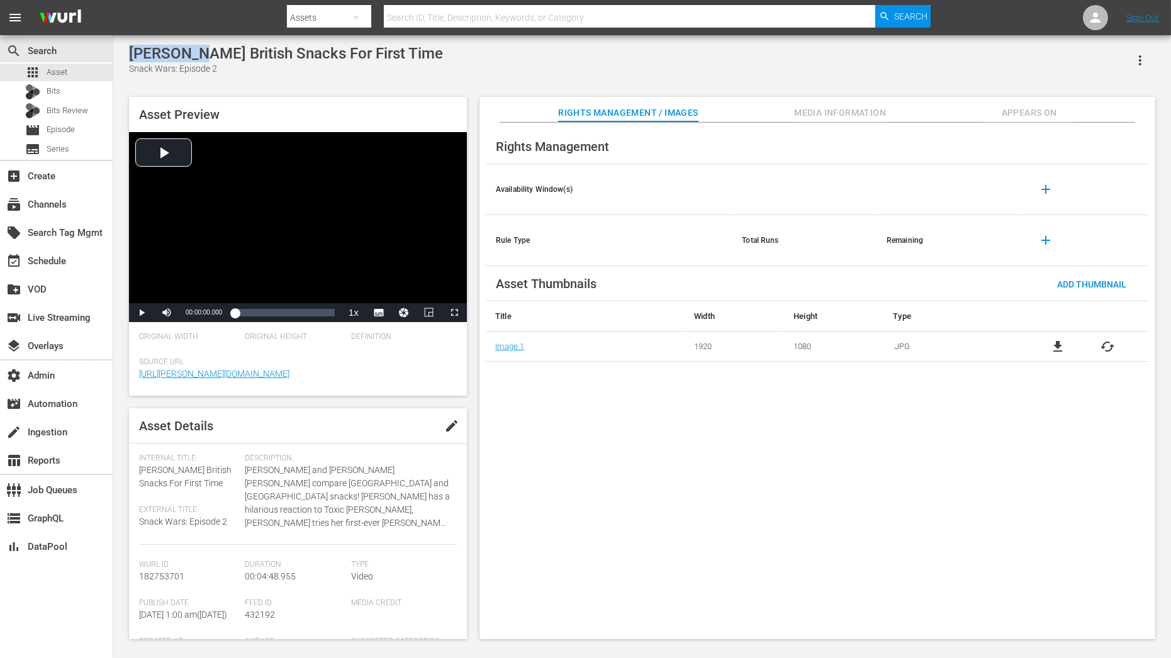
drag, startPoint x: 128, startPoint y: 55, endPoint x: 190, endPoint y: 58, distance: 61.8
click at [190, 58] on div "[PERSON_NAME] British Snacks For First Time" at bounding box center [286, 54] width 314 height 18
copy div "[PERSON_NAME]"
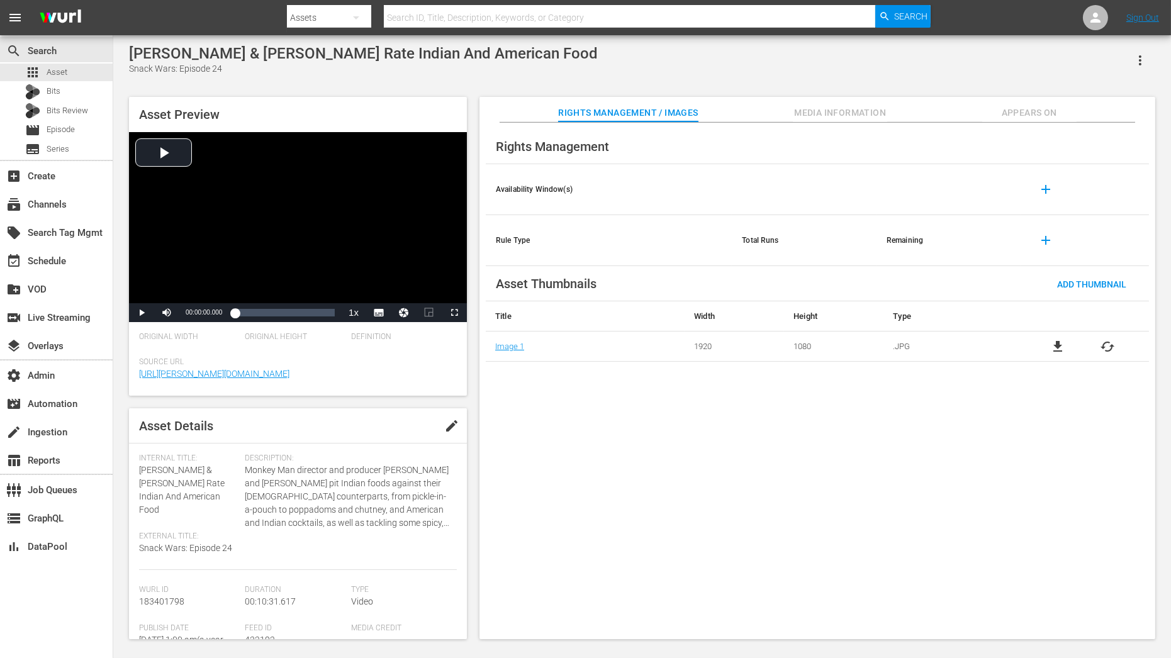
click at [1148, 59] on button "button" at bounding box center [1140, 60] width 30 height 30
click at [941, 54] on div "[PERSON_NAME] & [PERSON_NAME] Rate Indian And American Food Snack Wars: Episode…" at bounding box center [642, 60] width 1027 height 31
click at [1048, 117] on span "Appears On" at bounding box center [1029, 113] width 94 height 16
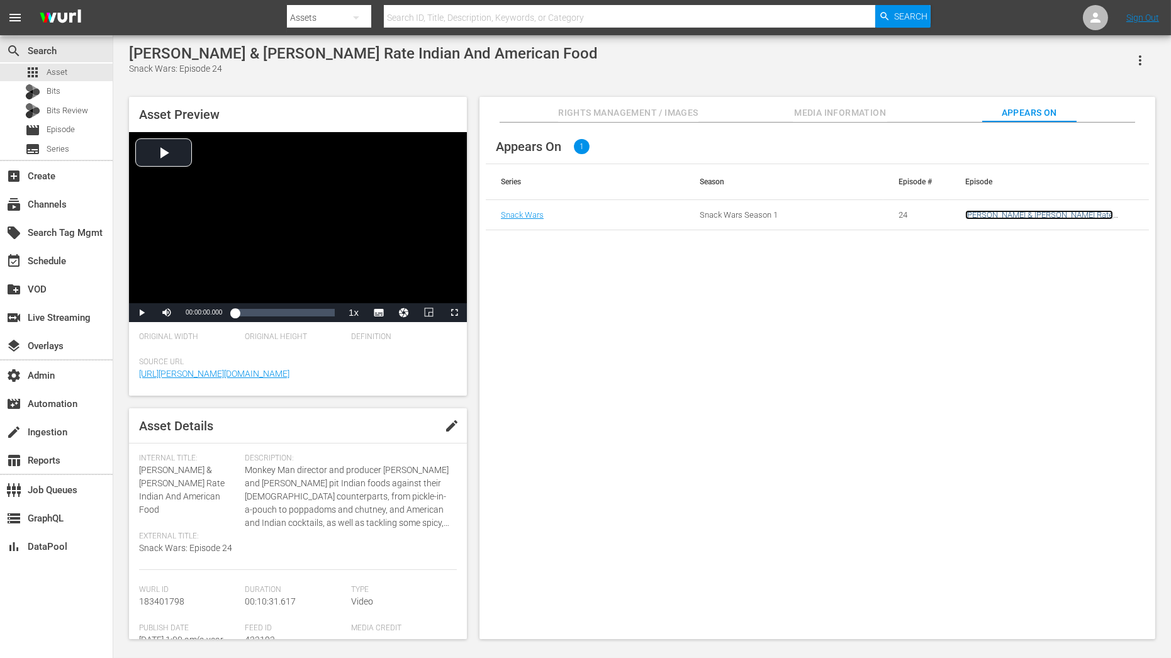
click at [999, 212] on link "[PERSON_NAME] & [PERSON_NAME] Rate Indian And American Food" at bounding box center [1039, 219] width 148 height 19
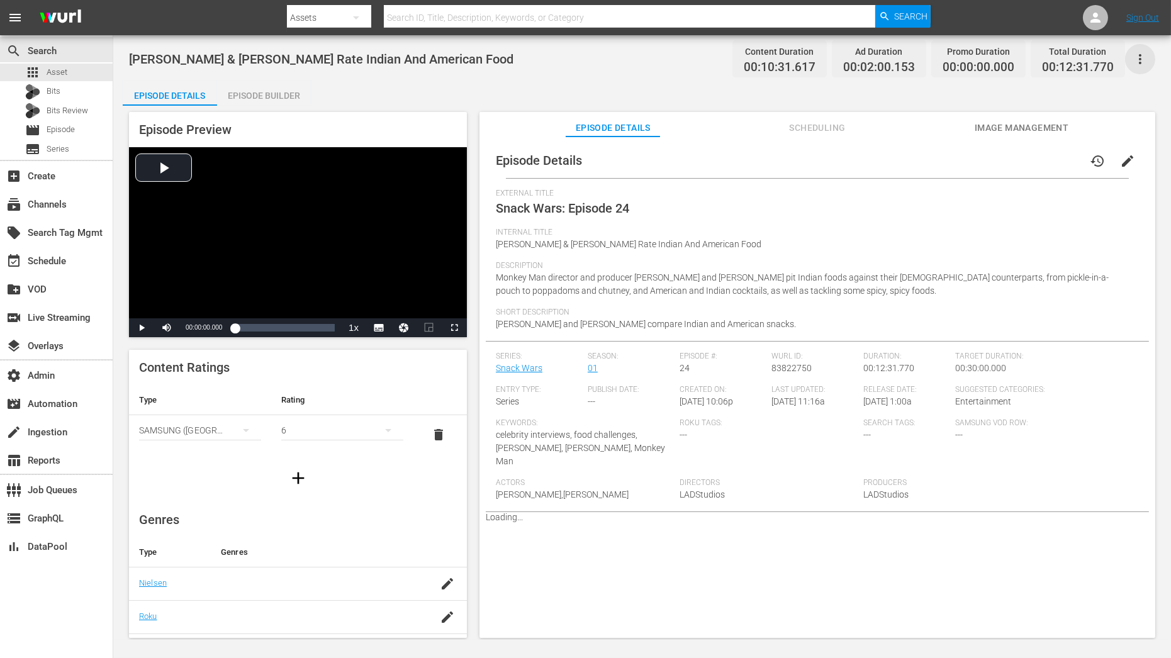
click at [1139, 52] on icon "button" at bounding box center [1140, 59] width 15 height 15
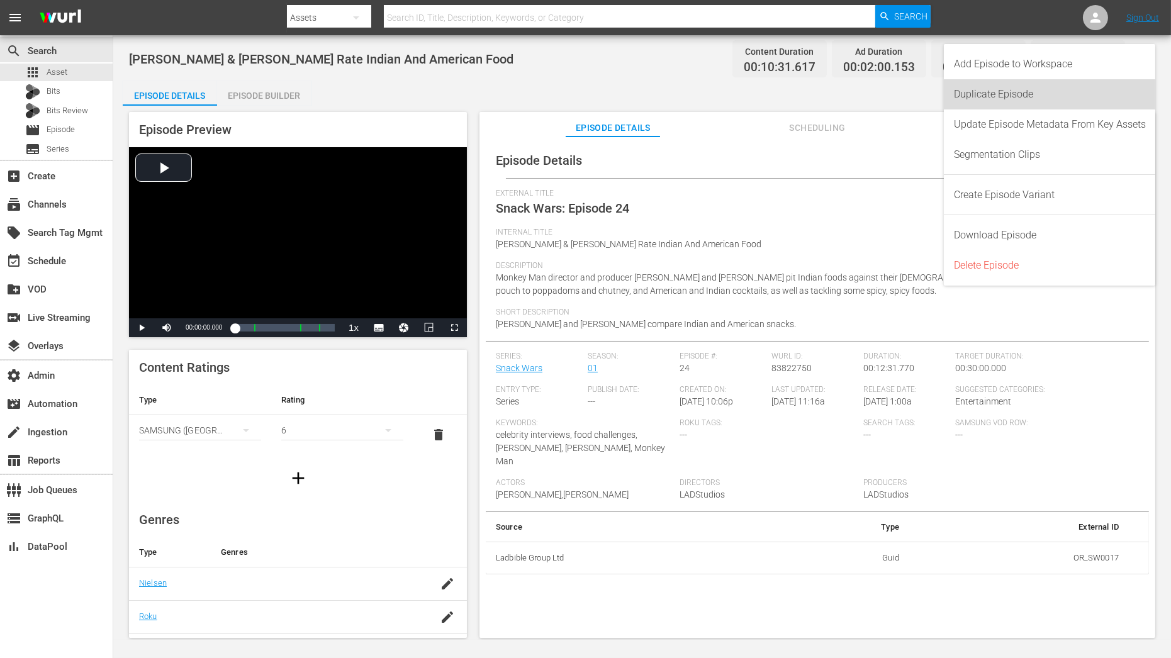
click at [1043, 101] on div "Duplicate Episode" at bounding box center [1050, 94] width 192 height 30
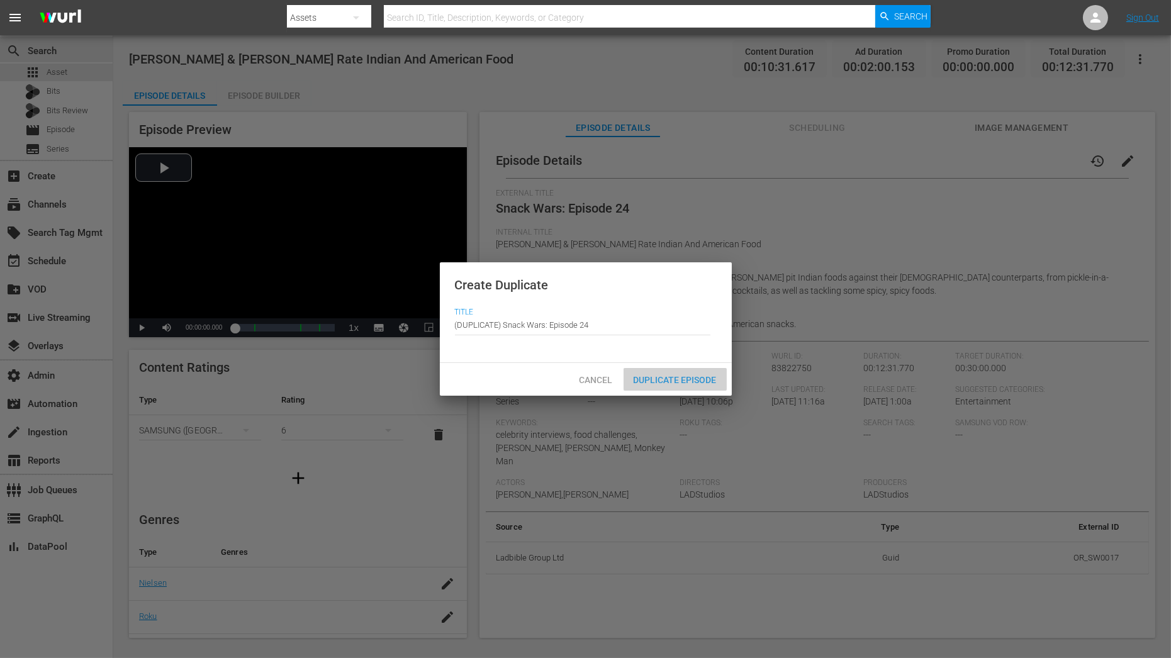
click at [699, 376] on span "Duplicate Episode" at bounding box center [675, 380] width 103 height 10
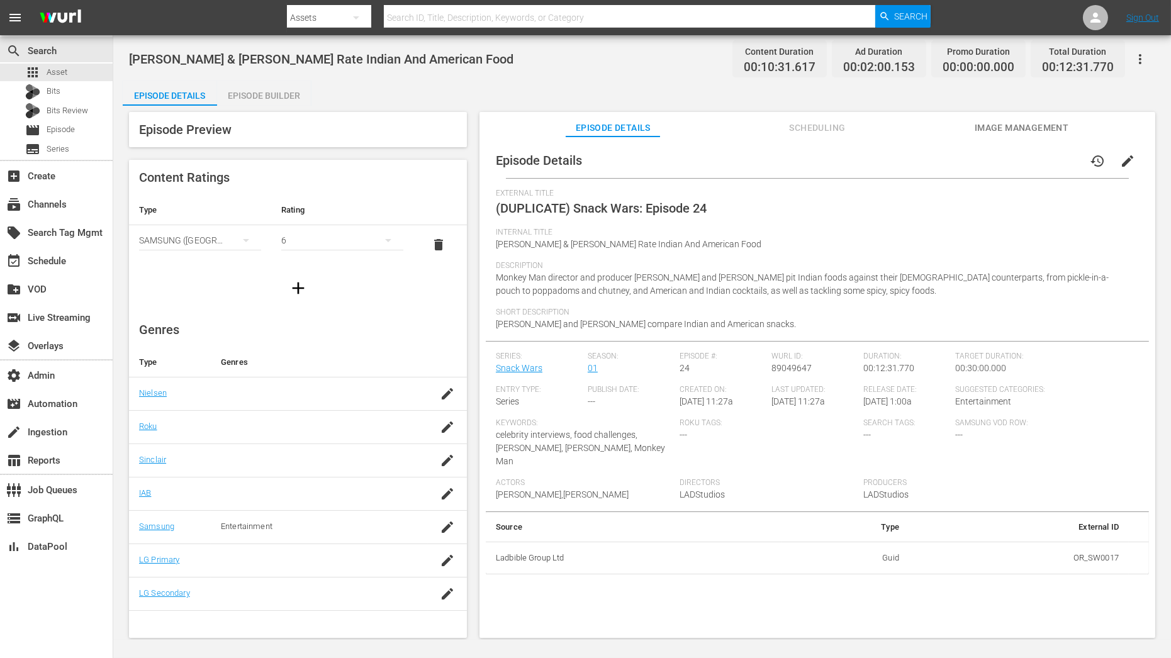
click at [257, 103] on div "Episode Builder" at bounding box center [264, 96] width 94 height 30
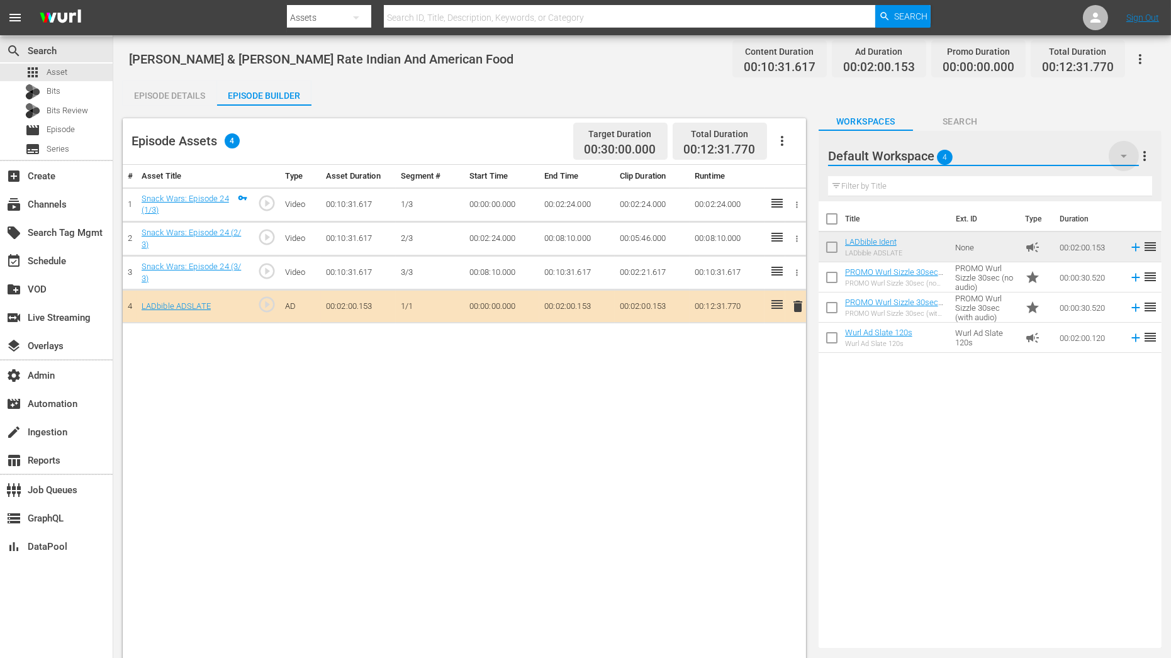
click at [1123, 157] on icon "button" at bounding box center [1124, 156] width 6 height 3
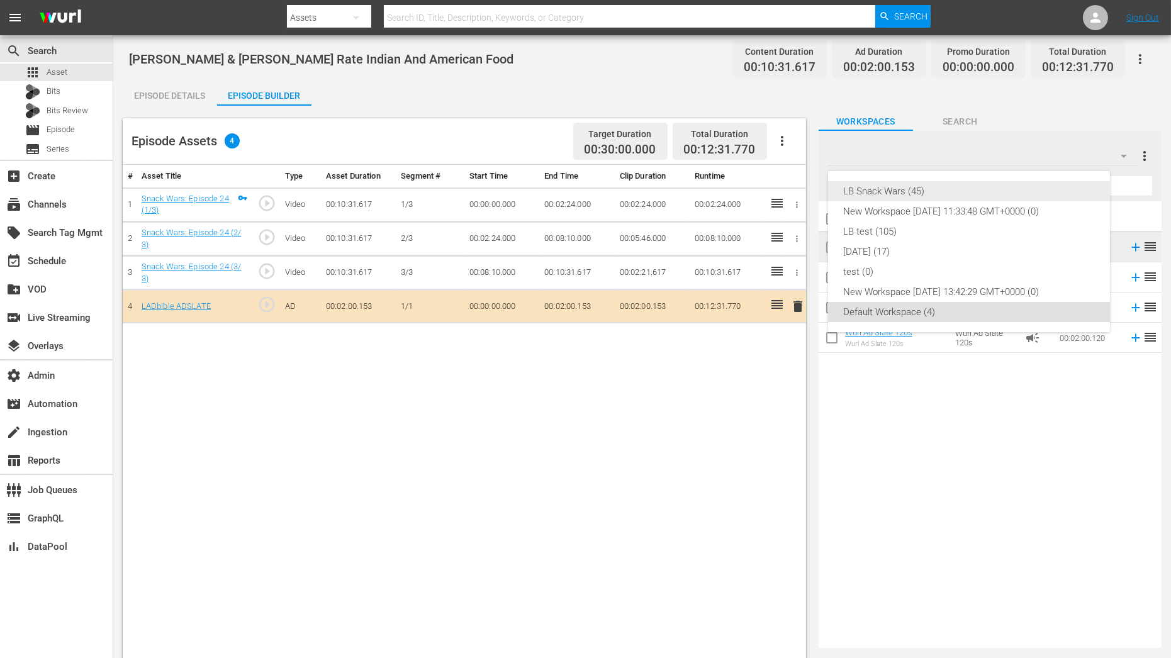
click at [1044, 183] on div "LB Snack Wars (45)" at bounding box center [969, 191] width 252 height 20
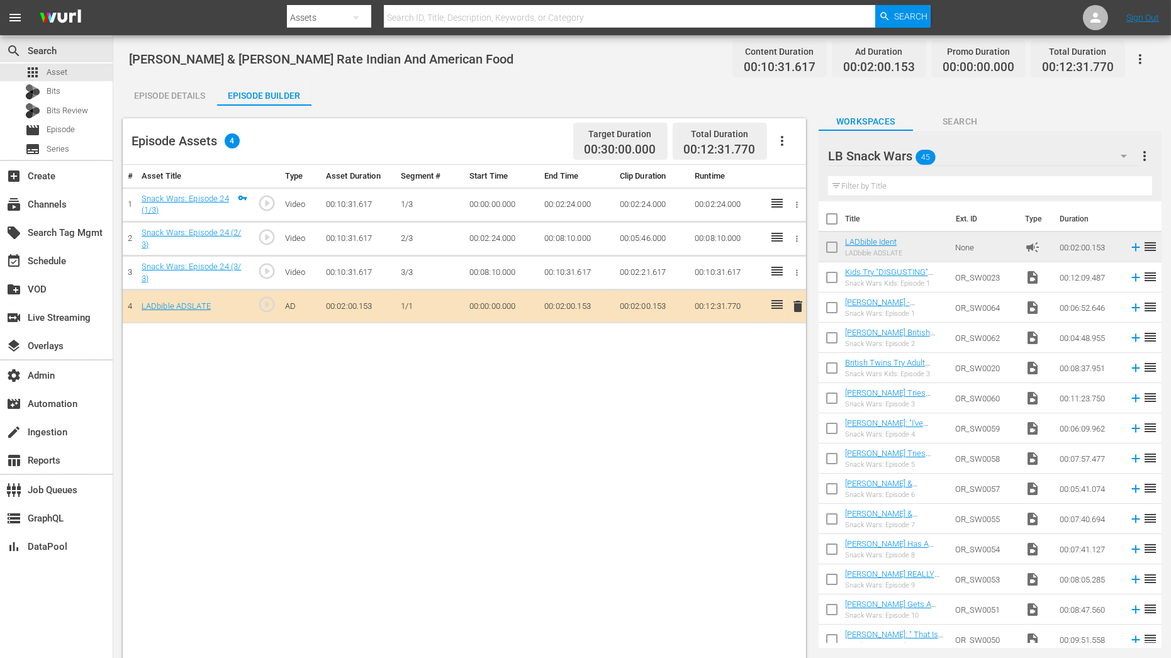
click at [1018, 190] on input "text" at bounding box center [990, 186] width 324 height 20
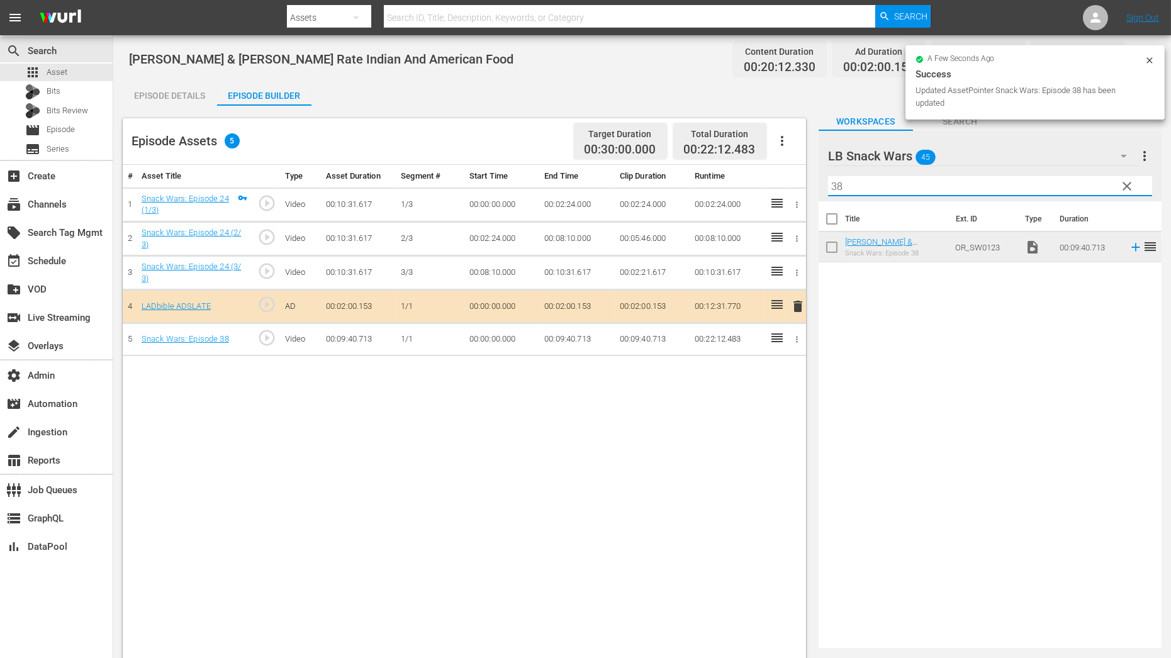
drag, startPoint x: 865, startPoint y: 189, endPoint x: 785, endPoint y: 189, distance: 80.6
click at [785, 189] on div "Episode Assets 5 Target Duration 00:30:00.000 Total Duration 00:22:12.483 # Ass…" at bounding box center [642, 417] width 1039 height 623
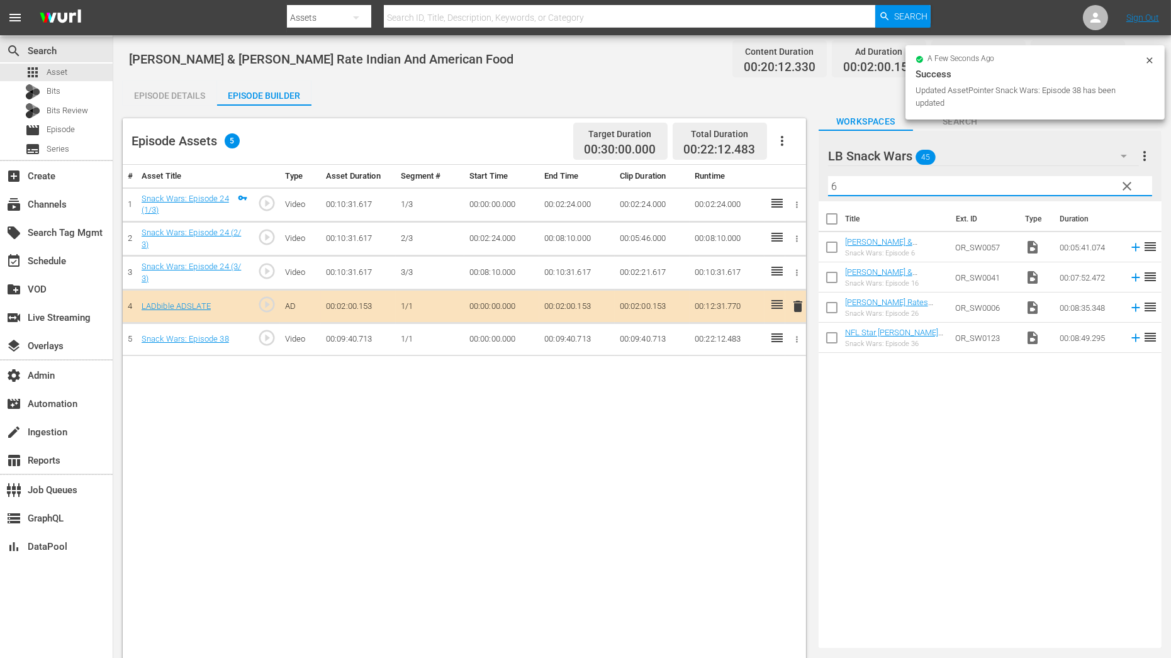
type input "6"
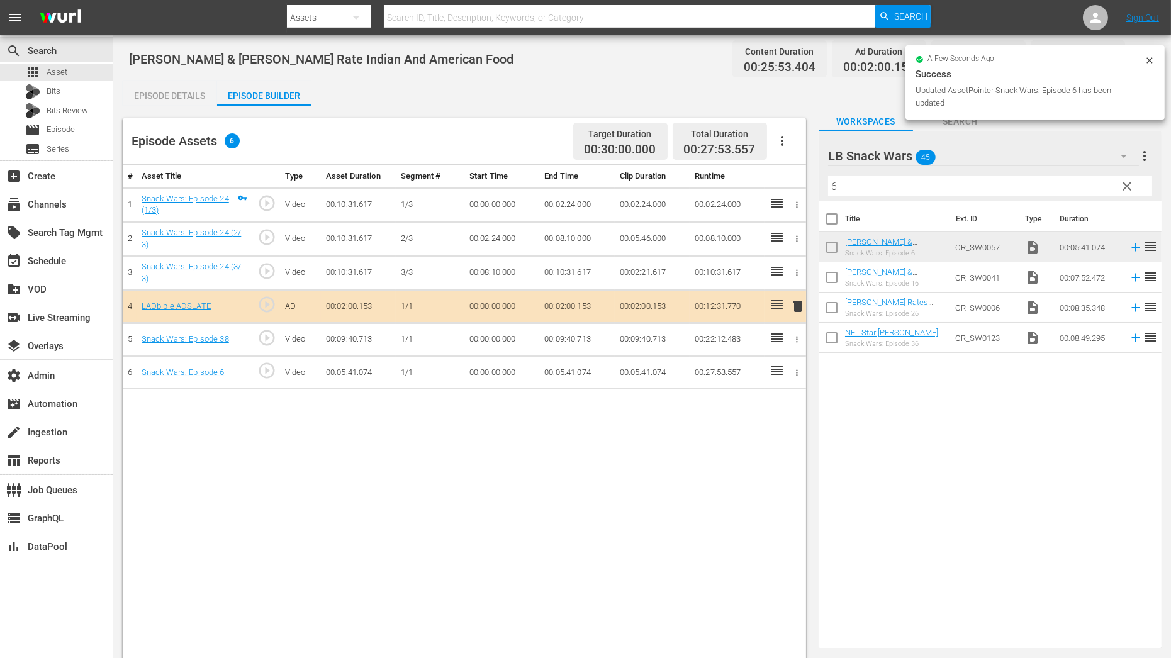
click at [1132, 184] on span "clear" at bounding box center [1127, 186] width 15 height 15
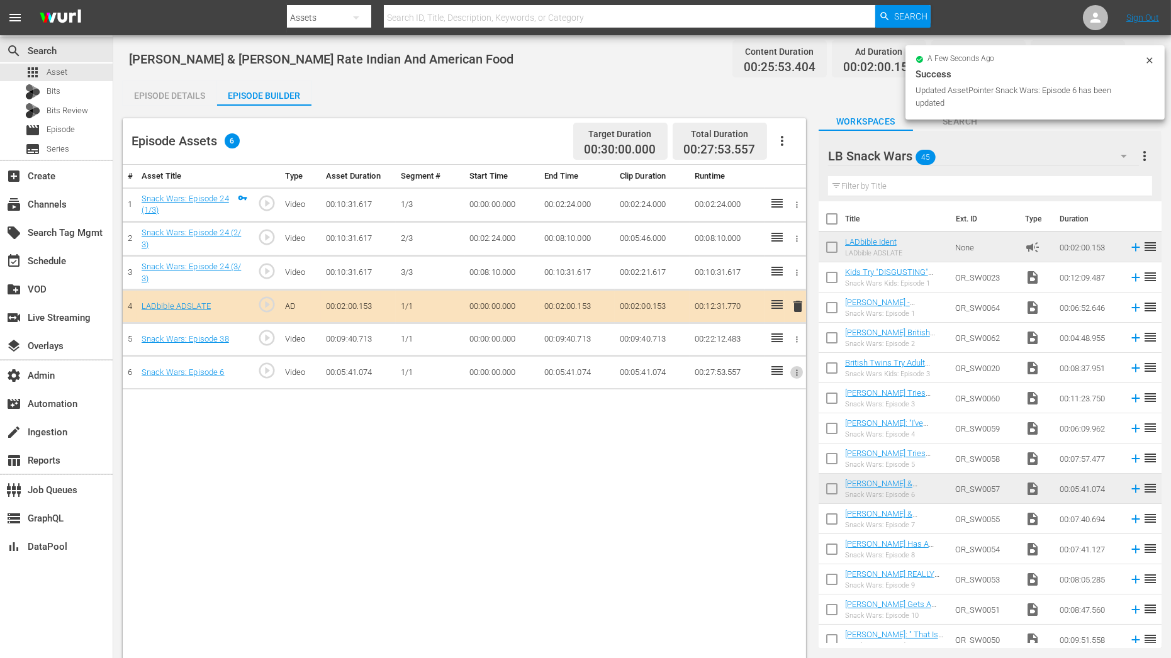
click at [799, 369] on icon "button" at bounding box center [796, 372] width 9 height 9
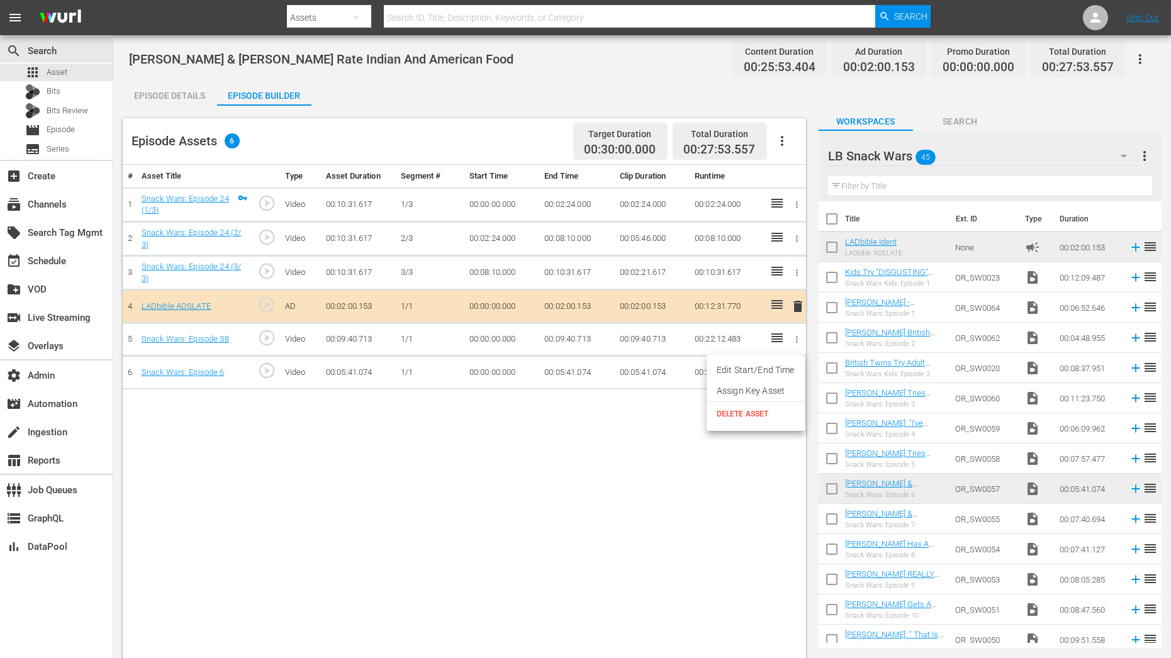
click at [738, 397] on li "Assign Key Asset" at bounding box center [756, 391] width 98 height 21
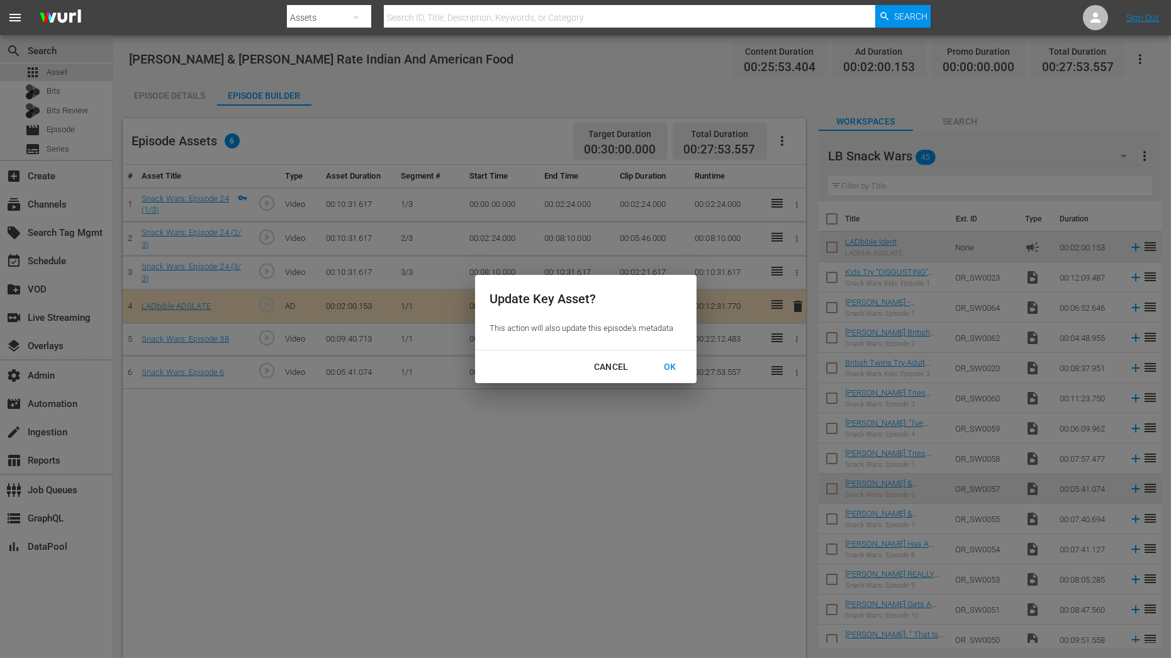
click at [665, 372] on div "OK" at bounding box center [670, 367] width 33 height 16
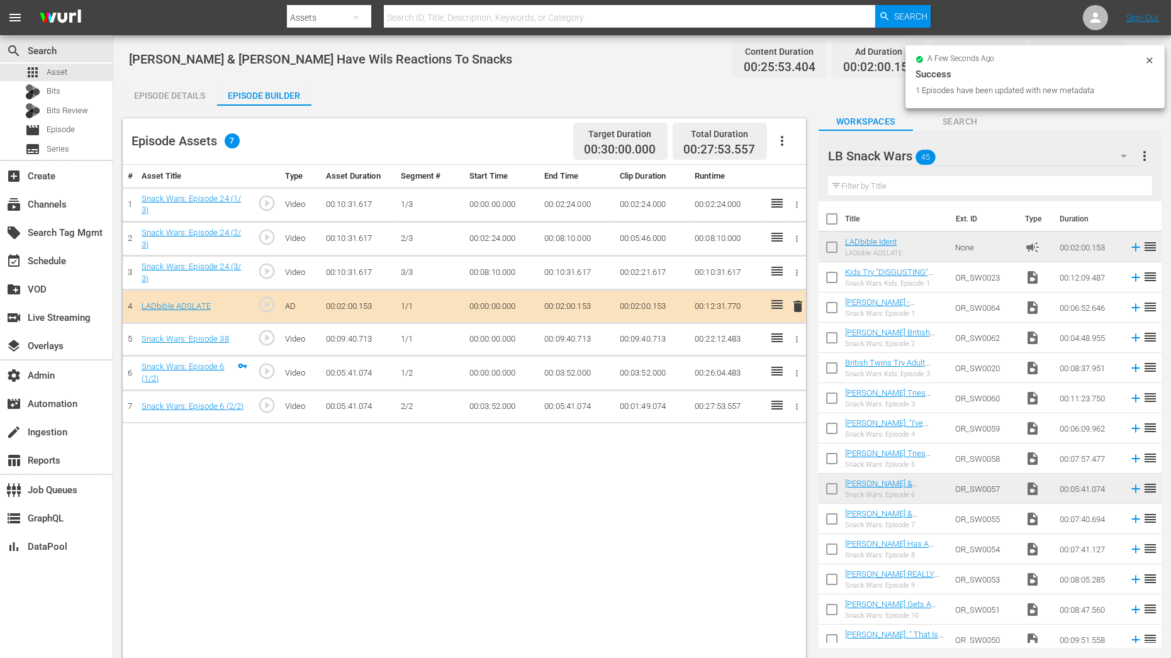
click at [800, 335] on icon "button" at bounding box center [796, 339] width 9 height 9
click at [777, 358] on li "Assign Key Asset" at bounding box center [756, 358] width 98 height 21
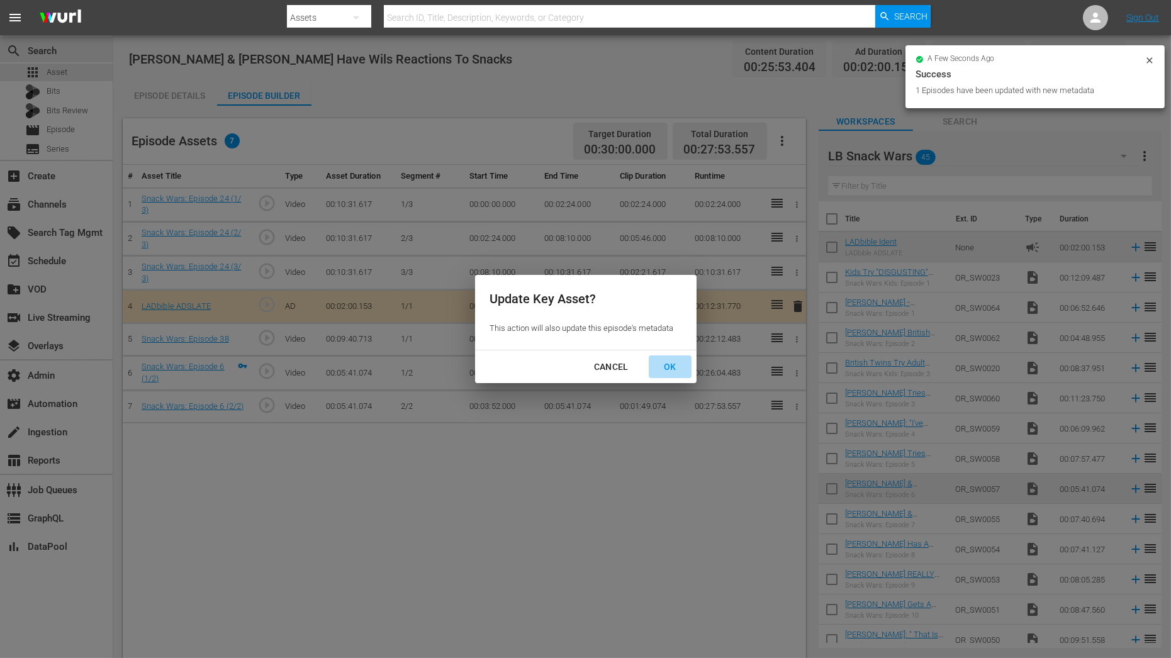
click at [678, 360] on div "OK" at bounding box center [670, 367] width 33 height 16
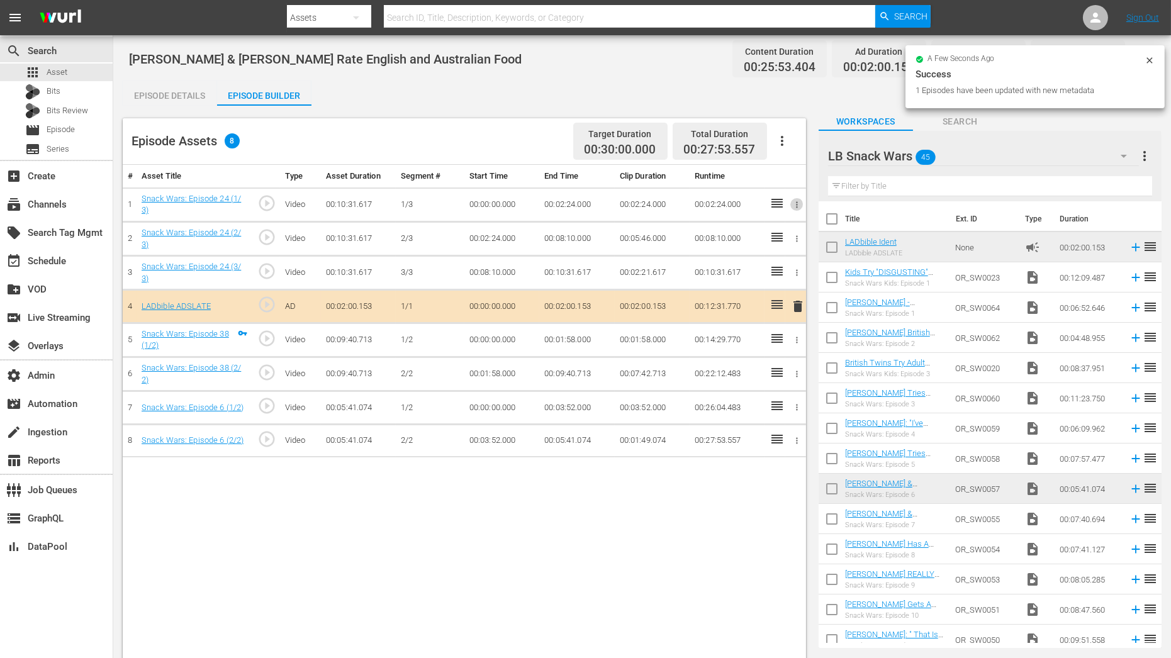
click at [799, 208] on icon "button" at bounding box center [796, 204] width 9 height 9
click at [770, 221] on li "Assign Key Asset" at bounding box center [756, 225] width 98 height 21
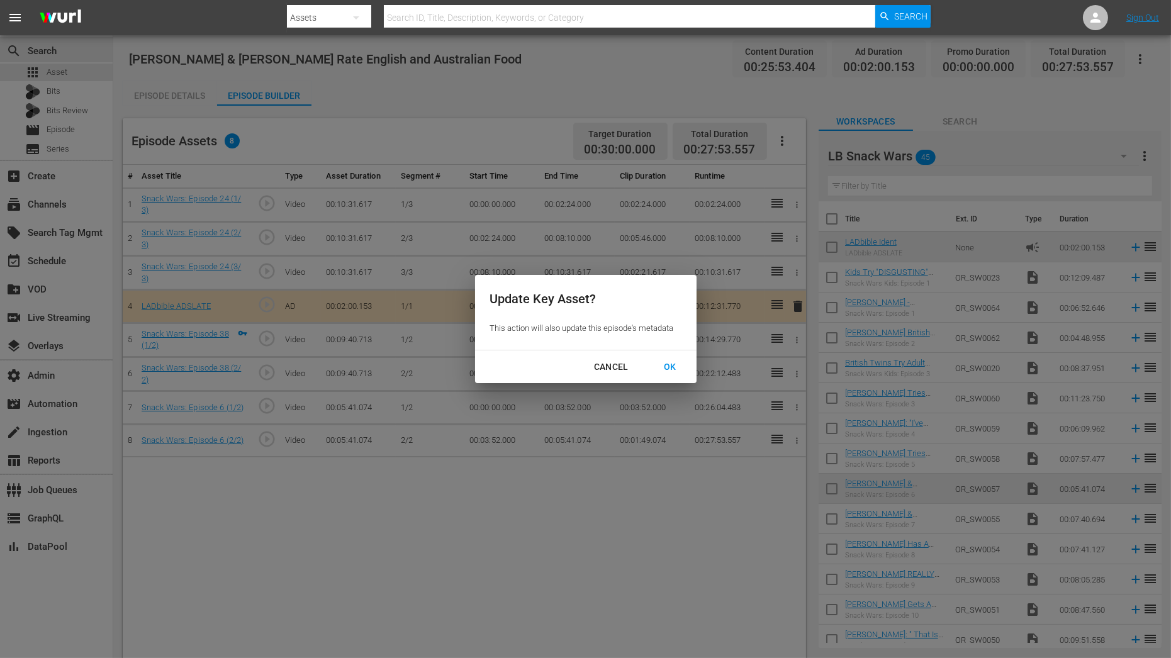
click at [671, 365] on div "OK" at bounding box center [670, 367] width 33 height 16
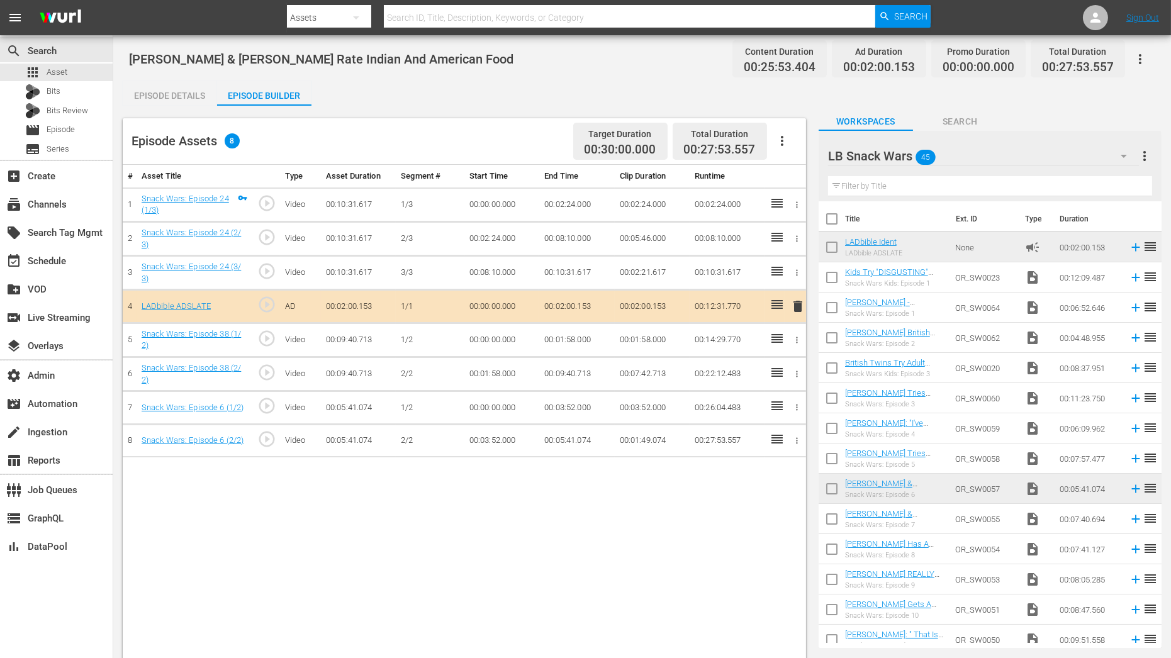
click at [797, 206] on icon "button" at bounding box center [797, 204] width 2 height 6
click at [544, 162] on div at bounding box center [585, 329] width 1171 height 658
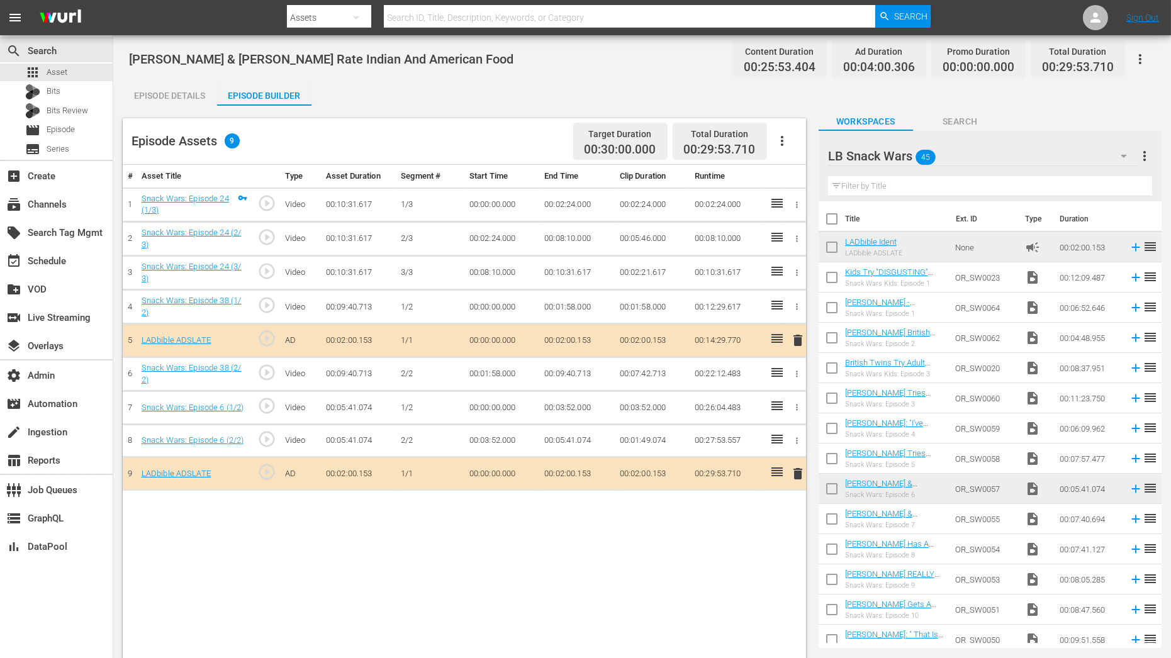
click at [183, 91] on div "Episode Details" at bounding box center [170, 96] width 94 height 30
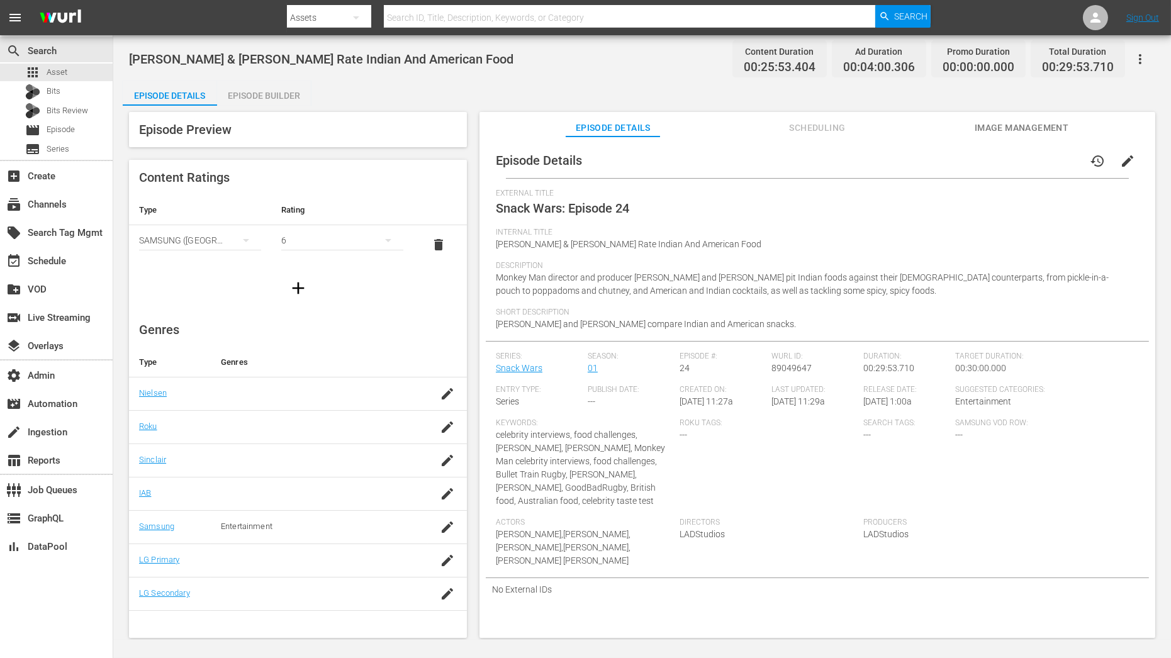
click at [253, 93] on div "Episode Builder" at bounding box center [264, 96] width 94 height 30
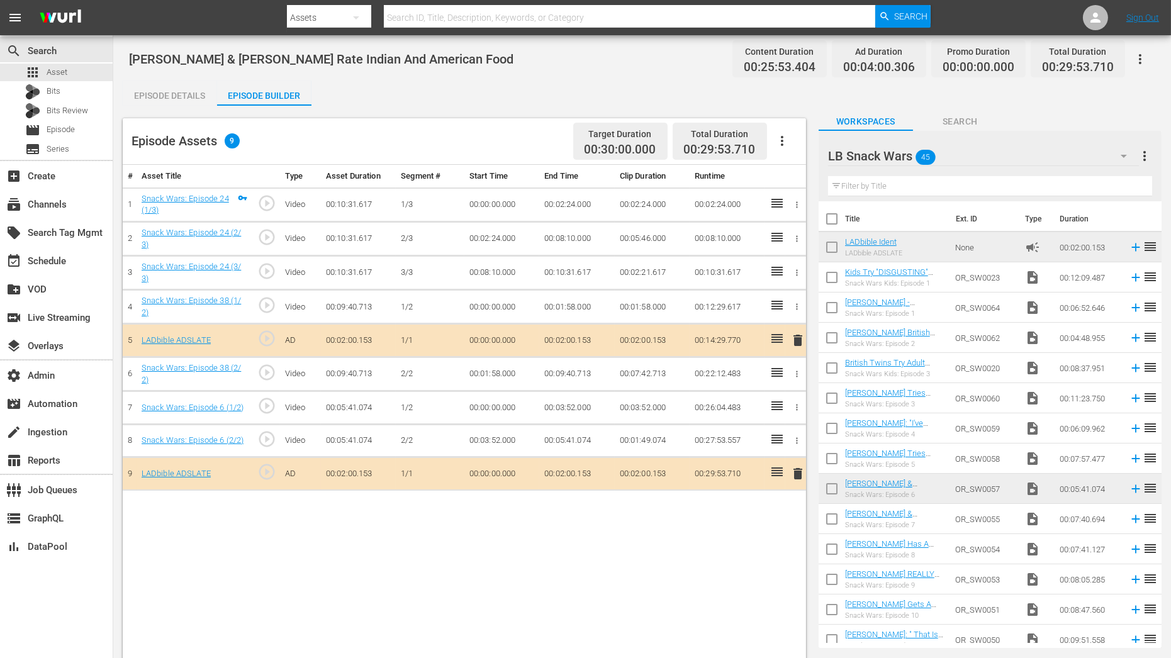
click at [159, 97] on div "Episode Details" at bounding box center [170, 96] width 94 height 30
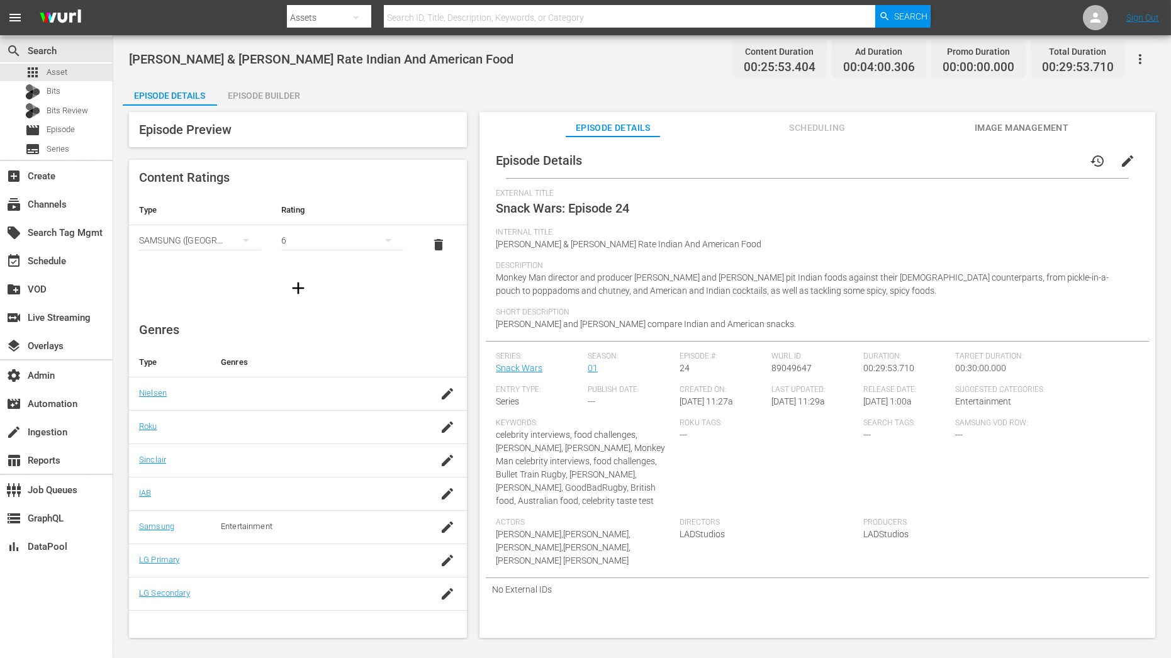
click at [249, 96] on div "Episode Builder" at bounding box center [264, 96] width 94 height 30
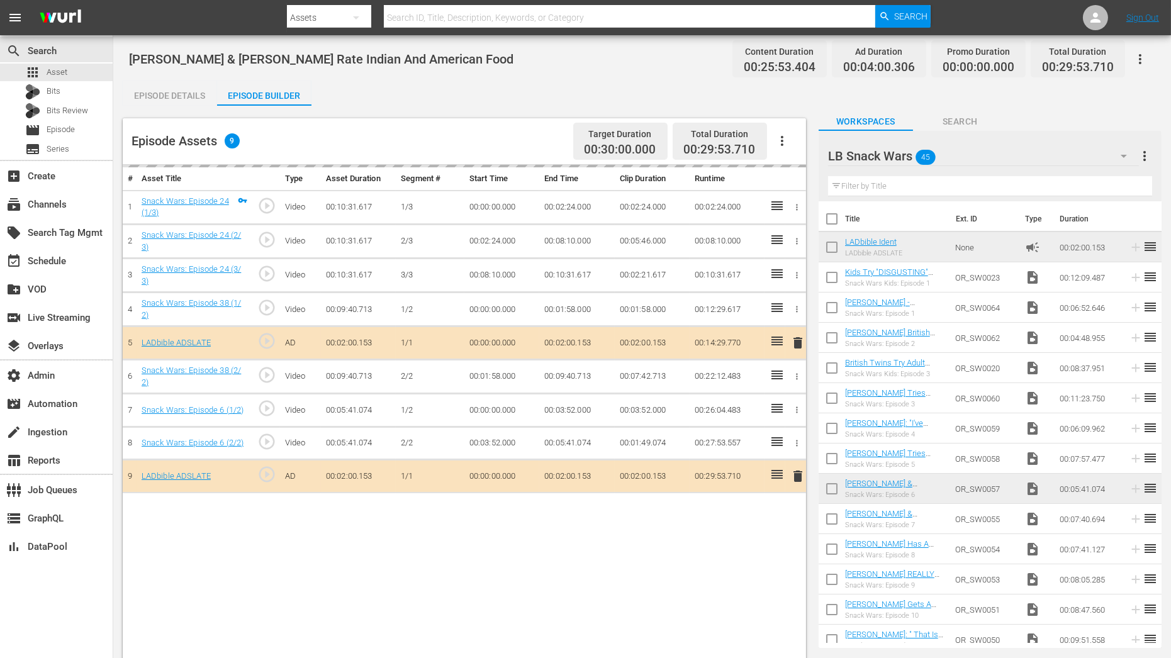
click at [175, 98] on div "Episode Details" at bounding box center [170, 96] width 94 height 30
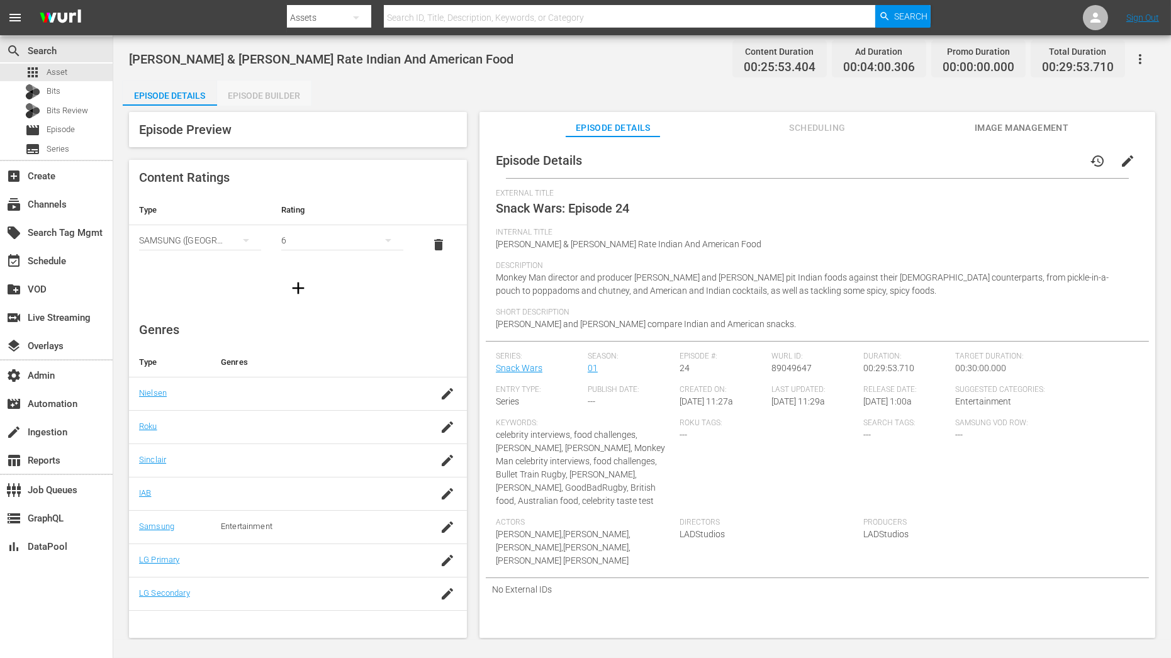
click at [296, 98] on div "Episode Builder" at bounding box center [264, 96] width 94 height 30
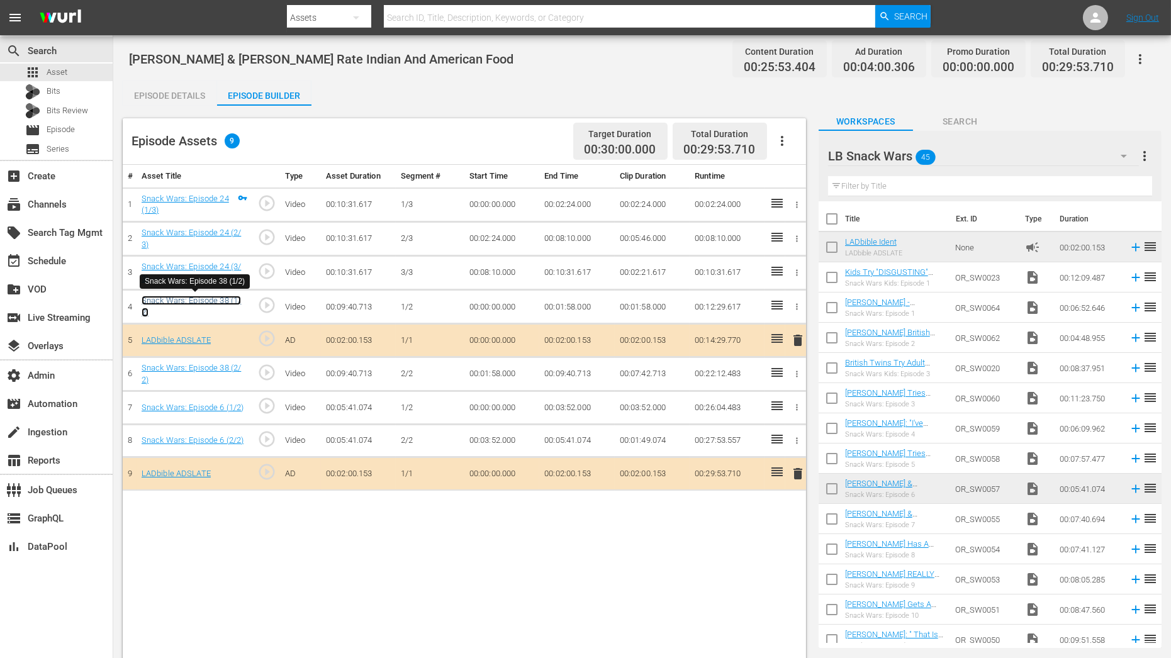
click at [210, 300] on link "Snack Wars: Episode 38 (1/2)" at bounding box center [192, 306] width 100 height 21
click at [207, 405] on link "Snack Wars: Episode 6 (1/2)" at bounding box center [193, 407] width 103 height 9
click at [208, 94] on div "Episode Details" at bounding box center [170, 96] width 94 height 30
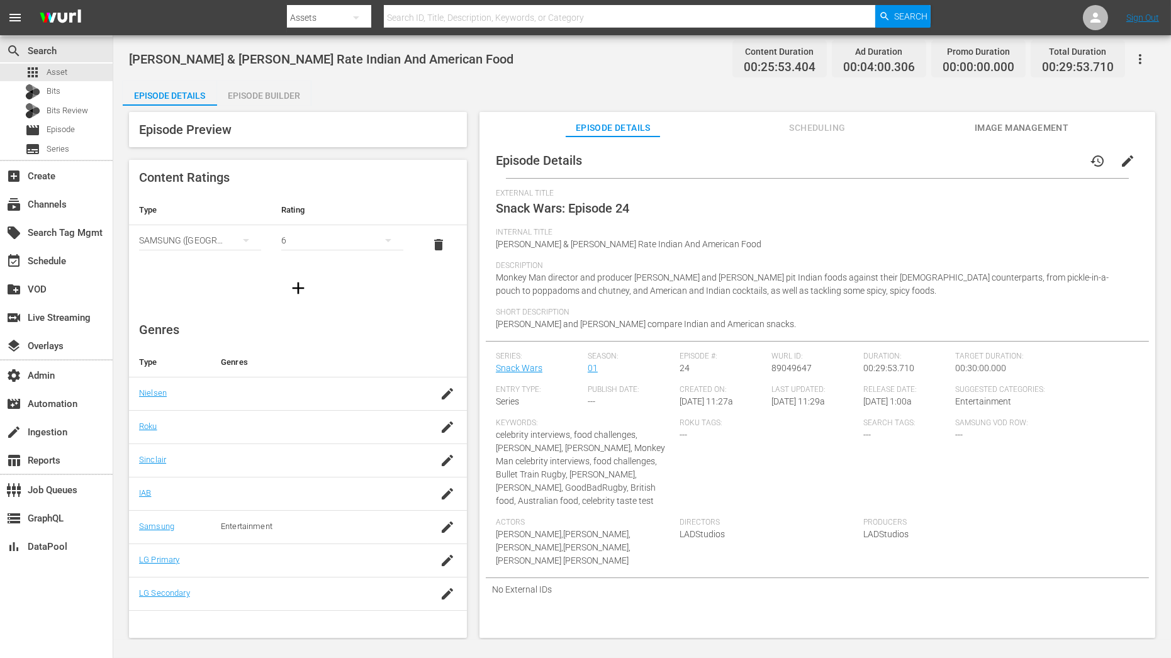
click at [1126, 161] on span "edit" at bounding box center [1127, 161] width 15 height 15
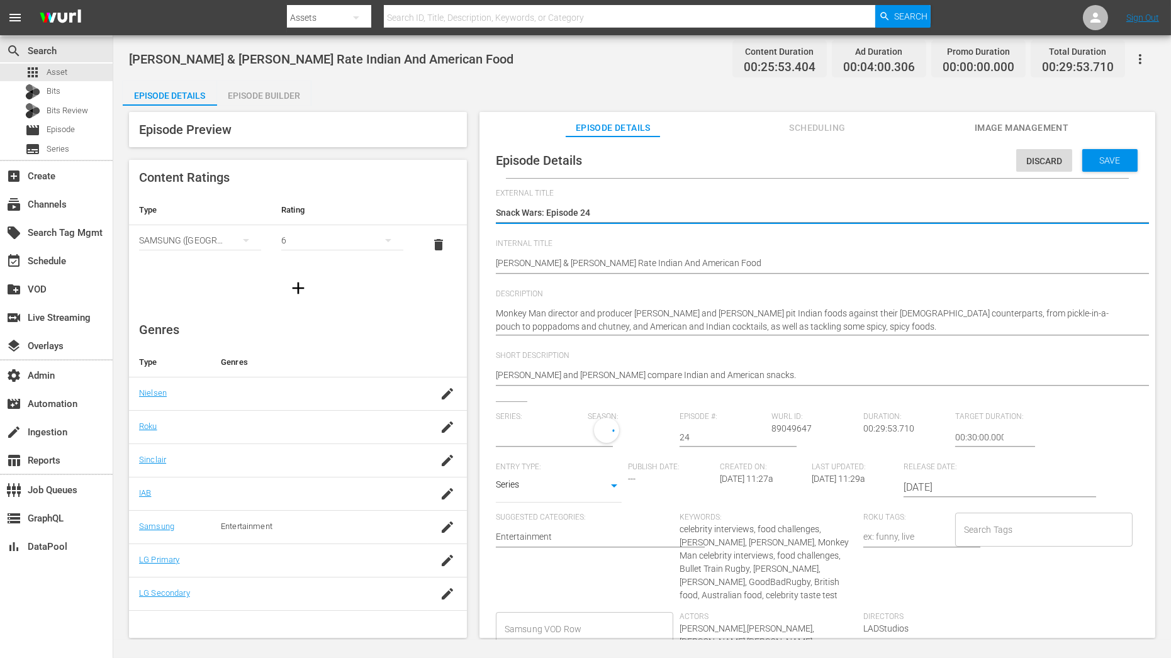
type input "Snack Wars"
click at [648, 212] on textarea "Snack Wars: Episode 24" at bounding box center [814, 213] width 637 height 15
type textarea "Snack Wars: Episode 2"
click at [701, 430] on input "24" at bounding box center [723, 437] width 86 height 30
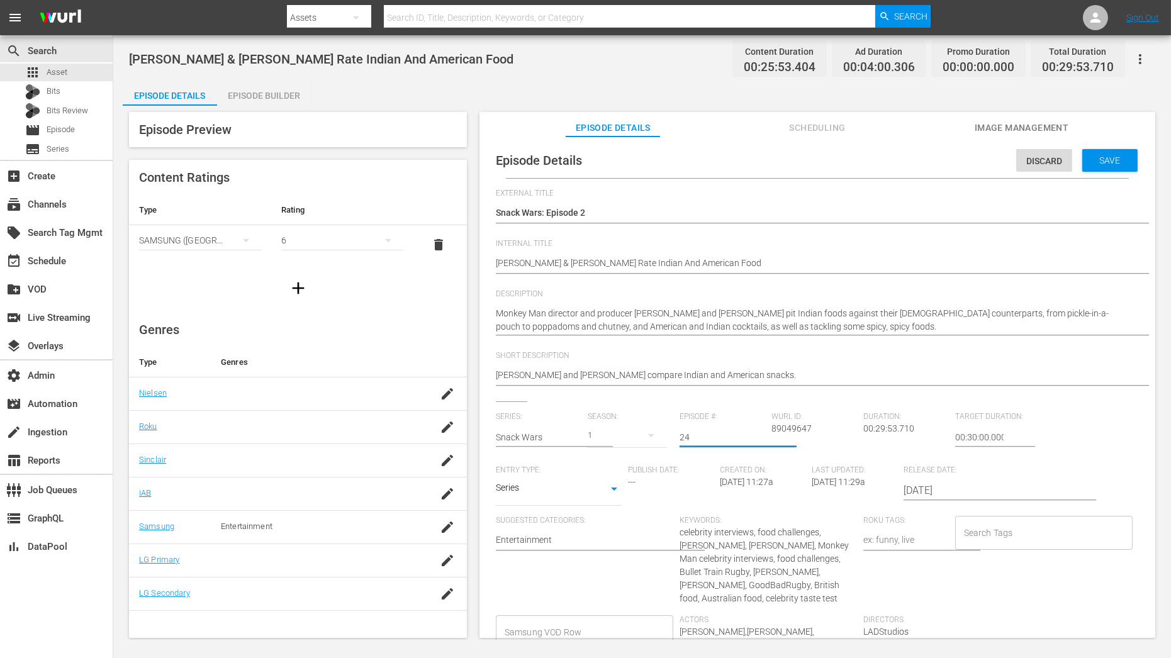
click at [702, 434] on input "24" at bounding box center [723, 437] width 86 height 30
type input "2"
drag, startPoint x: 611, startPoint y: 265, endPoint x: 422, endPoint y: 265, distance: 188.8
type textarea "Indian And American Food"
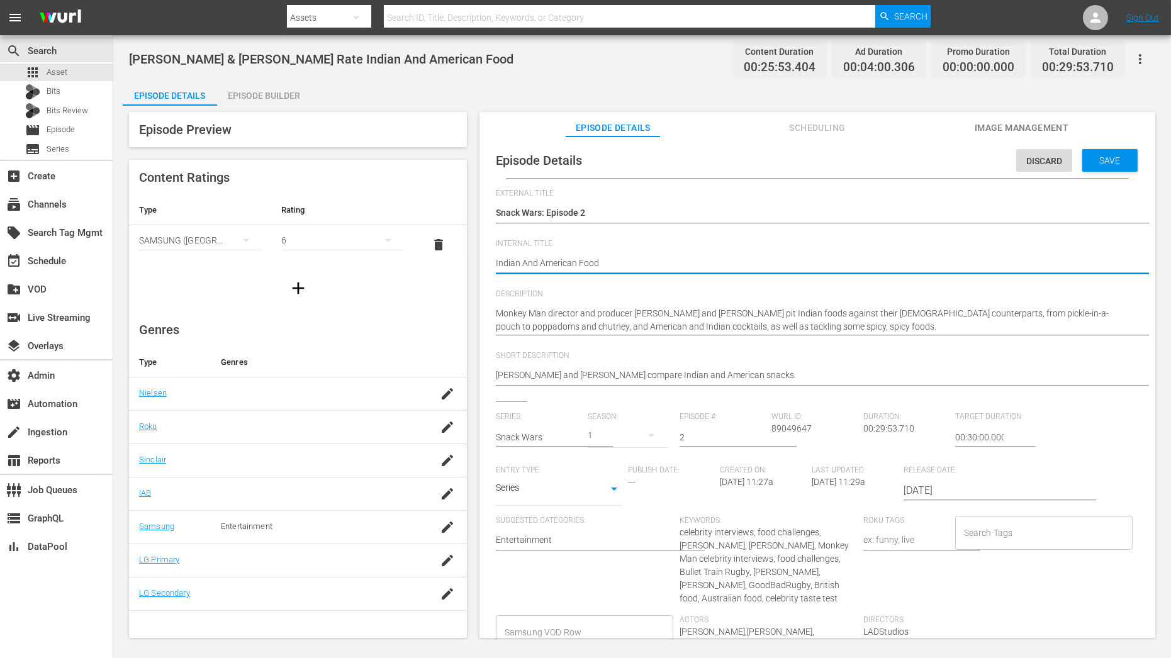
type textarea "Indian And American Food"
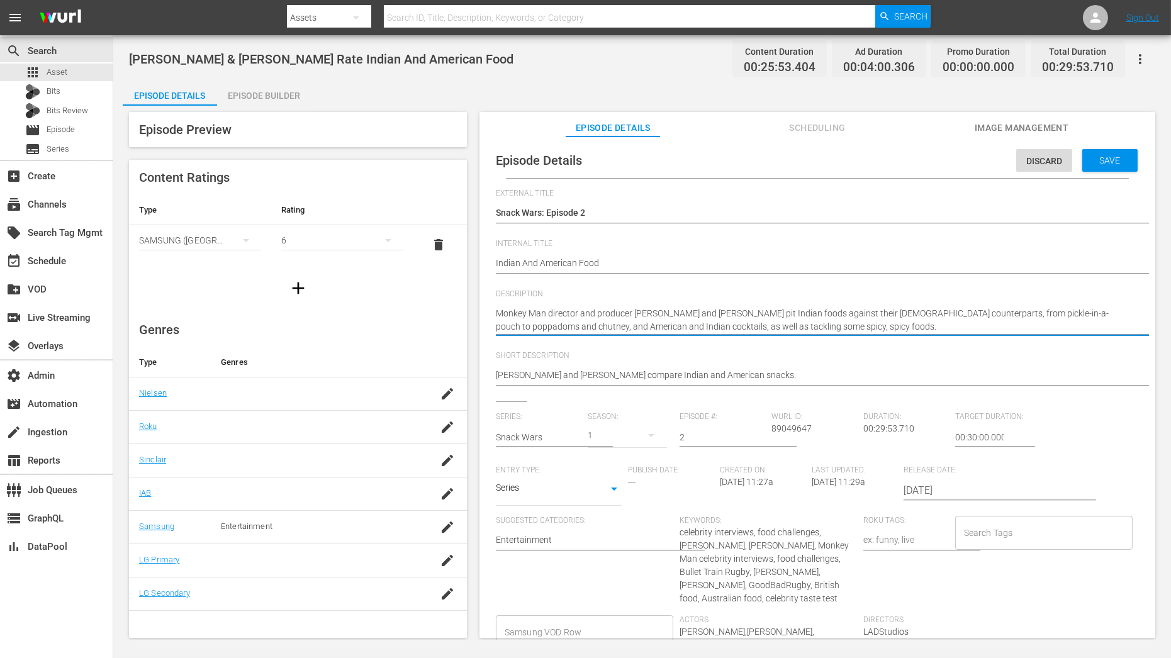
paste textarea "Dev Patel & Jordan Peele Rate"
type textarea "Dev Patel & Jordan Peele Rate"
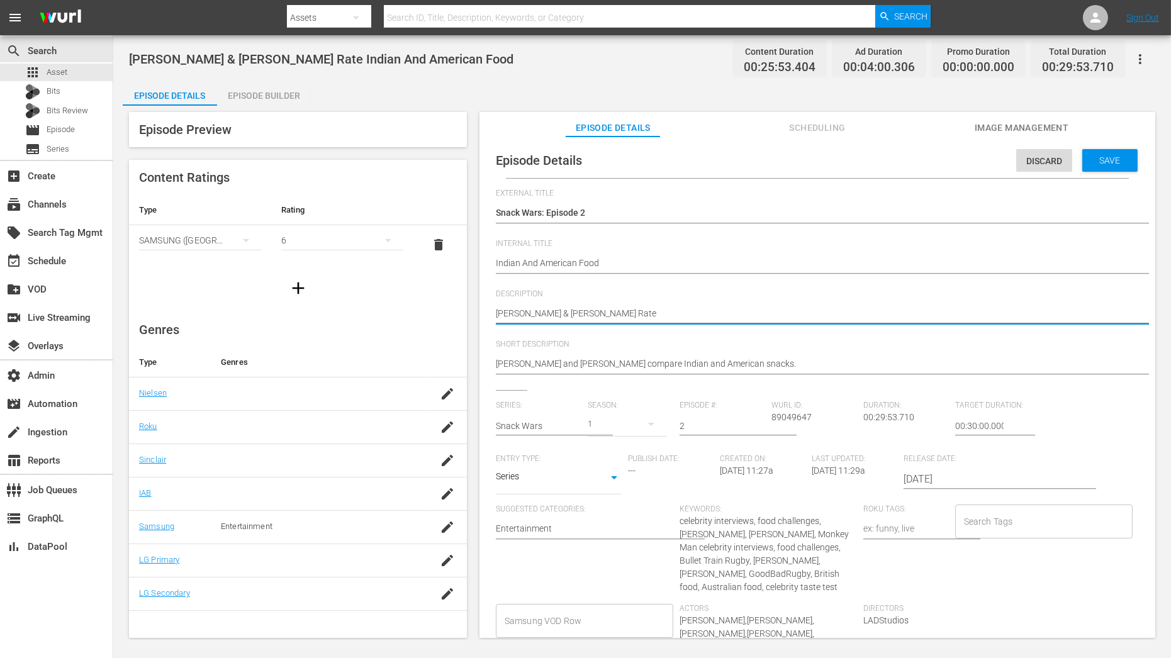
type textarea "Dev Patel & Jordan Peele Rate"
type textarea "Dev Patel & Jordan Peele Rate |"
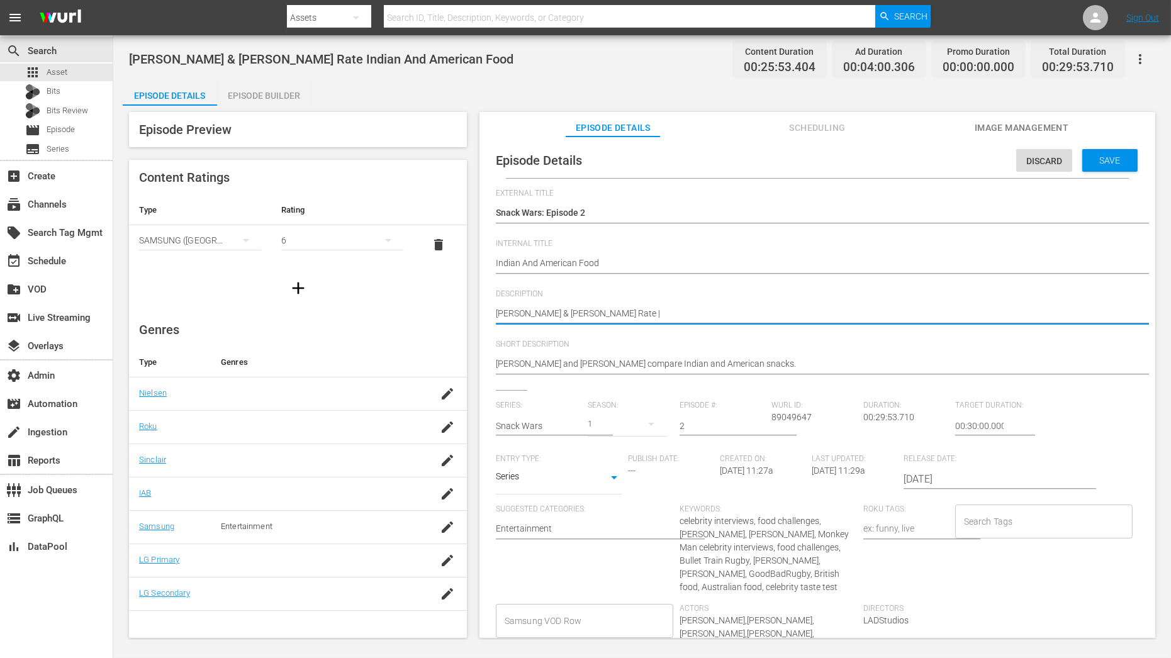
type textarea "Dev Patel & Jordan Peele Rate |"
paste textarea "Mike Tindall & James Haskell"
type textarea "Dev Patel & Jordan Peele Rate | Mike Tindall & James Haskell"
type textarea "Dev Patel & Jordan Peele Rate | Mike Tindall & James Haskell |"
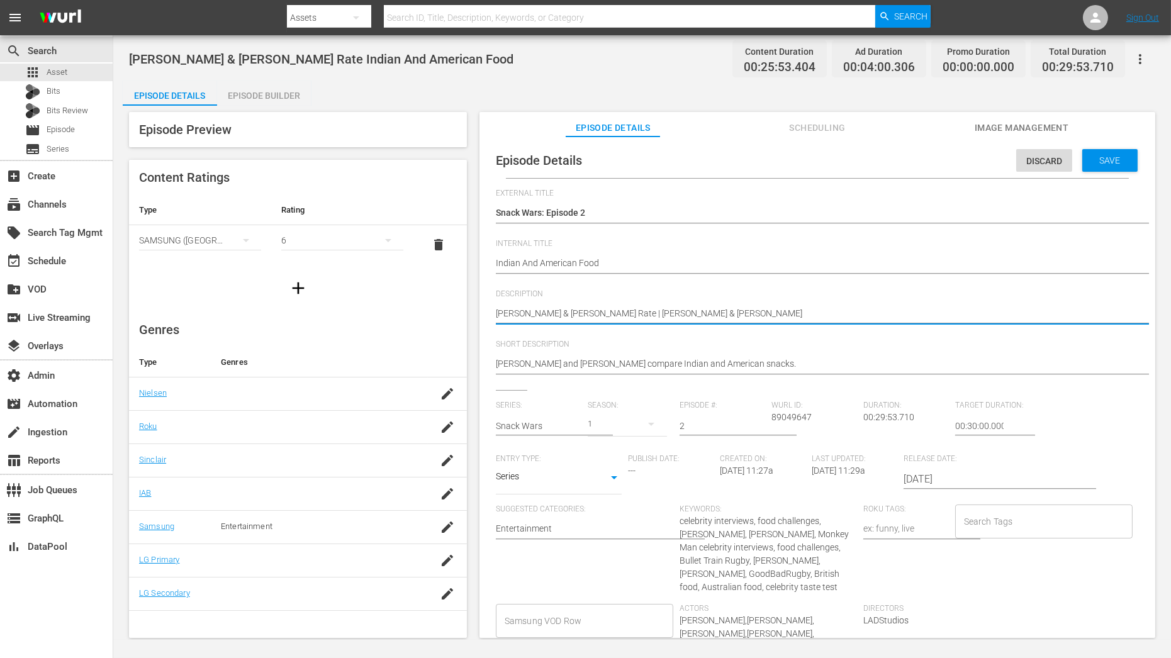
type textarea "Dev Patel & Jordan Peele Rate | Mike Tindall & James Haskell |"
paste textarea "Aaron Taylor-Johnson & Brian Tyree Herny"
type textarea "Dev Patel & Jordan Peele Rate | Mike Tindall & James Haskell | Aaron Taylor-Joh…"
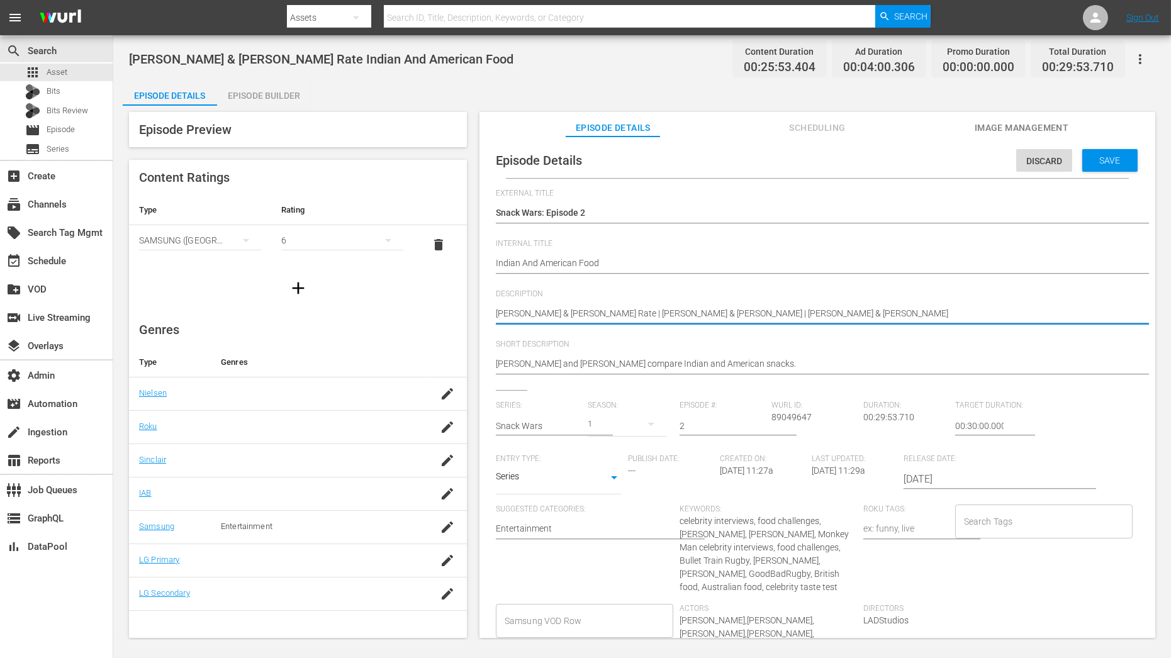
type textarea "Dev Patel & Jordan Peele Rate | Mike Tindall & James Haskell | Aaron Taylor-Joh…"
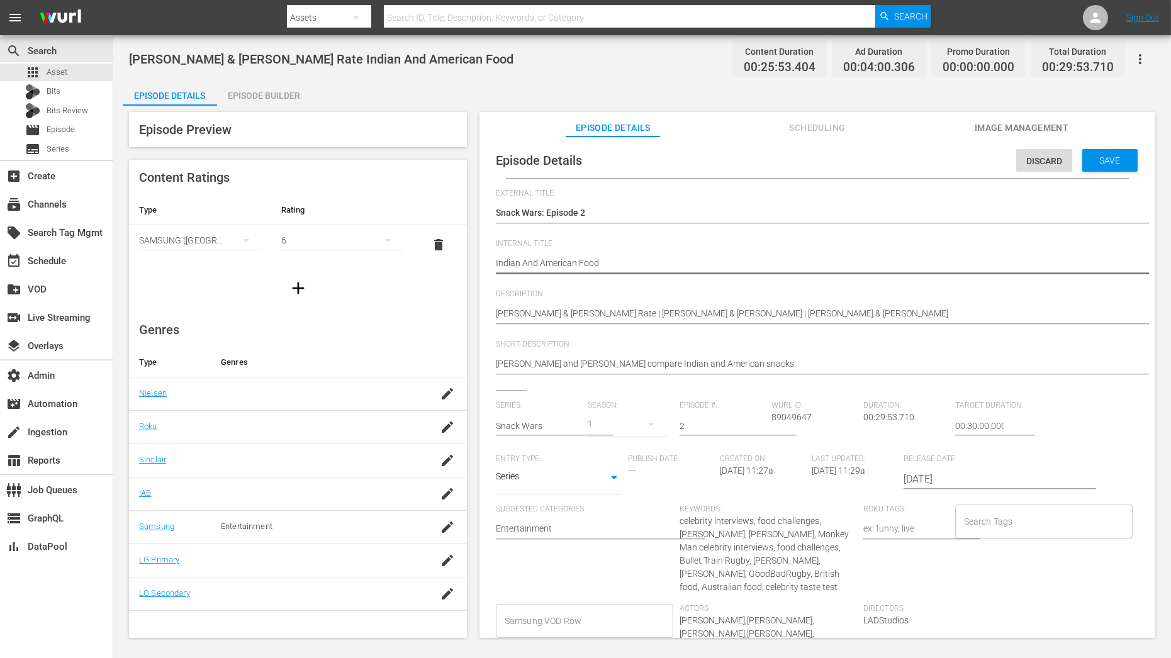
drag, startPoint x: 631, startPoint y: 260, endPoint x: 407, endPoint y: 258, distance: 224.7
paste textarea "Snack Wars C01 60: Eps 1, 13, 28"
type textarea "Snack Wars C01 60: Eps 1, 13, 28"
drag, startPoint x: 660, startPoint y: 257, endPoint x: 594, endPoint y: 265, distance: 67.1
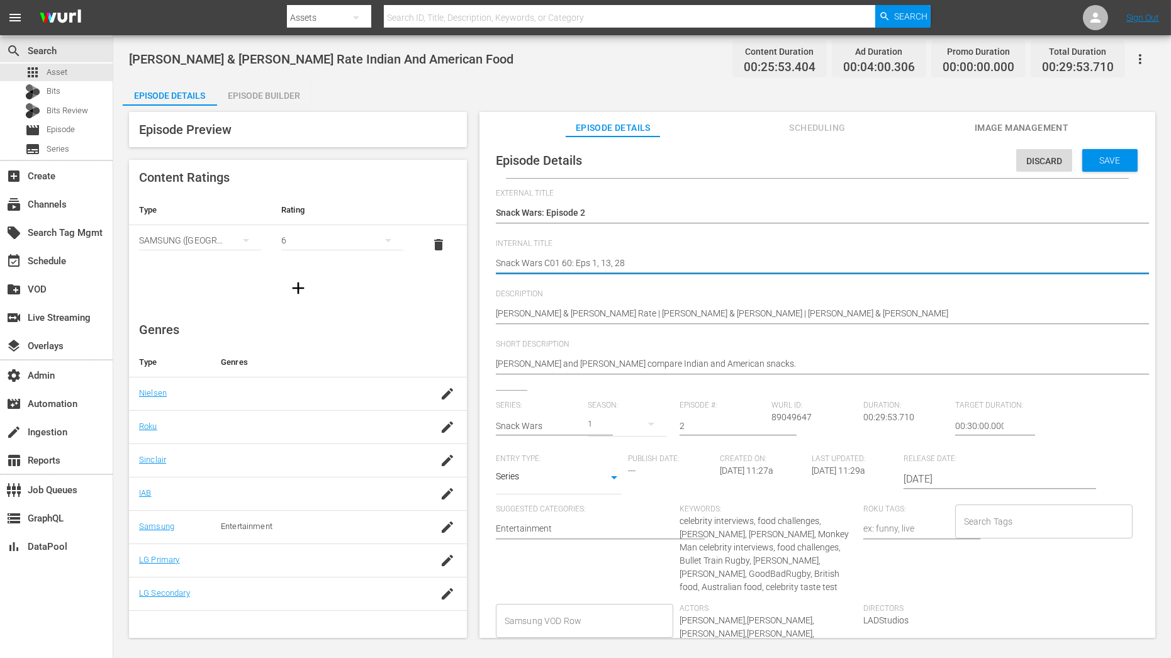
click at [594, 265] on textarea "[PERSON_NAME] & [PERSON_NAME] Rate Indian And American Food" at bounding box center [814, 264] width 637 height 15
paste textarea "Snack Wars: Episode 24 | Snack Wars: Episode 38 | Snack Wars: Episode 06"
type textarea "Snack Wars C01 60: Eps Snack Wars: Episode 24 | Snack Wars: Episode 38 | Snack …"
drag, startPoint x: 593, startPoint y: 265, endPoint x: 675, endPoint y: 263, distance: 81.8
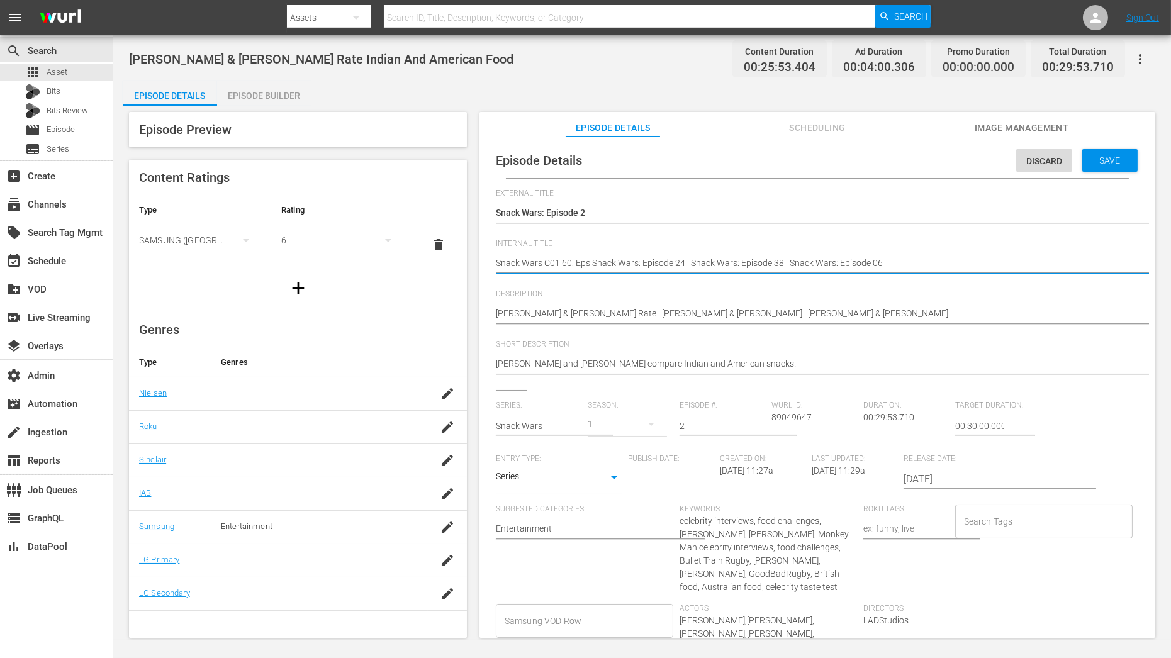
click at [675, 263] on textarea "[PERSON_NAME] & [PERSON_NAME] Rate Indian And American Food" at bounding box center [814, 264] width 637 height 15
type textarea "Snack Wars C01 60: Eps 24 | Snack Wars: Episode 38 | Snack Wars: Episode 06"
drag, startPoint x: 602, startPoint y: 262, endPoint x: 688, endPoint y: 264, distance: 86.3
click at [688, 265] on textarea "[PERSON_NAME] & [PERSON_NAME] Rate Indian And American Food" at bounding box center [814, 264] width 637 height 15
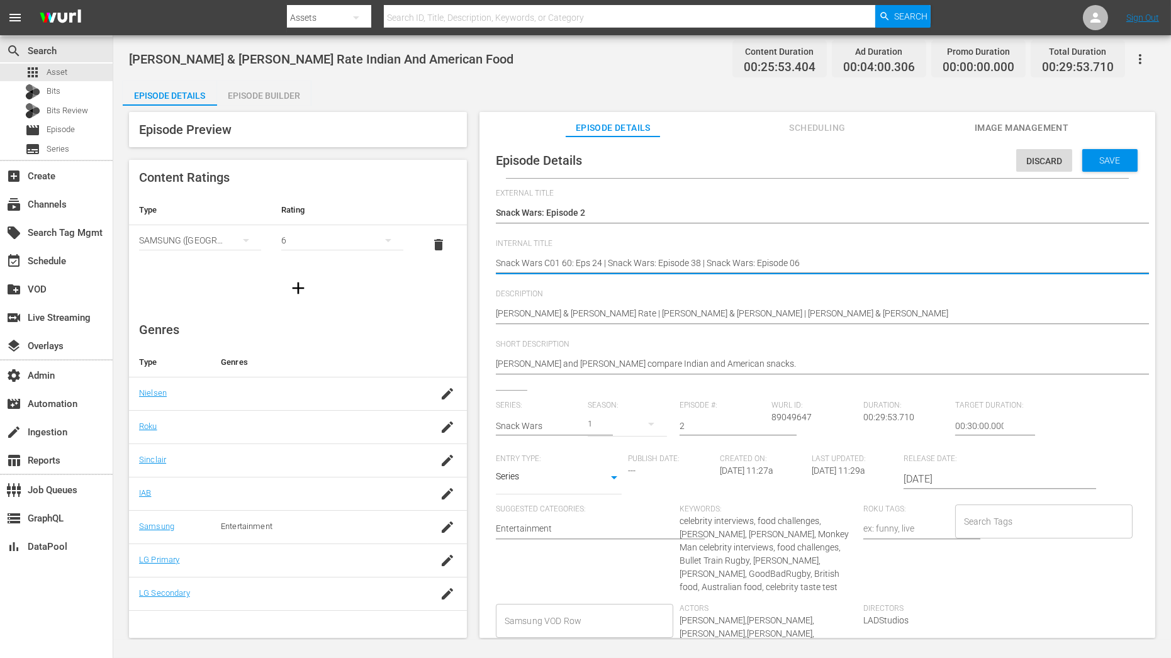
type textarea "Snack Wars C01 60: Eps 24, 38 | Snack Wars: Episode 06"
drag, startPoint x: 614, startPoint y: 262, endPoint x: 703, endPoint y: 261, distance: 88.8
click at [703, 261] on textarea "[PERSON_NAME] & [PERSON_NAME] Rate Indian And American Food" at bounding box center [814, 264] width 637 height 15
type textarea "Snack Wars C01 60: Eps 24, 38, 06"
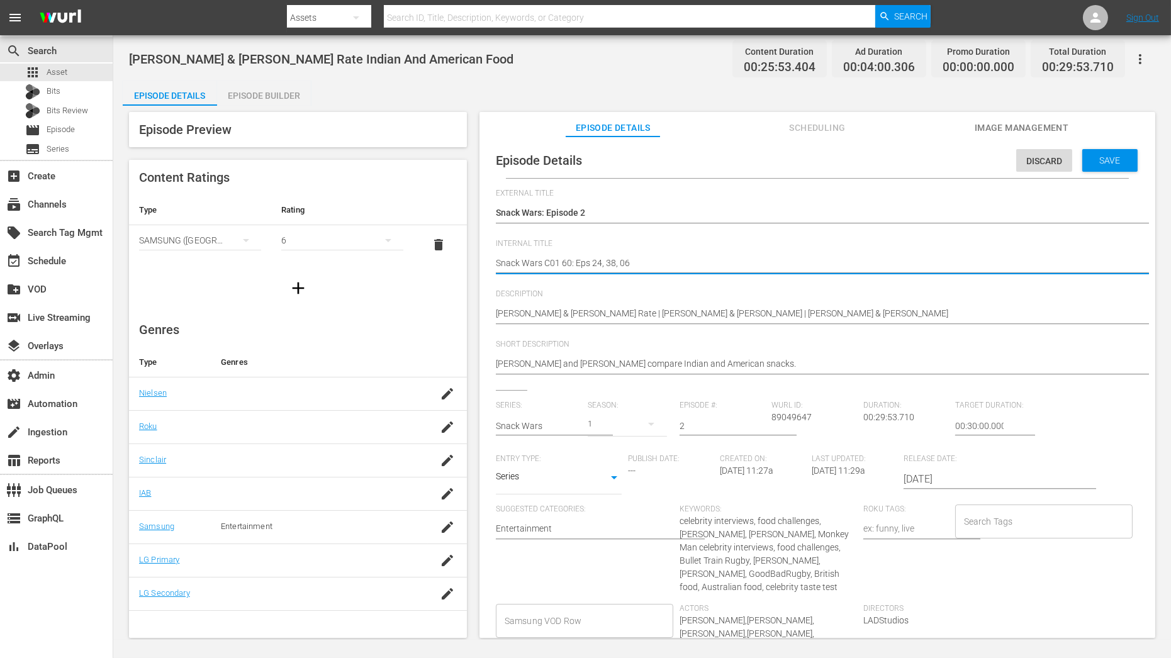
click at [704, 261] on textarea "[PERSON_NAME] & [PERSON_NAME] Rate Indian And American Food" at bounding box center [814, 264] width 637 height 15
type textarea "Snack Wars C01 60: Eps 24, 38, 06"
click at [1099, 162] on span "Save" at bounding box center [1110, 160] width 41 height 10
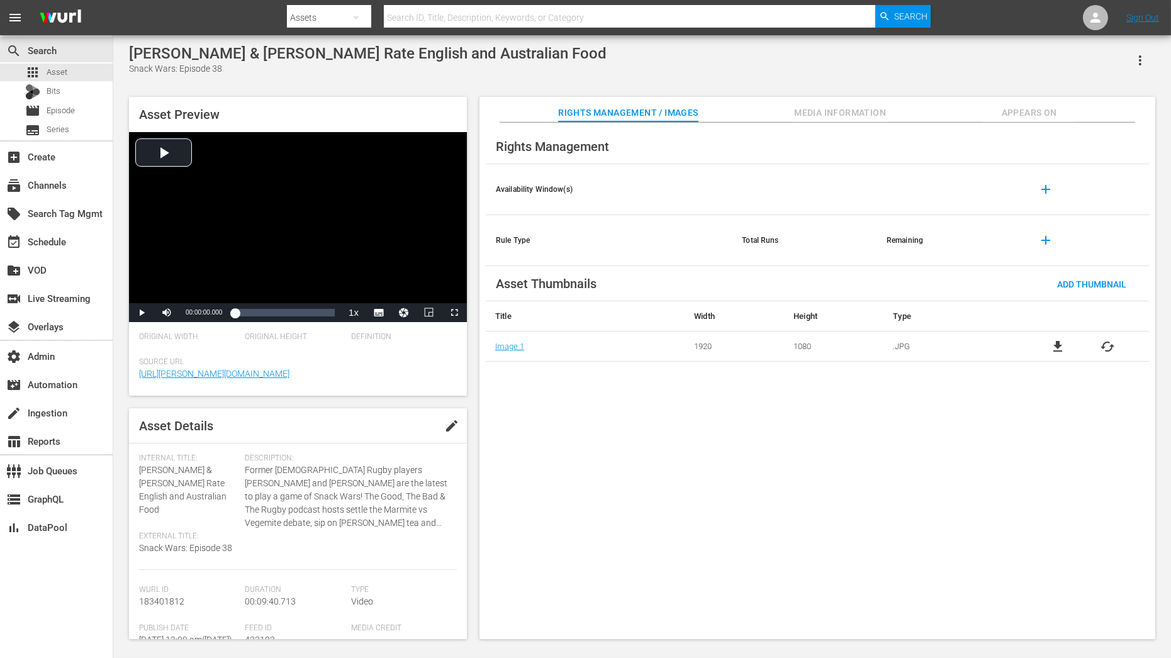
click at [270, 54] on div "[PERSON_NAME] & [PERSON_NAME] Rate English and Australian Food" at bounding box center [368, 54] width 478 height 18
drag, startPoint x: 330, startPoint y: 55, endPoint x: 121, endPoint y: 58, distance: 209.0
click at [121, 57] on div "[PERSON_NAME] & [PERSON_NAME] Rate English and Australian Food Snack Wars: Epis…" at bounding box center [642, 338] width 1058 height 607
copy div "[PERSON_NAME] & [PERSON_NAME]"
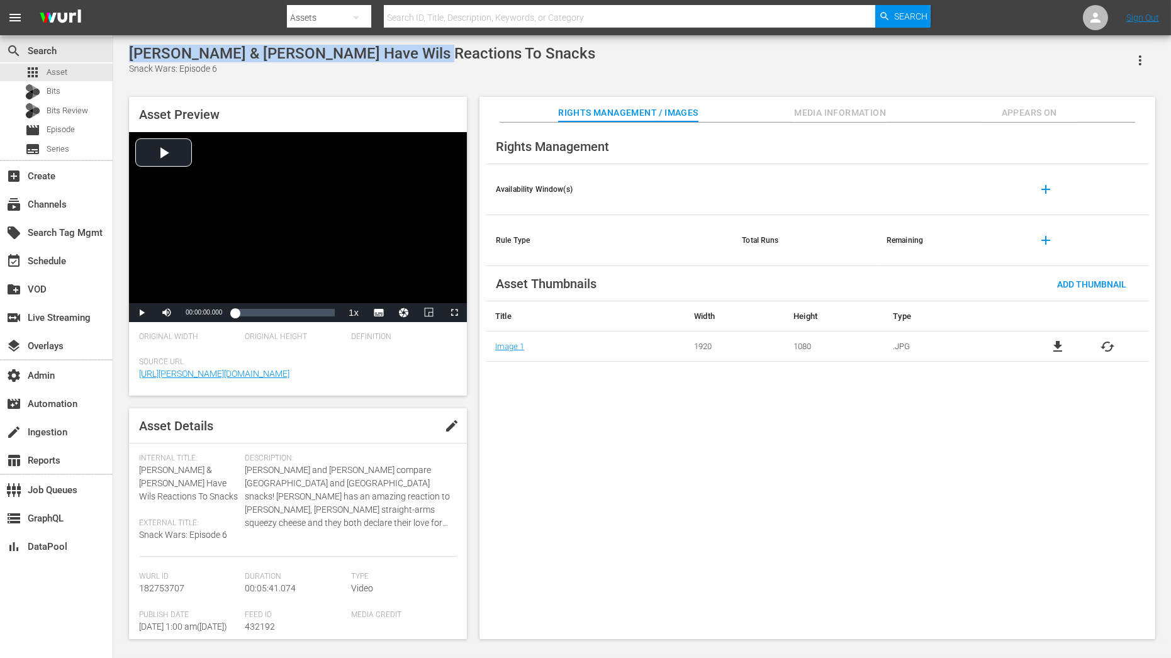
drag, startPoint x: 128, startPoint y: 55, endPoint x: 414, endPoint y: 55, distance: 285.7
click at [414, 55] on div "[PERSON_NAME] & [PERSON_NAME] Have Wils Reactions To Snacks Snack Wars: Episode…" at bounding box center [642, 339] width 1039 height 588
copy div "[PERSON_NAME] & [PERSON_NAME]"
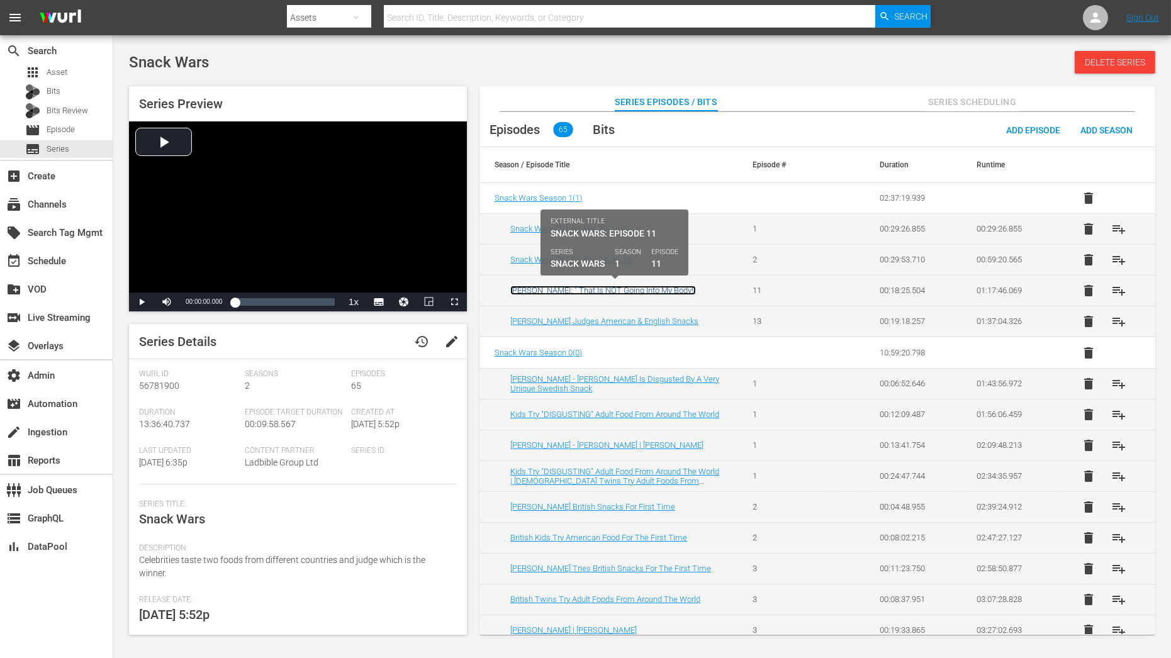
click at [628, 286] on link "[PERSON_NAME]: " That Is NOT Going Into My Body!"" at bounding box center [603, 290] width 186 height 9
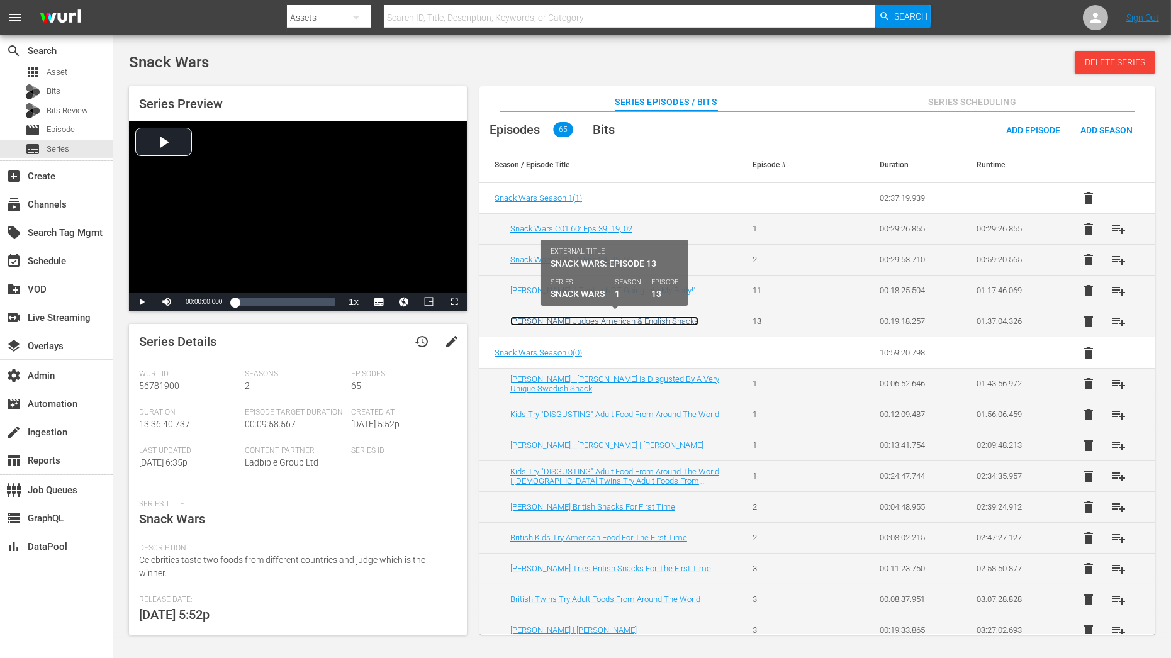
click at [628, 317] on link "[PERSON_NAME] Judges American & English Snacks" at bounding box center [604, 321] width 188 height 9
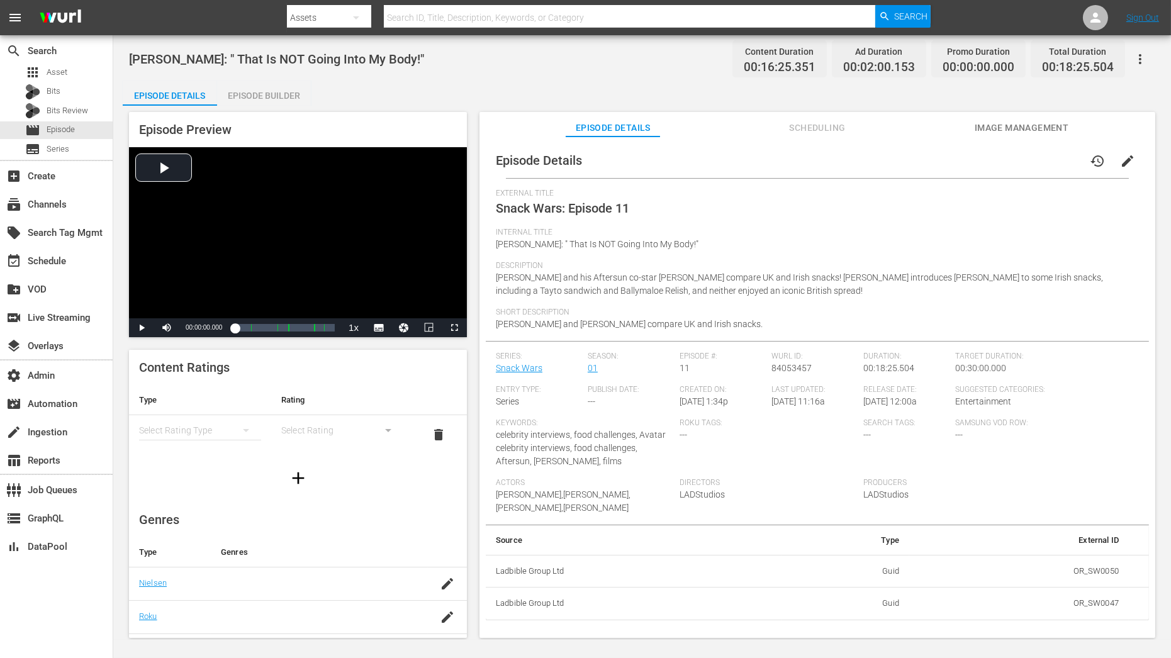
click at [1120, 166] on span "edit" at bounding box center [1127, 161] width 15 height 15
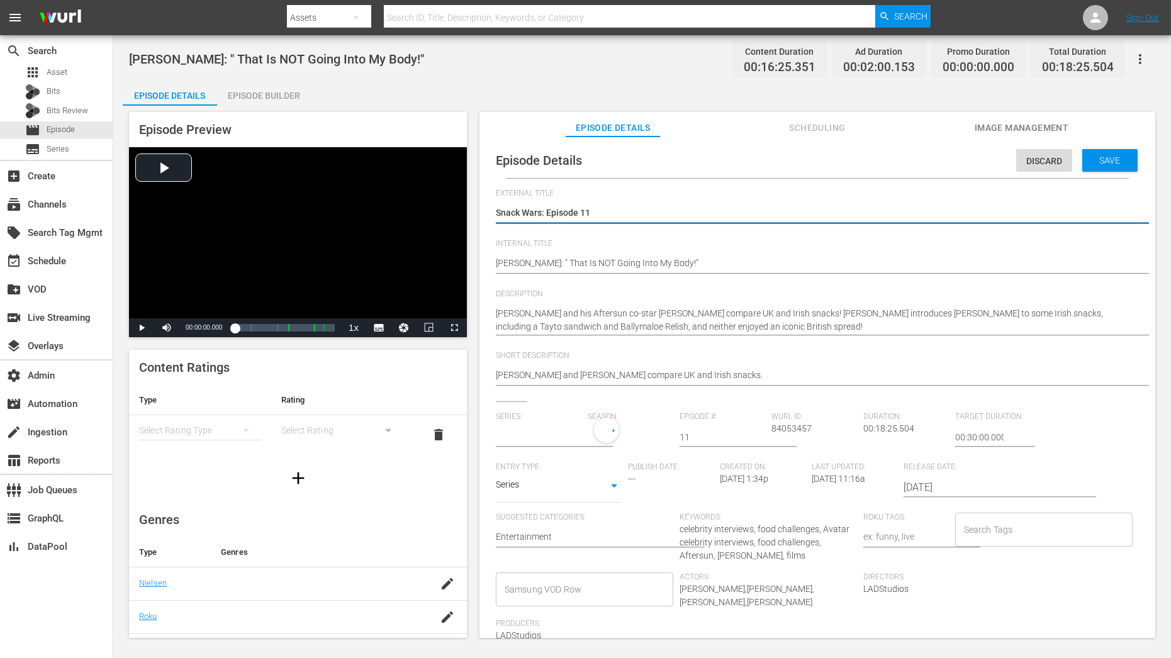
type input "Snack Wars"
click at [620, 434] on div "1" at bounding box center [627, 435] width 79 height 35
click at [617, 485] on span at bounding box center [617, 488] width 60 height 20
click at [1093, 169] on div "Save" at bounding box center [1110, 160] width 55 height 23
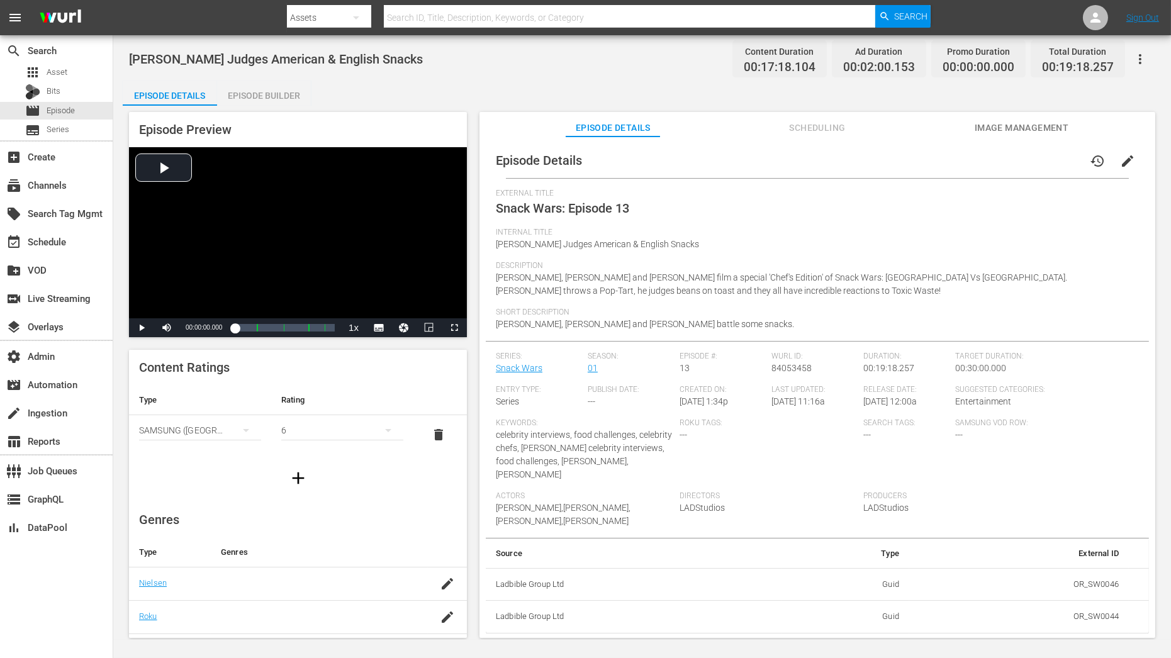
click at [1054, 164] on span "edit" at bounding box center [1127, 161] width 15 height 15
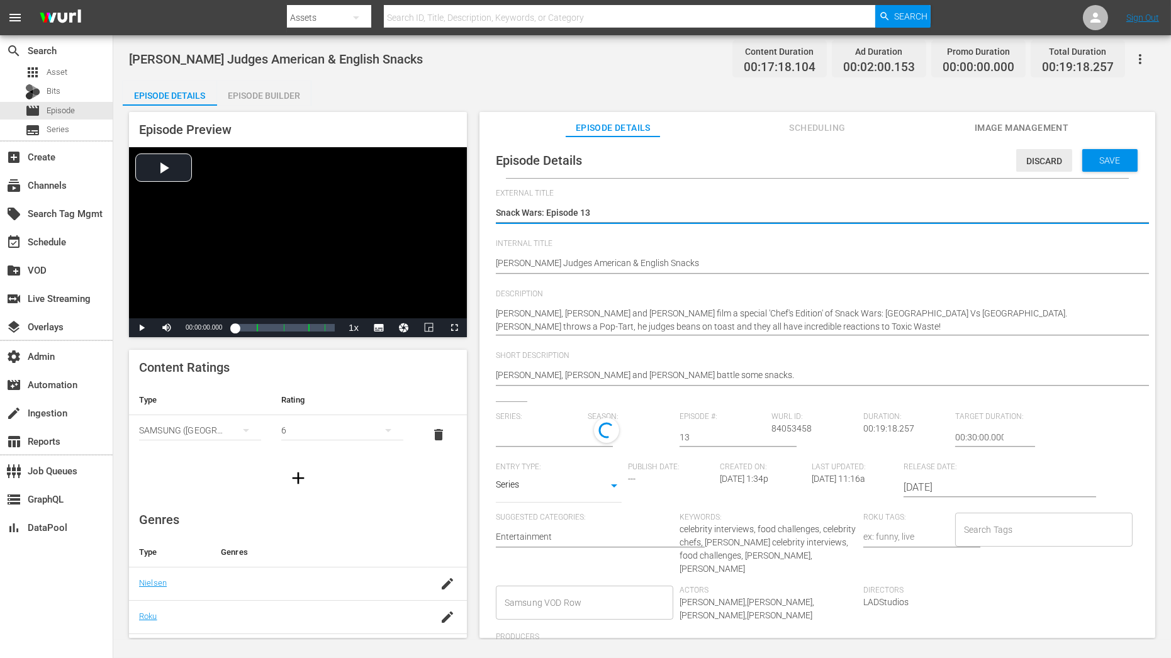
type input "Snack Wars"
click at [605, 435] on div "1" at bounding box center [627, 435] width 79 height 35
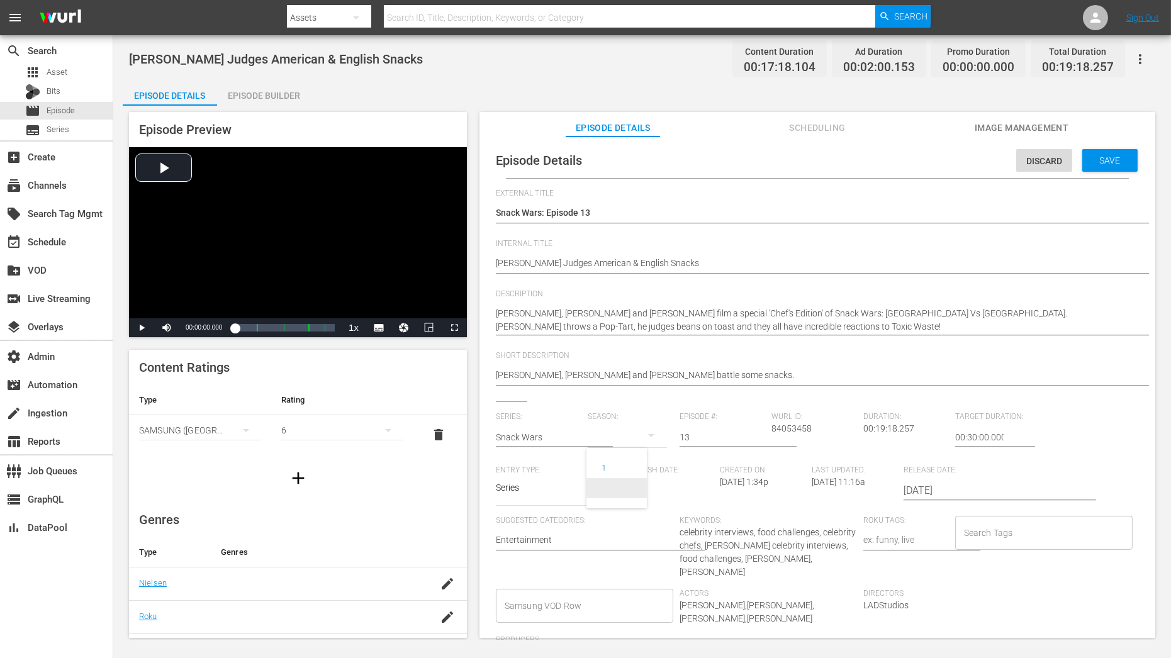
click at [605, 491] on span at bounding box center [617, 488] width 60 height 20
click at [1054, 162] on span "Save" at bounding box center [1110, 160] width 41 height 10
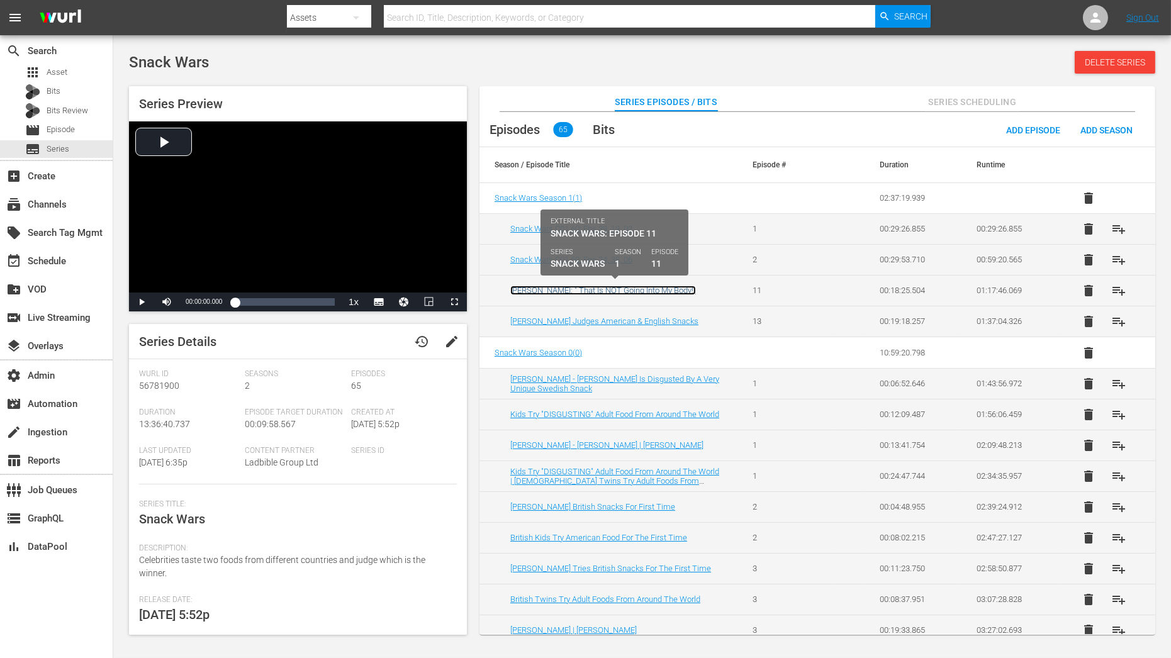
click at [622, 288] on link "[PERSON_NAME]: " That Is NOT Going Into My Body!"" at bounding box center [603, 290] width 186 height 9
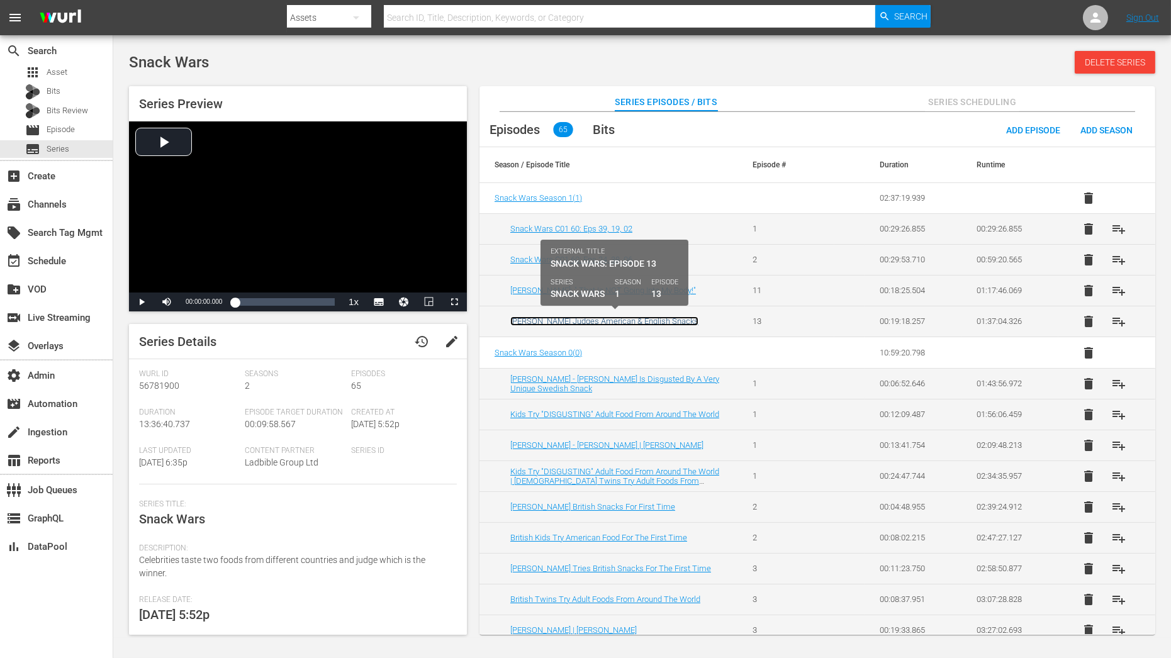
click at [625, 317] on link "[PERSON_NAME] Judges American & English Snacks" at bounding box center [604, 321] width 188 height 9
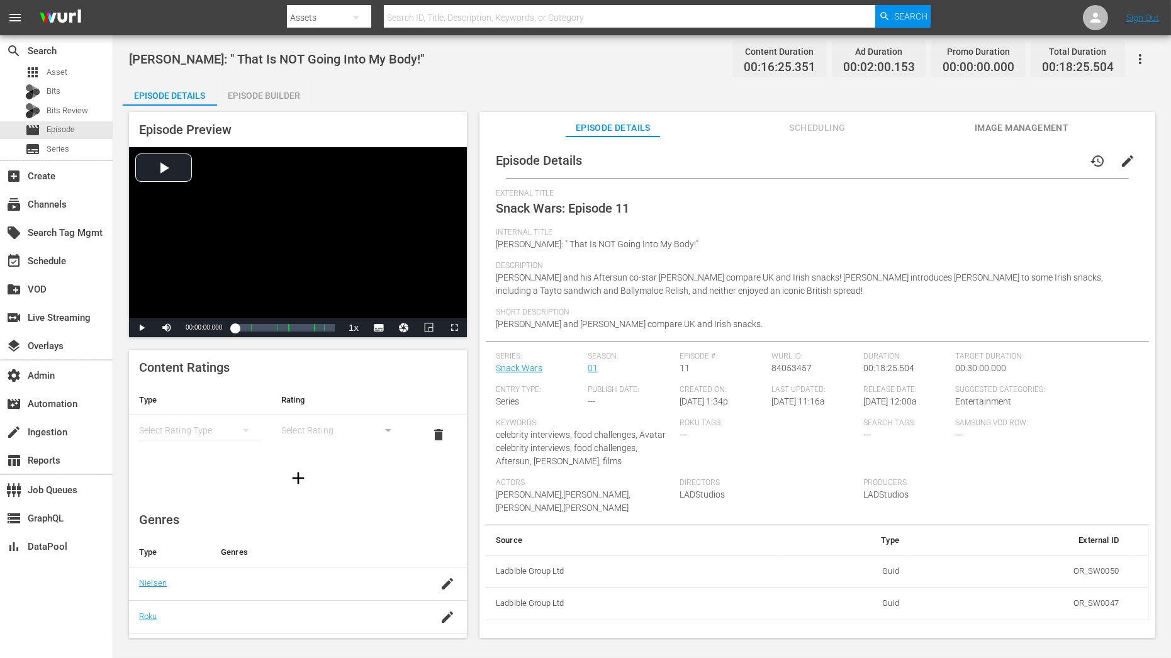
click at [1054, 149] on button "edit" at bounding box center [1128, 161] width 30 height 30
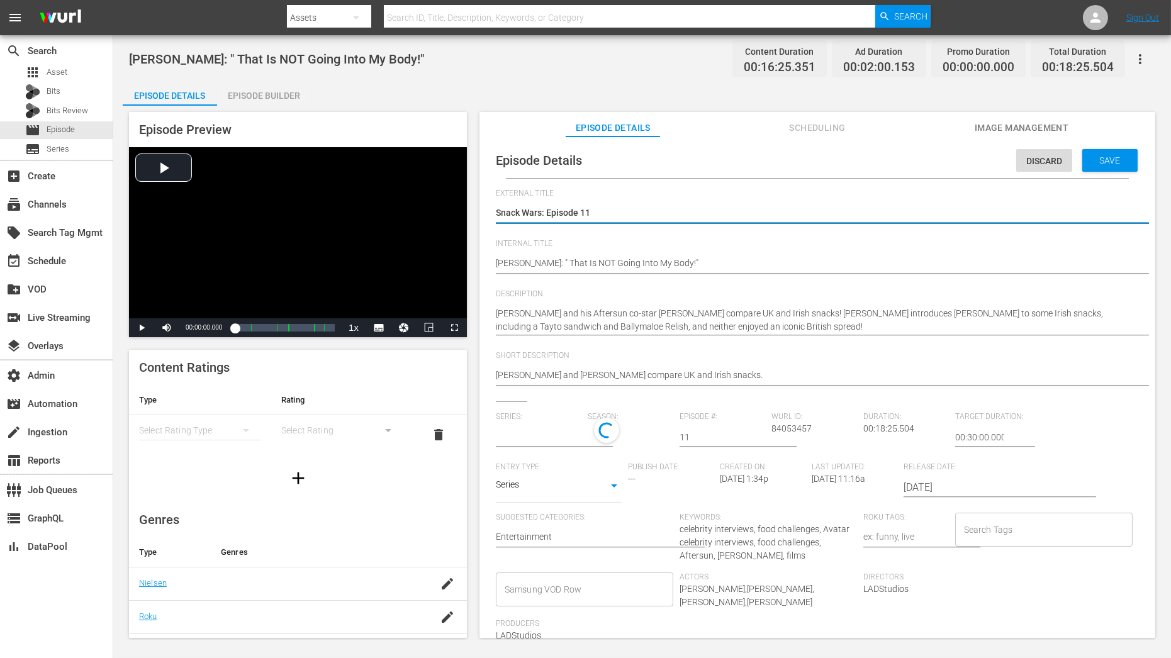
type input "Snack Wars"
click at [621, 439] on div "1" at bounding box center [627, 435] width 79 height 35
click at [621, 488] on span at bounding box center [617, 488] width 60 height 20
click at [1054, 164] on span "Save" at bounding box center [1110, 160] width 41 height 10
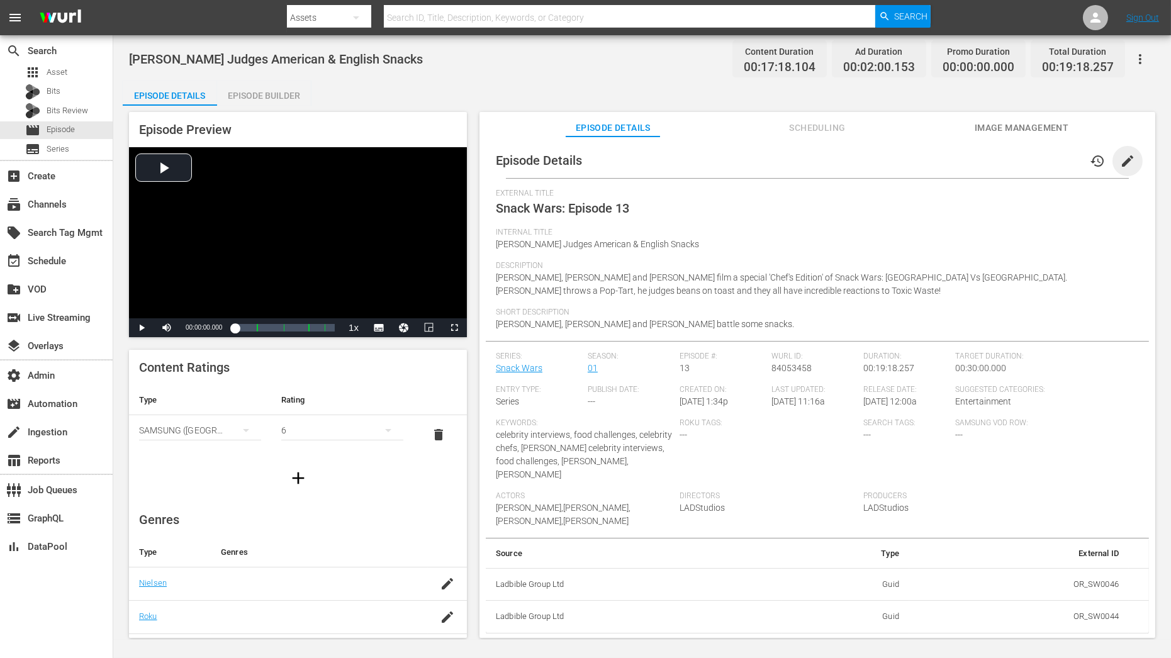
click at [1054, 167] on span "edit" at bounding box center [1127, 161] width 15 height 15
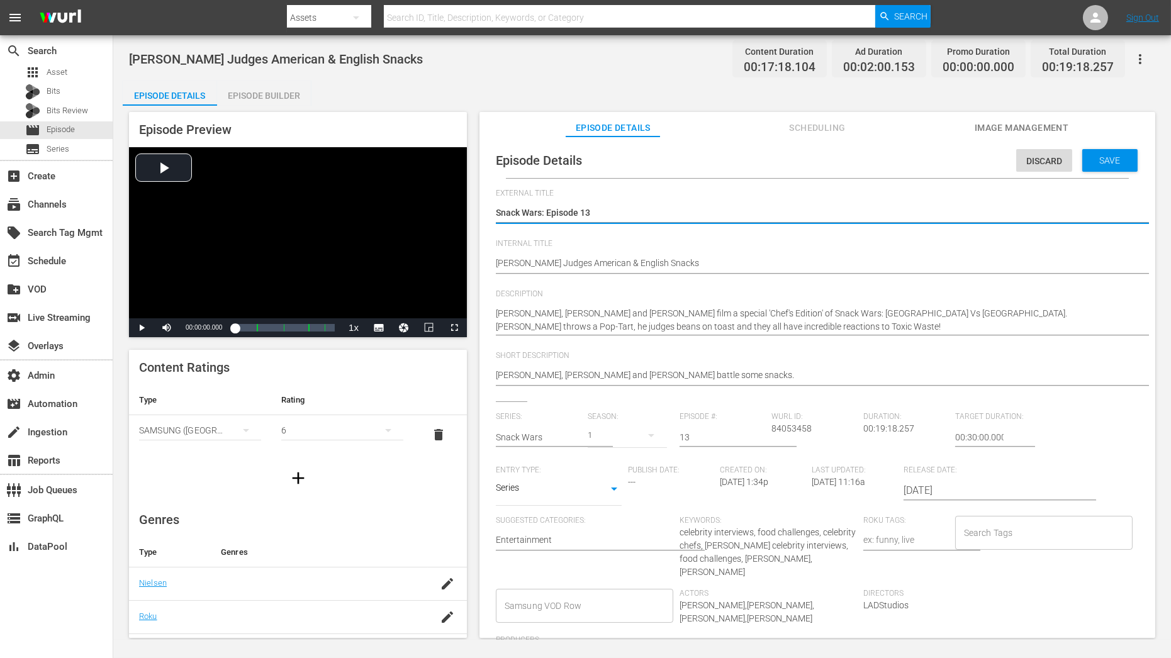
click at [614, 437] on div "1" at bounding box center [627, 435] width 79 height 35
click at [614, 492] on span at bounding box center [617, 488] width 60 height 20
click at [1054, 169] on div "Save" at bounding box center [1110, 160] width 55 height 23
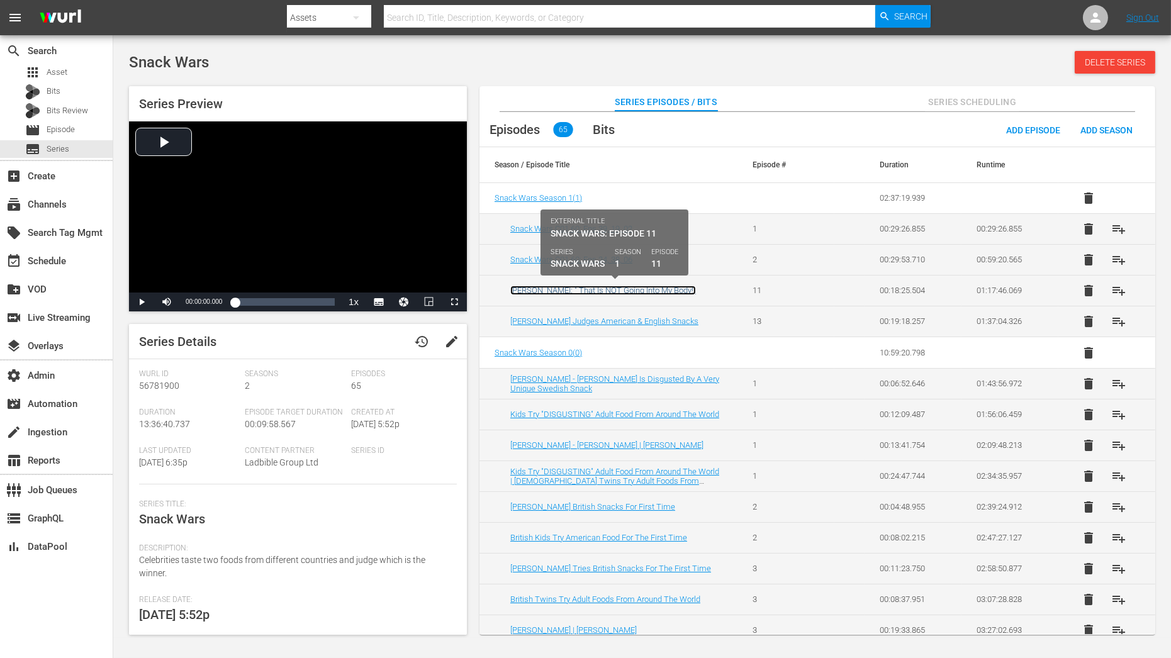
click at [609, 286] on link "[PERSON_NAME]: " That Is NOT Going Into My Body!"" at bounding box center [603, 290] width 186 height 9
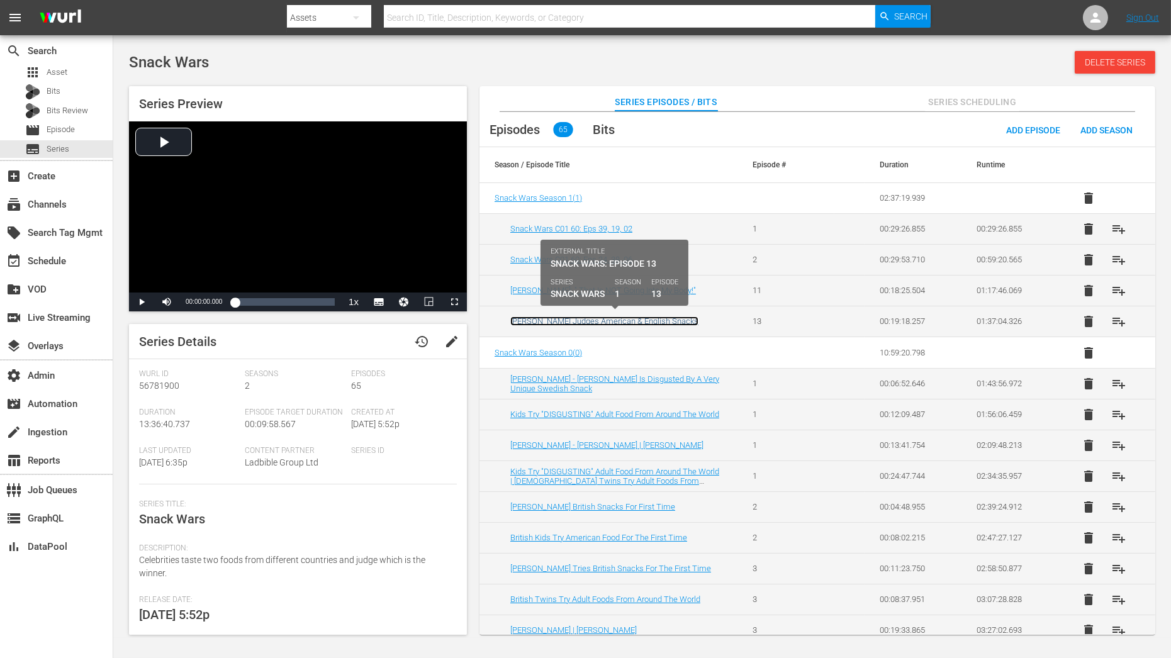
click at [612, 318] on link "[PERSON_NAME] Judges American & English Snacks" at bounding box center [604, 321] width 188 height 9
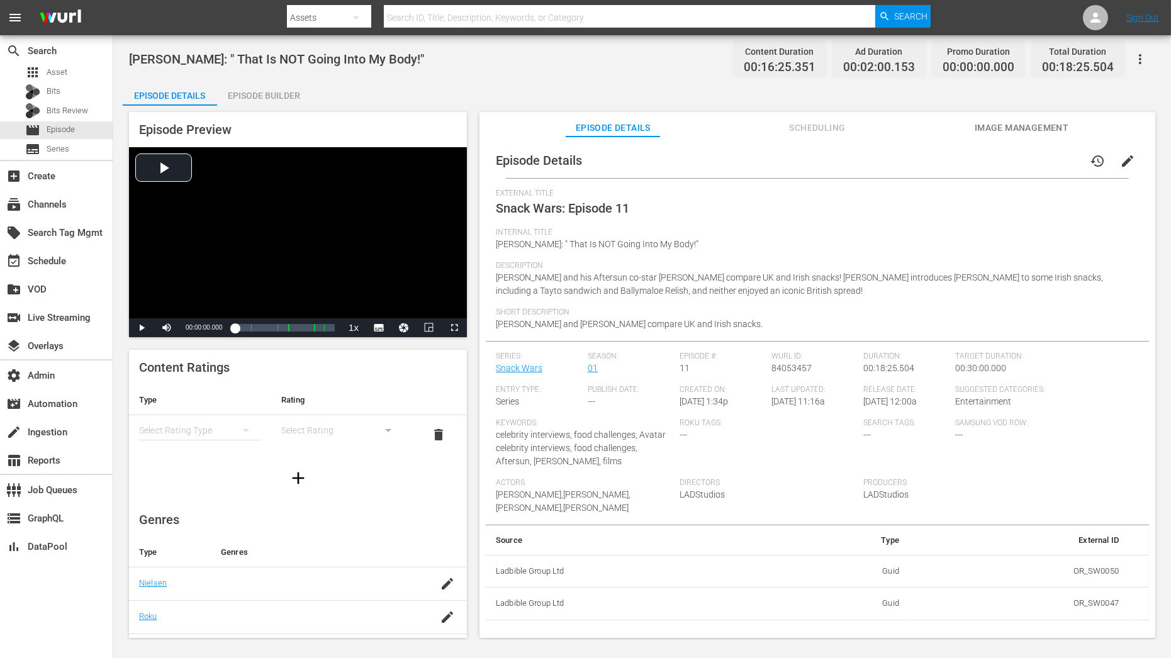
click at [1122, 164] on span "edit" at bounding box center [1127, 161] width 15 height 15
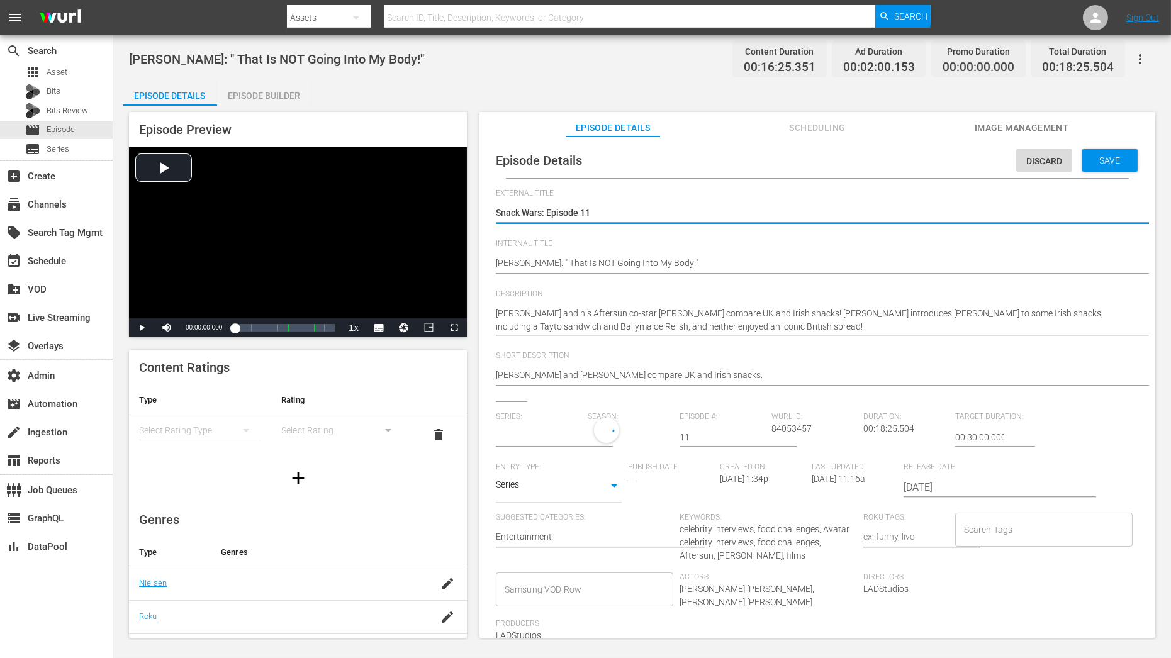
type input "Snack Wars"
click at [595, 434] on div "1" at bounding box center [627, 435] width 79 height 35
click at [601, 487] on span at bounding box center [617, 488] width 60 height 20
click at [1093, 153] on div "Save" at bounding box center [1110, 160] width 55 height 23
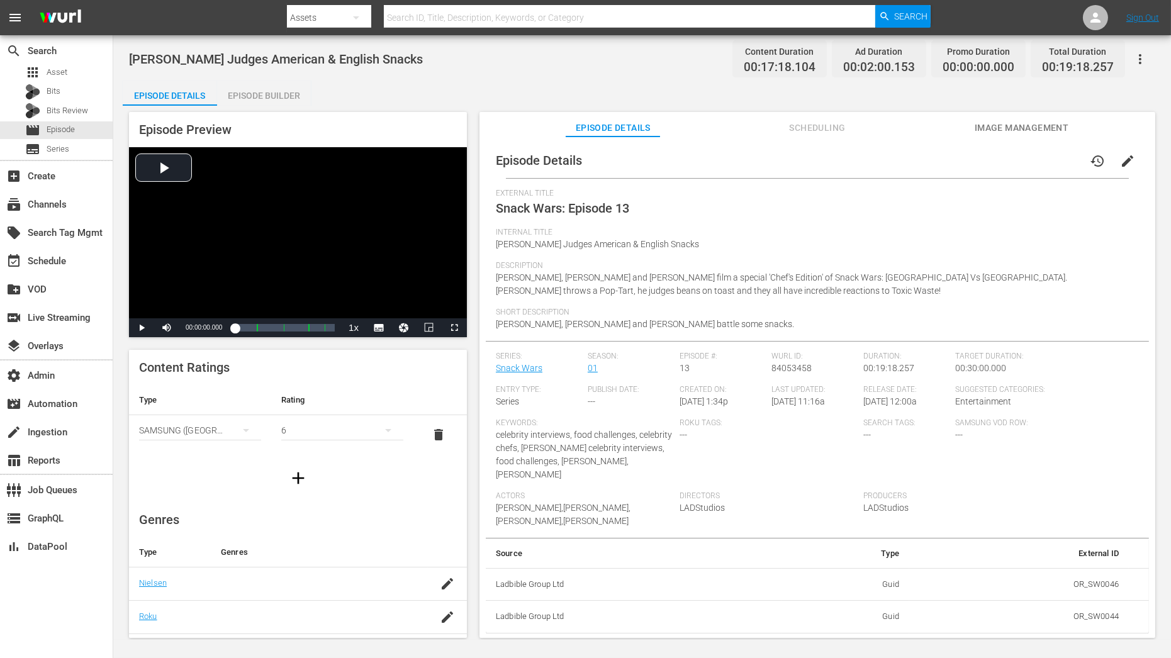
click at [1054, 161] on span "edit" at bounding box center [1127, 161] width 15 height 15
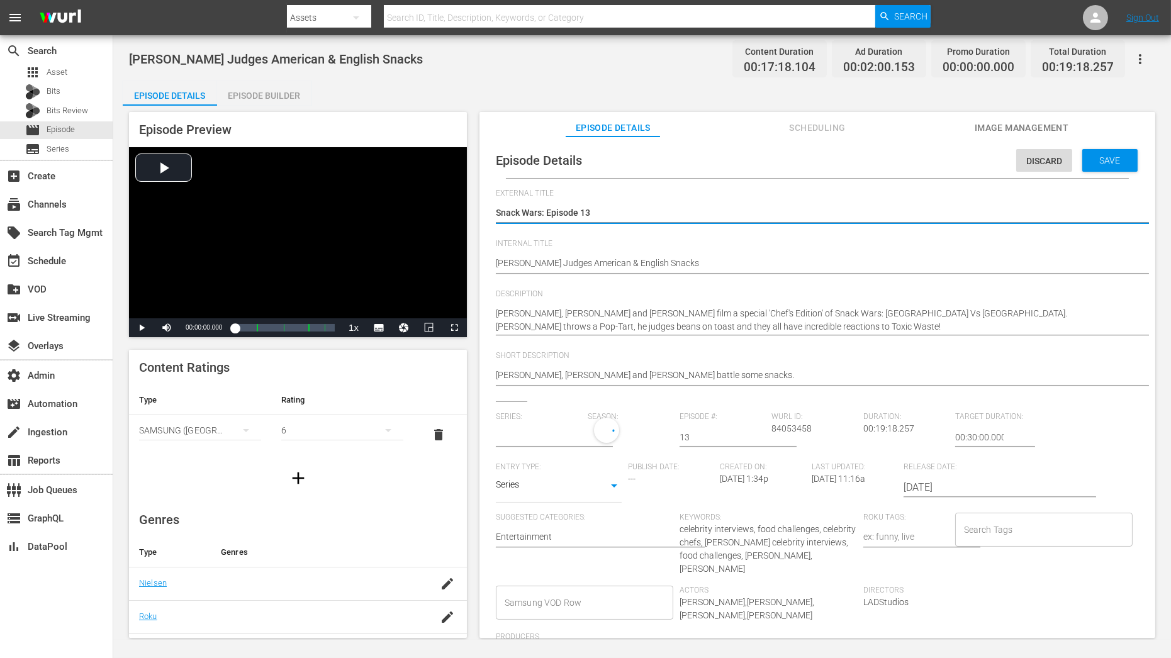
type input "Snack Wars"
click at [621, 436] on div "1" at bounding box center [627, 435] width 79 height 35
click at [617, 490] on span at bounding box center [617, 488] width 60 height 20
click at [1054, 166] on div "Save" at bounding box center [1110, 160] width 55 height 23
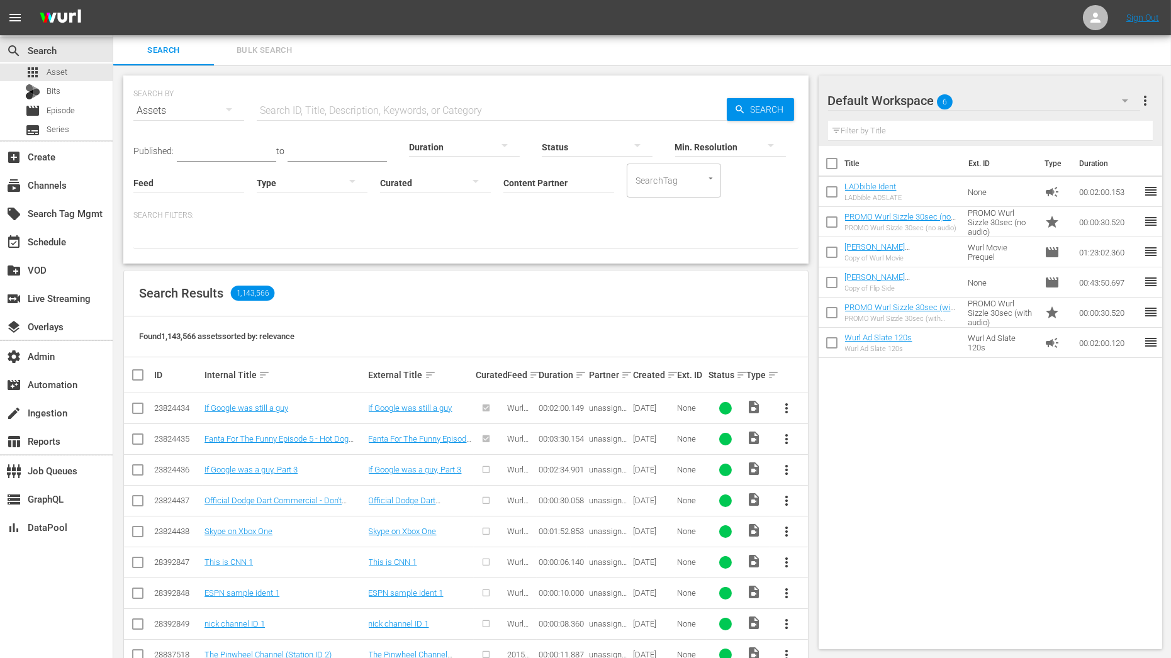
click at [1096, 101] on div "Default Workspace 6" at bounding box center [984, 100] width 312 height 35
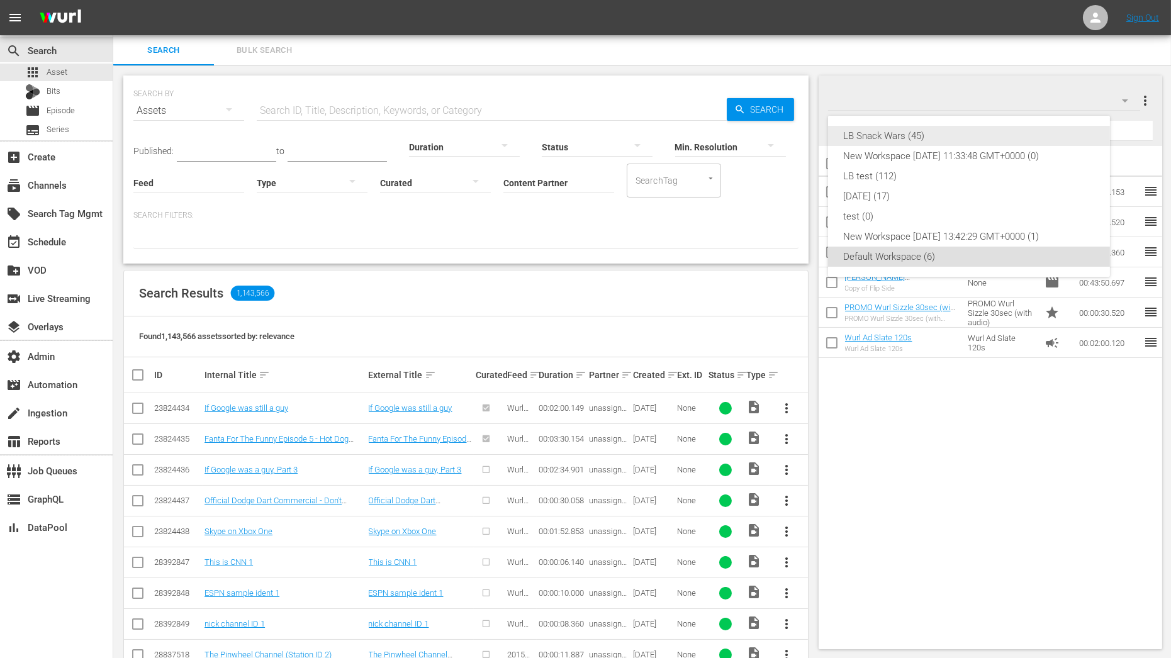
click at [994, 130] on div "LB Snack Wars (45)" at bounding box center [969, 136] width 252 height 20
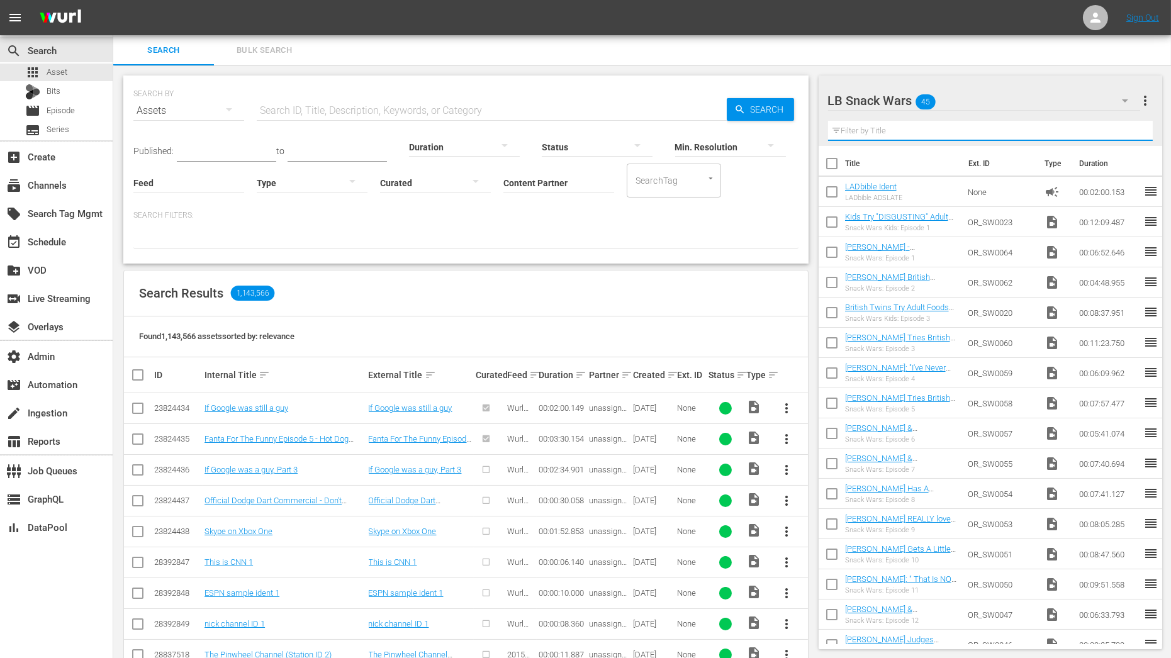
click at [908, 138] on input "text" at bounding box center [990, 131] width 325 height 20
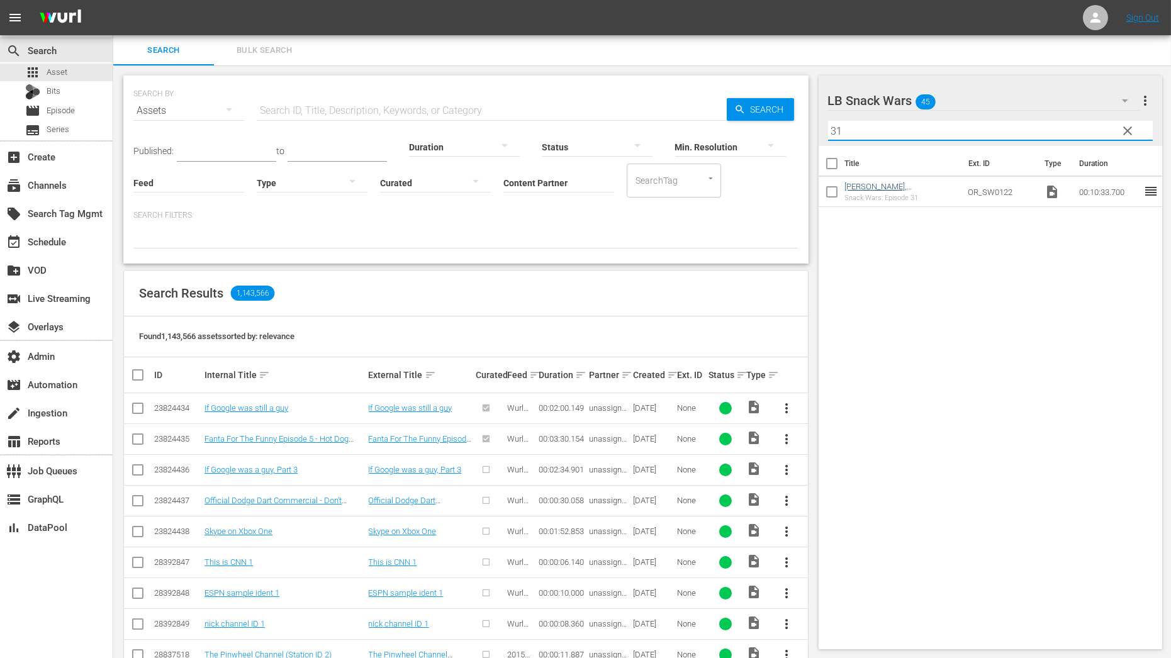
type input "31"
click at [913, 188] on link "Jeremy Clarkson, Richard Hammond & James May Rate Foods From Around The World" at bounding box center [896, 201] width 103 height 38
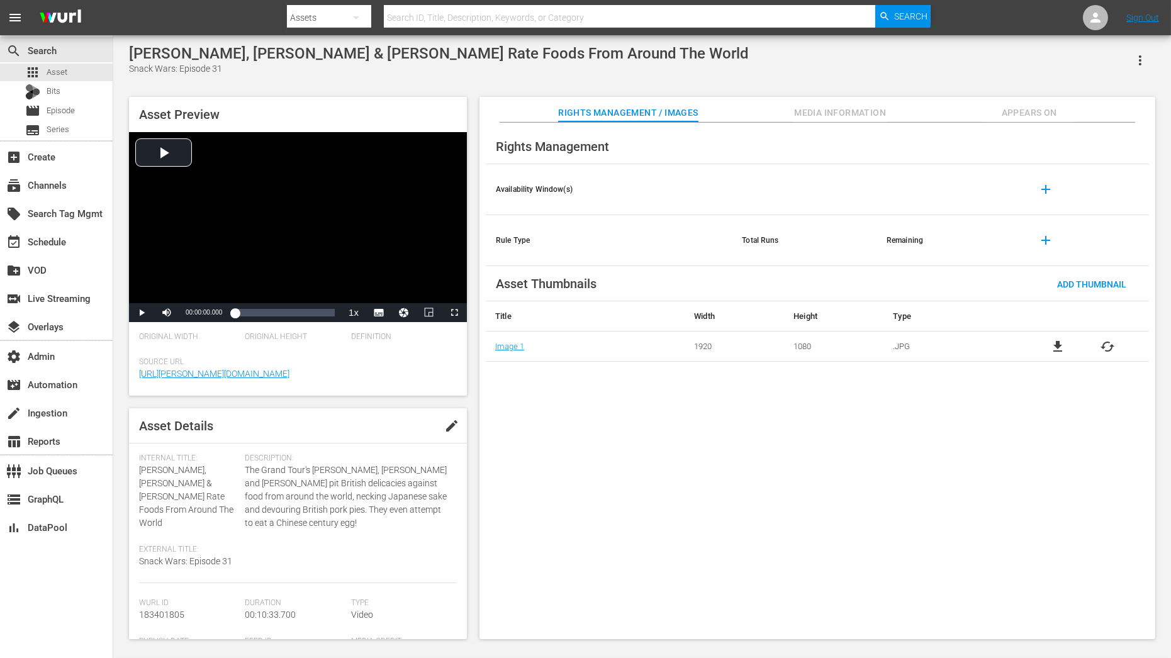
click at [1059, 112] on span "Appears On" at bounding box center [1029, 113] width 94 height 16
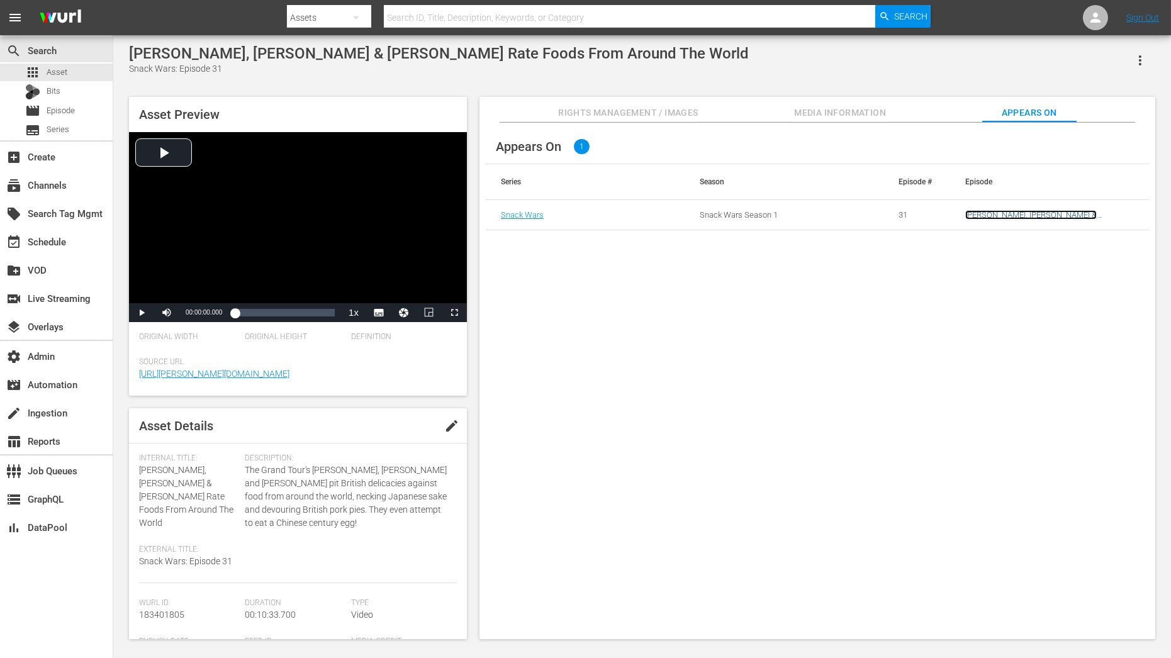
click at [1050, 217] on link "Jeremy Clarkson, Richard Hammond & James May Rate Foods From Around The World" at bounding box center [1048, 224] width 166 height 28
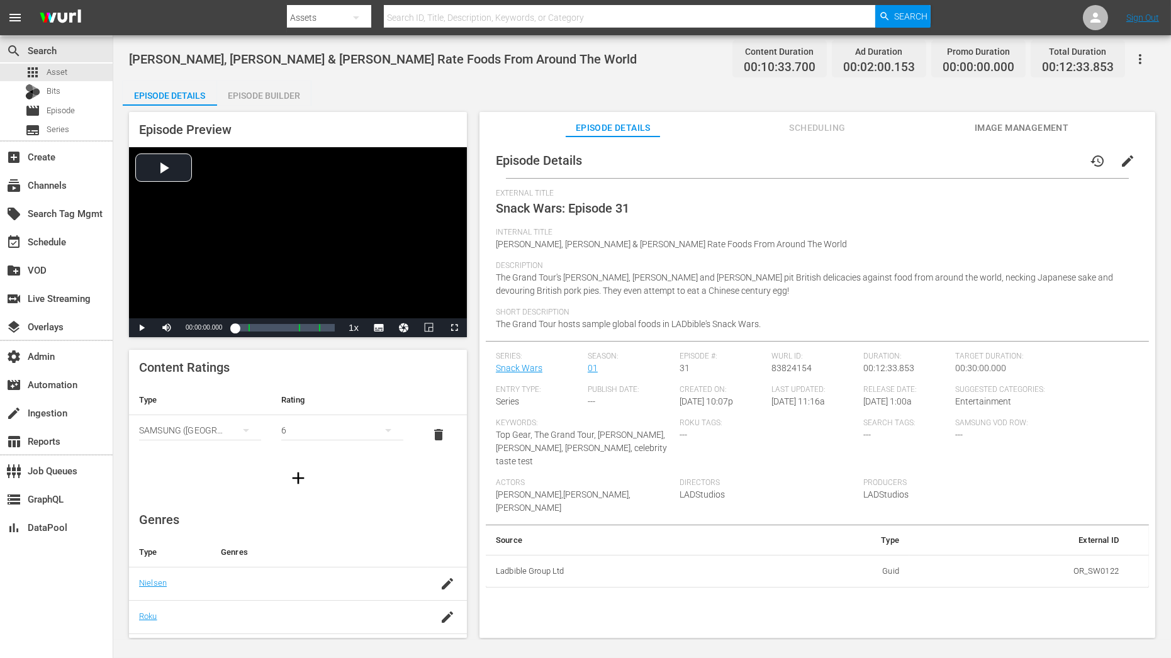
click at [1142, 62] on icon "button" at bounding box center [1140, 59] width 15 height 15
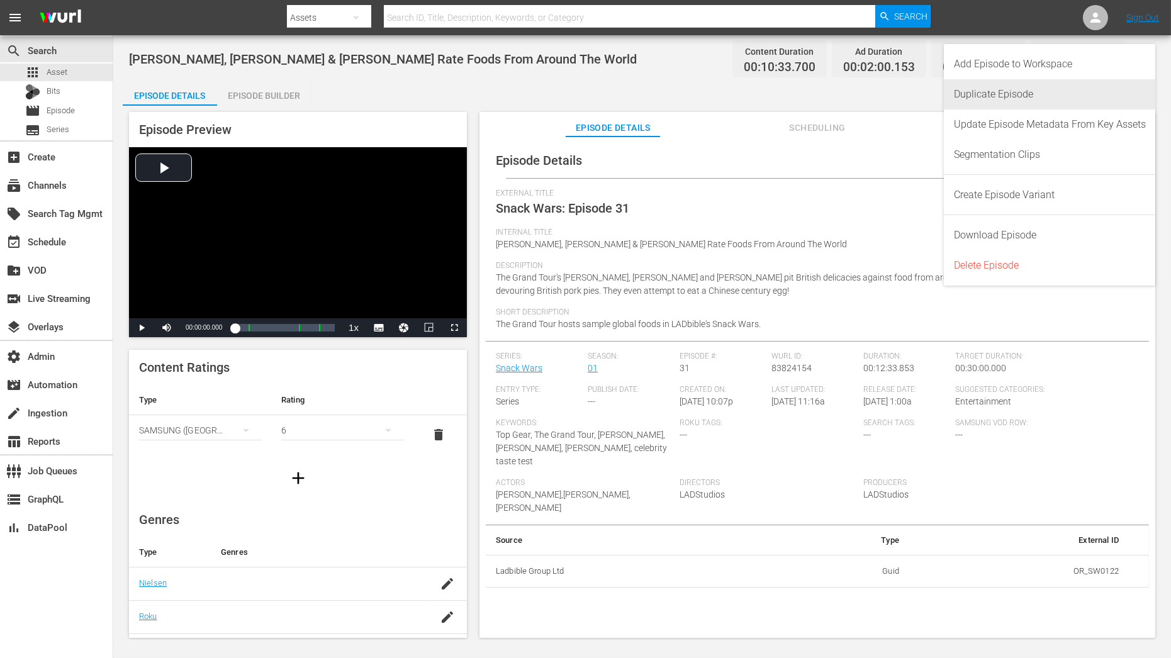
click at [1057, 99] on div "Duplicate Episode" at bounding box center [1050, 94] width 192 height 30
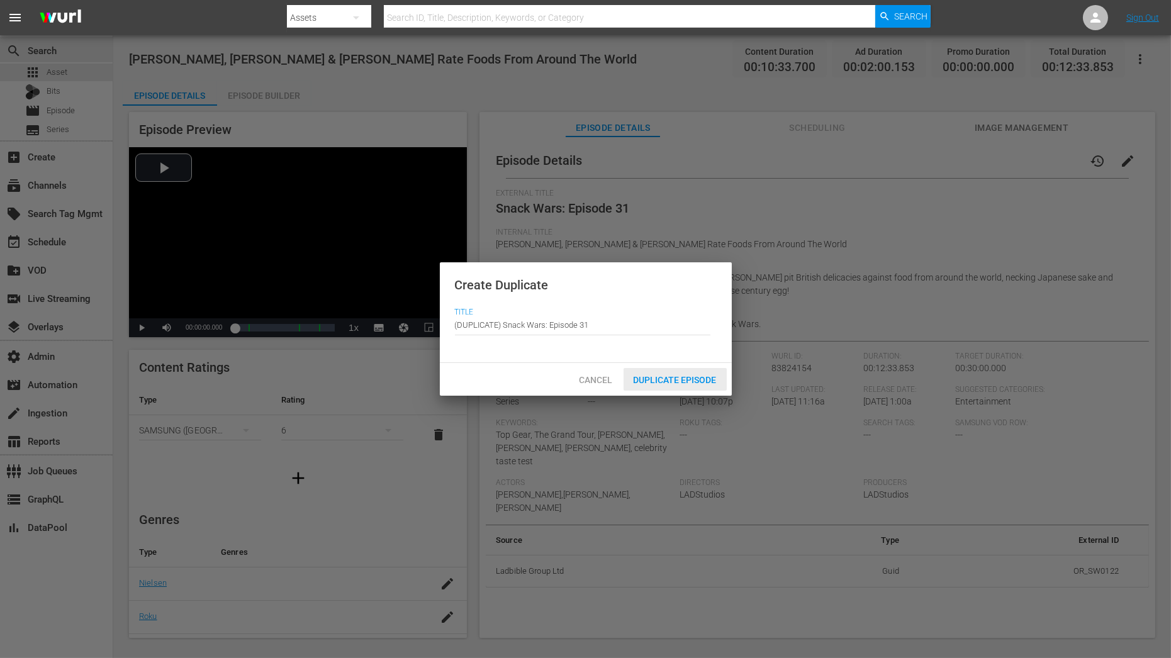
click at [673, 382] on span "Duplicate Episode" at bounding box center [675, 380] width 103 height 10
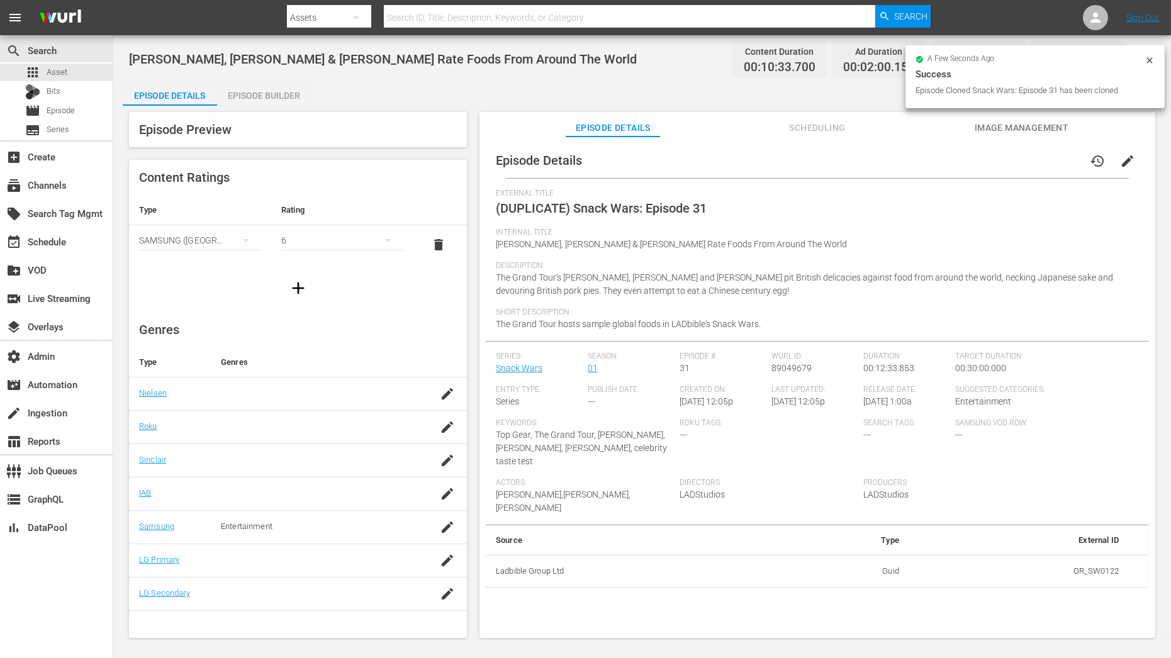
click at [267, 98] on div "Episode Builder" at bounding box center [264, 96] width 94 height 30
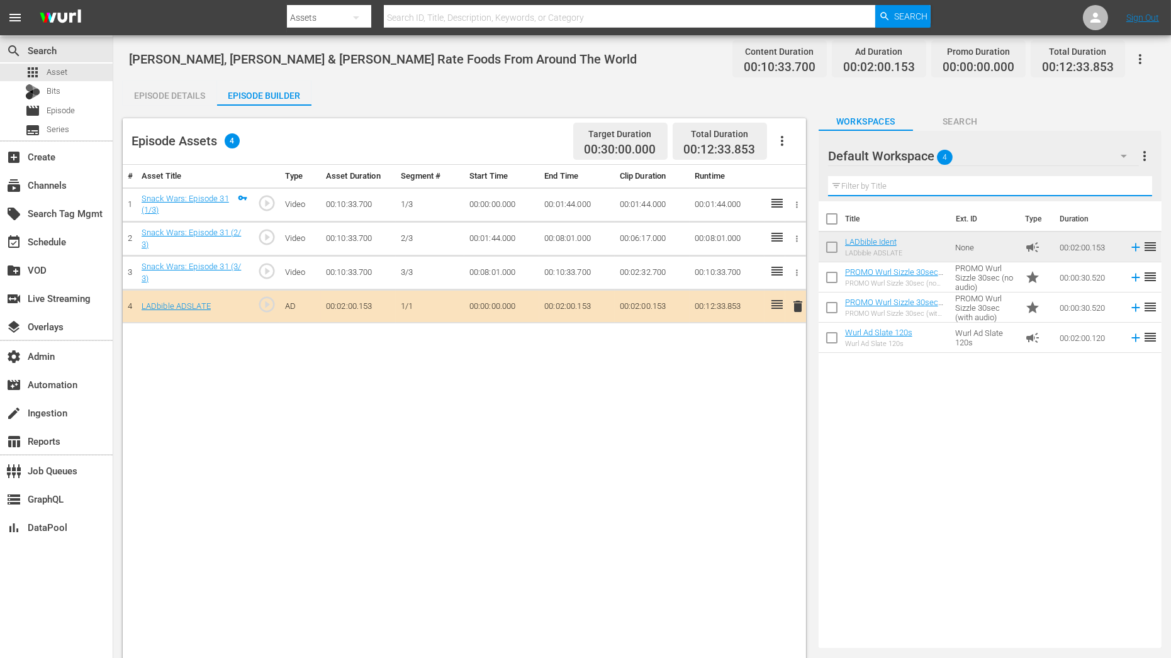
click at [887, 188] on input "text" at bounding box center [990, 186] width 324 height 20
click at [1013, 152] on div "Default Workspace 4" at bounding box center [984, 155] width 312 height 35
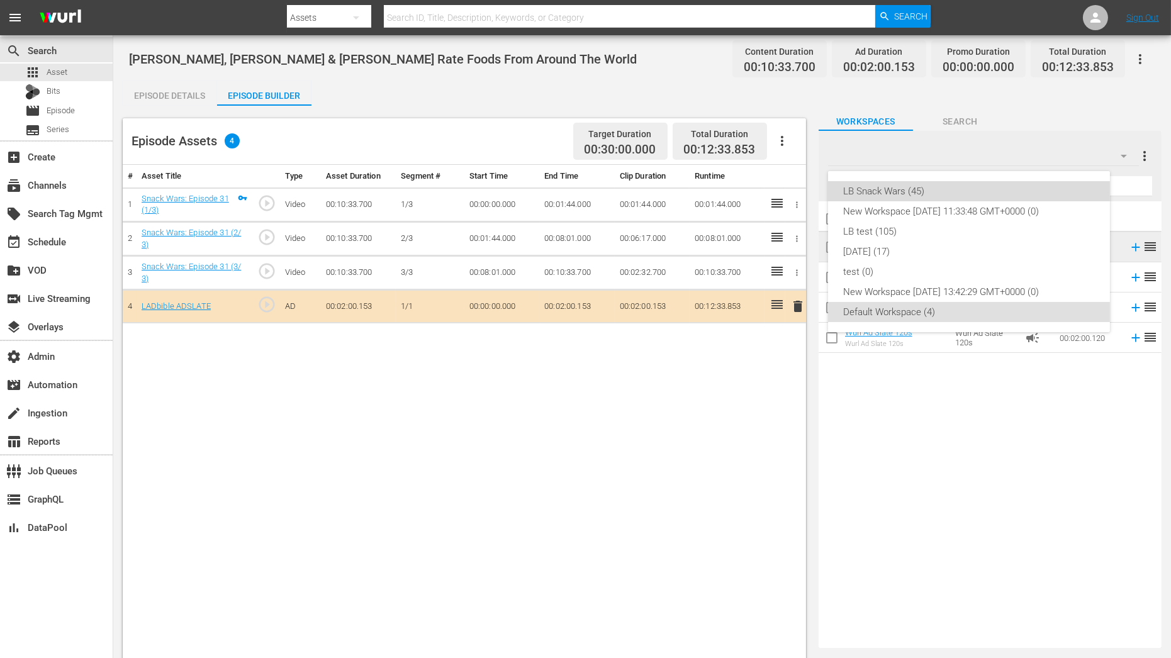
click at [970, 188] on div "LB Snack Wars (45)" at bounding box center [969, 191] width 252 height 20
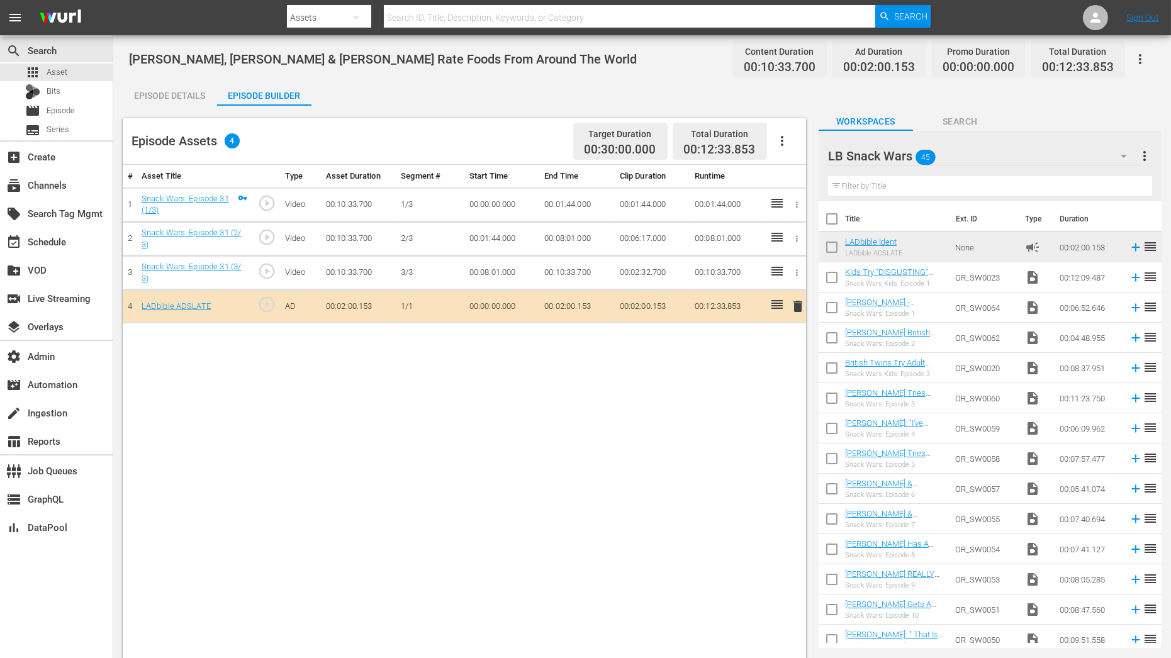
click at [900, 196] on hr at bounding box center [990, 196] width 324 height 1
click at [898, 188] on input "text" at bounding box center [990, 186] width 324 height 20
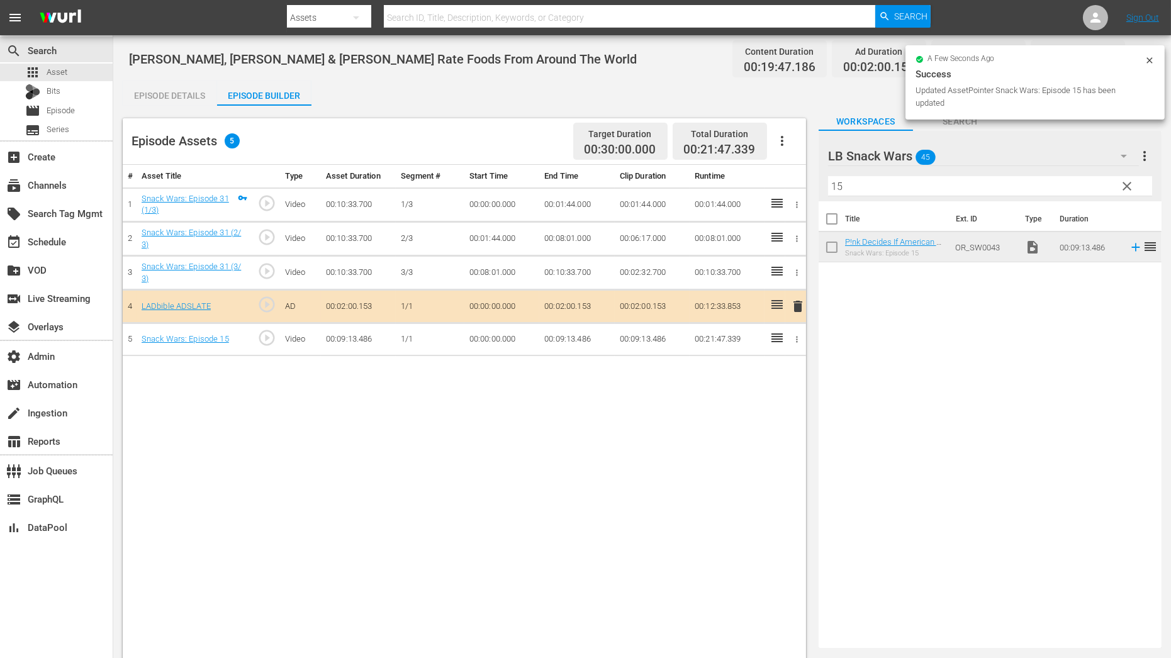
drag, startPoint x: 908, startPoint y: 241, endPoint x: 301, endPoint y: 8, distance: 649.3
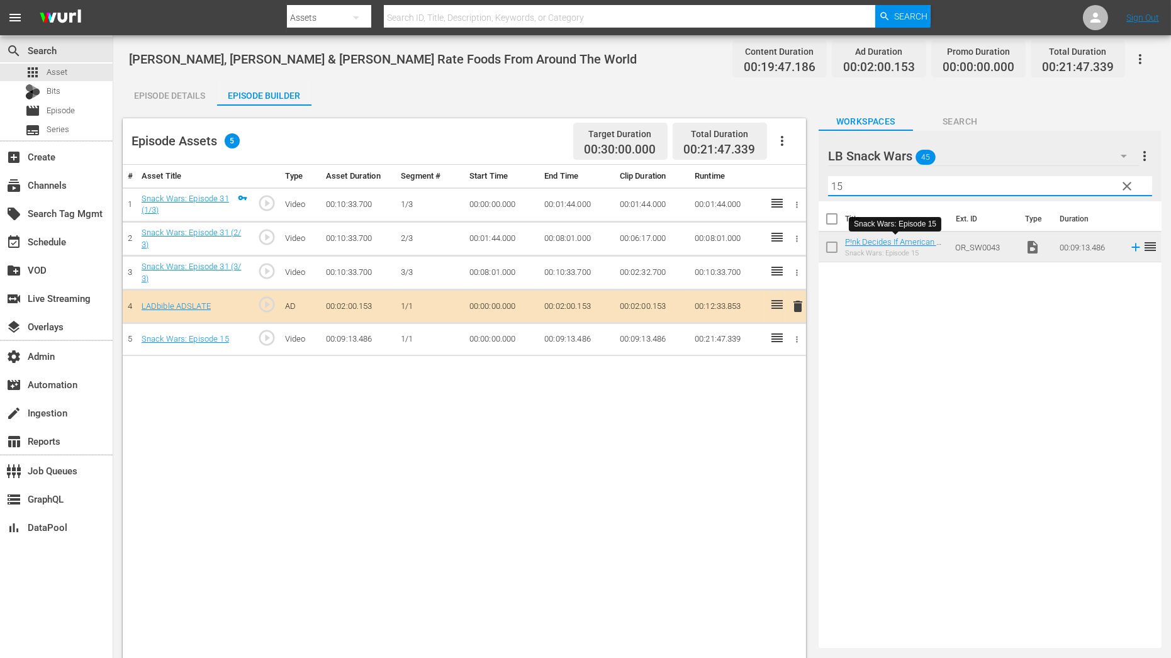
drag, startPoint x: 848, startPoint y: 190, endPoint x: 721, endPoint y: 190, distance: 127.1
click at [741, 190] on div "Episode Assets 5 Target Duration 00:30:00.000 Total Duration 00:21:47.339 # Ass…" at bounding box center [642, 417] width 1039 height 623
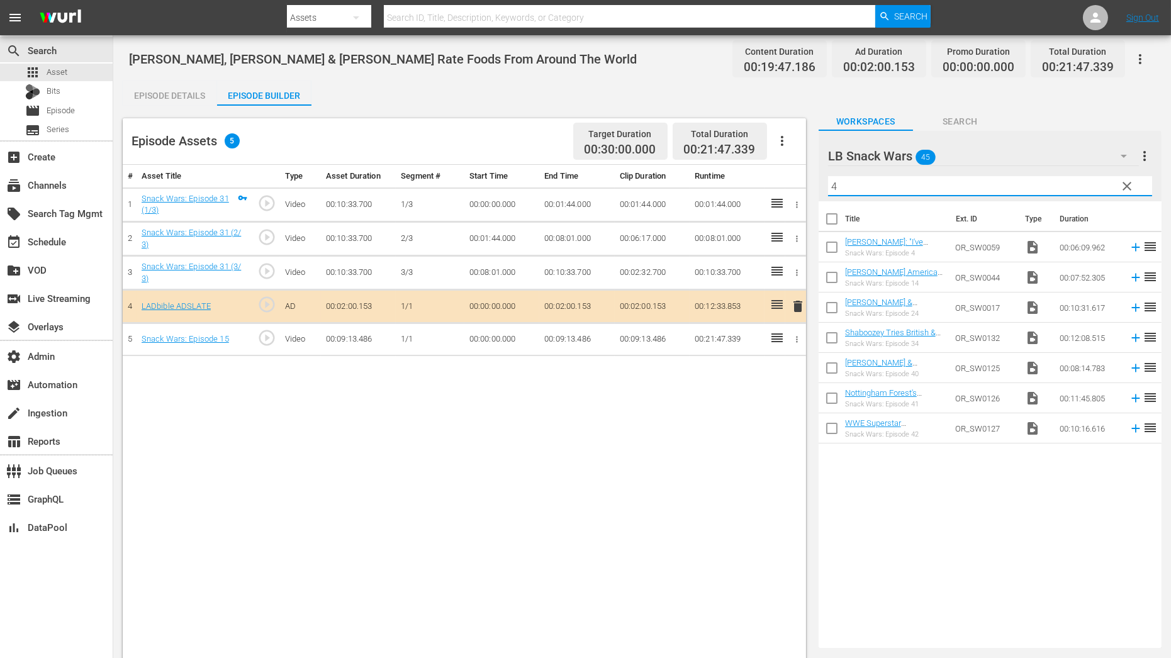
type input "4"
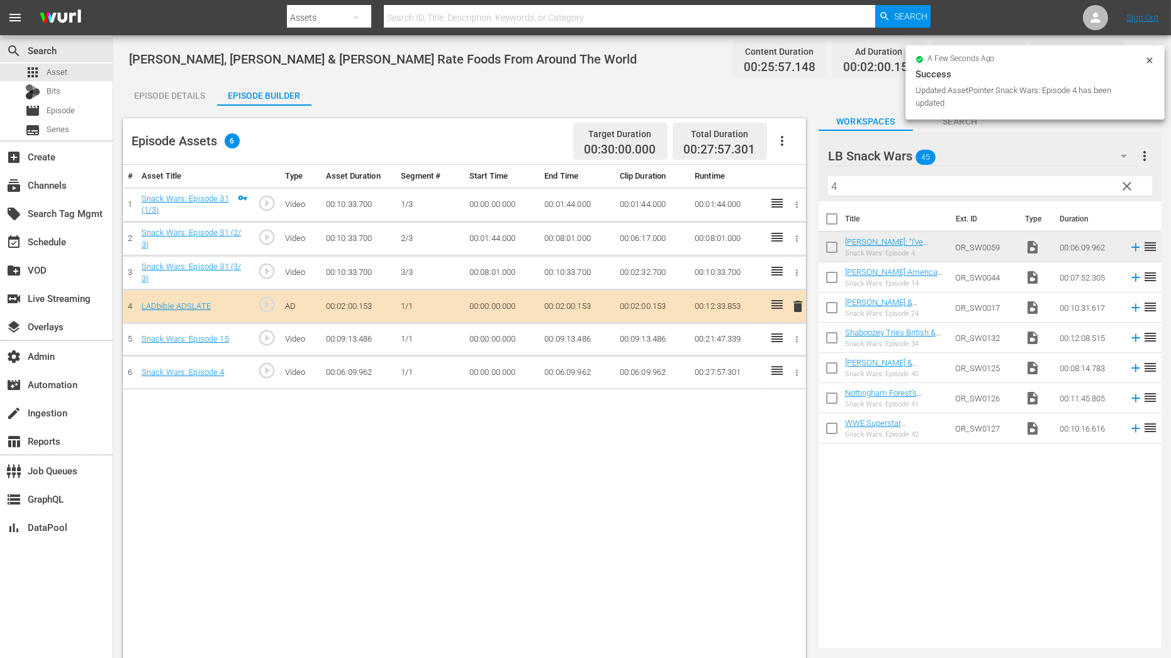
click at [798, 368] on icon "button" at bounding box center [796, 372] width 9 height 9
click at [778, 387] on li "Assign Key Asset" at bounding box center [756, 391] width 98 height 21
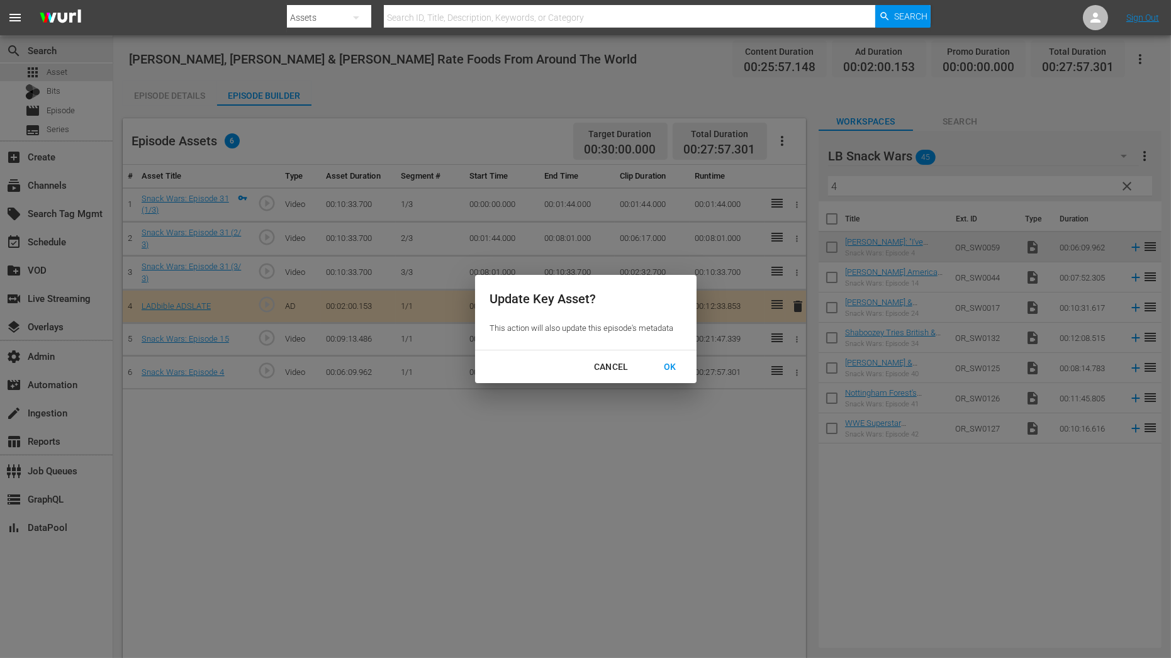
click at [671, 369] on div "OK" at bounding box center [670, 367] width 33 height 16
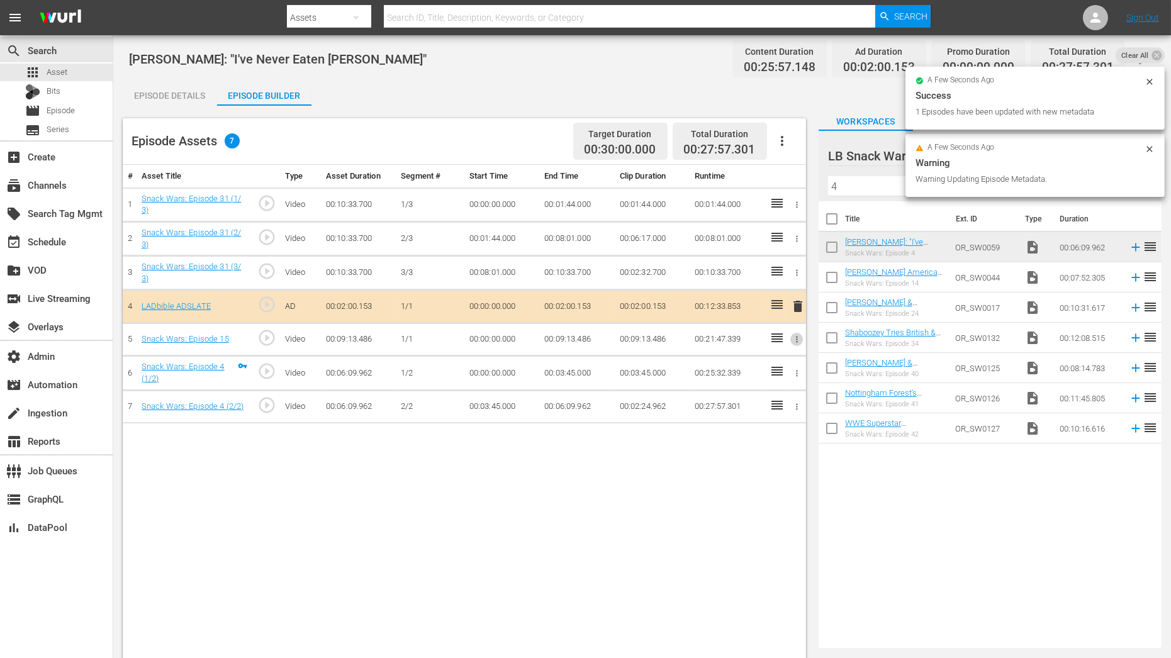
click at [799, 338] on icon "button" at bounding box center [796, 339] width 9 height 9
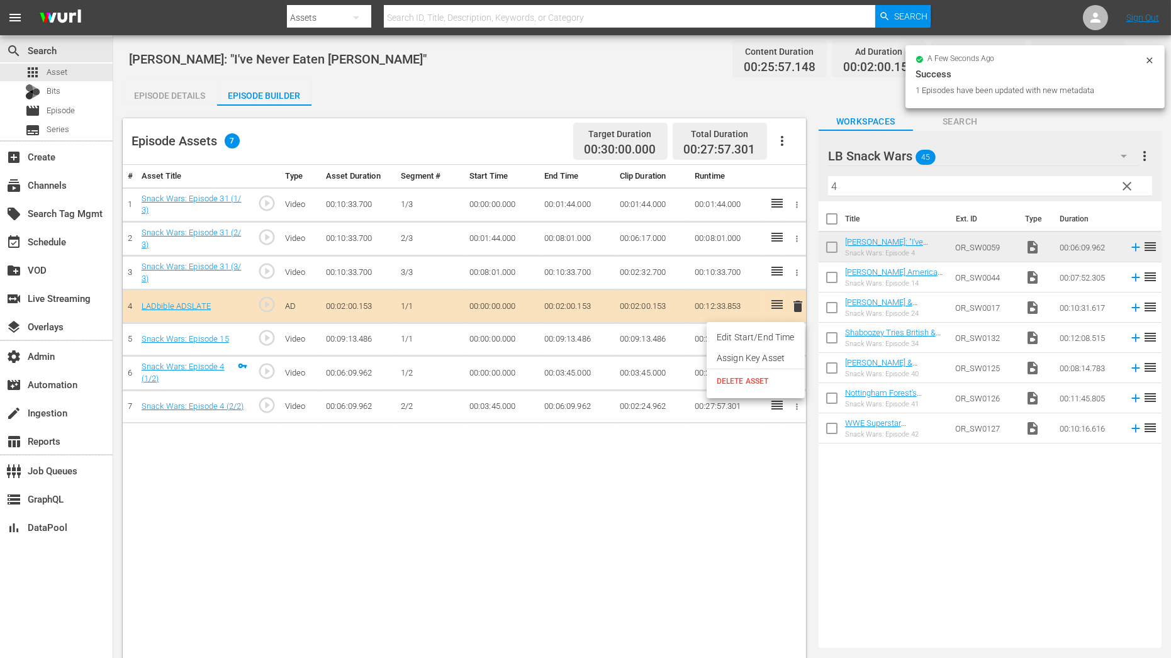
click at [778, 360] on li "Assign Key Asset" at bounding box center [756, 358] width 98 height 21
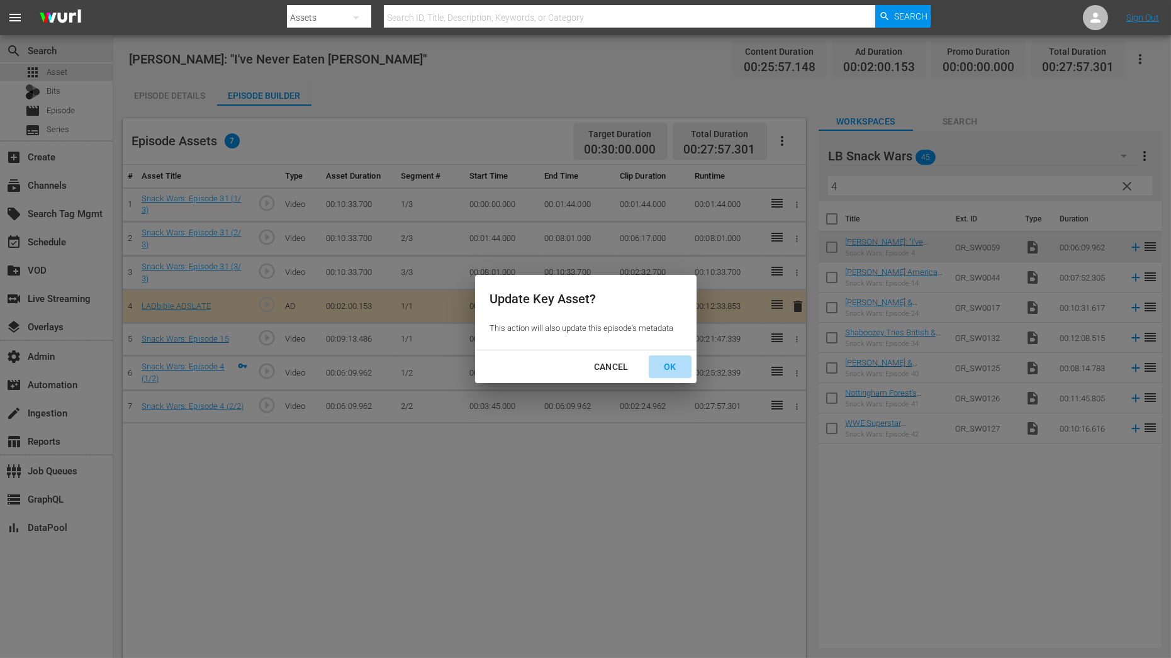
click at [670, 369] on div "OK" at bounding box center [670, 367] width 33 height 16
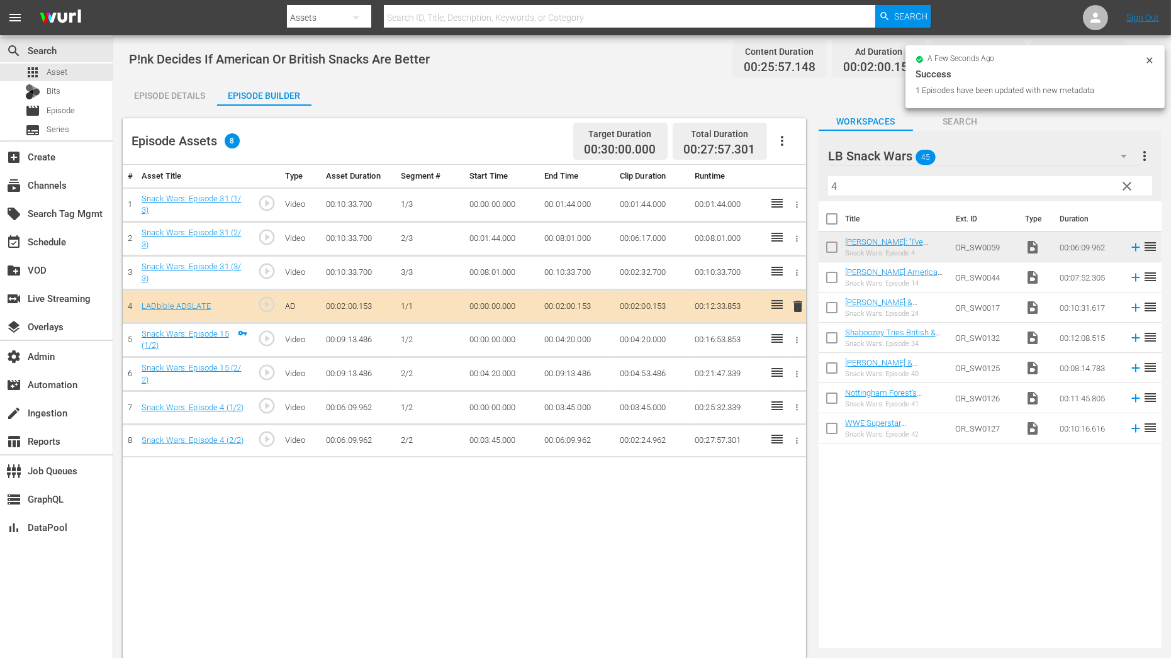
click at [802, 196] on td at bounding box center [795, 205] width 21 height 34
click at [801, 200] on icon "button" at bounding box center [796, 204] width 9 height 9
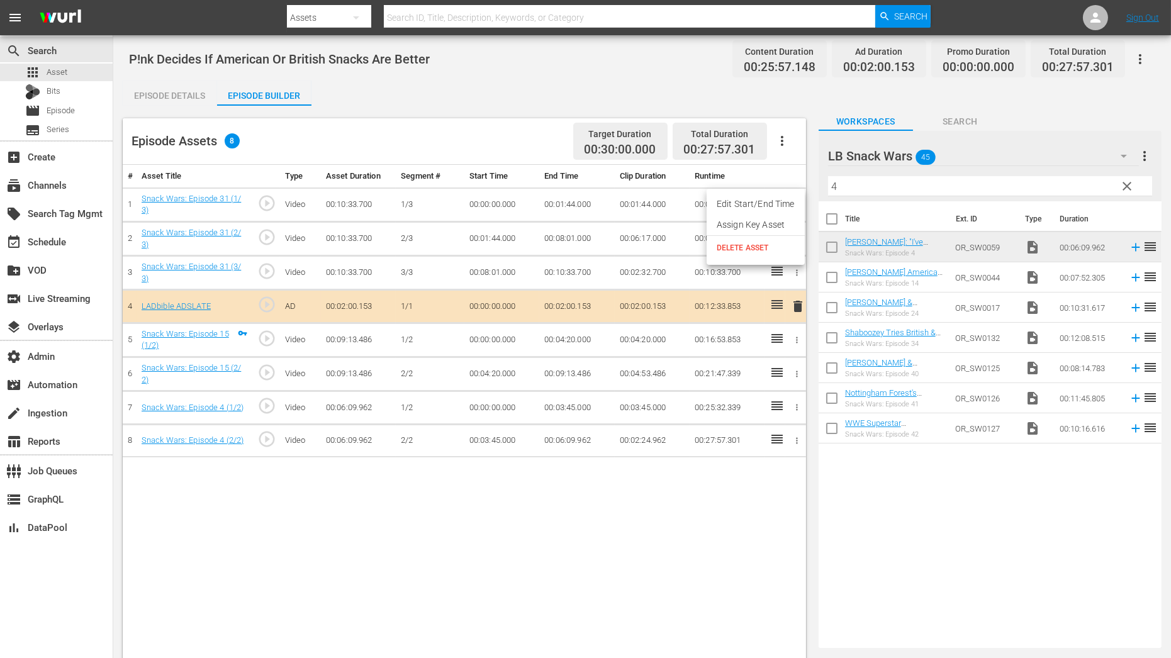
click at [784, 225] on li "Assign Key Asset" at bounding box center [756, 225] width 98 height 21
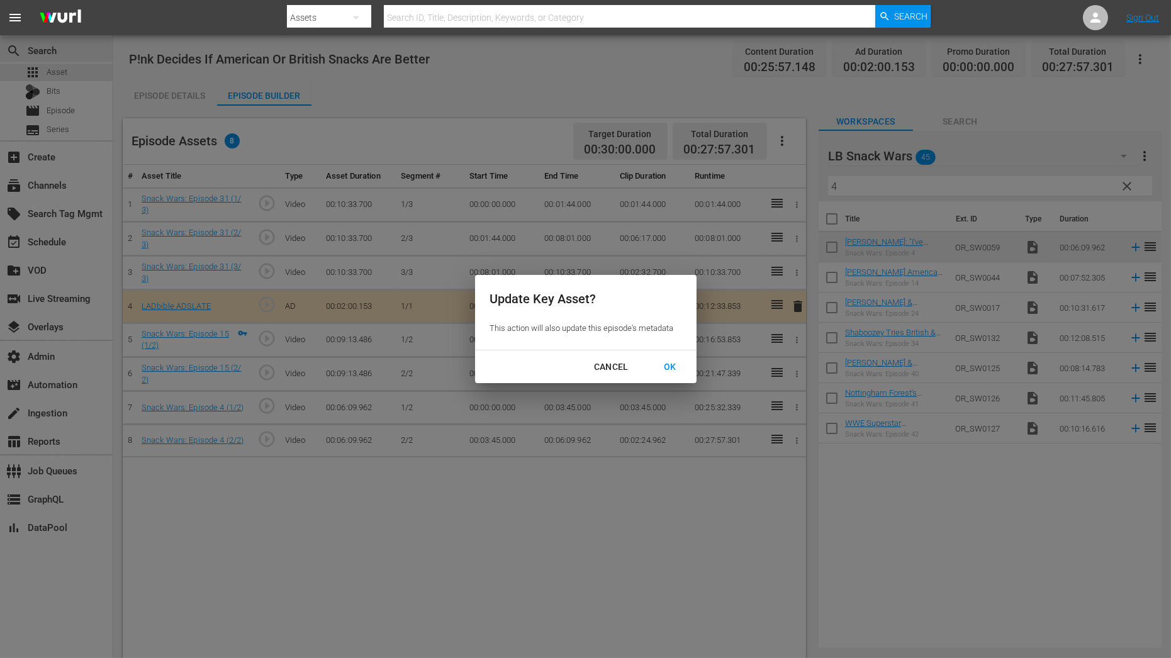
click at [667, 369] on div "OK" at bounding box center [670, 367] width 33 height 16
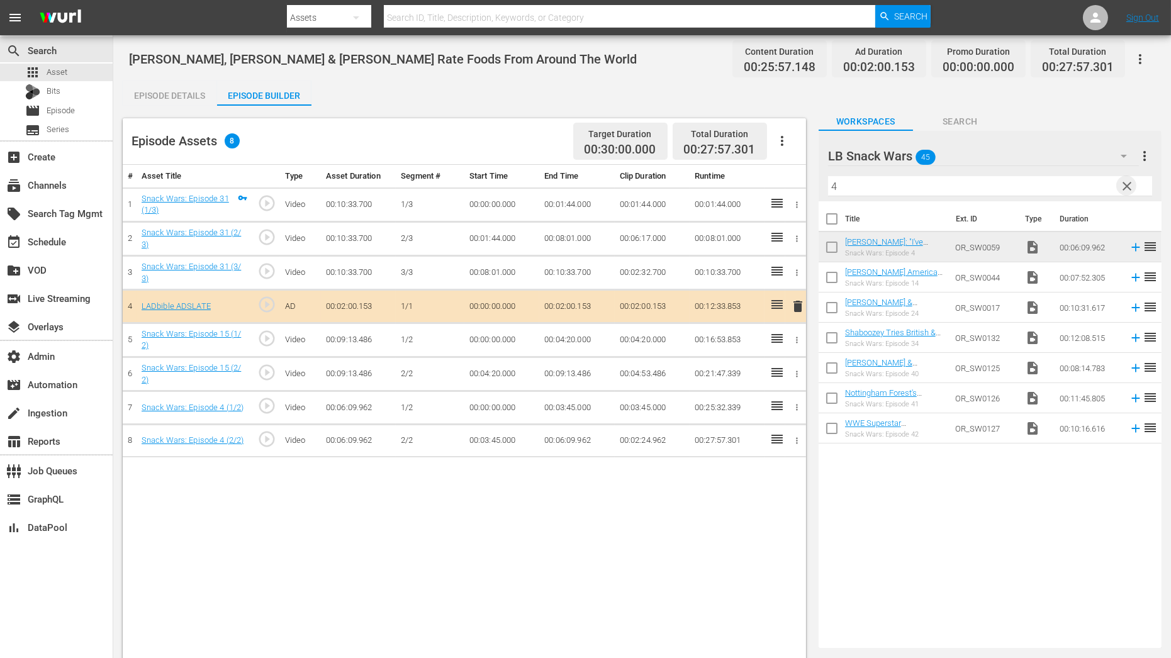
click at [1125, 188] on span "clear" at bounding box center [1127, 186] width 15 height 15
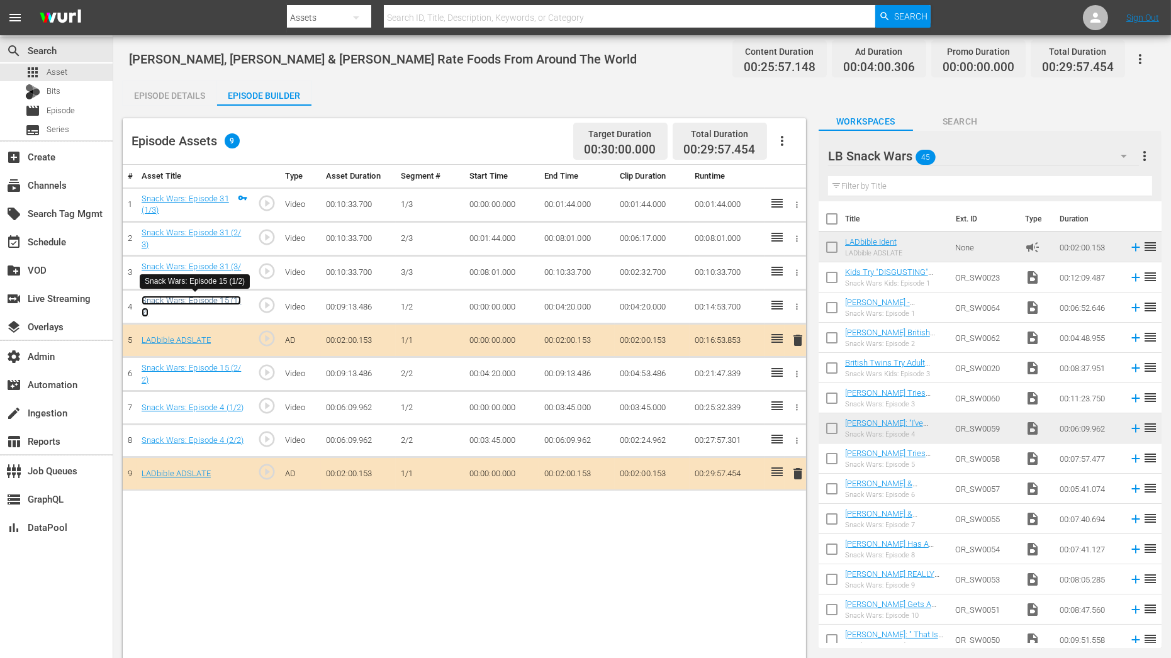
click at [213, 301] on link "Snack Wars: Episode 15 (1/2)" at bounding box center [192, 306] width 100 height 21
click at [216, 403] on link "Snack Wars: Episode 4 (1/2)" at bounding box center [193, 407] width 103 height 9
click at [175, 96] on div "Episode Details" at bounding box center [170, 96] width 94 height 30
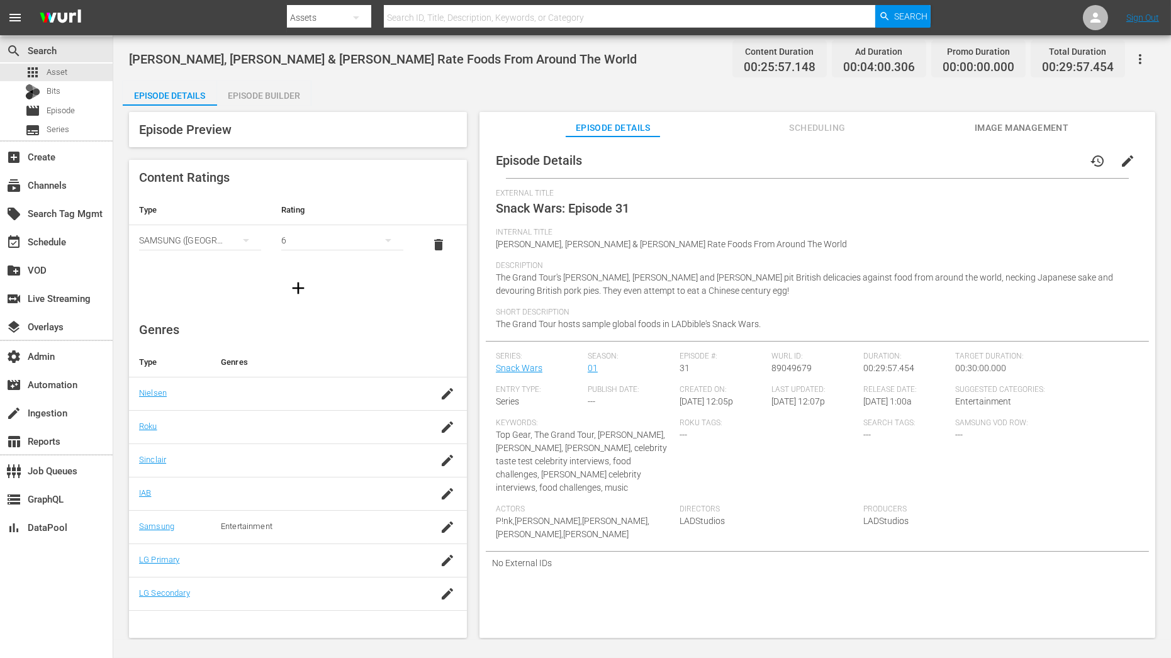
click at [1126, 162] on span "edit" at bounding box center [1127, 161] width 15 height 15
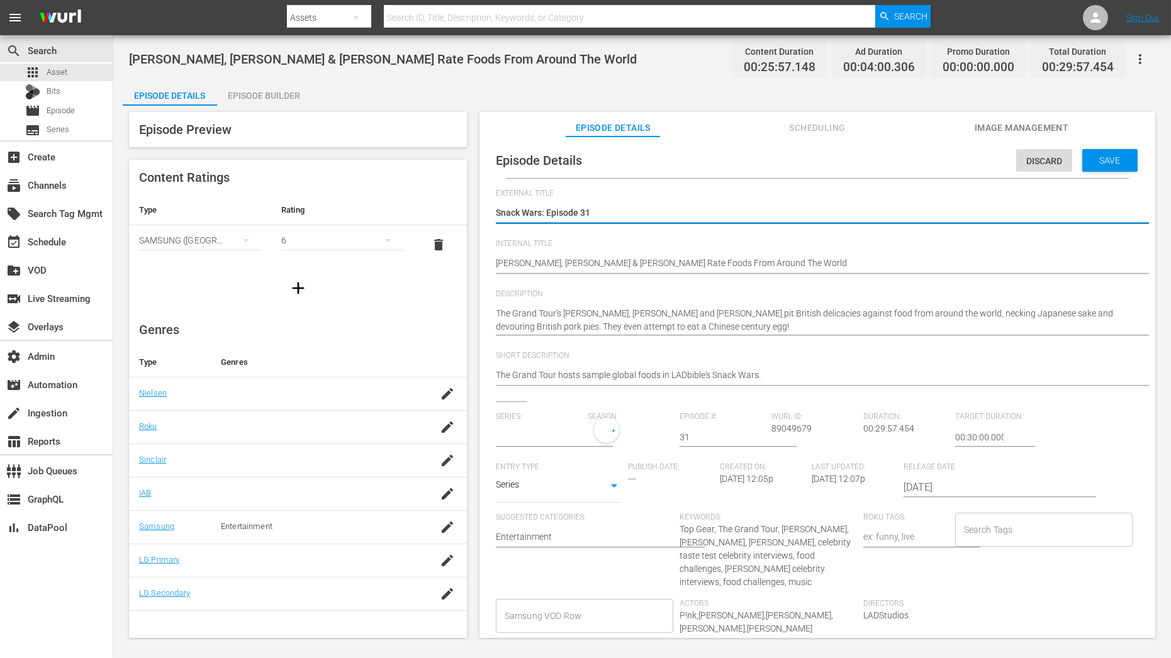
type input "Snack Wars"
click at [597, 211] on textarea "Snack Wars: Episode 31" at bounding box center [814, 213] width 637 height 15
type textarea "Snack Wars: Episode 3"
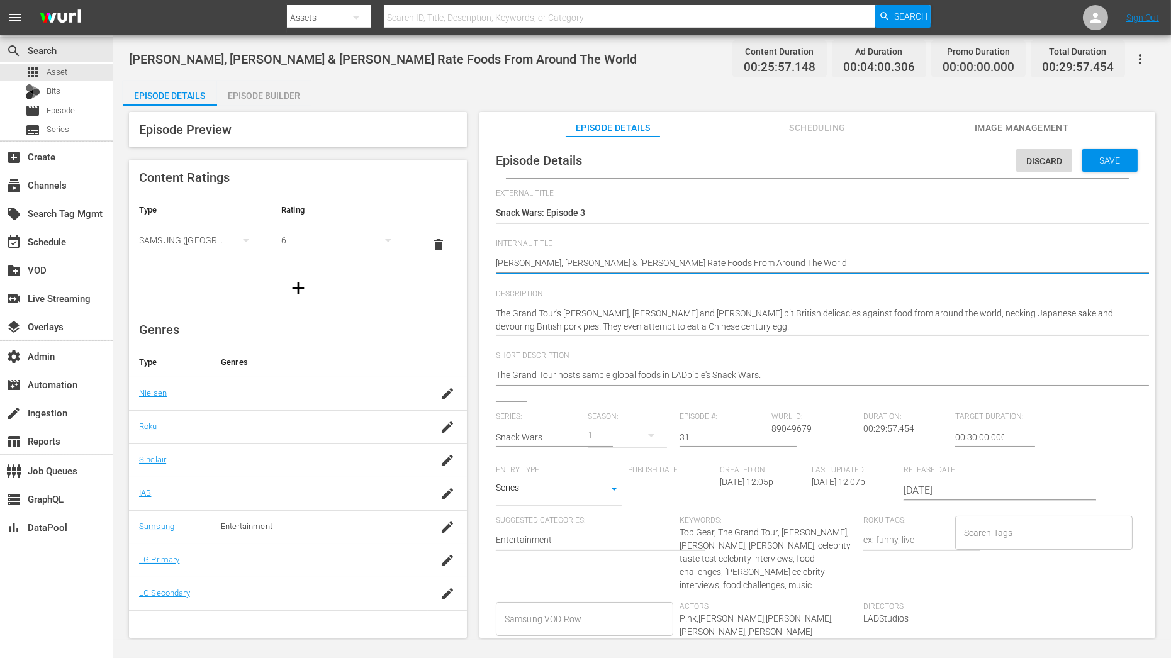
drag, startPoint x: 497, startPoint y: 263, endPoint x: 692, endPoint y: 266, distance: 195.8
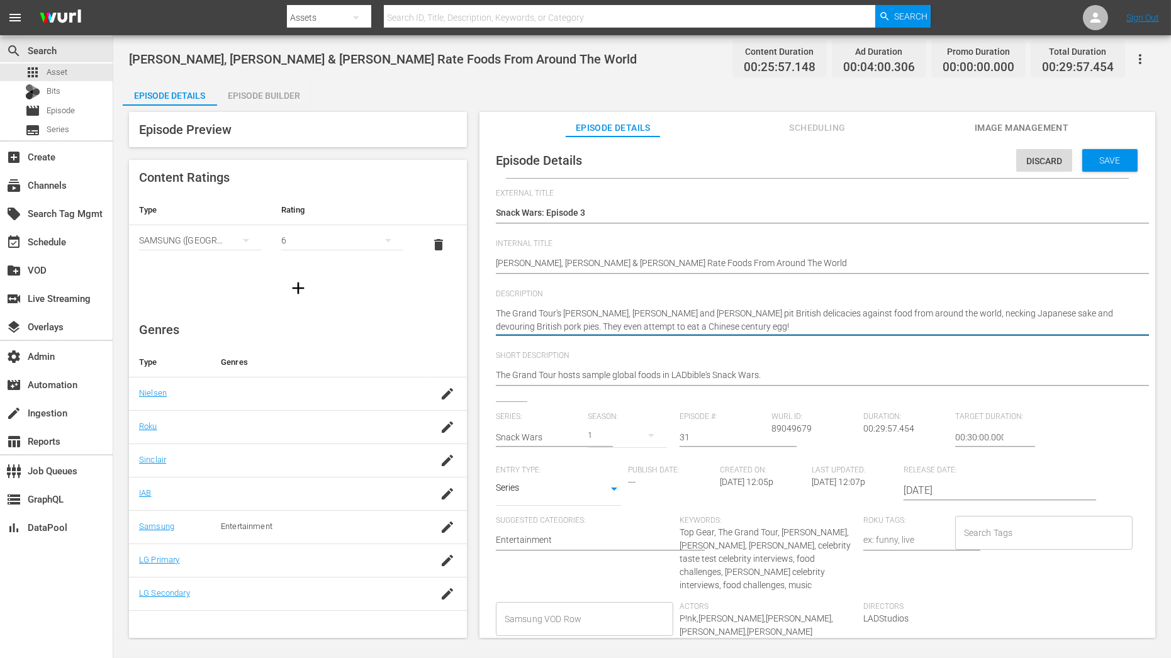
paste textarea "Jeremy Clarkson, Richard Hammond & James May"
type textarea "Jeremy Clarkson, Richard Hammond & James May"
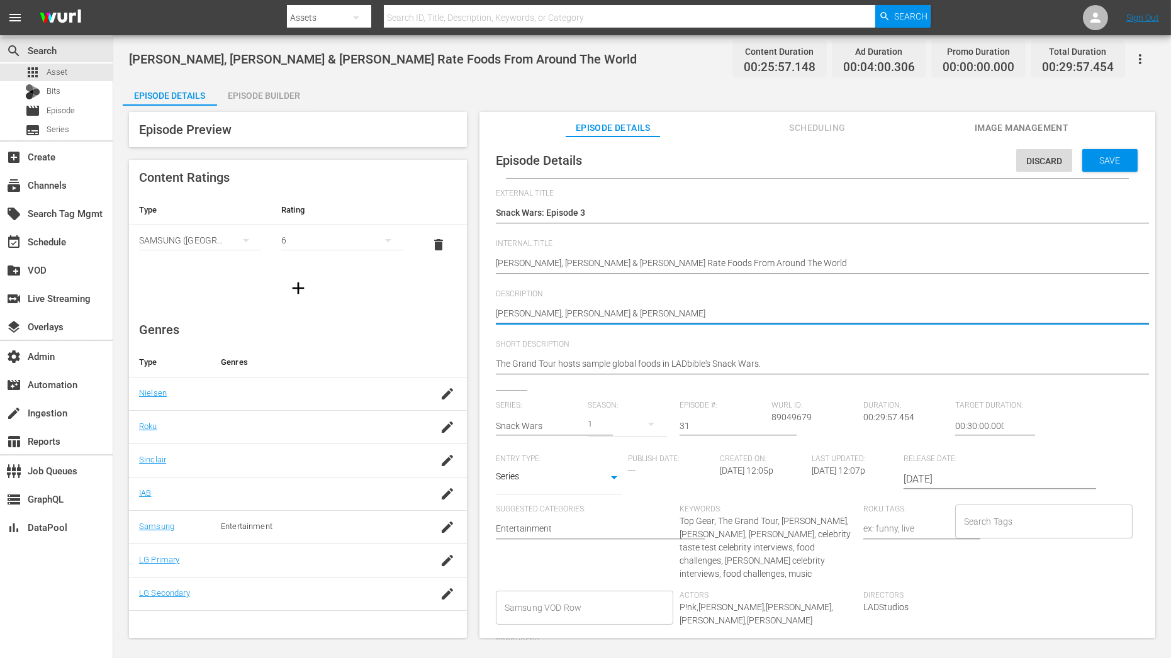
type textarea "Jeremy Clarkson, Richard Hammond & James May"
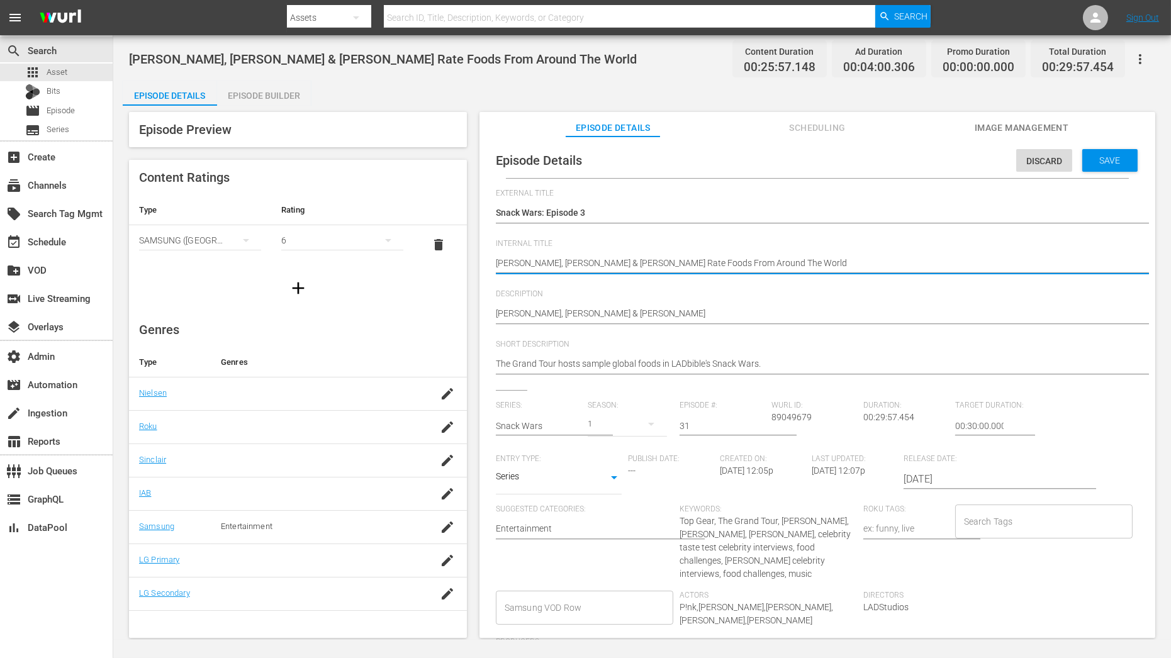
drag, startPoint x: 639, startPoint y: 262, endPoint x: 821, endPoint y: 261, distance: 181.3
click at [821, 261] on textarea "Jeremy Clarkson, Richard Hammond & James May Rate Foods From Around The World" at bounding box center [814, 264] width 637 height 15
drag, startPoint x: 692, startPoint y: 264, endPoint x: 969, endPoint y: 264, distance: 276.9
click at [969, 264] on textarea "Jeremy Clarkson, Richard Hammond & James May Rate Foods From Around The World" at bounding box center [814, 264] width 637 height 15
click at [969, 263] on textarea "Jeremy Clarkson, Richard Hammond & James May Rate Foods From Around The World" at bounding box center [814, 264] width 637 height 15
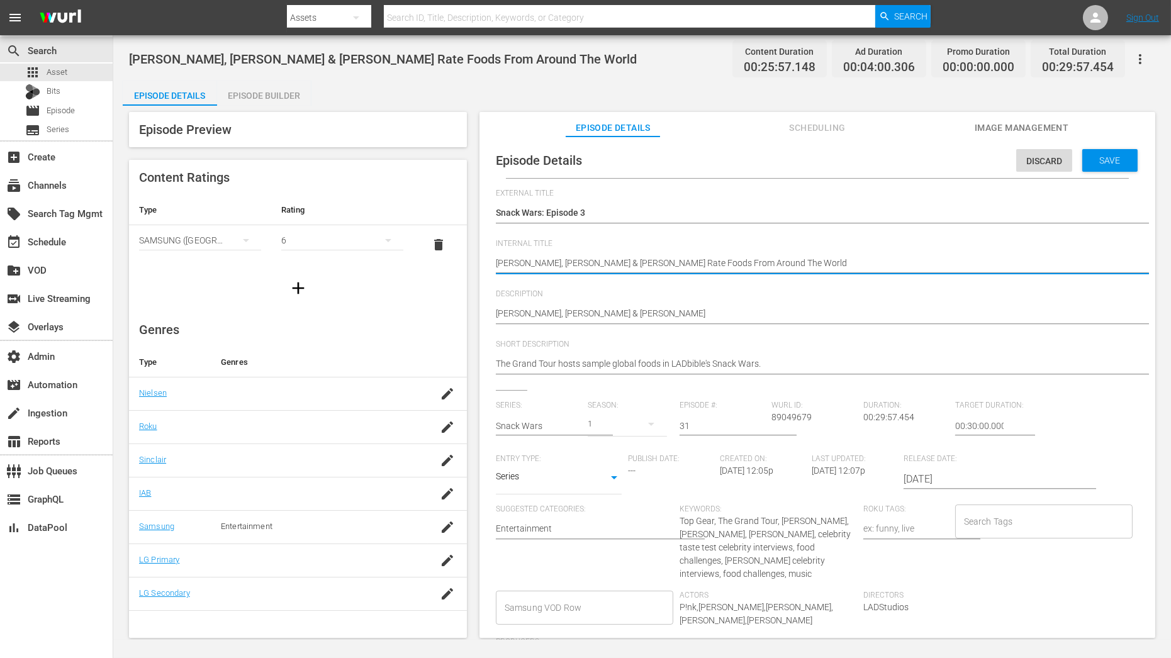
drag, startPoint x: 969, startPoint y: 261, endPoint x: 475, endPoint y: 259, distance: 494.7
click at [475, 259] on div "Episode Preview Content Ratings Type Rating Select Rating Type SAMSUNG (Korea (…" at bounding box center [642, 377] width 1039 height 543
paste textarea
type textarea "Jeremy Clarkson, Richard Hammond & James May"
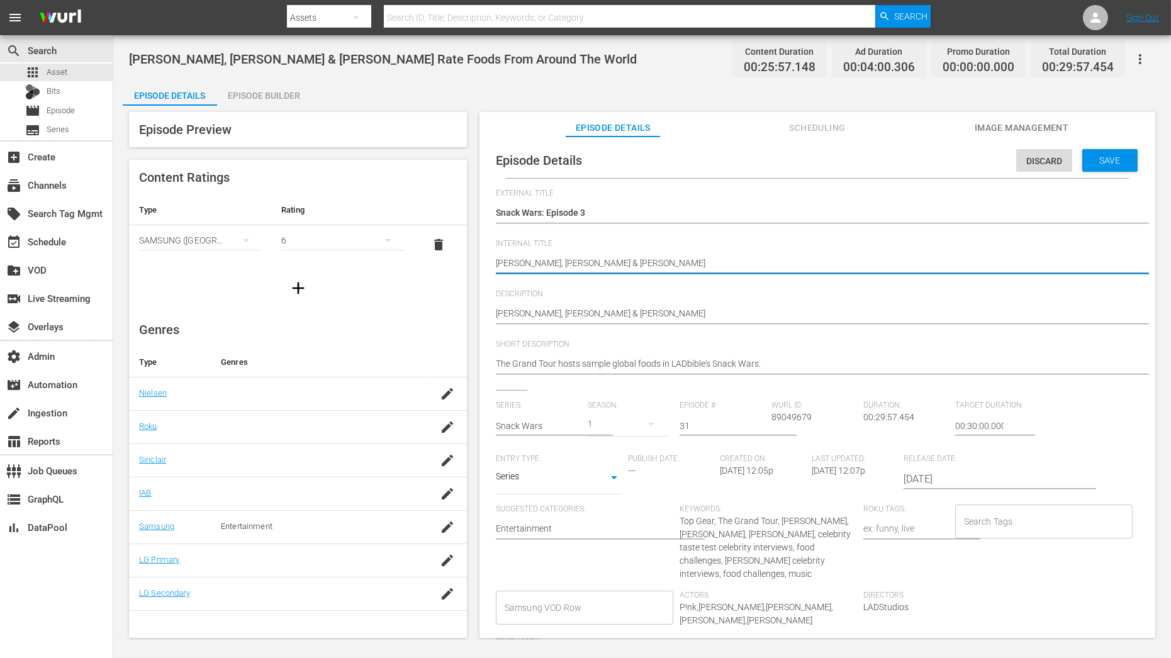
click at [606, 259] on textarea "Jeremy Clarkson, Richard Hammond & James May Rate Foods From Around The World" at bounding box center [814, 264] width 637 height 15
paste textarea "Snack Wars C01 60: Eps 1, 13, 28"
type textarea "Snack Wars C01 60: Eps 1, 13, 28"
drag, startPoint x: 656, startPoint y: 261, endPoint x: 592, endPoint y: 265, distance: 64.3
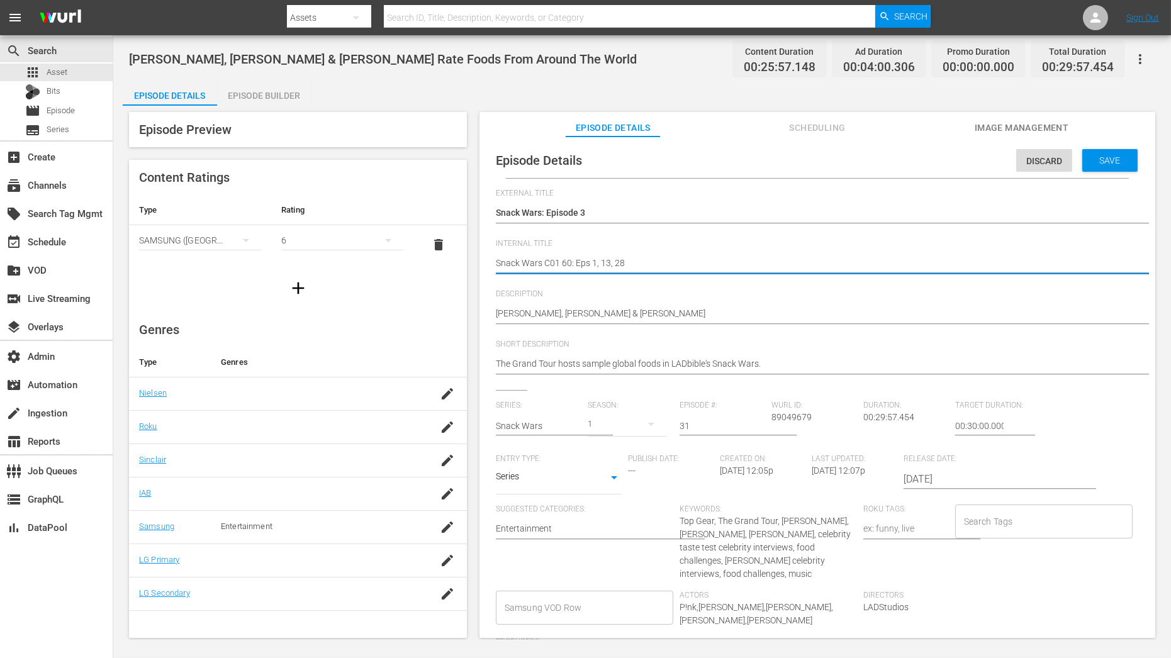
click at [592, 265] on textarea "Jeremy Clarkson, Richard Hammond & James May Rate Foods From Around The World" at bounding box center [814, 264] width 637 height 15
paste textarea "Snack Wars: Episode 31 | Snack Wars: Episode 15 | Snack Wars: Episode 04"
type textarea "Snack Wars C01 60: Eps Snack Wars: Episode 31 | Snack Wars: Episode 15 | Snack …"
drag, startPoint x: 592, startPoint y: 264, endPoint x: 675, endPoint y: 266, distance: 83.7
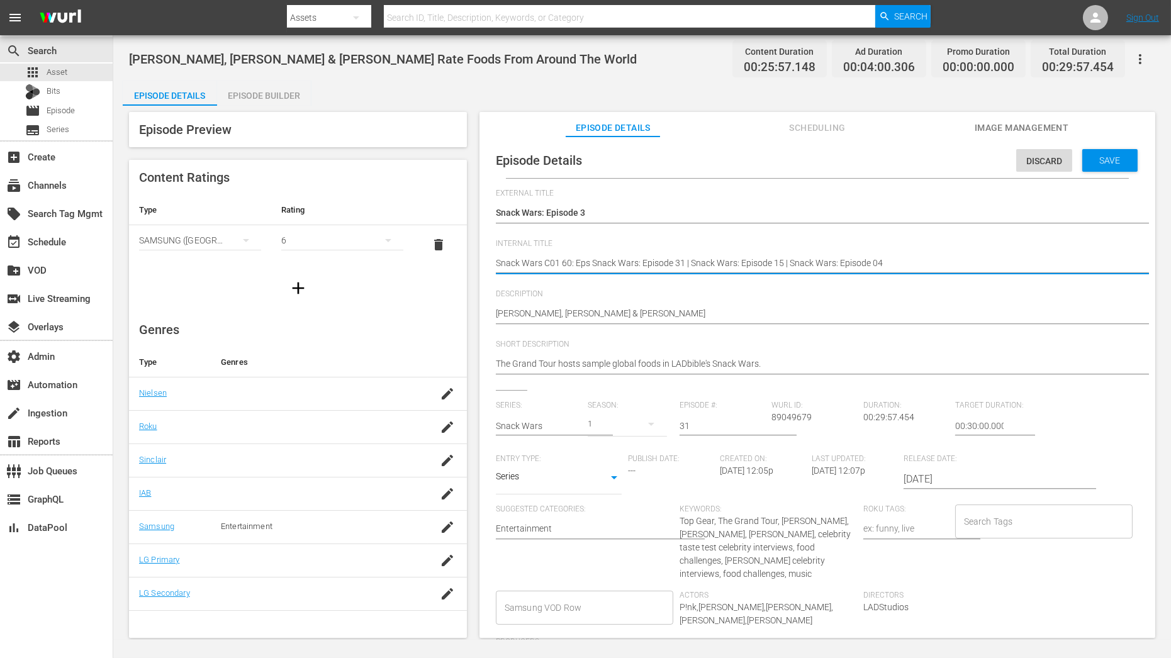
click at [675, 266] on textarea "Jeremy Clarkson, Richard Hammond & James May Rate Foods From Around The World" at bounding box center [814, 264] width 637 height 15
type textarea "Snack Wars C01 60: Eps 31 | Snack Wars: Episode 15 | Snack Wars: Episode 04"
drag, startPoint x: 602, startPoint y: 260, endPoint x: 692, endPoint y: 265, distance: 89.5
click at [692, 265] on textarea "Jeremy Clarkson, Richard Hammond & James May Rate Foods From Around The World" at bounding box center [814, 264] width 637 height 15
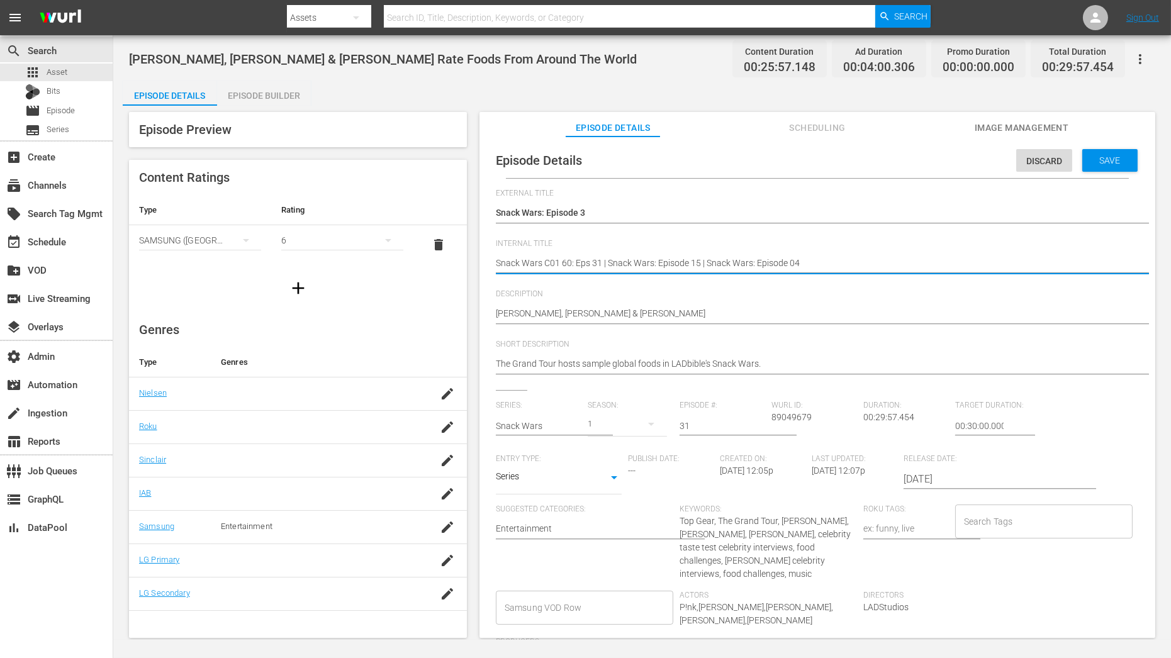
drag, startPoint x: 692, startPoint y: 265, endPoint x: 602, endPoint y: 267, distance: 89.4
click at [602, 267] on textarea "Jeremy Clarkson, Richard Hammond & James May Rate Foods From Around The World" at bounding box center [814, 264] width 637 height 15
type textarea "Snack Wars C01 60: Eps 31 15 | Snack Wars: Episode 04"
type textarea "Snack Wars C01 60: Eps 3115 | Snack Wars: Episode 04"
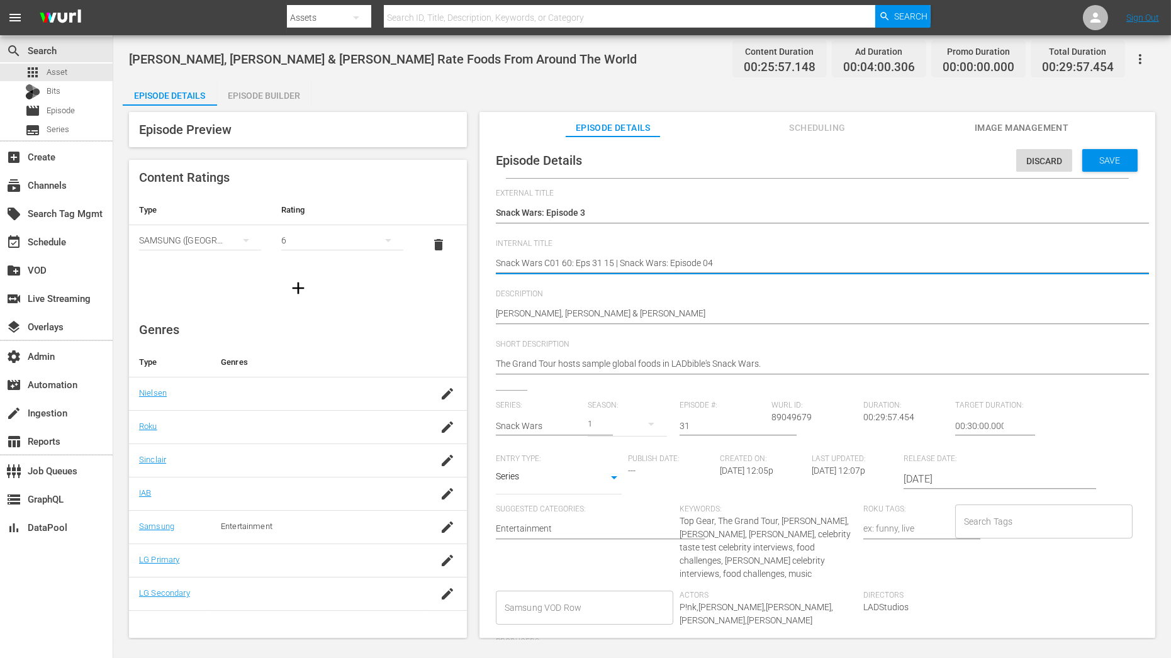
type textarea "Snack Wars C01 60: Eps 3115 | Snack Wars: Episode 04"
type textarea "Snack Wars C01 60: Eps 31,15 | Snack Wars: Episode 04"
type textarea "Snack Wars C01 60: Eps 31, 15 | Snack Wars: Episode 04"
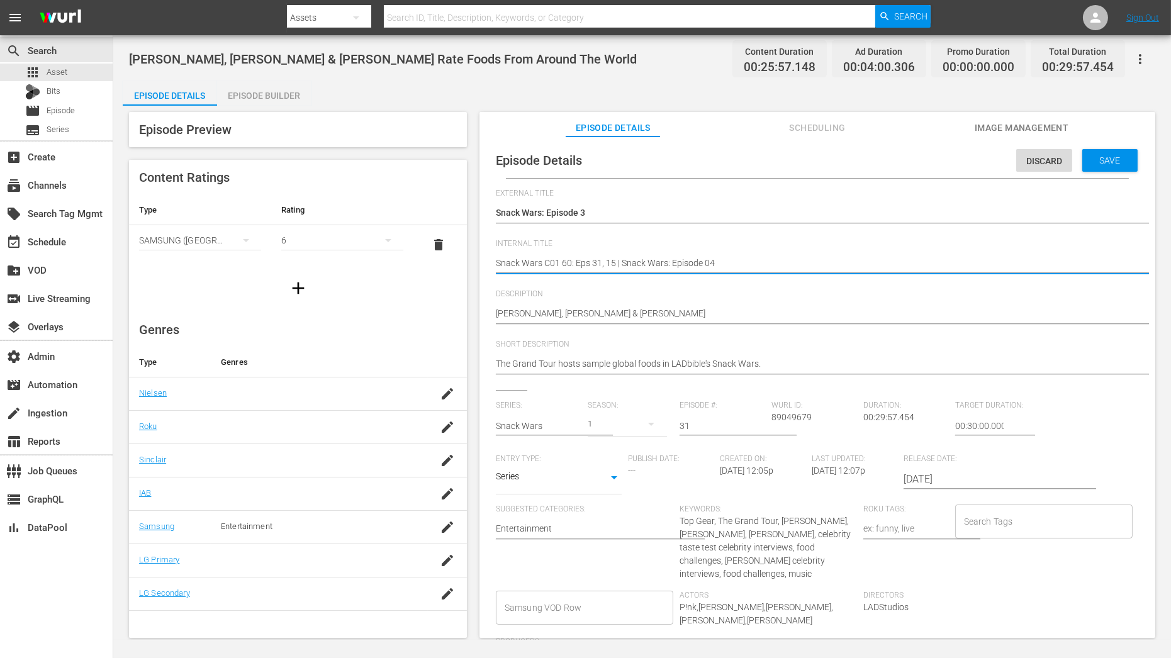
drag, startPoint x: 615, startPoint y: 259, endPoint x: 699, endPoint y: 258, distance: 84.3
click at [699, 258] on textarea "Jeremy Clarkson, Richard Hammond & James May Rate Foods From Around The World" at bounding box center [814, 264] width 637 height 15
type textarea "Snack Wars C01 60: Eps 31, 15, 04"
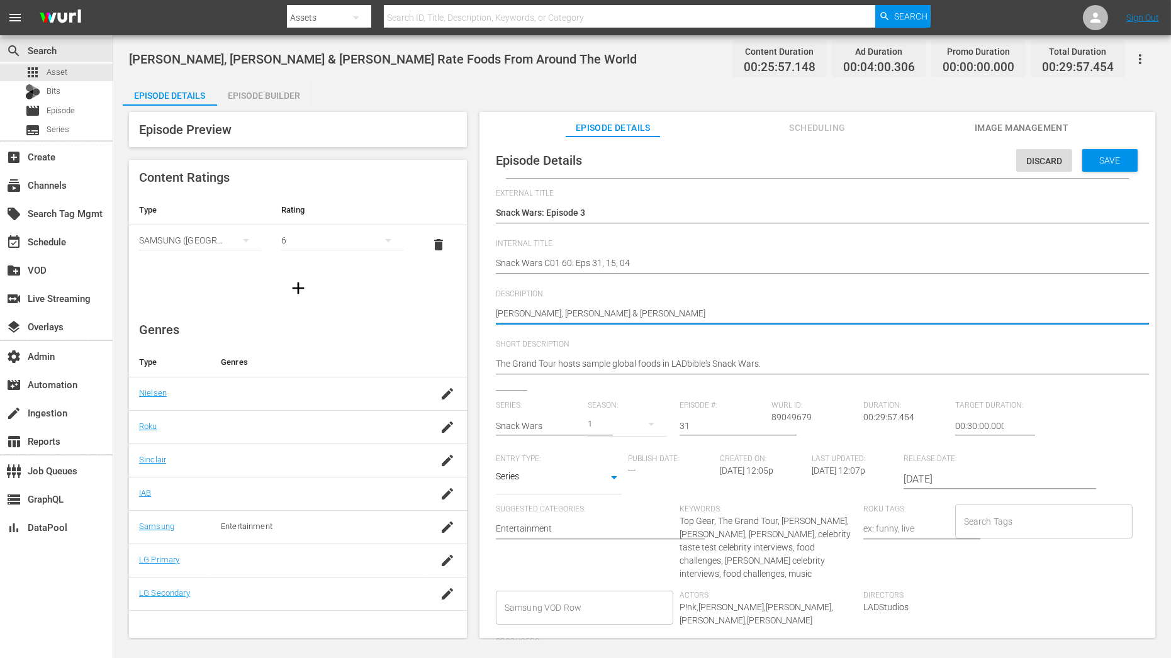
type textarea "Jeremy Clarkson, Richard Hammond & James May"
type textarea "Jeremy Clarkson, Richard Hammond & James May |"
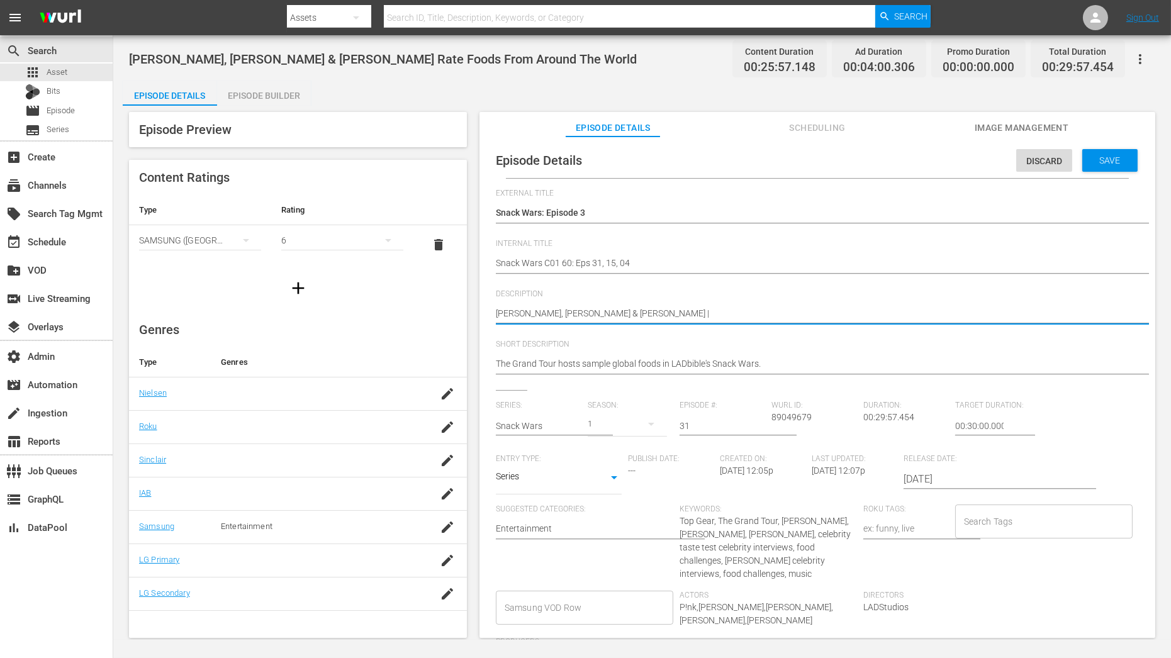
type textarea "Jeremy Clarkson, Richard Hammond & James May |"
paste textarea "P!nk"
type textarea "Jeremy Clarkson, Richard Hammond & James May | P!nk"
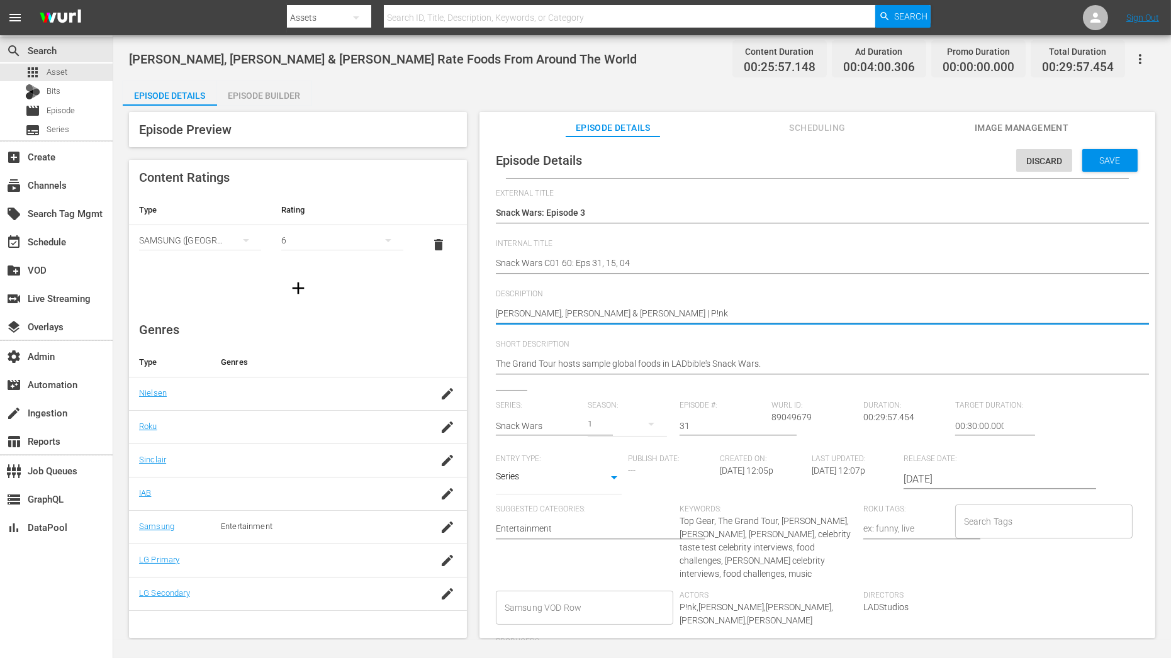
type textarea "Jeremy Clarkson, Richard Hammond & James May | P!nk"
type textarea "Jeremy Clarkson, Richard Hammond & James May | P!nk |"
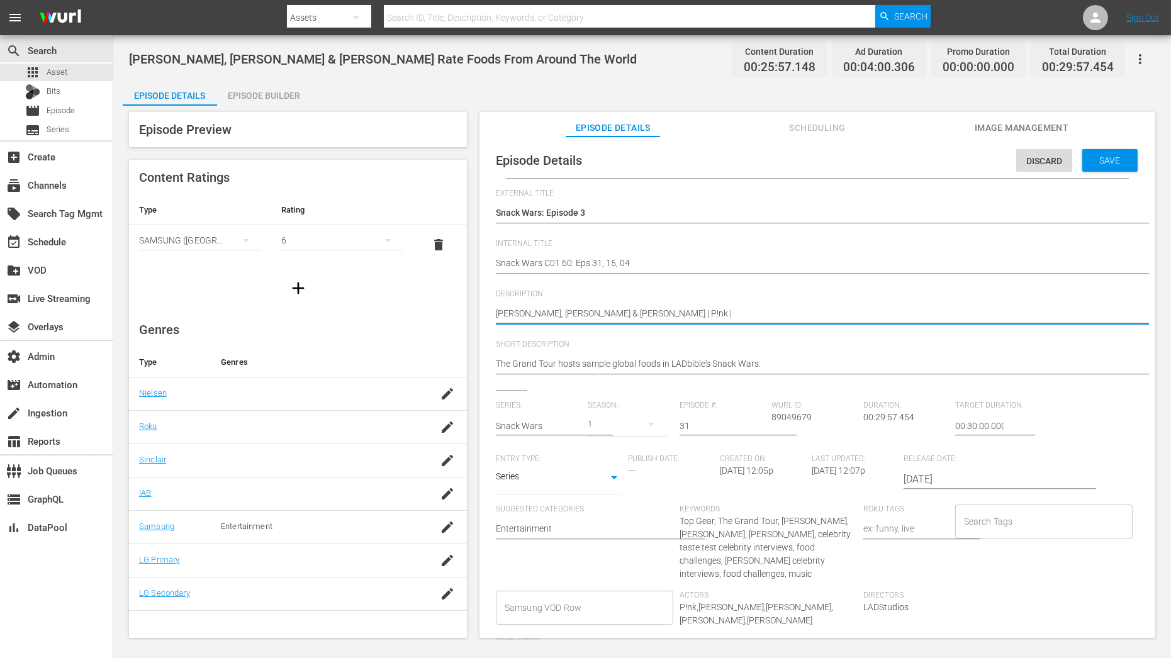
paste textarea "Sabrina Carpenter"
type textarea "Jeremy Clarkson, Richard Hammond & James May | P!nk | Sabrina Carpenter"
click at [729, 425] on input "31" at bounding box center [723, 426] width 86 height 30
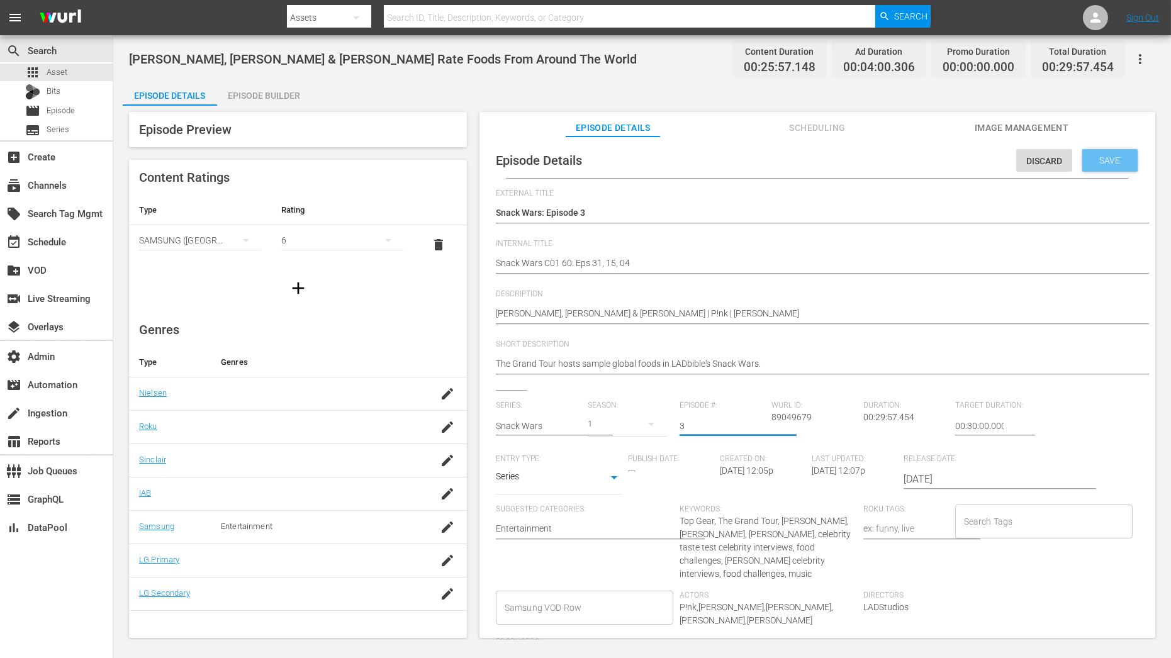
type input "3"
click at [1109, 155] on span "Save" at bounding box center [1110, 160] width 41 height 10
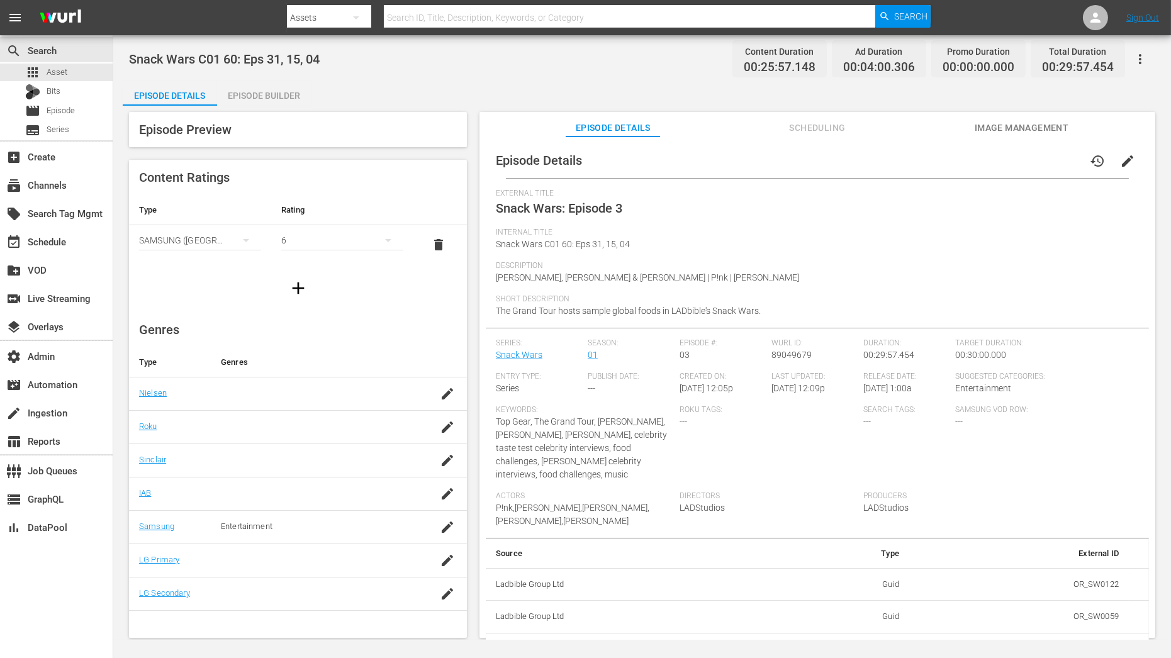
click at [299, 240] on div "6" at bounding box center [342, 240] width 122 height 35
click at [329, 393] on div "12" at bounding box center [342, 400] width 92 height 20
click at [485, 290] on div "Episode Details history edit External Title Snack Wars: Episode 3 Internal Titl…" at bounding box center [818, 394] width 676 height 514
click at [70, 70] on div "apps Asset" at bounding box center [56, 73] width 113 height 18
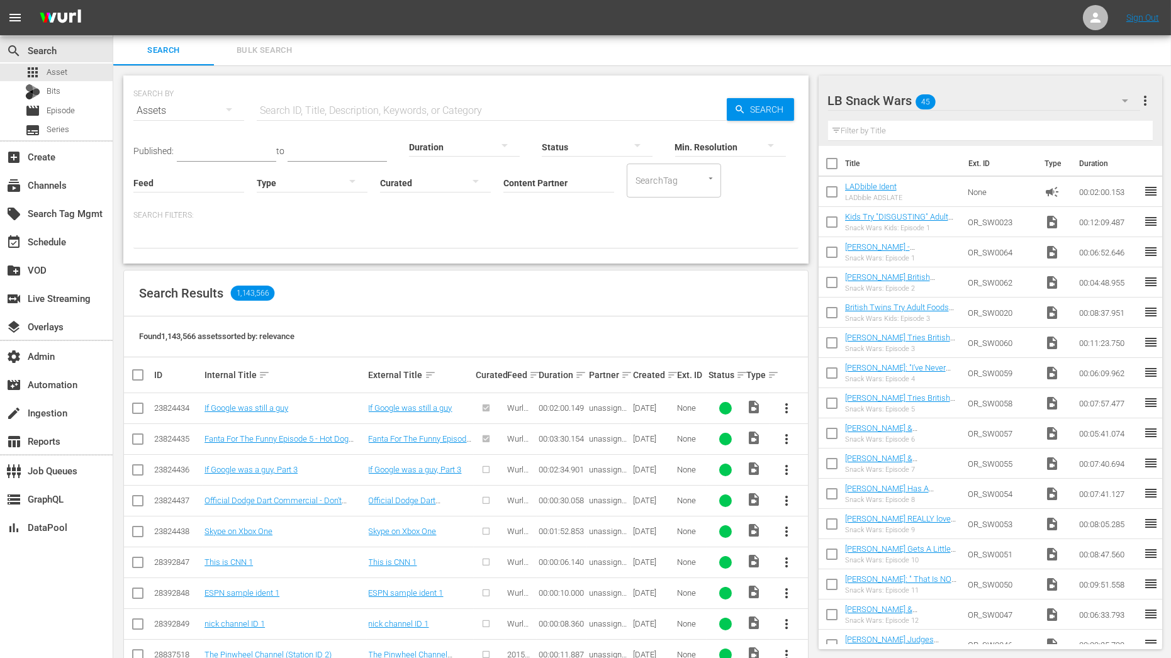
click at [900, 132] on input "text" at bounding box center [990, 131] width 325 height 20
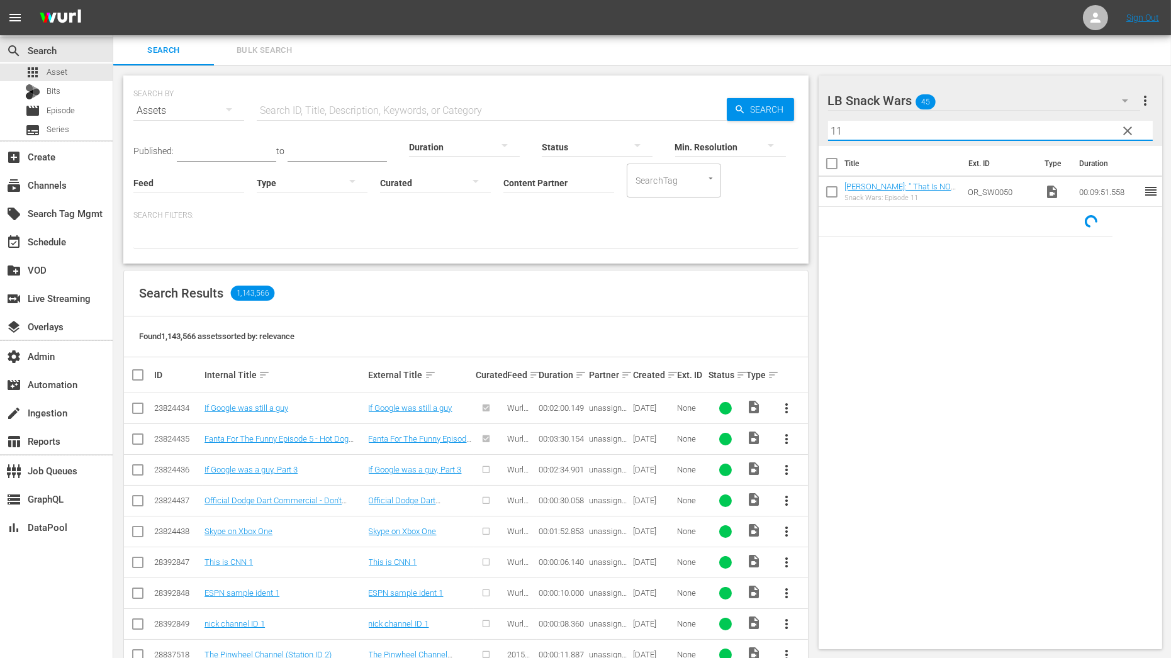
type input "11"
click at [916, 183] on link "[PERSON_NAME]: " That Is NOT Going Into My Body!"" at bounding box center [900, 191] width 111 height 19
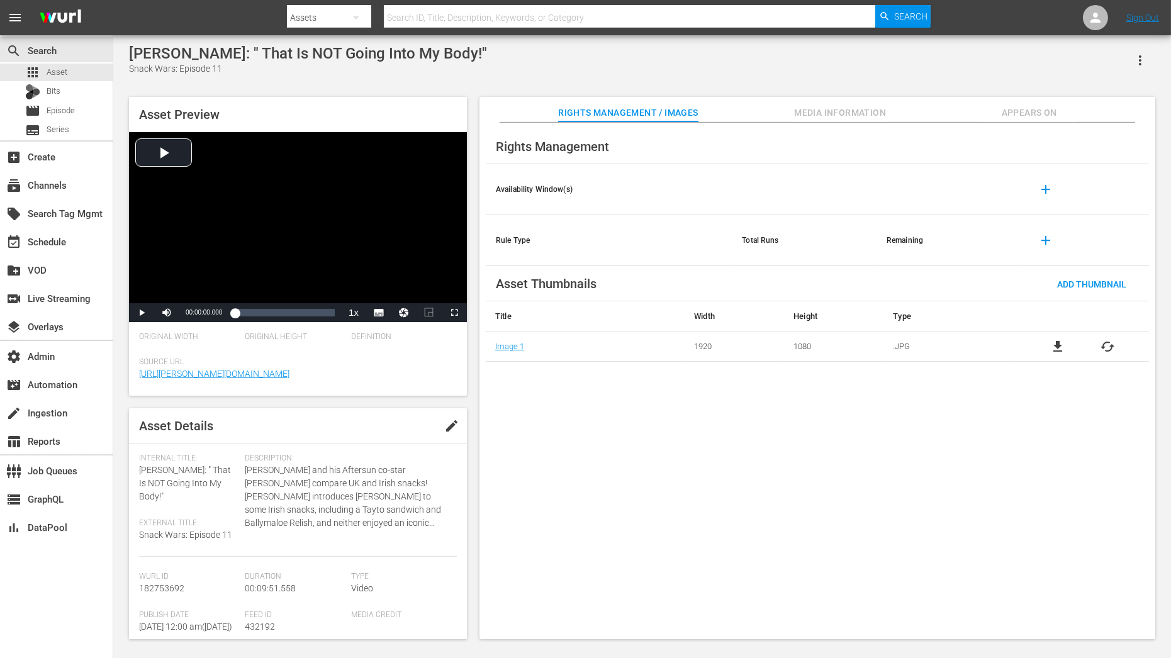
click at [1020, 115] on span "Appears On" at bounding box center [1029, 113] width 94 height 16
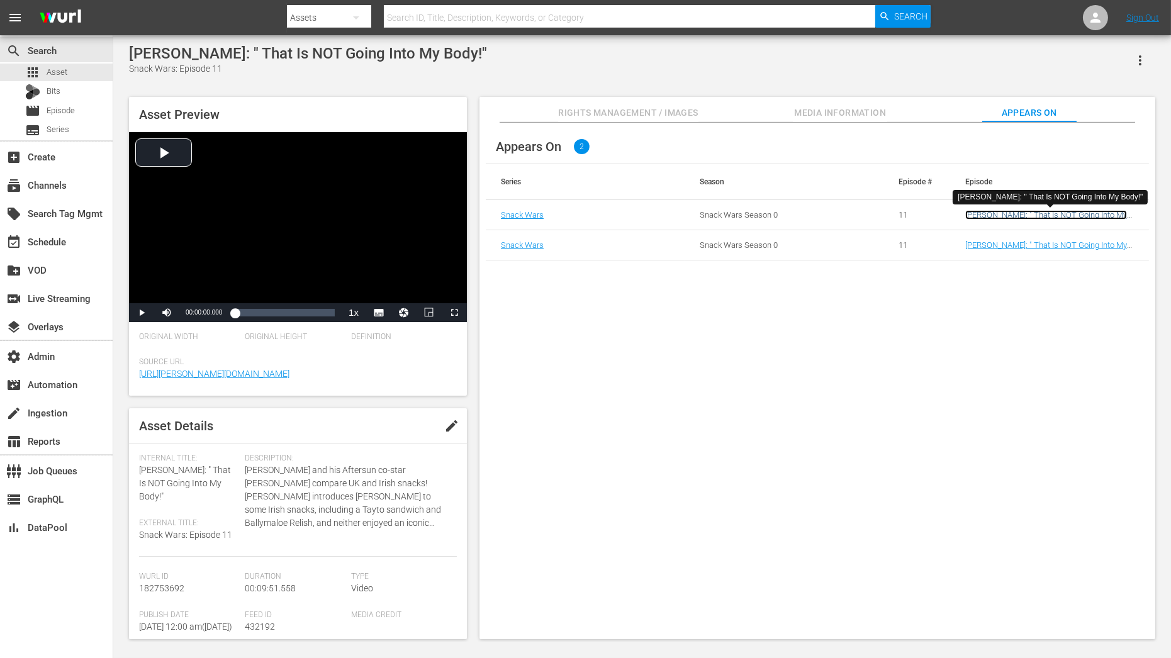
click at [1006, 215] on link "[PERSON_NAME]: " That Is NOT Going Into My Body!"" at bounding box center [1046, 219] width 162 height 19
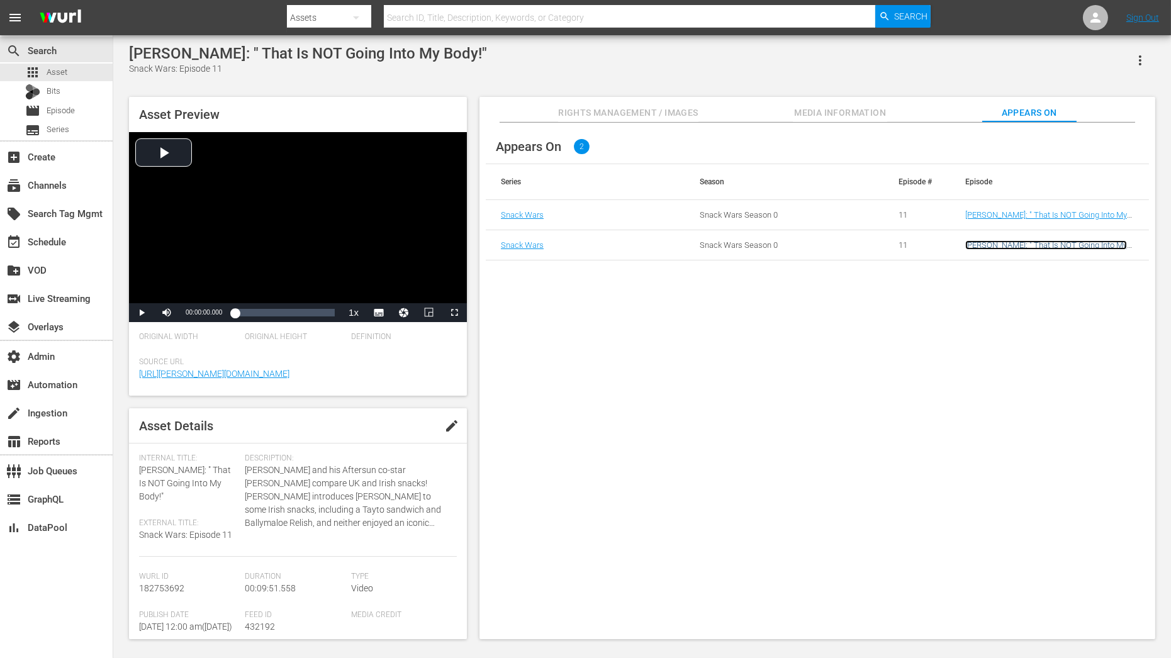
click at [1010, 248] on link "[PERSON_NAME]: " That Is NOT Going Into My Body!"" at bounding box center [1046, 249] width 162 height 19
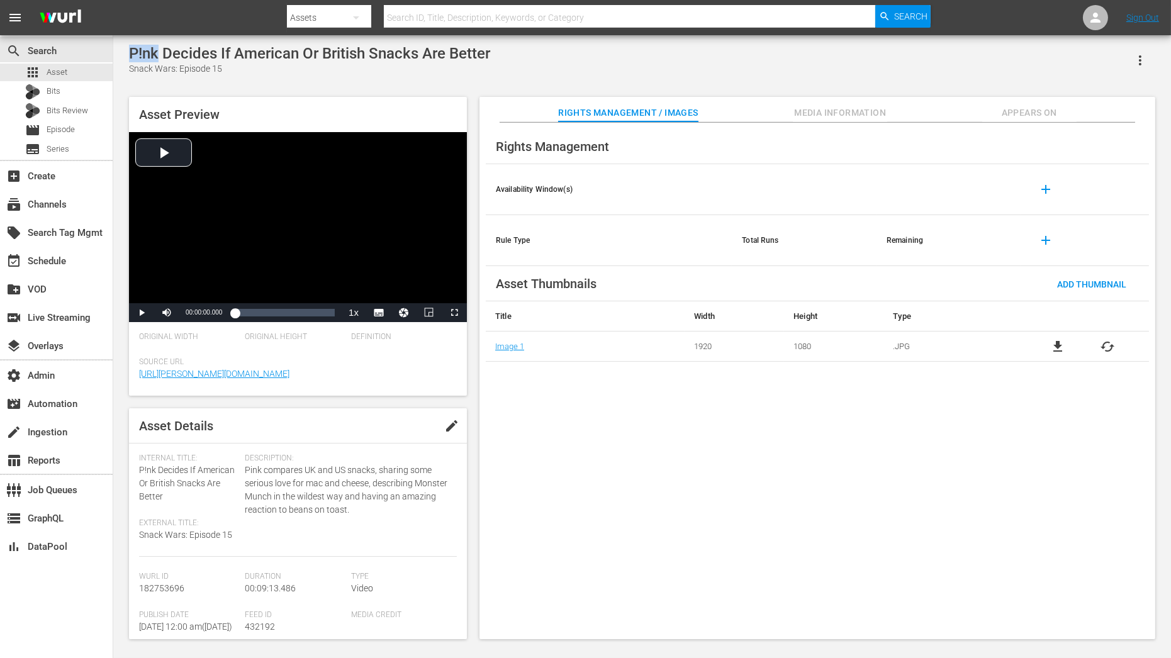
drag, startPoint x: 130, startPoint y: 52, endPoint x: 160, endPoint y: 52, distance: 30.8
click at [160, 52] on div "P!nk Decides If American Or British Snacks Are Better" at bounding box center [309, 54] width 361 height 18
copy div "P!nk"
drag, startPoint x: 130, startPoint y: 55, endPoint x: 249, endPoint y: 55, distance: 119.6
click at [250, 55] on div "[PERSON_NAME]: "I've Never Eaten [PERSON_NAME]"" at bounding box center [311, 54] width 364 height 18
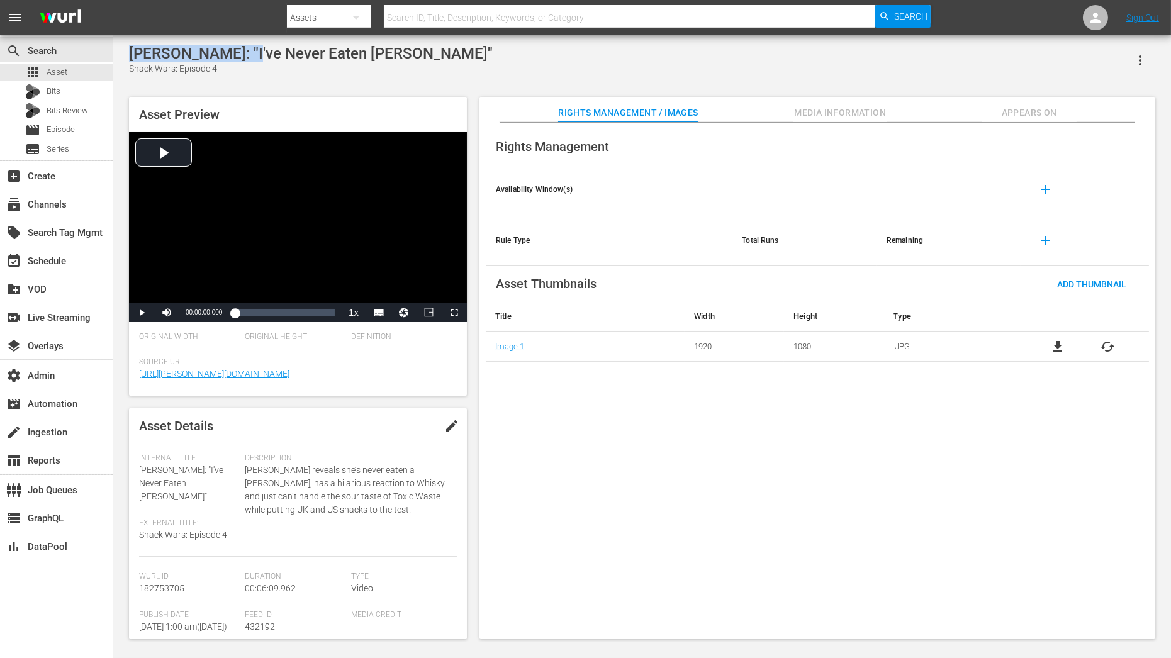
copy div "[PERSON_NAME]"
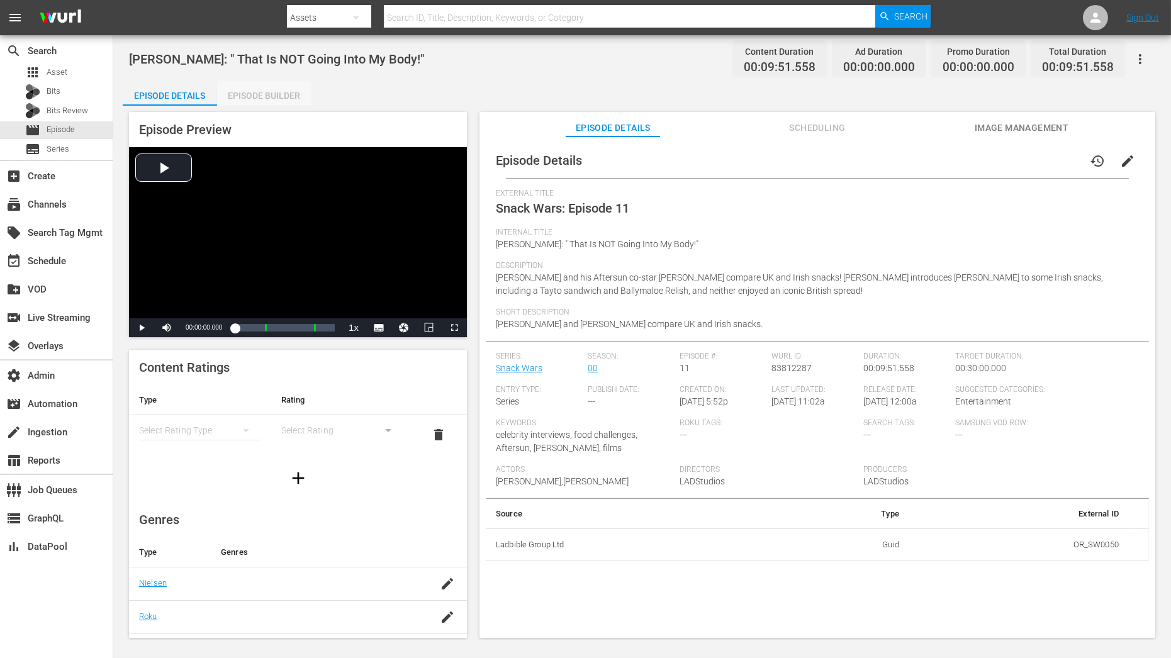
click at [284, 91] on div "Episode Builder" at bounding box center [264, 96] width 94 height 30
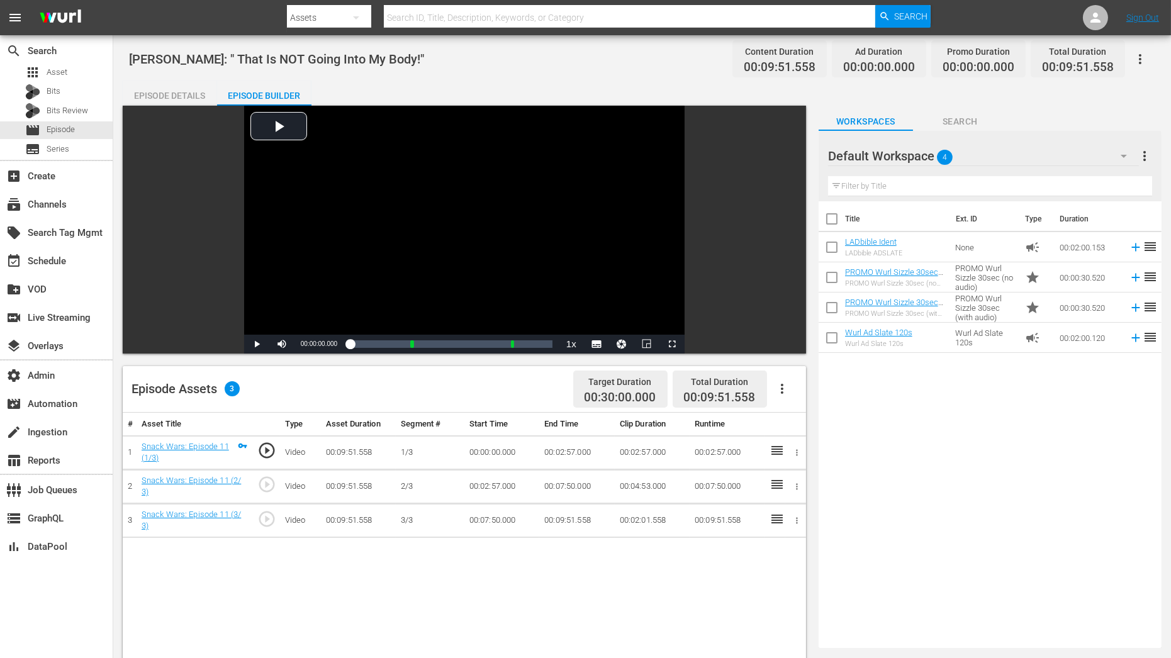
click at [1054, 60] on icon "button" at bounding box center [1140, 59] width 15 height 15
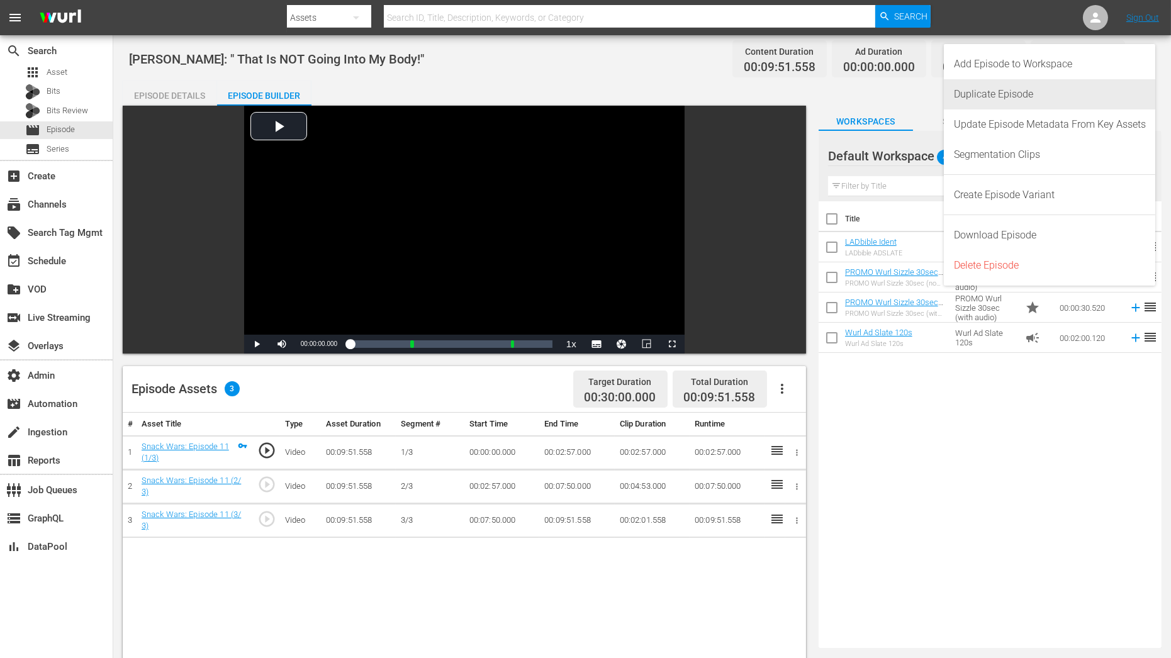
click at [1054, 89] on div "Duplicate Episode" at bounding box center [1050, 94] width 192 height 30
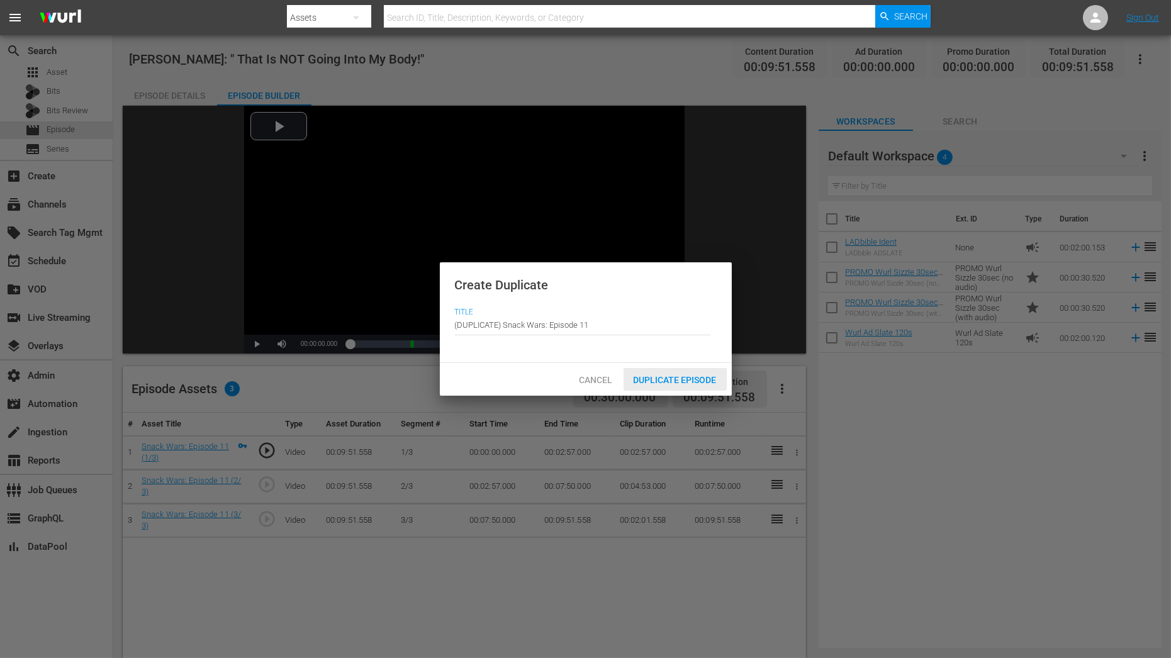
click at [667, 381] on span "Duplicate Episode" at bounding box center [675, 380] width 103 height 10
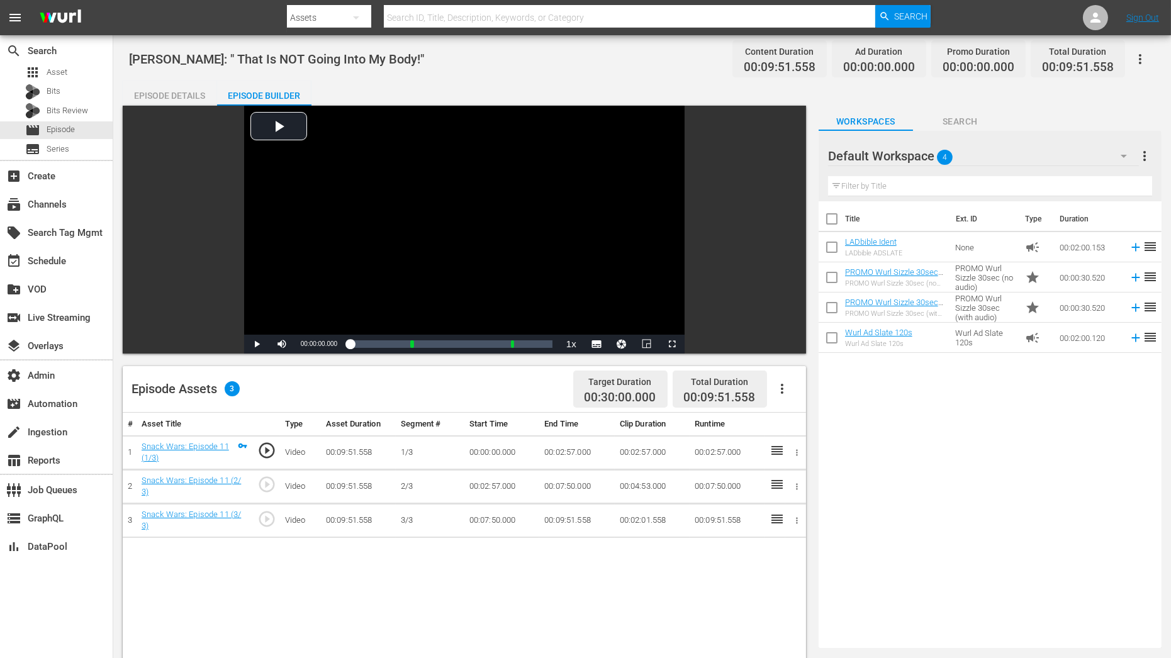
click at [179, 89] on div "Episode Details" at bounding box center [170, 96] width 94 height 30
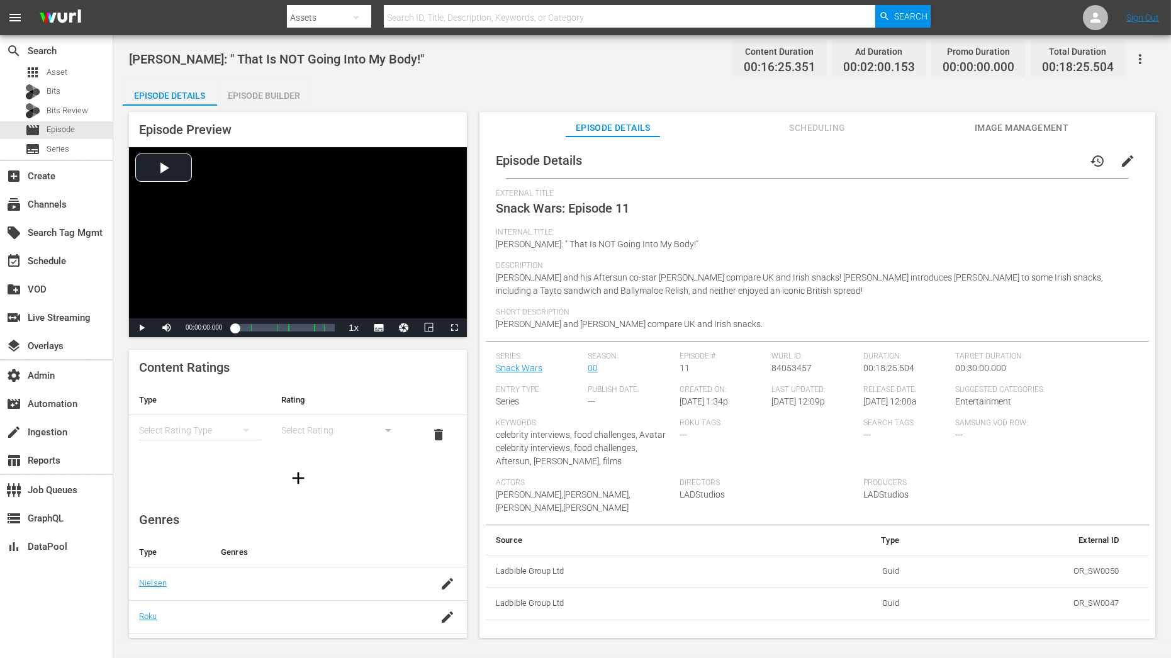
click at [265, 107] on div "Episode Preview Video Player is loading. Play Video Play Mute Current Time 00:0…" at bounding box center [642, 377] width 1039 height 543
click at [264, 96] on div "Episode Builder" at bounding box center [264, 96] width 94 height 30
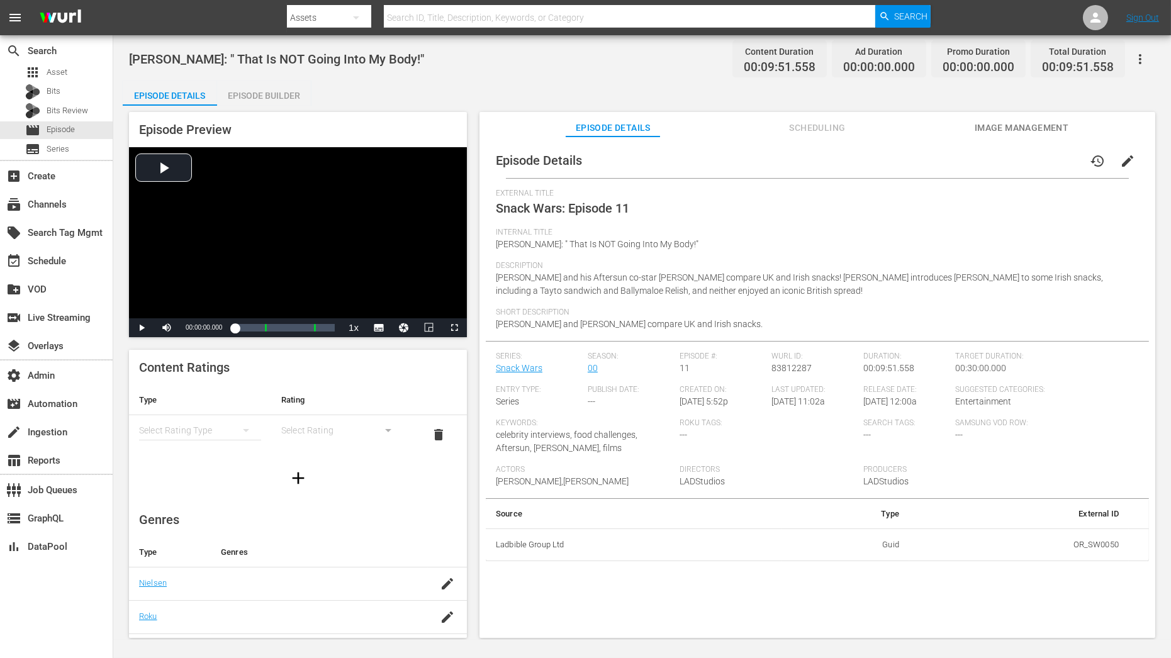
click at [242, 95] on div "Episode Builder" at bounding box center [264, 96] width 94 height 30
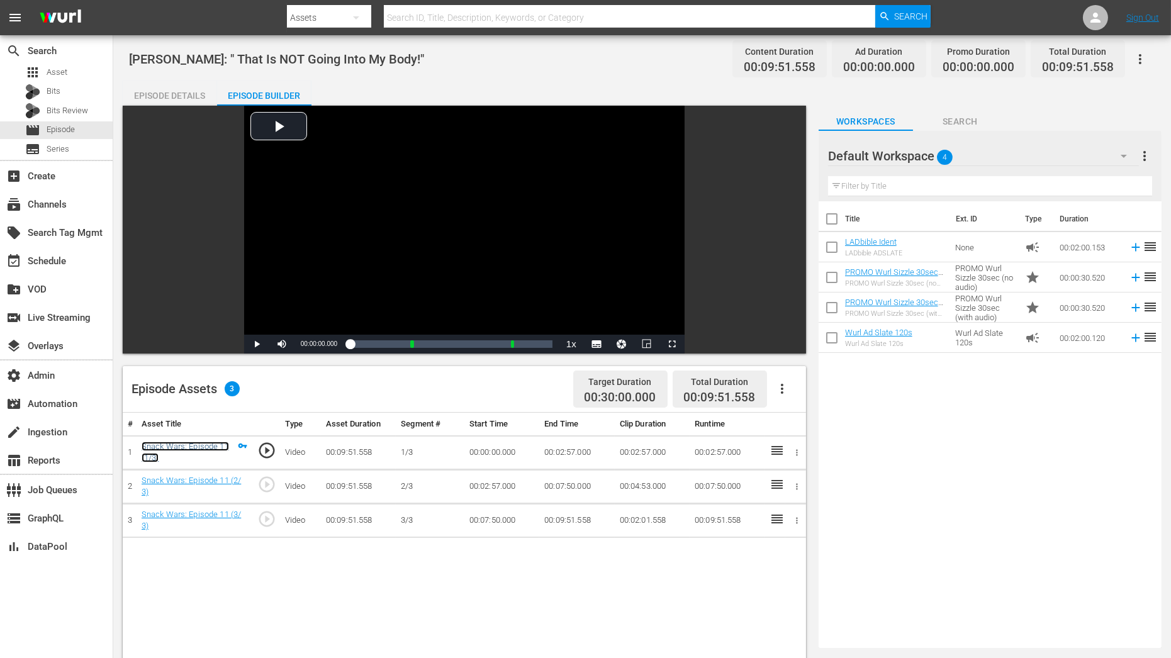
click at [204, 446] on link "Snack Wars: Episode 11 (1/3)" at bounding box center [185, 452] width 87 height 21
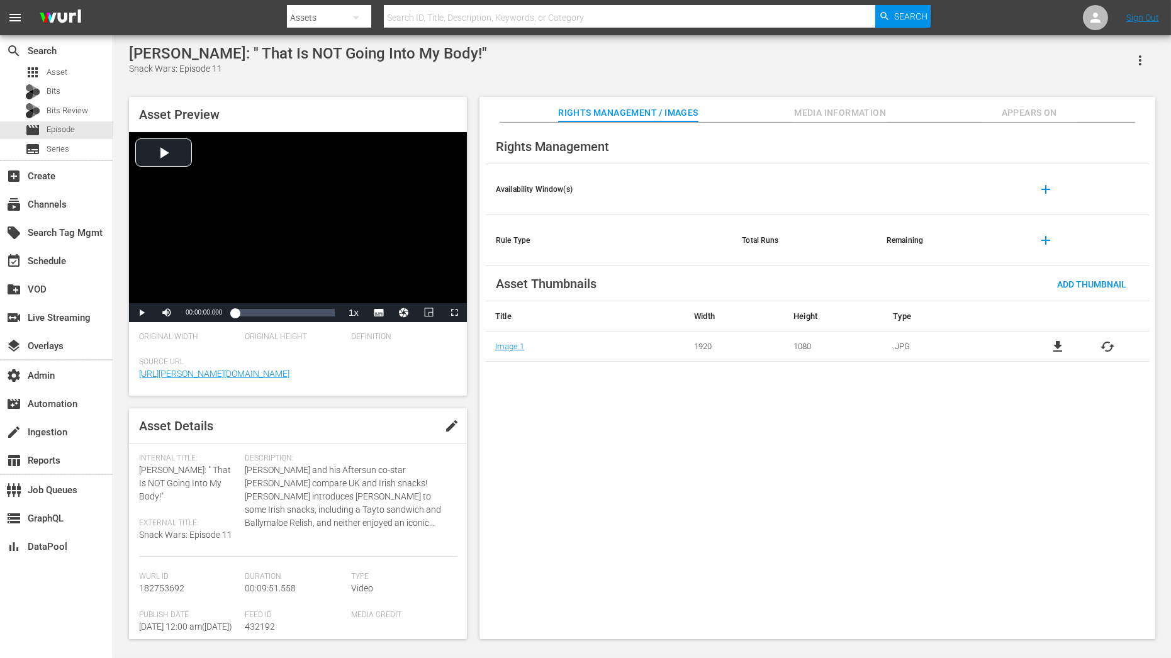
click at [1017, 125] on div "Rights Management Availability Window(s) add Rule Type Total Runs Remaining add…" at bounding box center [818, 381] width 676 height 517
click at [1018, 110] on span "Appears On" at bounding box center [1029, 113] width 94 height 16
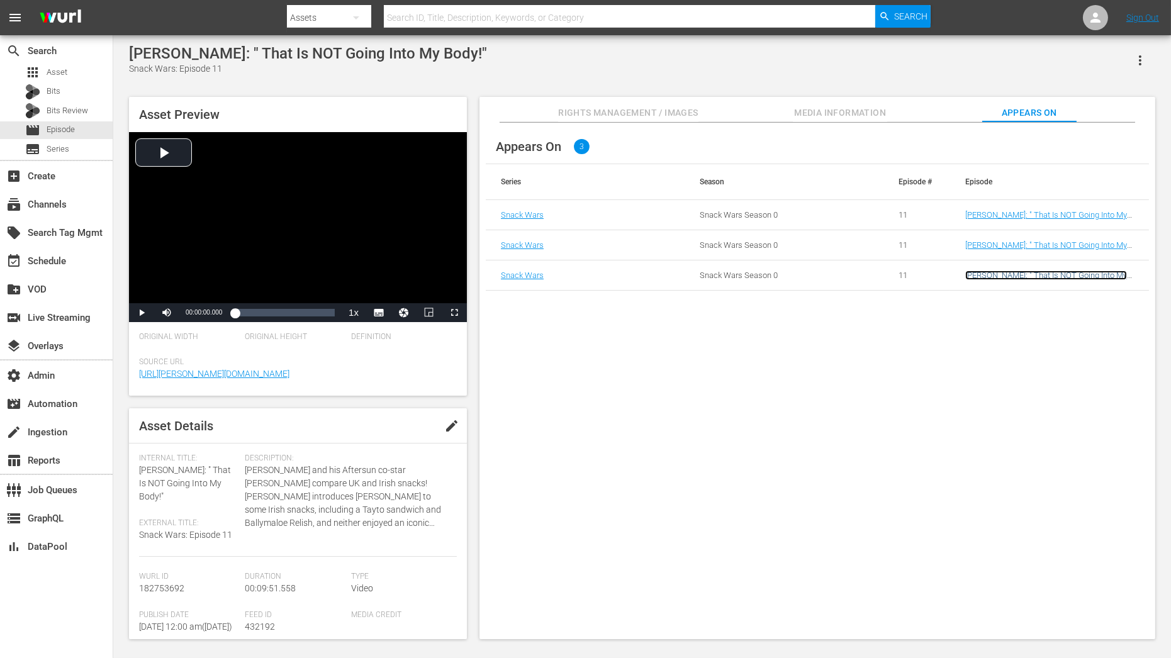
click at [1015, 272] on link "[PERSON_NAME]: " That Is NOT Going Into My Body!"" at bounding box center [1046, 280] width 162 height 19
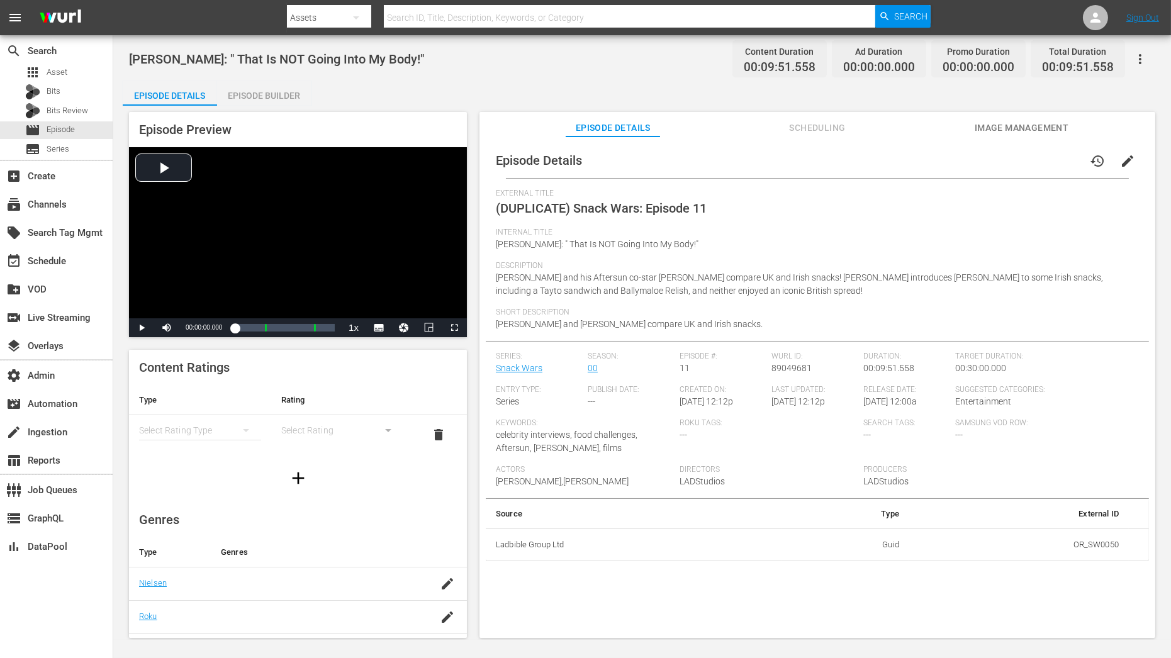
click at [294, 103] on div "Episode Builder" at bounding box center [264, 96] width 94 height 30
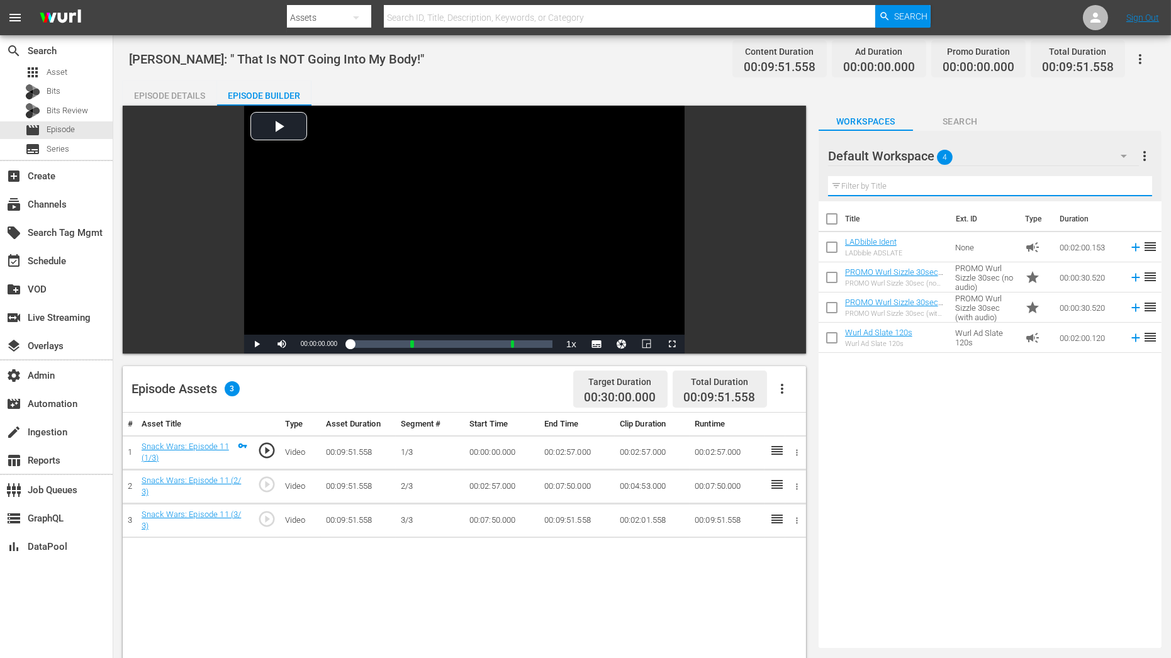
click at [959, 187] on input "text" at bounding box center [990, 186] width 324 height 20
click at [1028, 164] on div "Default Workspace 4" at bounding box center [984, 155] width 312 height 35
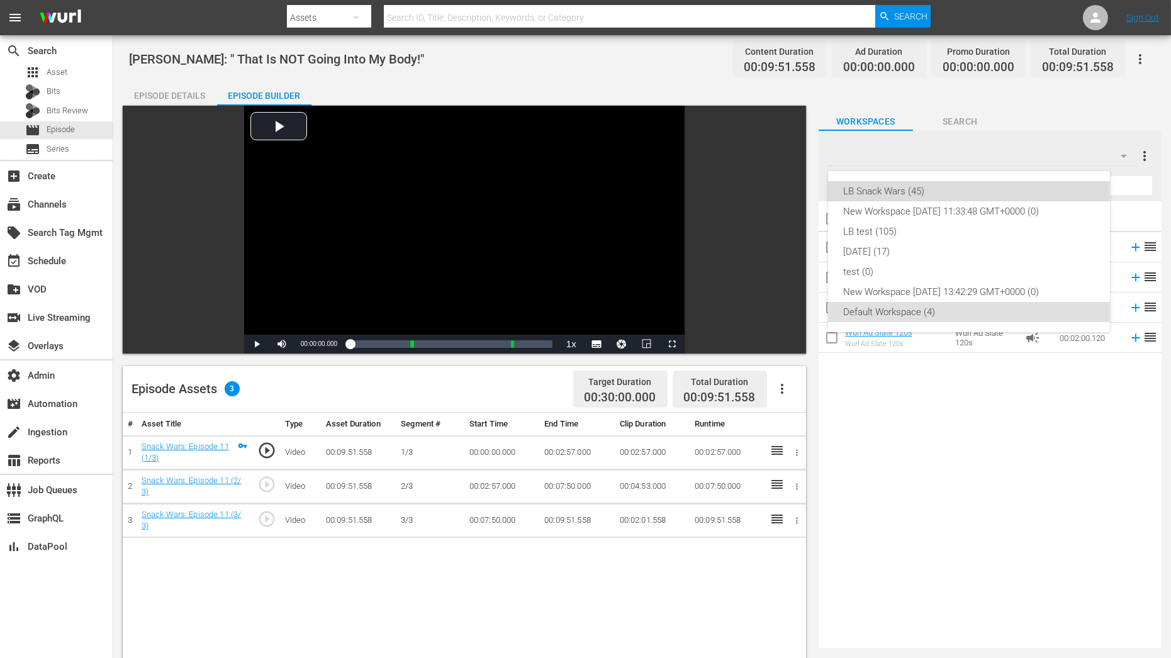
click at [960, 190] on div "LB Snack Wars (45)" at bounding box center [969, 191] width 252 height 20
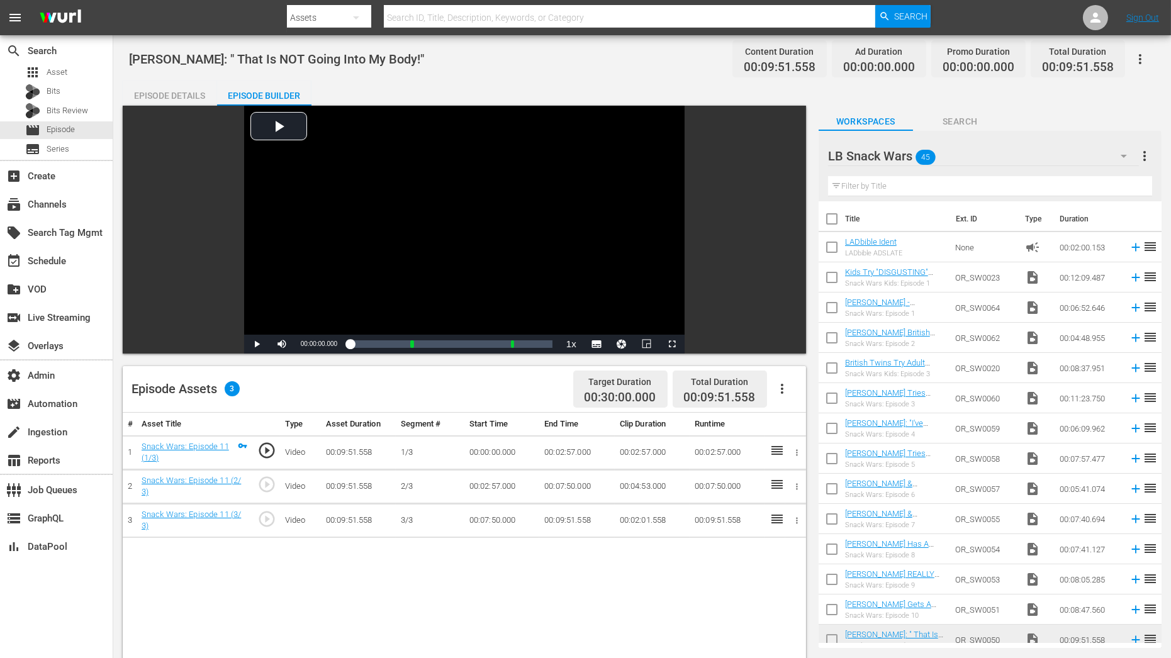
click at [892, 194] on input "text" at bounding box center [990, 186] width 324 height 20
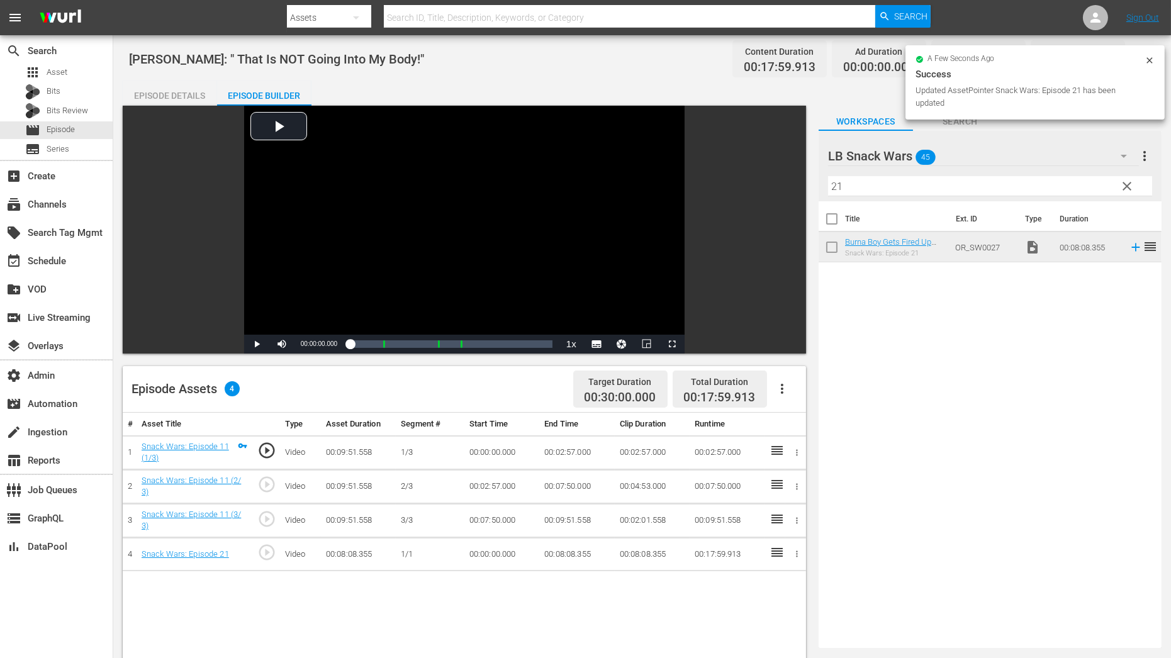
click at [850, 188] on input "21" at bounding box center [990, 186] width 324 height 20
type input "2"
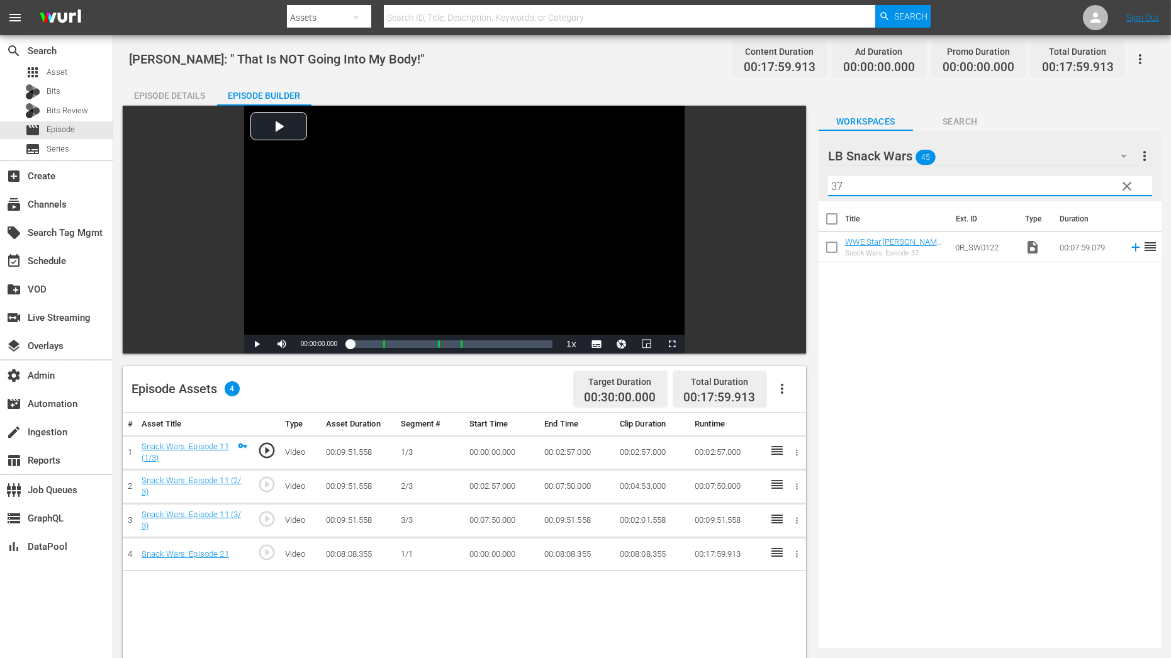
type input "37"
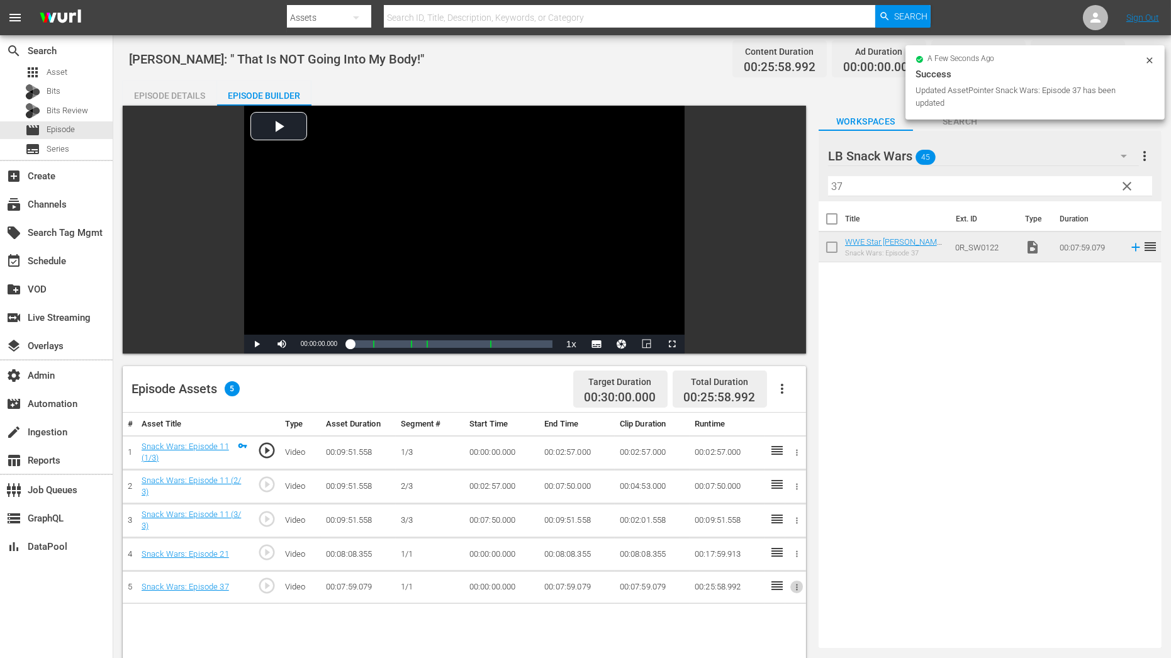
click at [796, 587] on icon "button" at bounding box center [796, 587] width 9 height 9
click at [787, 605] on li "Assign Key Asset" at bounding box center [756, 606] width 98 height 21
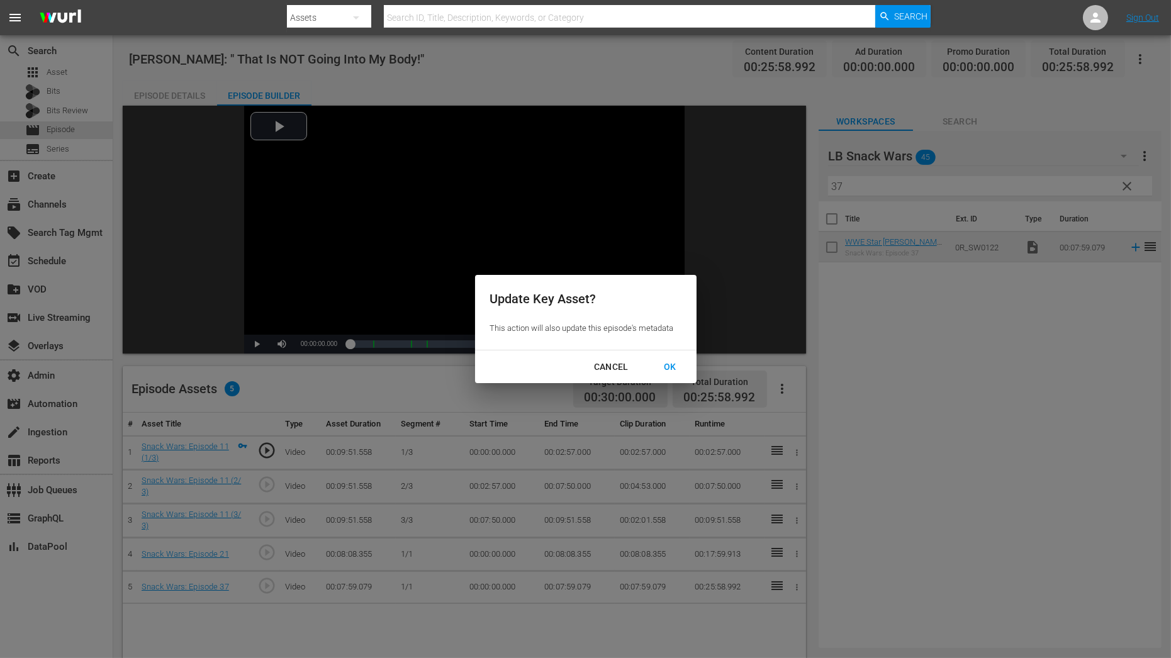
click at [666, 365] on div "OK" at bounding box center [670, 367] width 33 height 16
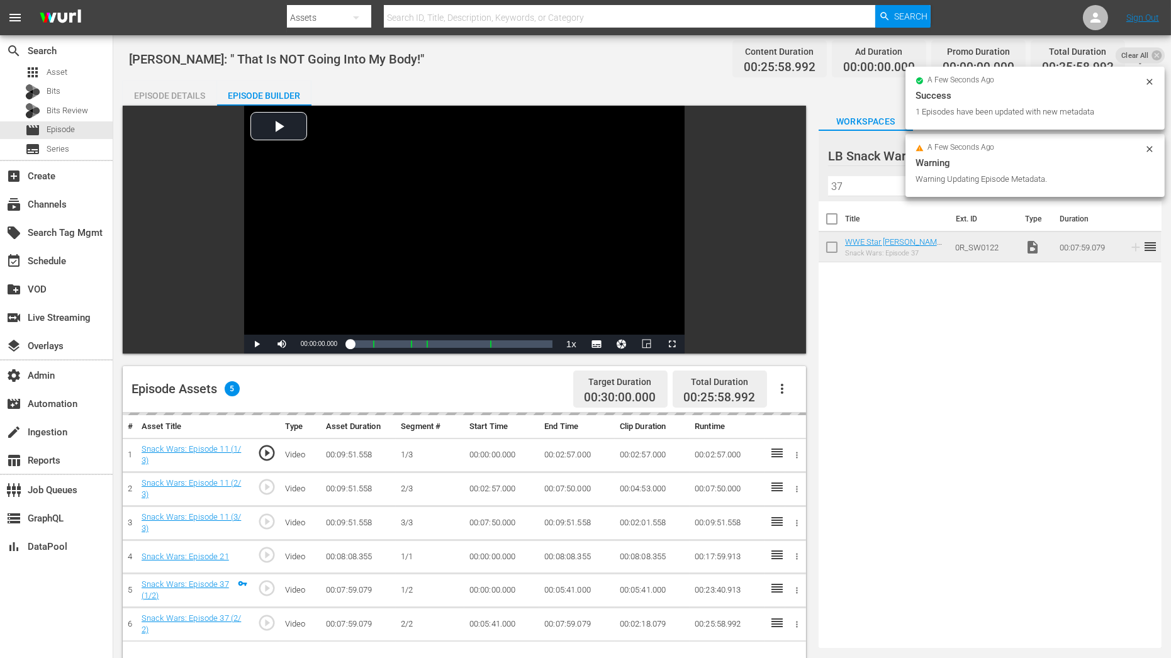
click at [796, 560] on td at bounding box center [795, 557] width 21 height 33
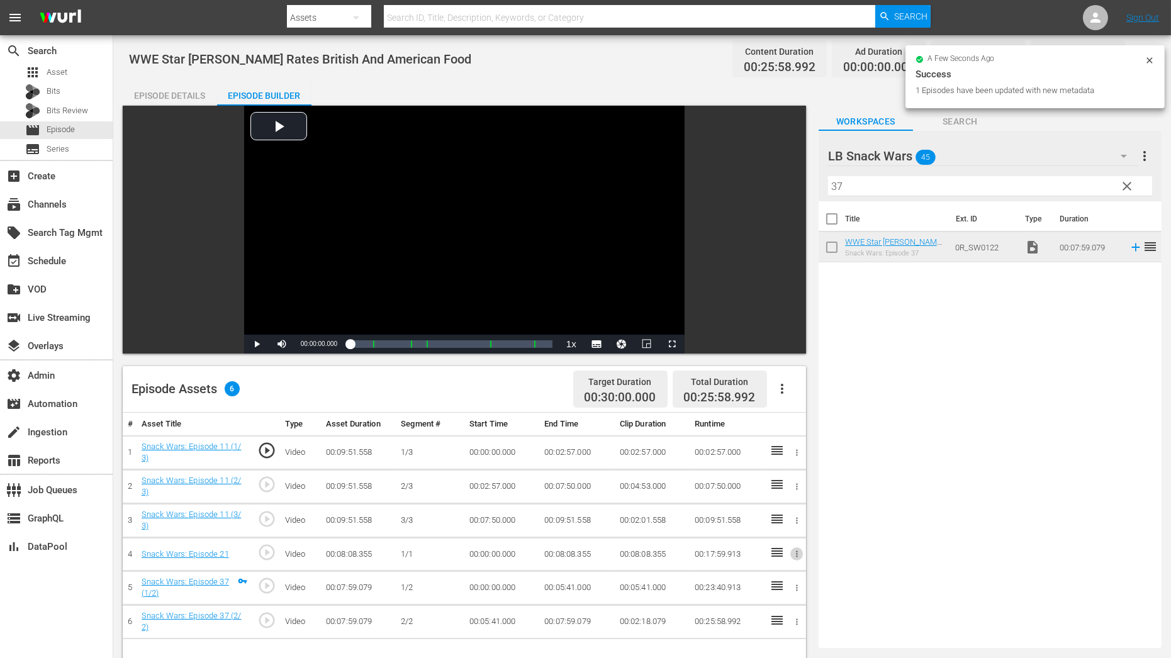
click at [797, 552] on icon "button" at bounding box center [797, 554] width 2 height 6
click at [753, 573] on li "Assign Key Asset" at bounding box center [756, 573] width 98 height 21
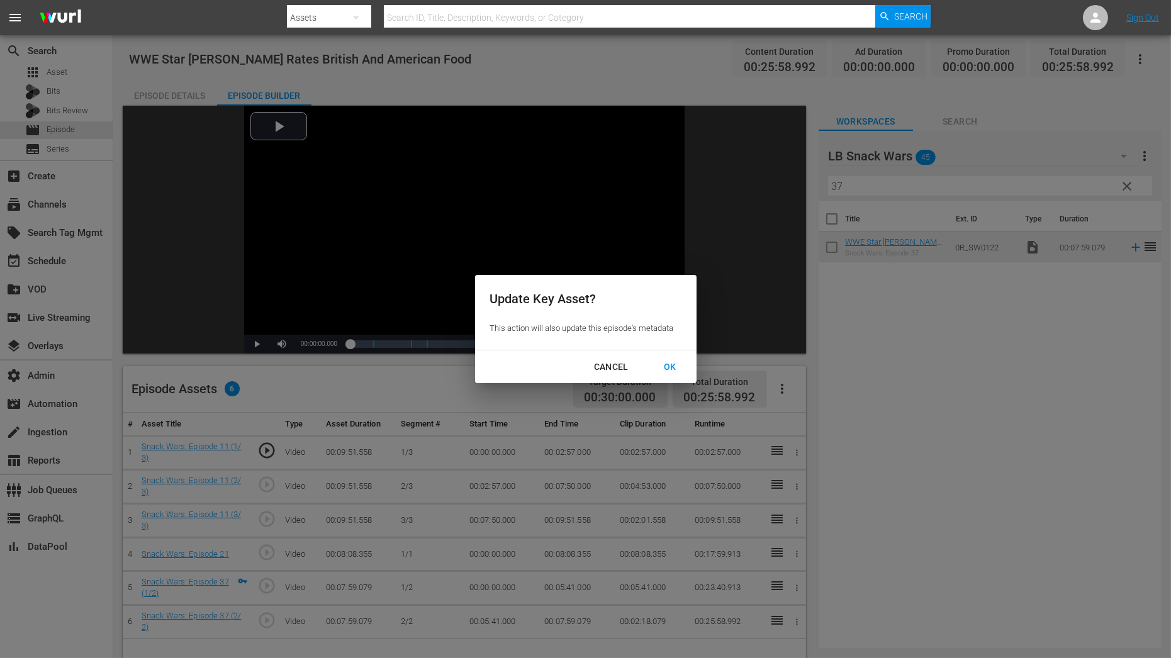
click at [663, 364] on div "OK" at bounding box center [670, 367] width 33 height 16
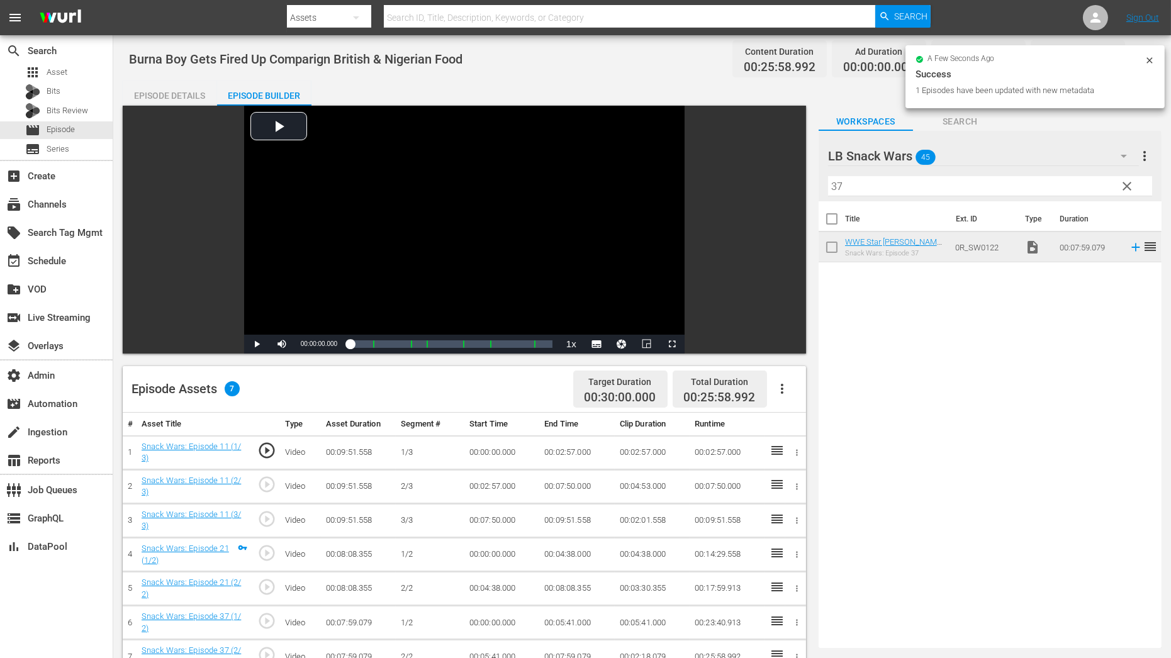
click at [796, 446] on button "button" at bounding box center [796, 452] width 13 height 13
click at [779, 464] on li "Assign Key Asset" at bounding box center [756, 473] width 98 height 21
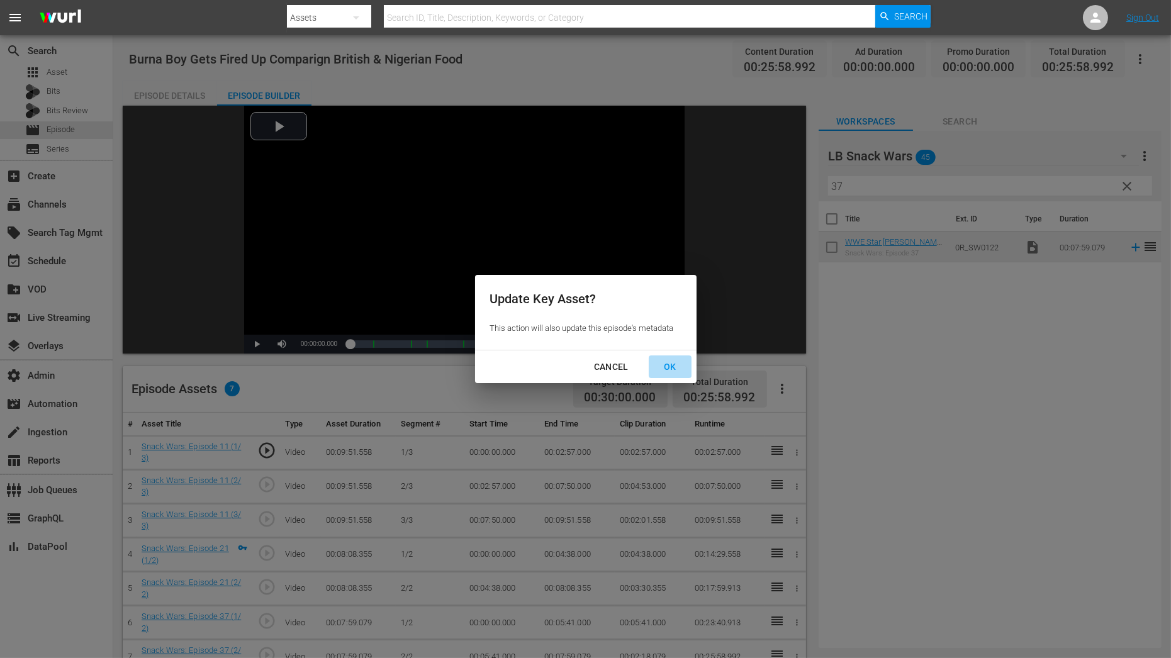
click at [679, 376] on button "OK" at bounding box center [670, 367] width 43 height 23
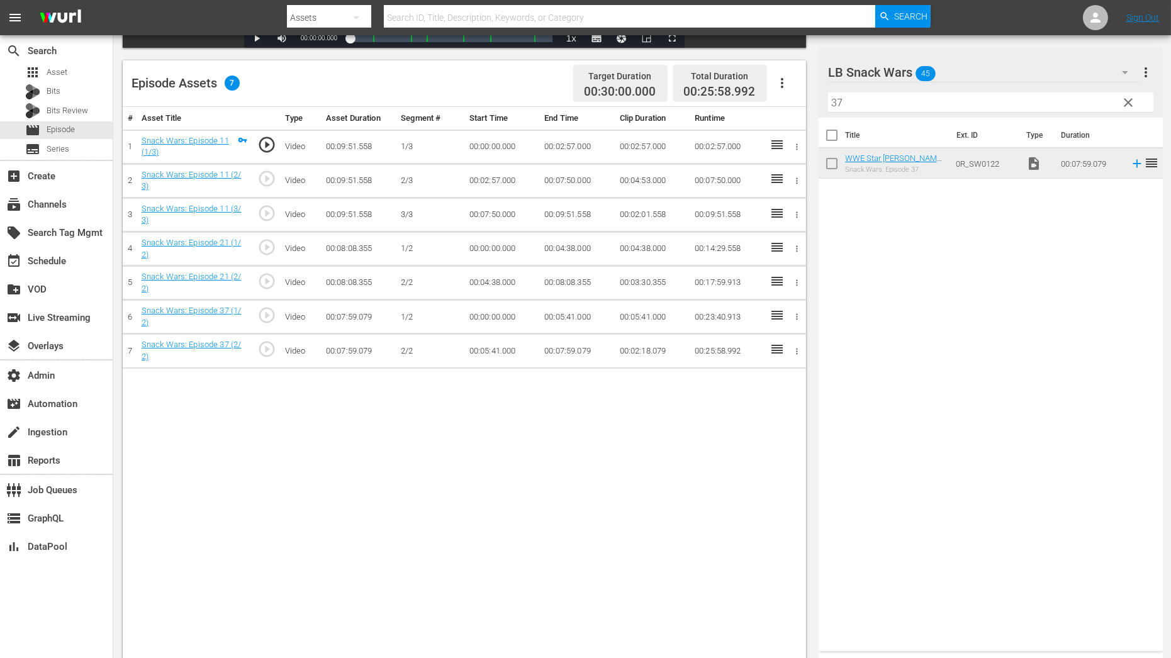
scroll to position [327, 0]
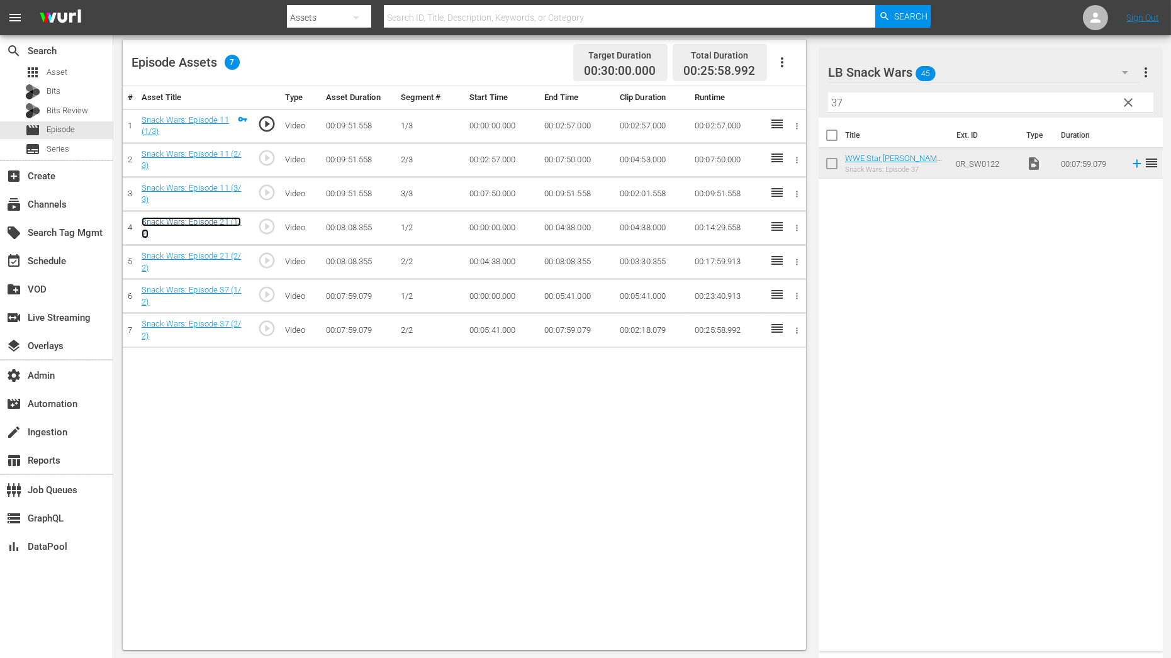
click at [220, 219] on link "Snack Wars: Episode 21 (1/2)" at bounding box center [192, 227] width 100 height 21
click at [220, 291] on link "Snack Wars: Episode 37 (1/2)" at bounding box center [192, 295] width 100 height 21
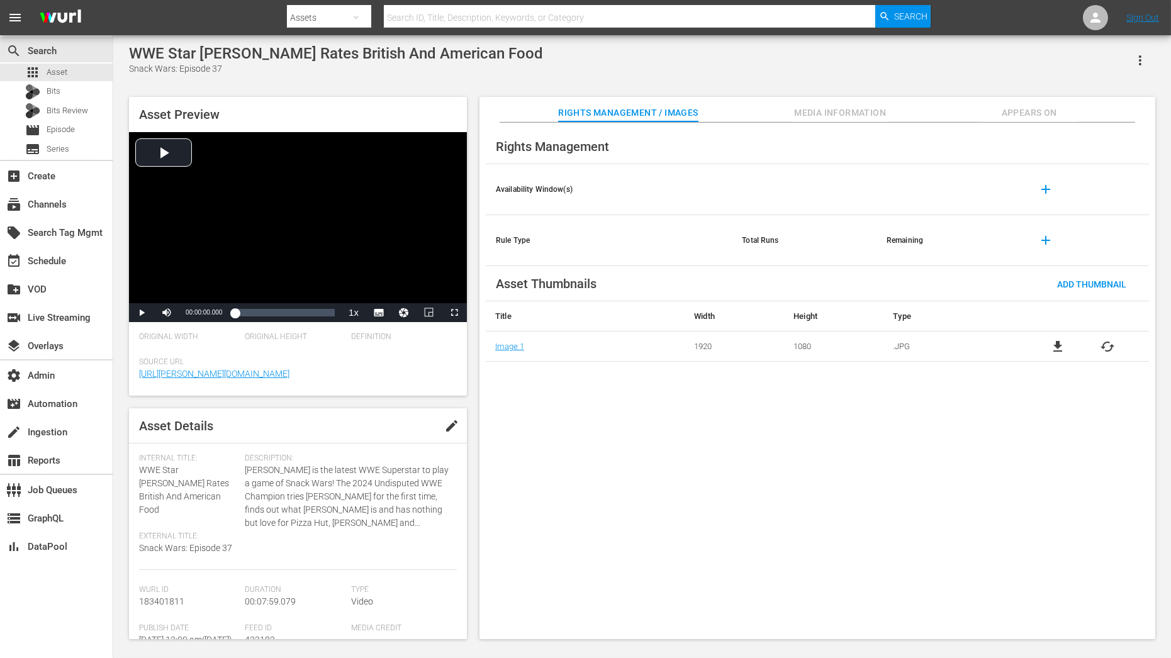
click at [130, 51] on div "WWE Star [PERSON_NAME] Rates British And American Food" at bounding box center [336, 54] width 414 height 18
drag, startPoint x: 202, startPoint y: 60, endPoint x: 283, endPoint y: 59, distance: 81.2
click at [284, 59] on div "WWE Star [PERSON_NAME] Rates British And American Food" at bounding box center [336, 54] width 414 height 18
copy div "[PERSON_NAME]"
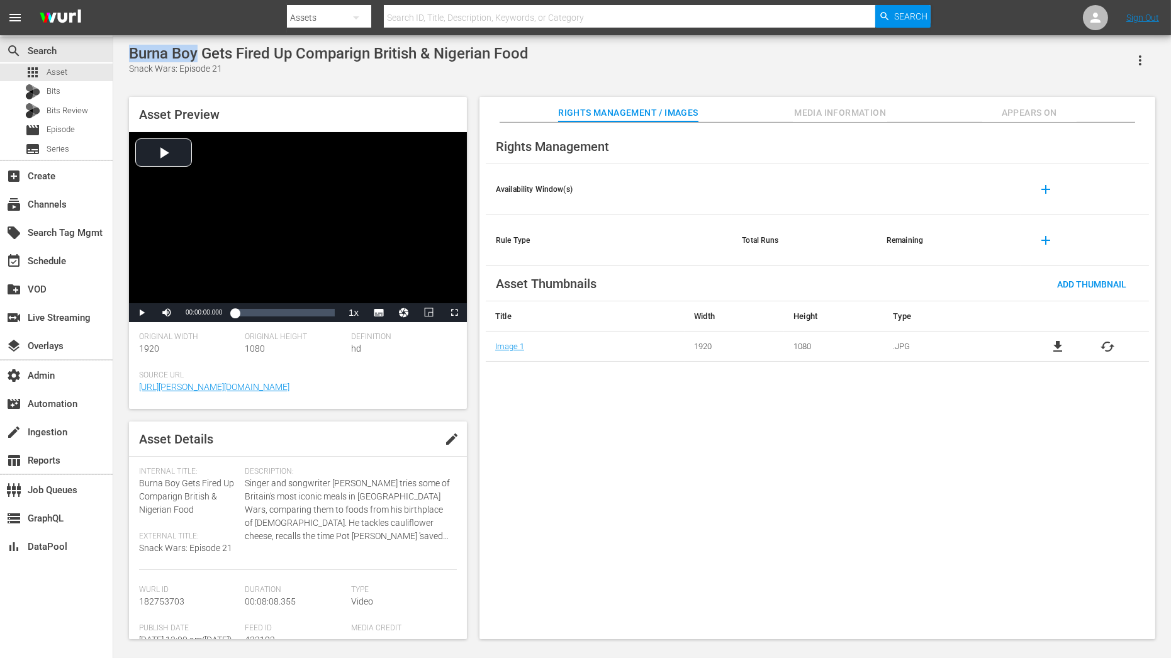
drag, startPoint x: 131, startPoint y: 49, endPoint x: 199, endPoint y: 57, distance: 68.4
click at [199, 57] on div "Burna Boy Gets Fired Up Comparign British & Nigerian Food" at bounding box center [329, 54] width 400 height 18
copy div "Burna Boy"
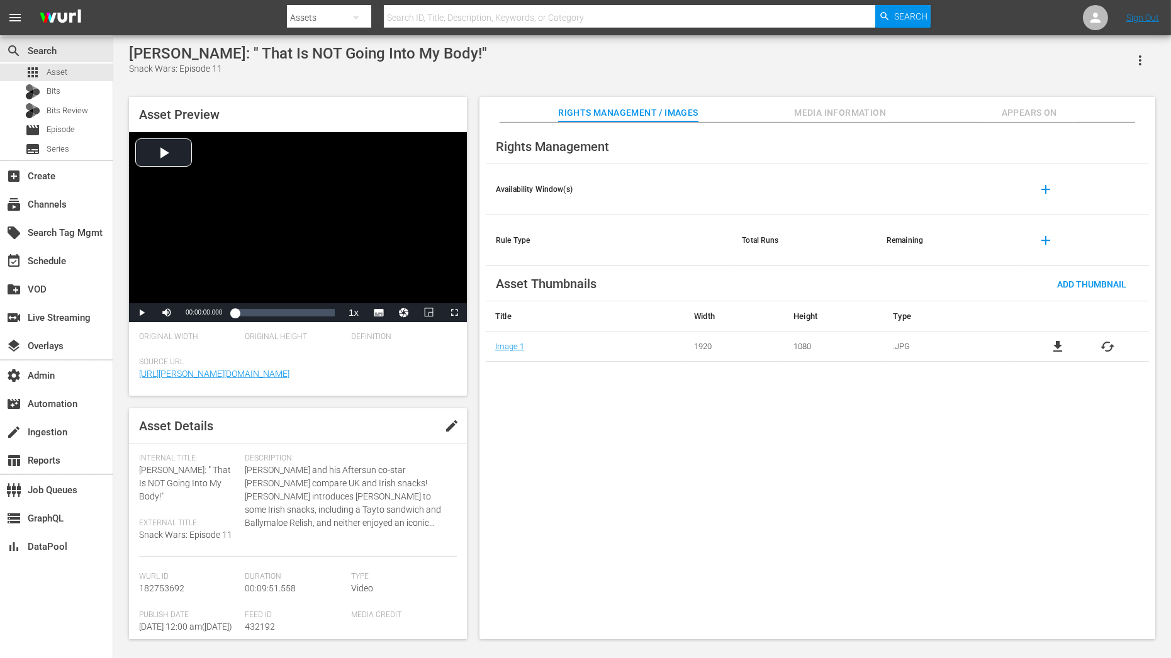
click at [1041, 112] on span "Appears On" at bounding box center [1029, 113] width 94 height 16
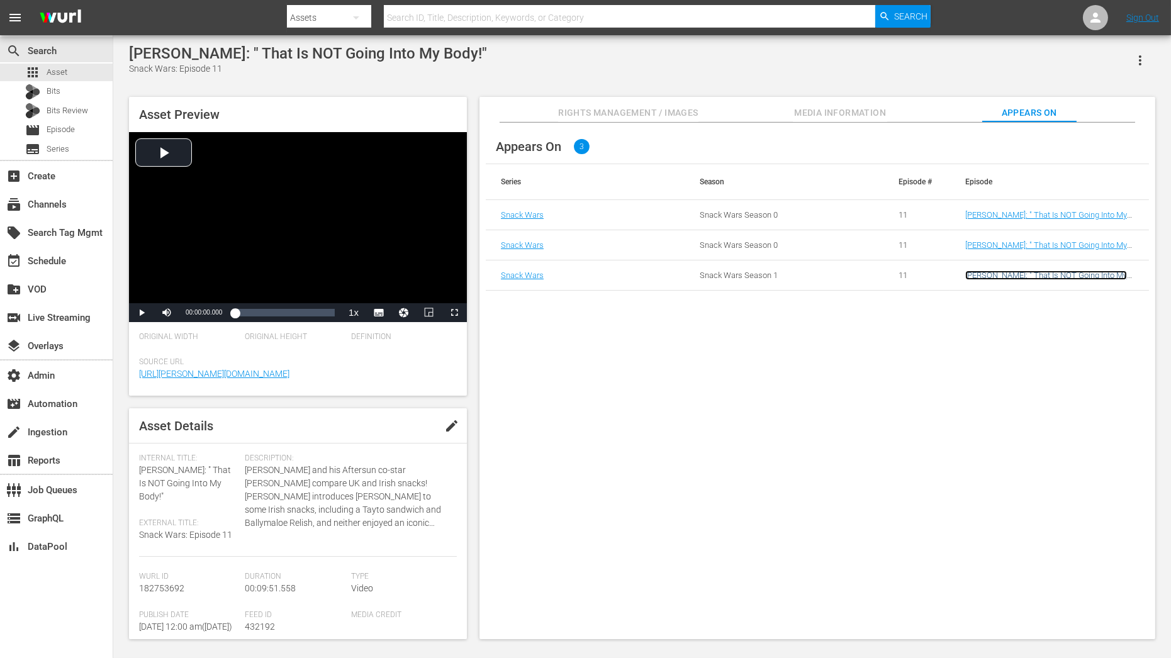
click at [1005, 273] on link "[PERSON_NAME]: " That Is NOT Going Into My Body!"" at bounding box center [1046, 280] width 162 height 19
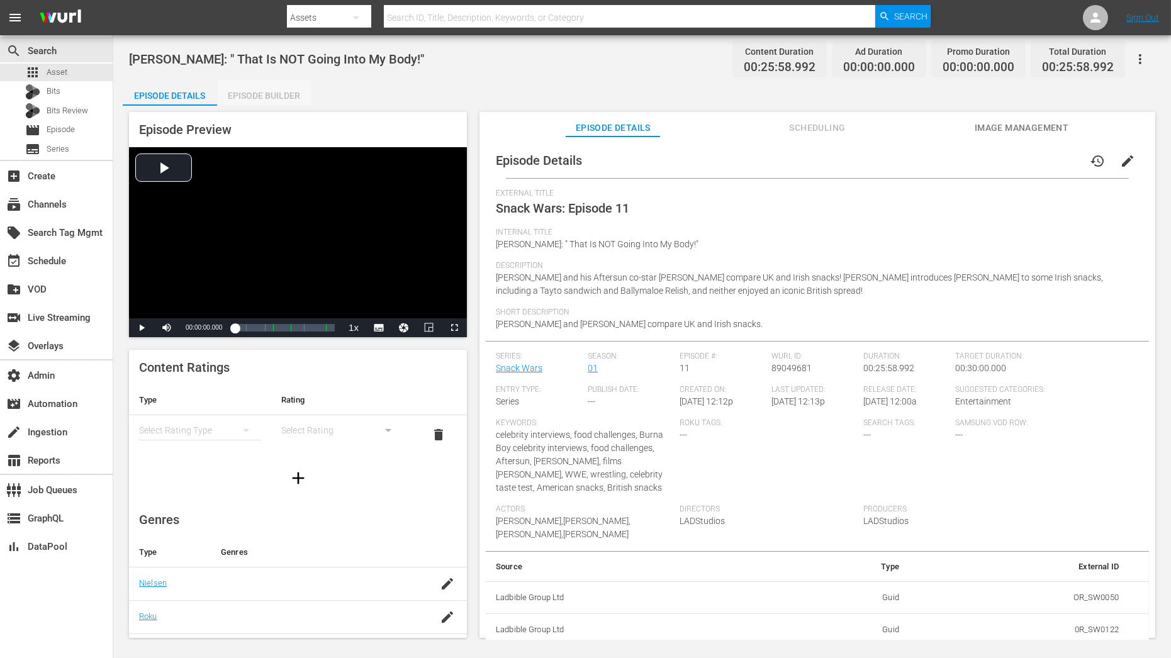
click at [294, 97] on div "Episode Builder" at bounding box center [264, 96] width 94 height 30
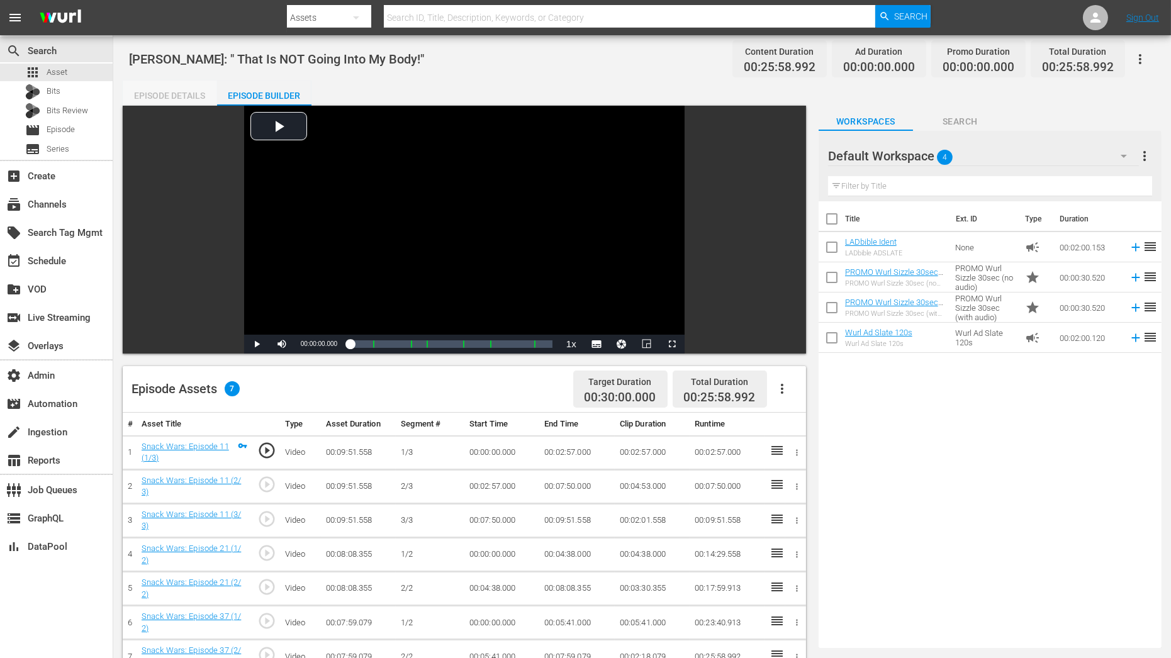
click at [166, 93] on div "Episode Details" at bounding box center [170, 96] width 94 height 30
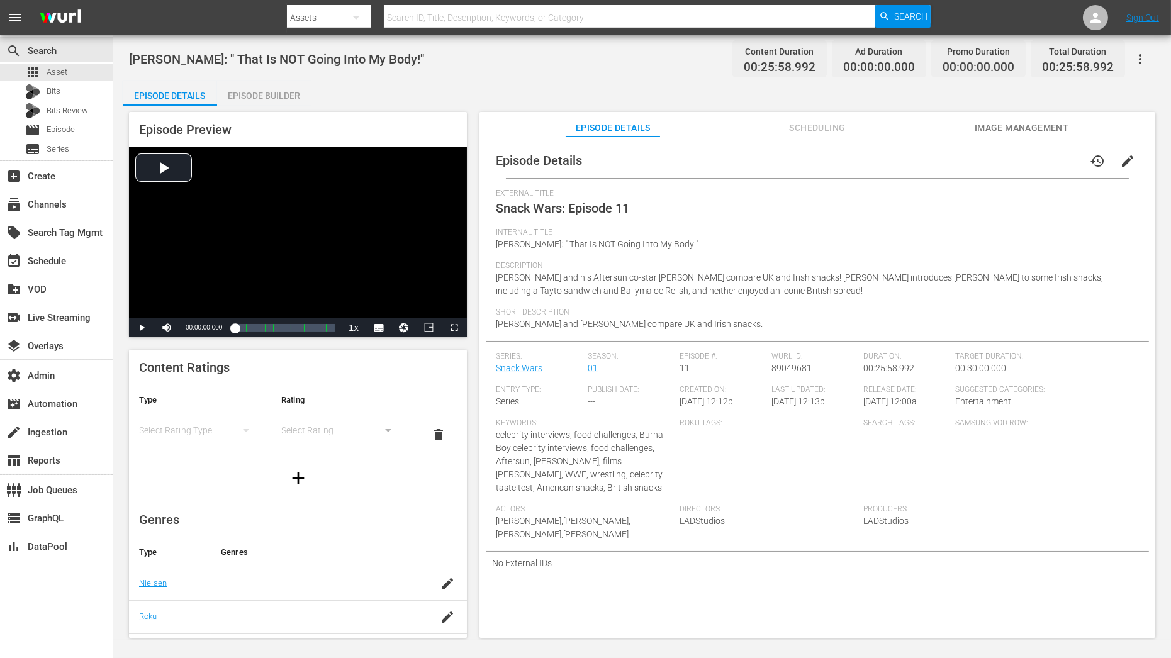
click at [1123, 159] on span "edit" at bounding box center [1127, 161] width 15 height 15
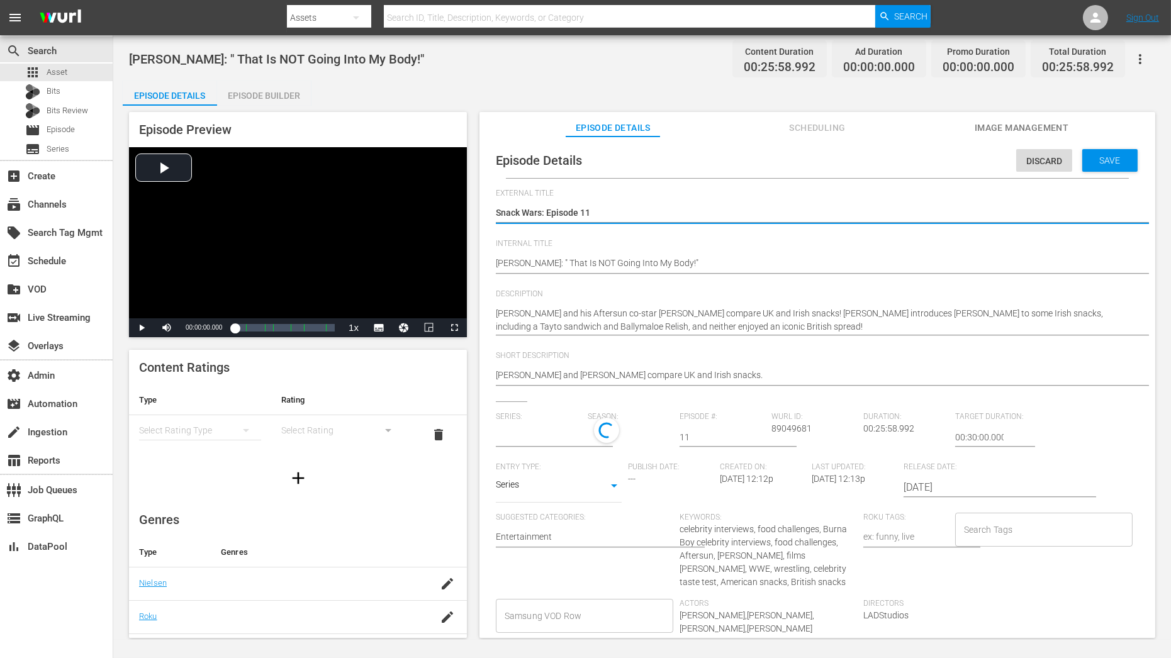
type input "Snack Wars"
click at [672, 216] on textarea "Snack Wars: Episode 11" at bounding box center [814, 213] width 637 height 15
type textarea "Snack Wars: Episode 1"
type textarea "Snack Wars: Episode"
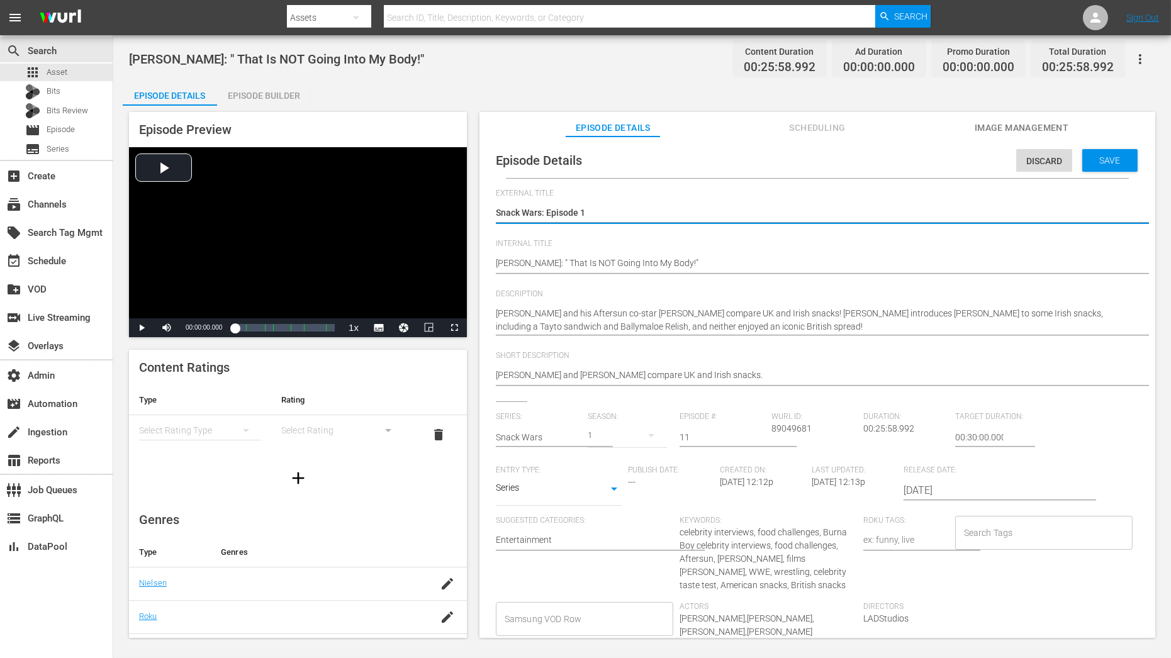
type textarea "Snack Wars: Episode"
type textarea "Snack Wars: Episode 4"
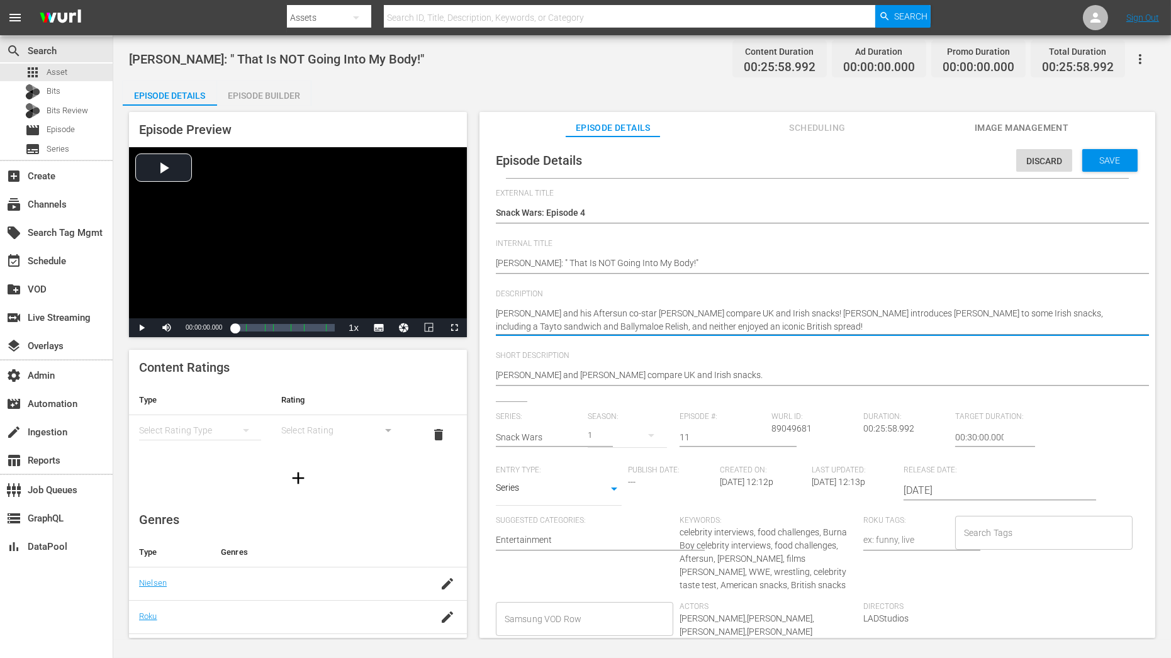
drag, startPoint x: 547, startPoint y: 317, endPoint x: 641, endPoint y: 319, distance: 94.4
click at [627, 318] on textarea "Paul Mescal and his Aftersun co-star Frankie Corio compare UK and Irish snacks!…" at bounding box center [814, 320] width 637 height 26
drag, startPoint x: 562, startPoint y: 310, endPoint x: 639, endPoint y: 310, distance: 76.8
click at [639, 310] on textarea "Paul Mescal and his Aftersun co-star Frankie Corio compare UK and Irish snacks!…" at bounding box center [814, 320] width 637 height 26
type textarea "Paul Mescal and Frankie Corio compare UK and Irish snacks! Paul introduces Fran…"
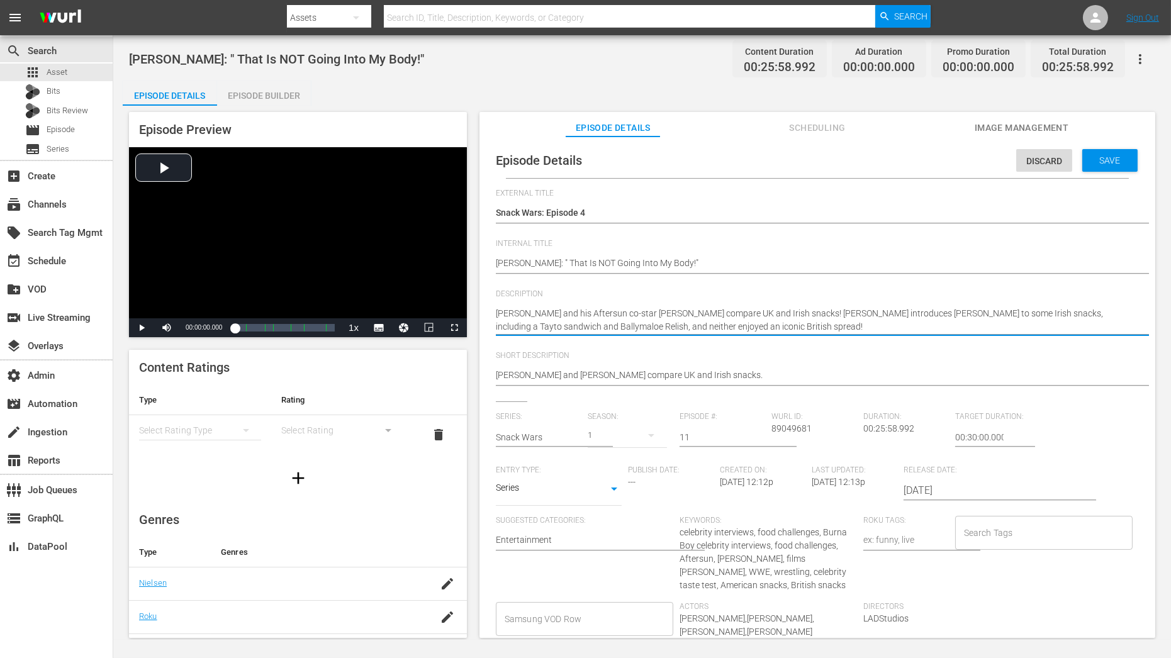
type textarea "Paul Mescal and Frankie Corio compare UK and Irish snacks! Paul introduces Fran…"
drag, startPoint x: 617, startPoint y: 310, endPoint x: 678, endPoint y: 336, distance: 67.1
click at [678, 336] on div "Paul Mescal and his Aftersun co-star Frankie Corio compare UK and Irish snacks!…" at bounding box center [814, 321] width 637 height 42
type textarea "Paul Mescal and Frankie Corio c"
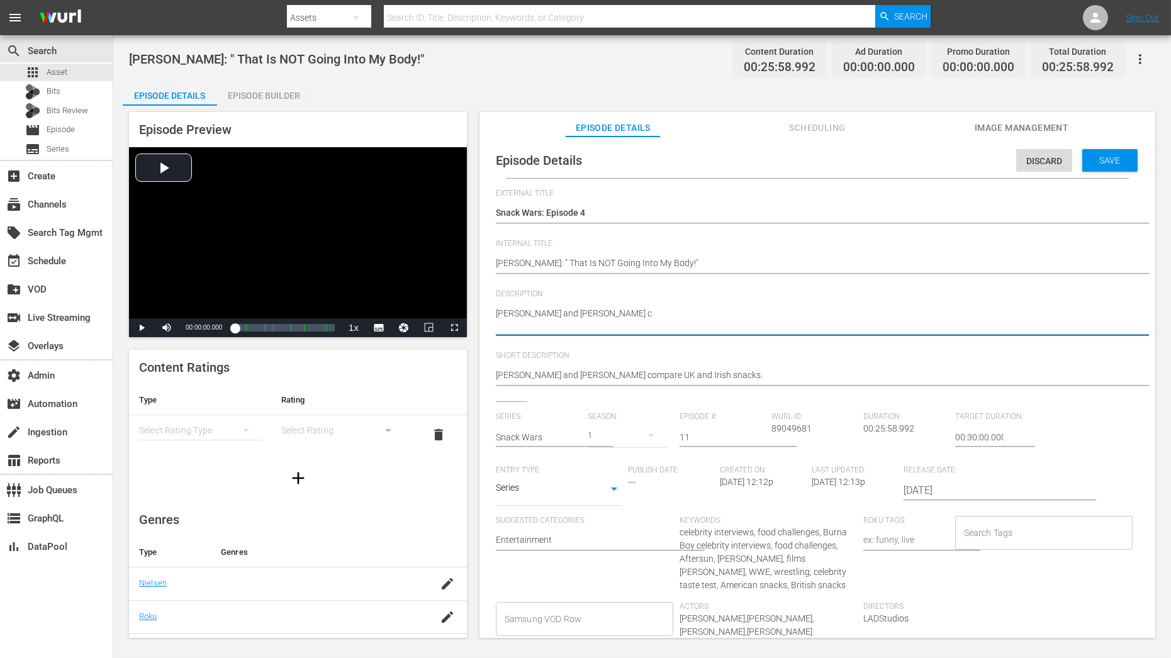
type textarea "Paul Mescal and Frankie Corio"
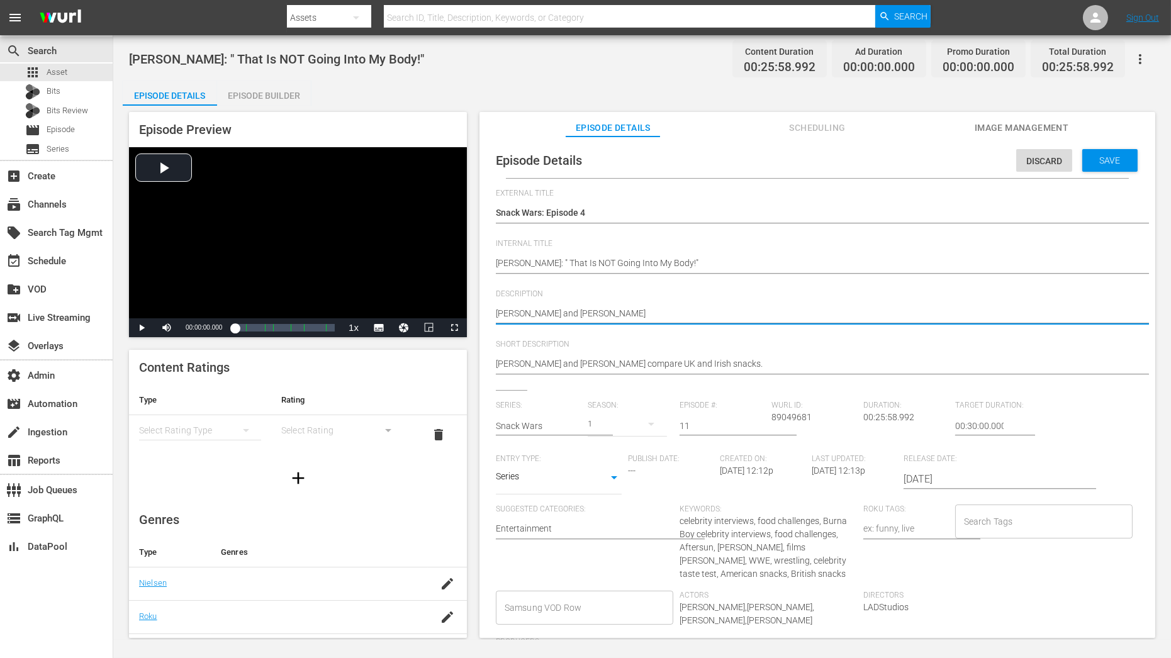
type textarea "Paul Mescal and Frankie Corio |"
paste textarea "Burna Boy"
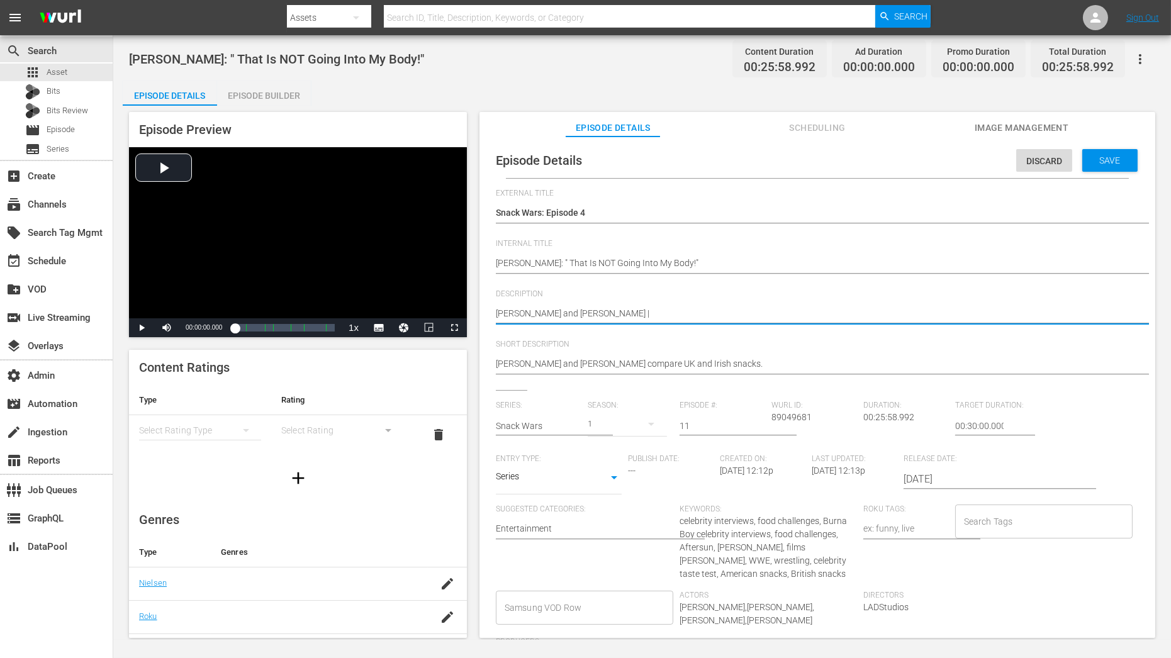
type textarea "Paul Mescal and Frankie Corio | Burna Boy"
type textarea "Paul Mescal and Frankie Corio | Burna Boy |"
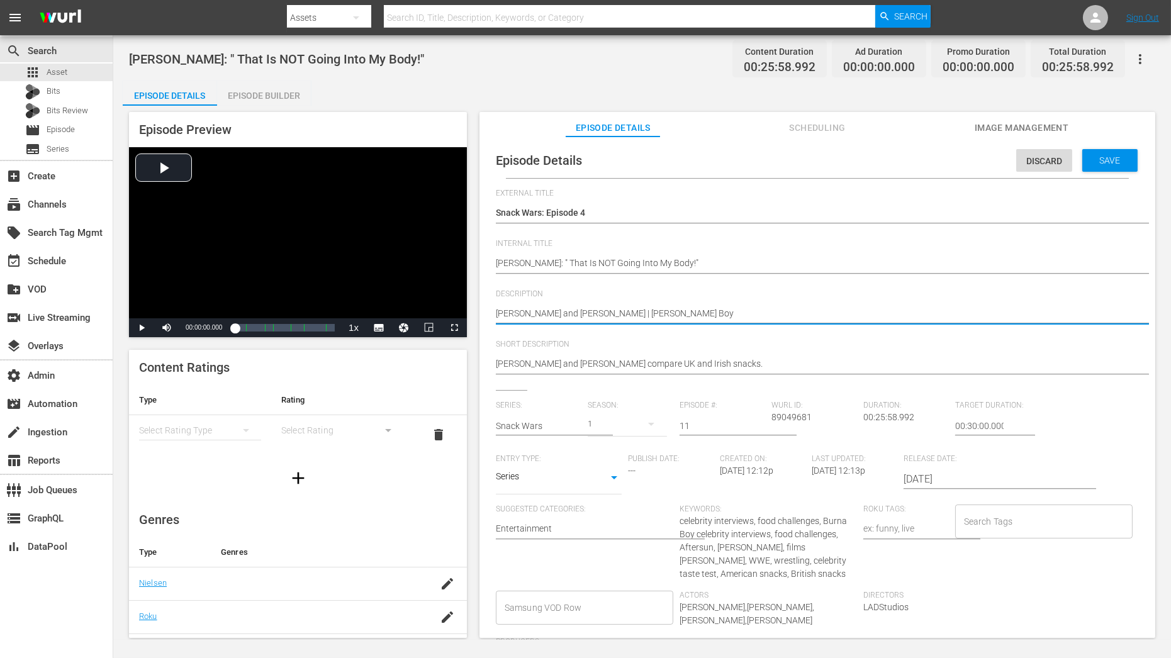
type textarea "Paul Mescal and Frankie Corio | Burna Boy |"
paste textarea "Cody Rhodes"
type textarea "[PERSON_NAME] and [PERSON_NAME] | [PERSON_NAME] Boy | [PERSON_NAME]"
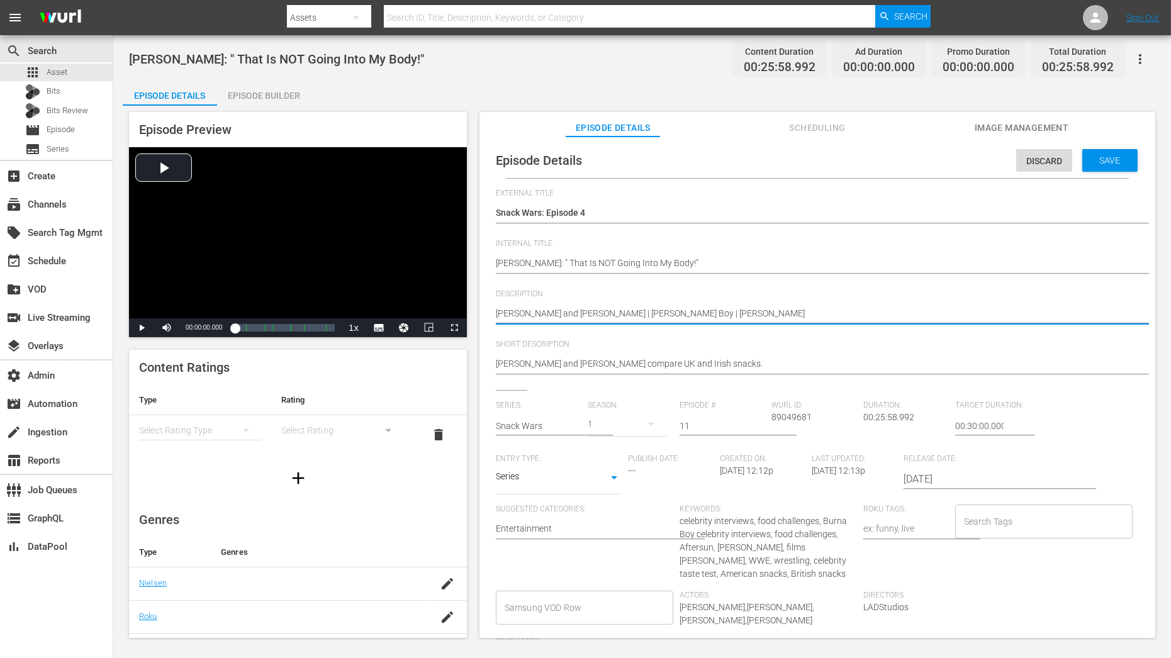
type textarea "[PERSON_NAME] and [PERSON_NAME] | [PERSON_NAME] Boy | [PERSON_NAME]"
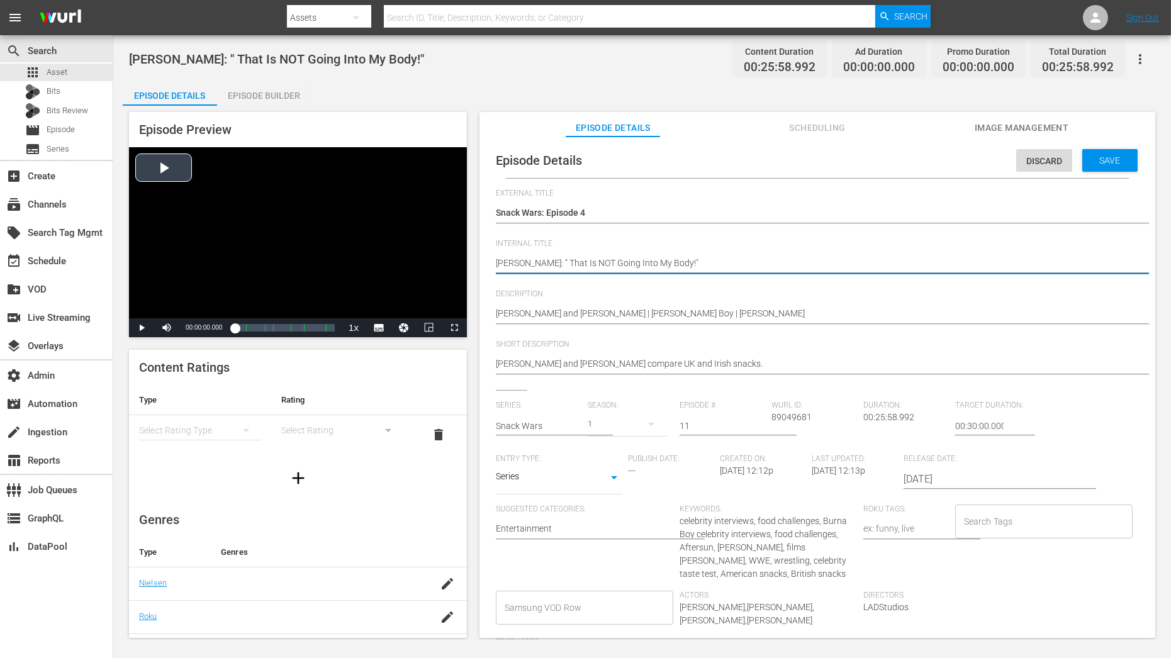
drag, startPoint x: 715, startPoint y: 264, endPoint x: 456, endPoint y: 264, distance: 259.3
paste textarea "Snack Wars C01 60: Eps 1, 13, 28"
type textarea "Snack Wars C01 60: Eps 1, 13, 28"
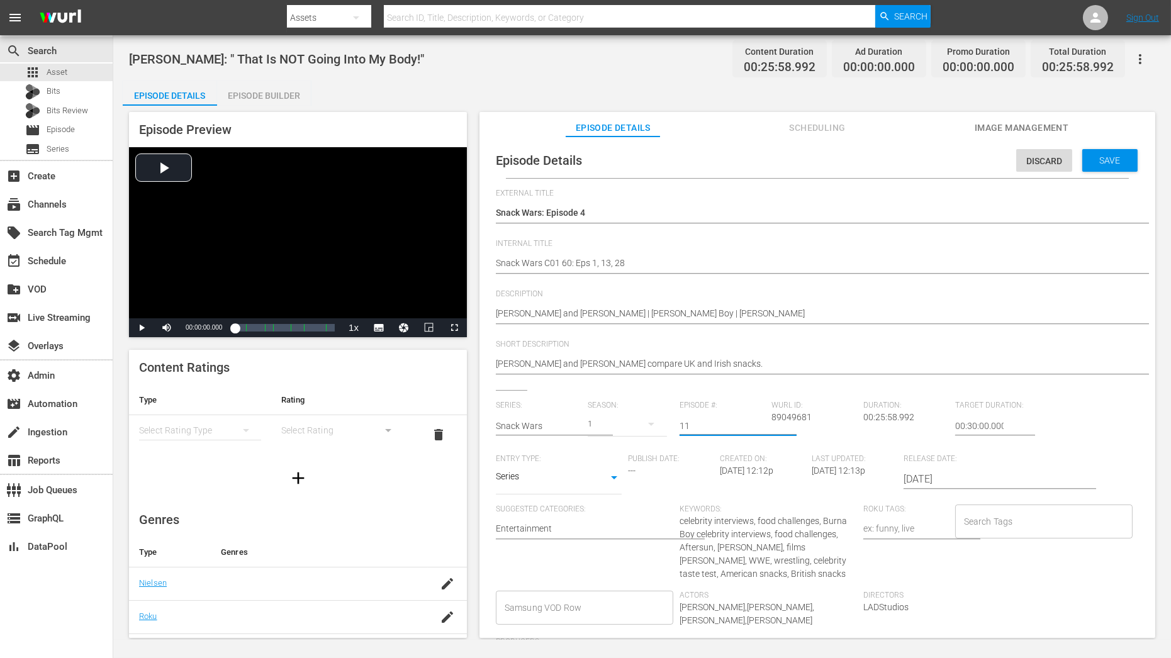
drag, startPoint x: 703, startPoint y: 421, endPoint x: 591, endPoint y: 421, distance: 112.0
click at [591, 421] on div "Series: Snack Wars Season: 1 Episode #: 11 Wurl ID: 89049681 Duration: 00:25:58…" at bounding box center [817, 536] width 643 height 270
type input "4"
drag, startPoint x: 592, startPoint y: 261, endPoint x: 703, endPoint y: 261, distance: 110.8
click at [704, 261] on textarea "Paul Mescal: " That Is NOT Going Into My Body!"" at bounding box center [814, 264] width 637 height 15
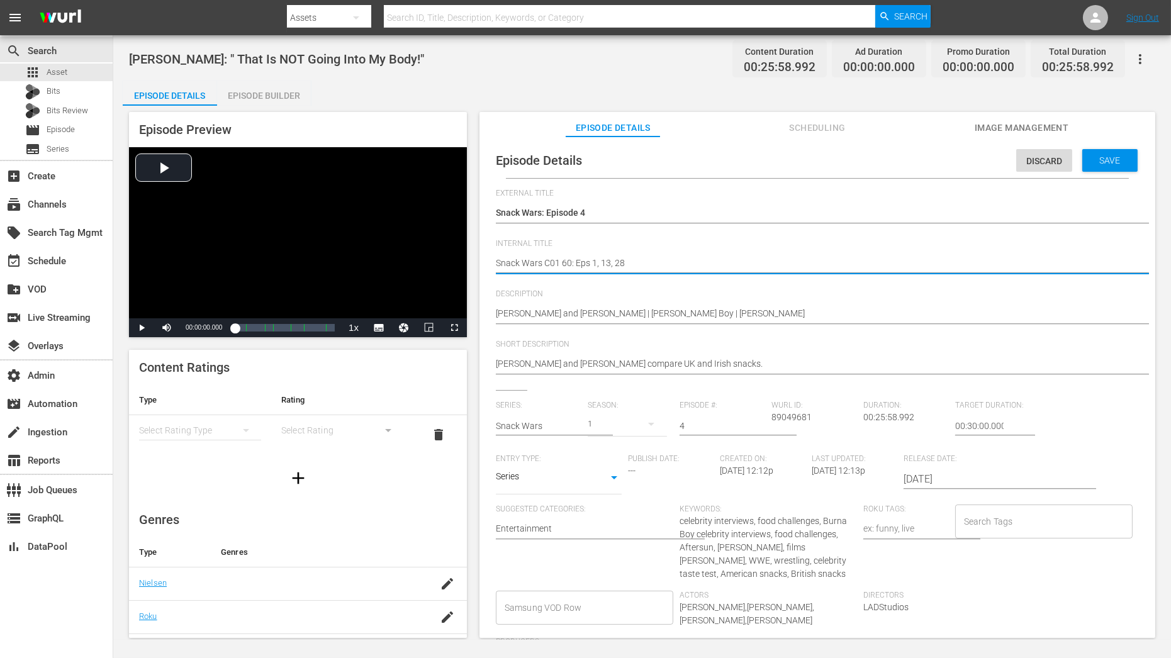
paste textarea "Snack Wars: Episode 11 | Snack Wars: Episode 21 | Snack Wars: Episode 37"
type textarea "Snack Wars C01 60: Eps Snack Wars: Episode 11 | Snack Wars: Episode 21 | Snack …"
drag, startPoint x: 575, startPoint y: 262, endPoint x: 675, endPoint y: 269, distance: 100.9
click at [675, 269] on textarea "[PERSON_NAME]: " That Is NOT Going Into My Body!"" at bounding box center [814, 264] width 637 height 15
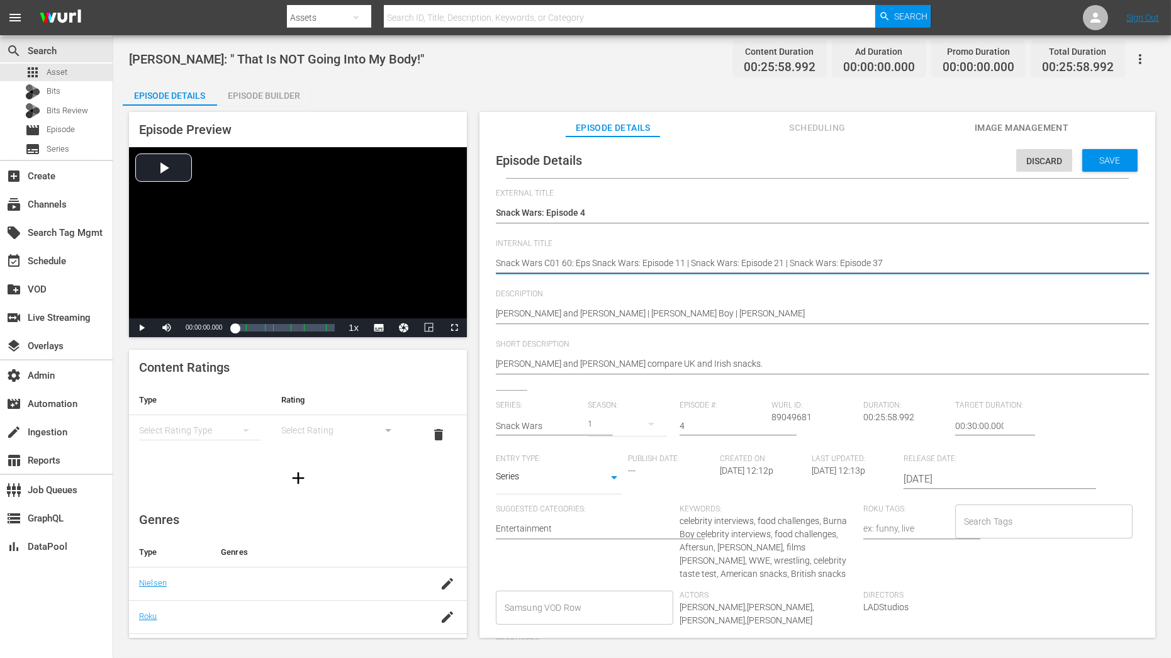
click at [600, 259] on textarea "[PERSON_NAME]: " That Is NOT Going Into My Body!"" at bounding box center [814, 264] width 637 height 15
drag, startPoint x: 592, startPoint y: 261, endPoint x: 674, endPoint y: 261, distance: 81.8
click at [674, 261] on textarea "[PERSON_NAME]: " That Is NOT Going Into My Body!"" at bounding box center [814, 264] width 637 height 15
type textarea "Snack Wars C01 60: Eps 11 | Snack Wars: Episode 21 | Snack Wars: Episode 37"
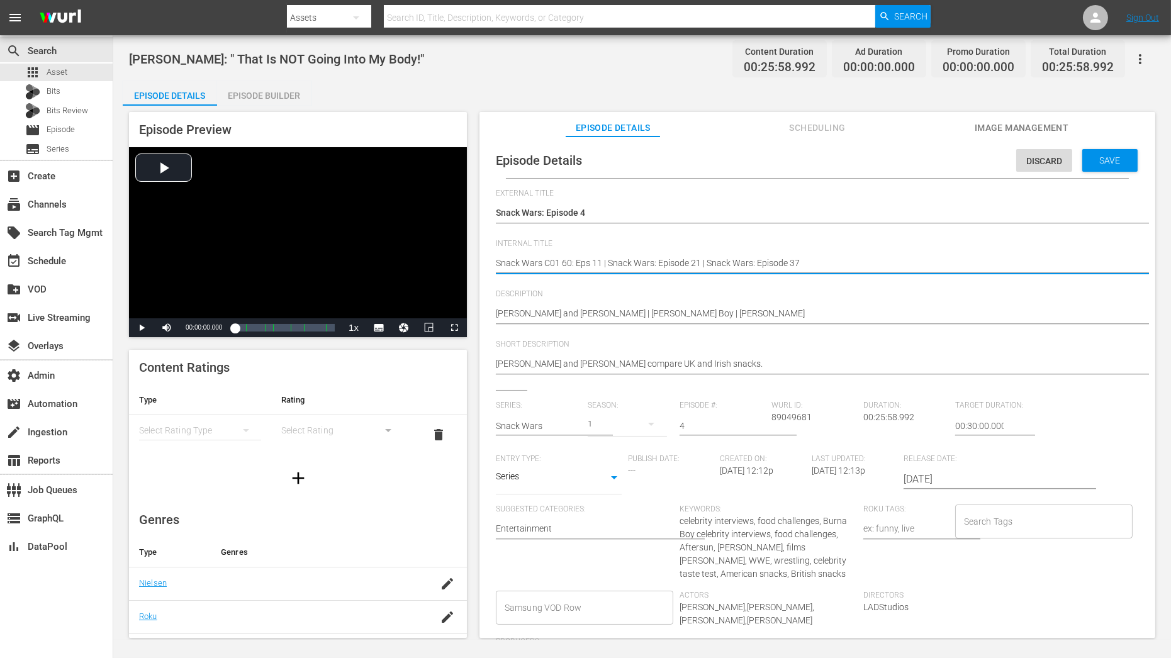
drag, startPoint x: 600, startPoint y: 261, endPoint x: 687, endPoint y: 264, distance: 86.3
click at [687, 264] on textarea "[PERSON_NAME]: " That Is NOT Going Into My Body!"" at bounding box center [814, 264] width 637 height 15
type textarea "Snack Wars C01 60: Eps 11, 21 | Snack Wars: Episode 37"
drag, startPoint x: 613, startPoint y: 265, endPoint x: 704, endPoint y: 266, distance: 91.3
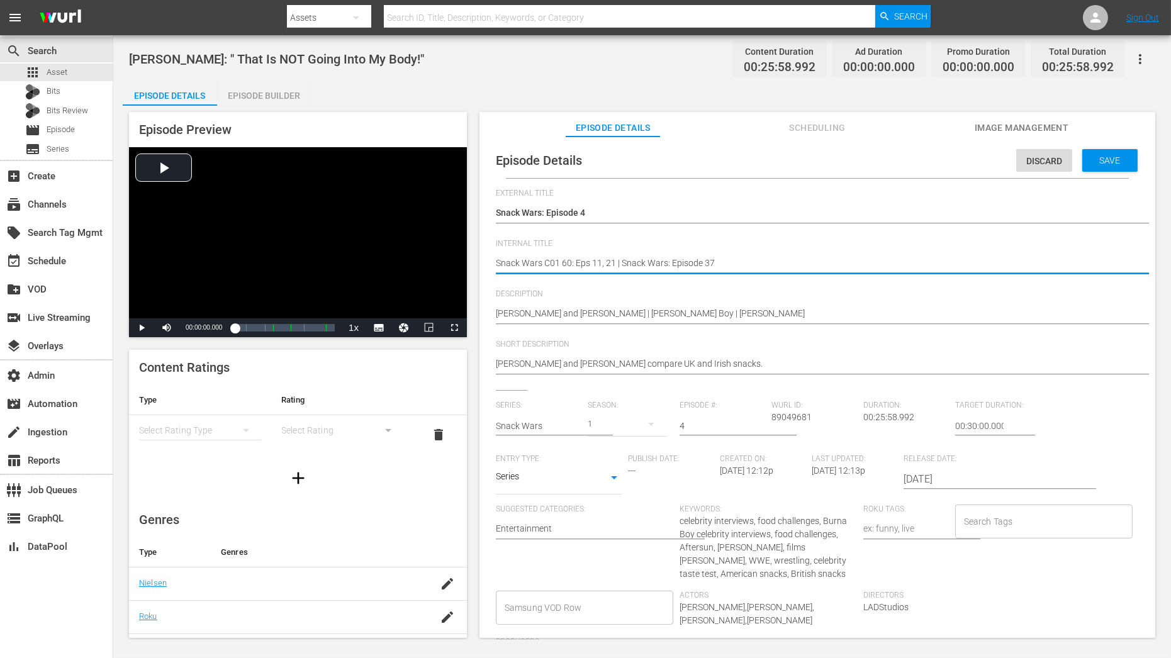
click at [704, 266] on textarea "[PERSON_NAME]: " That Is NOT Going Into My Body!"" at bounding box center [814, 264] width 637 height 15
type textarea "Snack Wars C01 60: Eps 11, 21,37"
type textarea "Snack Wars C01 60: Eps 11, 21, 37"
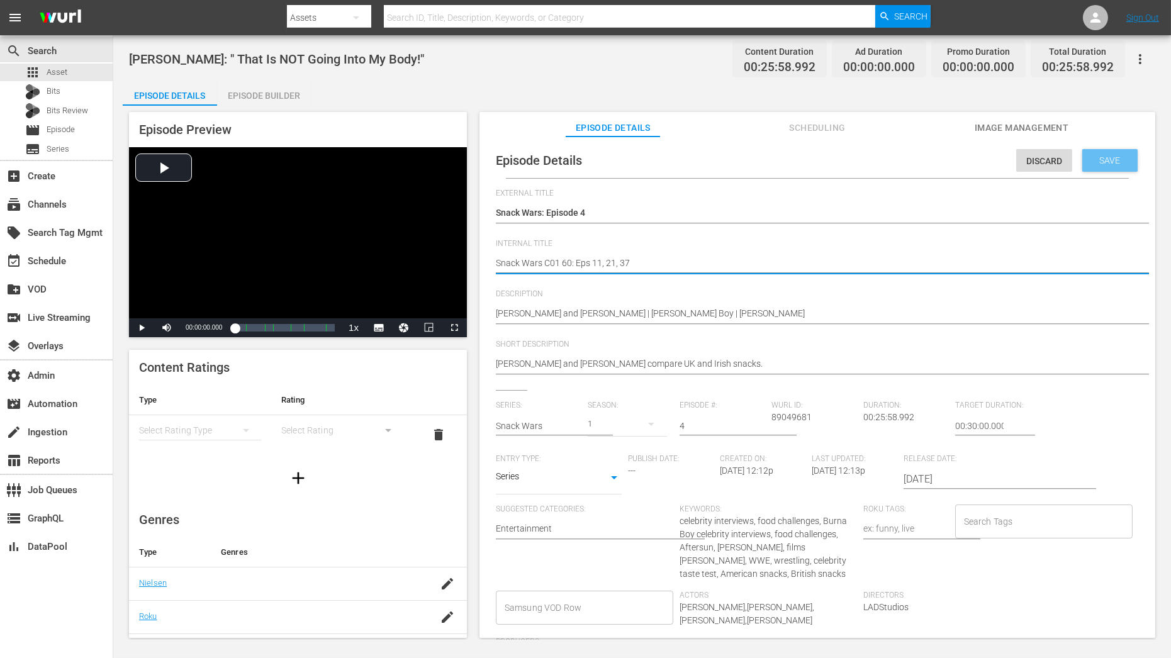
click at [1116, 166] on div "Save" at bounding box center [1110, 160] width 55 height 23
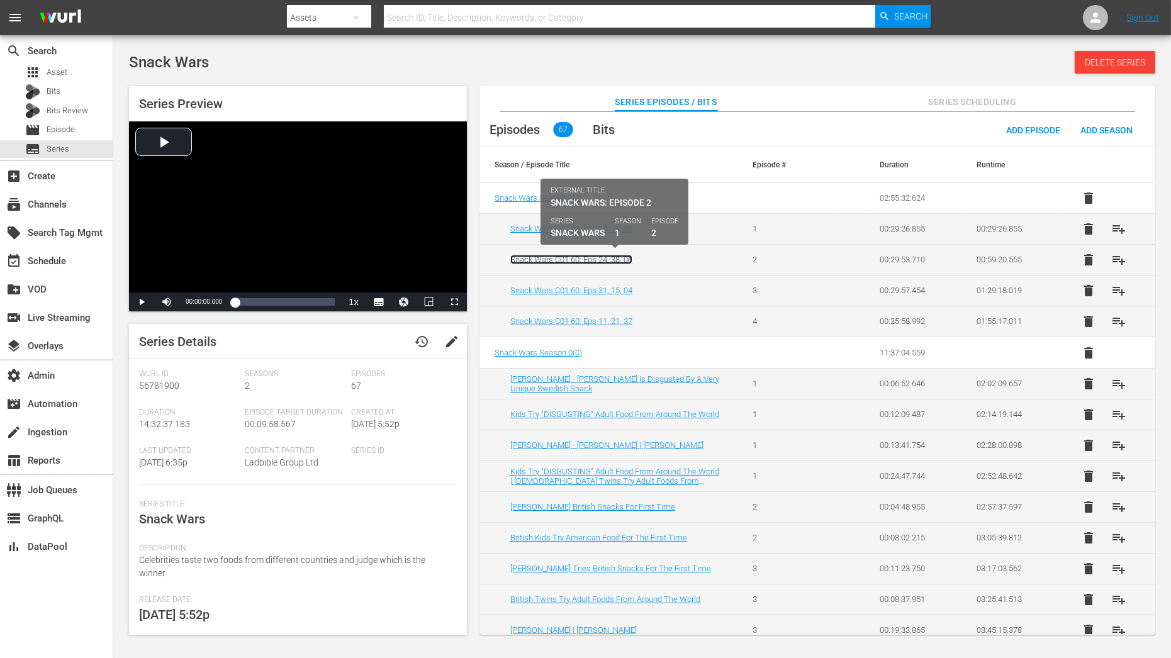
click at [553, 255] on link "Snack Wars C01 60: Eps 24, 38, 06" at bounding box center [571, 259] width 122 height 9
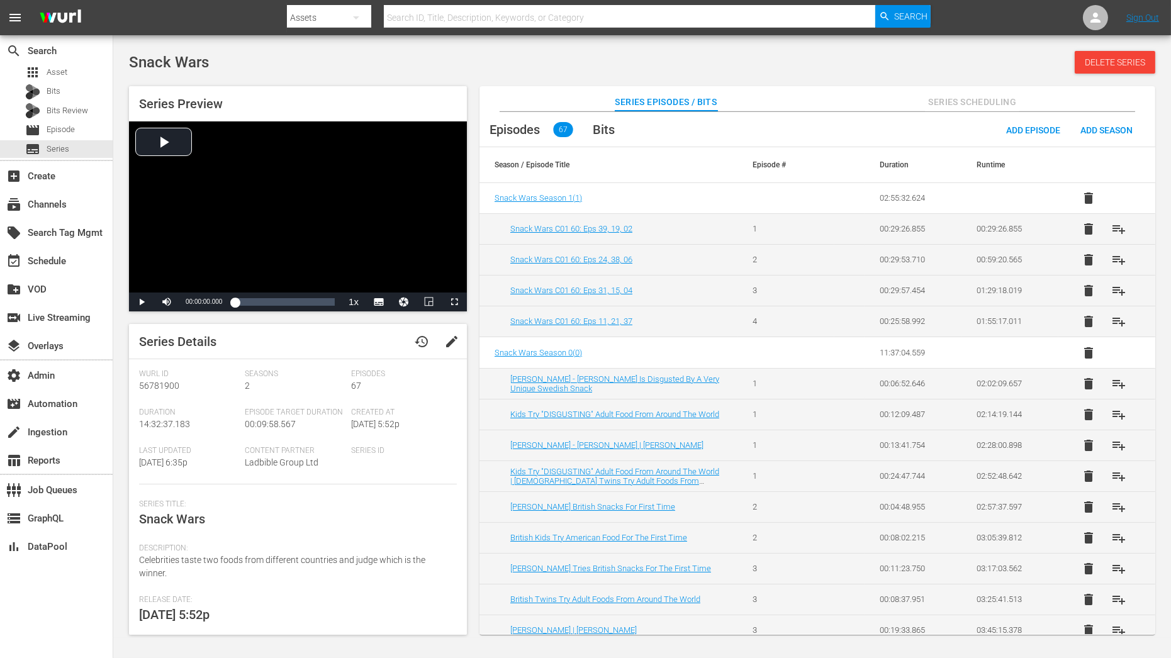
click at [556, 283] on td "Snack Wars C01 60: Eps 31, 15, 04" at bounding box center [609, 290] width 258 height 31
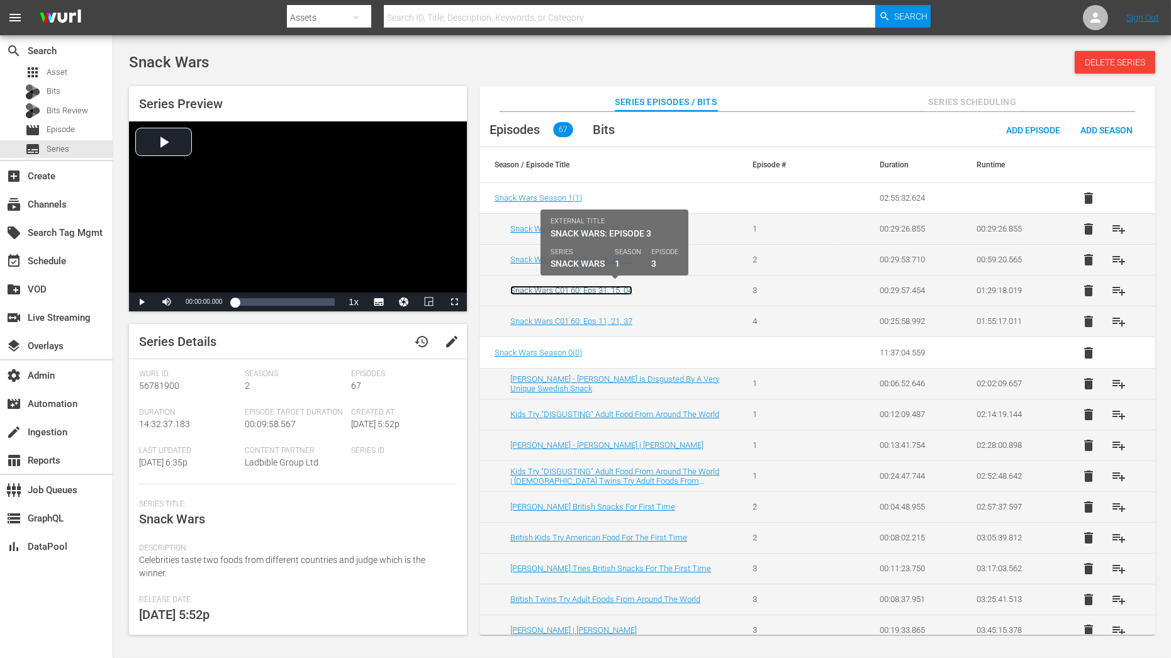
click at [556, 288] on link "Snack Wars C01 60: Eps 31, 15, 04" at bounding box center [571, 290] width 122 height 9
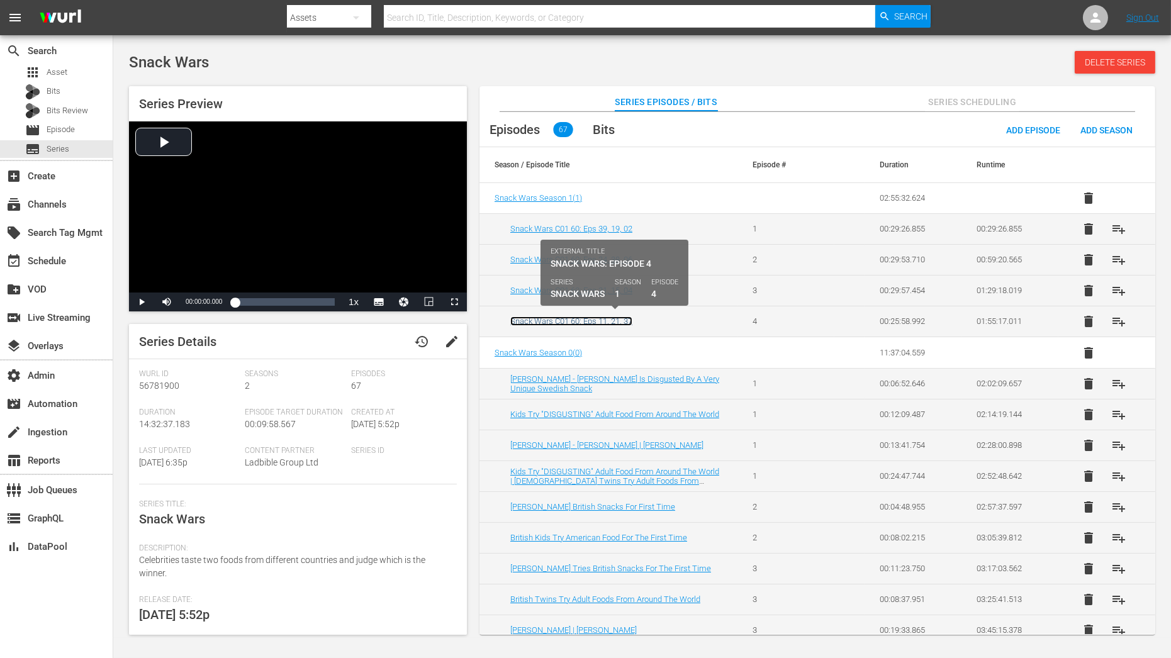
click at [560, 320] on link "Snack Wars C01 60: Eps 11, 21, 37" at bounding box center [571, 321] width 122 height 9
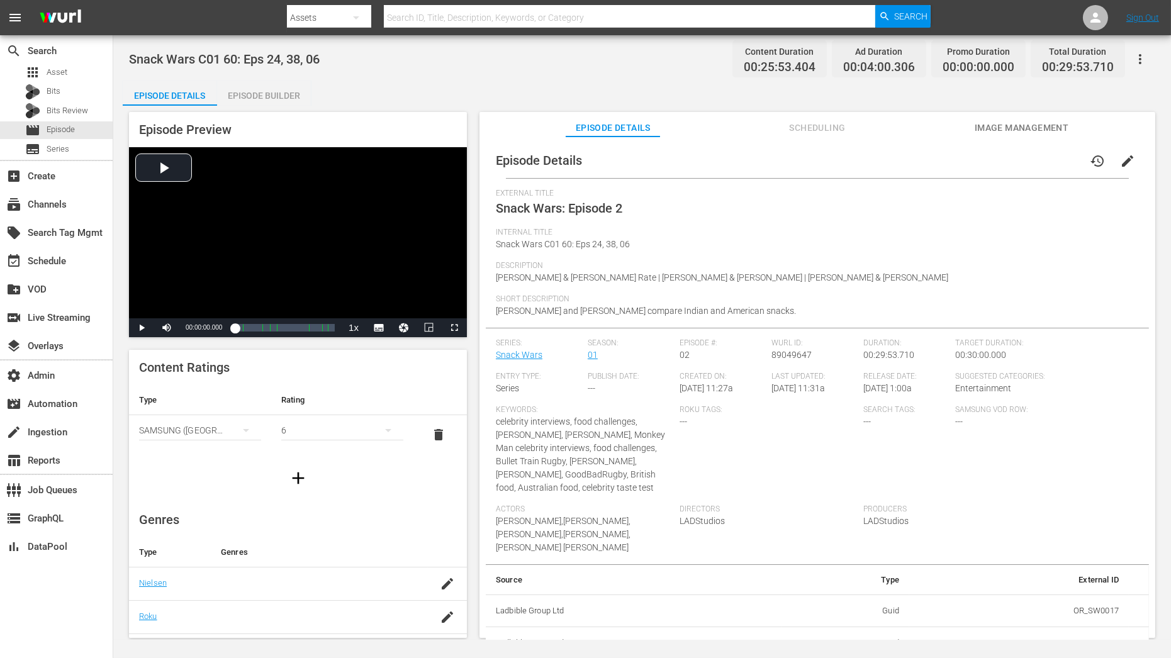
click at [1054, 155] on button "edit" at bounding box center [1128, 161] width 30 height 30
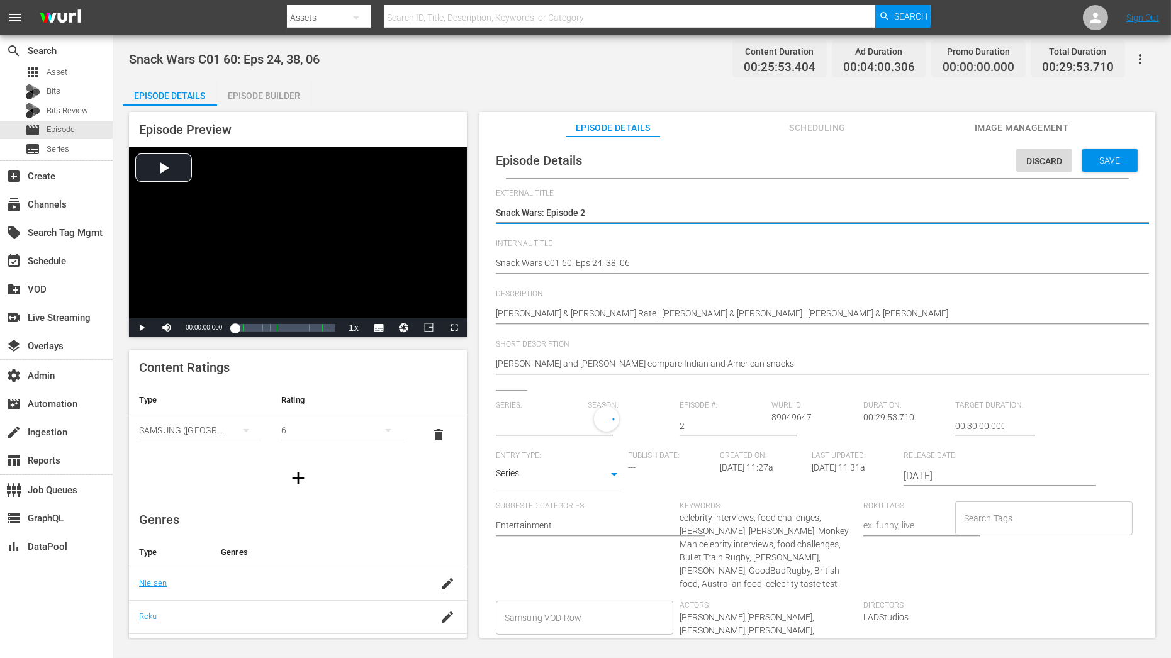
type input "Snack Wars"
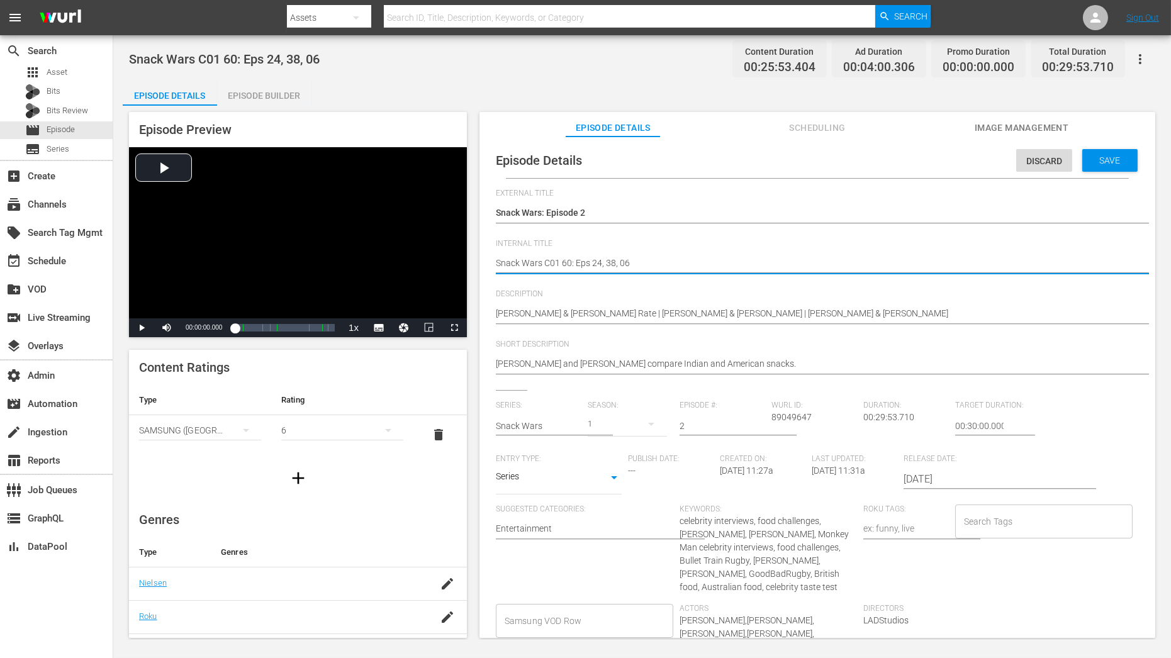
type textarea "Snack Wars C0 60: Eps 24, 38, 06"
type textarea "Snack Wars C02 60: Eps 24, 38, 06"
click at [1054, 159] on span "Save" at bounding box center [1110, 160] width 41 height 10
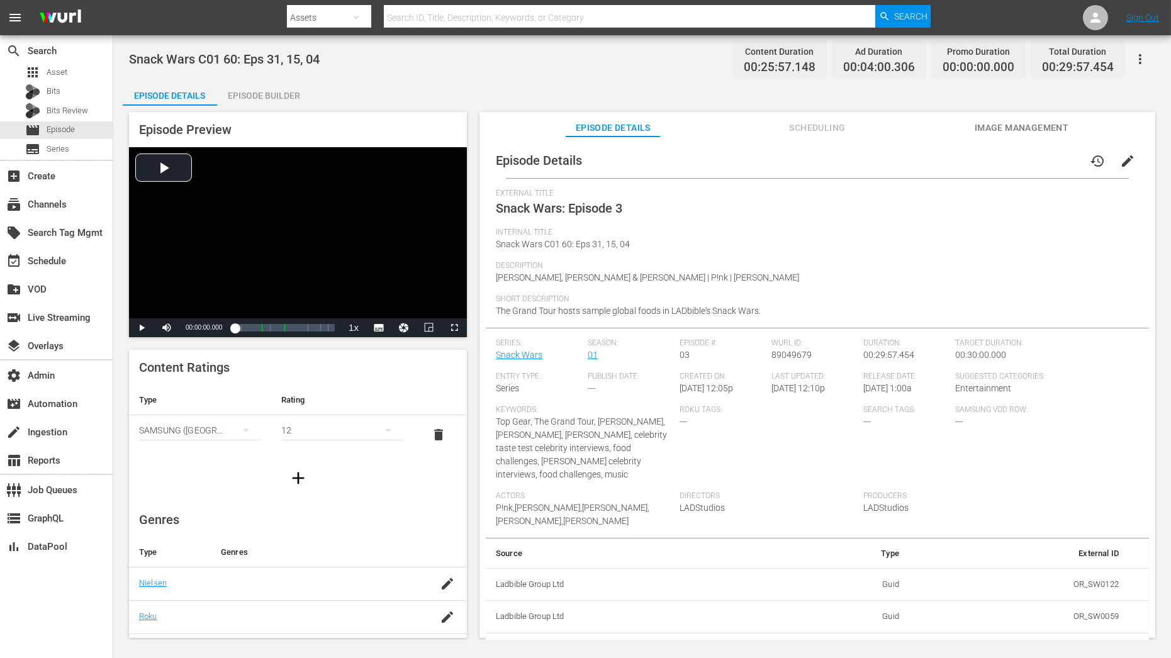
click at [1054, 155] on span "edit" at bounding box center [1127, 161] width 15 height 15
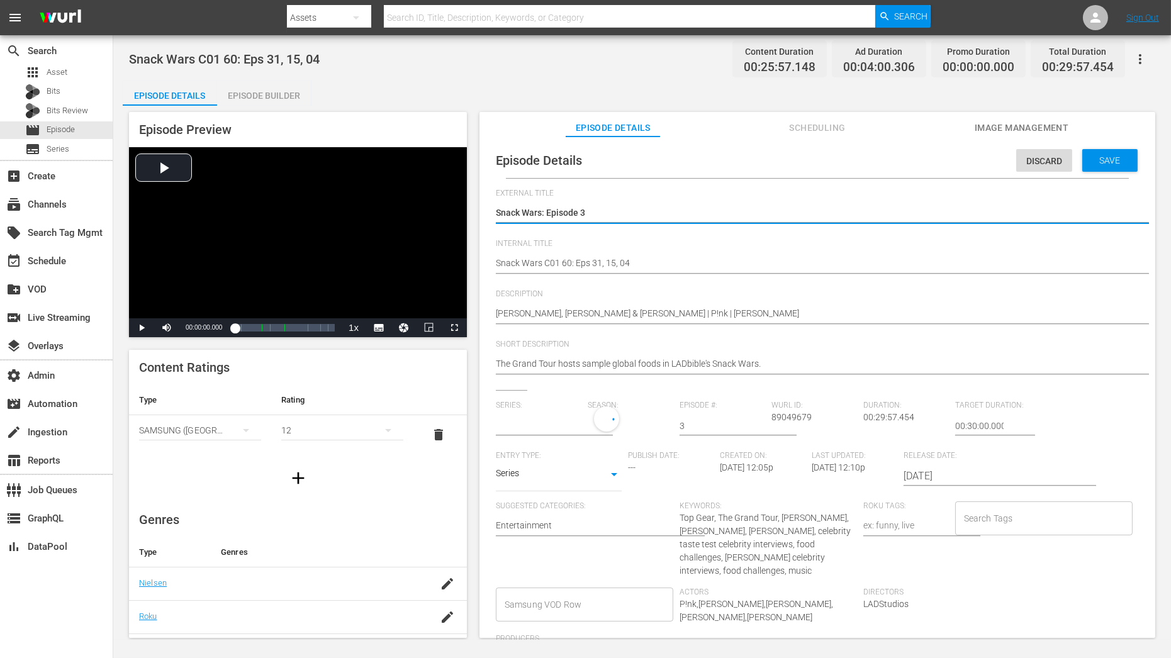
type input "Snack Wars"
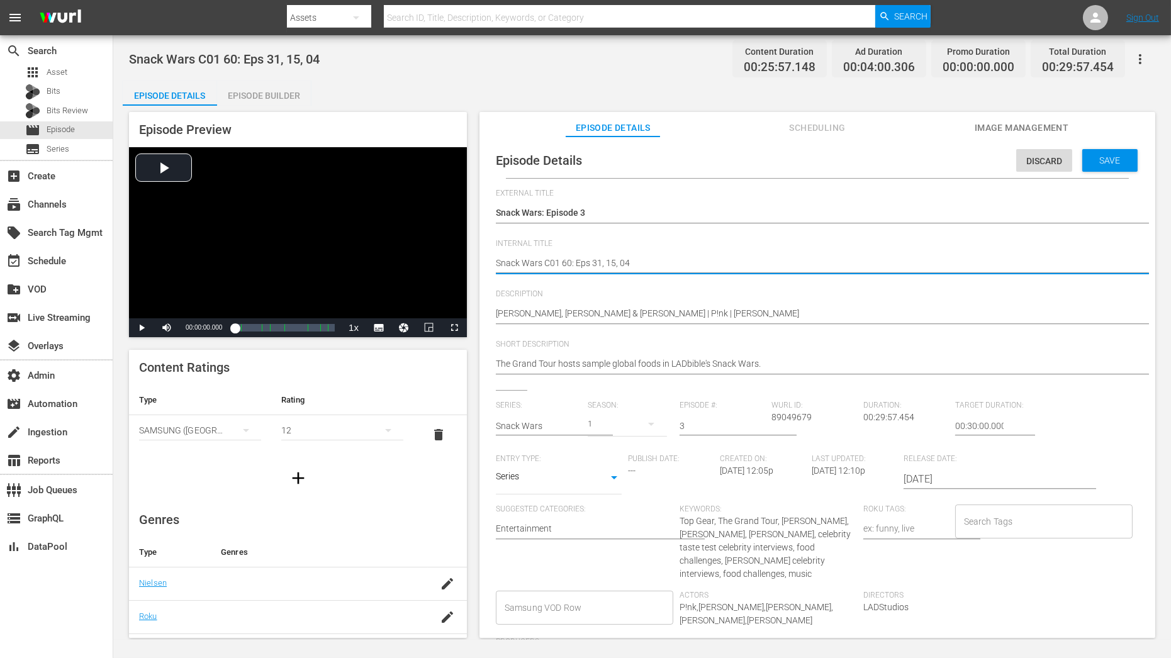
type textarea "Snack Wars C0 60: Eps 31, 15, 04"
type textarea "Snack Wars C03 60: Eps 31, 15, 04"
click at [1054, 163] on span "Save" at bounding box center [1110, 160] width 41 height 10
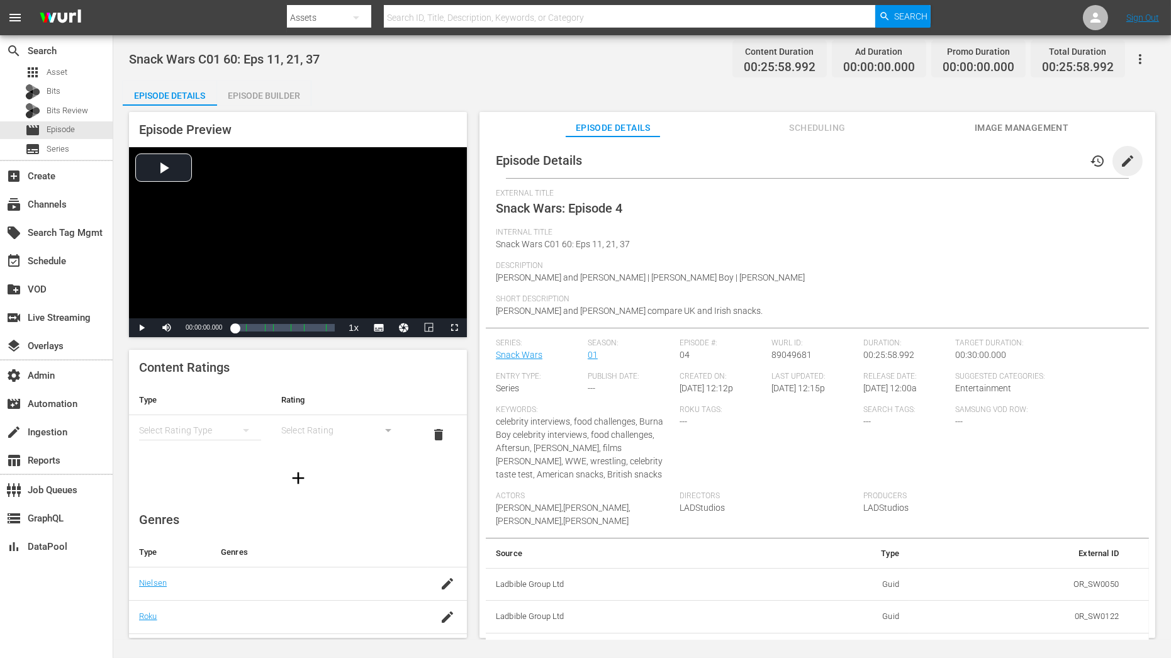
click at [1054, 158] on span "edit" at bounding box center [1127, 161] width 15 height 15
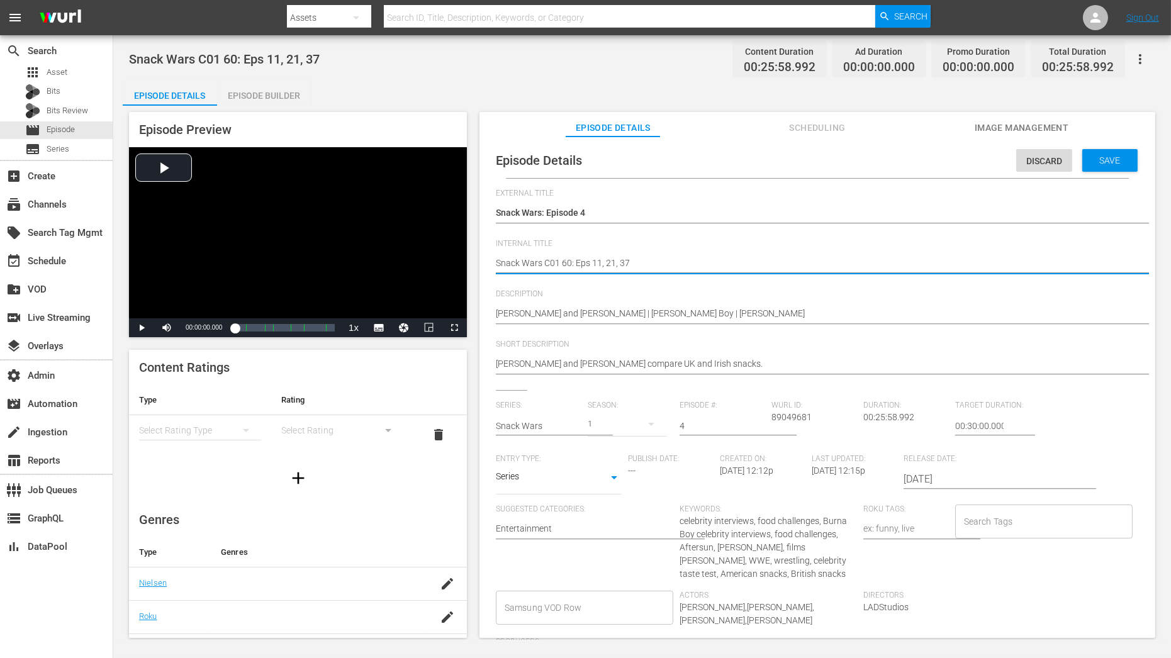
type textarea "Snack Wars C0 60: Eps 11, 21, 37"
type textarea "Snack Wars C04 60: Eps 11, 21, 37"
click at [1054, 161] on span "Save" at bounding box center [1110, 160] width 41 height 10
